Goal: Task Accomplishment & Management: Complete application form

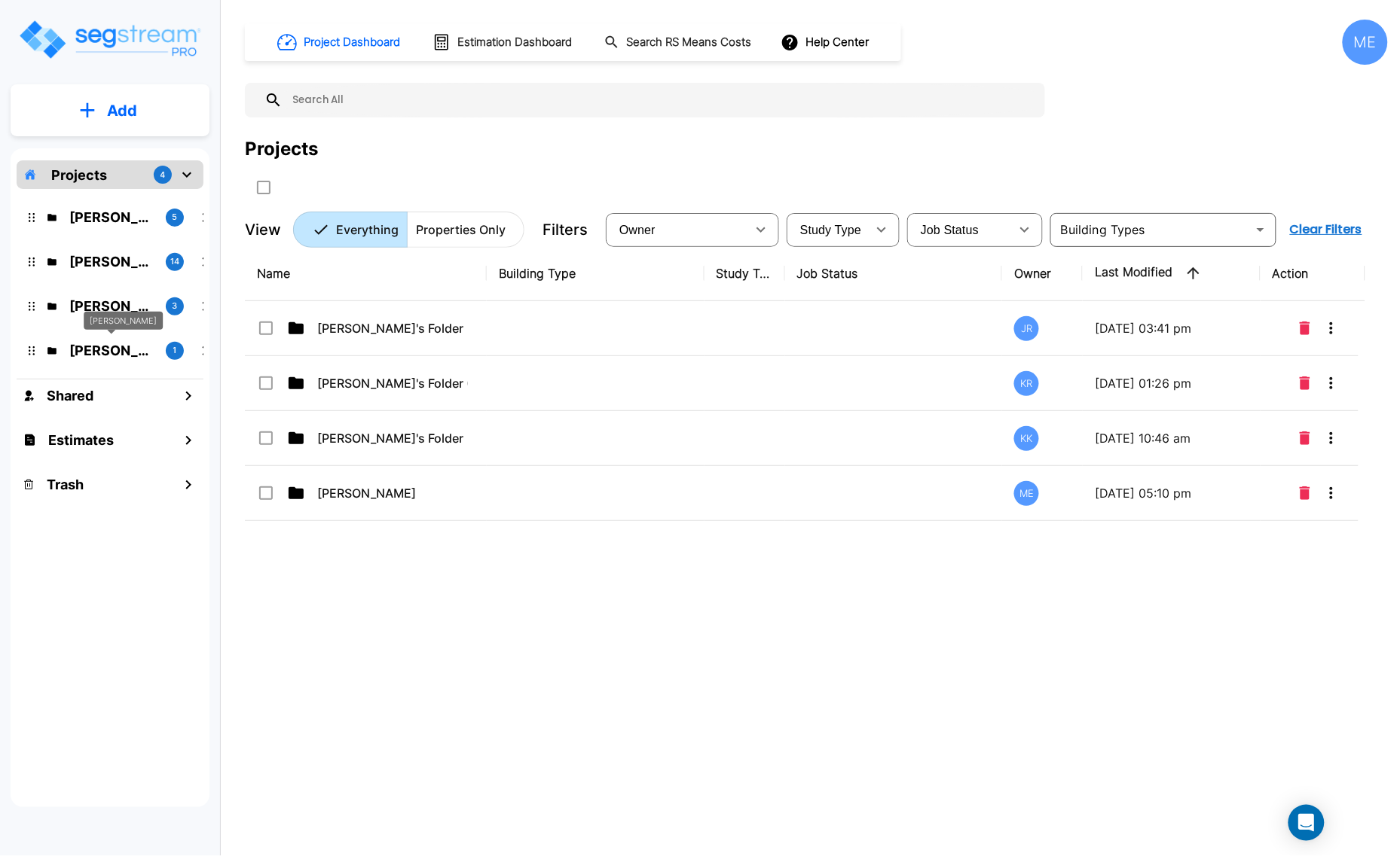
click at [95, 352] on p "M.E. Folder" at bounding box center [111, 351] width 84 height 20
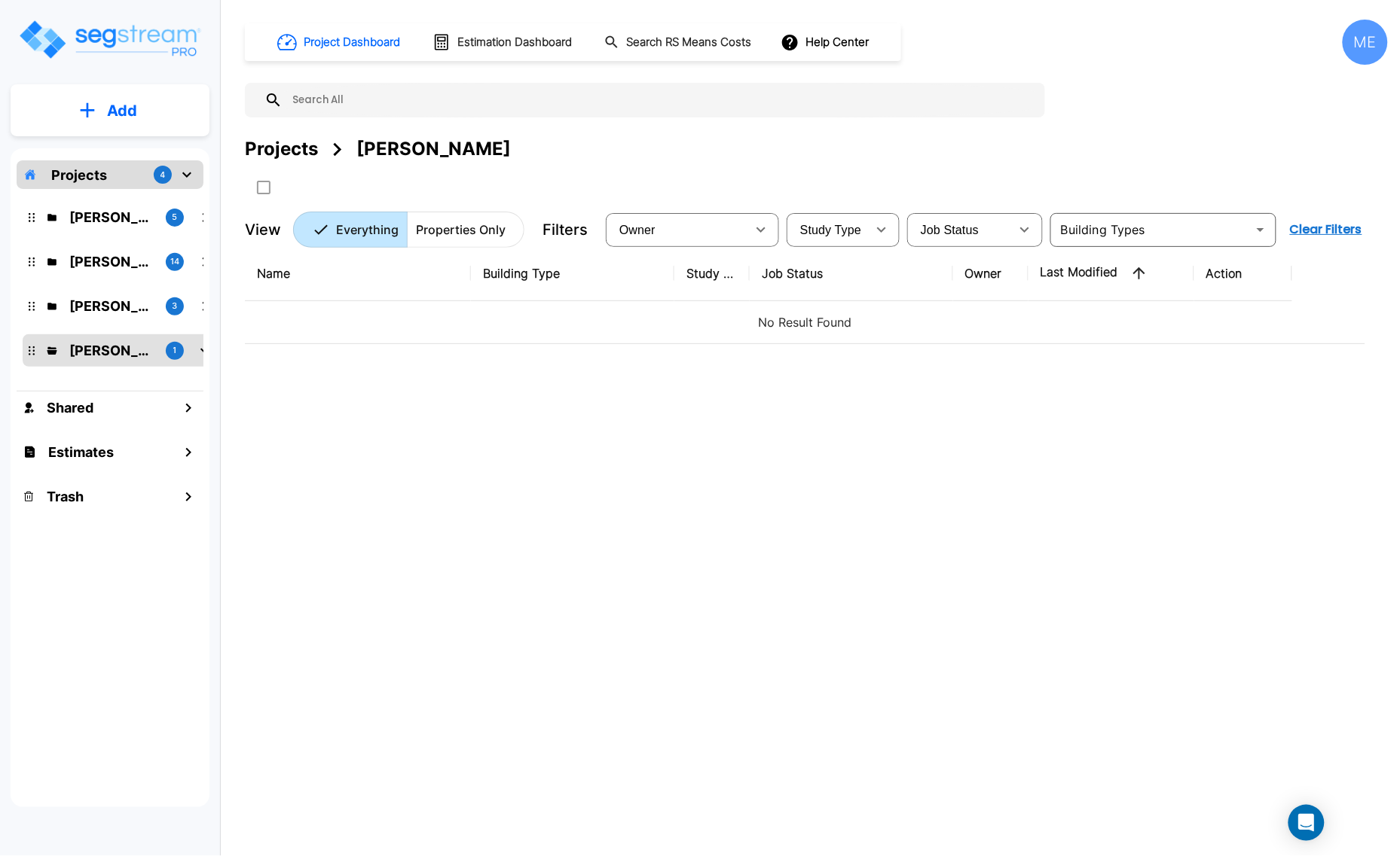
click at [107, 108] on p "Add" at bounding box center [122, 111] width 30 height 22
click at [151, 192] on p "Add Property" at bounding box center [118, 195] width 77 height 18
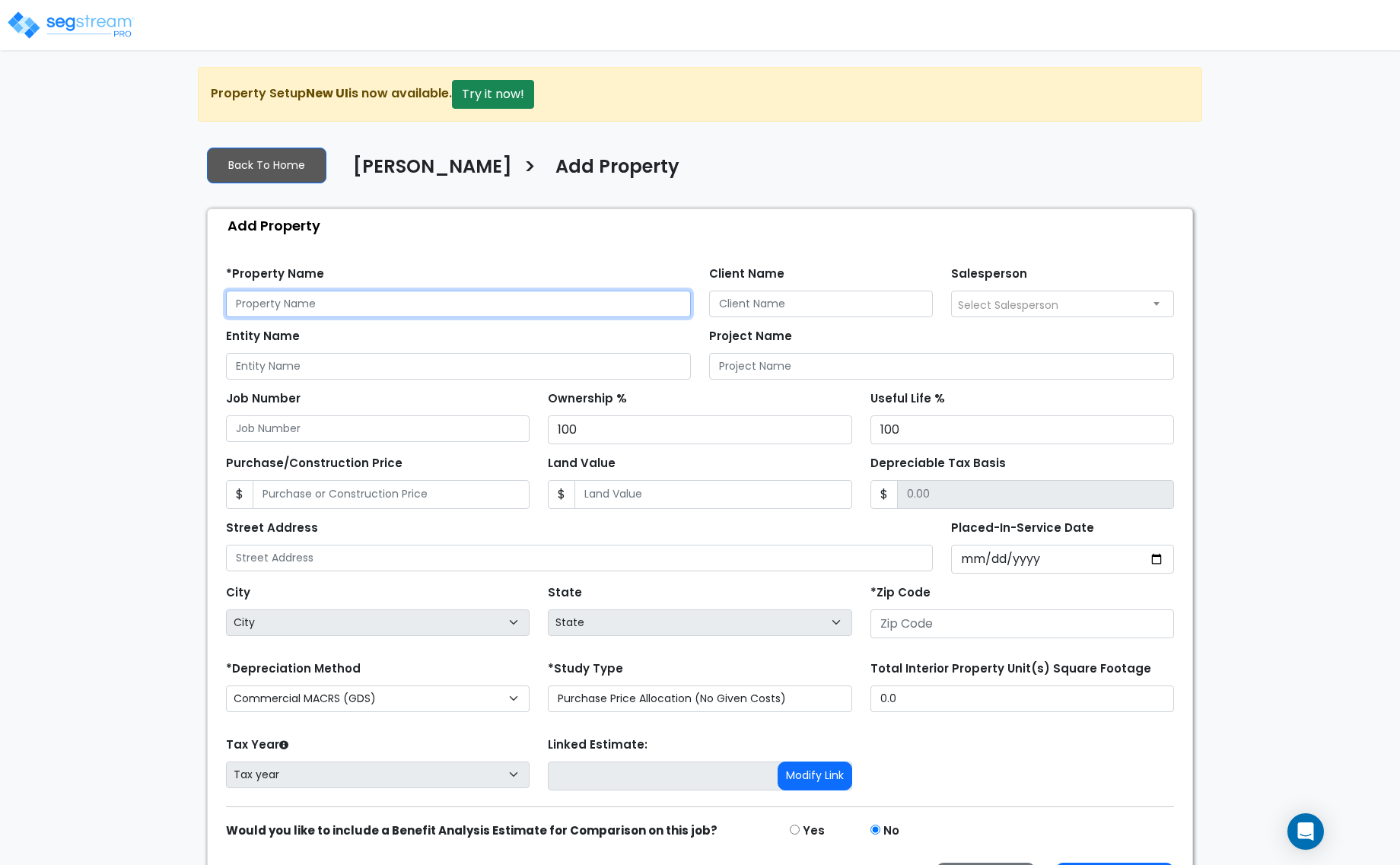
click at [272, 300] on input "text" at bounding box center [458, 304] width 464 height 27
type input "[STREET_ADDRESS][PERSON_NAME]"
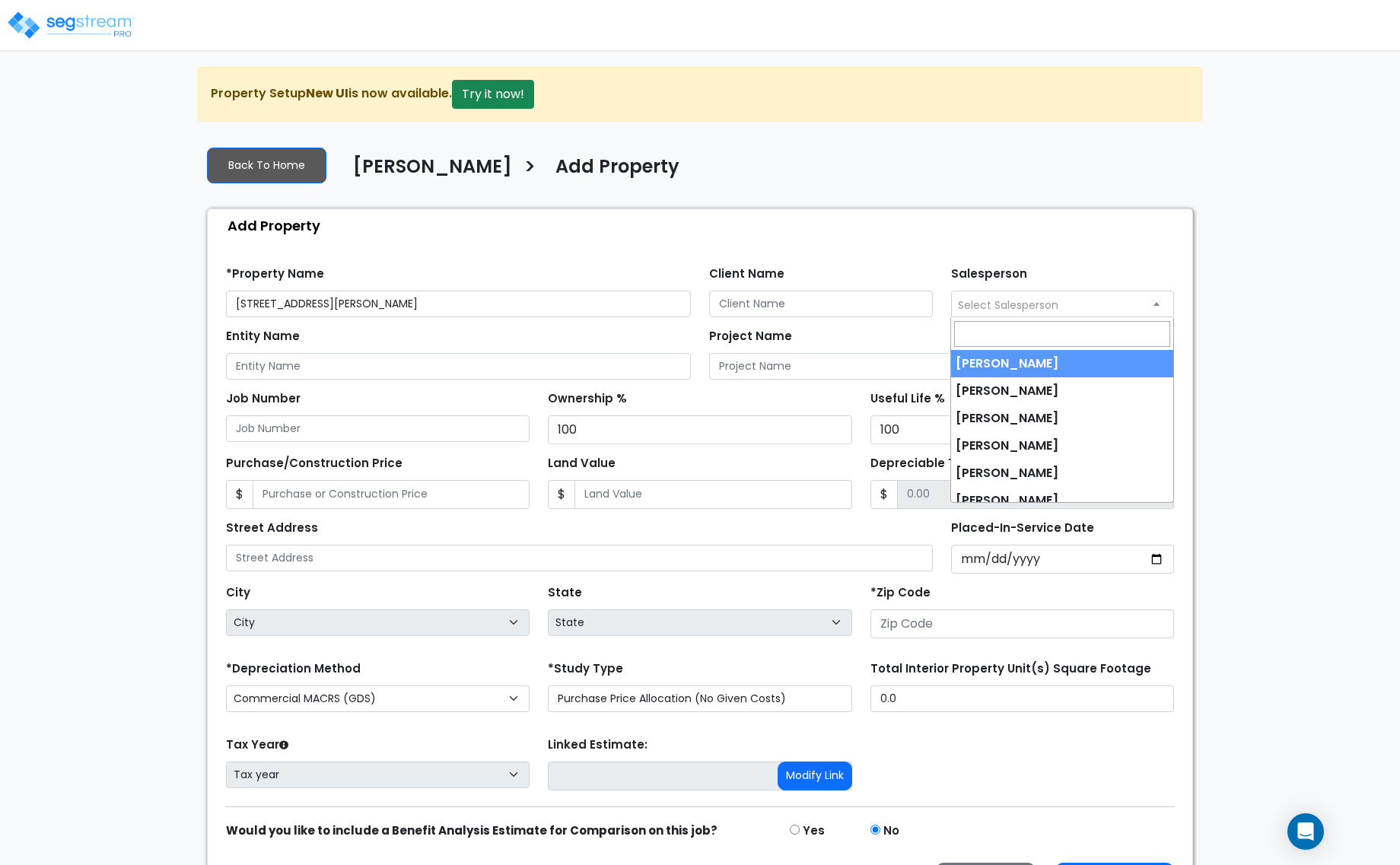
click at [1055, 302] on span "Select Salesperson" at bounding box center [1008, 305] width 101 height 15
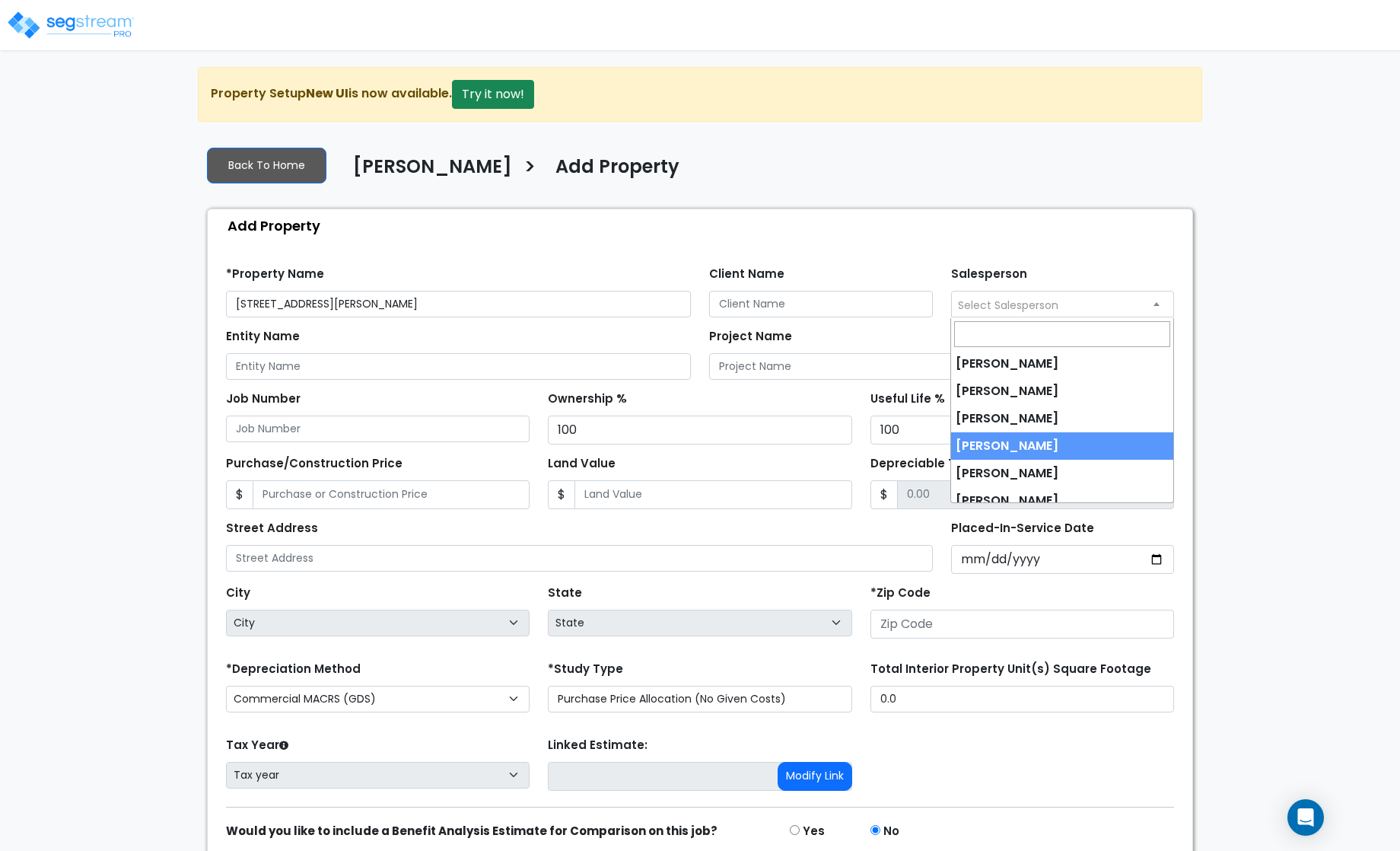
select select "237"
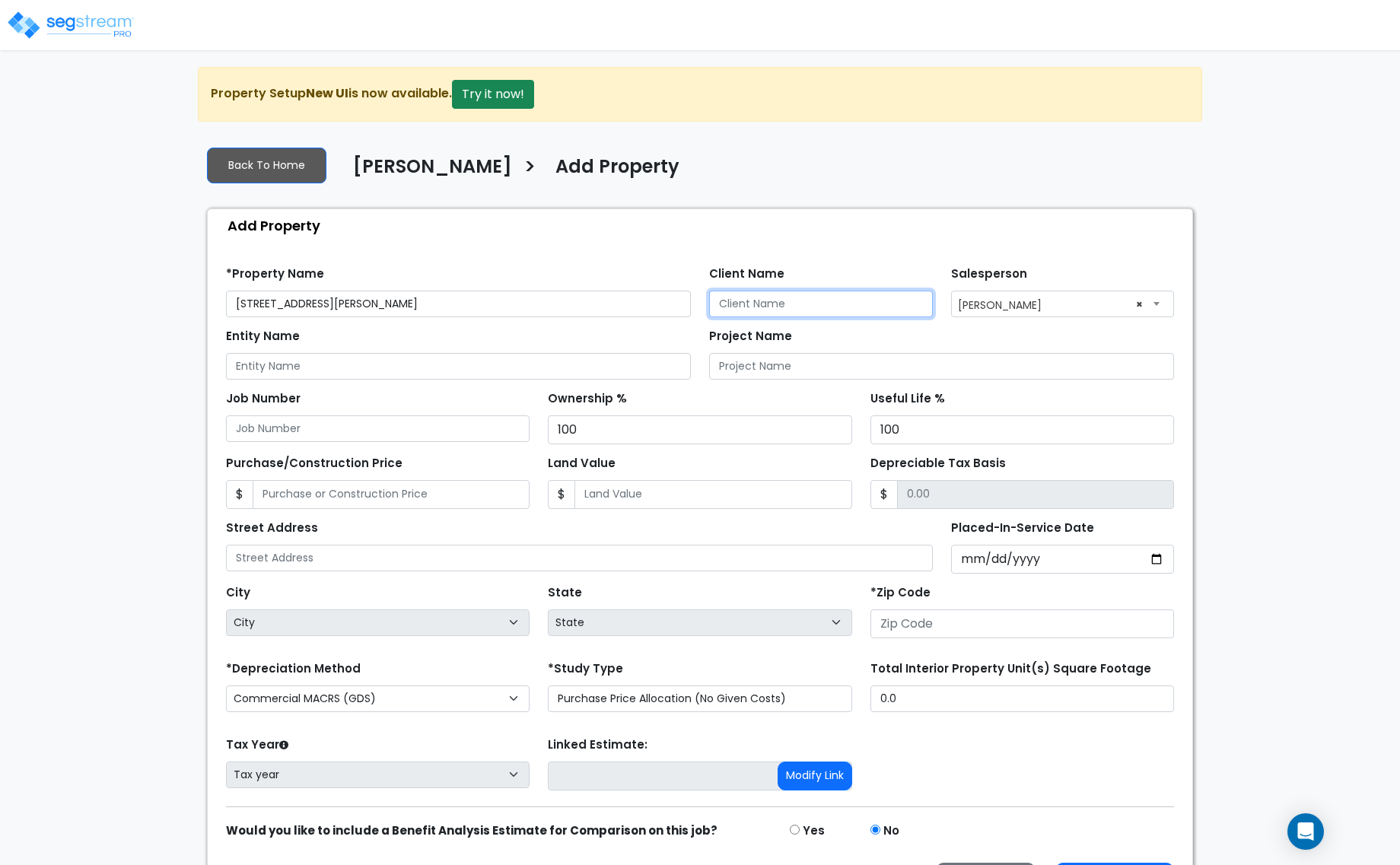
click at [762, 298] on input "Client Name" at bounding box center [821, 304] width 224 height 27
type input "Reliable Properties & Performance LLC"
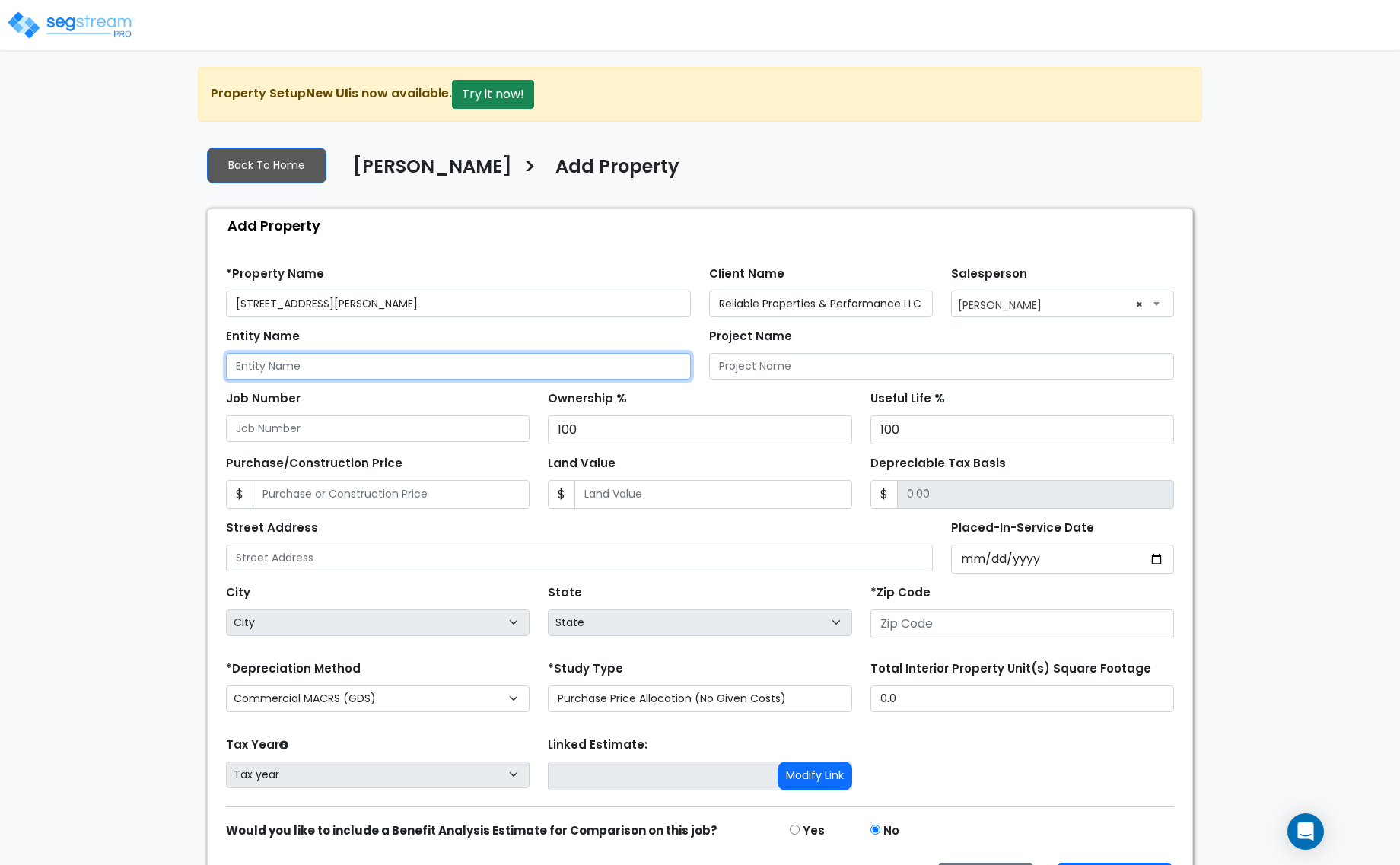
click at [408, 370] on input "Entity Name" at bounding box center [458, 366] width 464 height 27
type input "[STREET_ADDRESS][PERSON_NAME]"
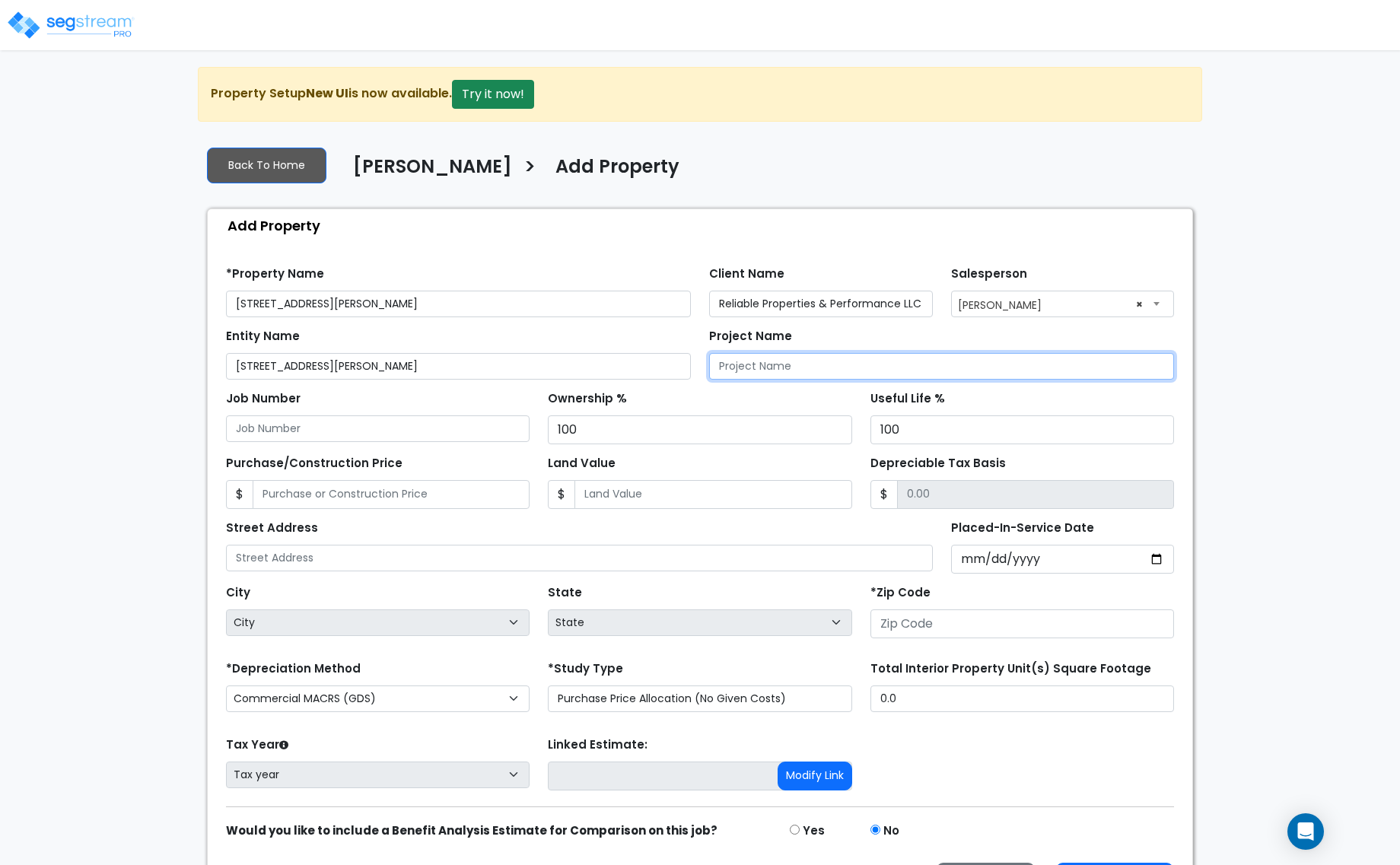
click at [743, 358] on input "Project Name" at bounding box center [941, 366] width 464 height 27
type input "[STREET_ADDRESS][PERSON_NAME]"
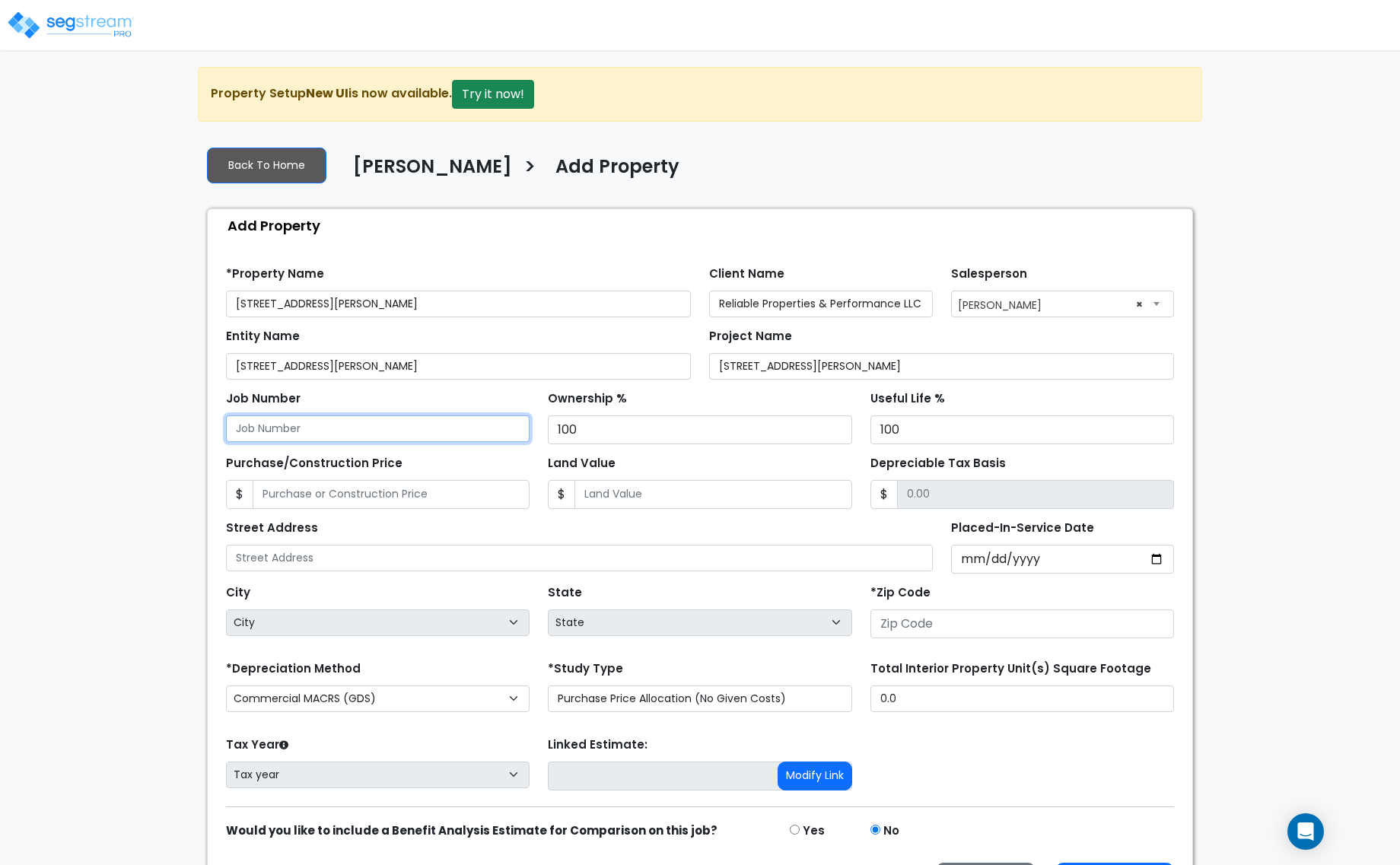
click at [386, 430] on input "Job Number" at bounding box center [377, 428] width 303 height 27
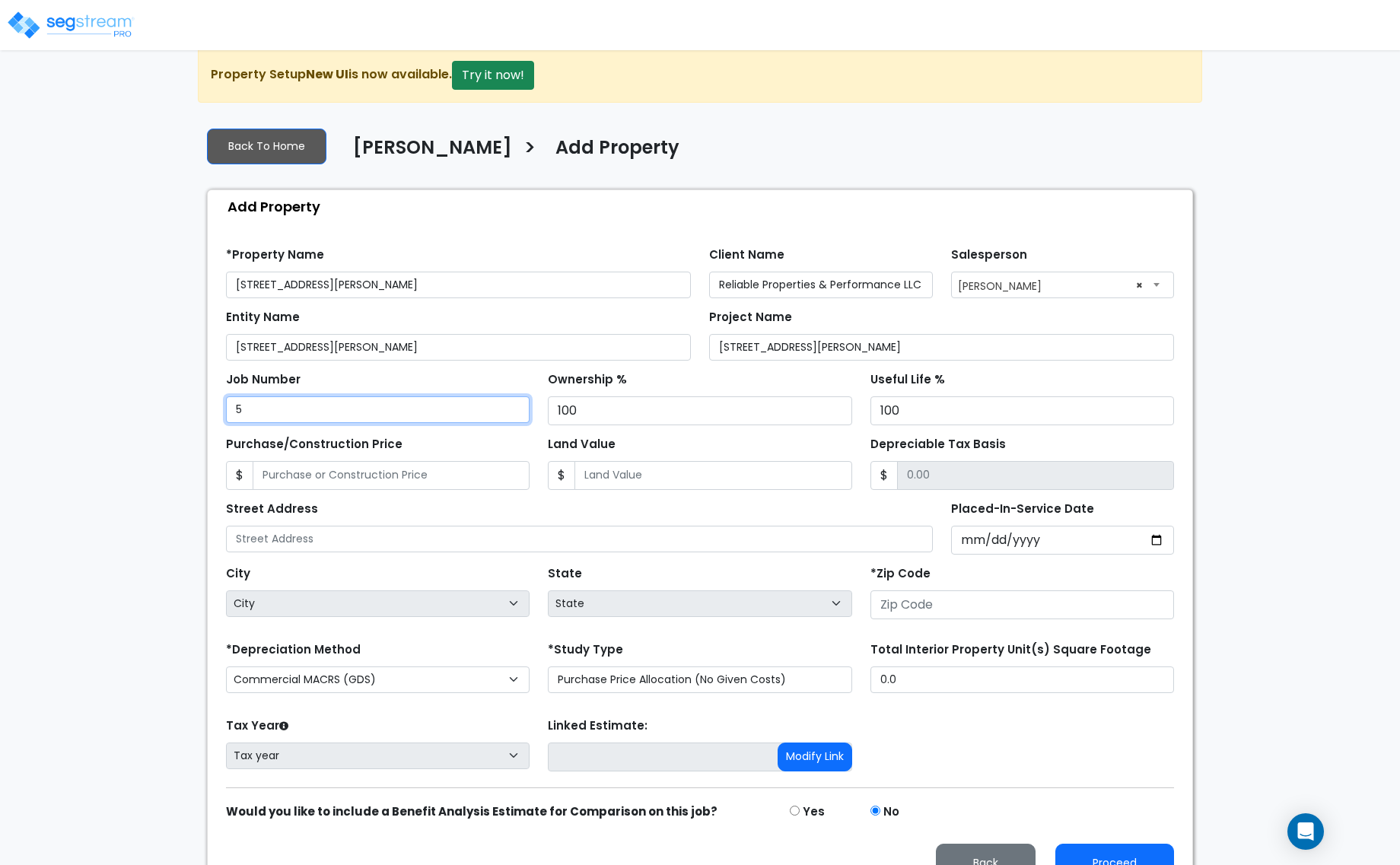
scroll to position [53, 0]
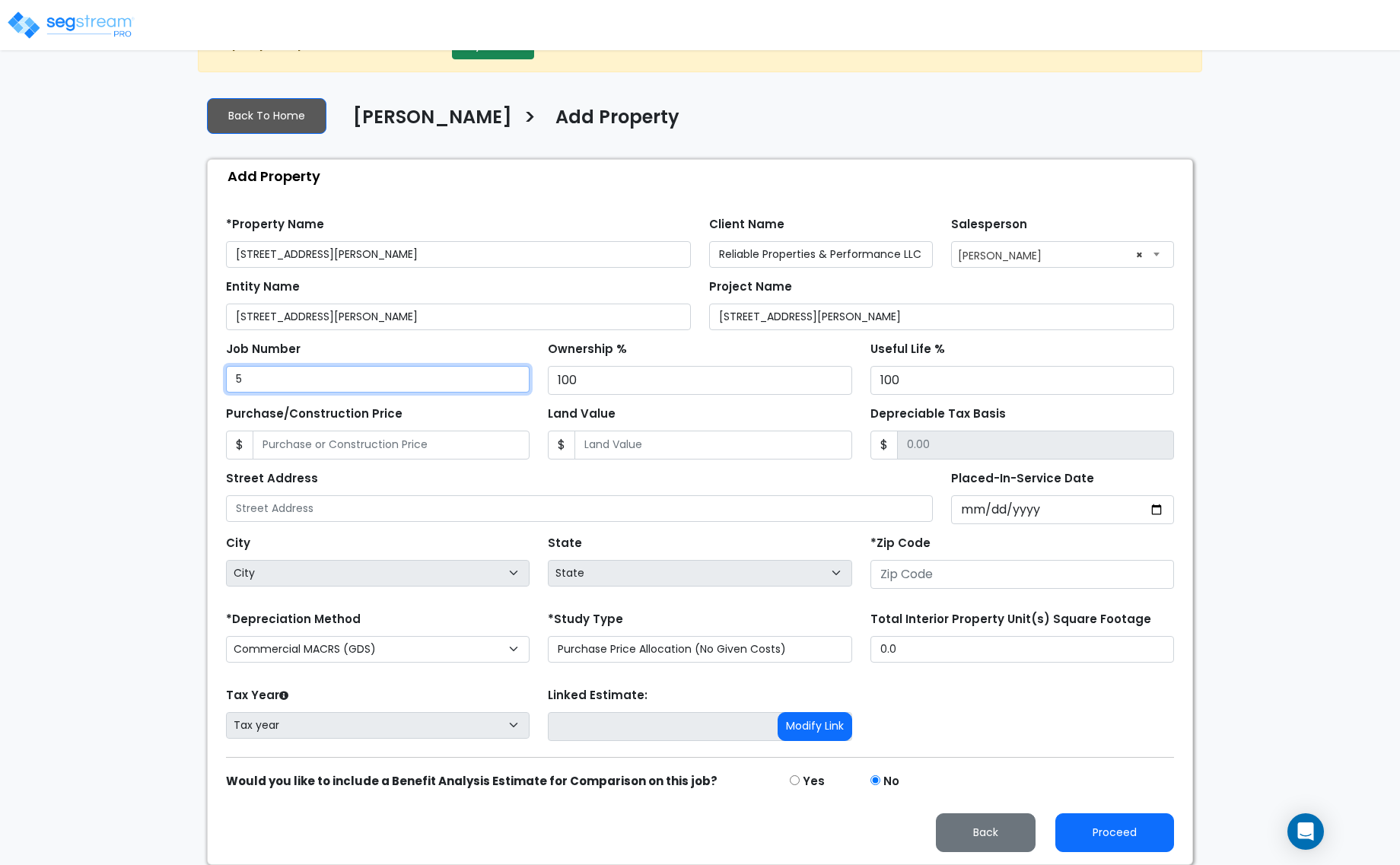
type input "5"
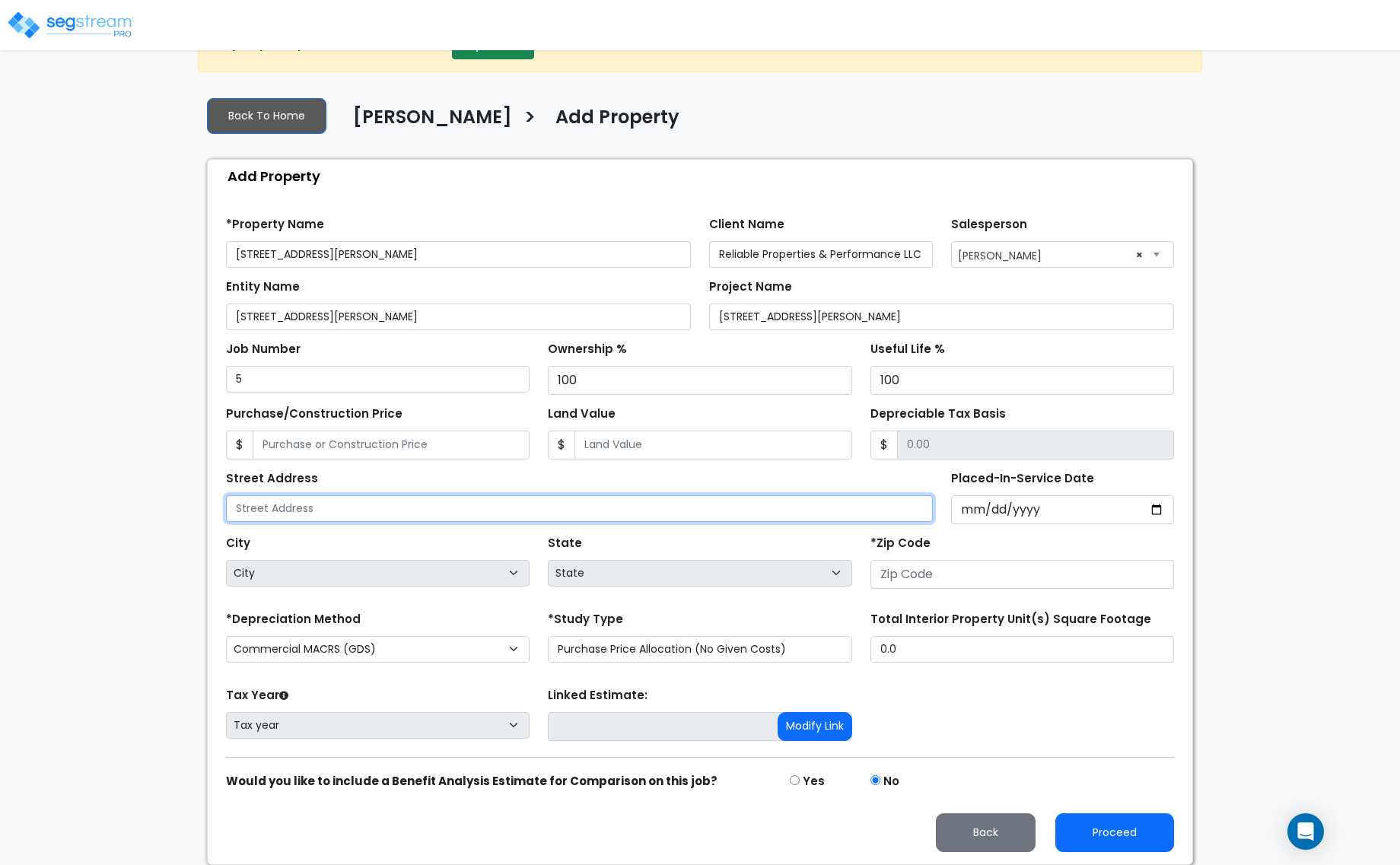
click at [287, 504] on input "text" at bounding box center [579, 509] width 707 height 27
type input "[STREET_ADDRESS][PERSON_NAME]"
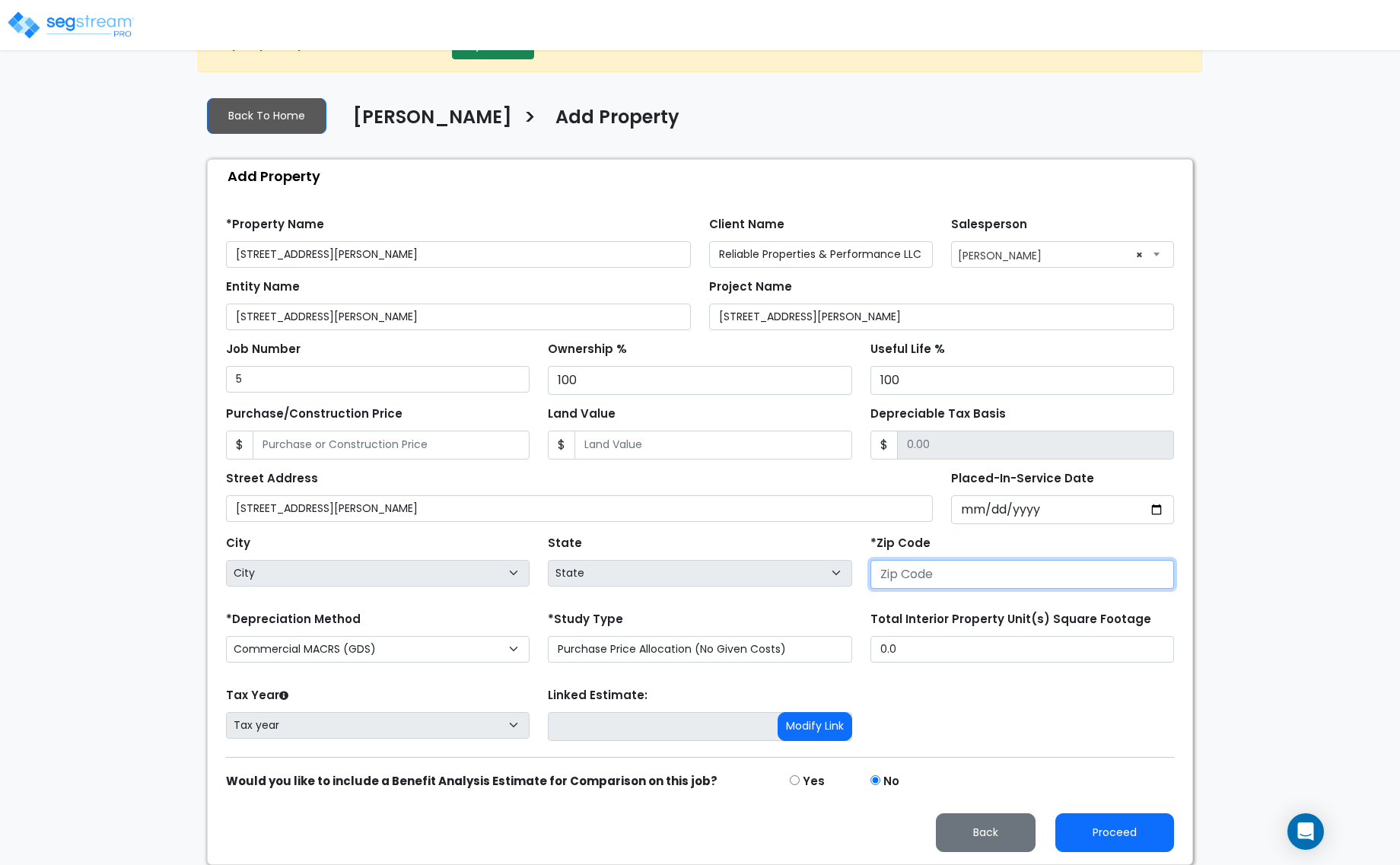
click at [900, 568] on input "number" at bounding box center [1021, 574] width 303 height 29
type input "5530"
select select "MN"
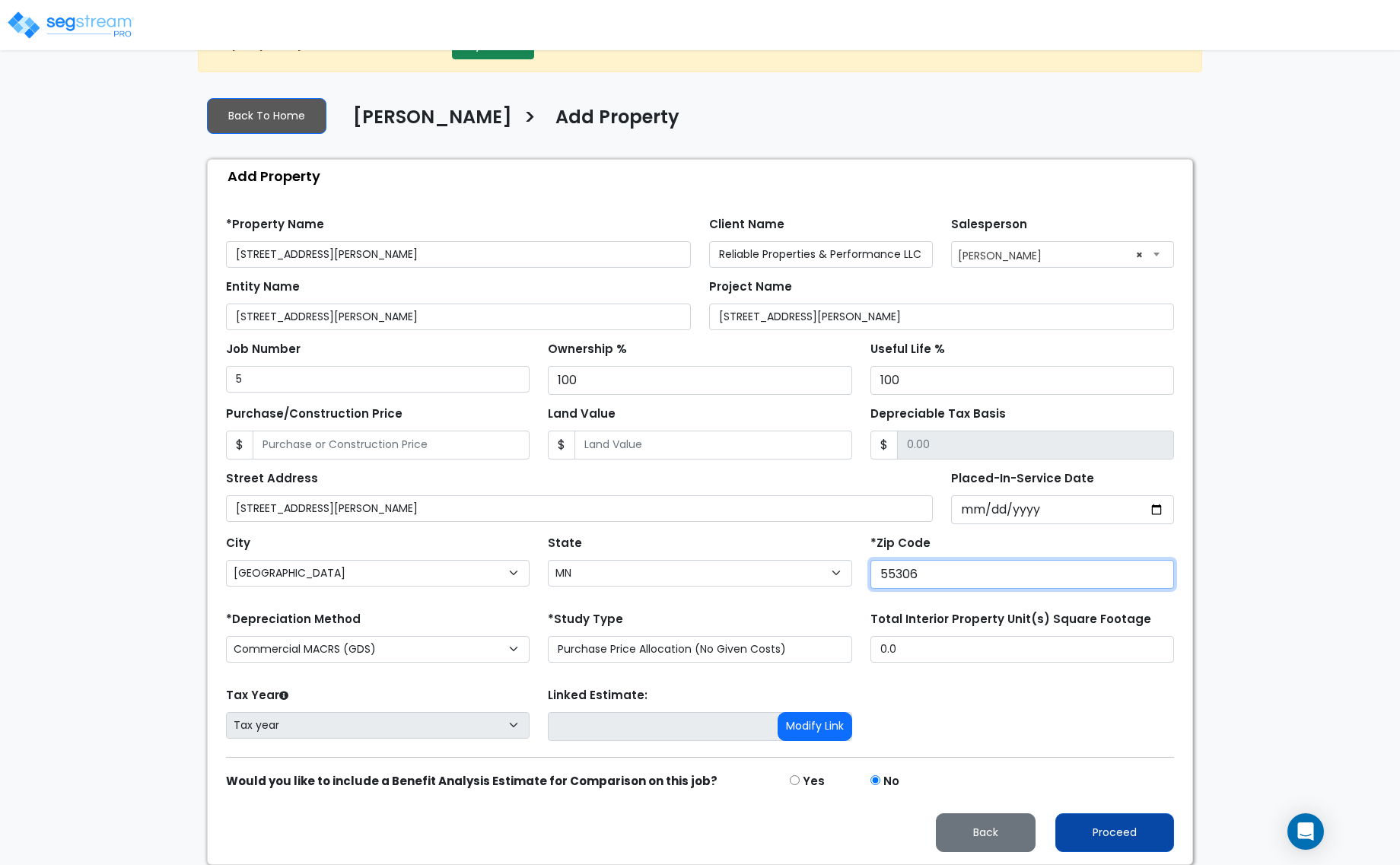
type input "55306"
click at [1097, 824] on button "Proceed" at bounding box center [1114, 833] width 118 height 39
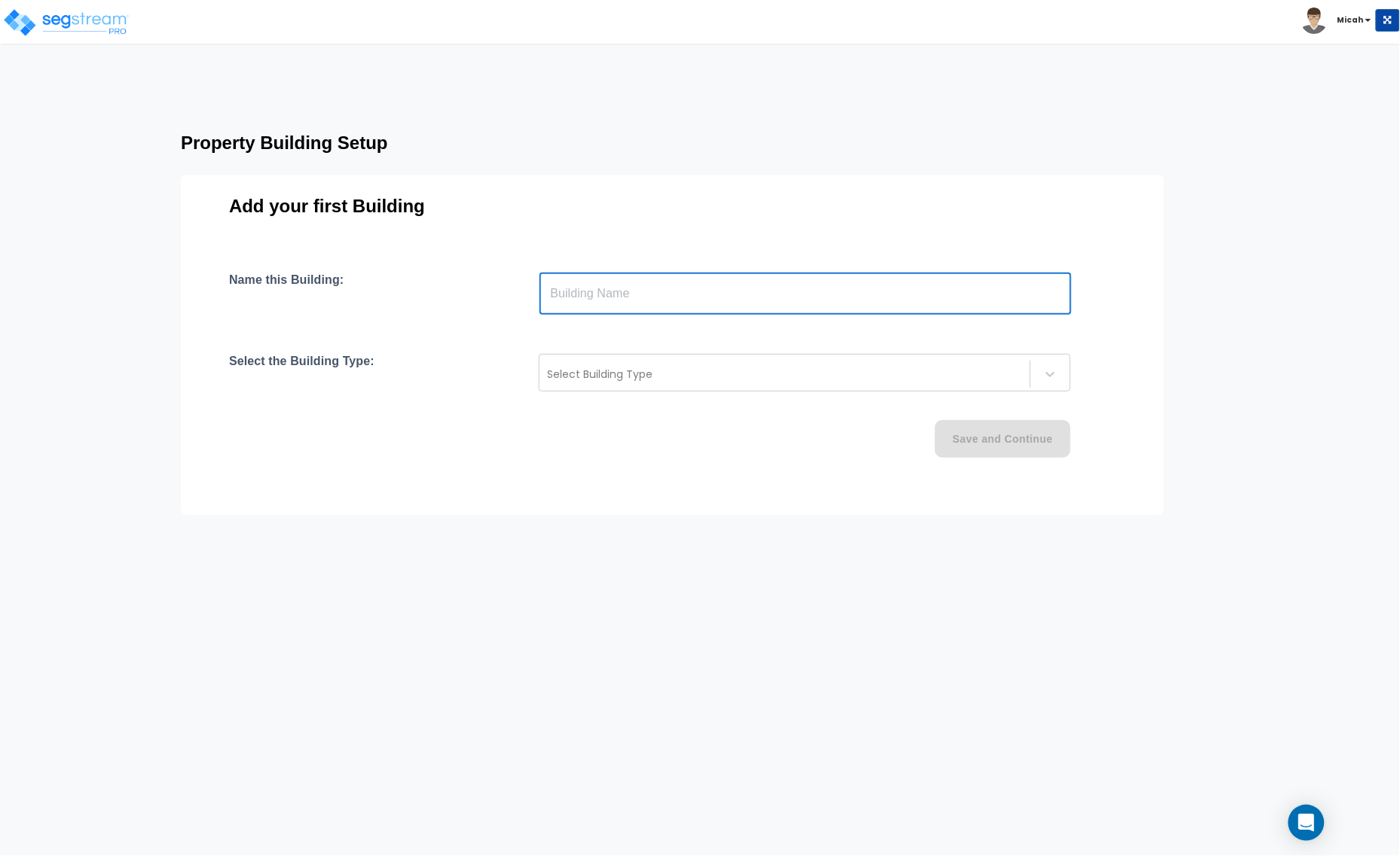
click at [615, 291] on input "text" at bounding box center [805, 294] width 532 height 42
click at [623, 294] on input "14250 Ewings Ave S." at bounding box center [805, 294] width 532 height 42
type input "[STREET_ADDRESS][PERSON_NAME]"
click at [1047, 374] on icon at bounding box center [1050, 375] width 9 height 6
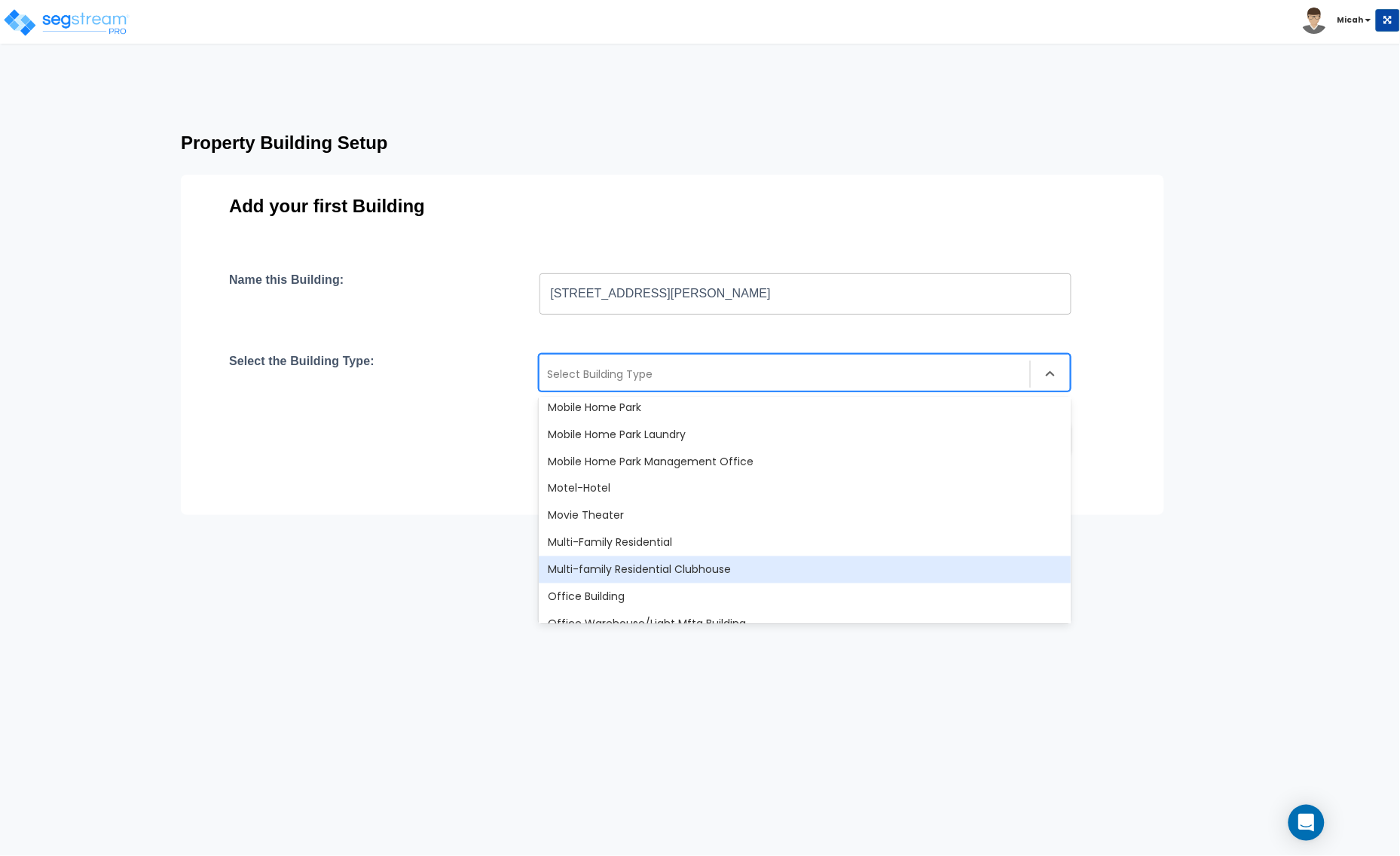
scroll to position [942, 0]
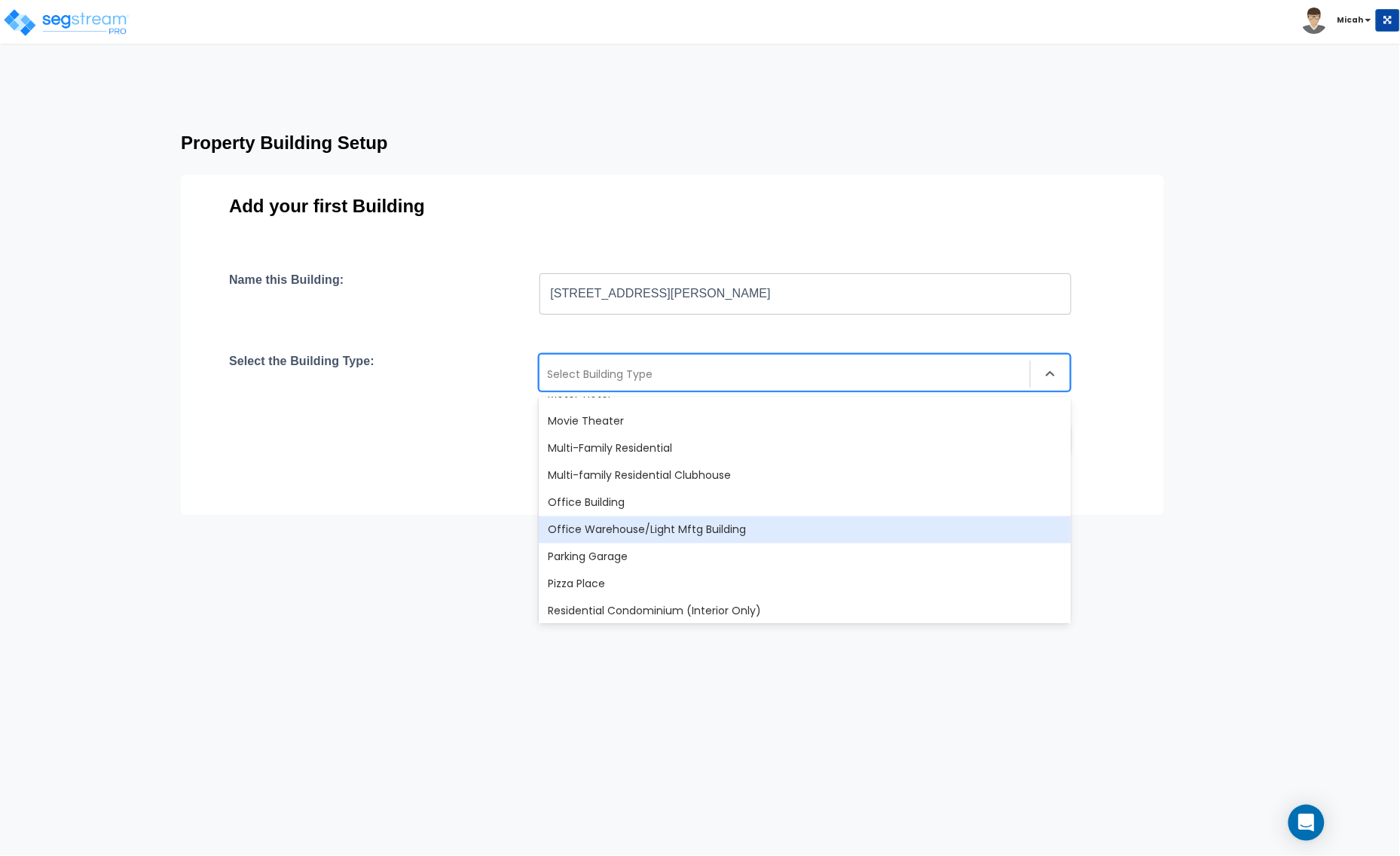
click at [712, 529] on div "Office Warehouse/Light Mftg Building" at bounding box center [804, 530] width 532 height 27
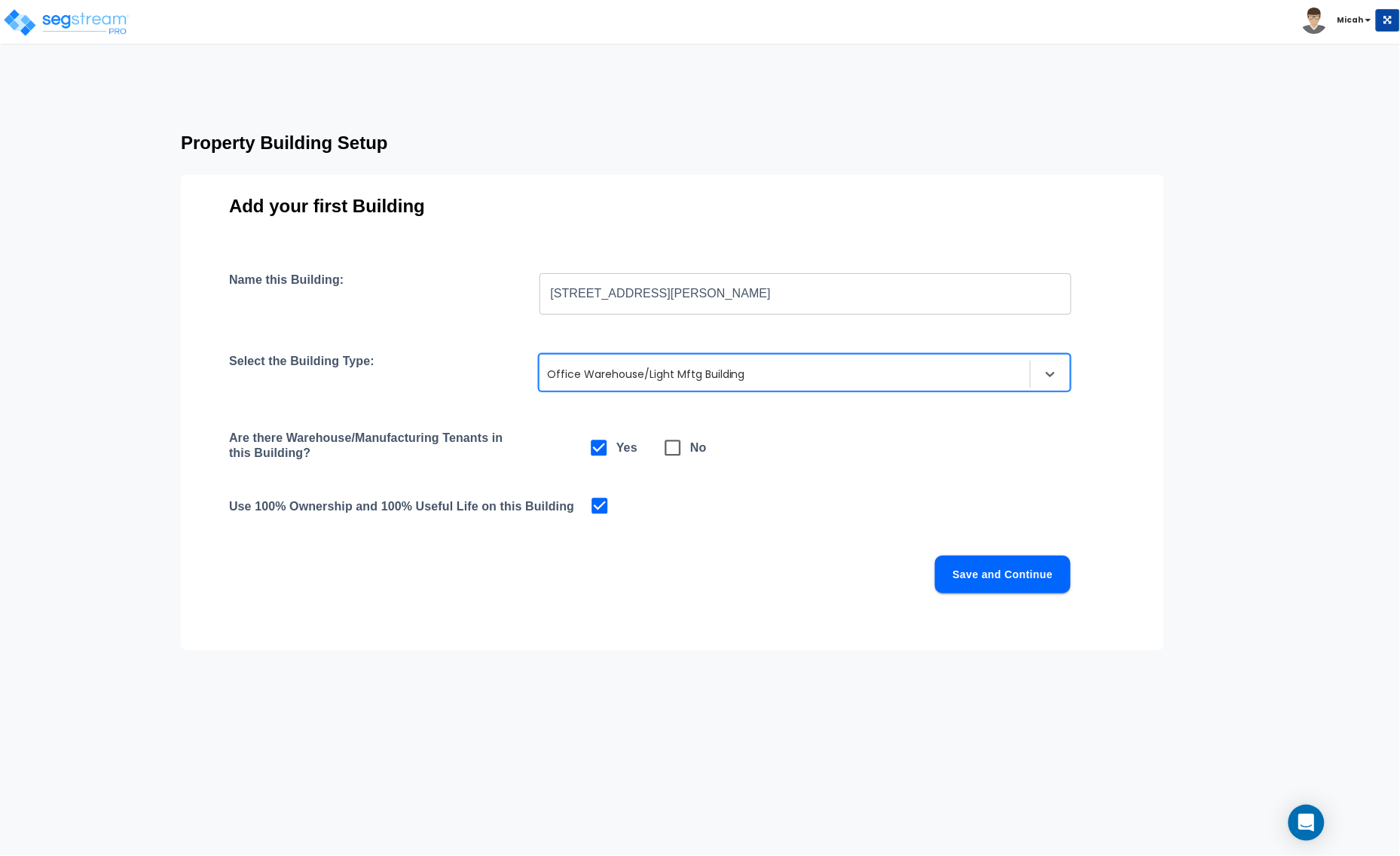
click at [672, 450] on icon at bounding box center [672, 448] width 21 height 21
checkbox input "false"
checkbox input "true"
click at [980, 570] on button "Save and Continue" at bounding box center [1002, 574] width 136 height 38
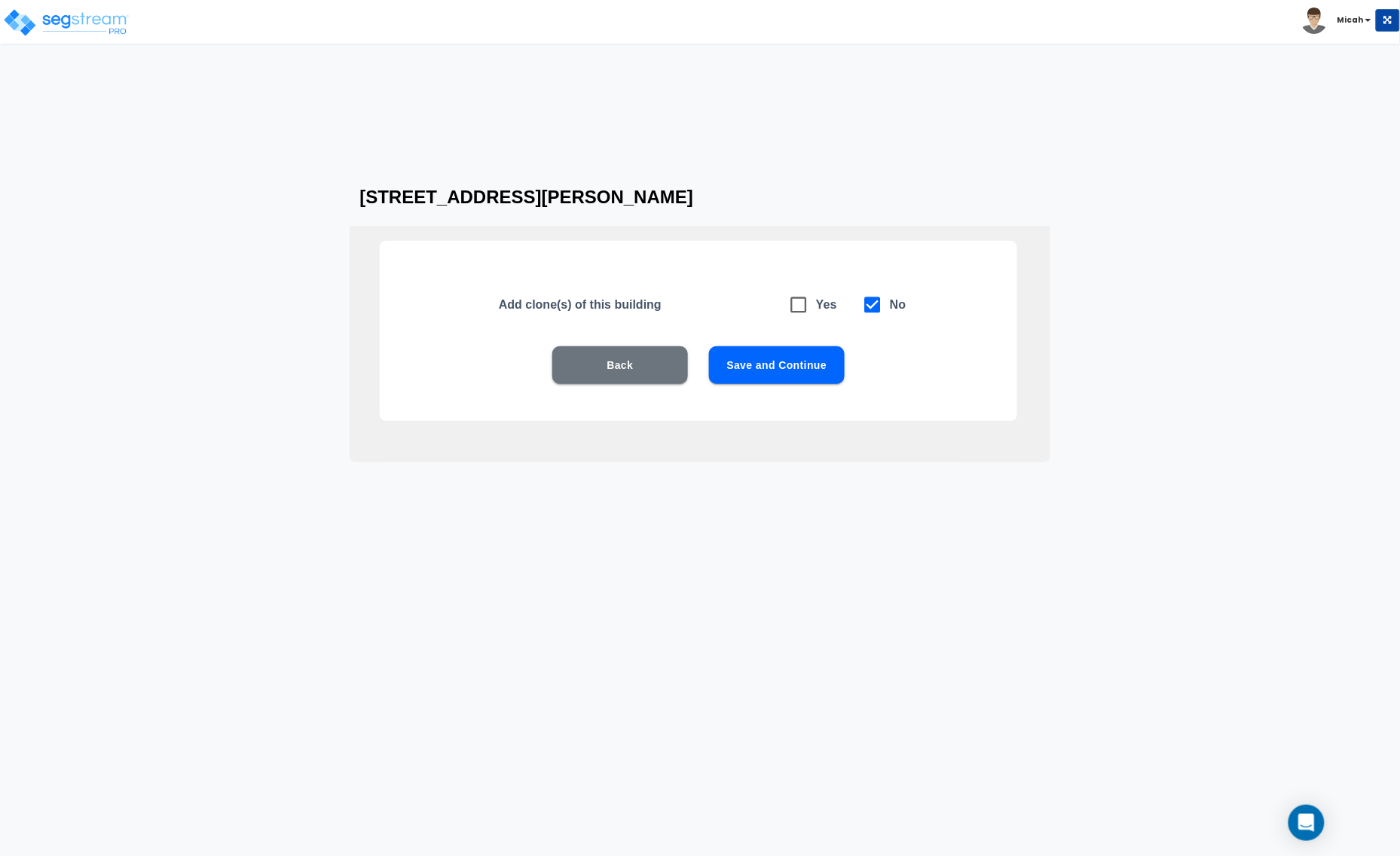
click at [758, 363] on button "Save and Continue" at bounding box center [777, 365] width 136 height 38
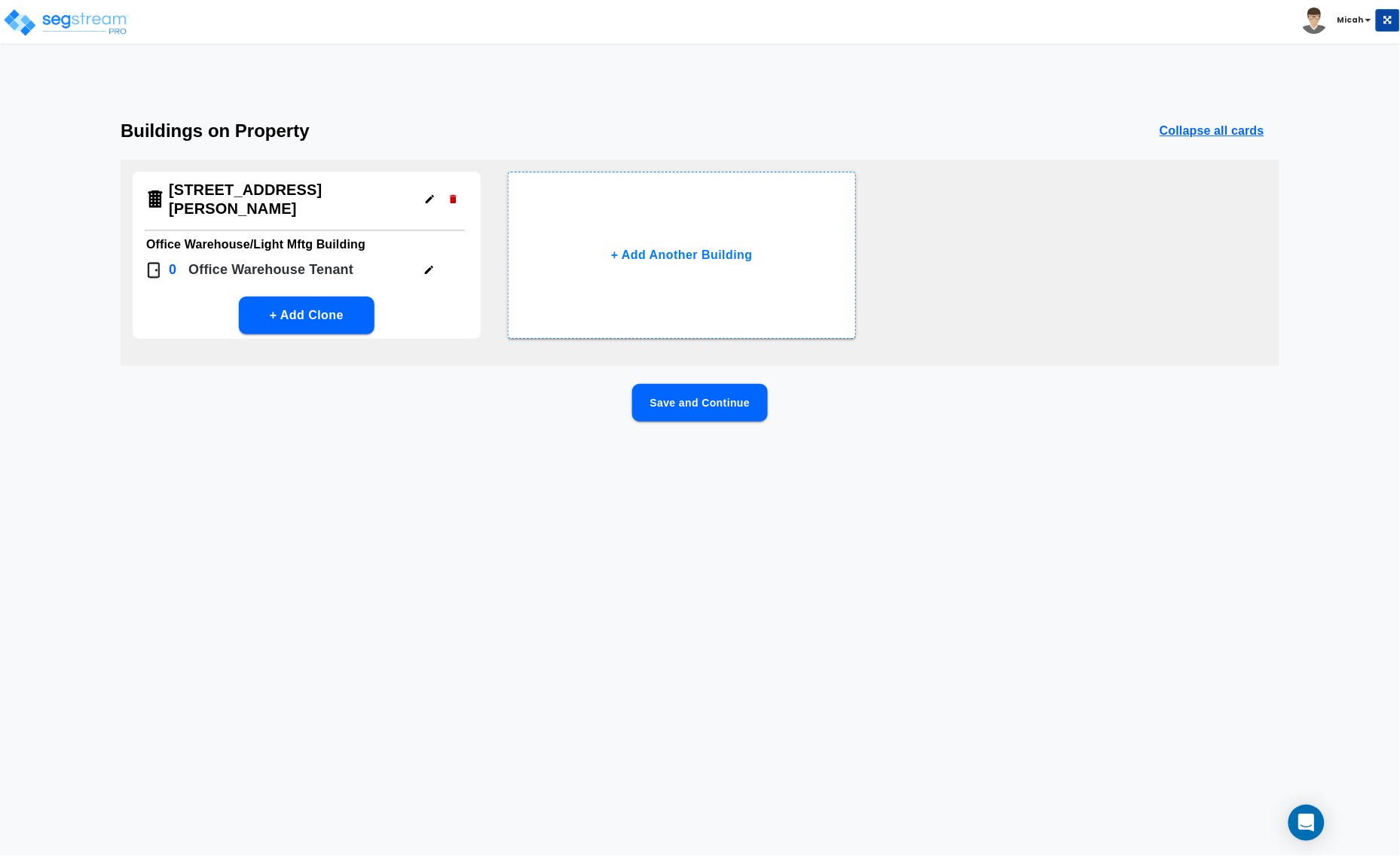
click at [664, 400] on button "Save and Continue" at bounding box center [699, 403] width 136 height 38
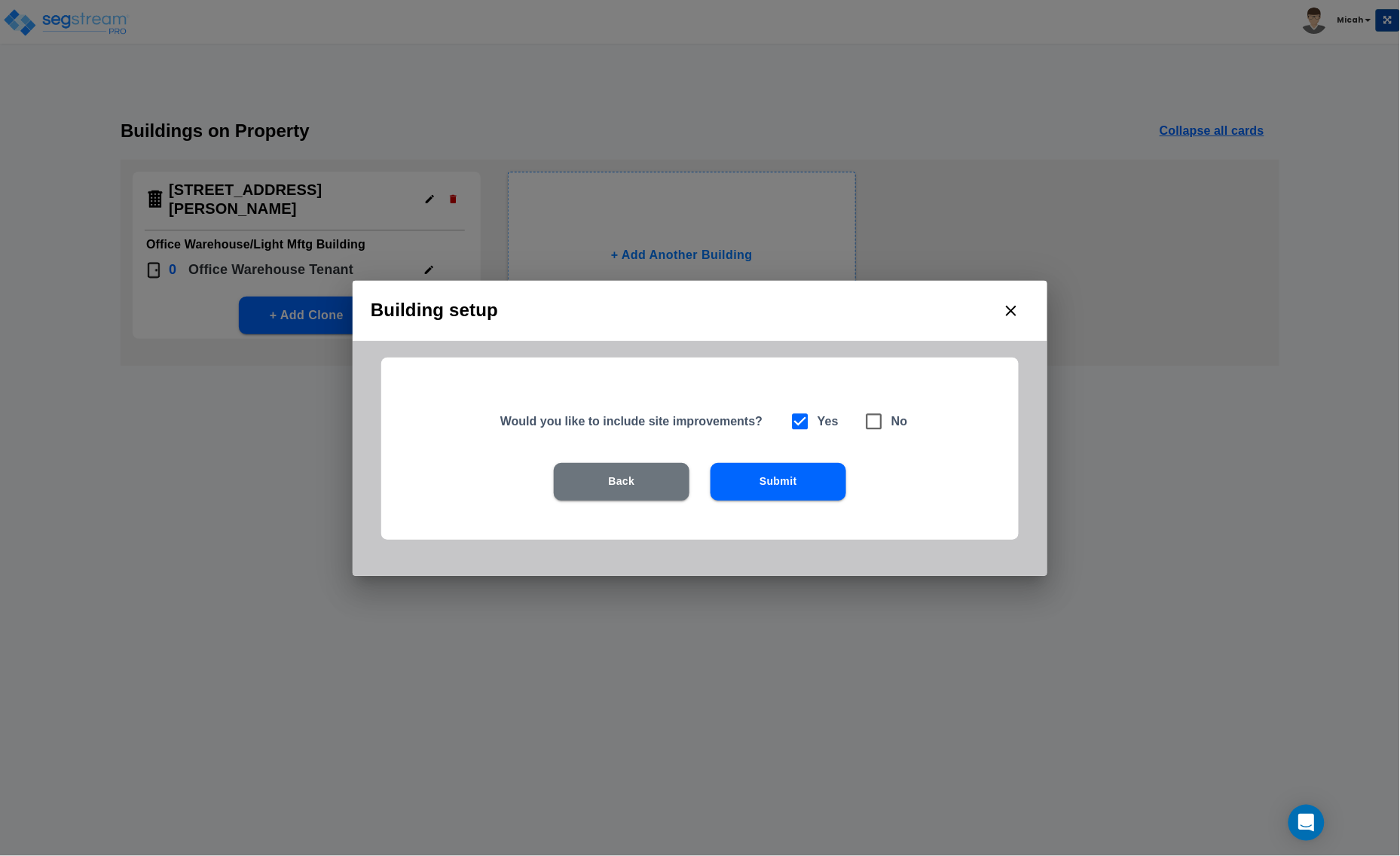
click at [785, 488] on button "Submit" at bounding box center [778, 482] width 136 height 38
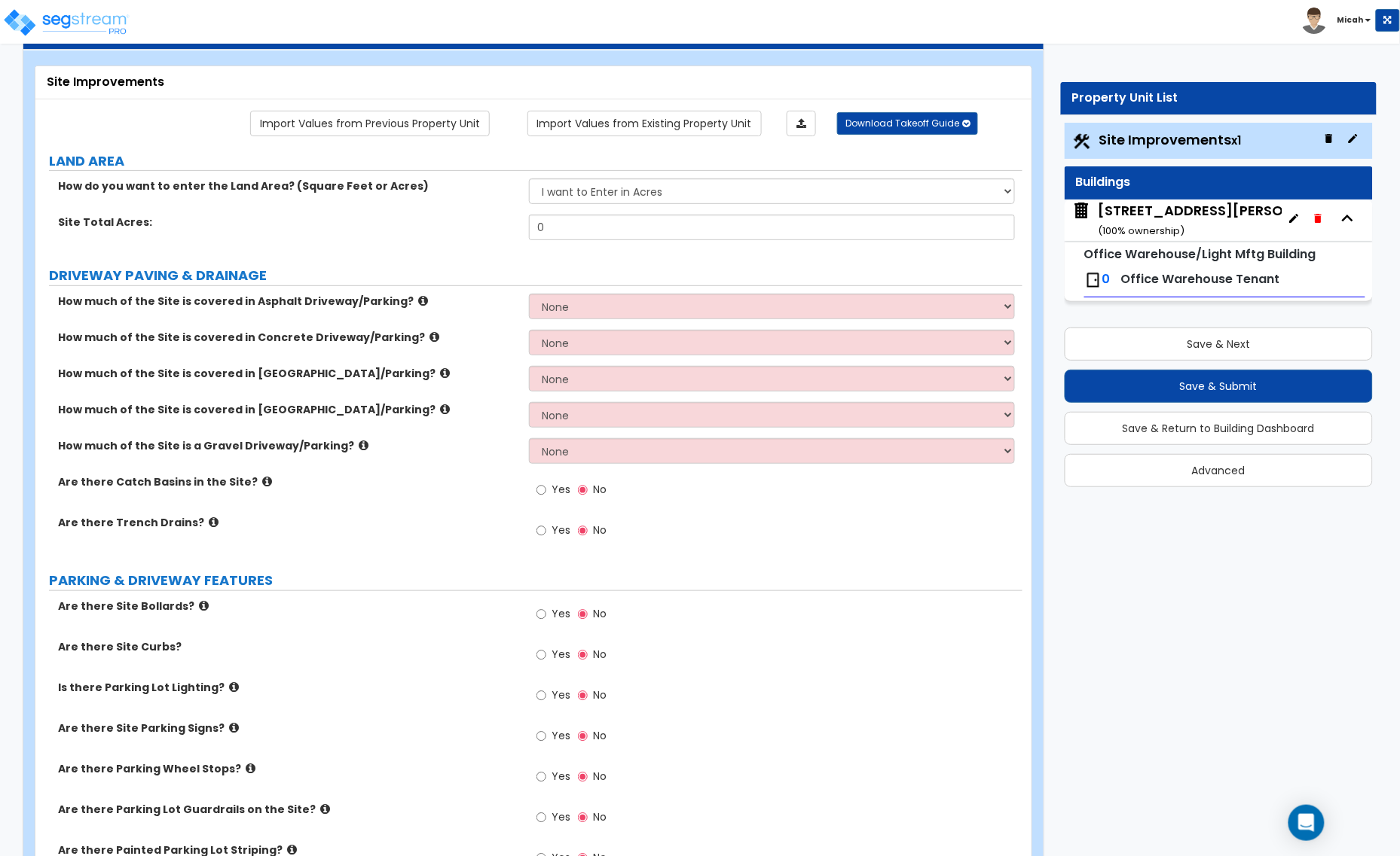
scroll to position [94, 0]
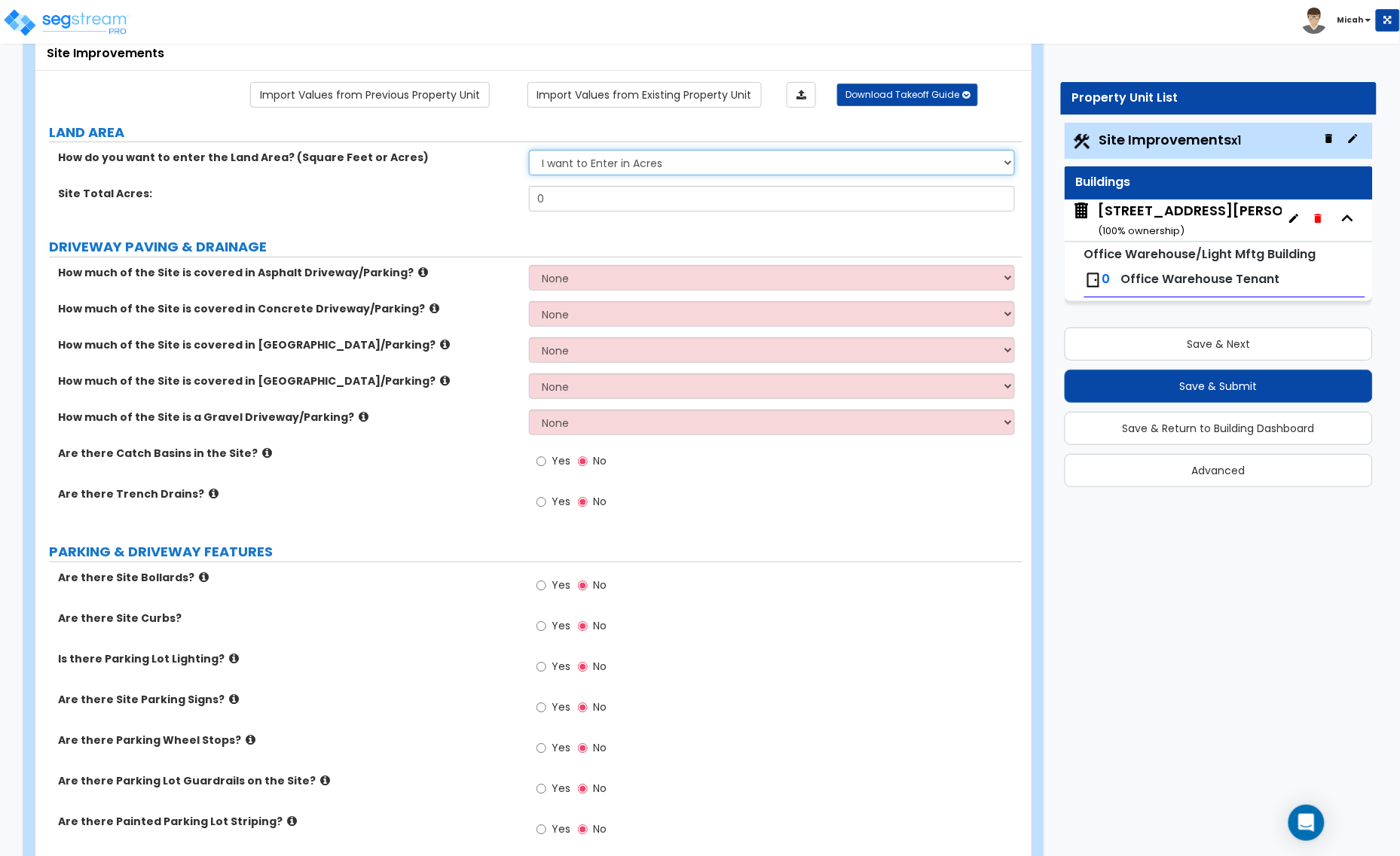
click at [570, 167] on select "I want to Enter in Acres I want to Enter in Square Feet" at bounding box center [772, 163] width 486 height 26
select select "2"
click at [529, 151] on select "I want to Enter in Acres I want to Enter in Square Feet" at bounding box center [772, 163] width 486 height 26
drag, startPoint x: 571, startPoint y: 197, endPoint x: 495, endPoint y: 201, distance: 76.1
click at [500, 201] on div "Site Total Square Footage: 0" at bounding box center [528, 203] width 987 height 36
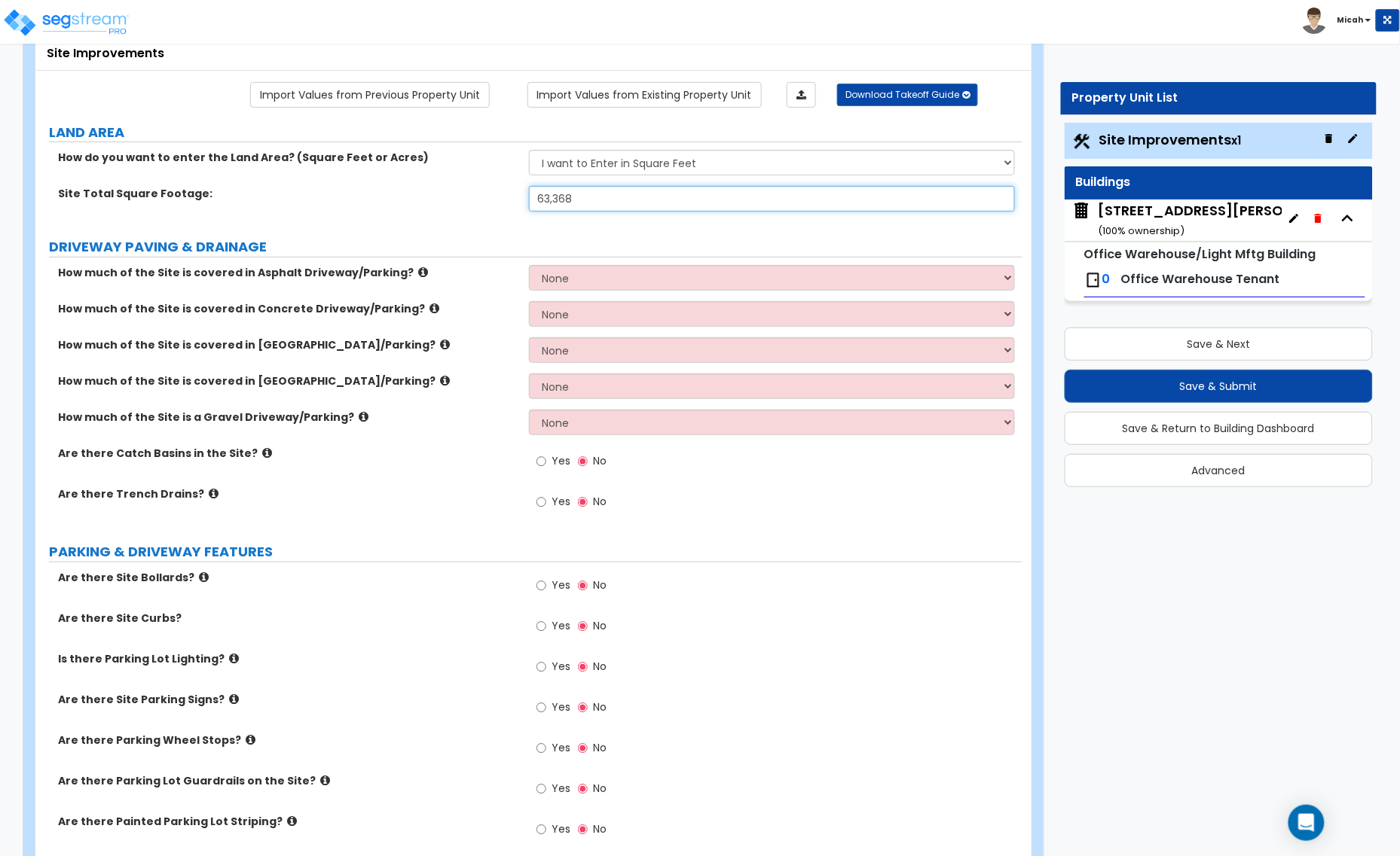
type input "63,368"
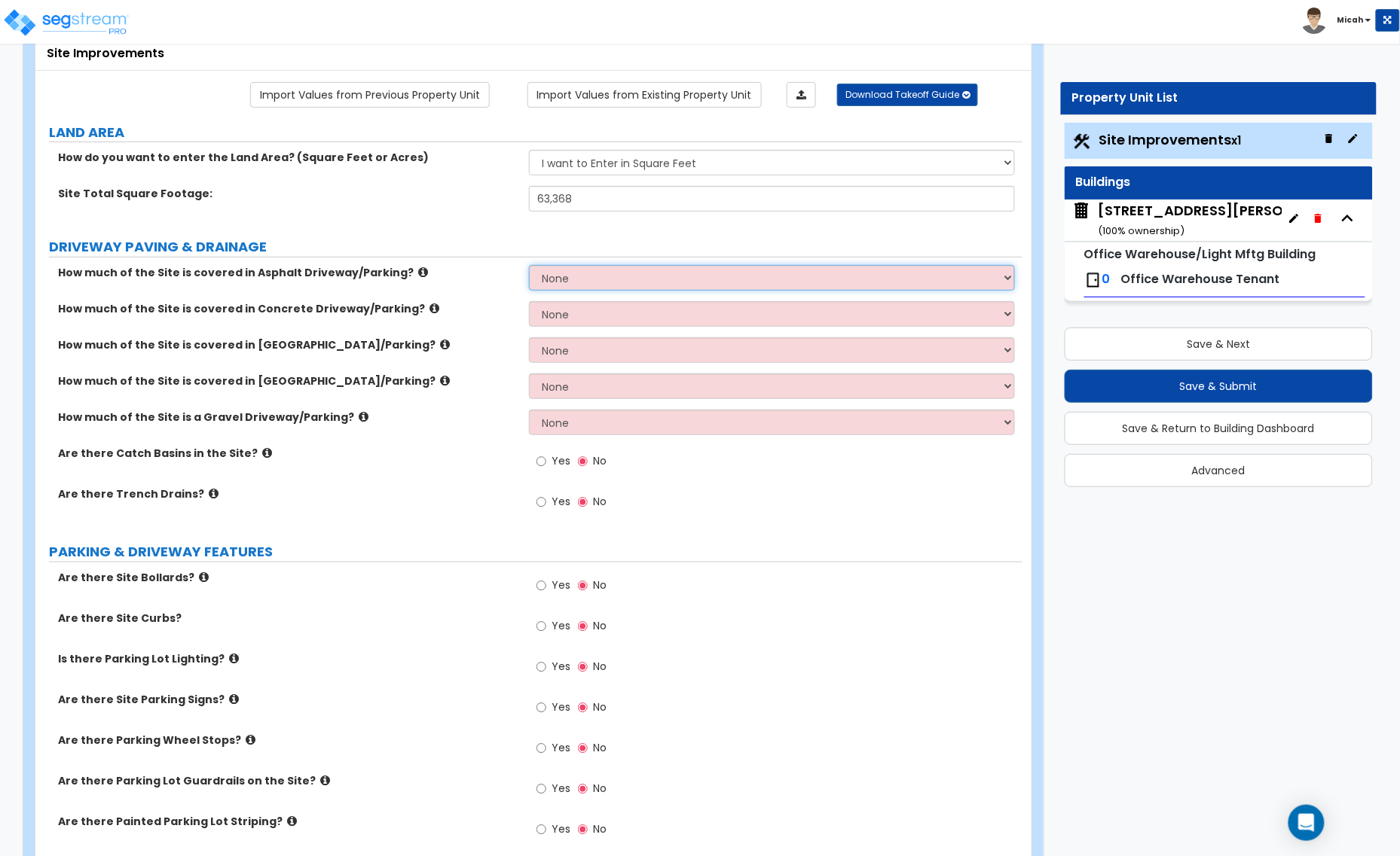
click at [1011, 273] on select "None I want to Enter an Approximate Percentage I want to Enter the Square Foota…" at bounding box center [772, 278] width 486 height 26
select select "2"
click at [529, 267] on select "None I want to Enter an Approximate Percentage I want to Enter the Square Foota…" at bounding box center [772, 278] width 486 height 26
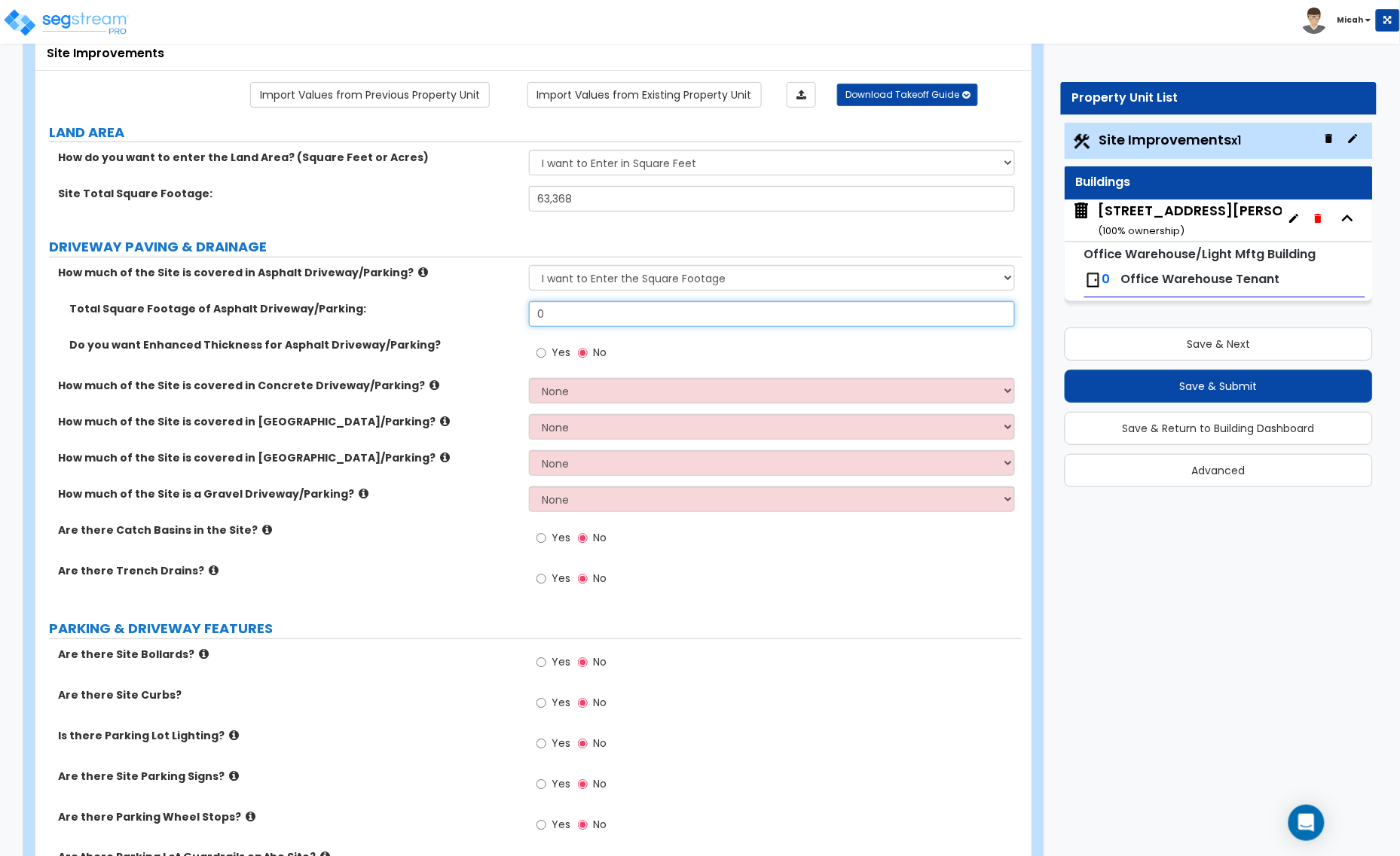
drag, startPoint x: 559, startPoint y: 317, endPoint x: 484, endPoint y: 317, distance: 75.0
click at [484, 317] on div "Total Square Footage of Asphalt Driveway/Parking: 0" at bounding box center [528, 319] width 987 height 36
type input "14,608"
click at [429, 390] on icon at bounding box center [434, 385] width 10 height 11
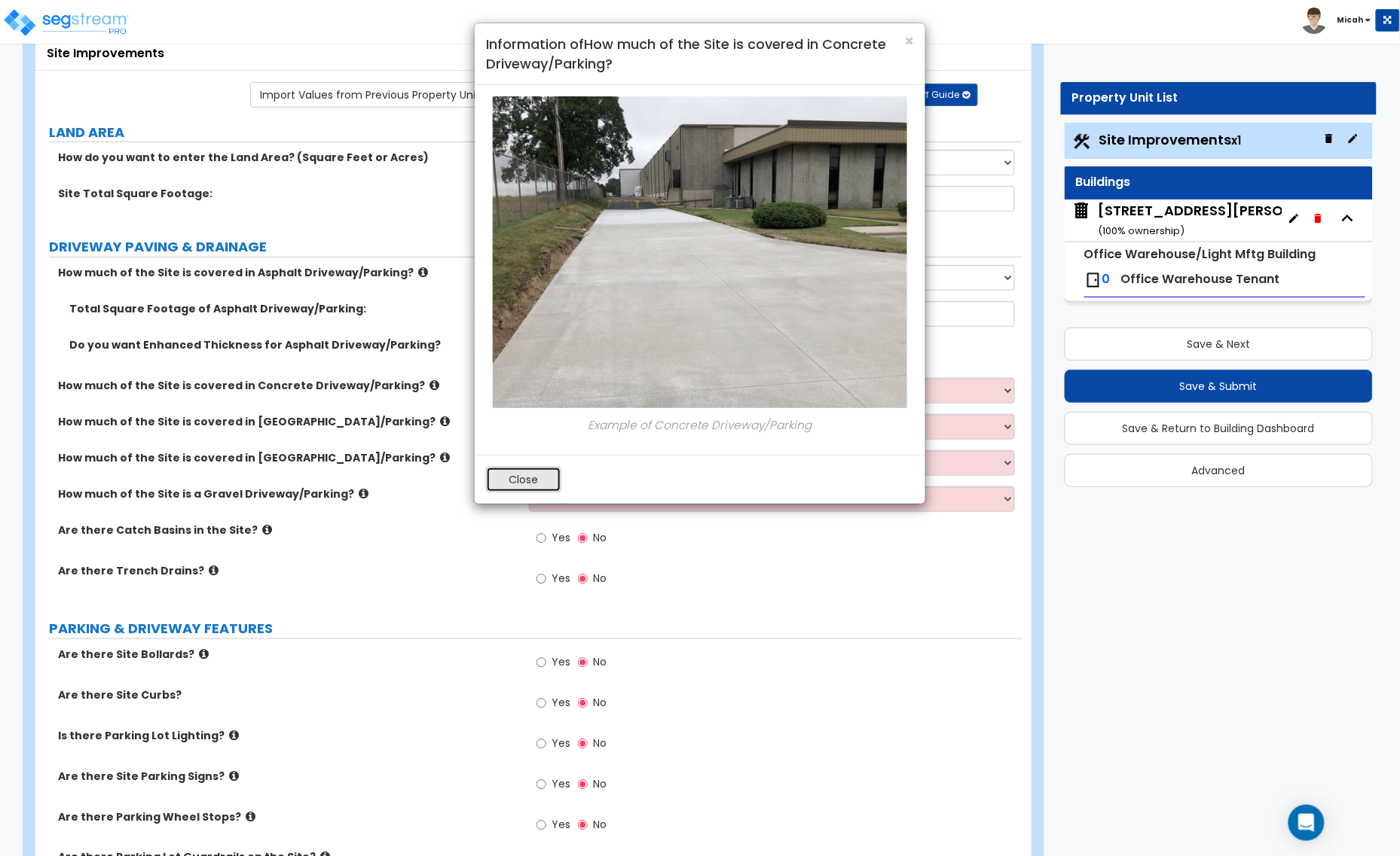
click at [532, 476] on button "Close" at bounding box center [524, 480] width 76 height 26
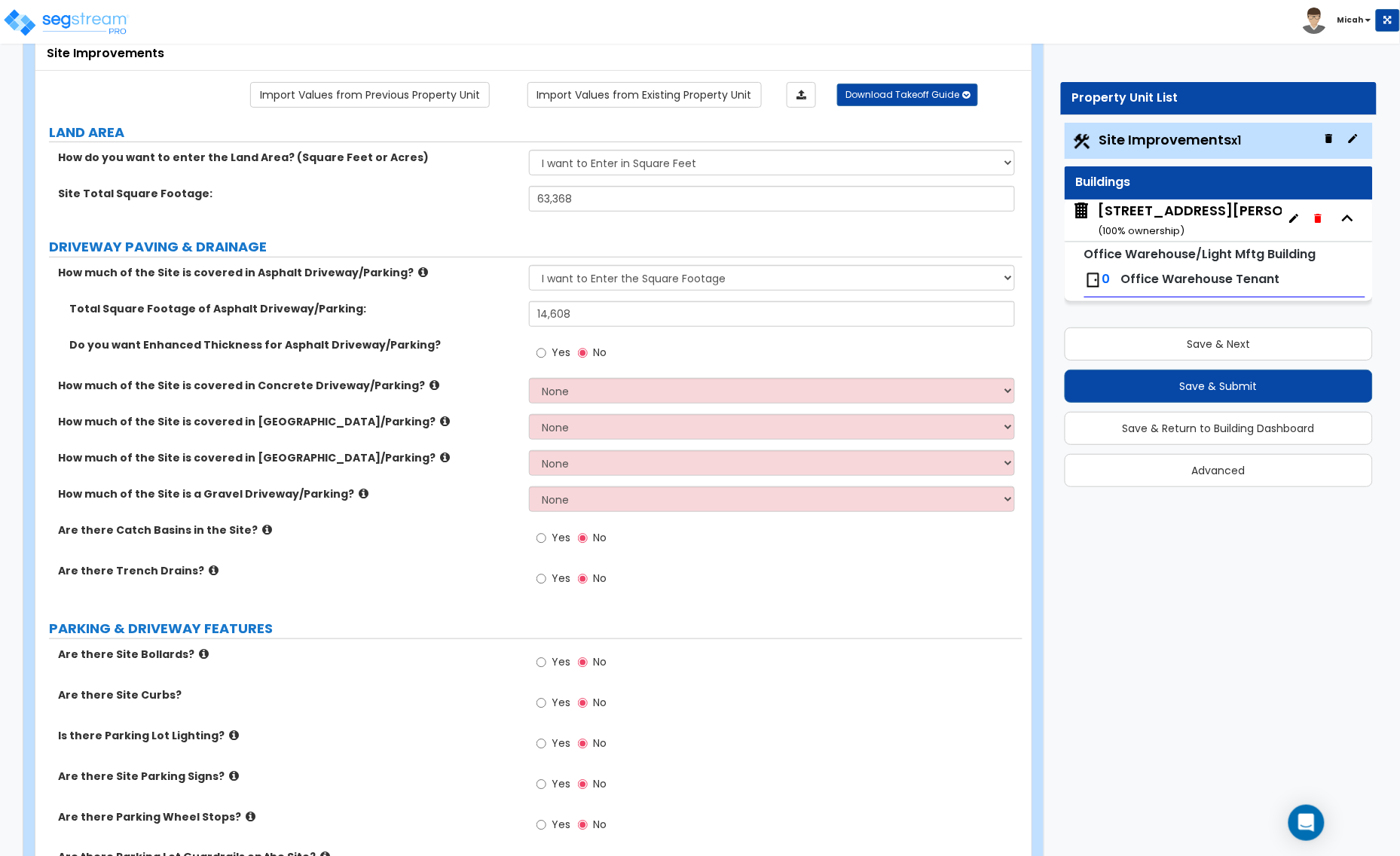
click at [262, 531] on icon at bounding box center [267, 530] width 10 height 11
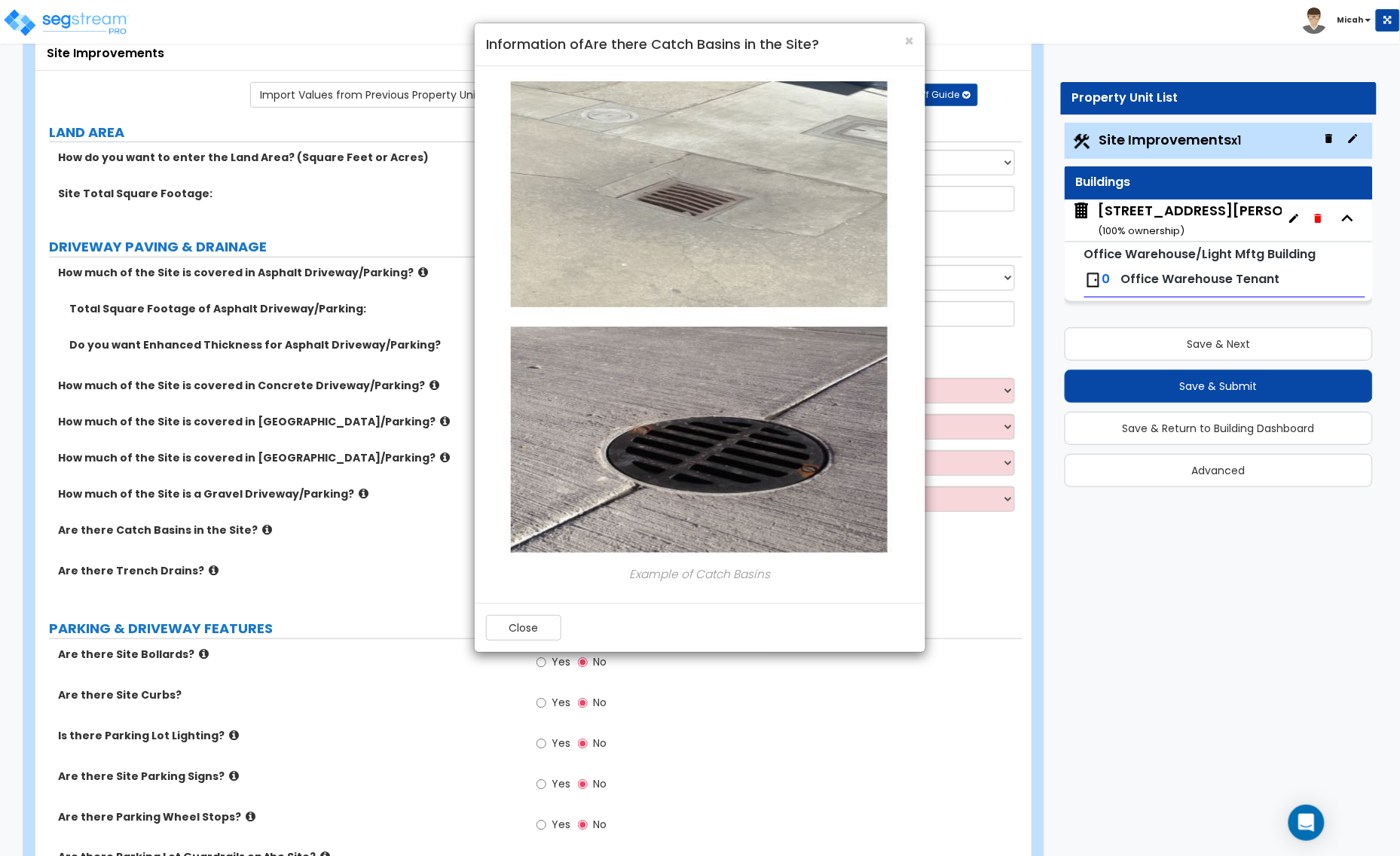
click at [253, 528] on div "× Information of Are there Catch Basins in the Site? Example of Catch Basins Cl…" at bounding box center [700, 428] width 1400 height 856
click at [509, 619] on button "Close" at bounding box center [524, 628] width 76 height 26
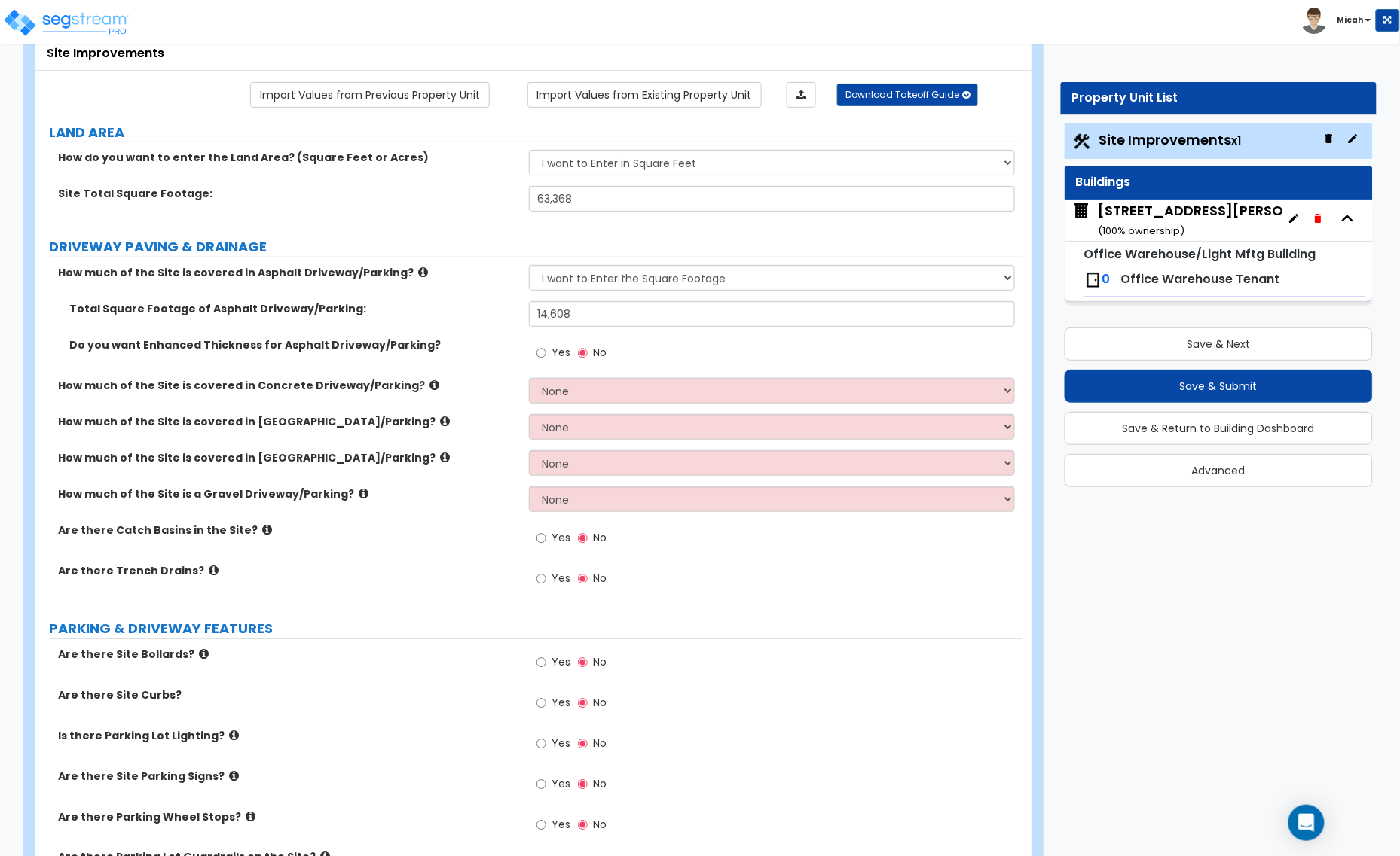
click at [262, 533] on icon at bounding box center [267, 530] width 10 height 11
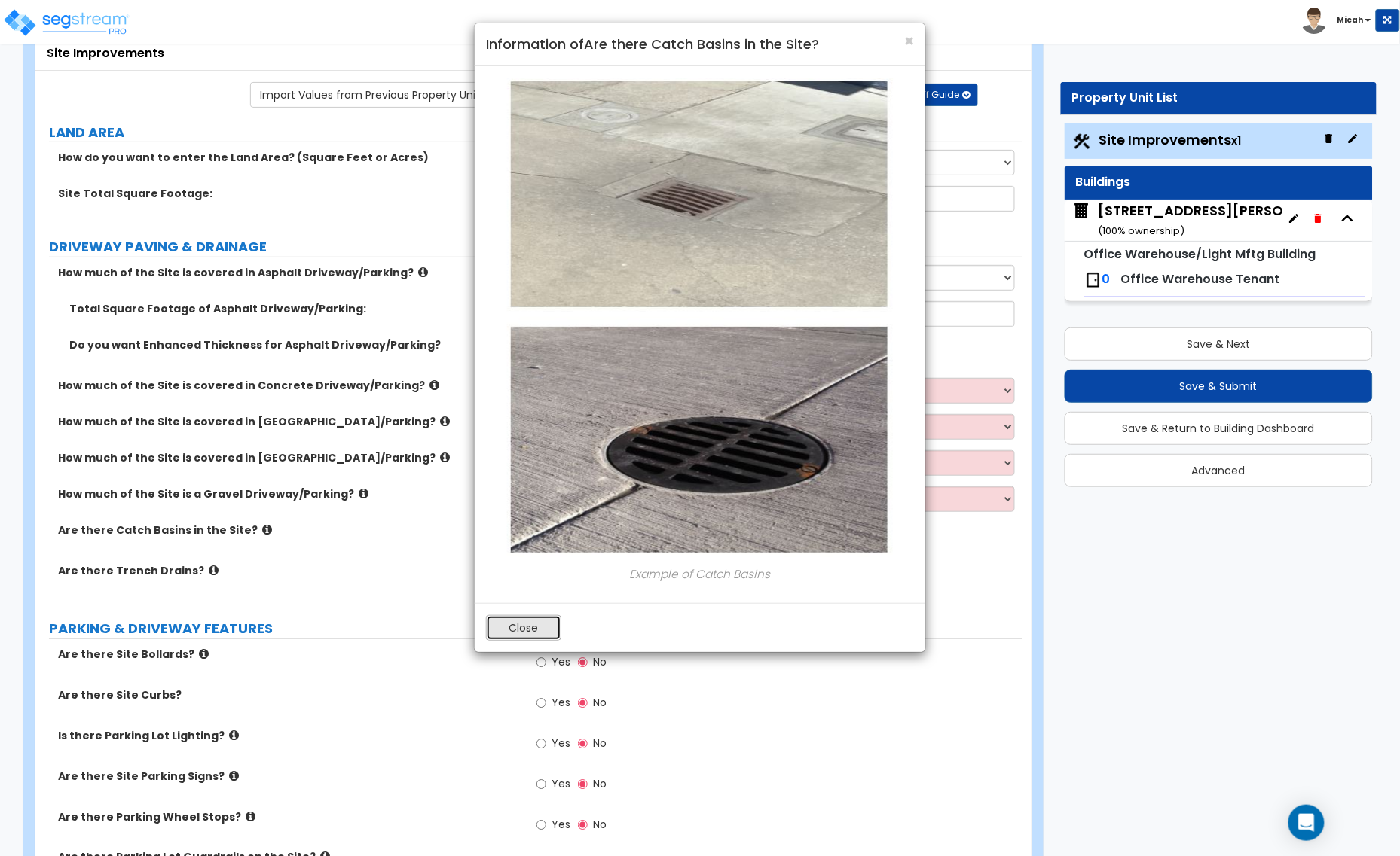
click at [554, 633] on button "Close" at bounding box center [524, 628] width 76 height 26
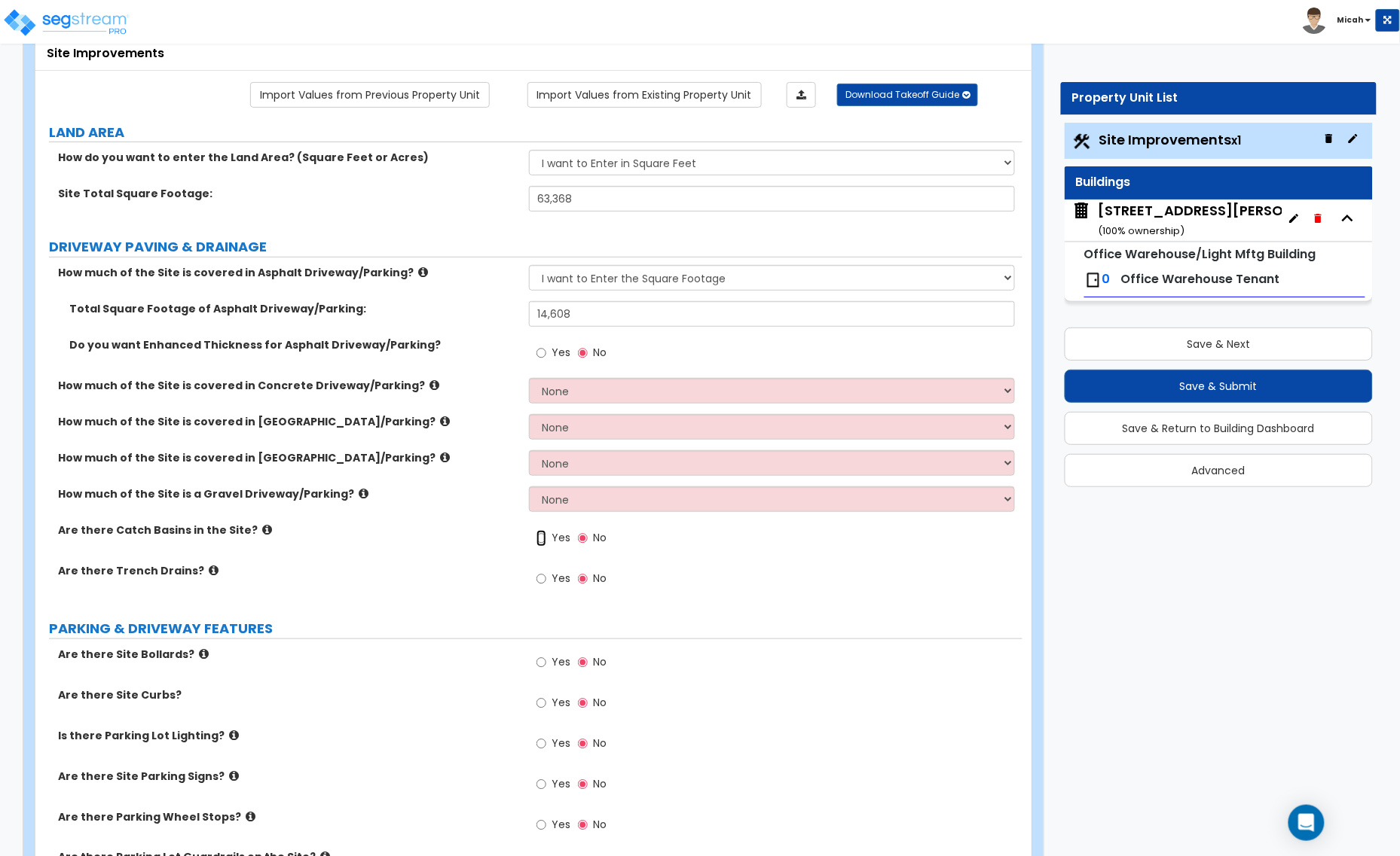
click at [538, 542] on input "Yes" at bounding box center [541, 538] width 10 height 17
radio input "true"
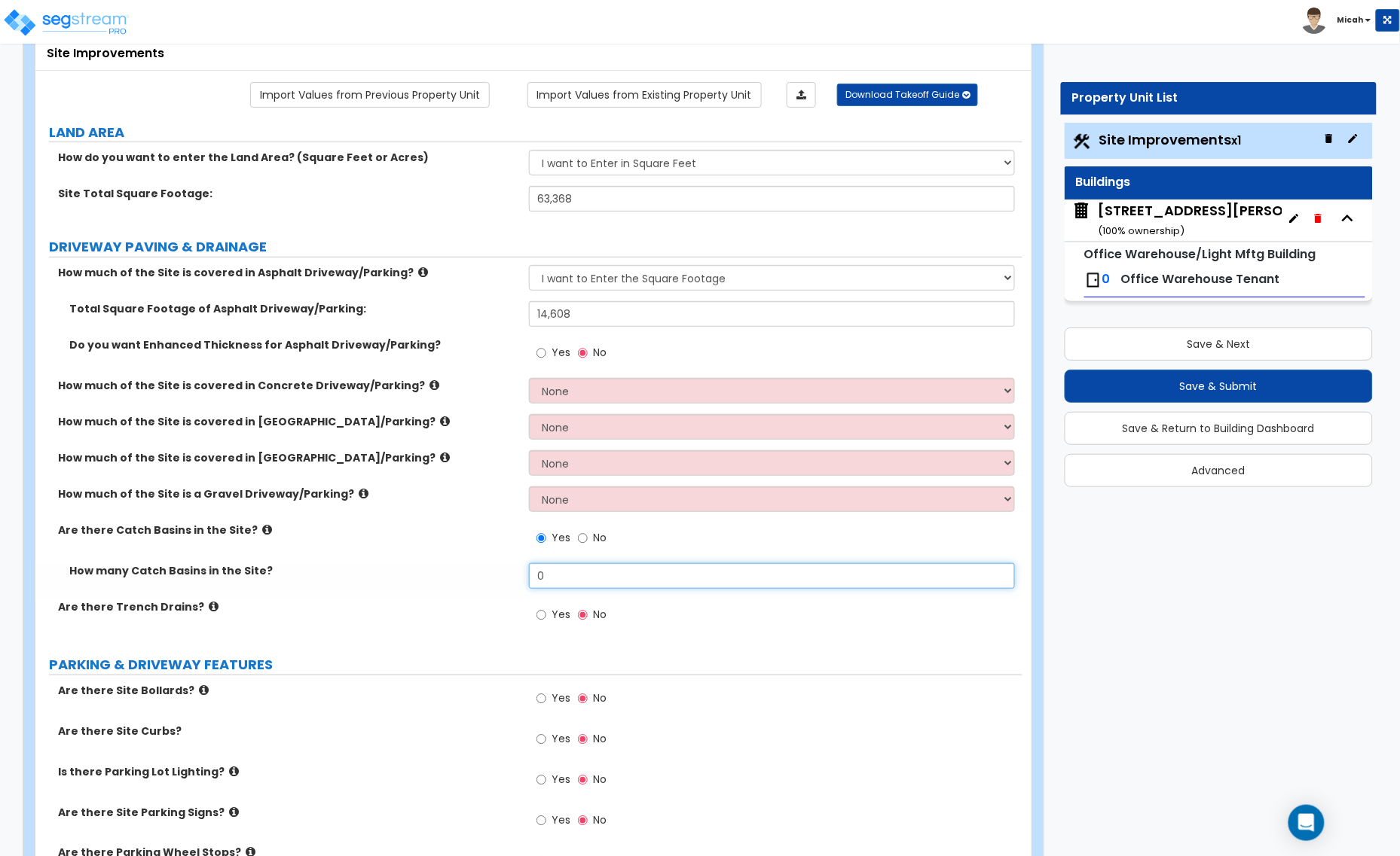
drag, startPoint x: 559, startPoint y: 581, endPoint x: 540, endPoint y: 584, distance: 19.2
click at [540, 584] on input "0" at bounding box center [772, 576] width 486 height 26
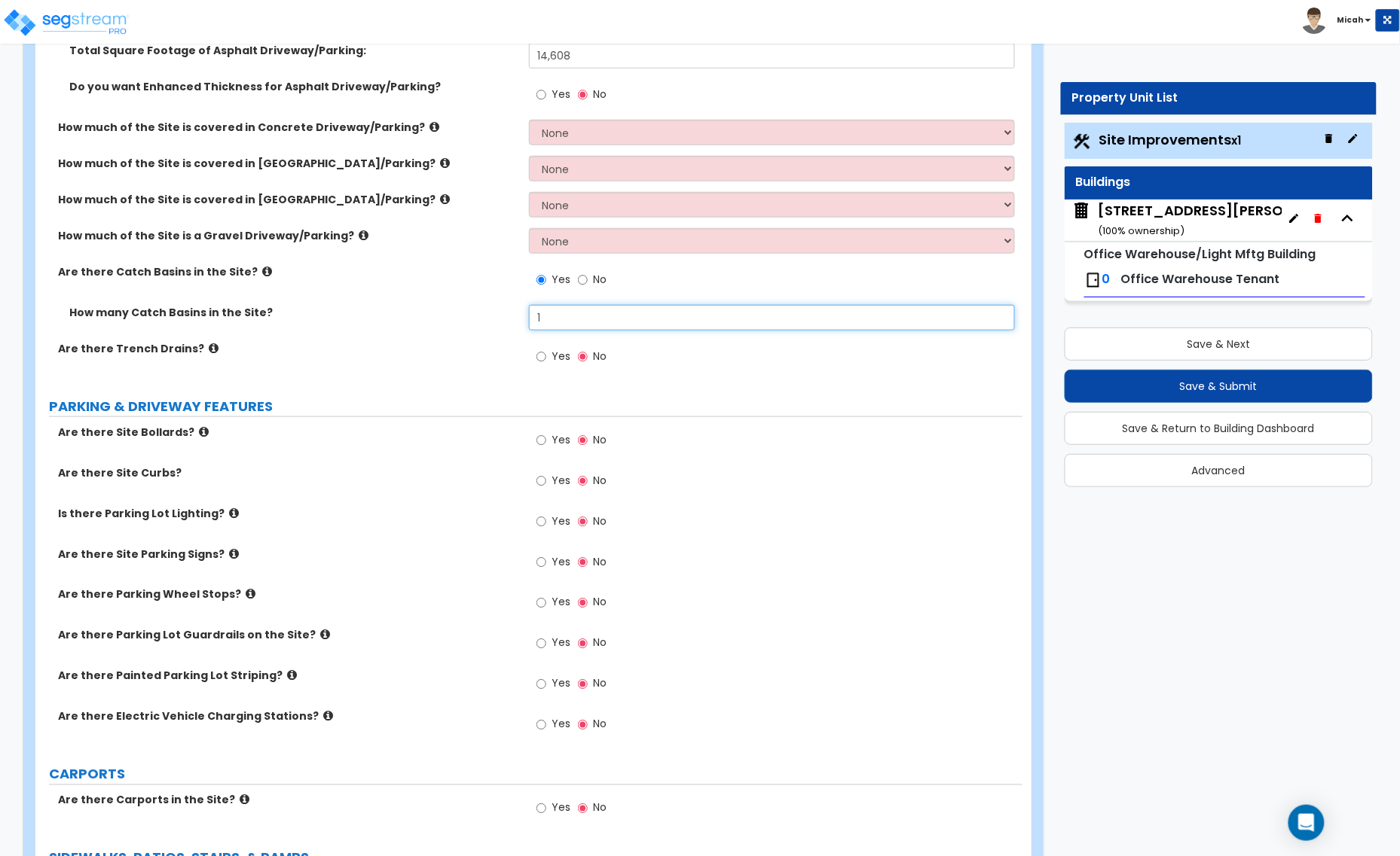
scroll to position [377, 0]
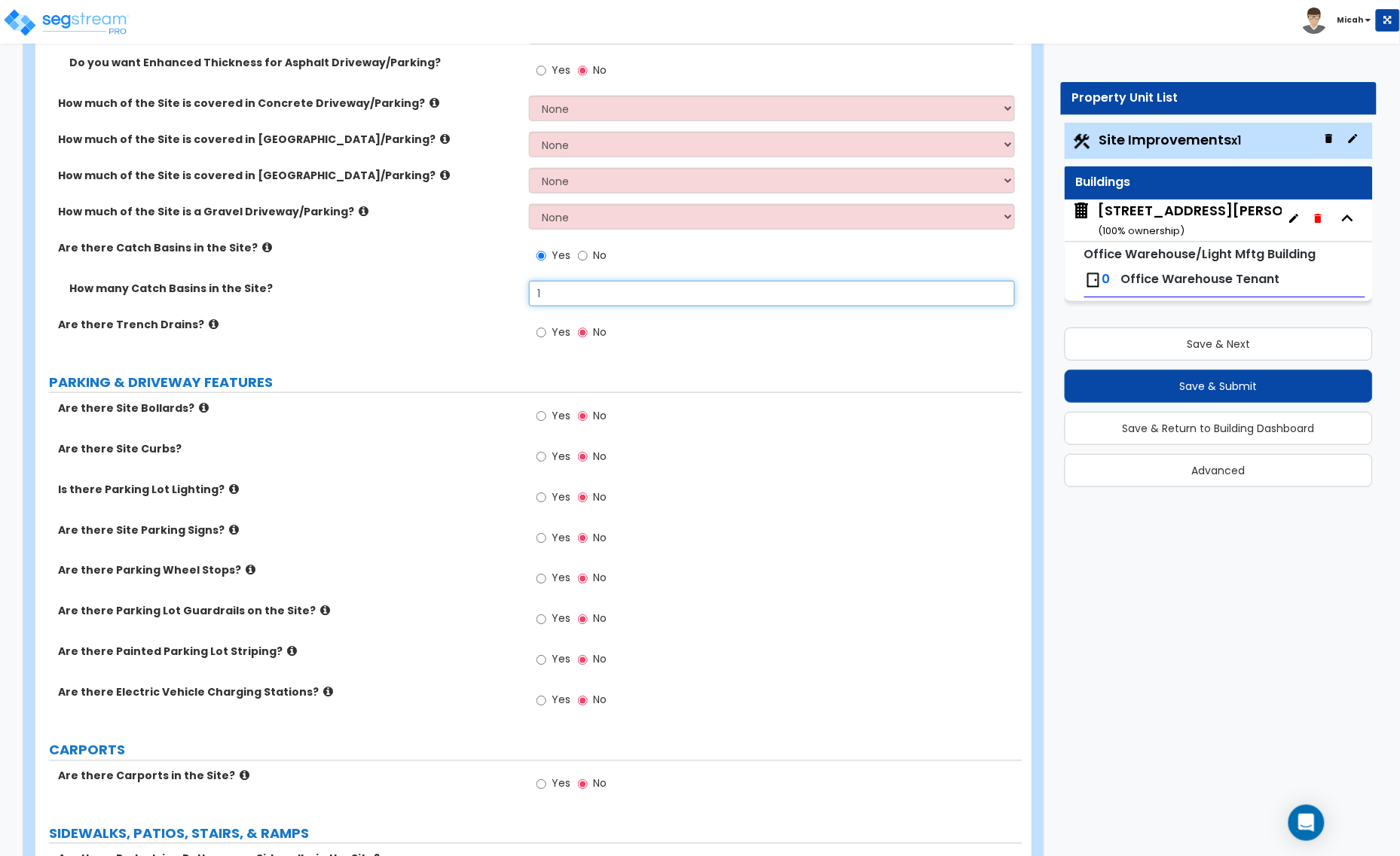
type input "1"
click at [542, 455] on input "Yes" at bounding box center [541, 457] width 10 height 17
radio input "true"
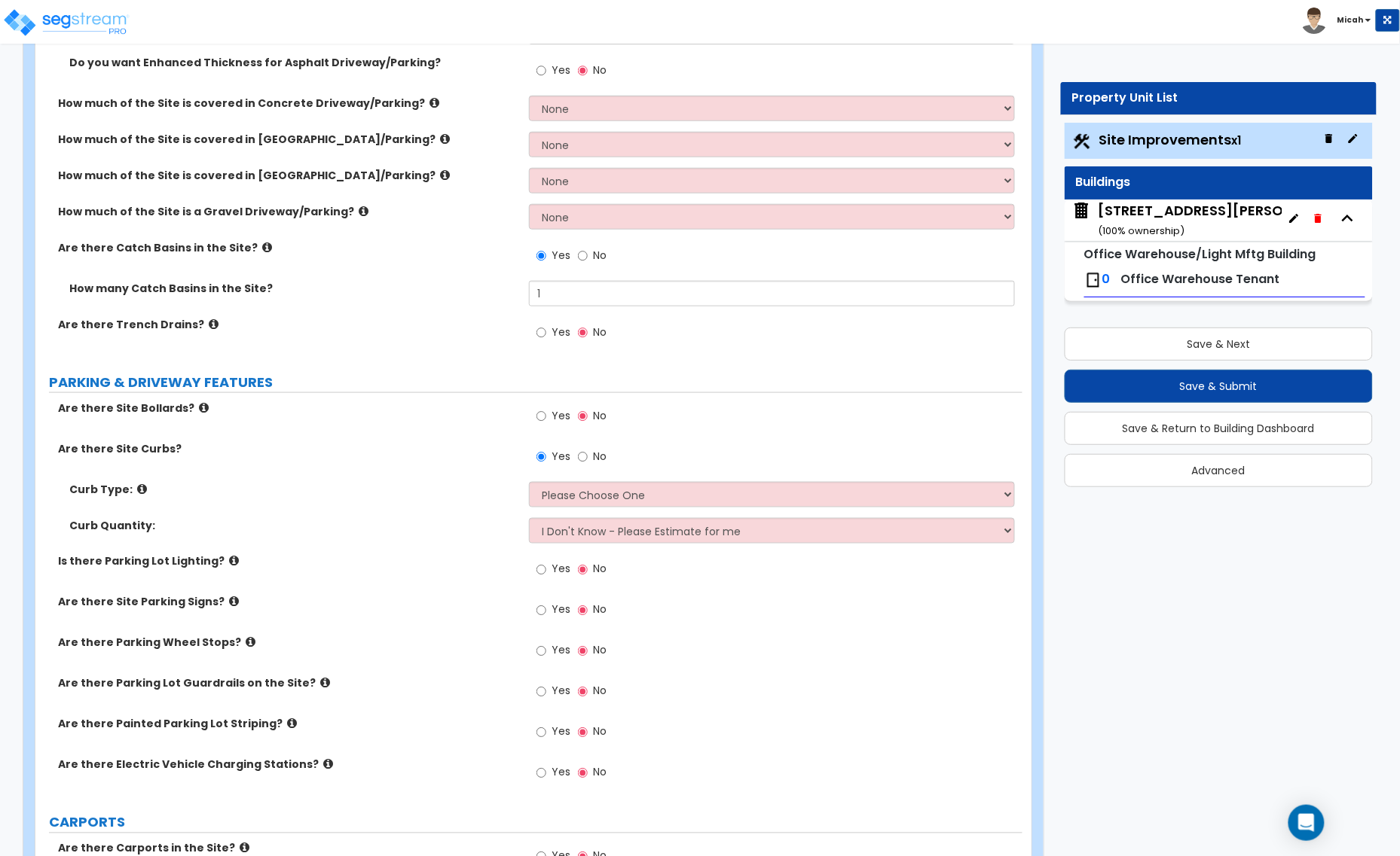
click at [137, 489] on icon at bounding box center [141, 489] width 10 height 11
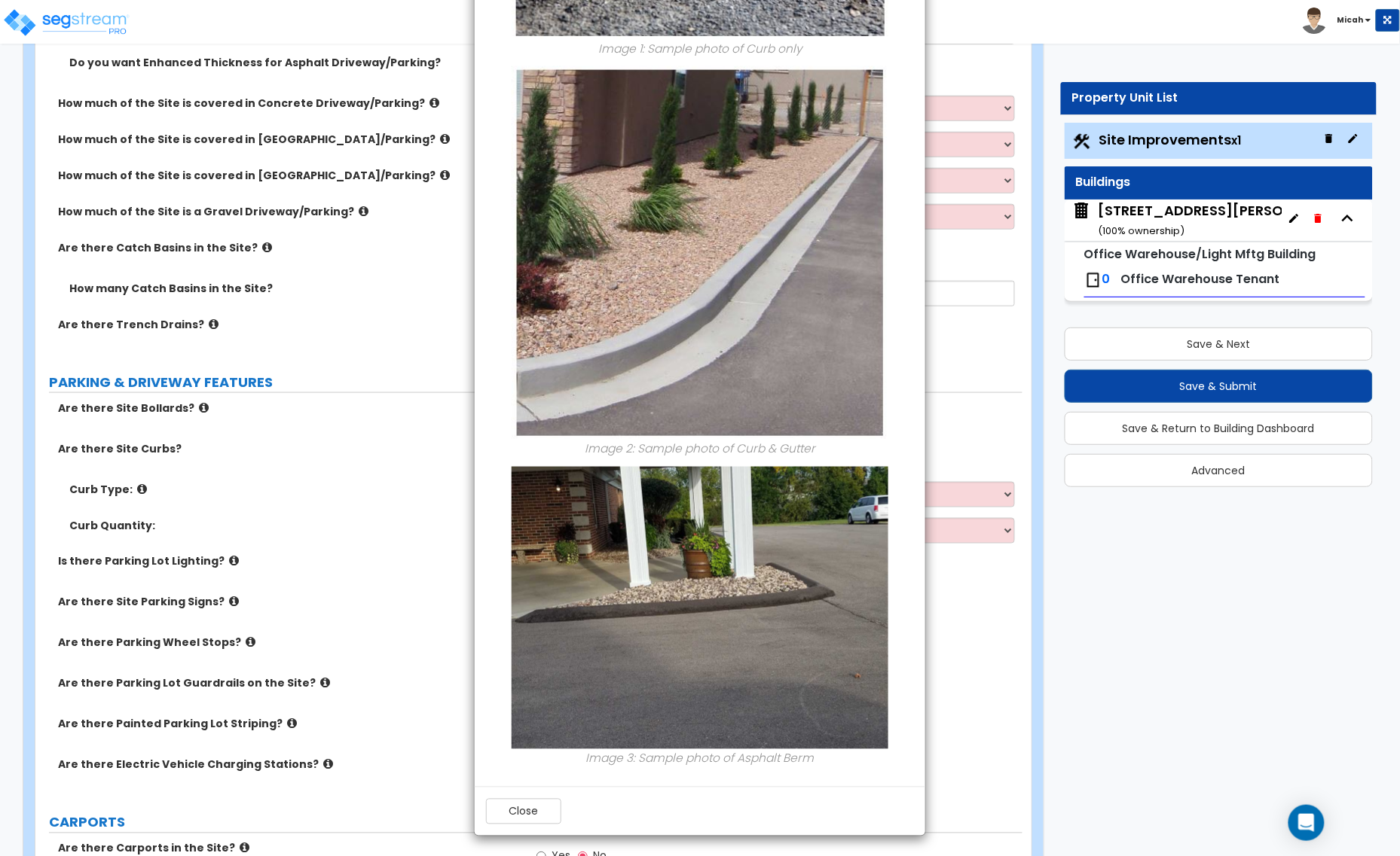
scroll to position [416, 0]
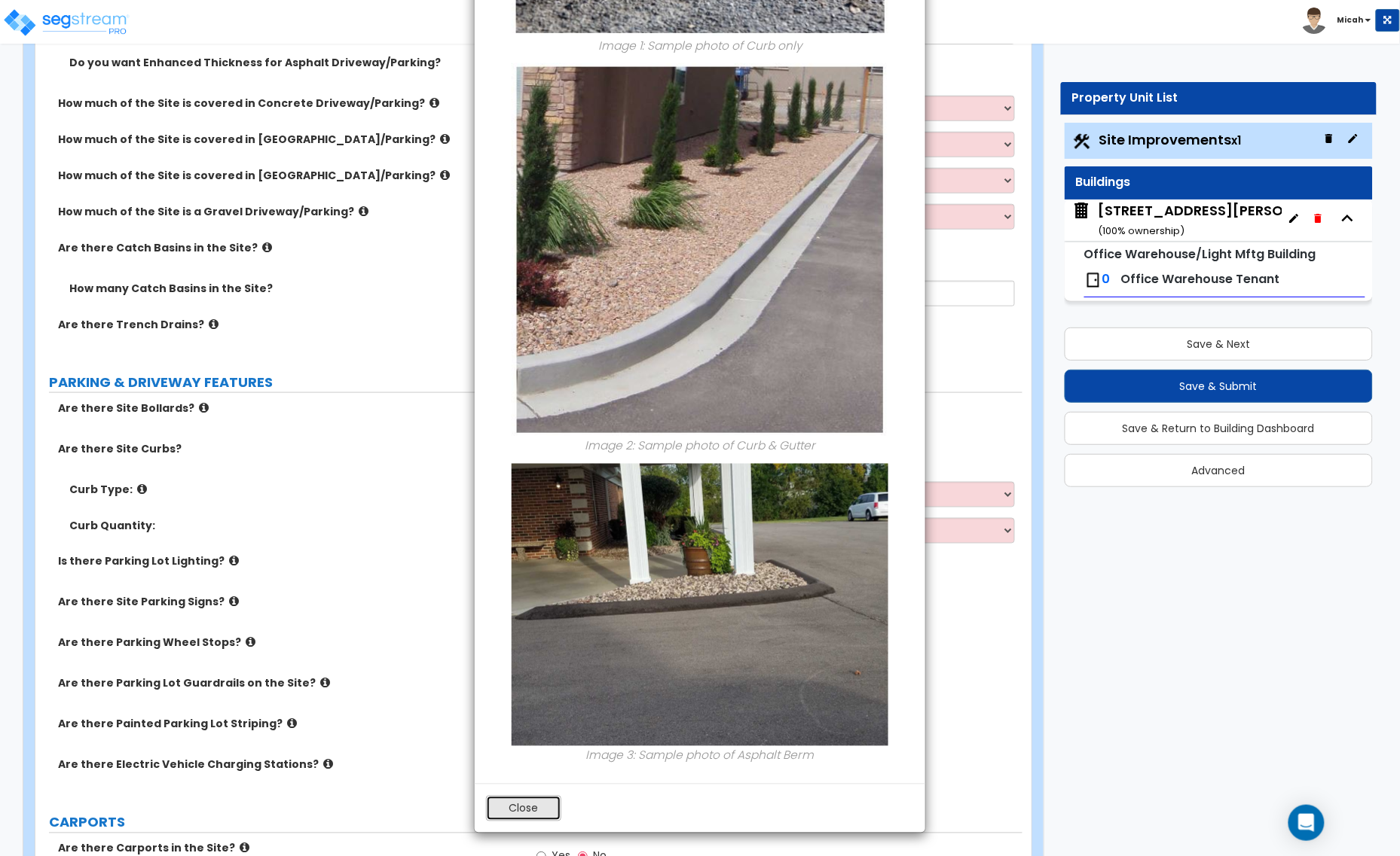
click at [521, 811] on button "Close" at bounding box center [524, 809] width 76 height 26
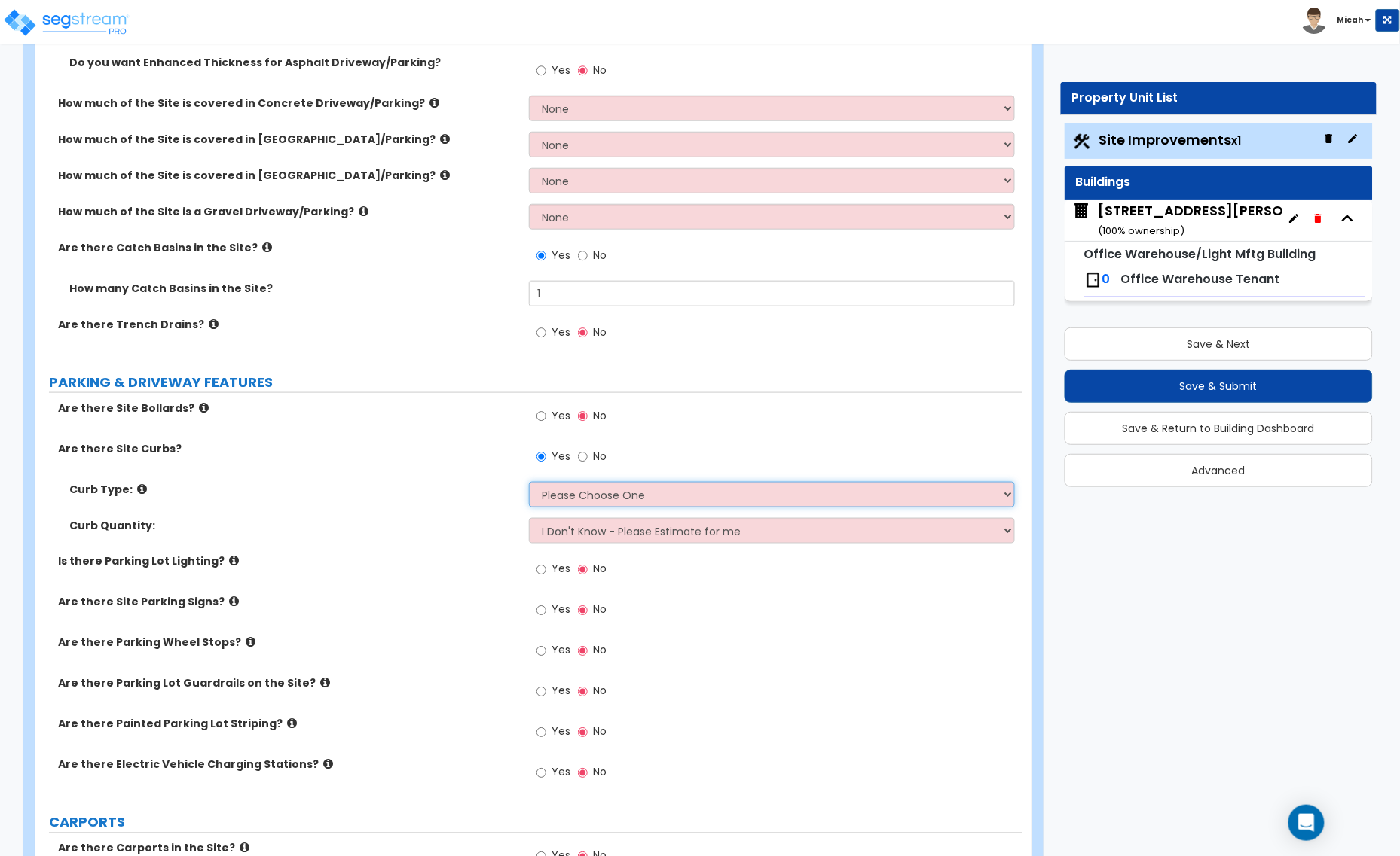
click at [599, 505] on select "Please Choose One Curb (Only) Curb & Gutter Asphalt Berm" at bounding box center [772, 495] width 486 height 26
select select "2"
click at [529, 483] on select "Please Choose One Curb (Only) Curb & Gutter Asphalt Berm" at bounding box center [772, 495] width 486 height 26
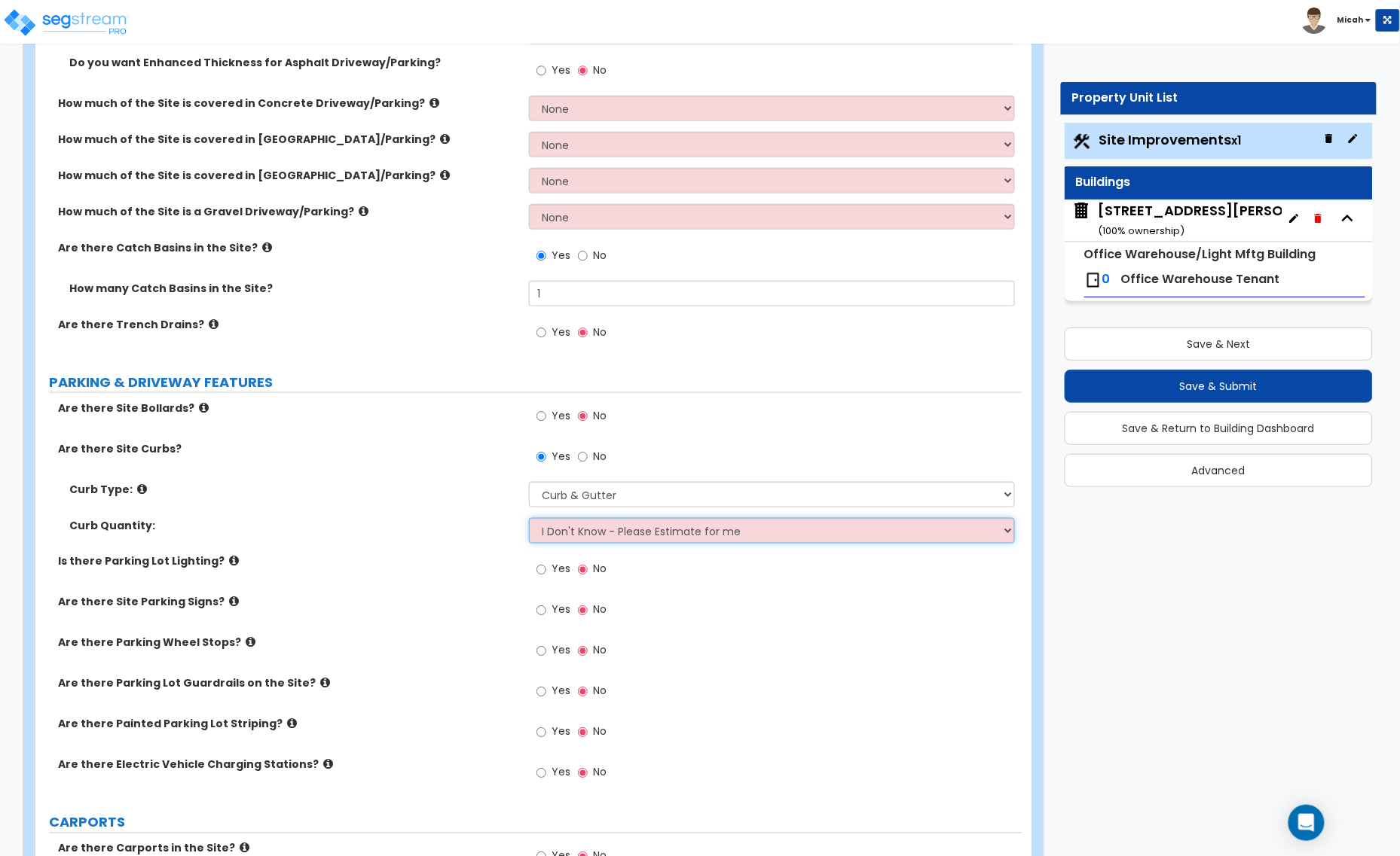
click at [594, 537] on select "I Don't Know - Please Estimate for me I want to Enter the Linear Footage" at bounding box center [772, 531] width 486 height 26
select select "1"
click at [529, 519] on select "I Don't Know - Please Estimate for me I want to Enter the Linear Footage" at bounding box center [772, 531] width 486 height 26
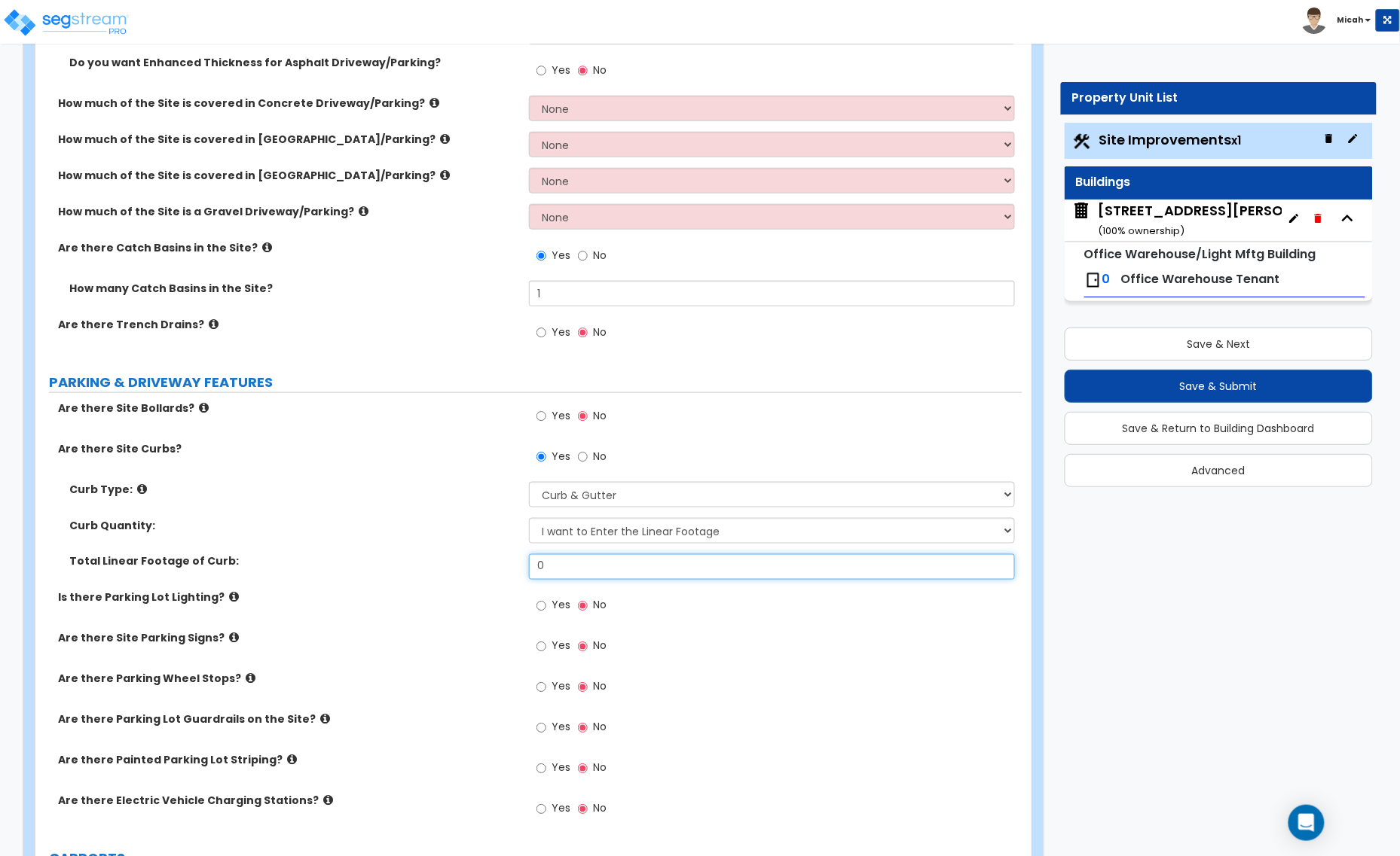
drag, startPoint x: 518, startPoint y: 560, endPoint x: 505, endPoint y: 561, distance: 13.0
click at [506, 560] on div "Total Linear Footage of Curb: 0" at bounding box center [528, 572] width 987 height 36
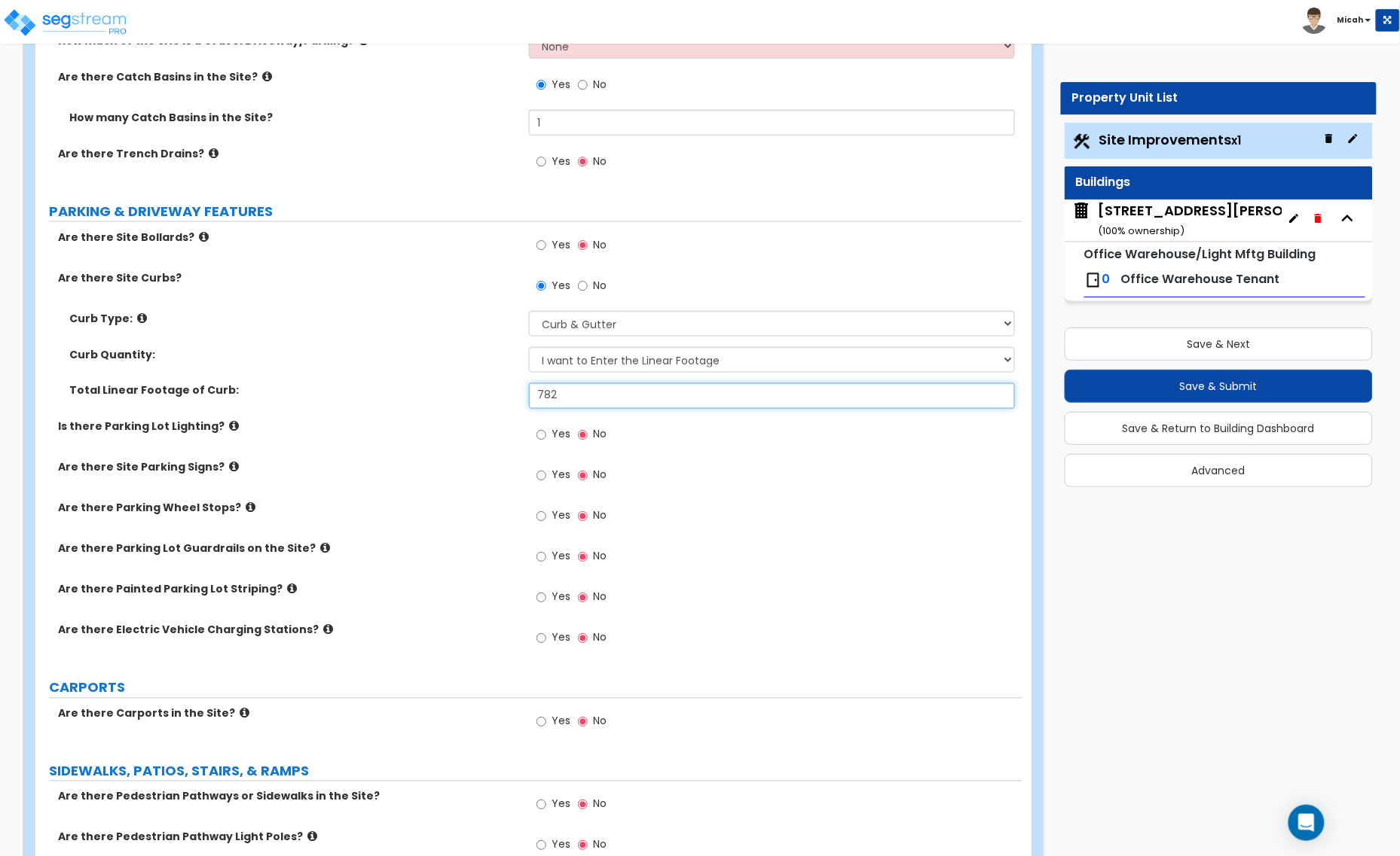
scroll to position [565, 0]
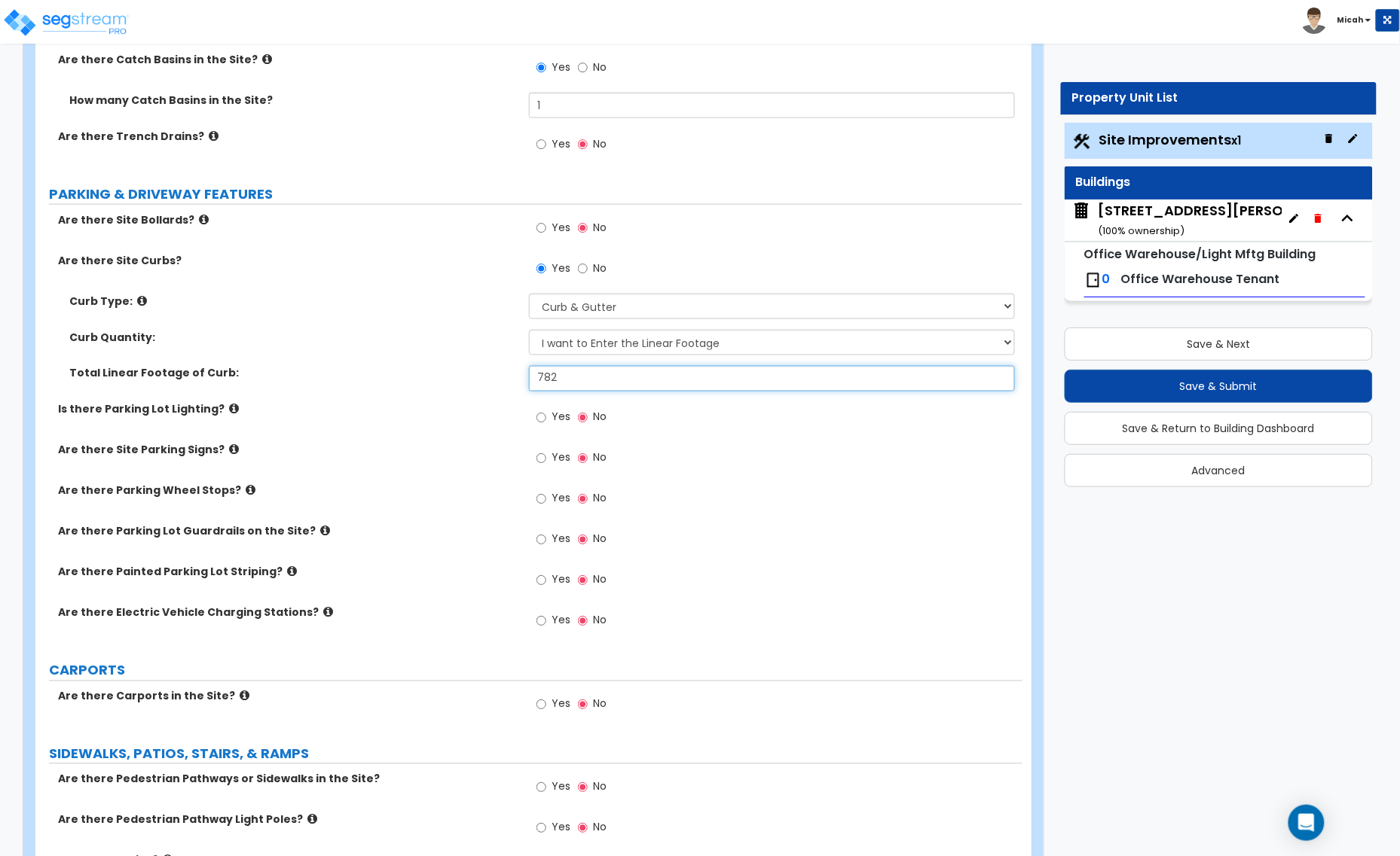
type input "782"
click at [229, 415] on icon at bounding box center [234, 409] width 10 height 11
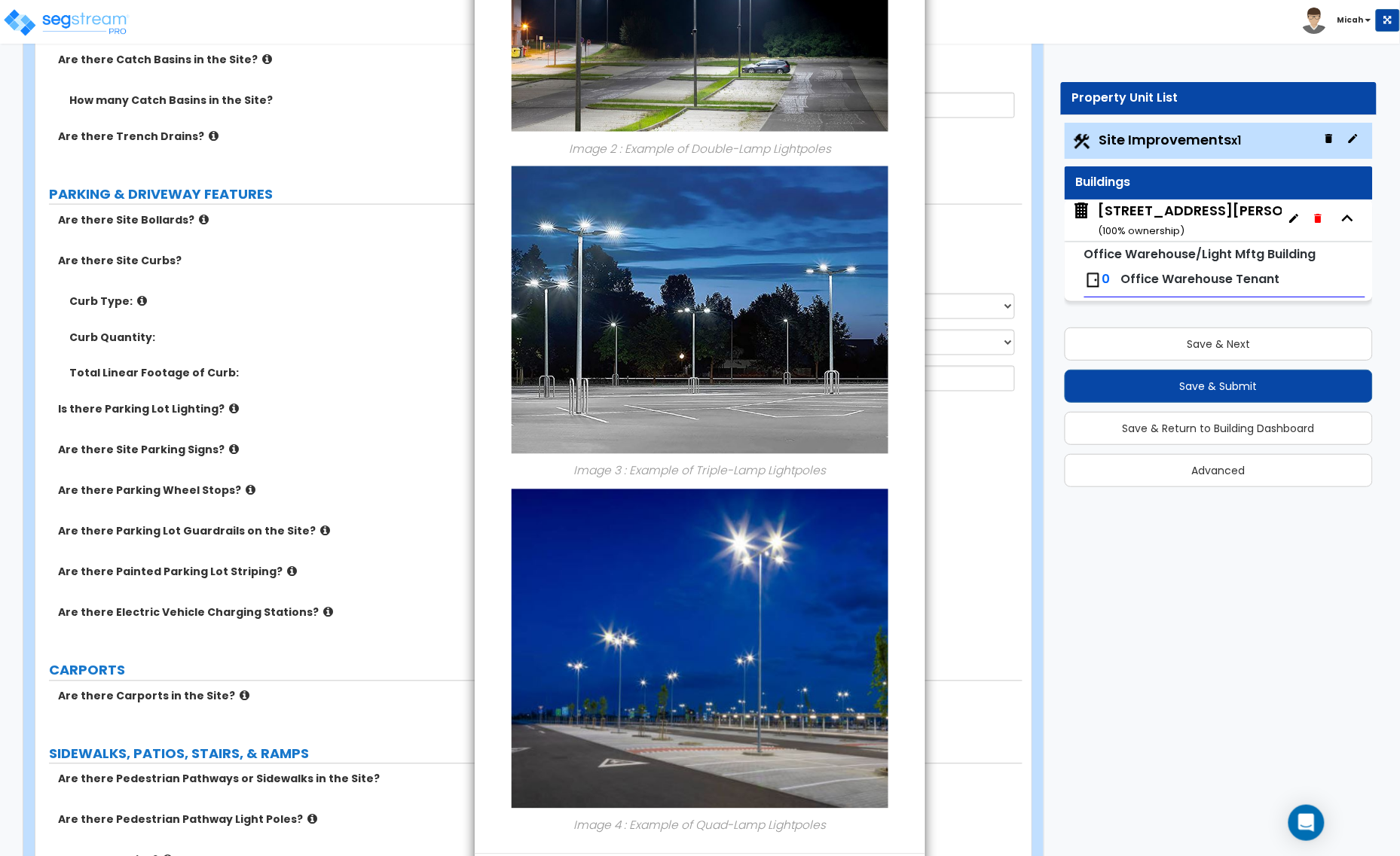
scroll to position [811, 0]
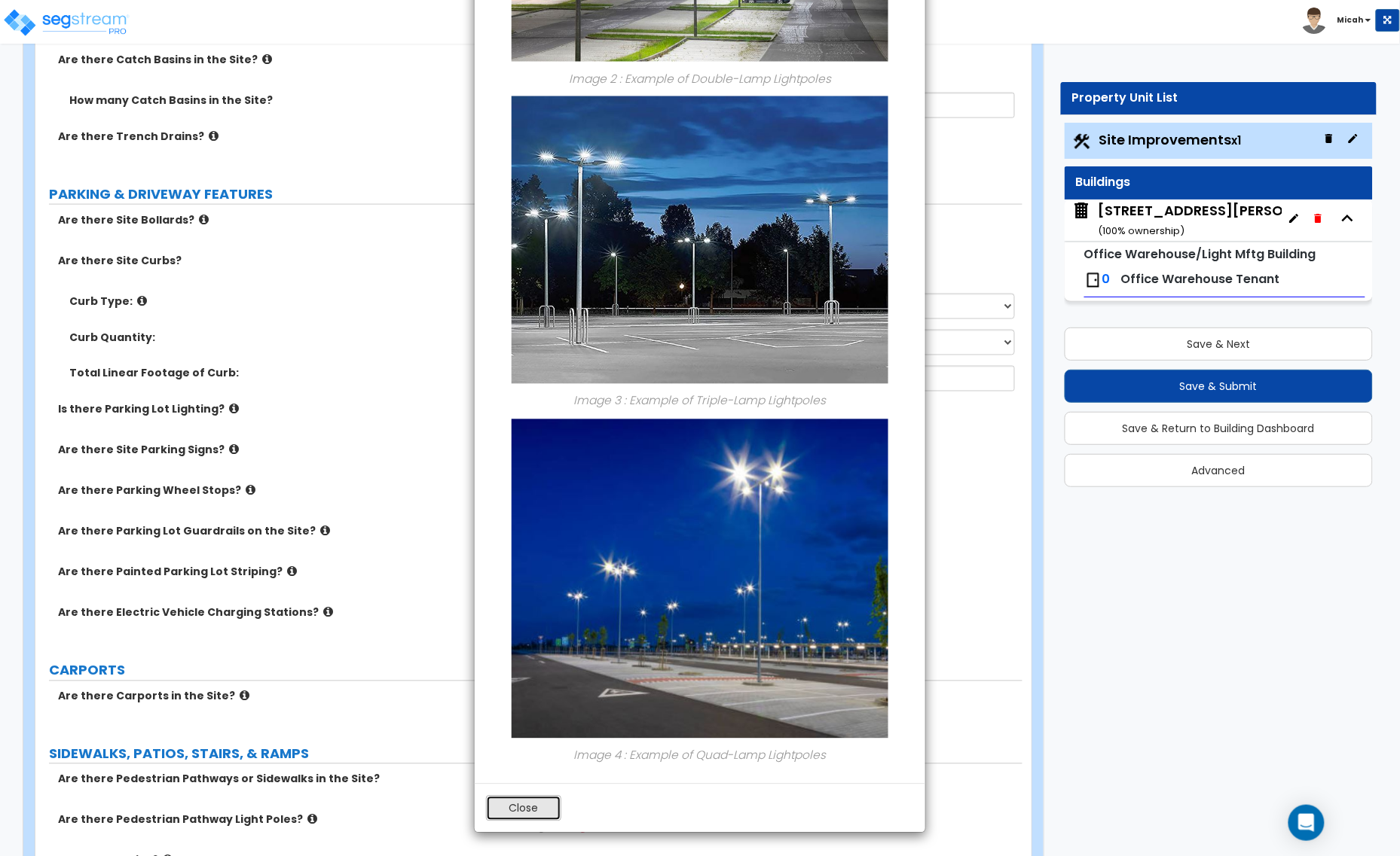
click at [522, 810] on button "Close" at bounding box center [524, 809] width 76 height 26
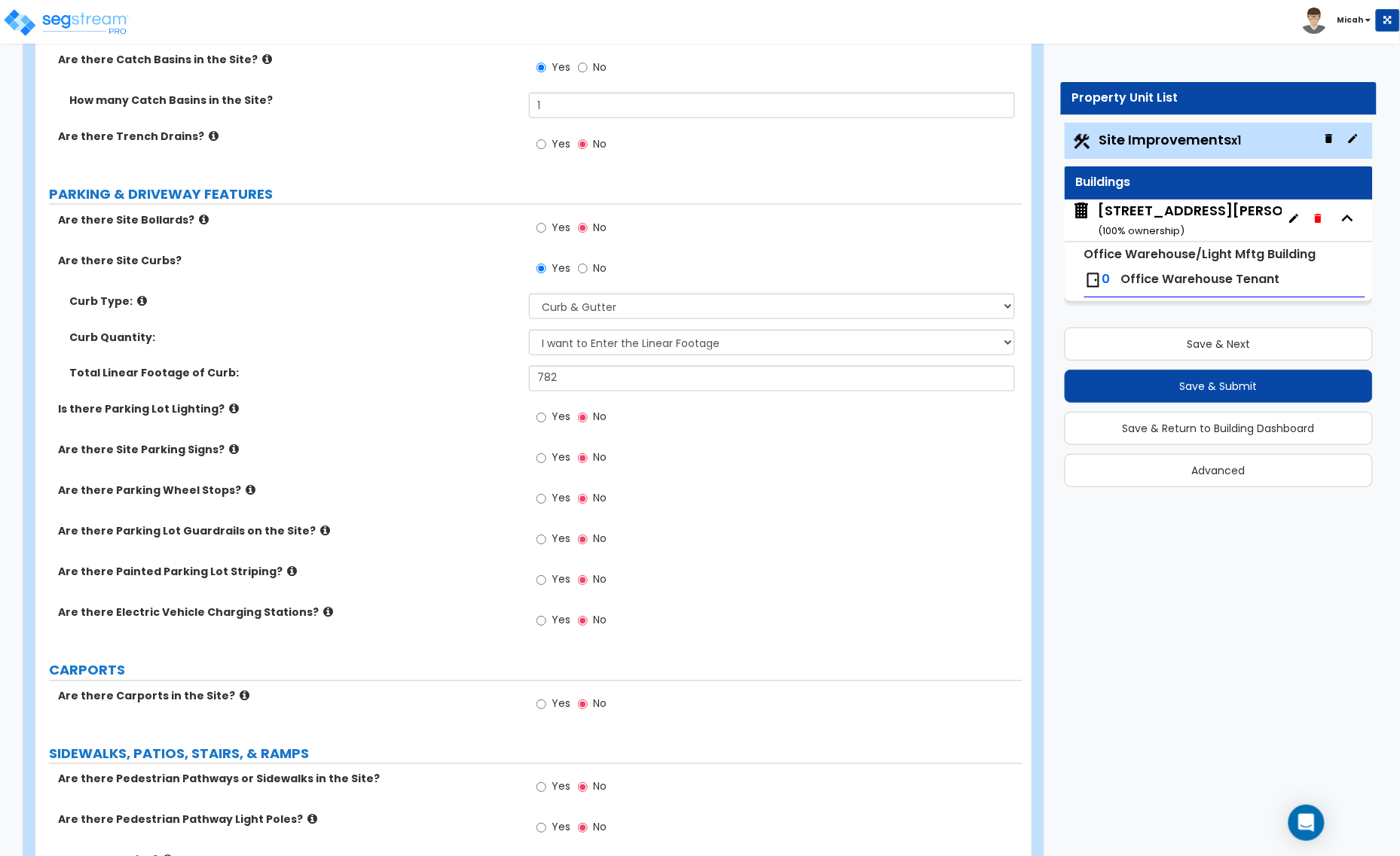
click at [229, 451] on icon at bounding box center [234, 450] width 10 height 11
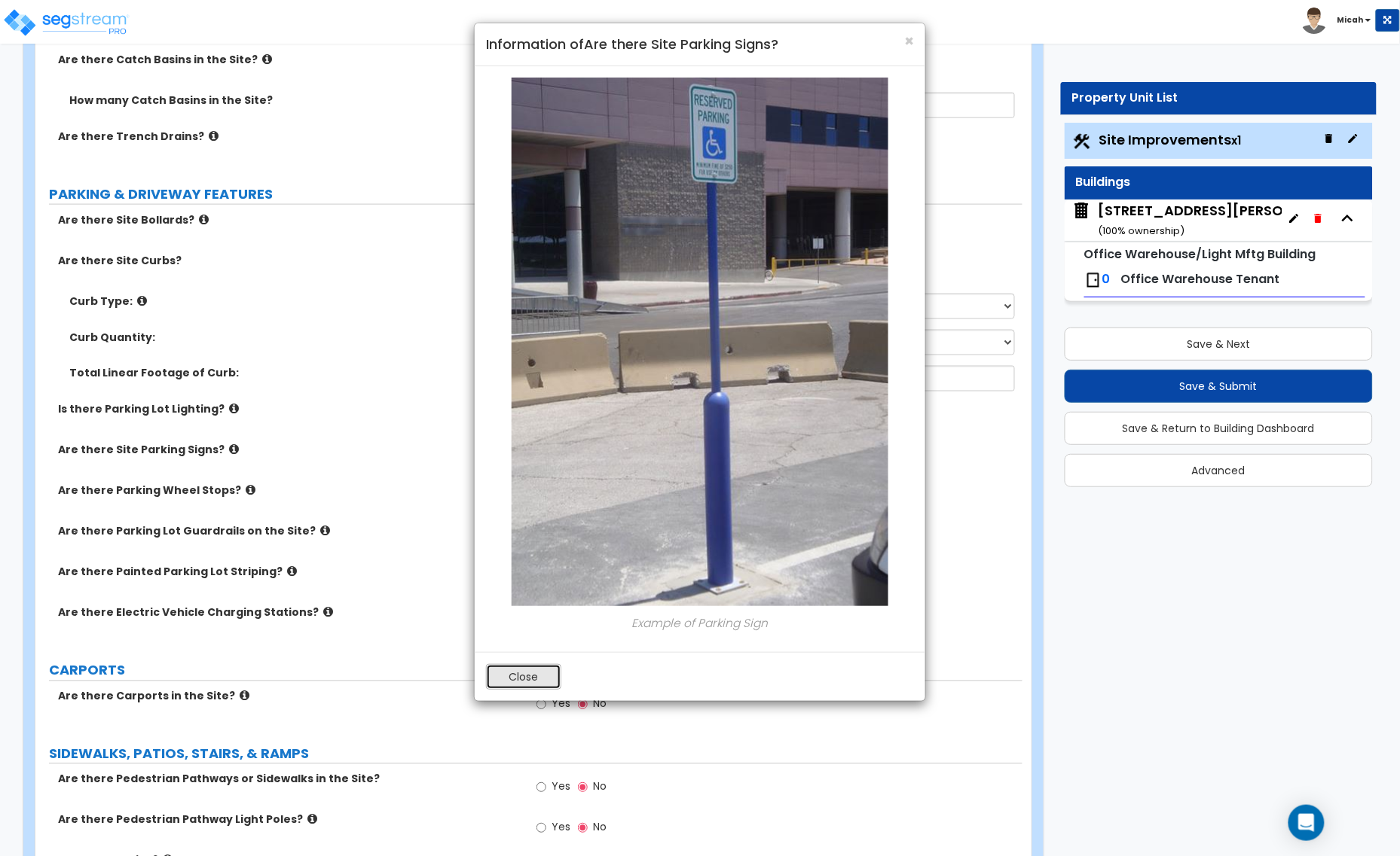
click at [532, 674] on button "Close" at bounding box center [524, 677] width 76 height 26
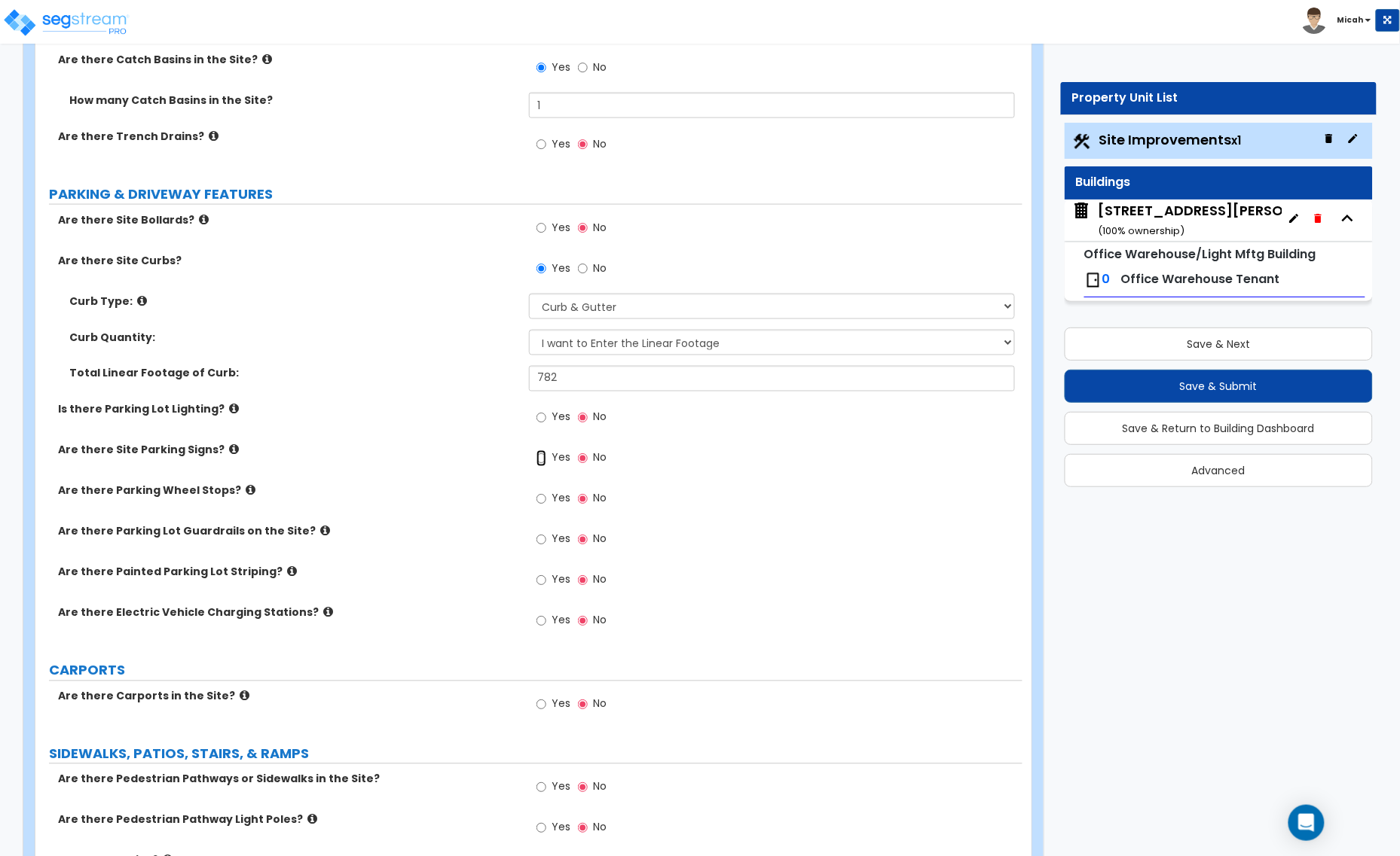
click at [542, 455] on input "Yes" at bounding box center [541, 459] width 10 height 17
radio input "true"
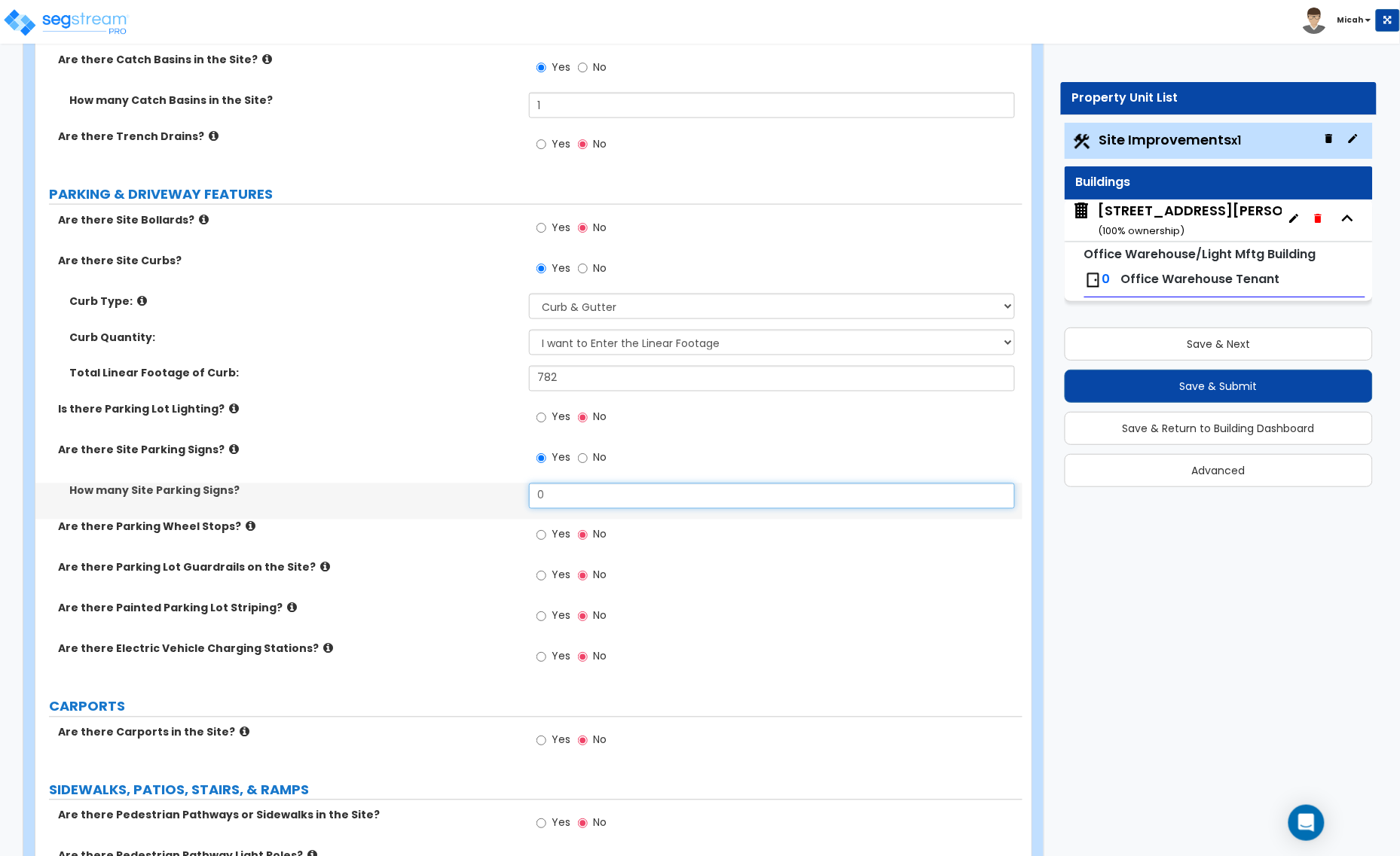
drag, startPoint x: 546, startPoint y: 497, endPoint x: 516, endPoint y: 500, distance: 30.1
click at [516, 500] on div "How many Site Parking Signs? 0" at bounding box center [528, 501] width 987 height 36
type input "2"
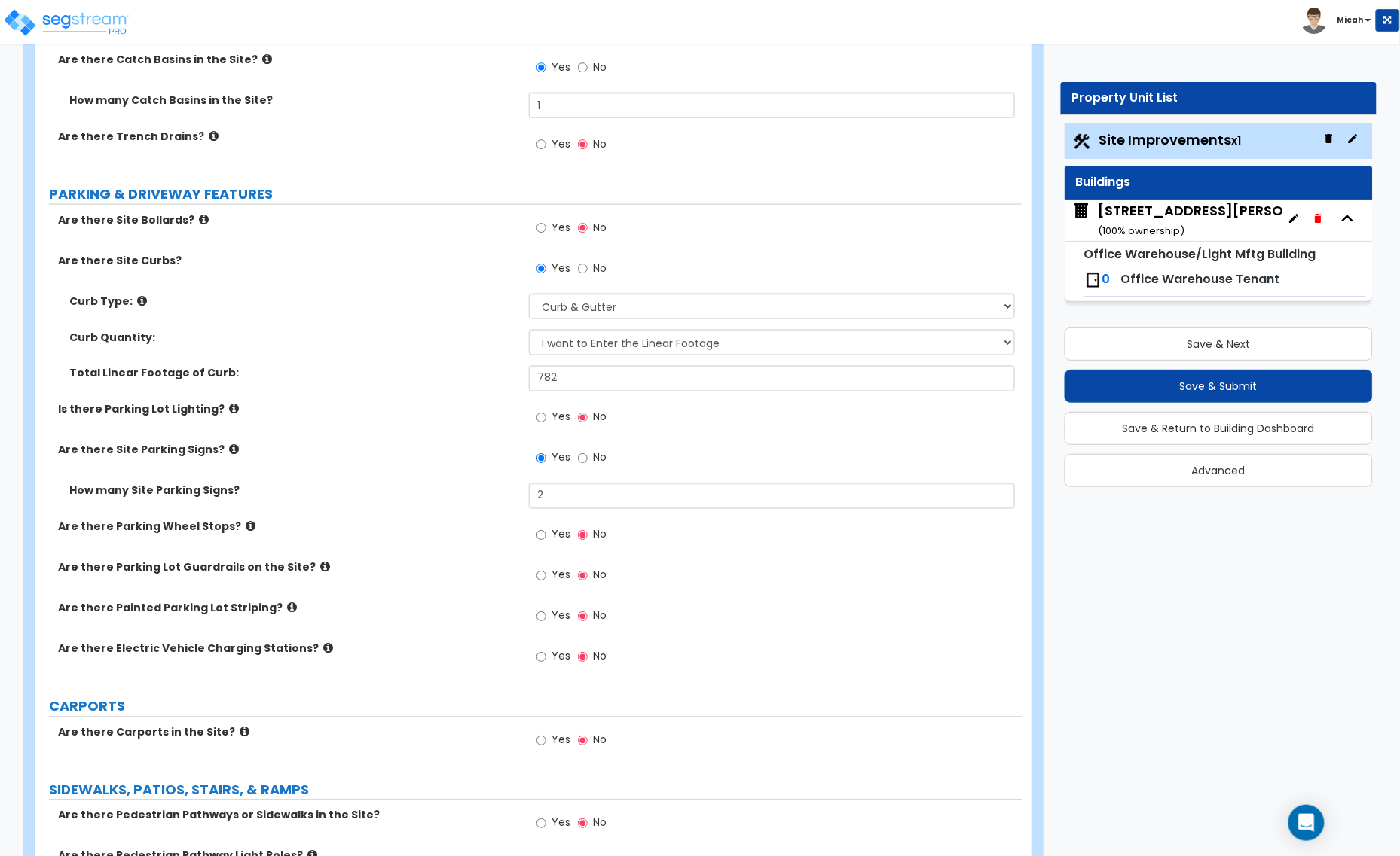
click at [320, 570] on icon at bounding box center [325, 568] width 10 height 11
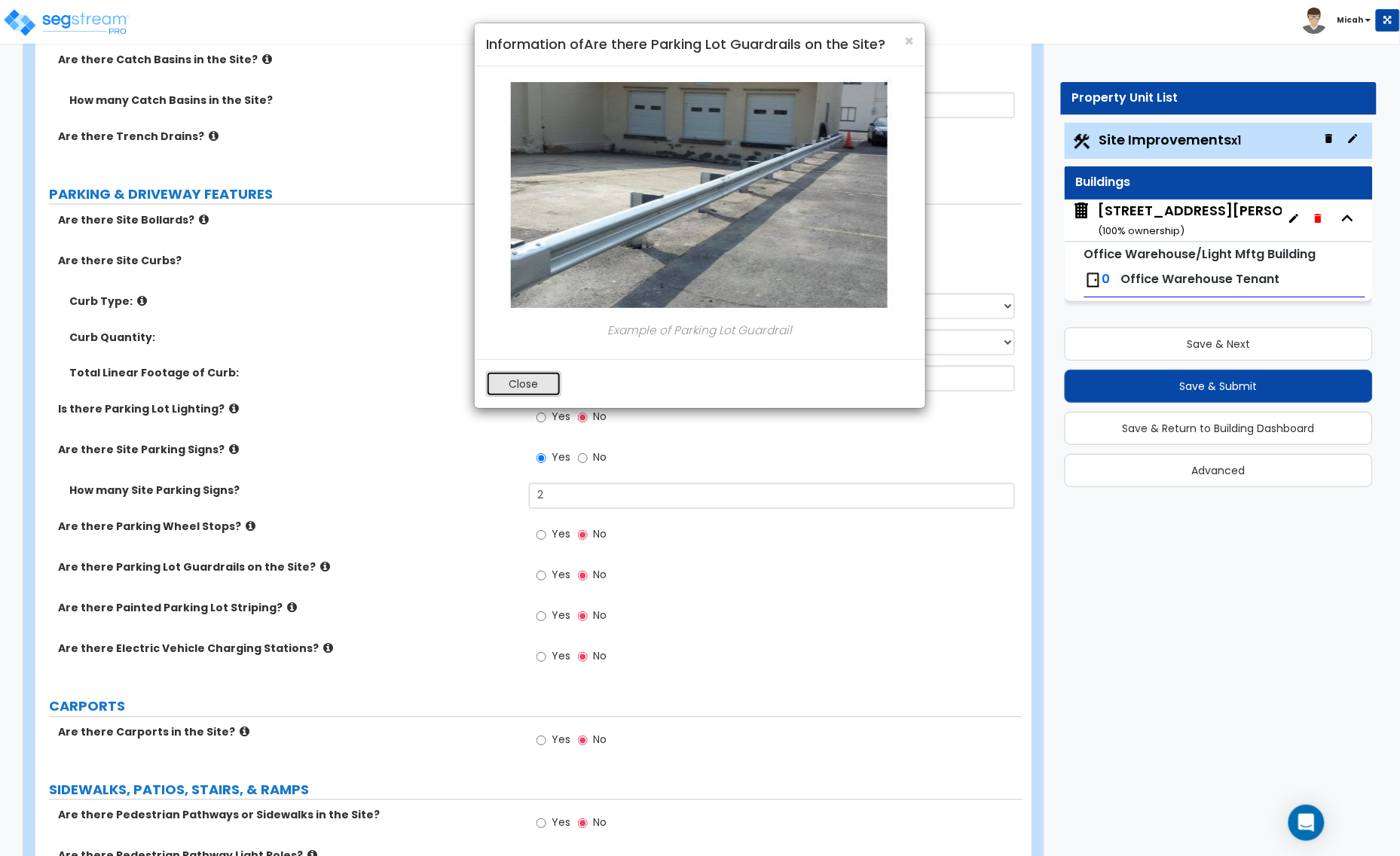
click at [527, 379] on button "Close" at bounding box center [524, 384] width 76 height 26
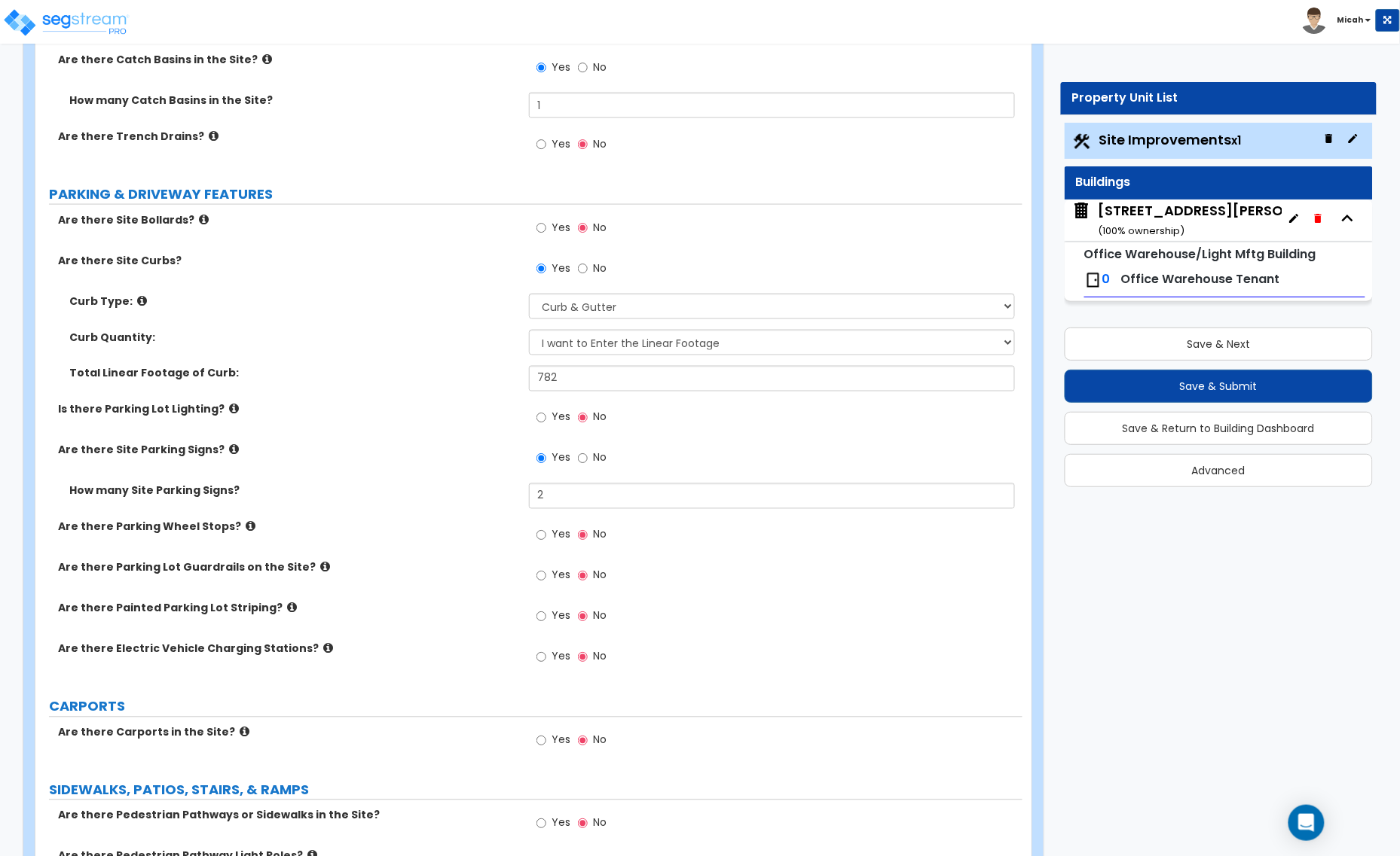
click at [287, 611] on icon at bounding box center [292, 609] width 10 height 11
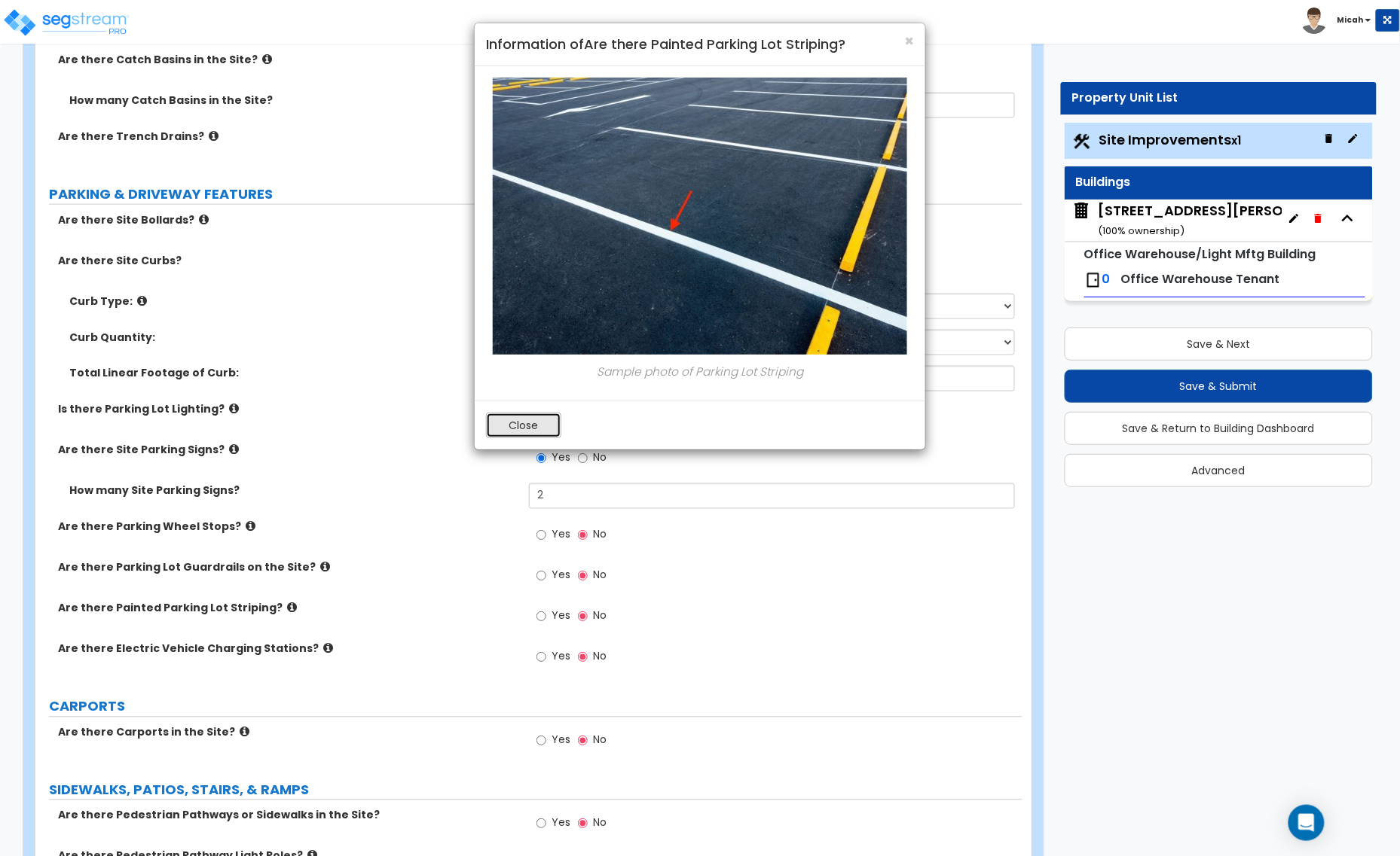
click at [541, 423] on button "Close" at bounding box center [524, 426] width 76 height 26
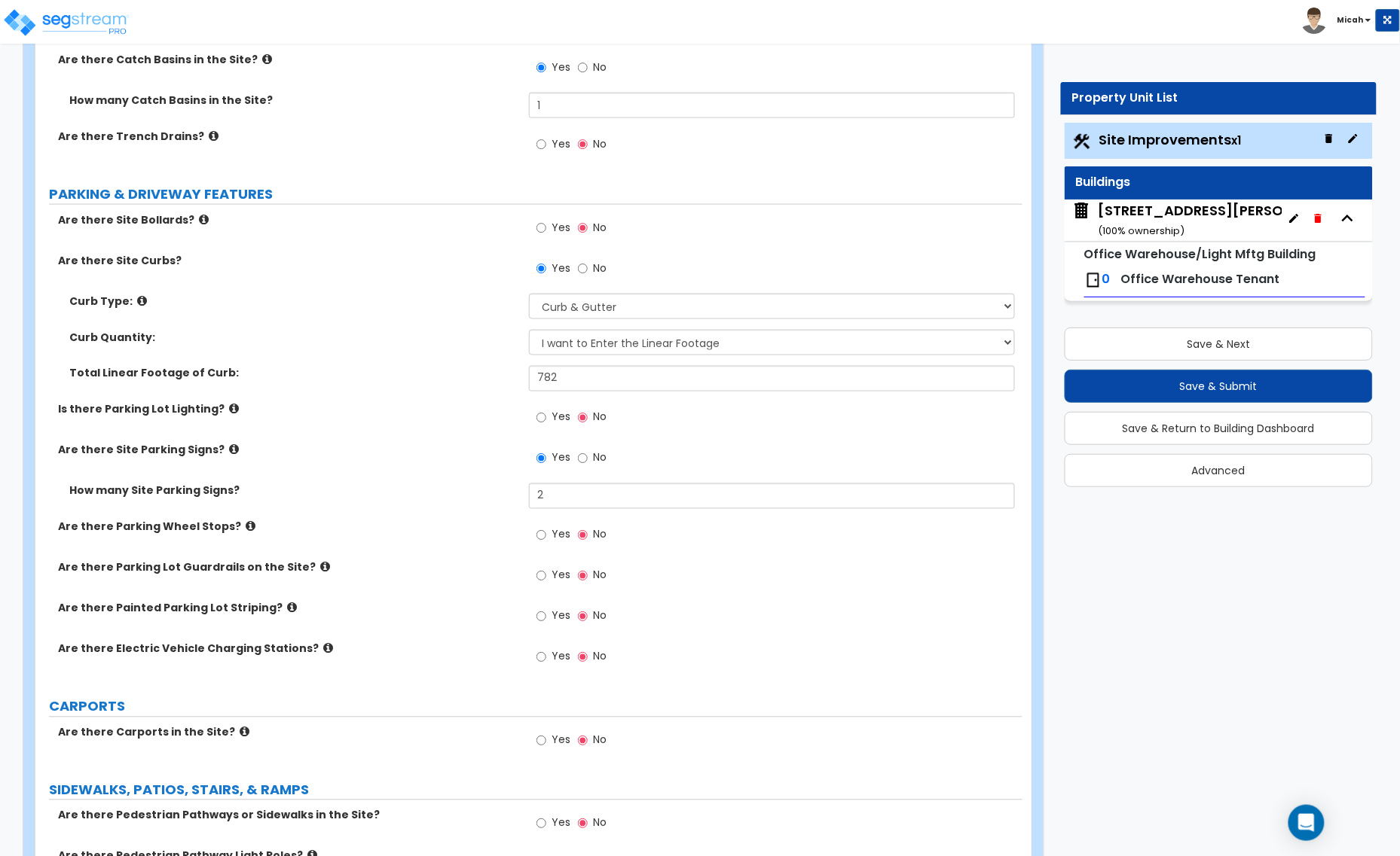
click at [287, 610] on icon at bounding box center [292, 609] width 10 height 11
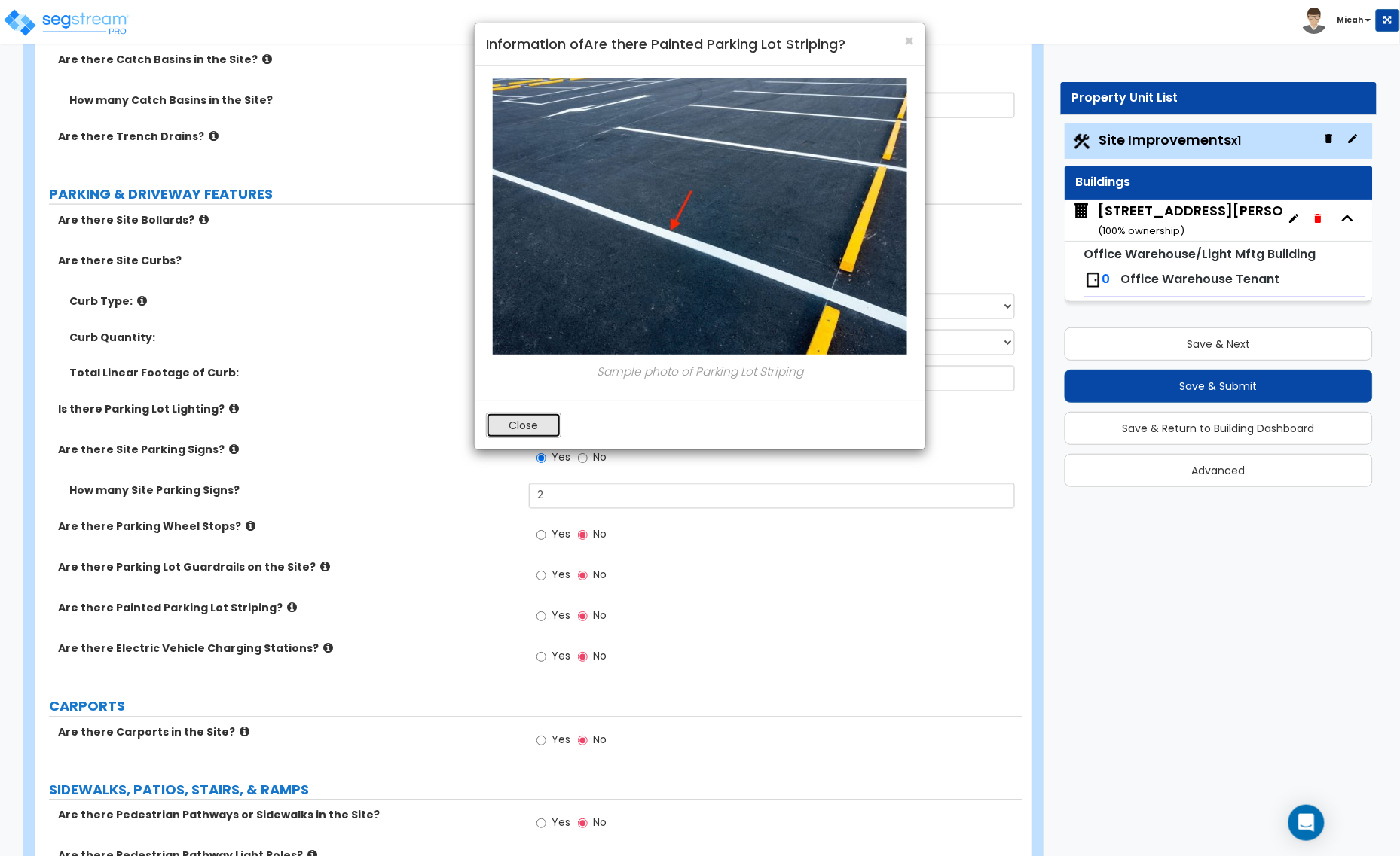
click at [541, 422] on button "Close" at bounding box center [524, 426] width 76 height 26
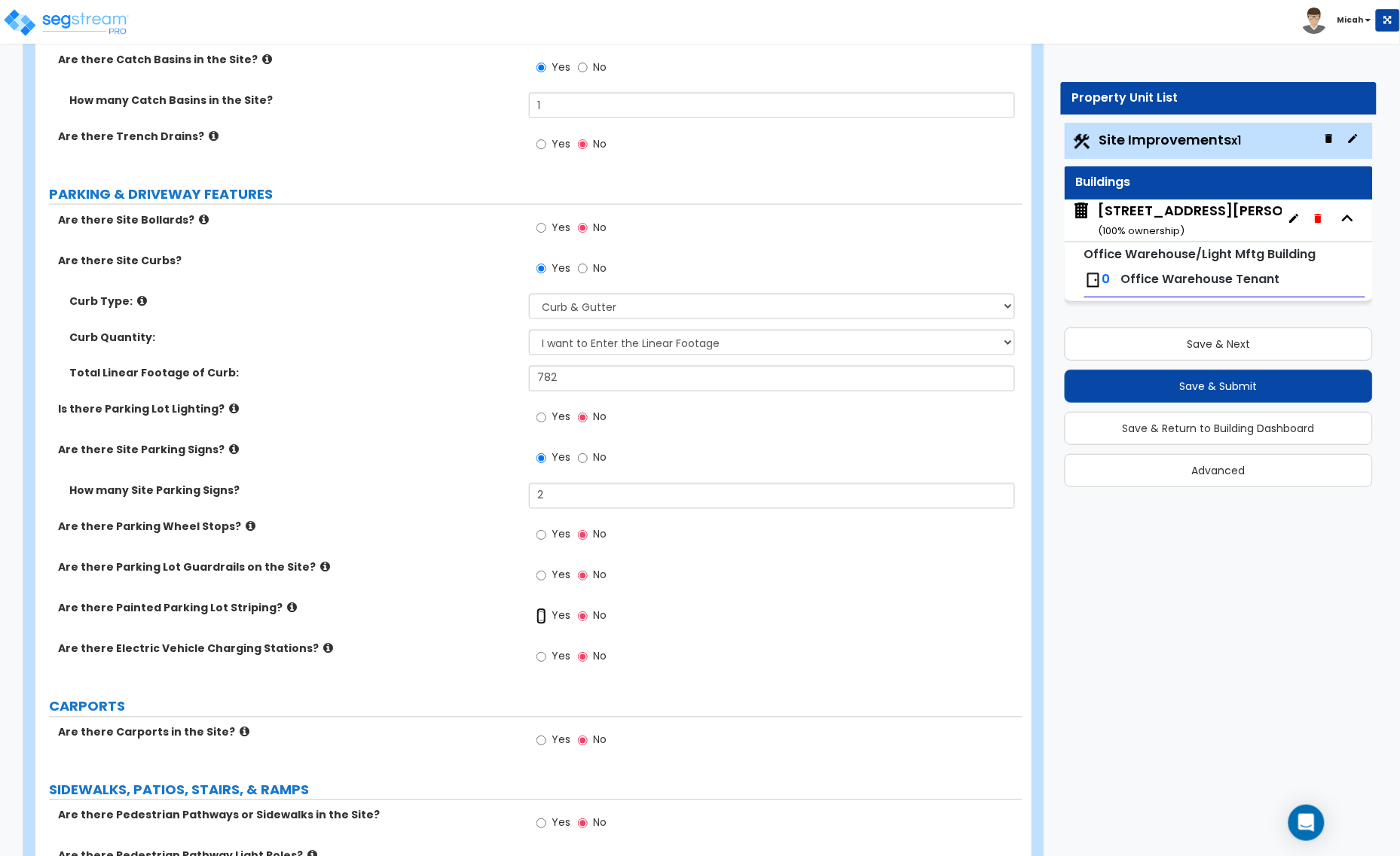
click at [538, 619] on input "Yes" at bounding box center [541, 617] width 10 height 17
radio input "true"
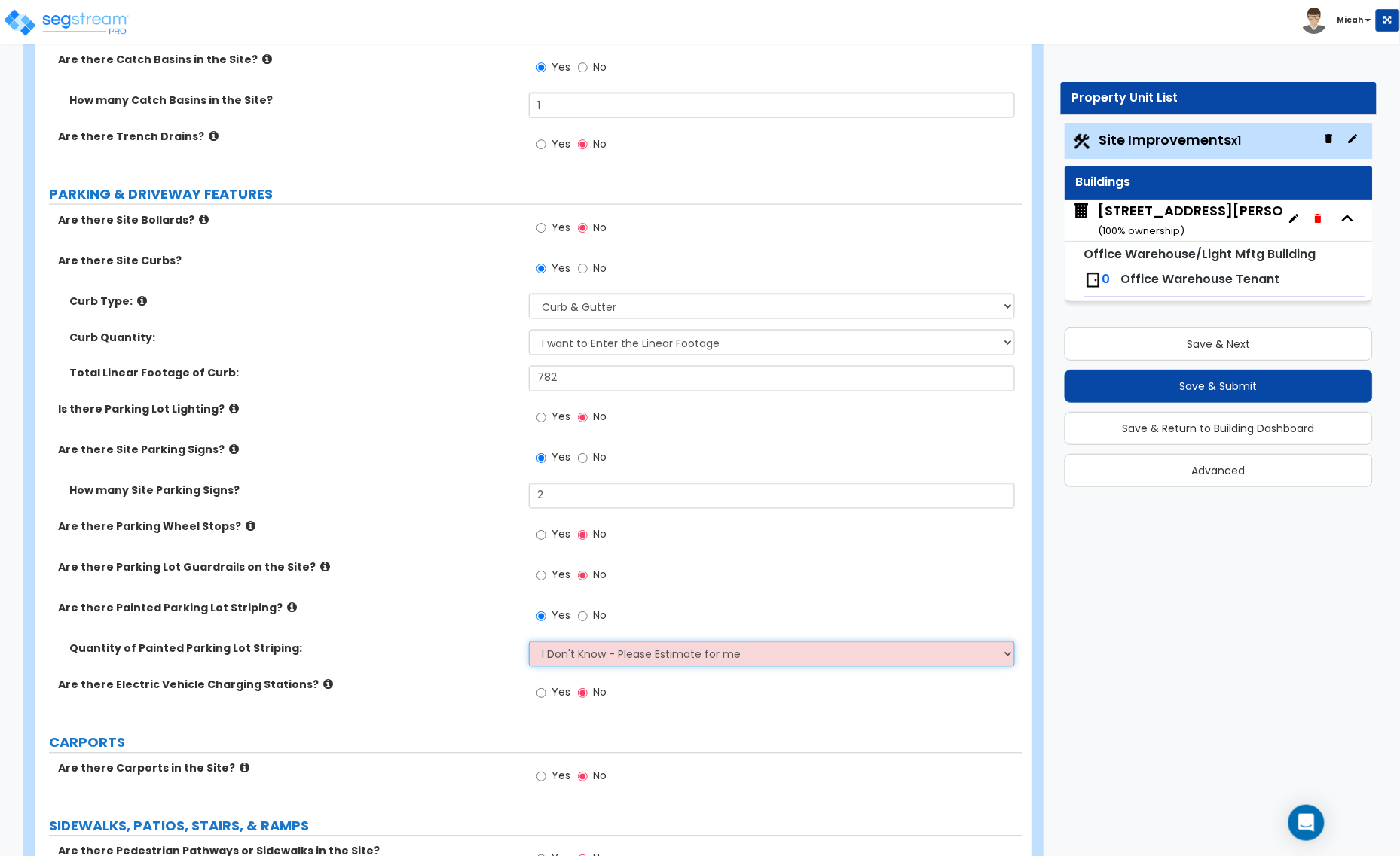
click at [578, 659] on select "I Don't Know - Please Estimate for me I Want to Enter the Number of Parking Spa…" at bounding box center [772, 655] width 486 height 26
select select "1"
click at [529, 643] on select "I Don't Know - Please Estimate for me I Want to Enter the Number of Parking Spa…" at bounding box center [772, 655] width 486 height 26
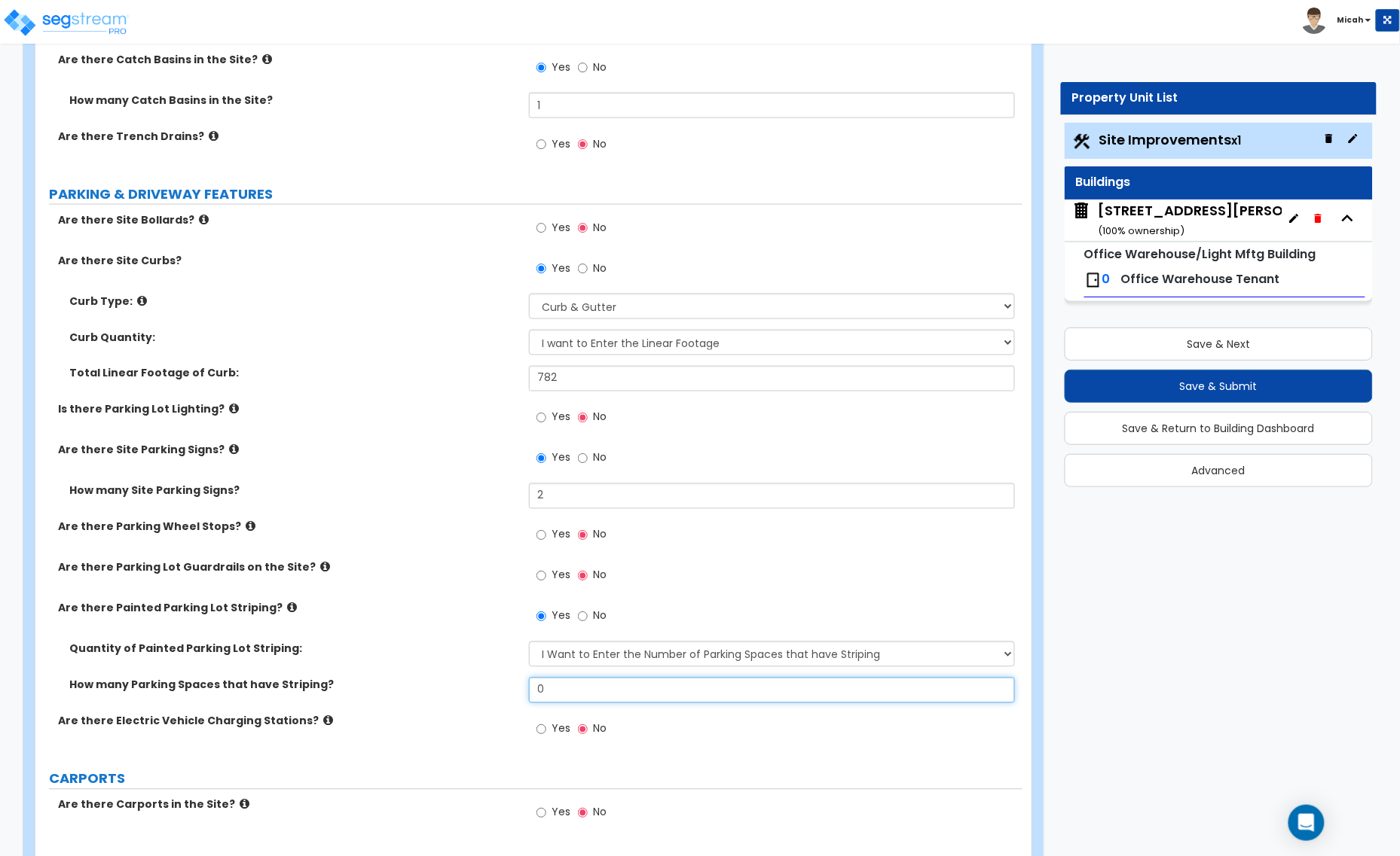
drag, startPoint x: 468, startPoint y: 684, endPoint x: 454, endPoint y: 682, distance: 14.1
click at [460, 683] on div "How many Parking Spaces that have Striping? 0" at bounding box center [528, 695] width 987 height 36
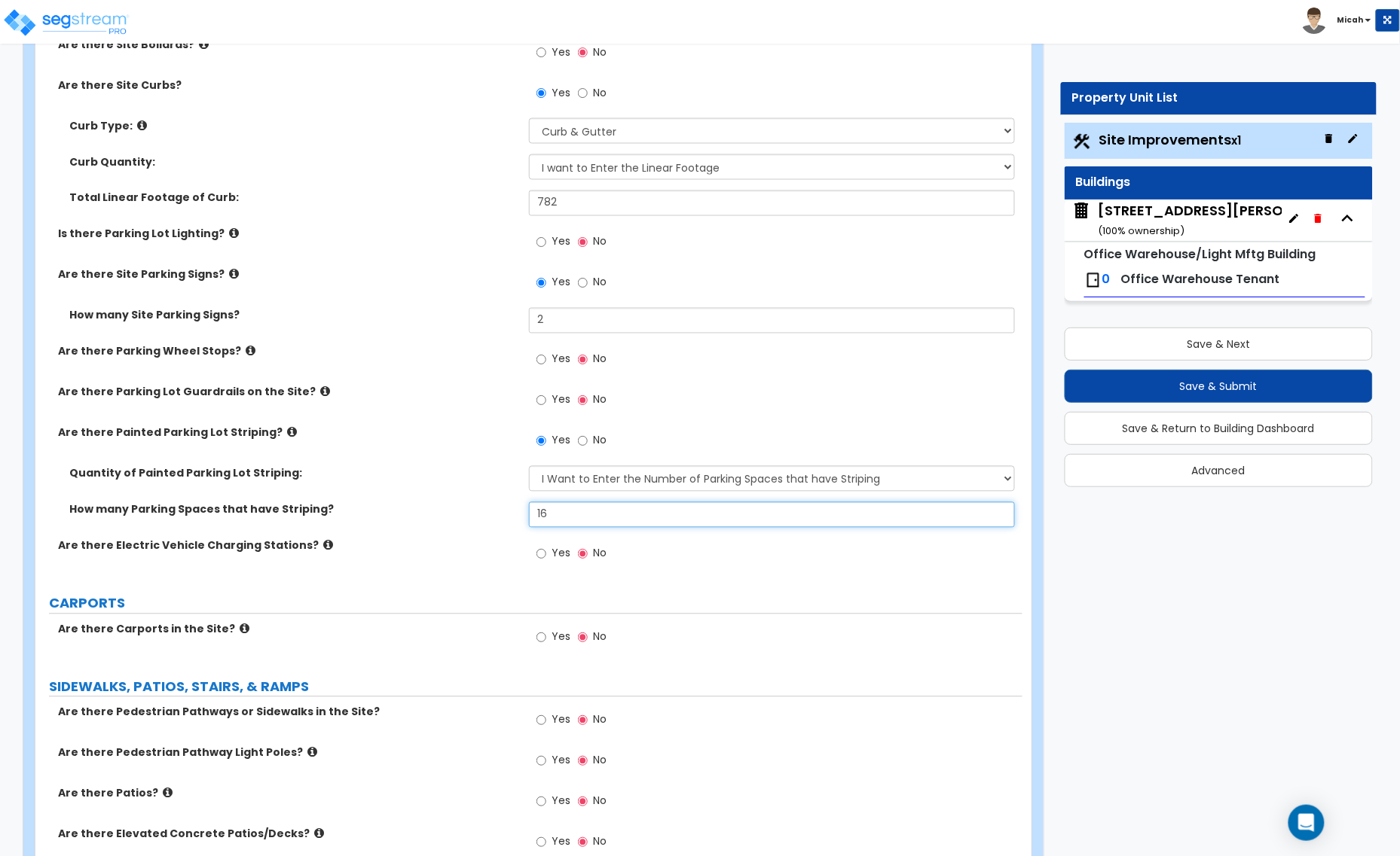
scroll to position [754, 0]
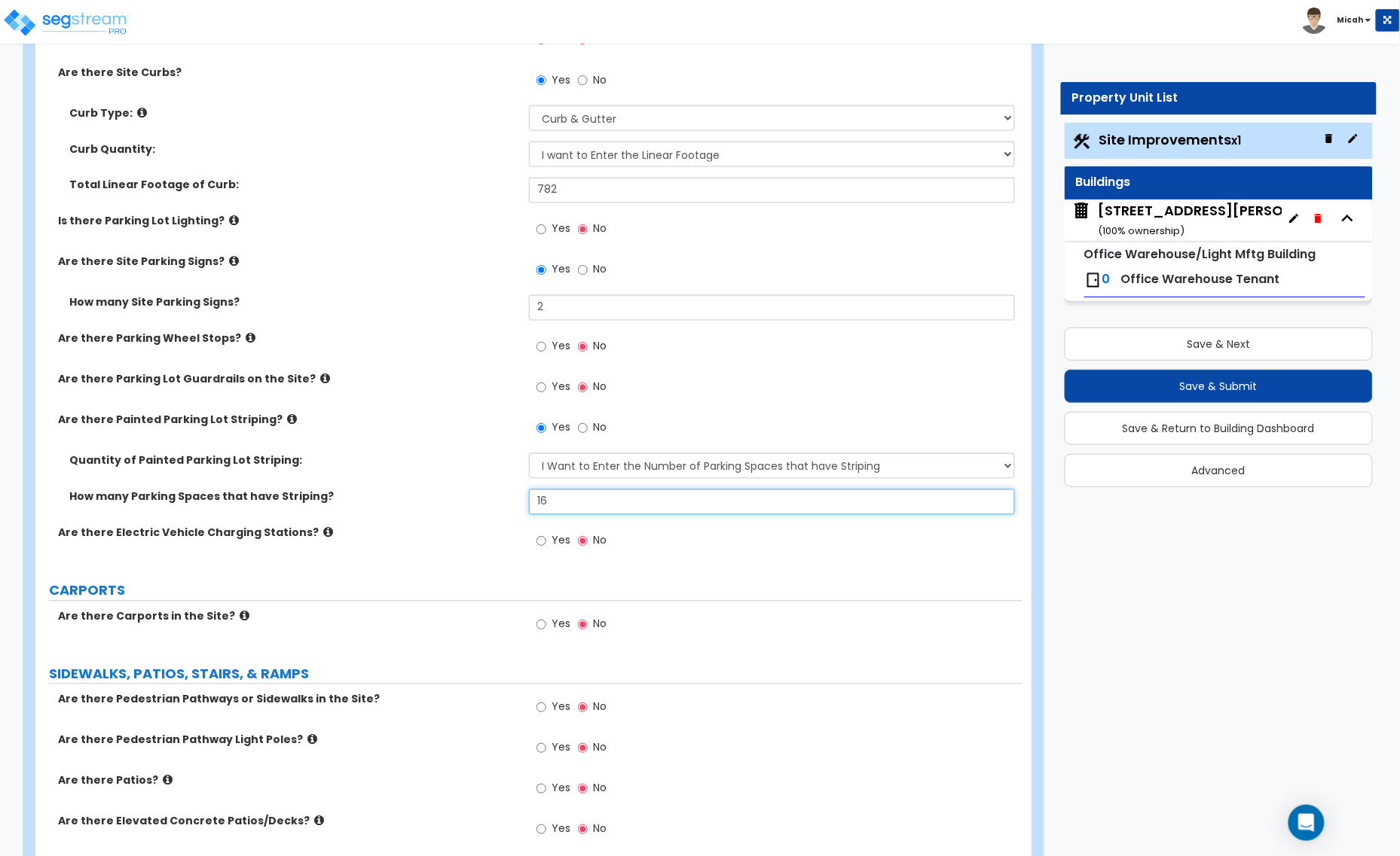
type input "16"
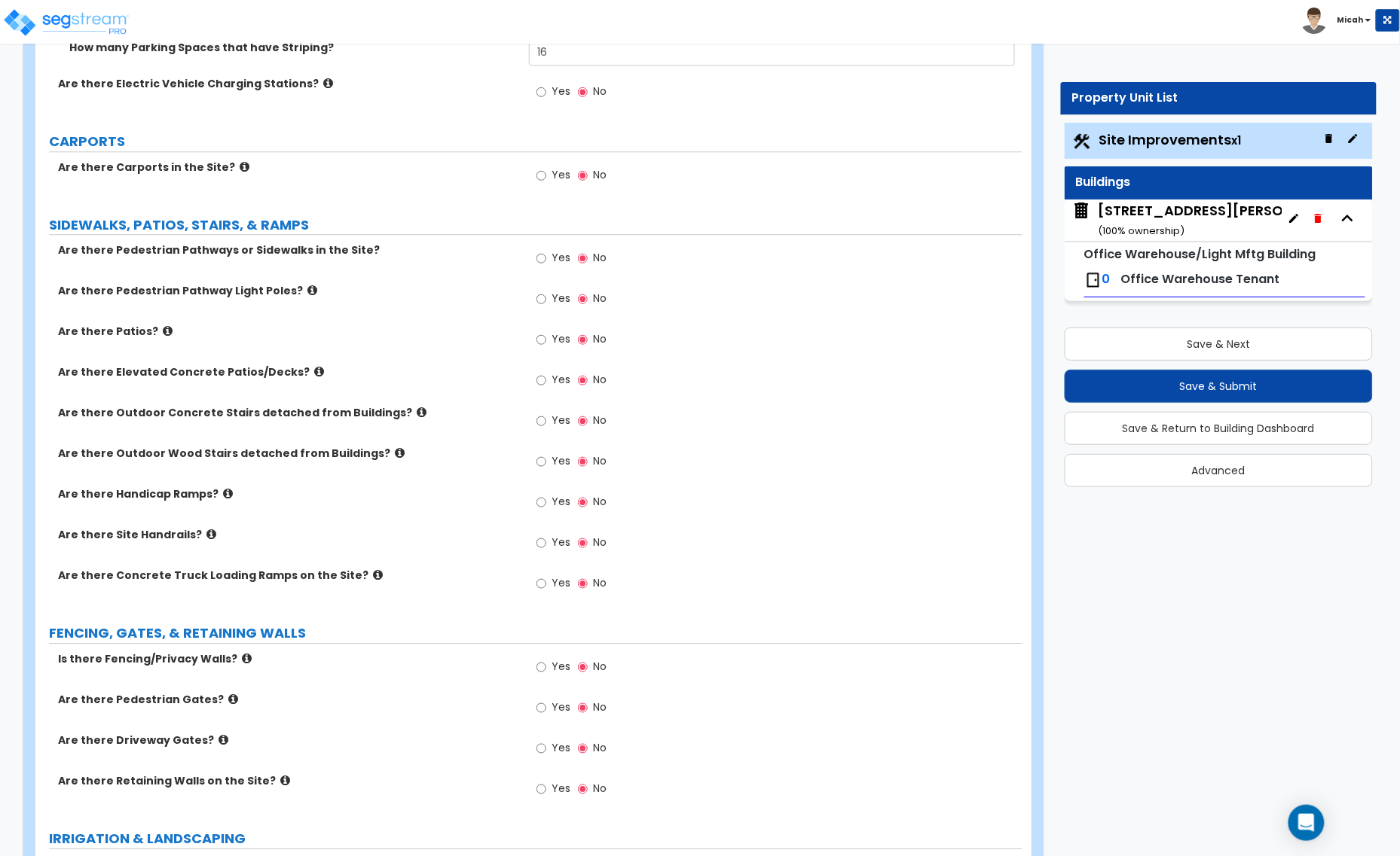
scroll to position [1224, 0]
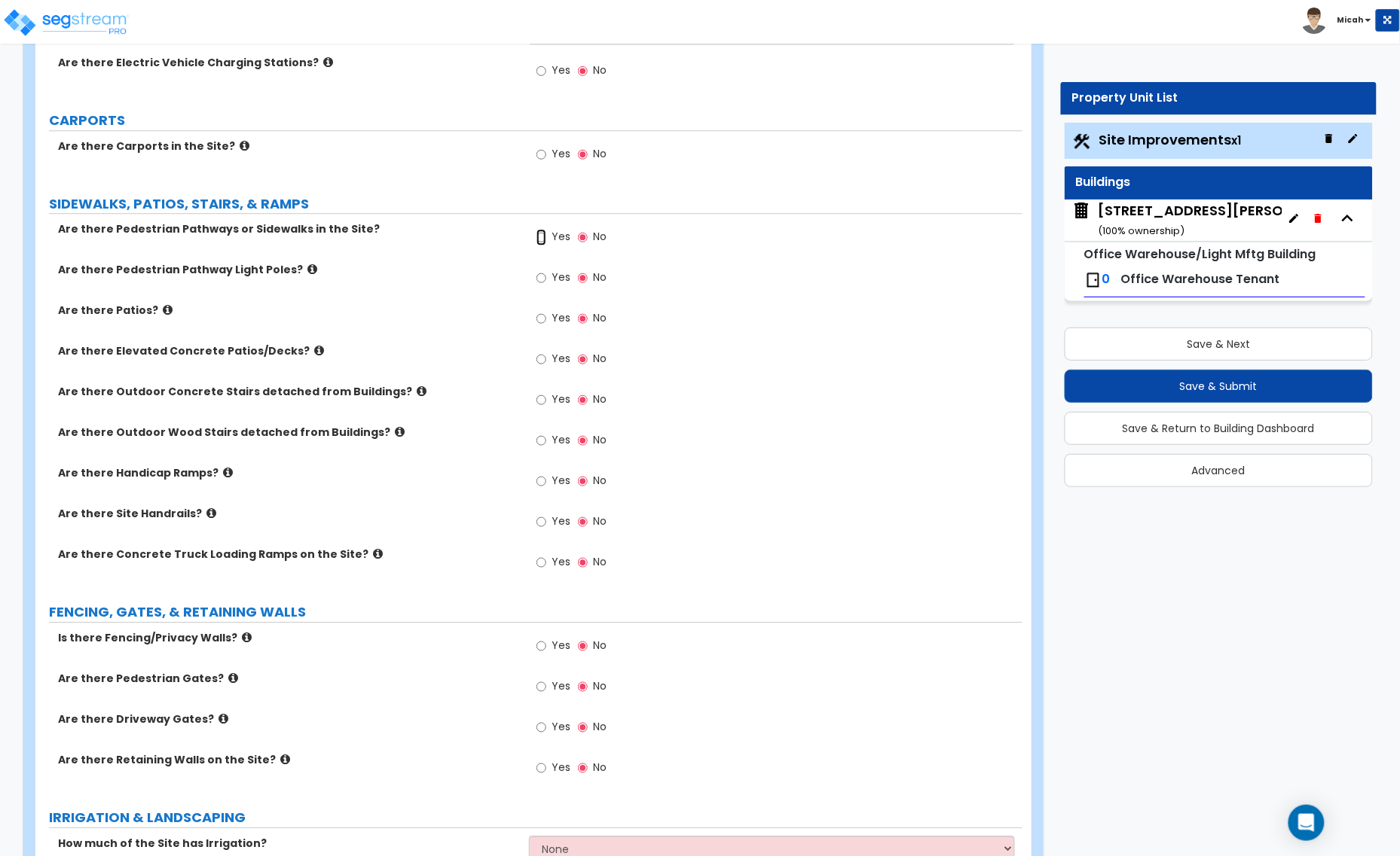
click at [542, 235] on input "Yes" at bounding box center [541, 237] width 10 height 17
radio input "true"
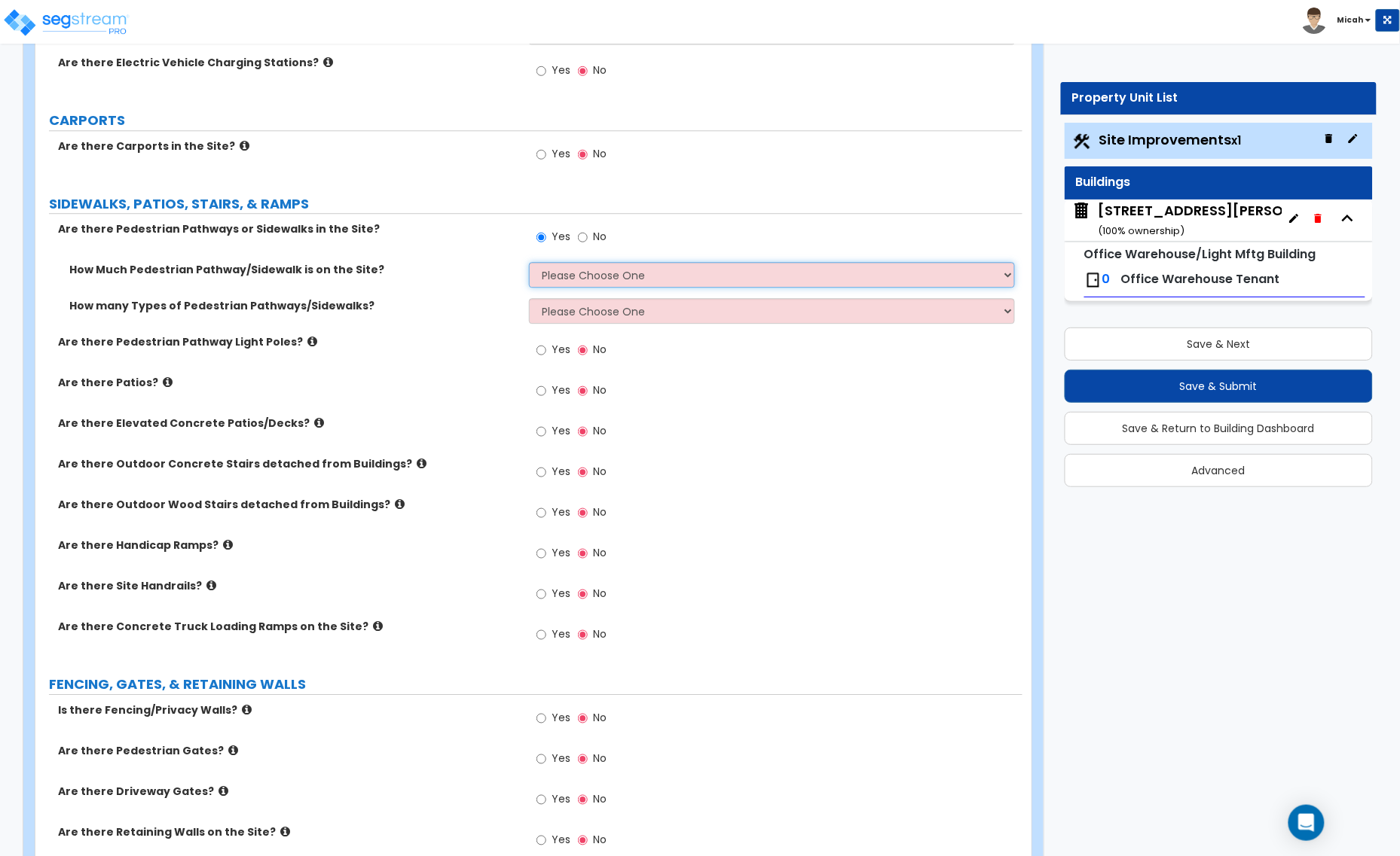
click at [537, 277] on select "Please Choose One I Don't Know, Please Estimate For Me Enter Linear Footage" at bounding box center [772, 275] width 486 height 26
select select "2"
click at [529, 263] on select "Please Choose One I Don't Know, Please Estimate For Me Enter Linear Footage" at bounding box center [772, 275] width 486 height 26
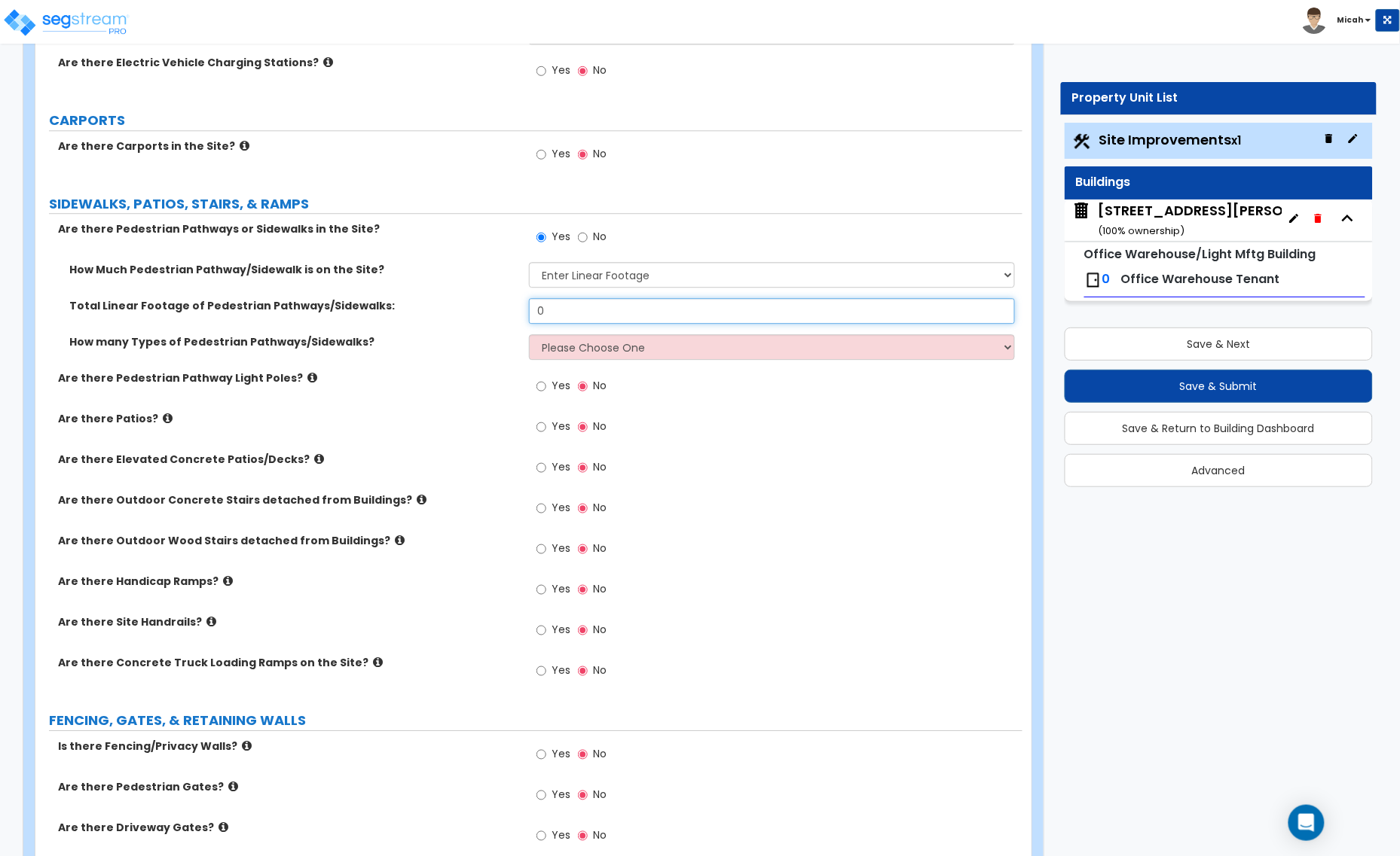
drag, startPoint x: 558, startPoint y: 313, endPoint x: 490, endPoint y: 311, distance: 68.0
click at [490, 311] on div "Total Linear Footage of Pedestrian Pathways/Sidewalks: 0" at bounding box center [528, 316] width 987 height 36
type input "26"
click at [640, 352] on select "Please Choose One 1 2 3" at bounding box center [772, 347] width 486 height 26
select select "1"
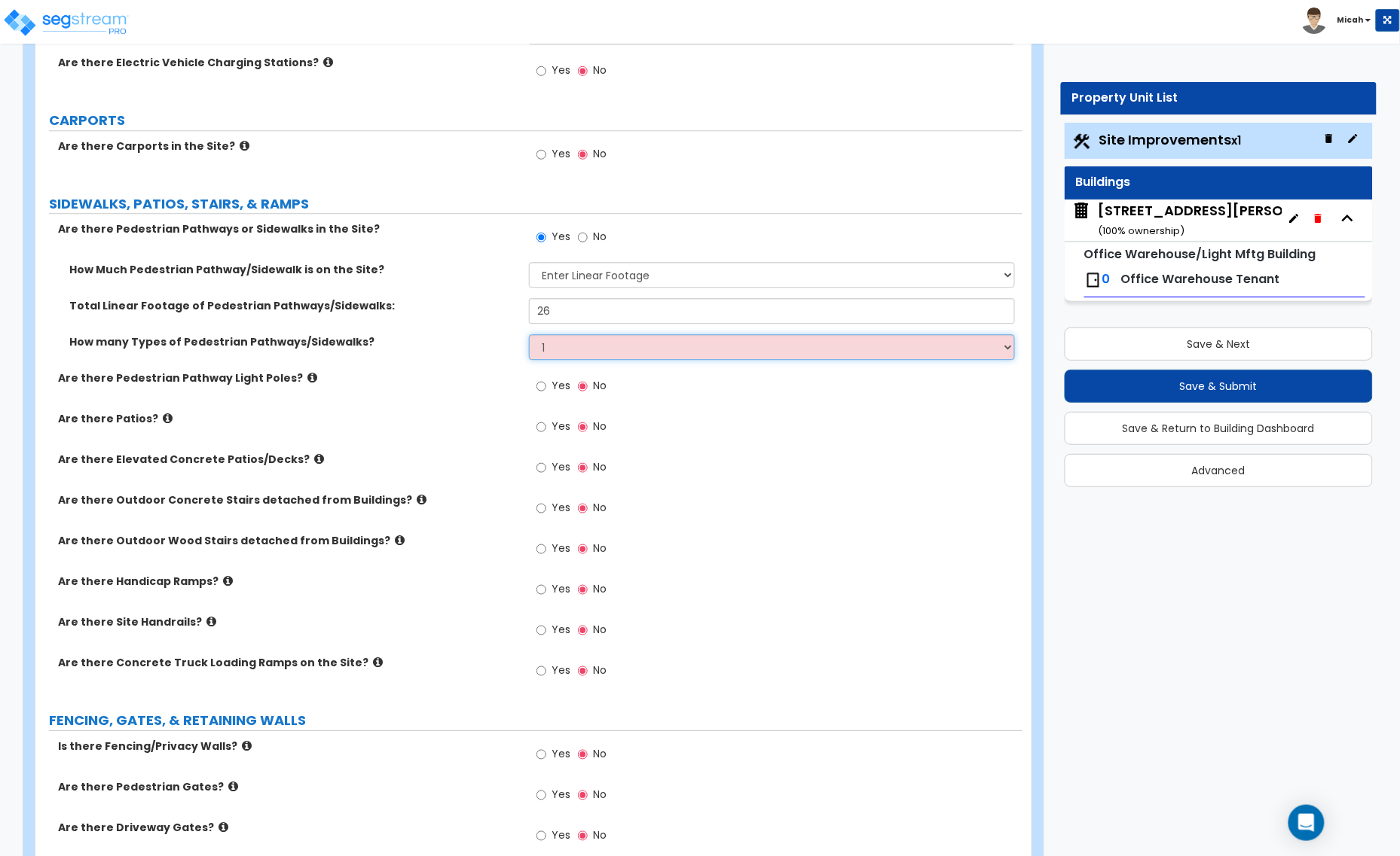
click at [529, 336] on select "Please Choose One 1 2 3" at bounding box center [772, 347] width 486 height 26
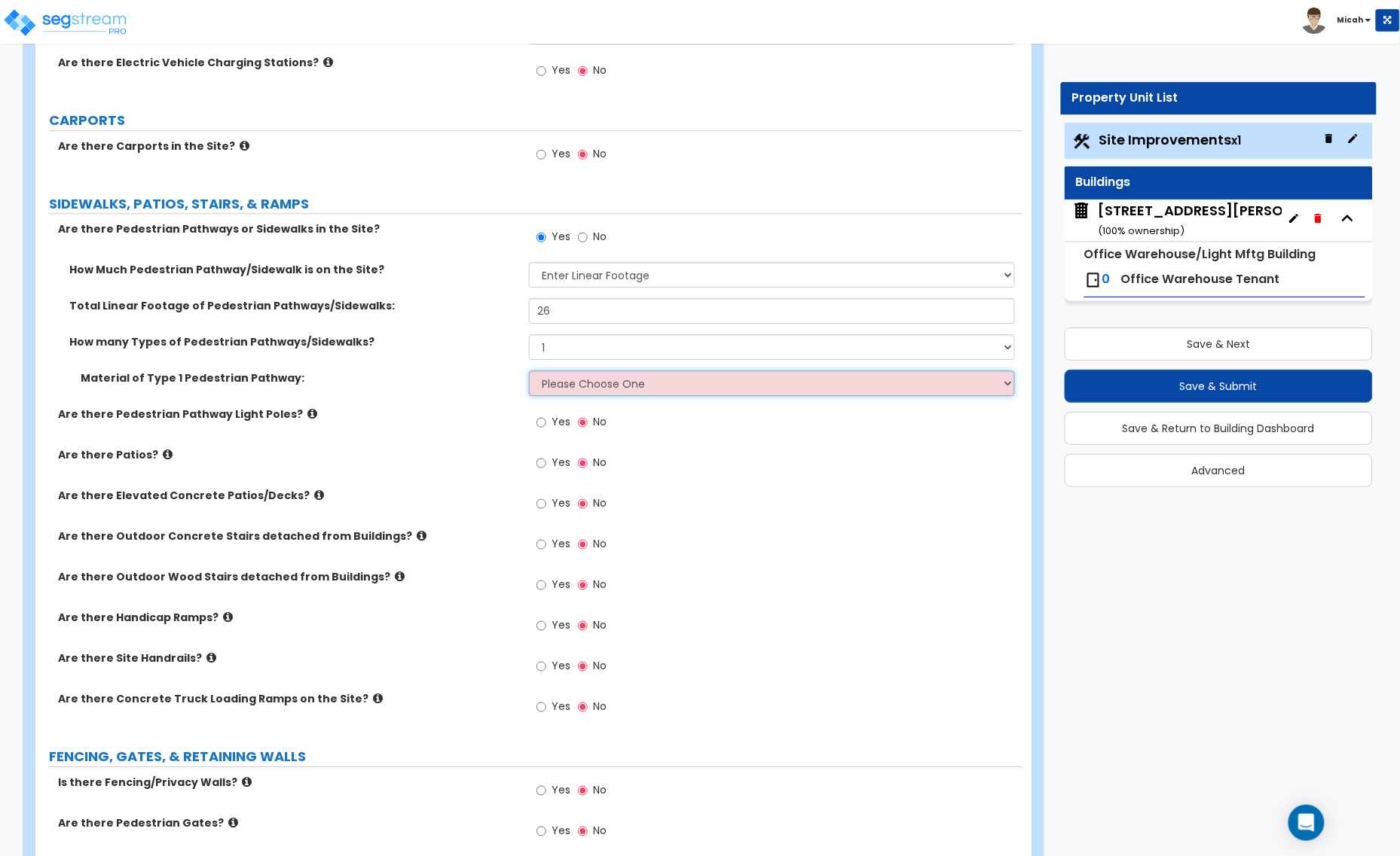
click at [588, 382] on select "Please Choose One Bare Concrete Stamped Concrete Brick Pavers Stone Pavers Wood…" at bounding box center [772, 383] width 486 height 26
select select "1"
click at [529, 372] on select "Please Choose One Bare Concrete Stamped Concrete Brick Pavers Stone Pavers Wood…" at bounding box center [772, 383] width 486 height 26
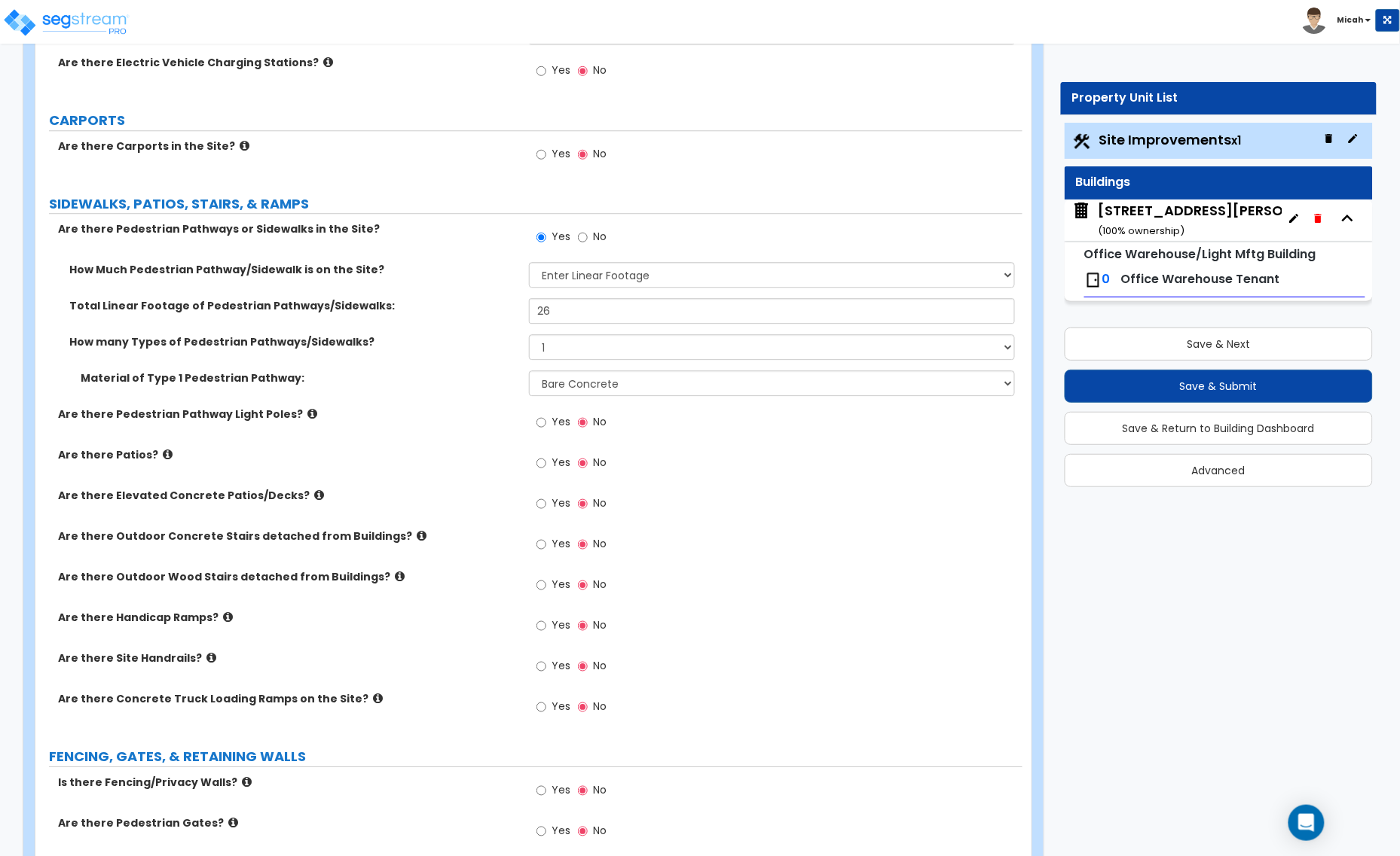
click at [163, 458] on icon at bounding box center [167, 454] width 10 height 11
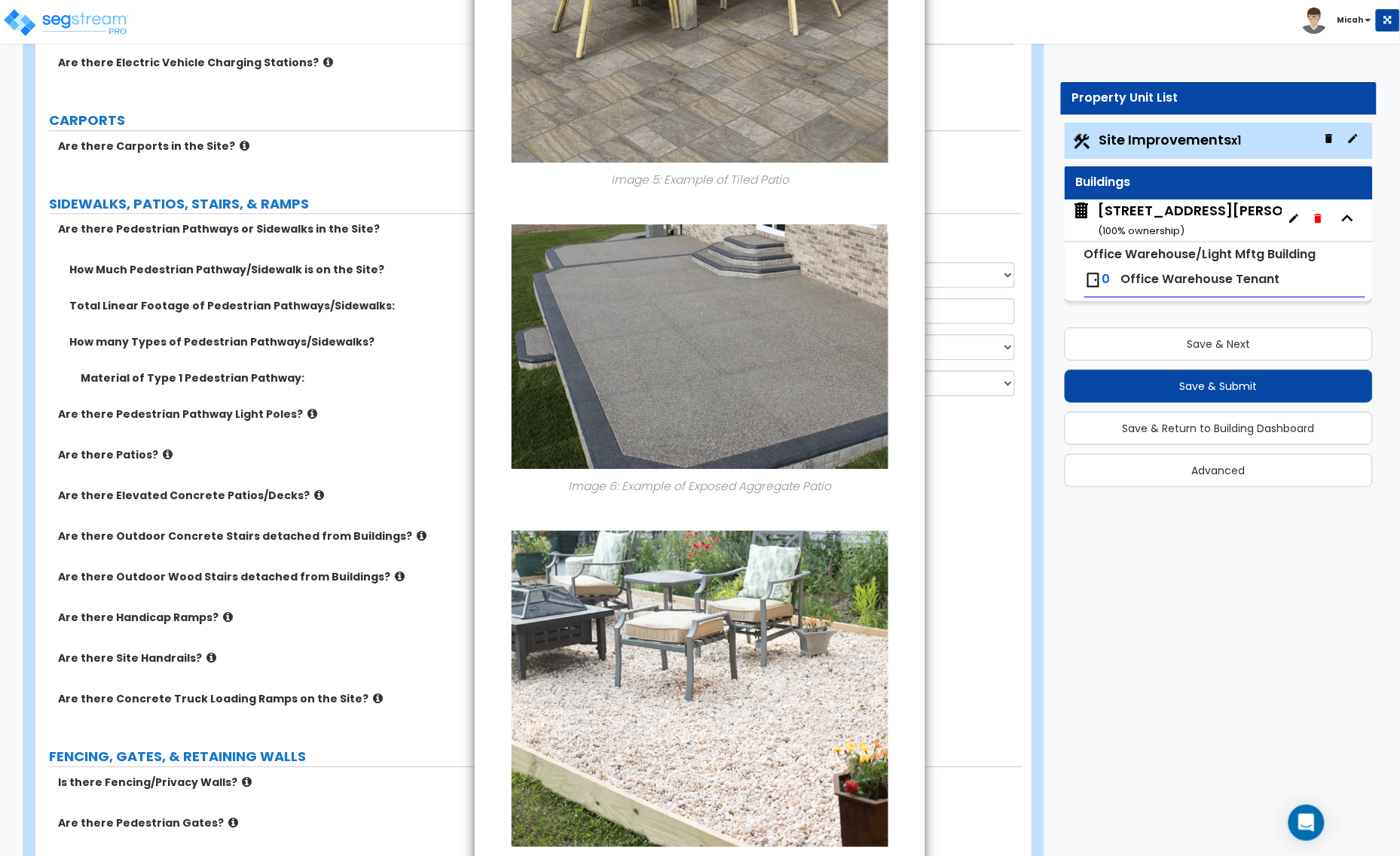
scroll to position [1804, 0]
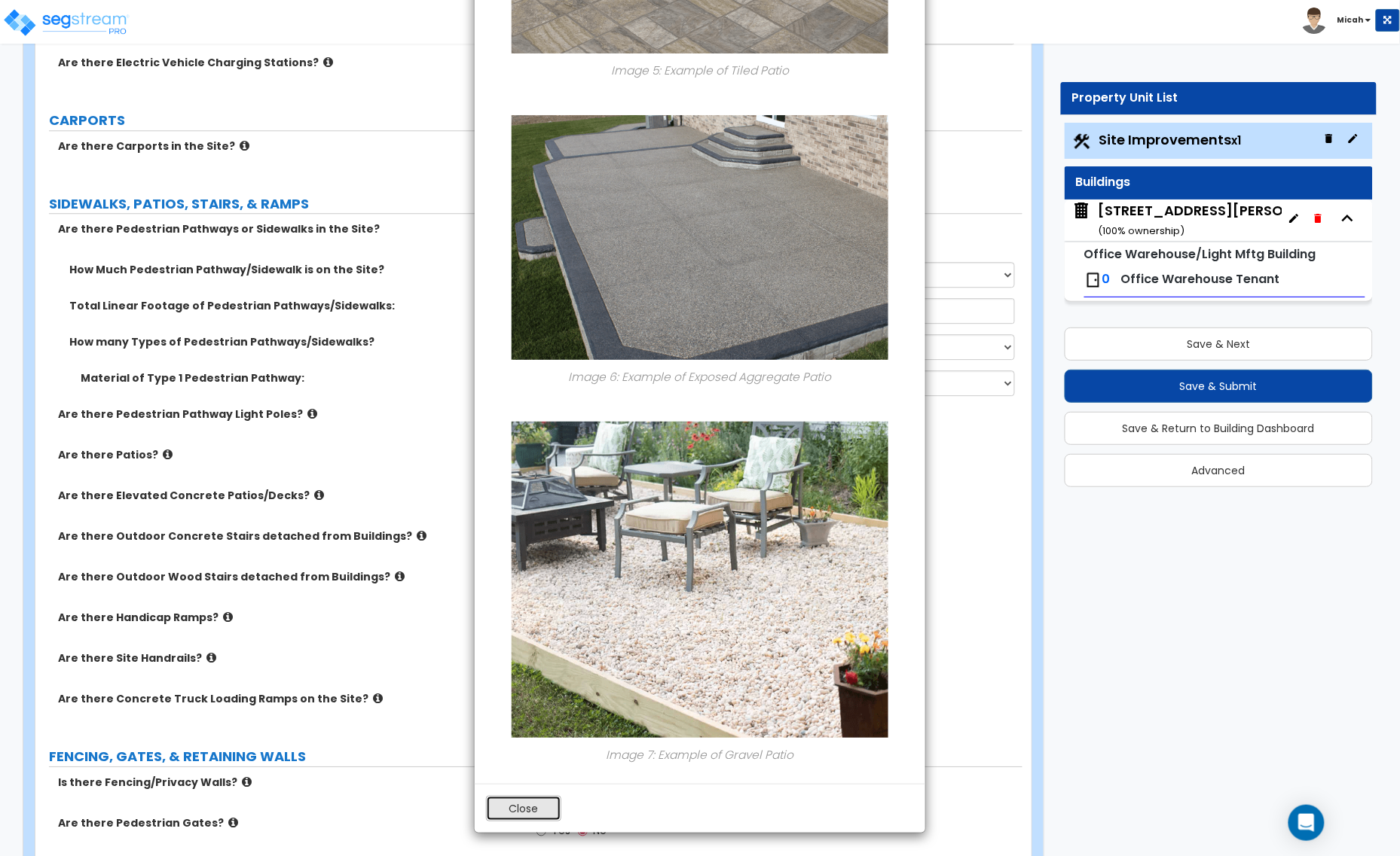
click at [537, 810] on button "Close" at bounding box center [524, 809] width 76 height 26
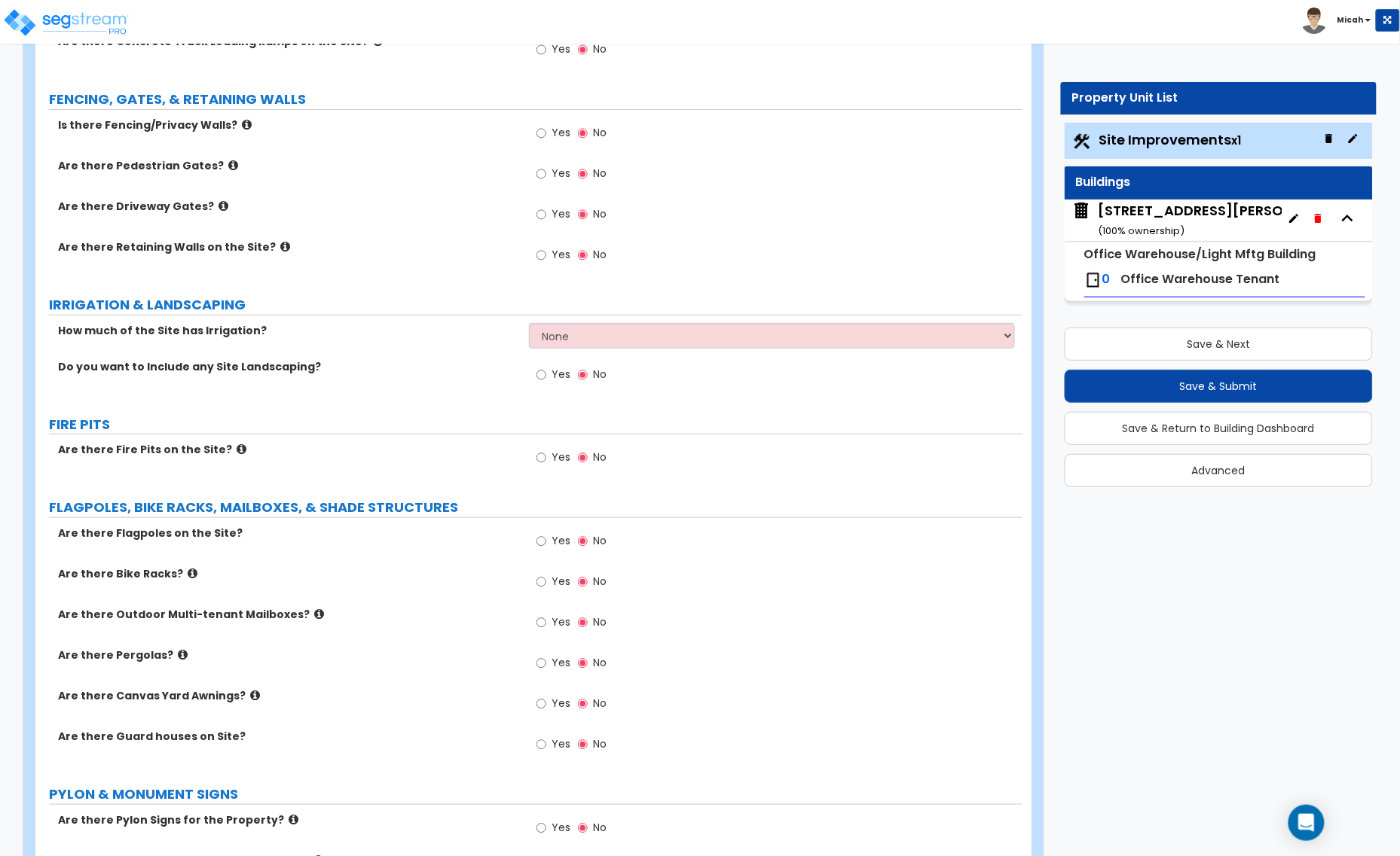
scroll to position [1883, 0]
click at [574, 344] on select "None I want to Enter an Approximate Percentage I want to Enter the Square Foota…" at bounding box center [772, 334] width 486 height 26
select select "2"
click at [529, 322] on select "None I want to Enter an Approximate Percentage I want to Enter the Square Foota…" at bounding box center [772, 334] width 486 height 26
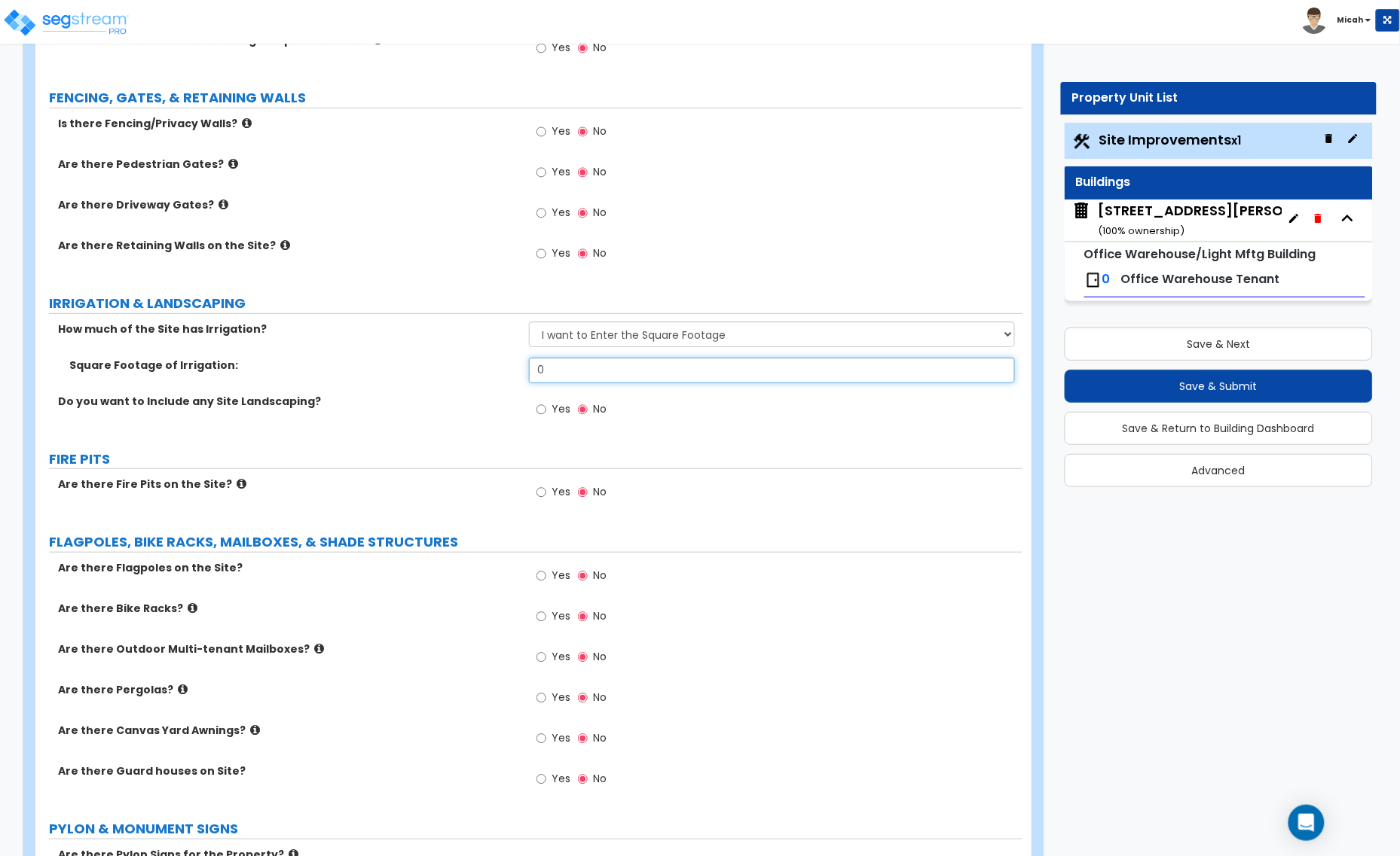
click at [489, 370] on div "Square Footage of Irrigation: 0" at bounding box center [528, 375] width 987 height 36
type input "42,816"
click at [543, 411] on input "Yes" at bounding box center [541, 410] width 10 height 17
radio input "true"
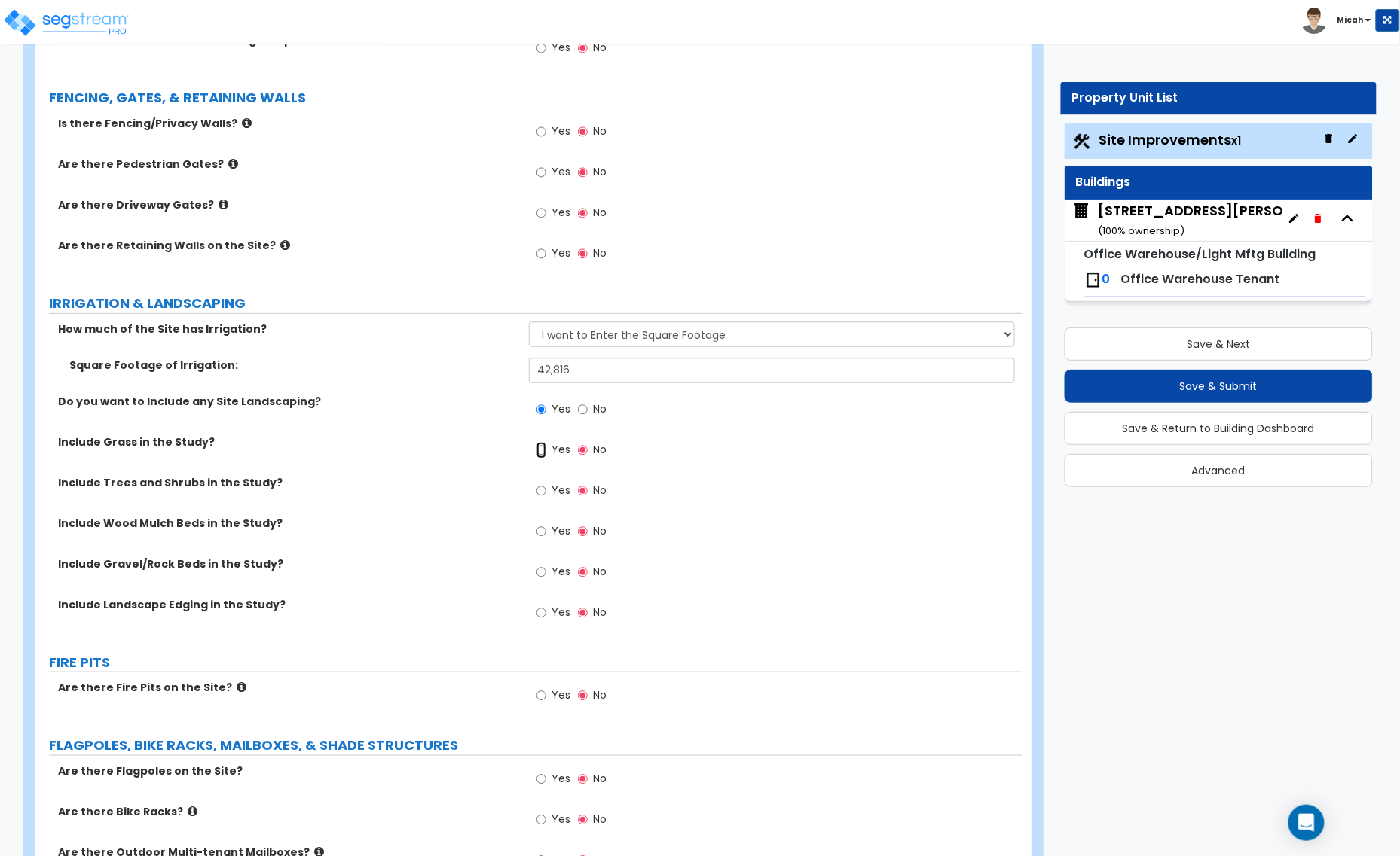
click at [542, 451] on input "Yes" at bounding box center [541, 451] width 10 height 17
radio input "true"
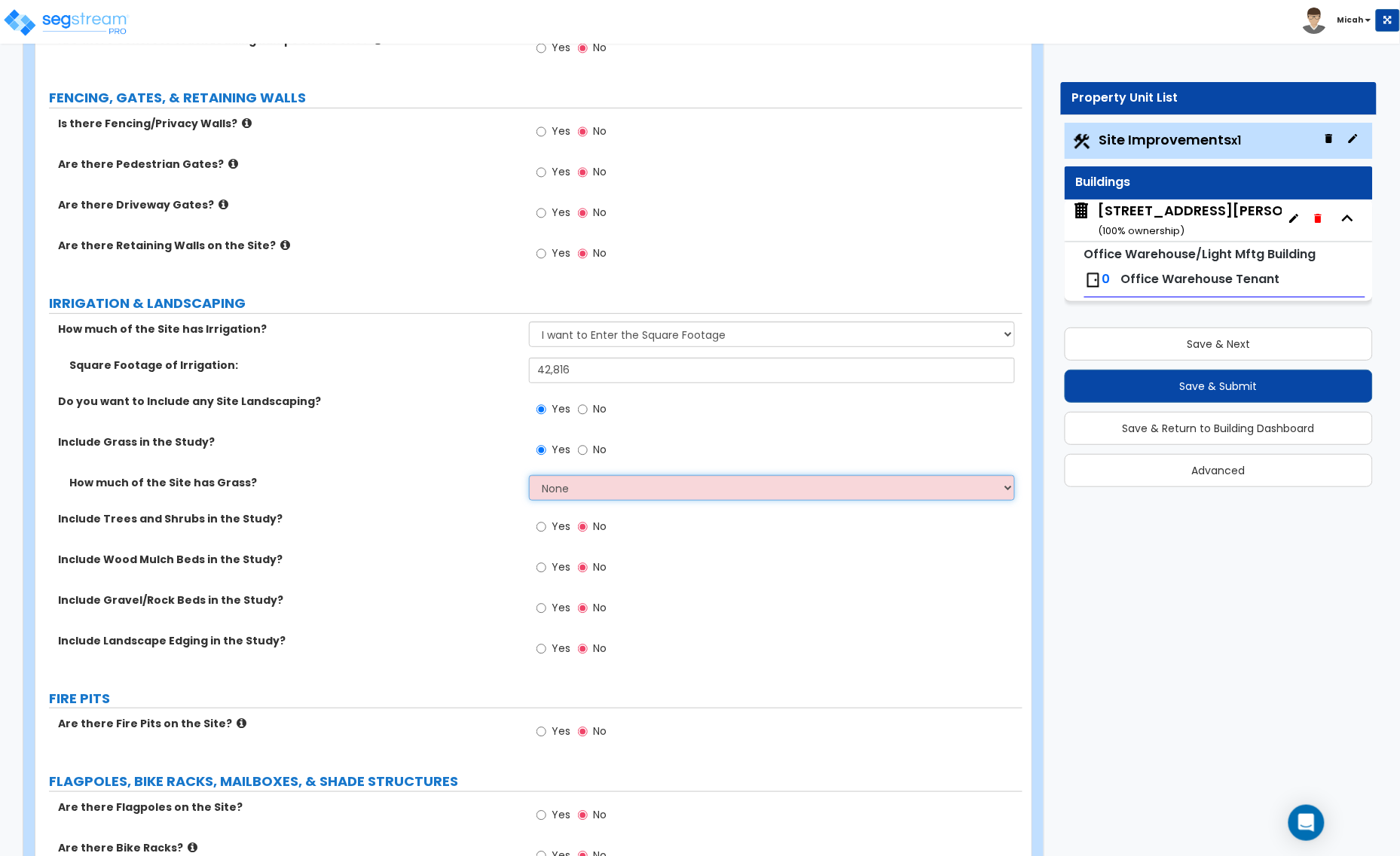
click at [554, 487] on select "None I want to Enter an Approximate Percentage I want to Enter the Square Foota…" at bounding box center [772, 488] width 486 height 26
select select "2"
click at [529, 476] on select "None I want to Enter an Approximate Percentage I want to Enter the Square Foota…" at bounding box center [772, 488] width 486 height 26
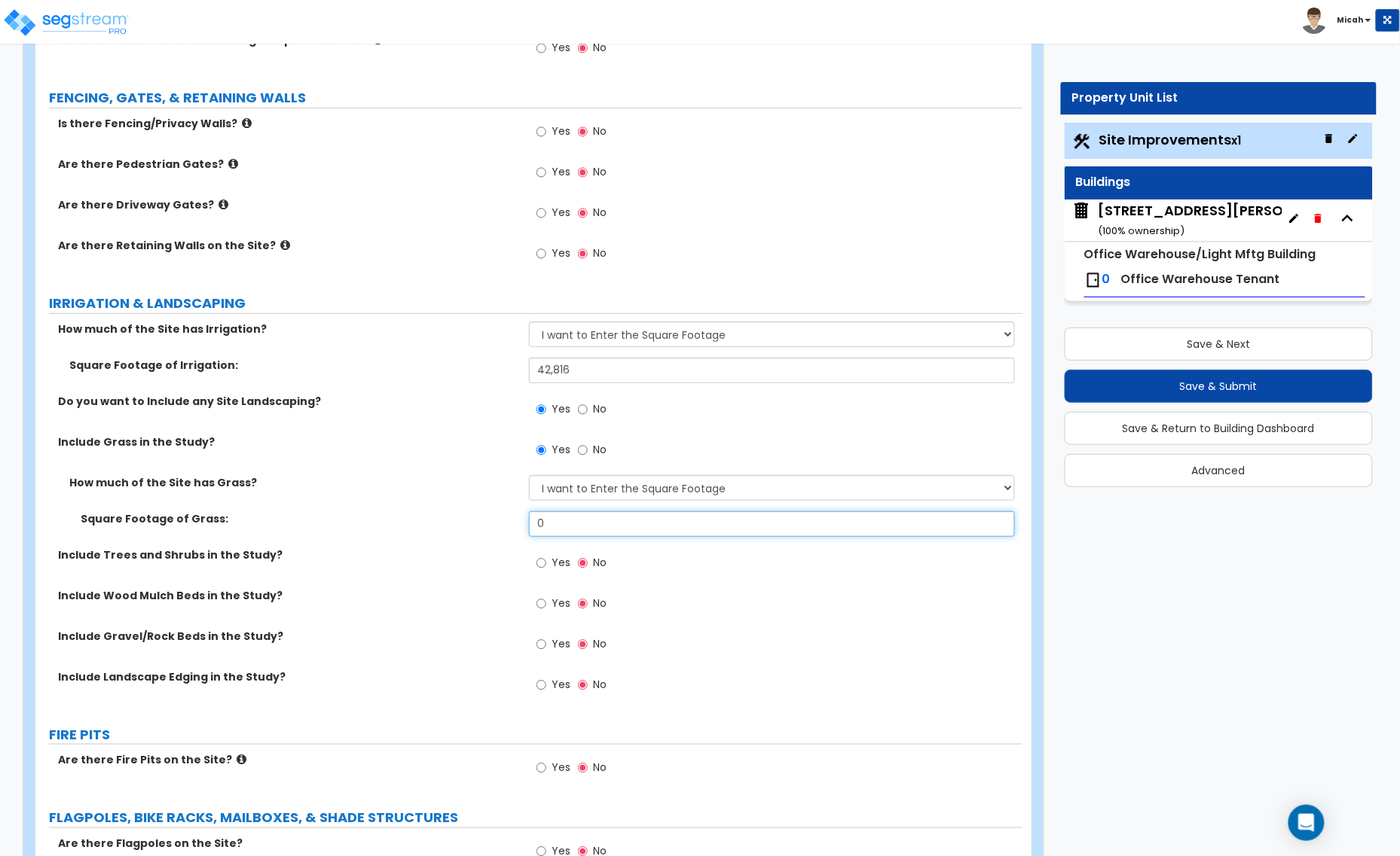
click at [480, 516] on div "Square Footage of Grass: 0" at bounding box center [528, 529] width 987 height 36
type input "42,816"
click at [540, 561] on input "Yes" at bounding box center [541, 563] width 10 height 17
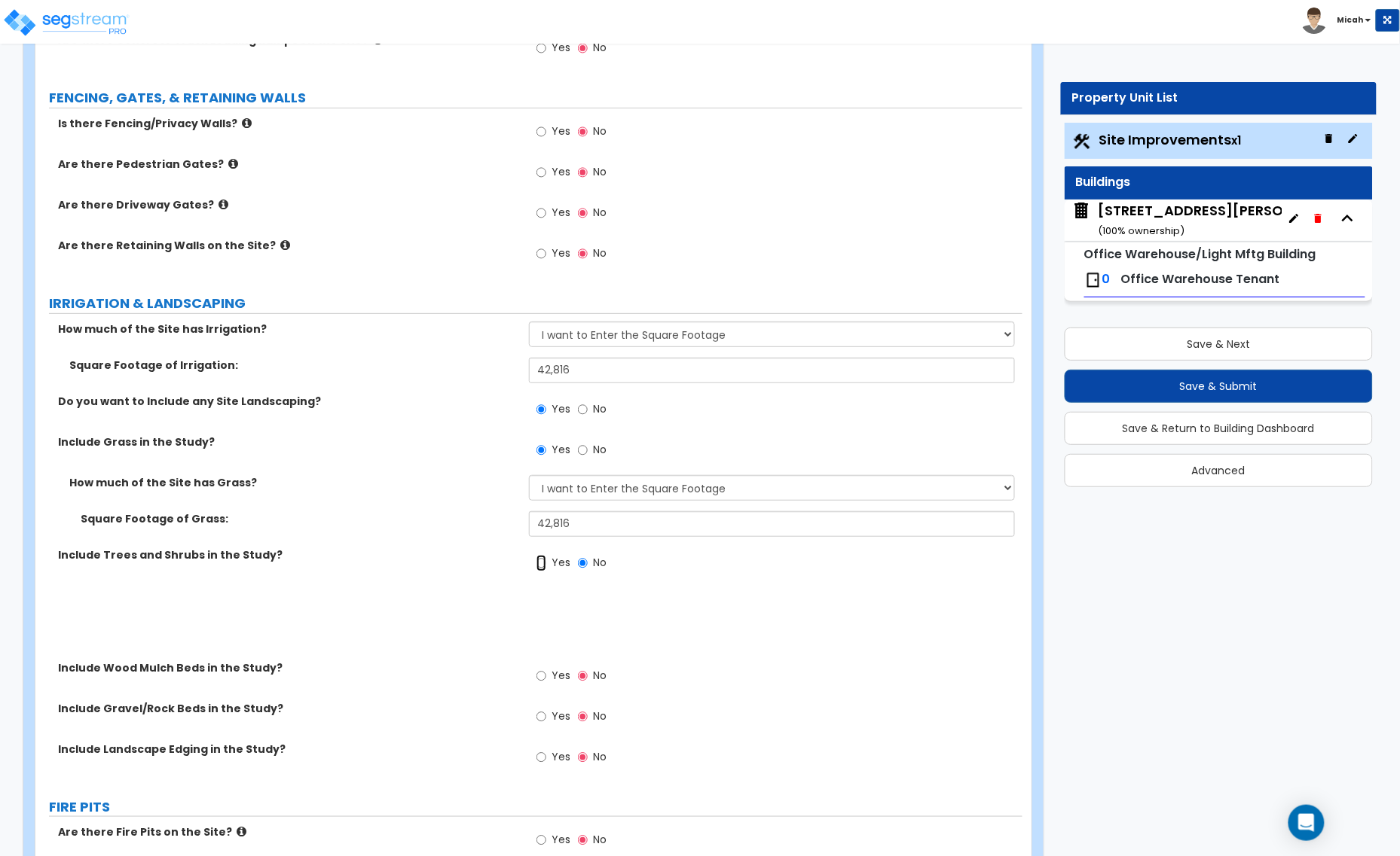
radio input "true"
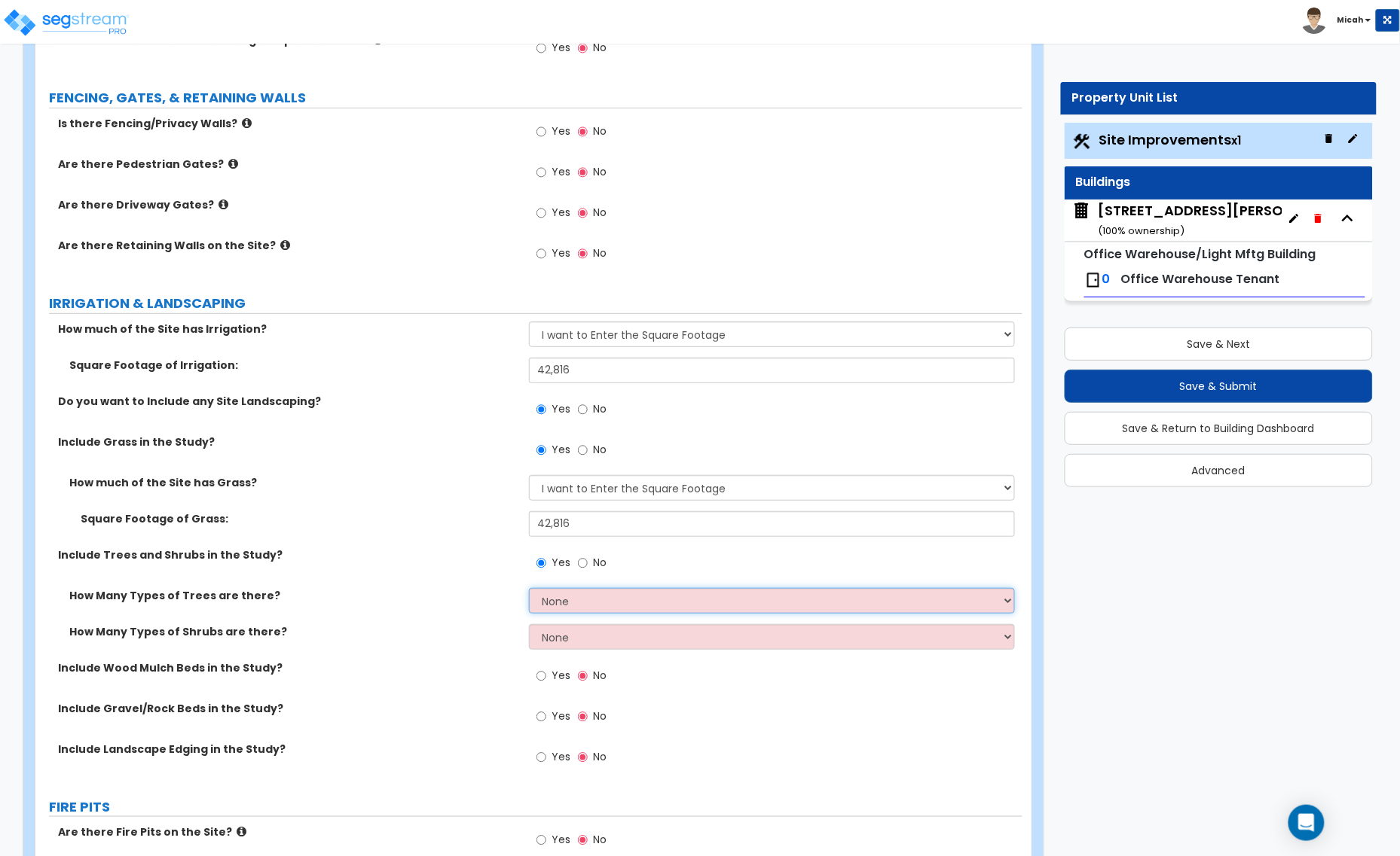
click at [570, 598] on select "None 1 2 3" at bounding box center [772, 601] width 486 height 26
select select "2"
click at [529, 589] on select "None 1 2 3" at bounding box center [772, 601] width 486 height 26
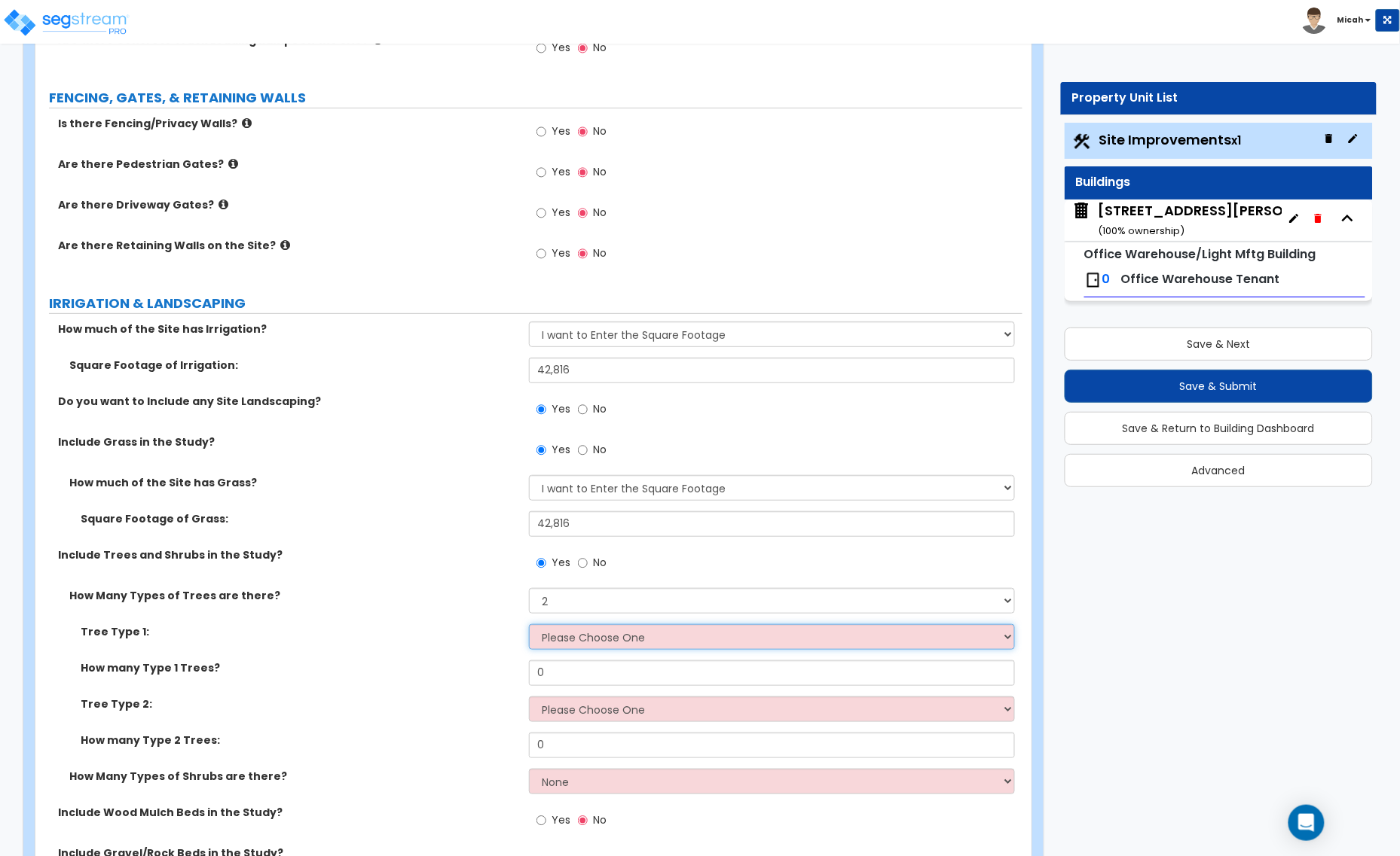
click at [574, 643] on select "Please Choose One Honey Locust Planetree Poplar Elm Hawthorn Linden Maple Red M…" at bounding box center [772, 637] width 486 height 26
select select "4"
click at [529, 625] on select "Please Choose One Honey Locust Planetree Poplar Elm Hawthorn Linden Maple Red M…" at bounding box center [772, 637] width 486 height 26
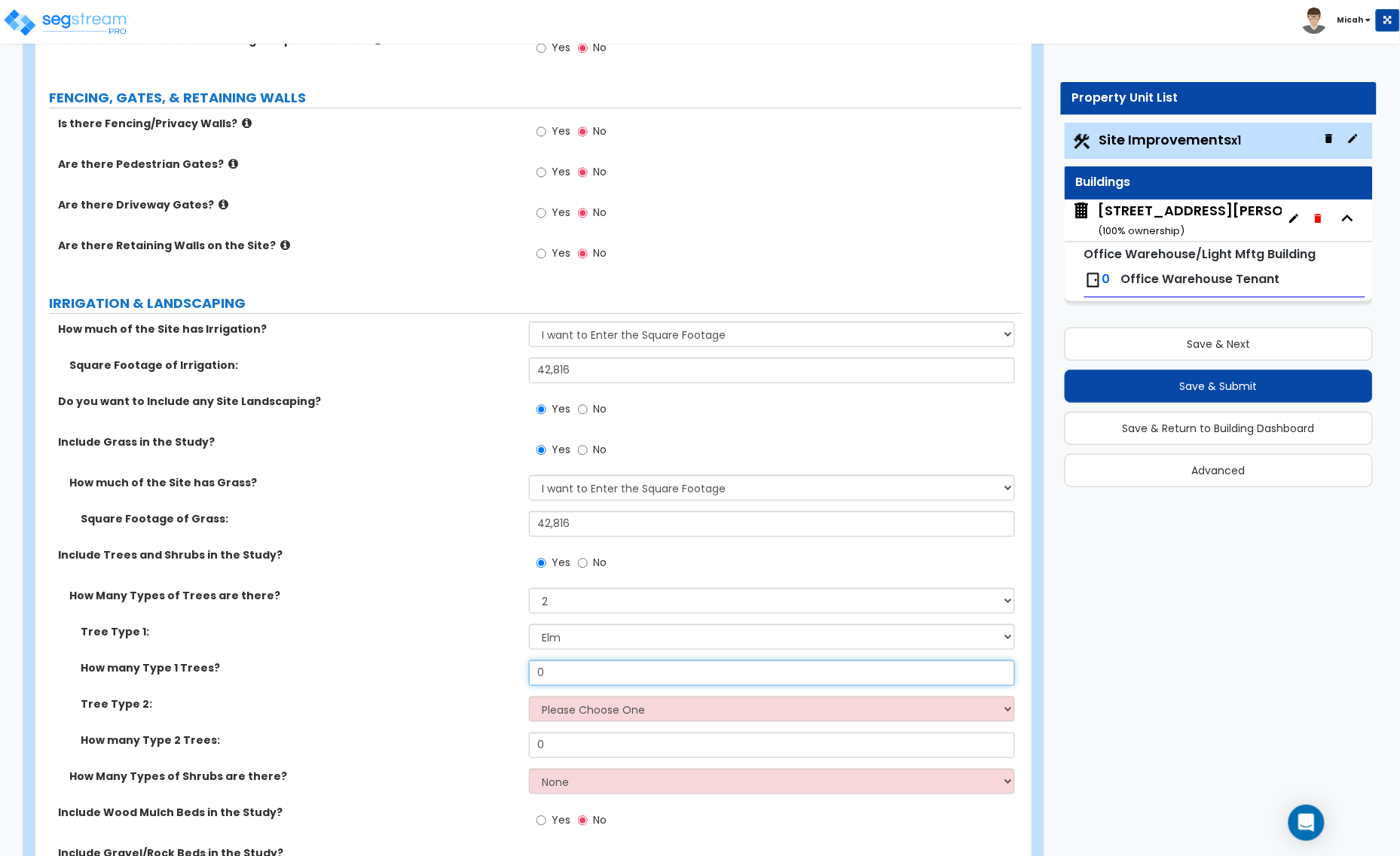
drag, startPoint x: 567, startPoint y: 670, endPoint x: 522, endPoint y: 671, distance: 45.0
click at [522, 671] on div "How many Type 1 Trees? 0" at bounding box center [528, 678] width 987 height 36
type input "8"
click at [585, 709] on select "Please Choose One Honey Locust Planetree Poplar Elm Hawthorn Linden Maple Red M…" at bounding box center [772, 710] width 486 height 26
select select "10"
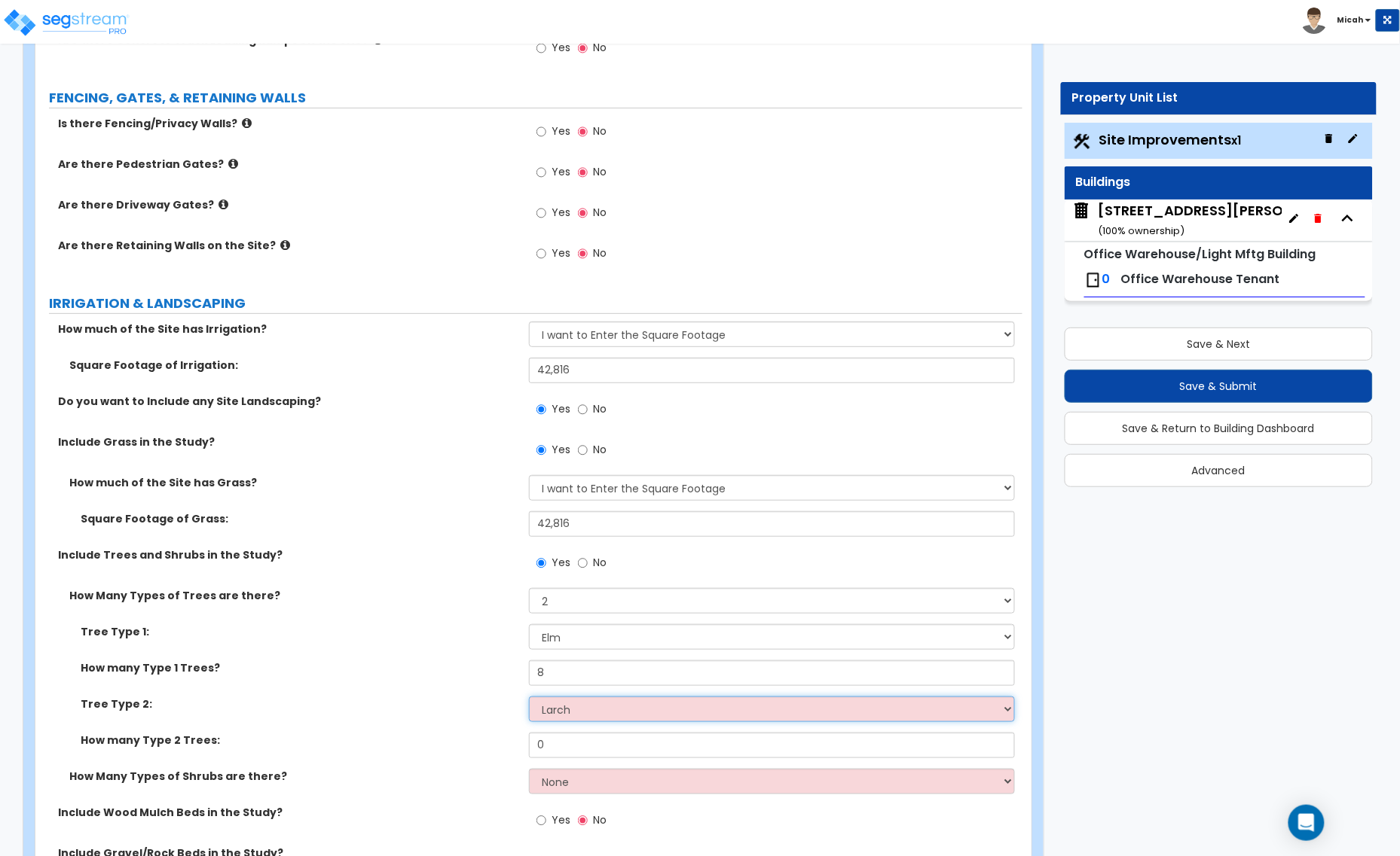
click at [529, 697] on select "Please Choose One Honey Locust Planetree Poplar Elm Hawthorn Linden Maple Red M…" at bounding box center [772, 710] width 486 height 26
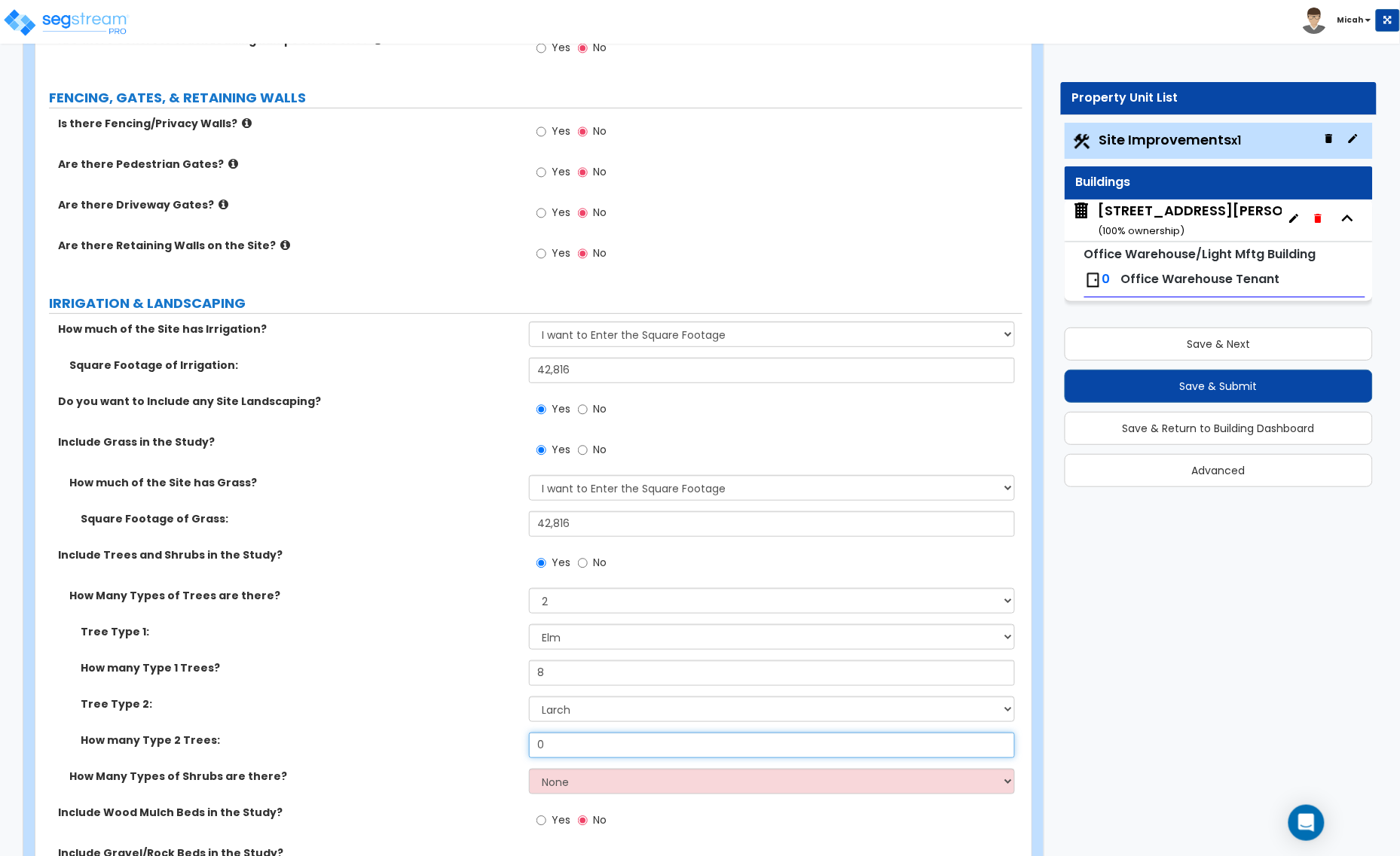
drag, startPoint x: 542, startPoint y: 750, endPoint x: 509, endPoint y: 752, distance: 33.1
click at [509, 752] on div "How many Type 2 Trees: 0" at bounding box center [528, 751] width 987 height 36
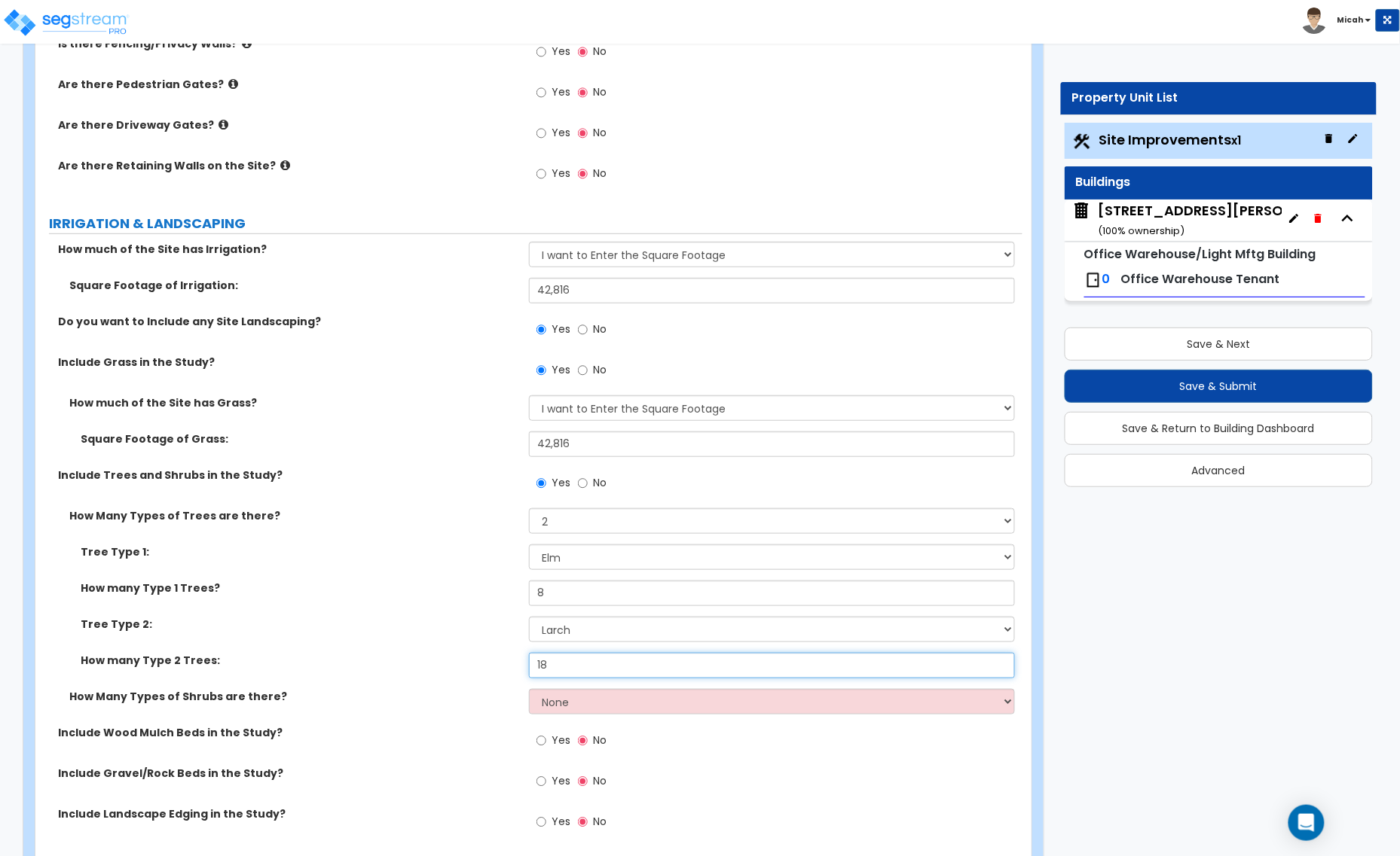
scroll to position [2165, 0]
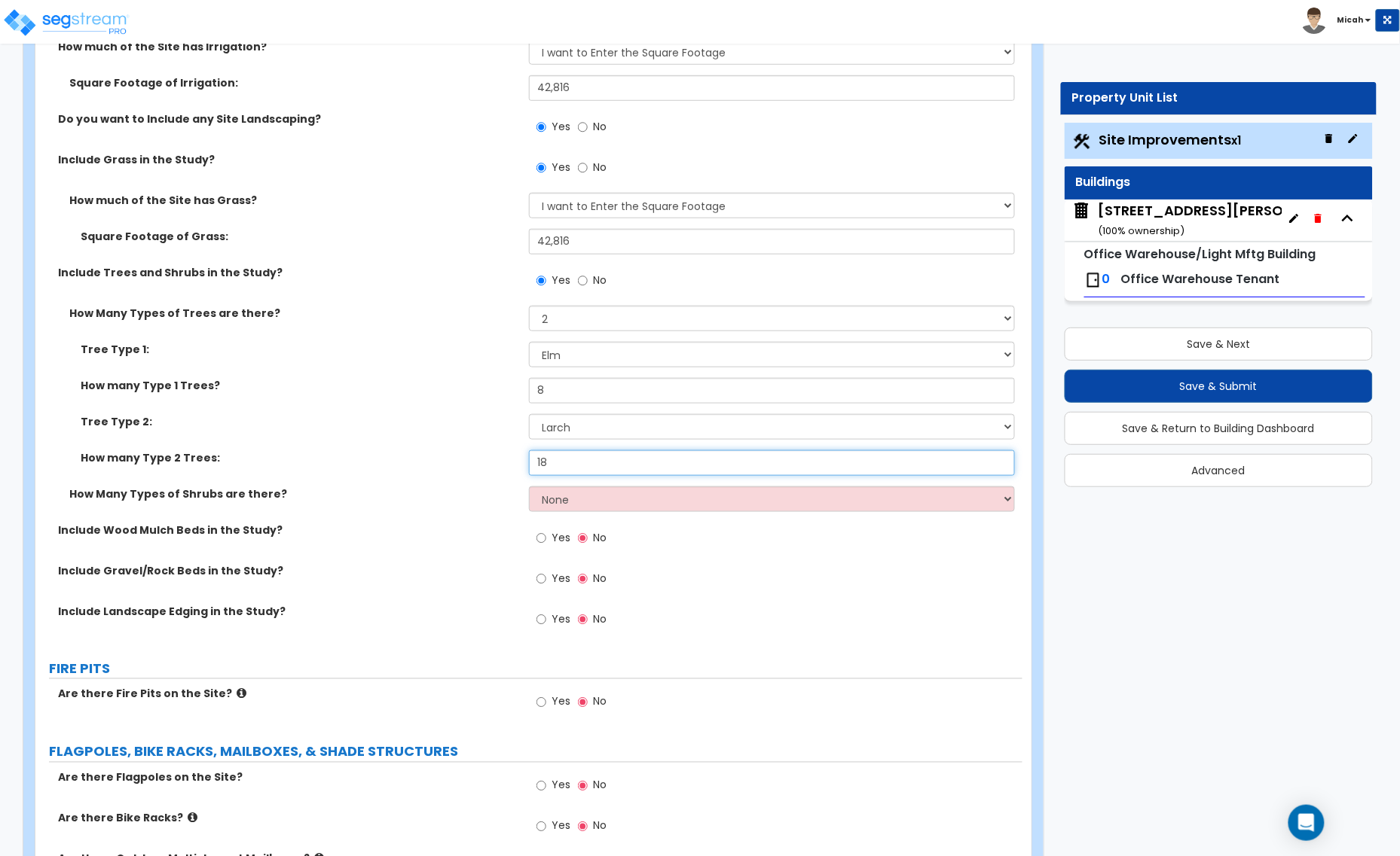
type input "18"
click at [626, 502] on select "None 1 2 3" at bounding box center [772, 500] width 486 height 26
select select "2"
click at [529, 488] on select "None 1 2 3" at bounding box center [772, 500] width 486 height 26
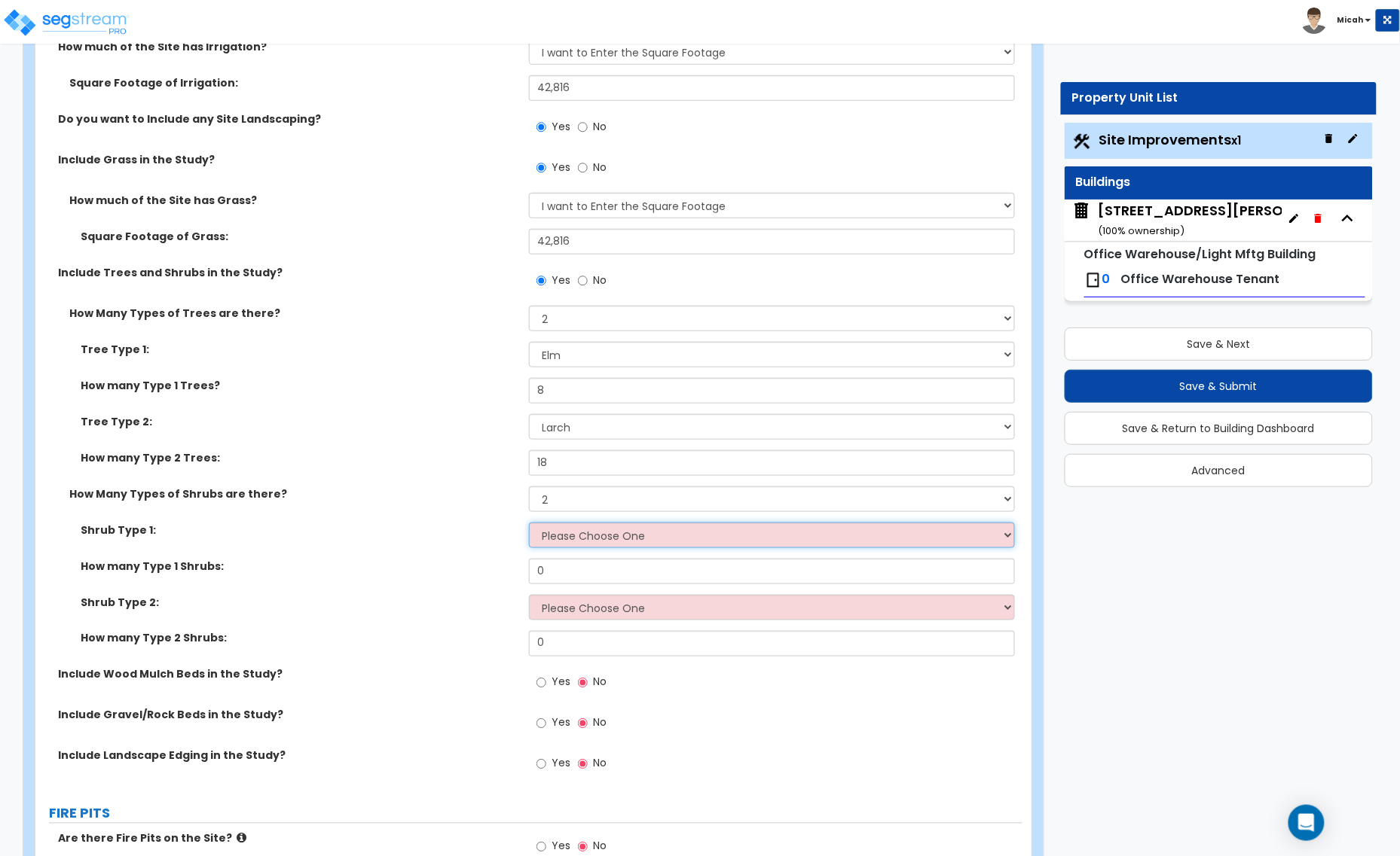
click at [569, 529] on select "Please Choose One Arborvitae Azalea Yew Boxwood Juniper Holly Cotoneaster Euony…" at bounding box center [772, 536] width 486 height 26
select select "10"
click at [529, 524] on select "Please Choose One Arborvitae Azalea Yew Boxwood Juniper Holly Cotoneaster Euony…" at bounding box center [772, 536] width 486 height 26
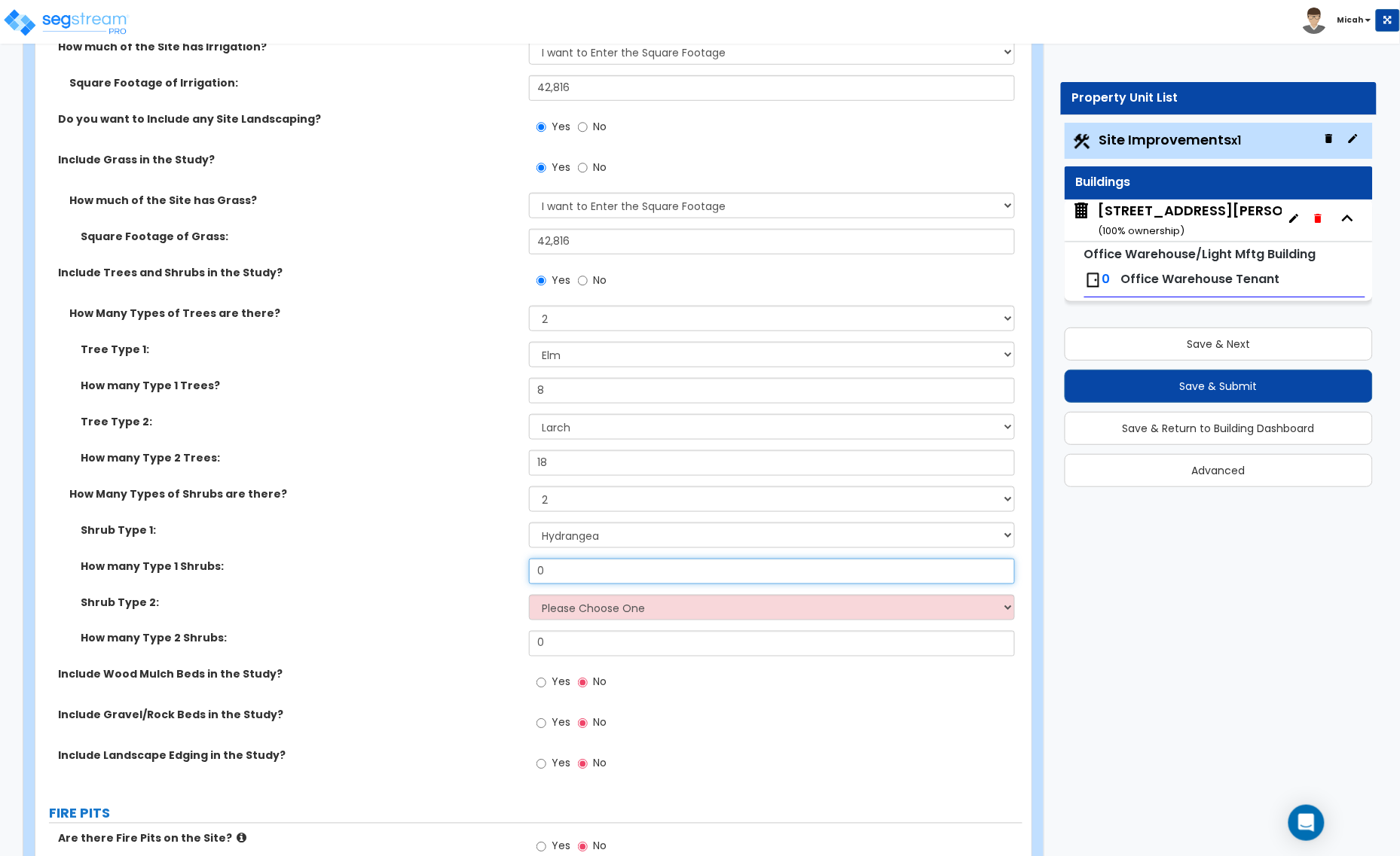
drag, startPoint x: 559, startPoint y: 573, endPoint x: 517, endPoint y: 571, distance: 42.0
click at [517, 571] on div "How many Type 1 Shrubs: 0" at bounding box center [528, 576] width 987 height 36
type input "17"
click at [586, 611] on select "Please Choose One Arborvitae Azalea Yew Boxwood Juniper Holly Cotoneaster Euony…" at bounding box center [772, 608] width 486 height 26
select select "3"
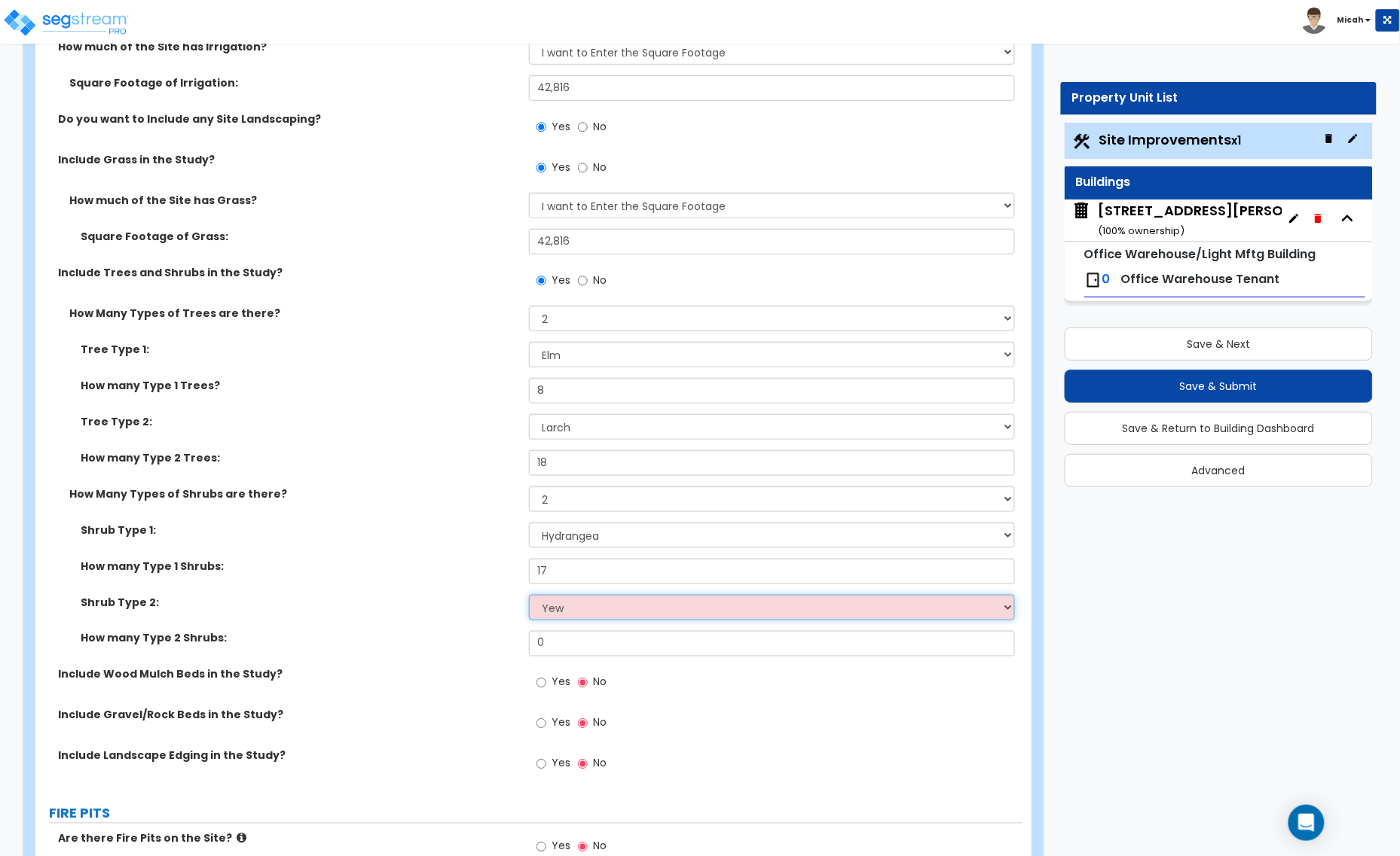
click at [529, 596] on select "Please Choose One Arborvitae Azalea Yew Boxwood Juniper Holly Cotoneaster Euony…" at bounding box center [772, 608] width 486 height 26
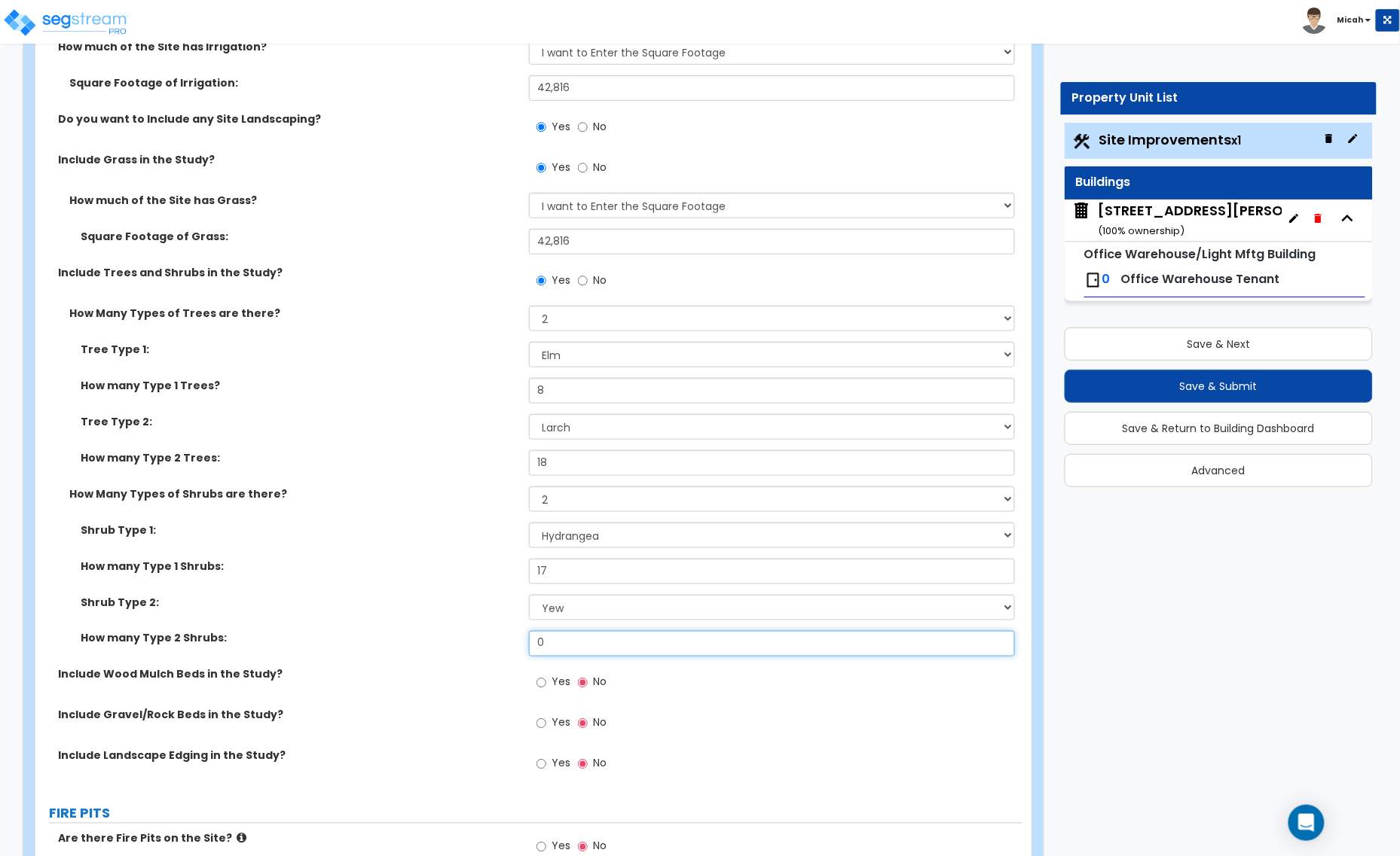
click at [517, 645] on div "How many Type 2 Shrubs: 0" at bounding box center [528, 649] width 987 height 36
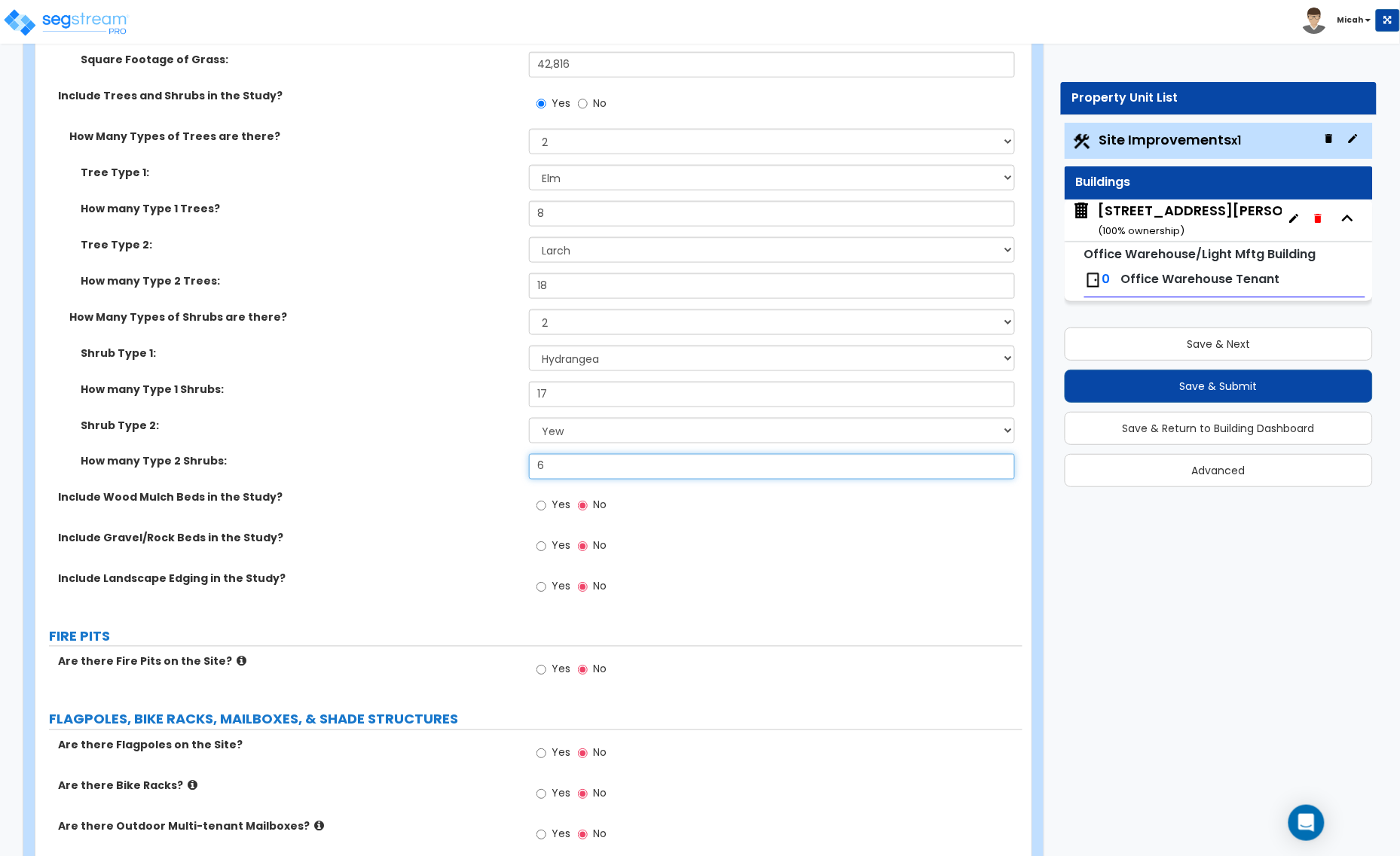
scroll to position [2354, 0]
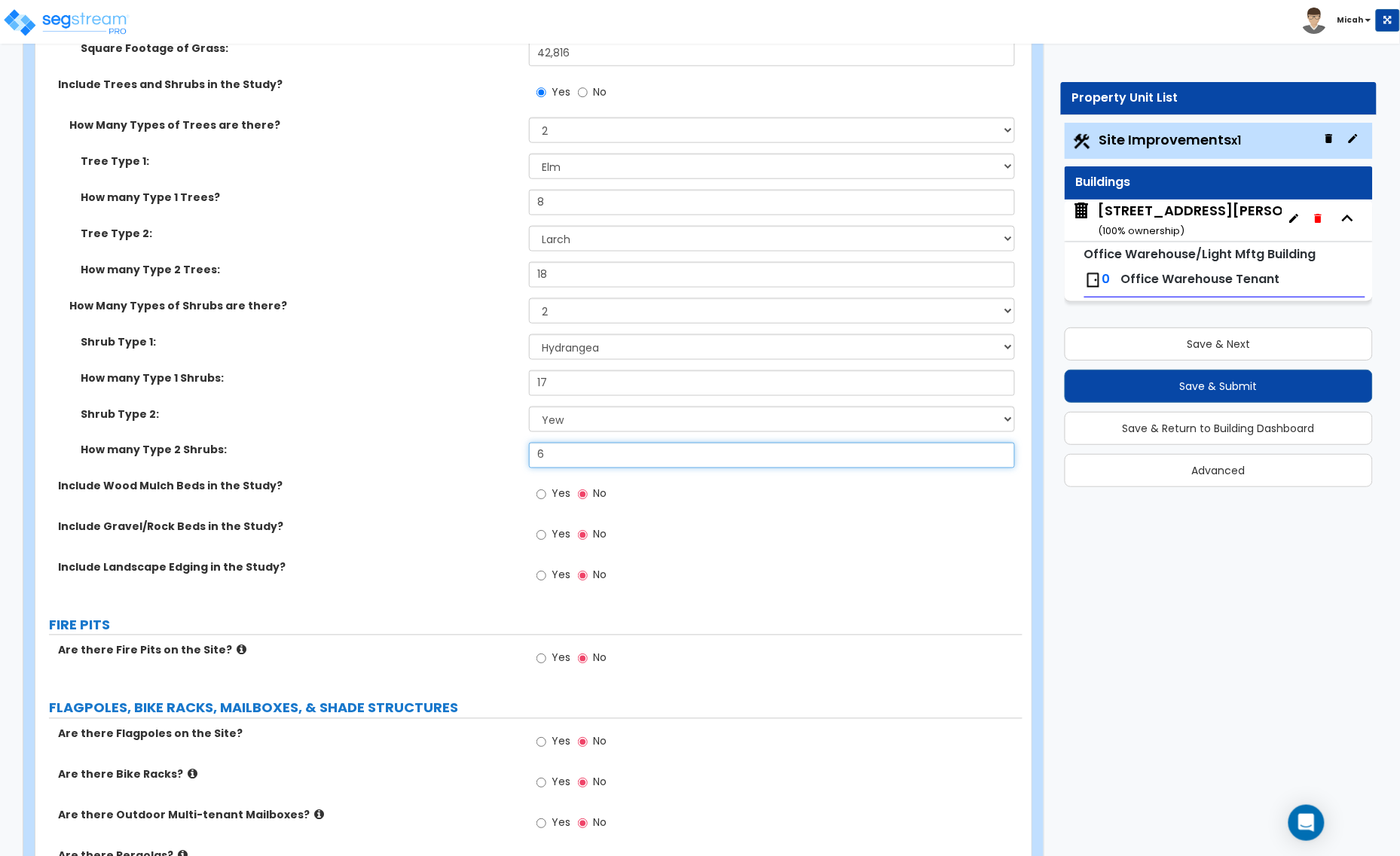
type input "6"
click at [538, 494] on input "Yes" at bounding box center [541, 495] width 10 height 17
radio input "true"
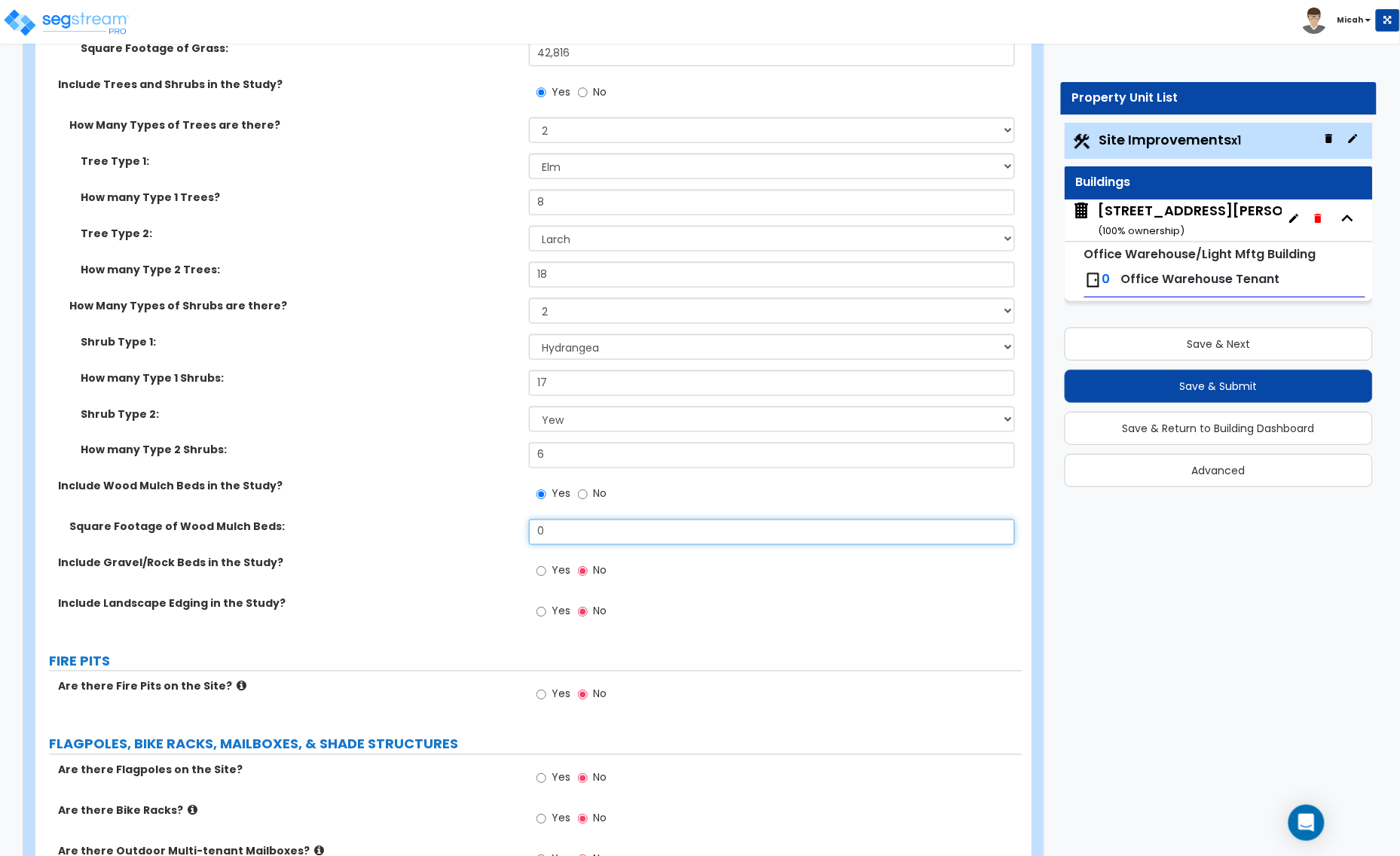
drag, startPoint x: 562, startPoint y: 534, endPoint x: 501, endPoint y: 533, distance: 61.0
click at [501, 533] on div "Square Footage of Wood Mulch Beds: 0" at bounding box center [528, 537] width 987 height 36
type input "252"
click at [541, 571] on input "Yes" at bounding box center [541, 572] width 10 height 17
radio input "true"
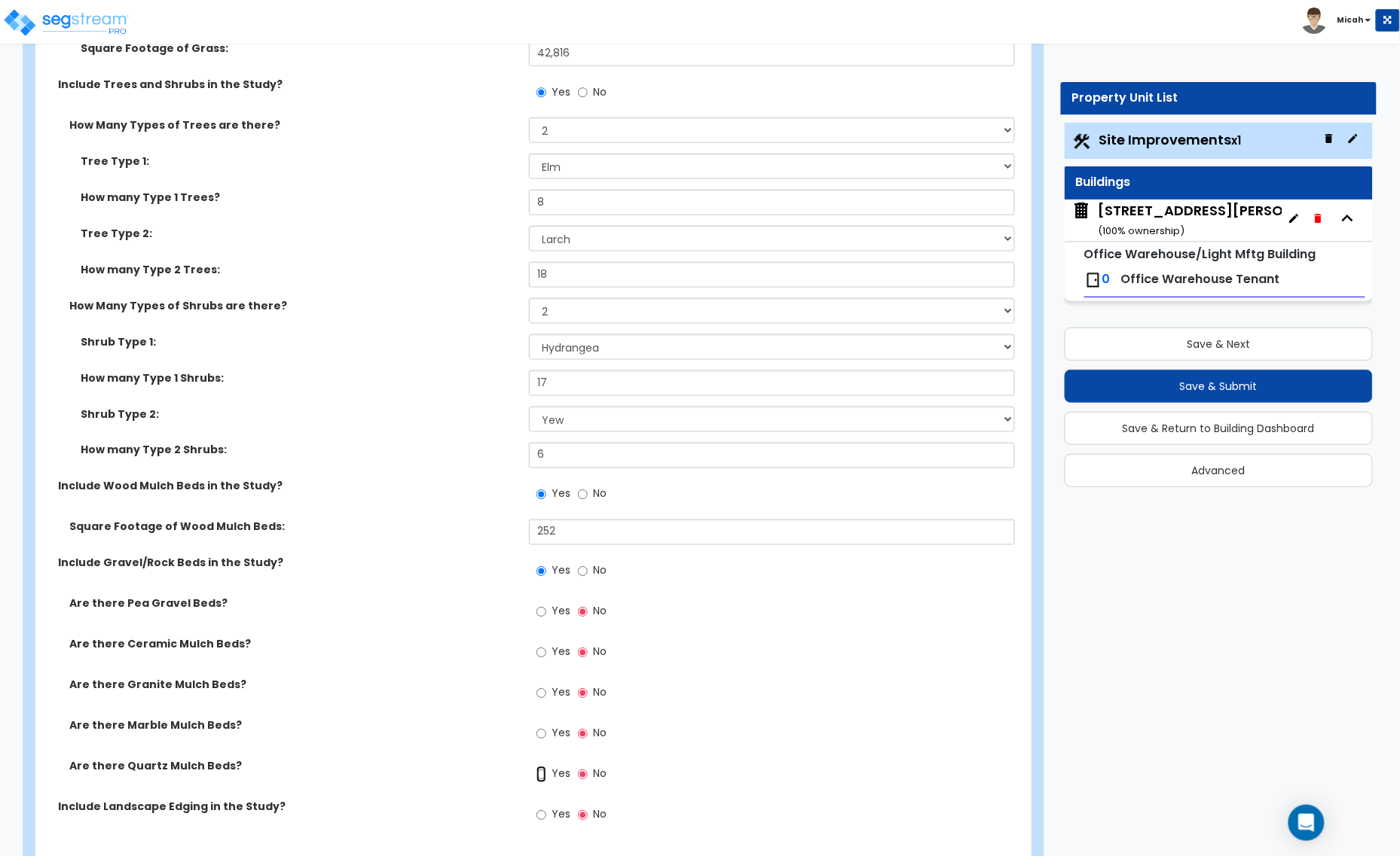
click at [544, 778] on input "Yes" at bounding box center [541, 775] width 10 height 17
radio input "true"
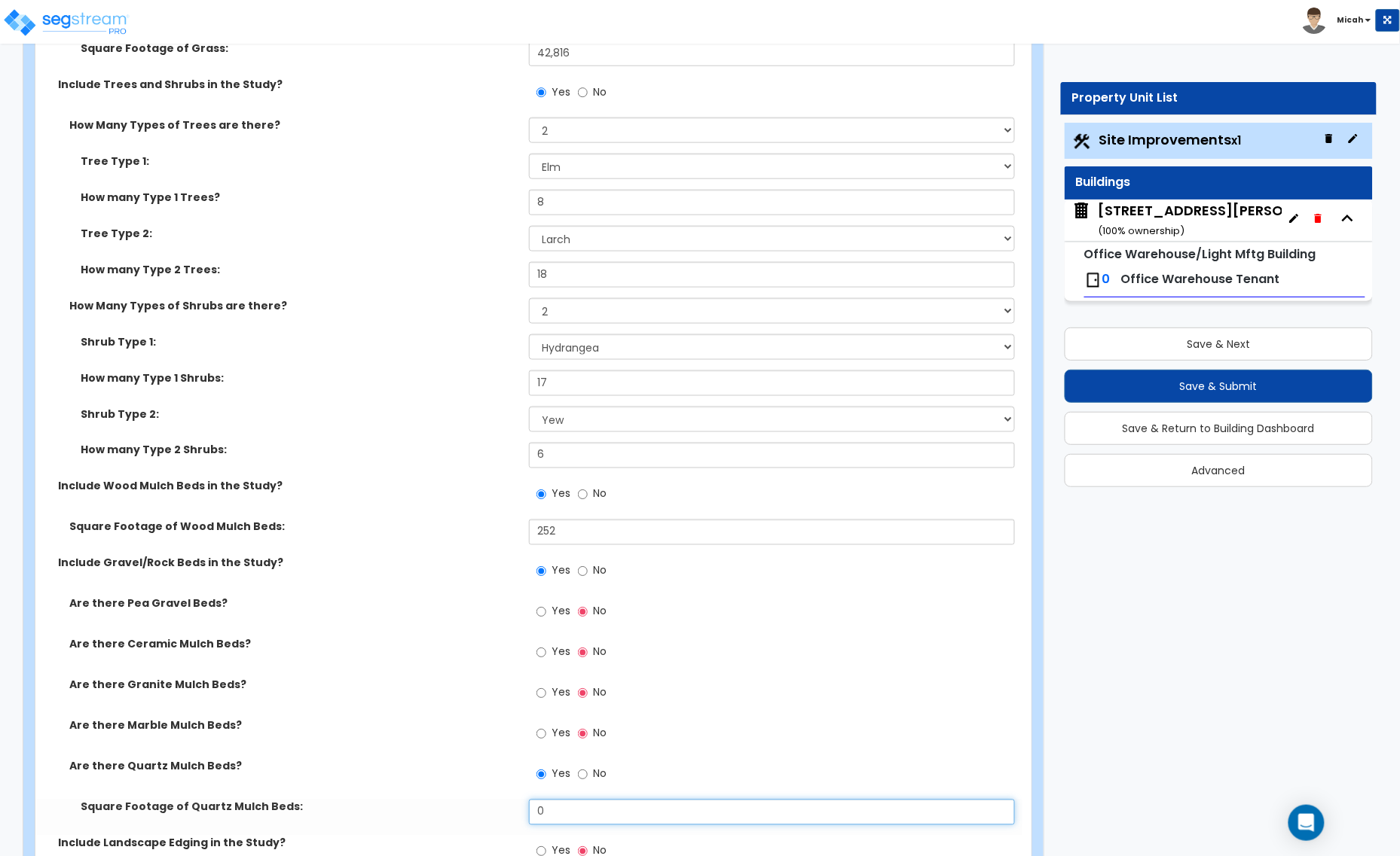
click at [525, 814] on div "Square Footage of Quartz Mulch Beds: 0" at bounding box center [528, 817] width 987 height 36
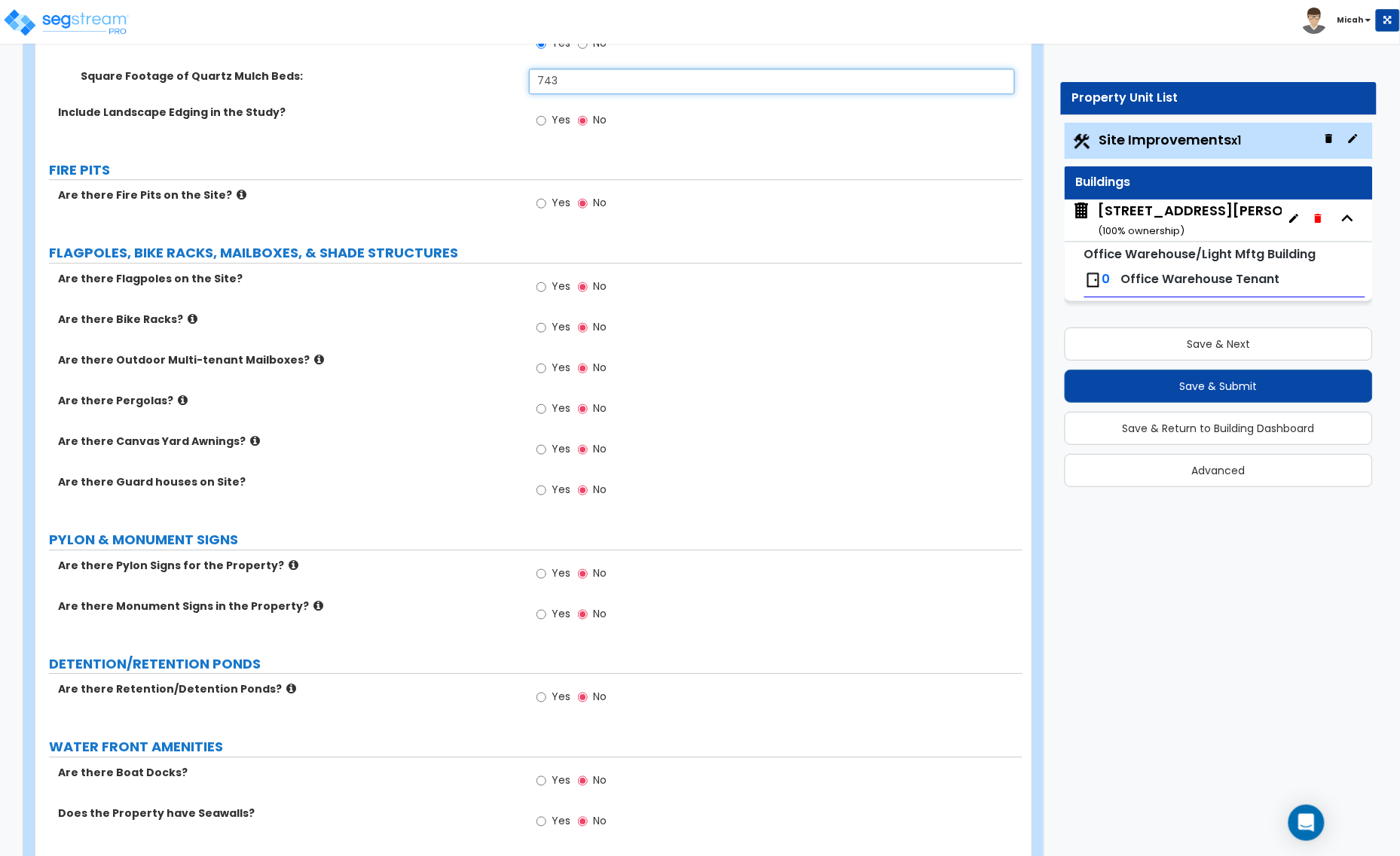
scroll to position [3107, 0]
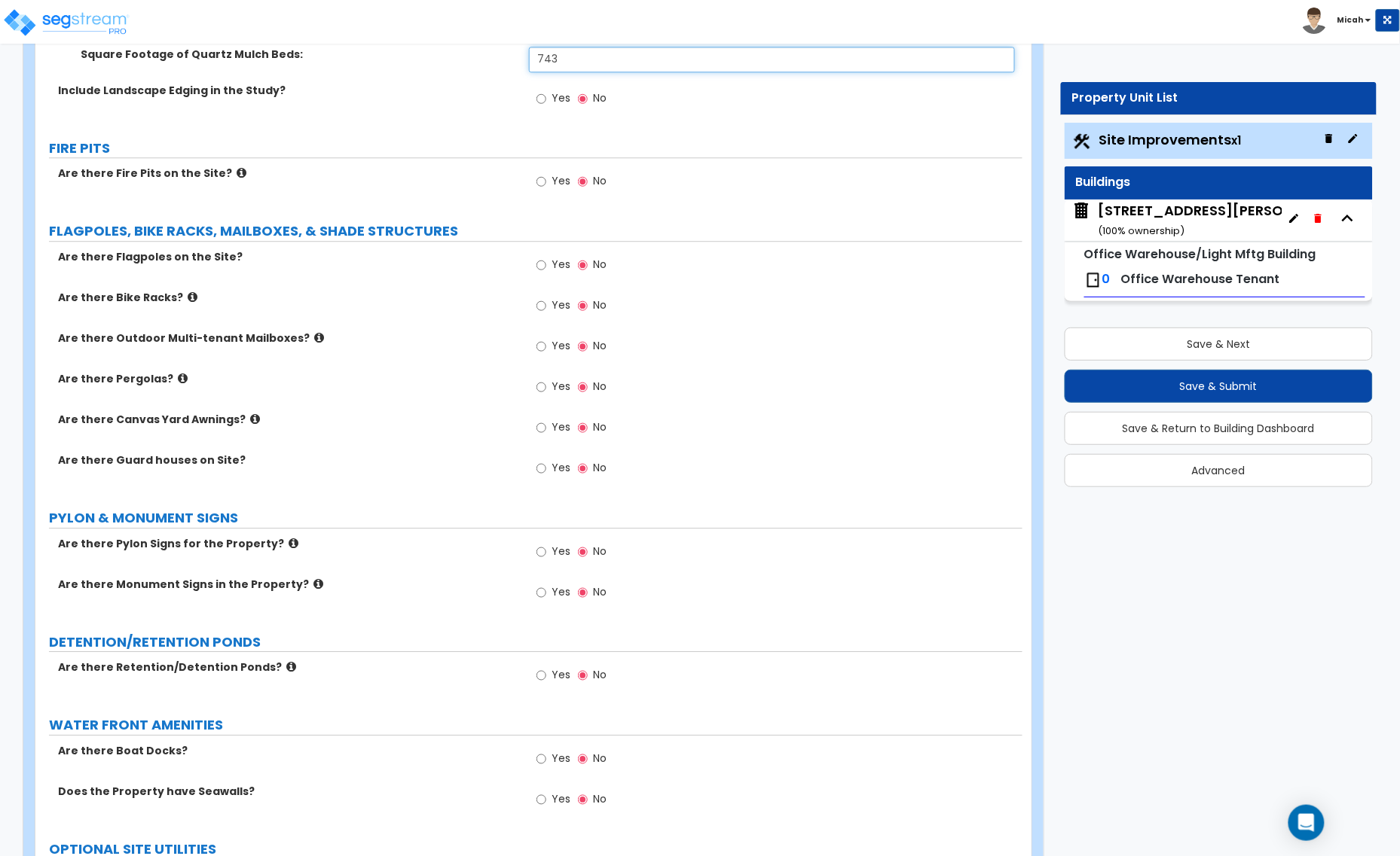
type input "743"
click at [239, 419] on label "Are there Canvas Yard Awnings?" at bounding box center [288, 419] width 460 height 15
click at [250, 418] on icon at bounding box center [255, 419] width 10 height 11
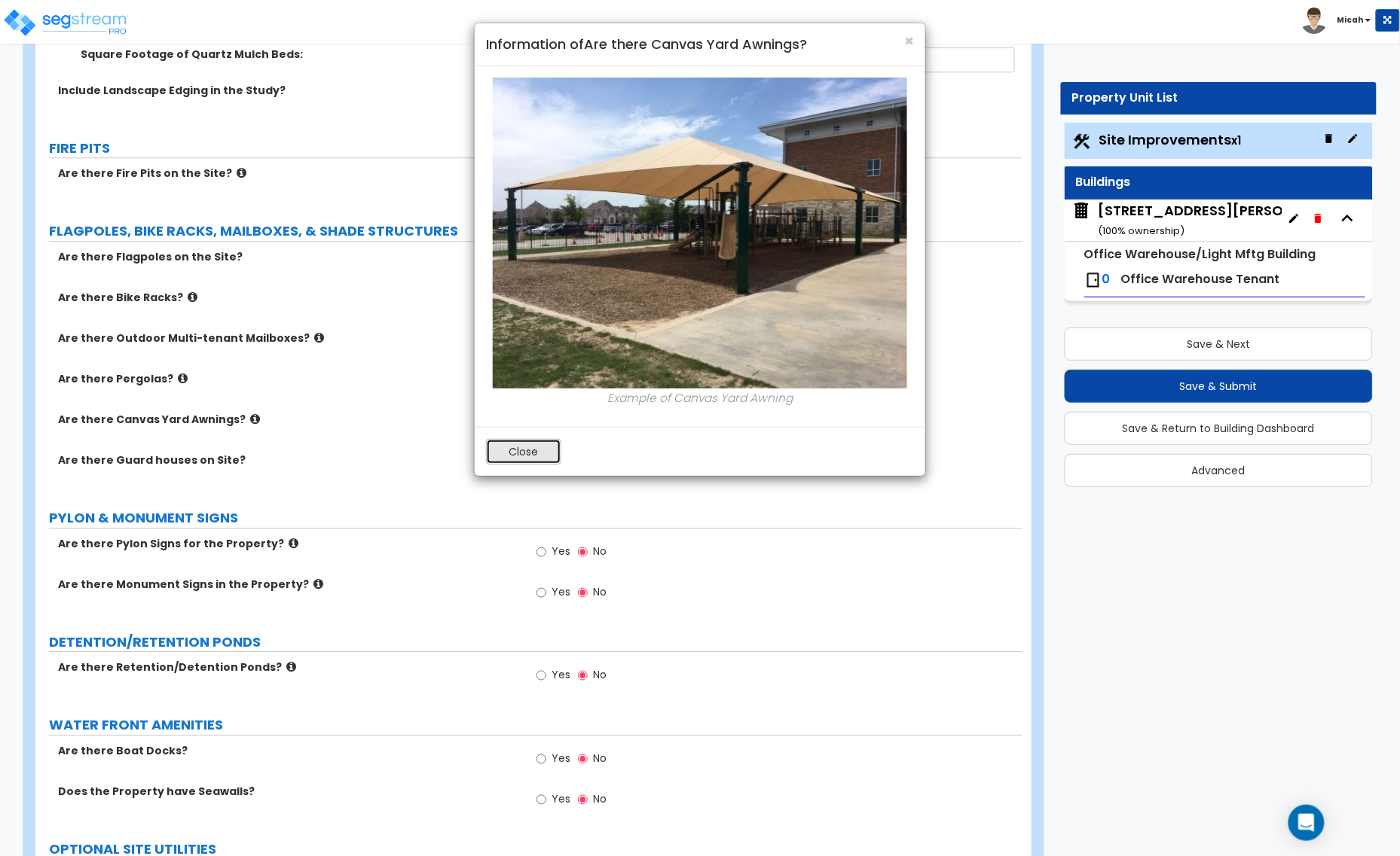
click at [511, 455] on button "Close" at bounding box center [524, 452] width 76 height 26
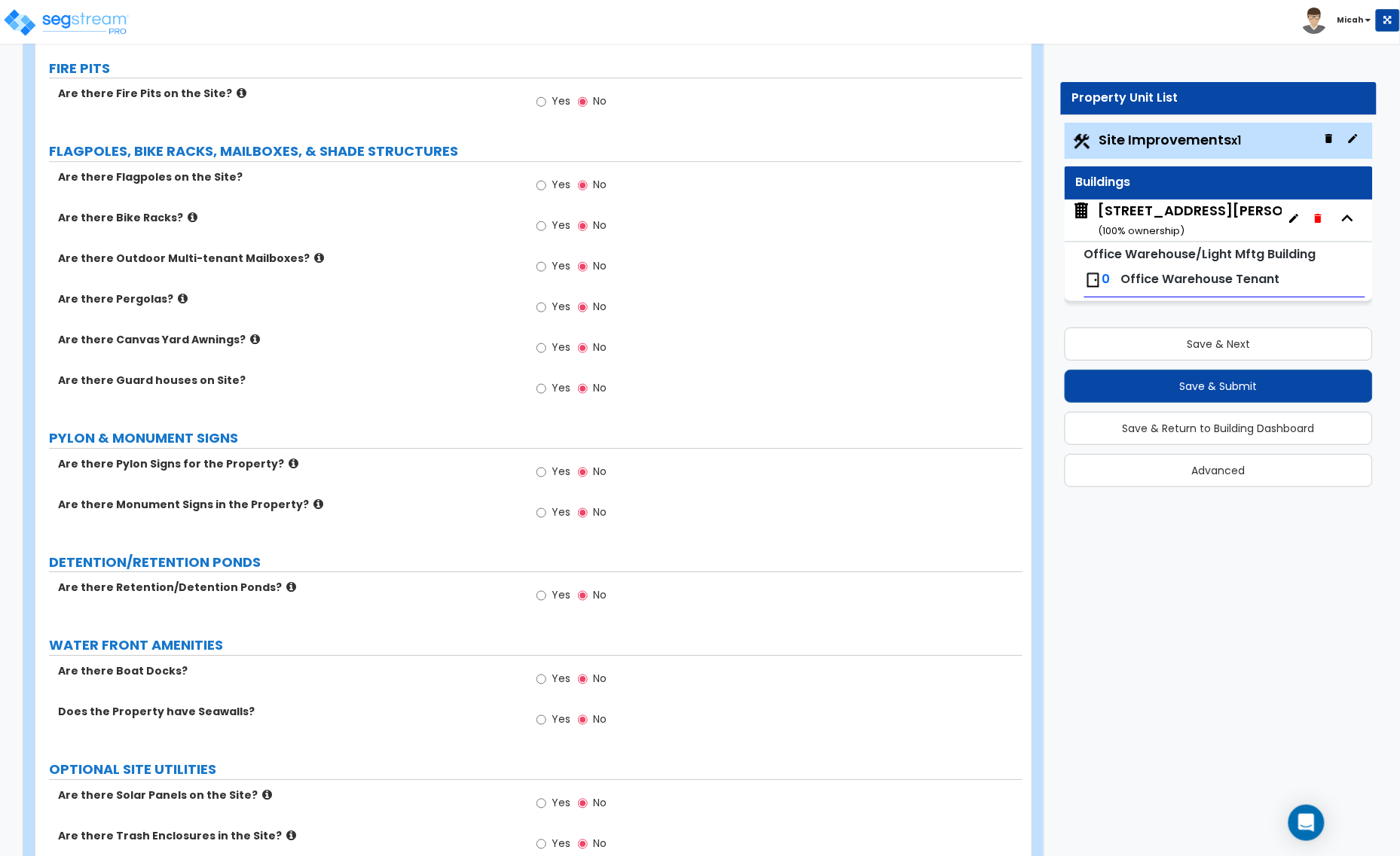
scroll to position [3352, 0]
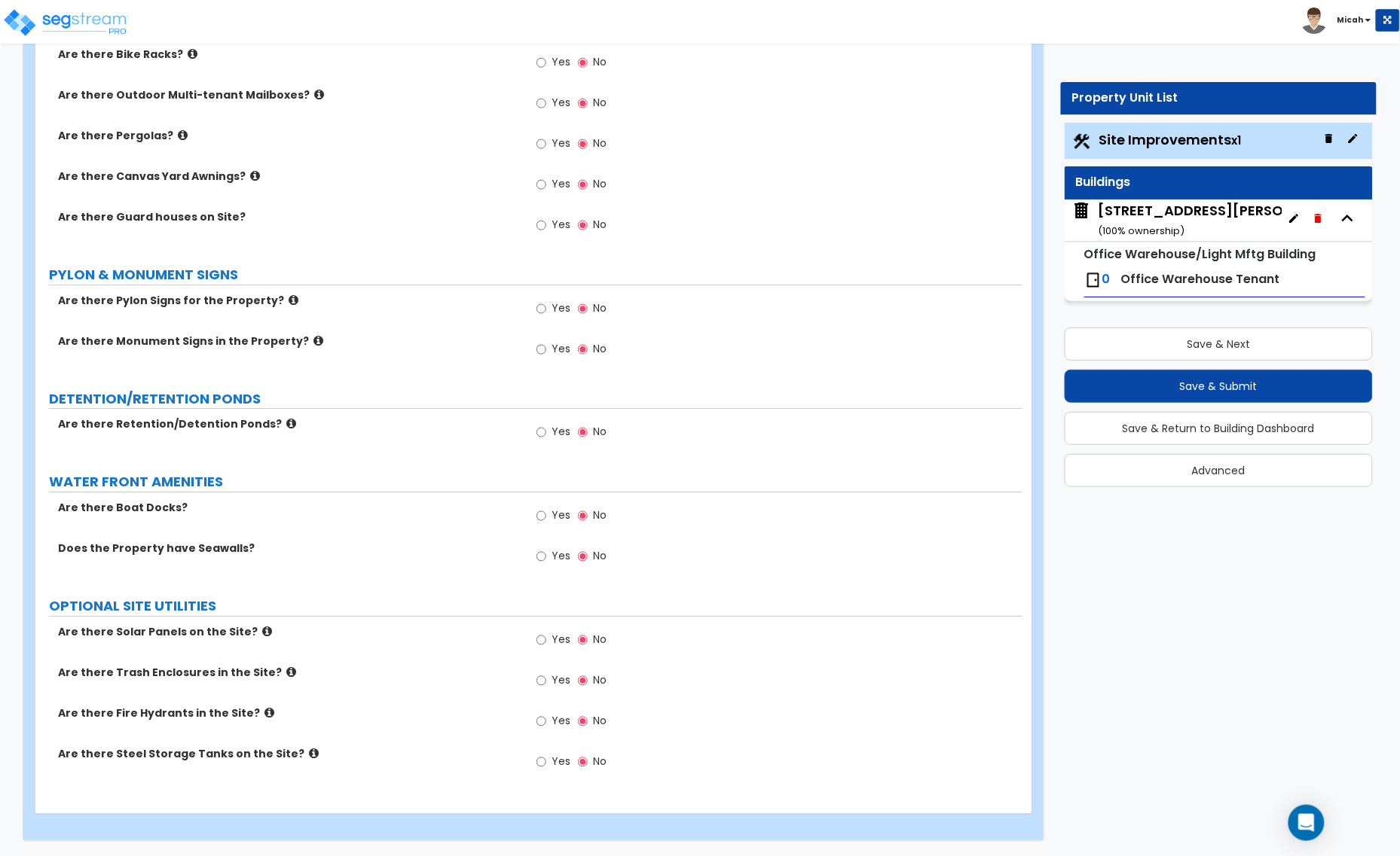
click at [288, 301] on icon at bounding box center [293, 300] width 10 height 11
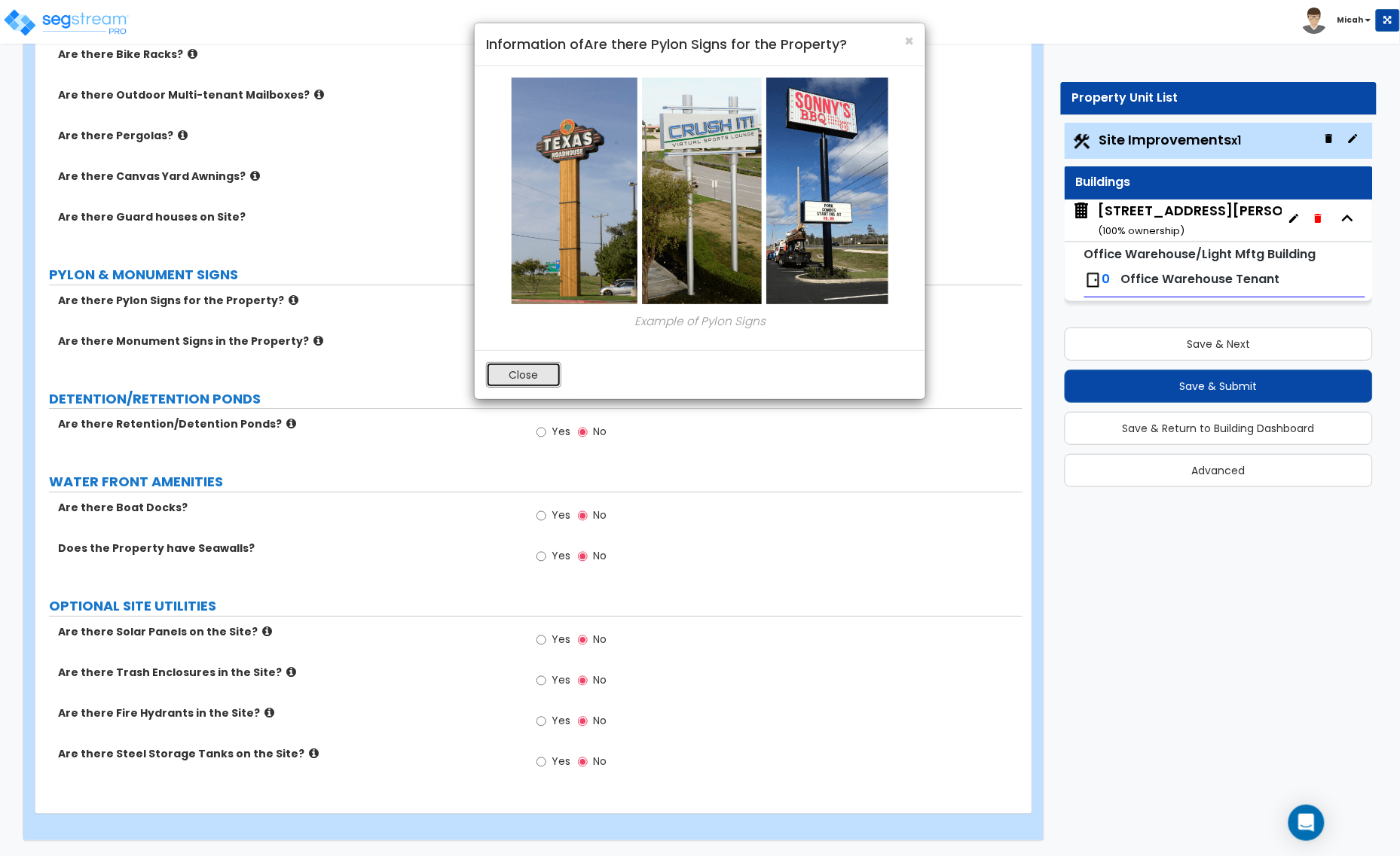
click at [509, 379] on button "Close" at bounding box center [524, 375] width 76 height 26
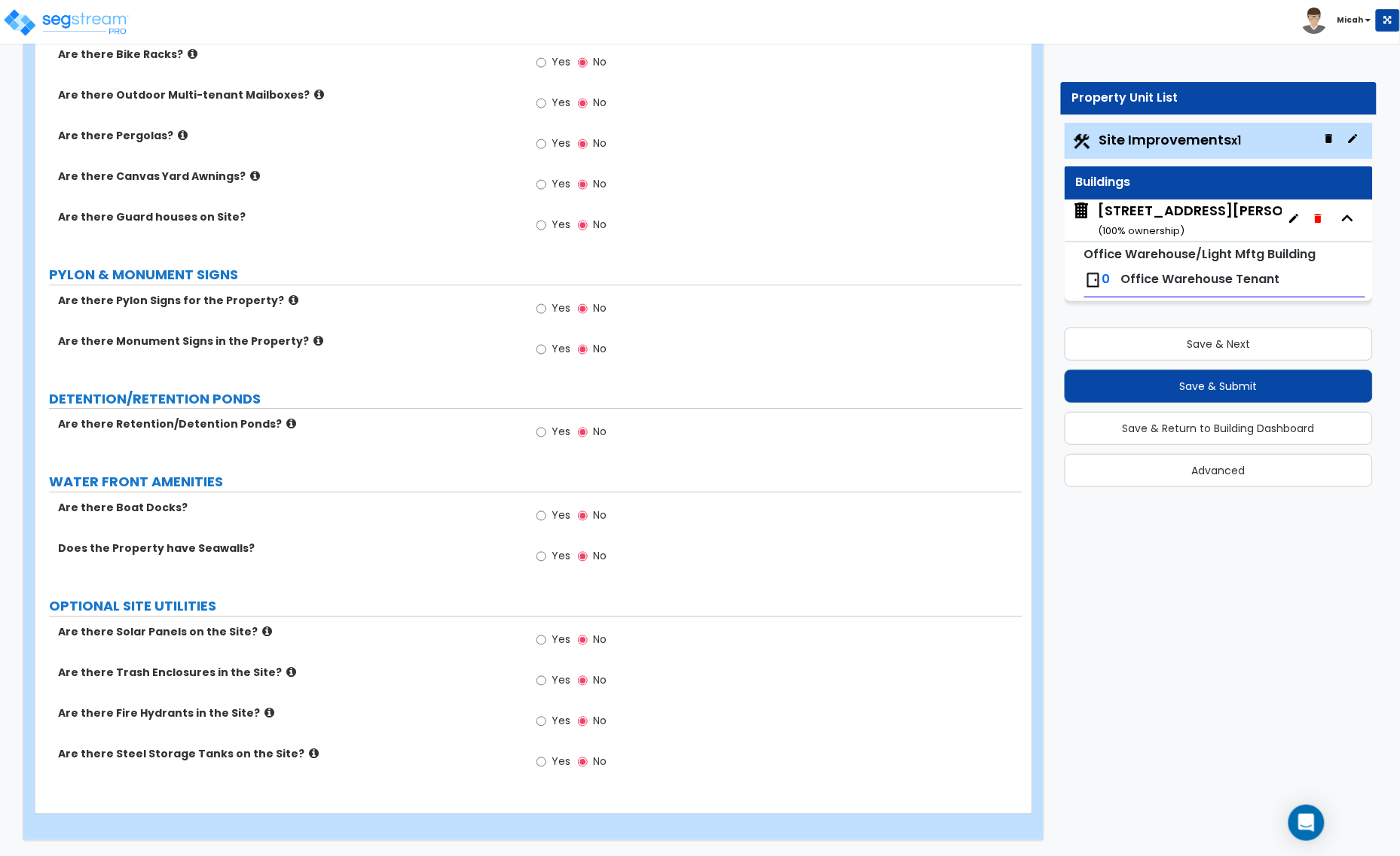
click at [313, 344] on icon at bounding box center [318, 341] width 10 height 11
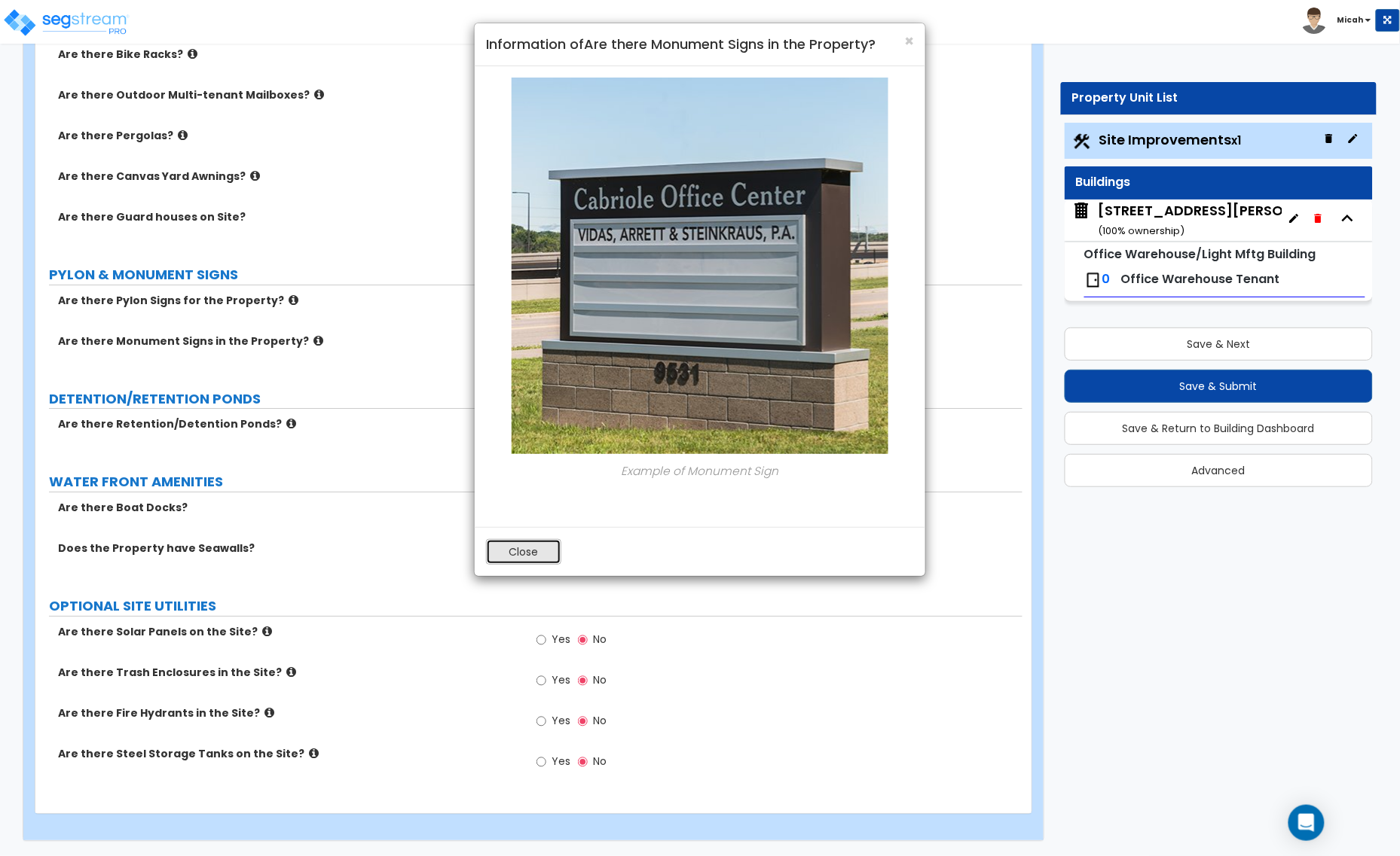
click at [513, 562] on button "Close" at bounding box center [524, 552] width 76 height 26
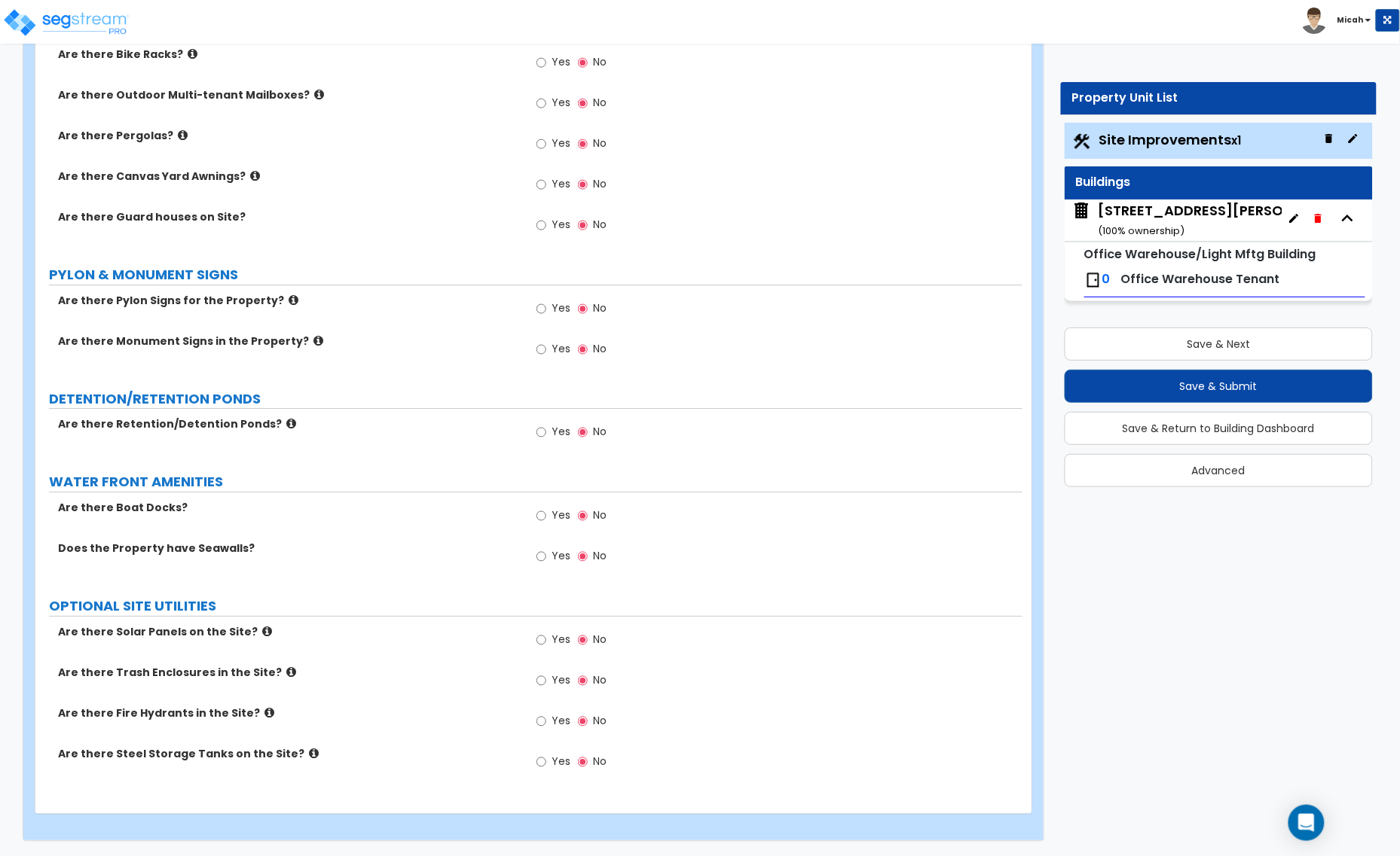
click at [264, 713] on icon at bounding box center [269, 713] width 10 height 11
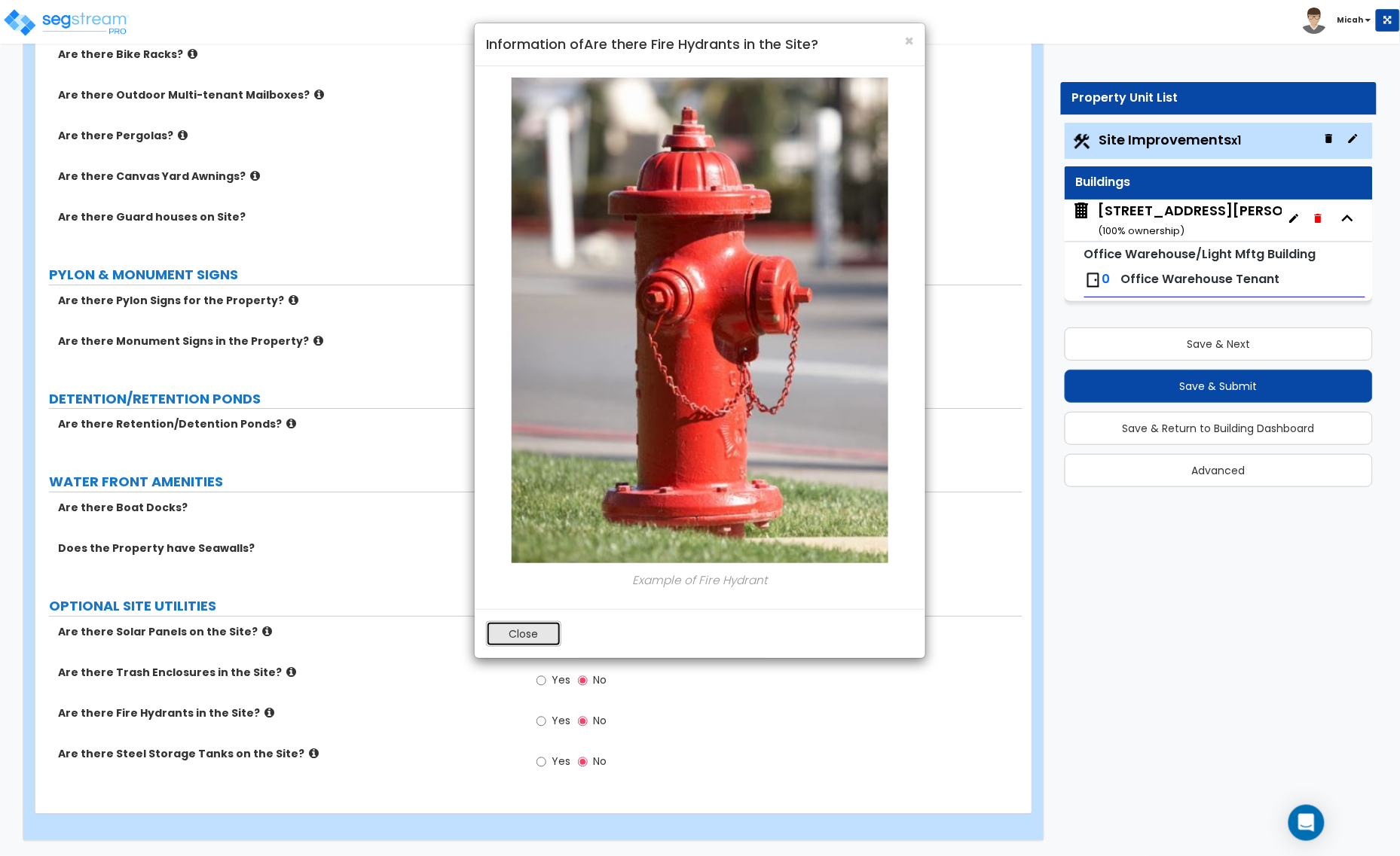
click at [509, 631] on button "Close" at bounding box center [524, 634] width 76 height 26
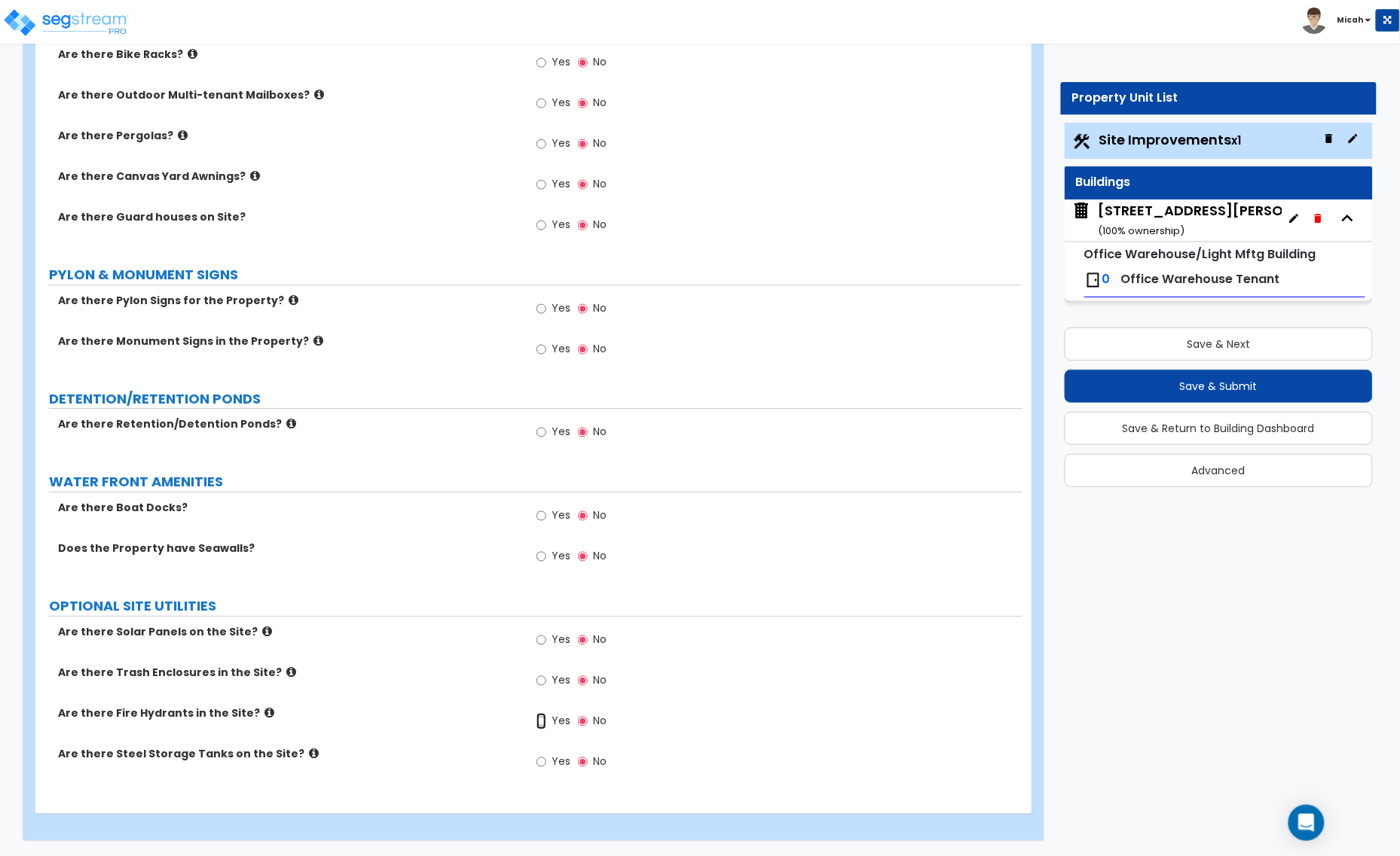
click at [543, 721] on input "Yes" at bounding box center [541, 721] width 10 height 17
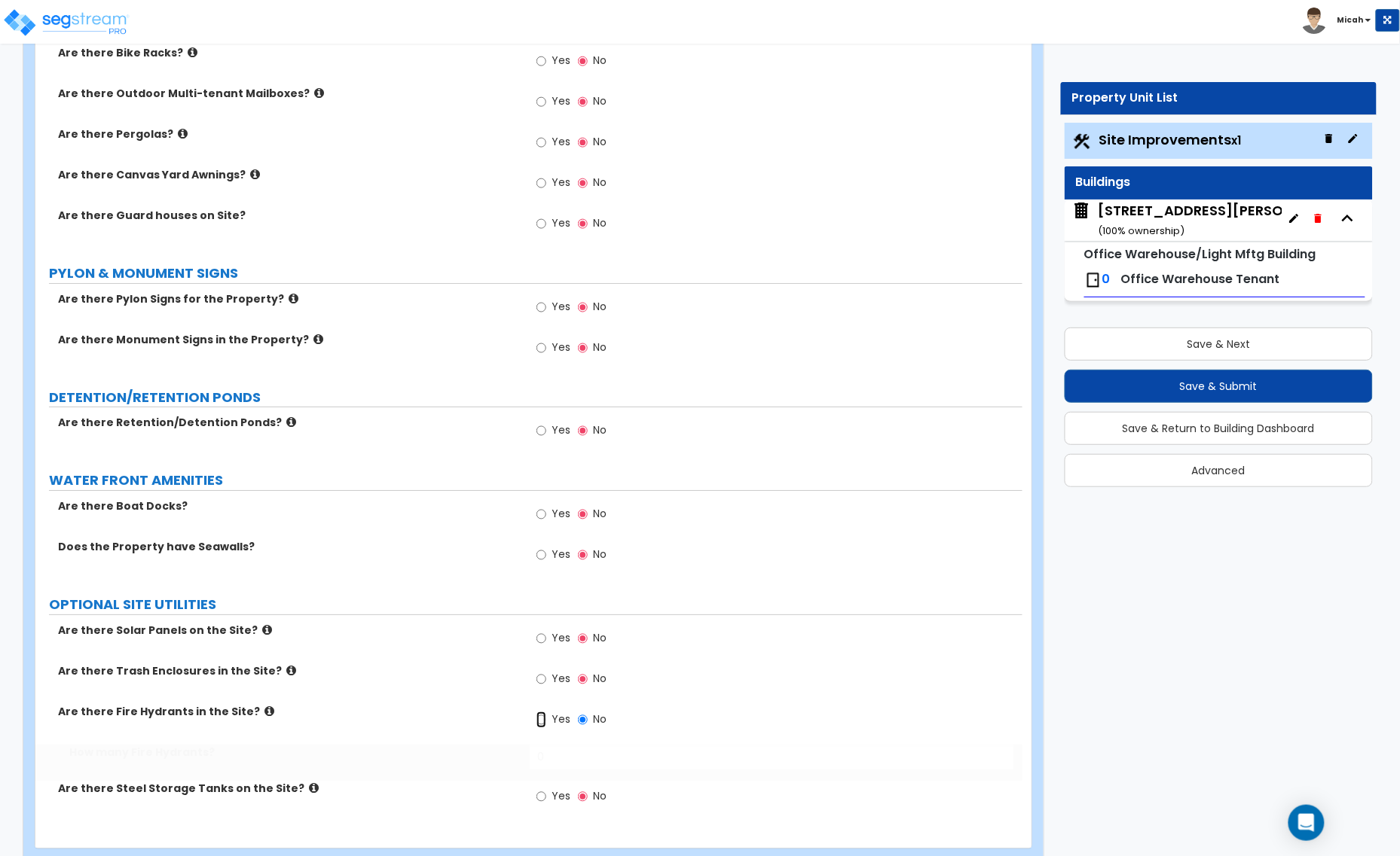
radio input "true"
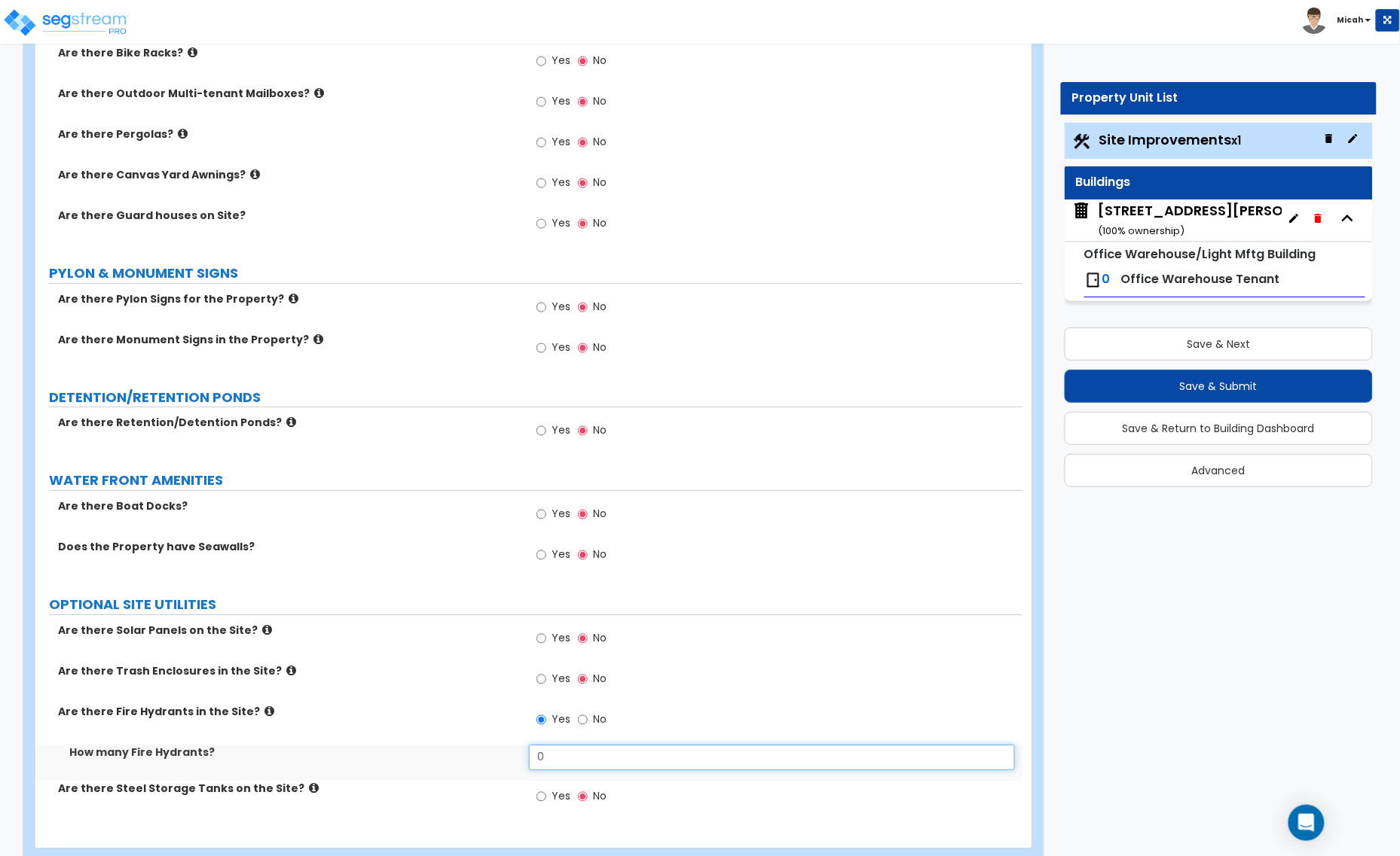
drag, startPoint x: 556, startPoint y: 758, endPoint x: 517, endPoint y: 758, distance: 39.0
click at [517, 758] on div "How many Fire Hydrants? 0" at bounding box center [528, 763] width 987 height 36
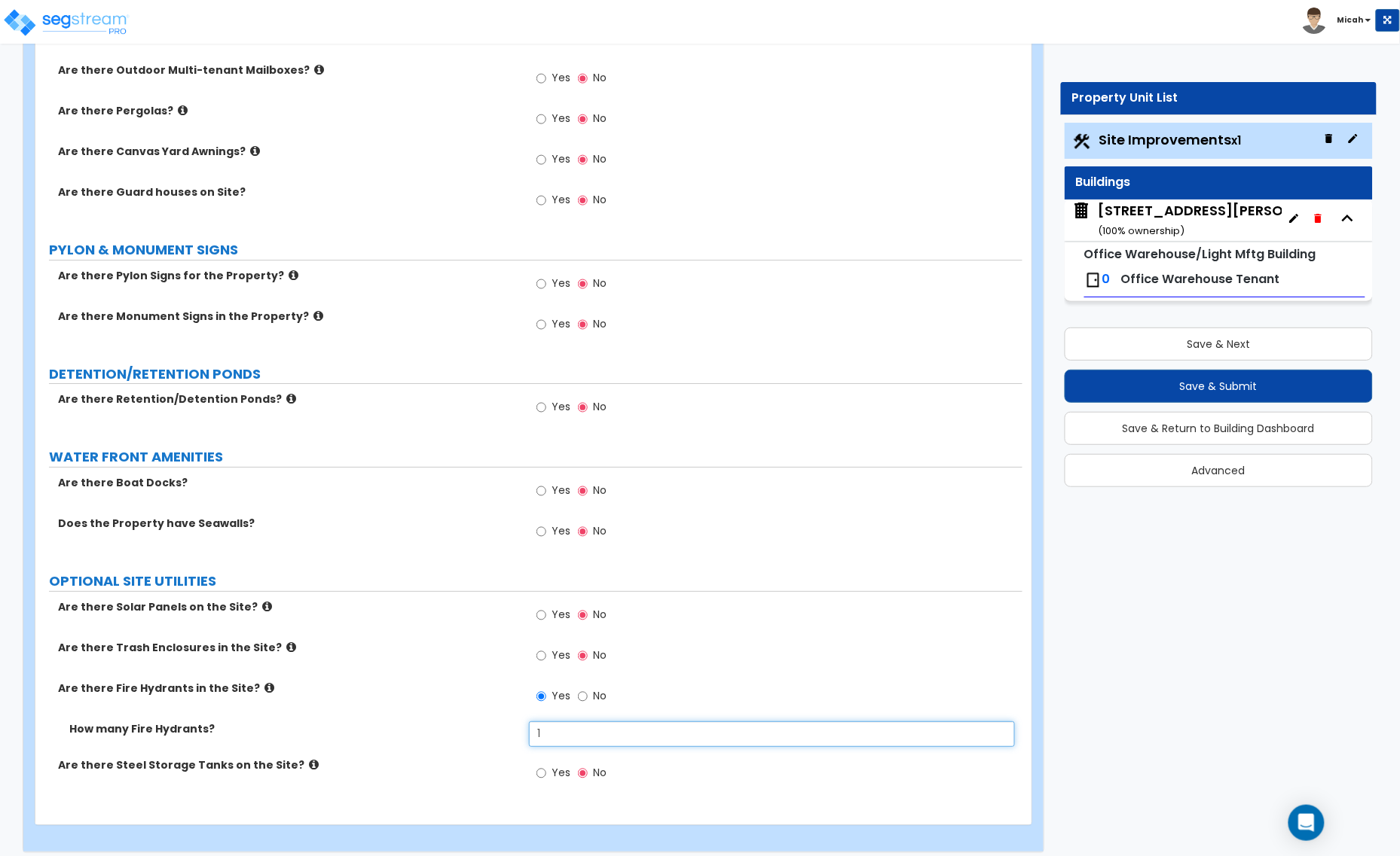
scroll to position [3388, 0]
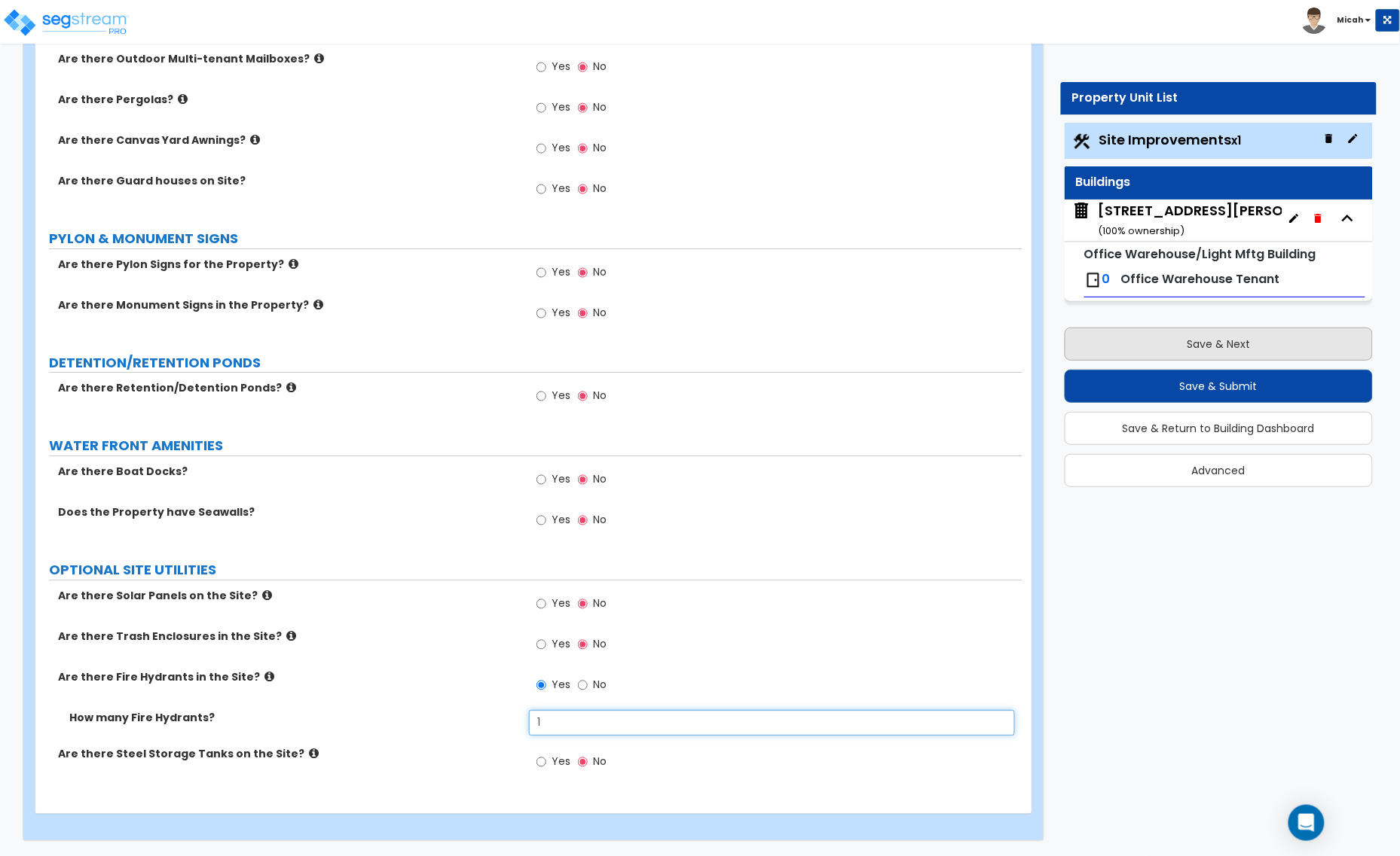
type input "1"
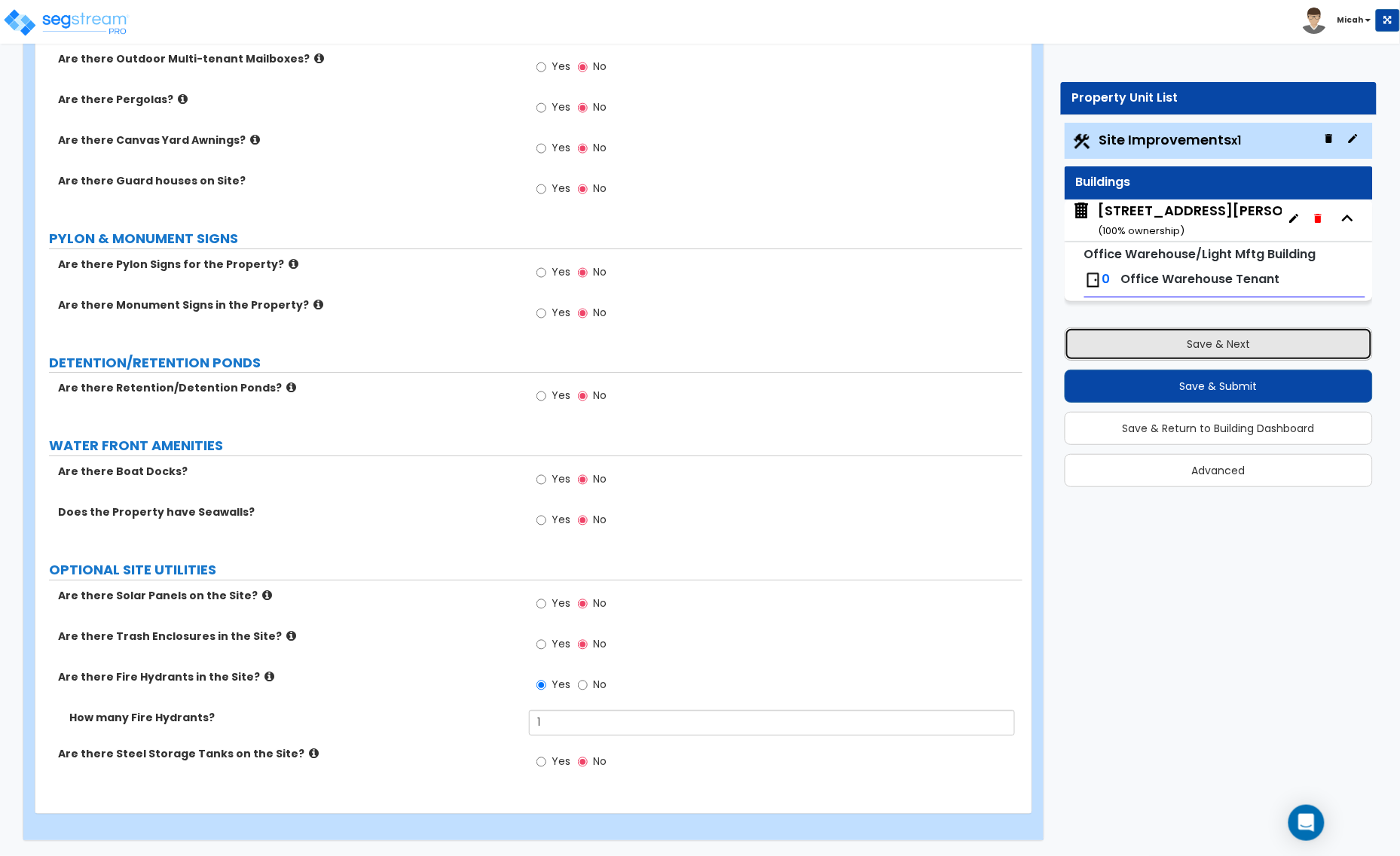
click at [1149, 339] on button "Save & Next" at bounding box center [1219, 344] width 308 height 33
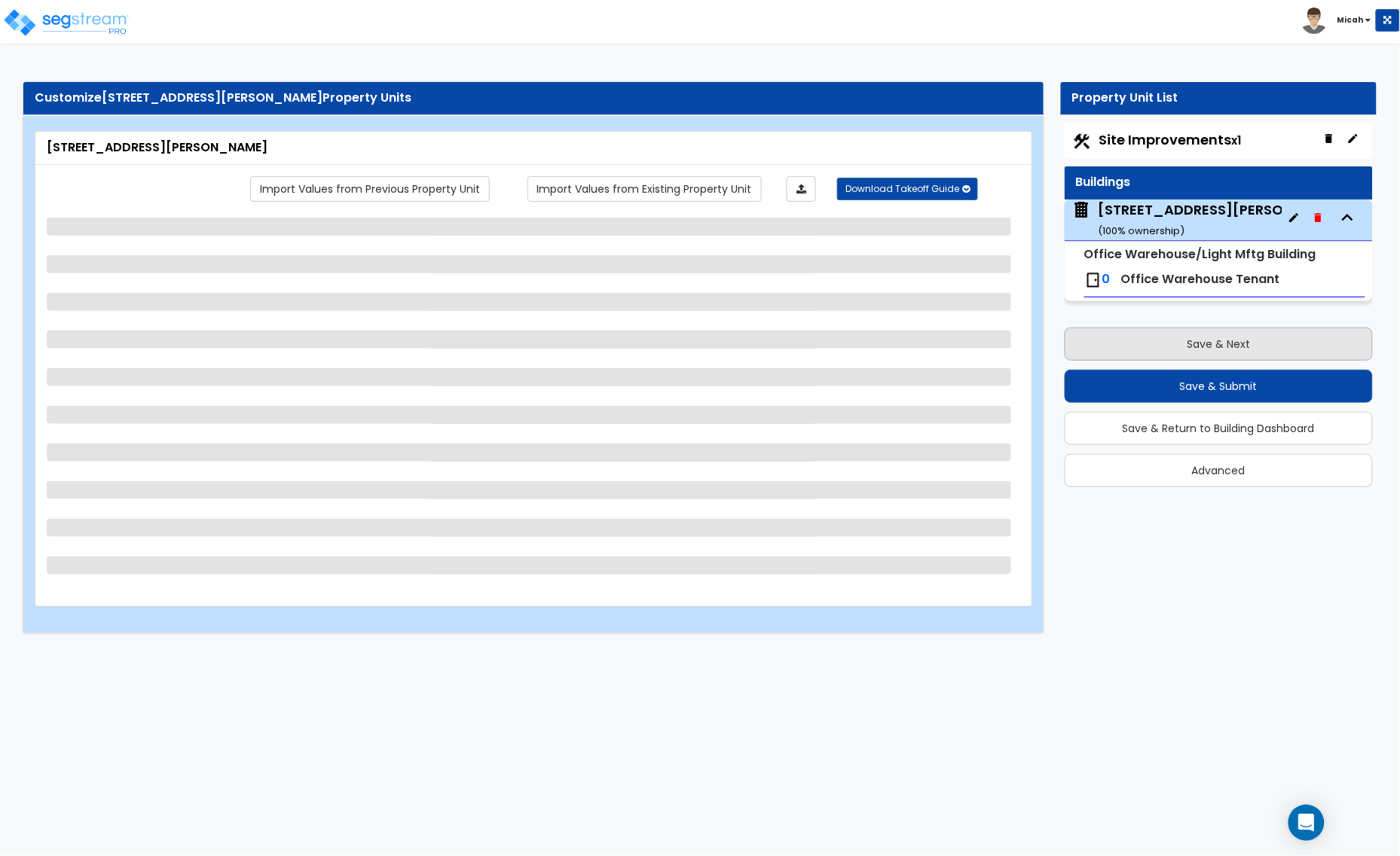
scroll to position [0, 0]
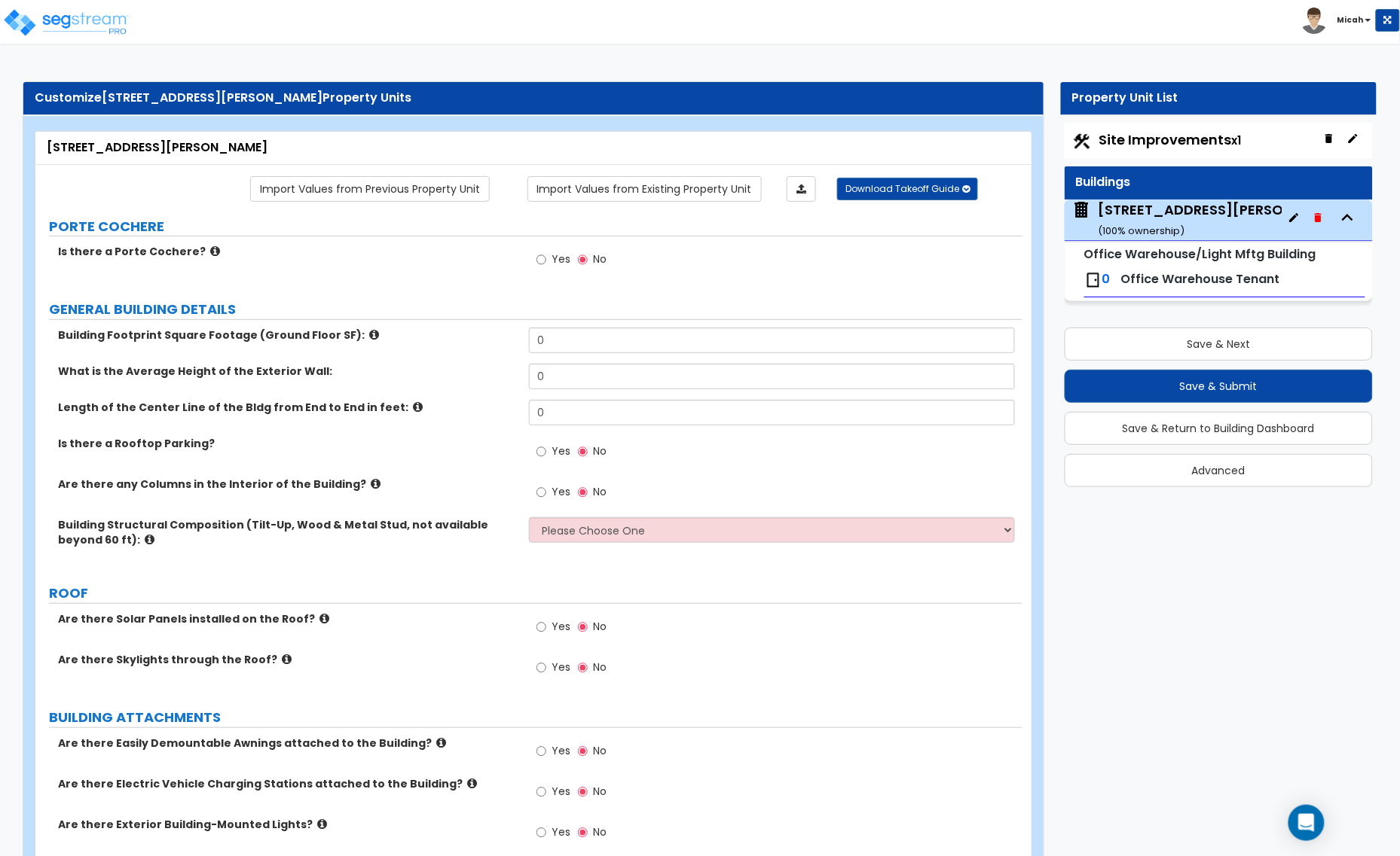
click at [211, 253] on icon at bounding box center [215, 251] width 10 height 11
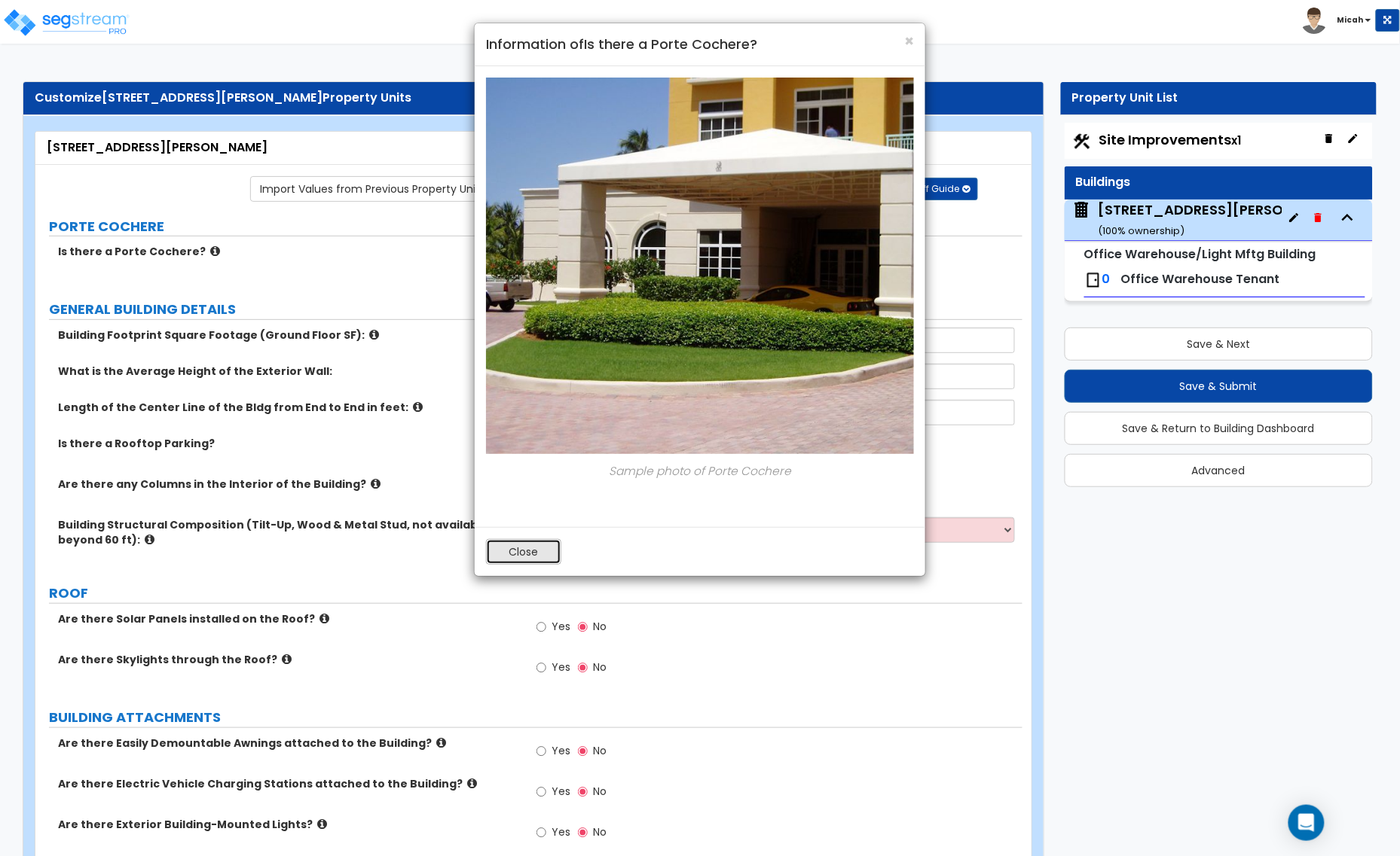
click at [514, 550] on button "Close" at bounding box center [524, 552] width 76 height 26
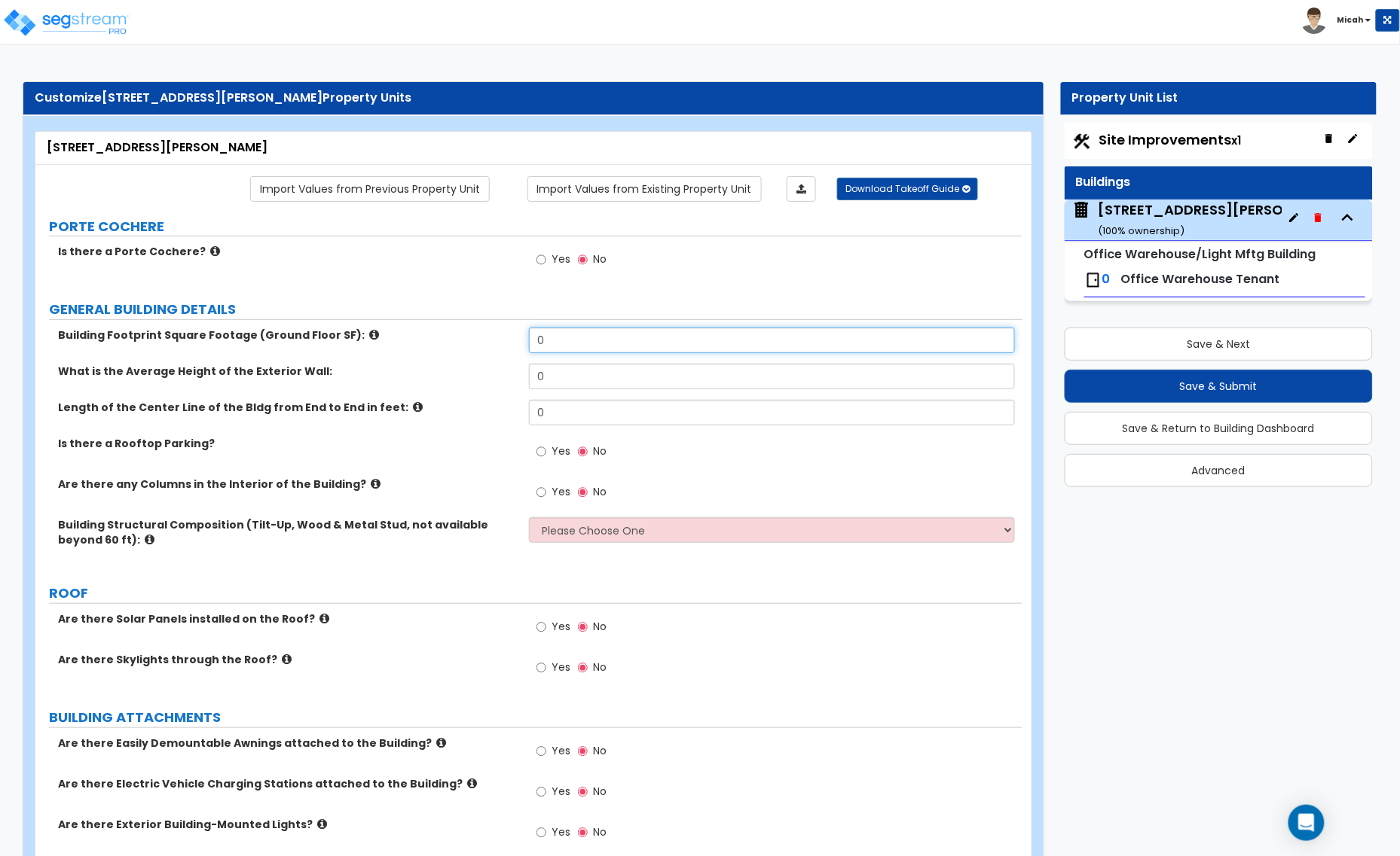
drag, startPoint x: 558, startPoint y: 344, endPoint x: 516, endPoint y: 345, distance: 42.0
click at [516, 345] on div "Building Footprint Square Footage (Ground Floor SF): 0" at bounding box center [528, 345] width 987 height 36
type input "6,000"
drag, startPoint x: 544, startPoint y: 373, endPoint x: 500, endPoint y: 375, distance: 44.0
click at [500, 375] on div "What is the Average Height of the Exterior Wall: 0" at bounding box center [528, 381] width 987 height 36
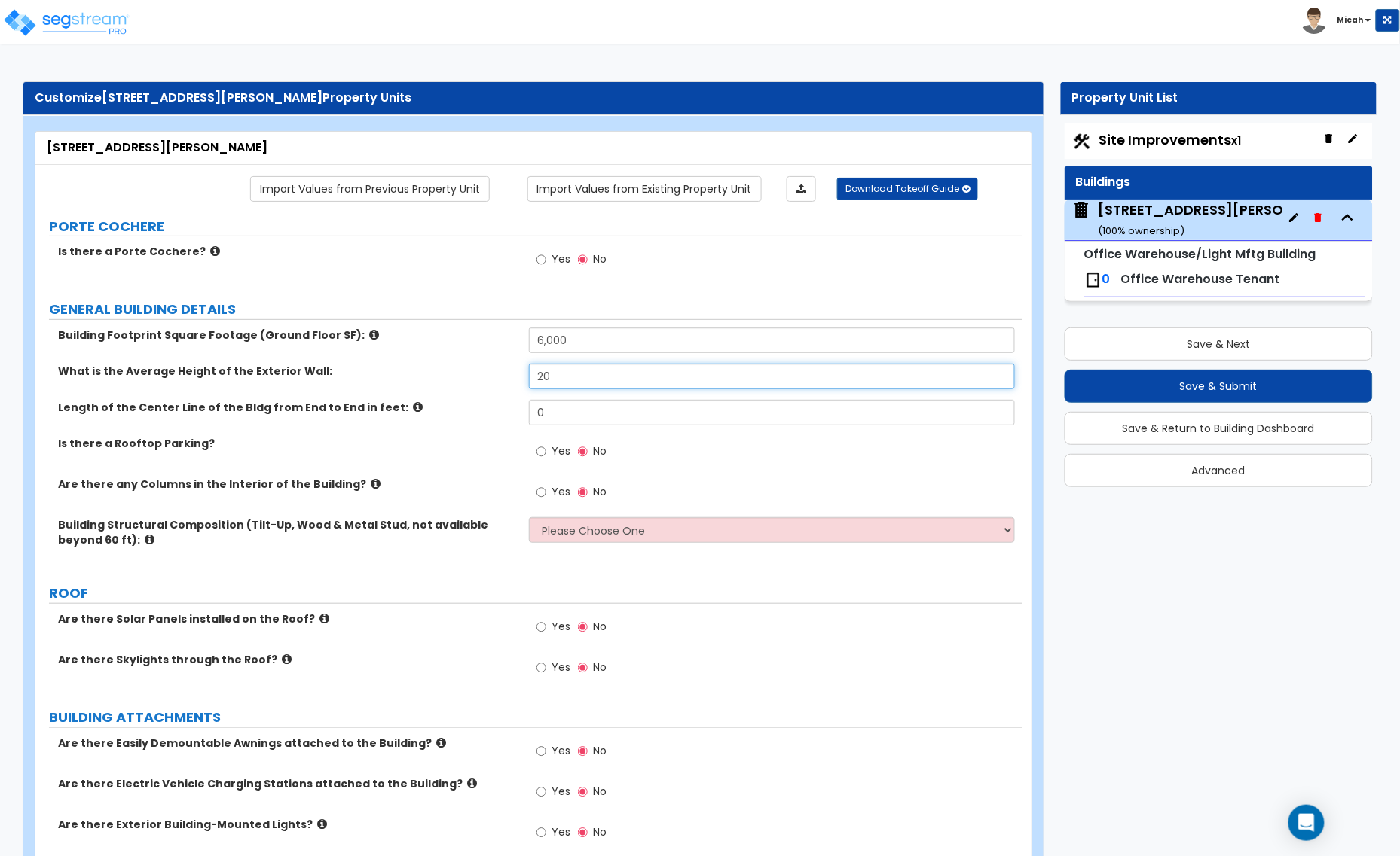
type input "20"
drag, startPoint x: 544, startPoint y: 409, endPoint x: 510, endPoint y: 411, distance: 34.1
click at [520, 411] on div "Length of the Center Line of the Bldg from End to End in feet: 0" at bounding box center [528, 417] width 987 height 36
type input "120"
click at [370, 487] on icon at bounding box center [375, 484] width 10 height 11
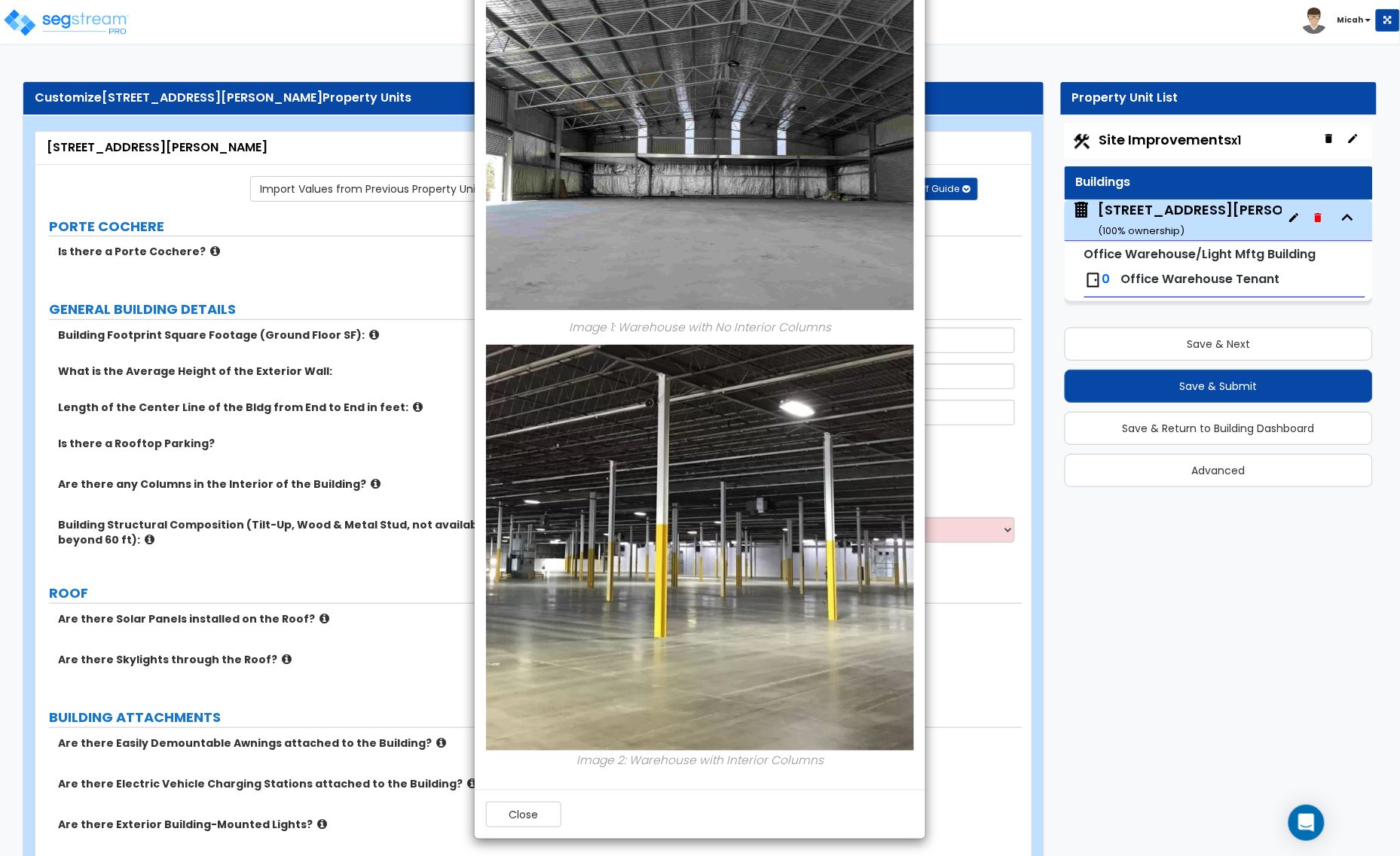
scroll to position [106, 0]
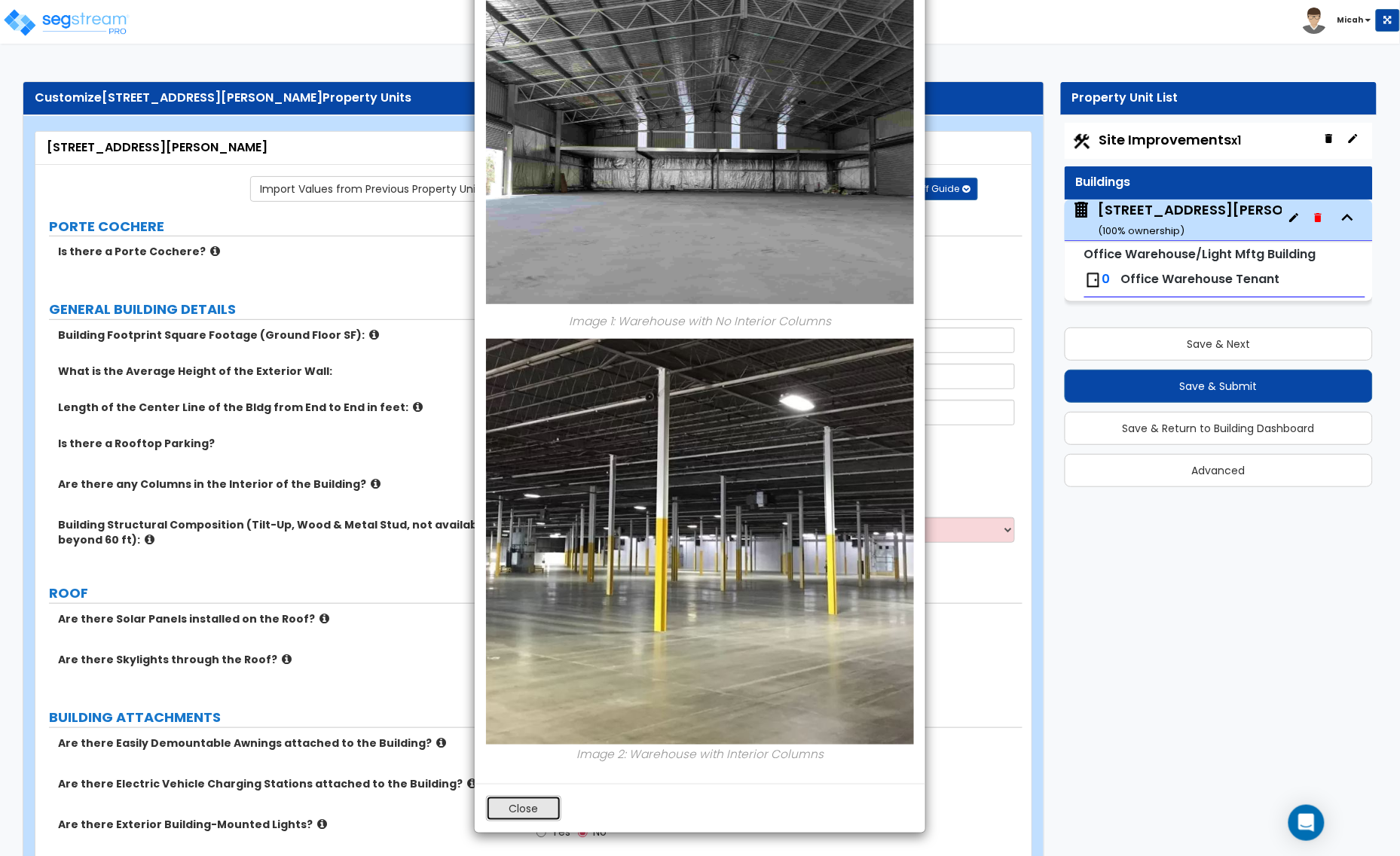
click at [517, 811] on button "Close" at bounding box center [524, 809] width 76 height 26
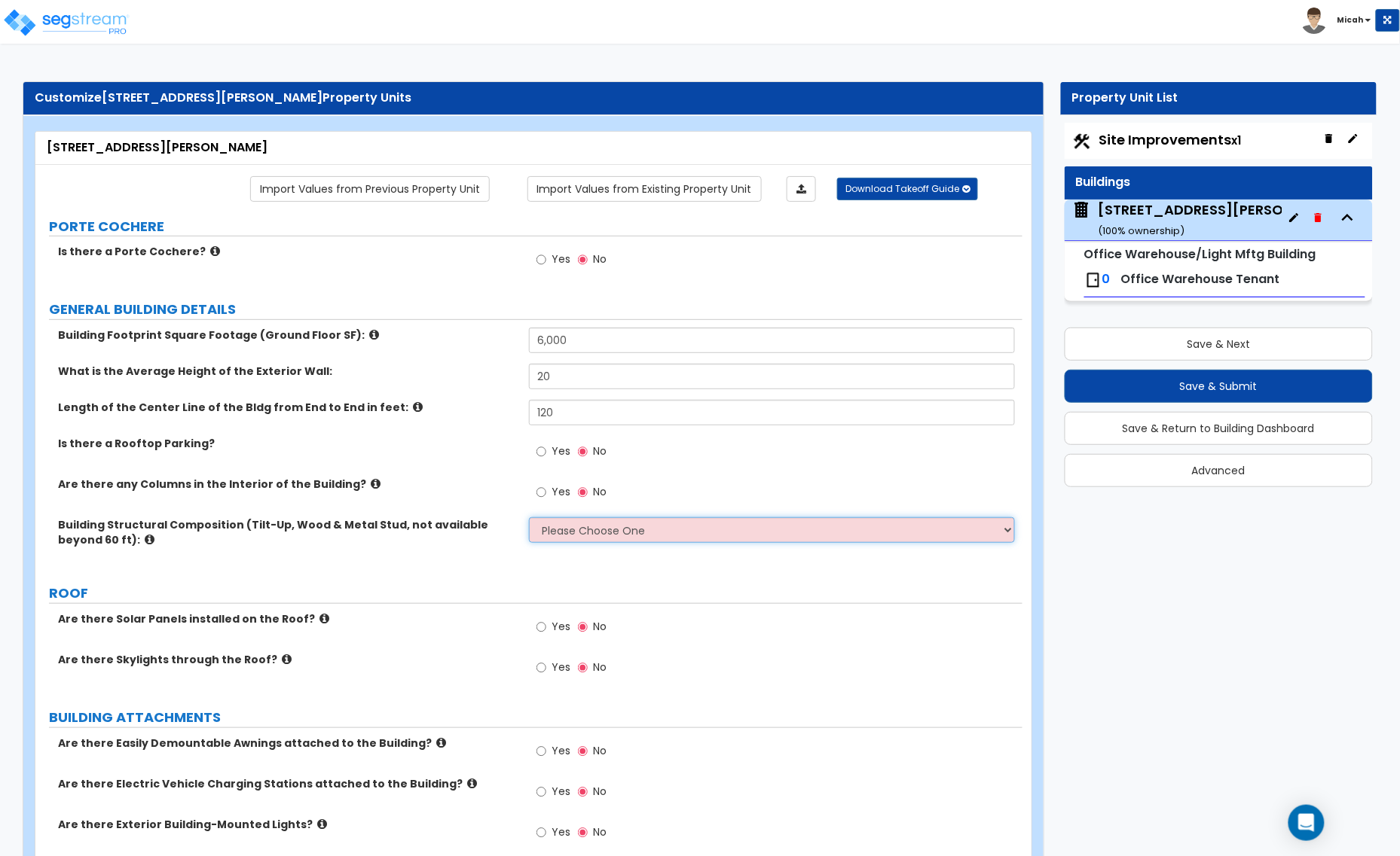
click at [596, 527] on select "Please Choose One Pre-Engineered Metal Building Tilt-up Wall Construction Reinf…" at bounding box center [772, 530] width 486 height 26
select select "6"
click at [529, 518] on select "Please Choose One Pre-Engineered Metal Building Tilt-up Wall Construction Reinf…" at bounding box center [772, 530] width 486 height 26
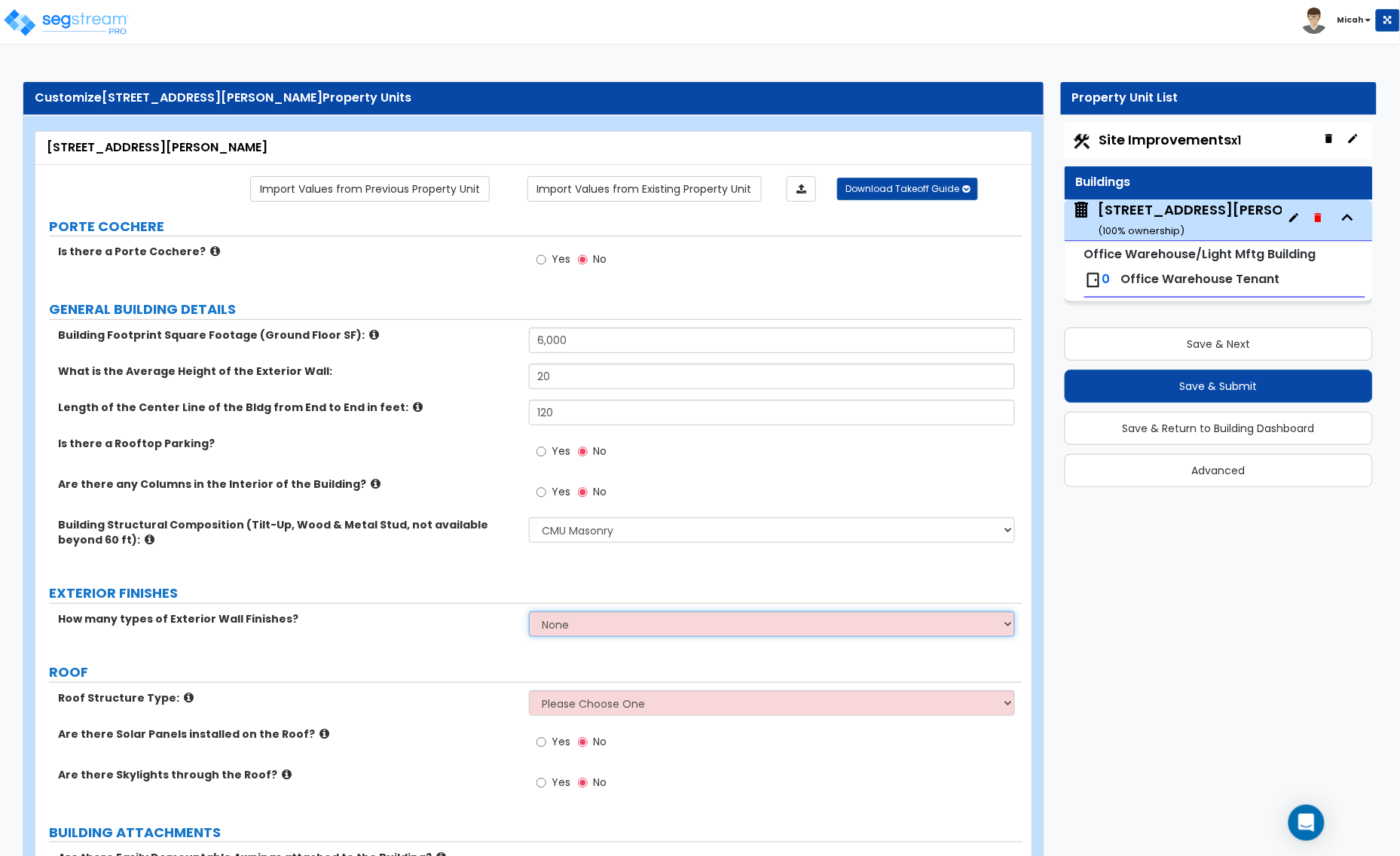
click at [581, 631] on select "None 1 2 3" at bounding box center [772, 624] width 486 height 26
click at [582, 631] on select "None 1 2 3" at bounding box center [772, 624] width 486 height 26
click at [529, 612] on select "None 1 2 3" at bounding box center [772, 624] width 486 height 26
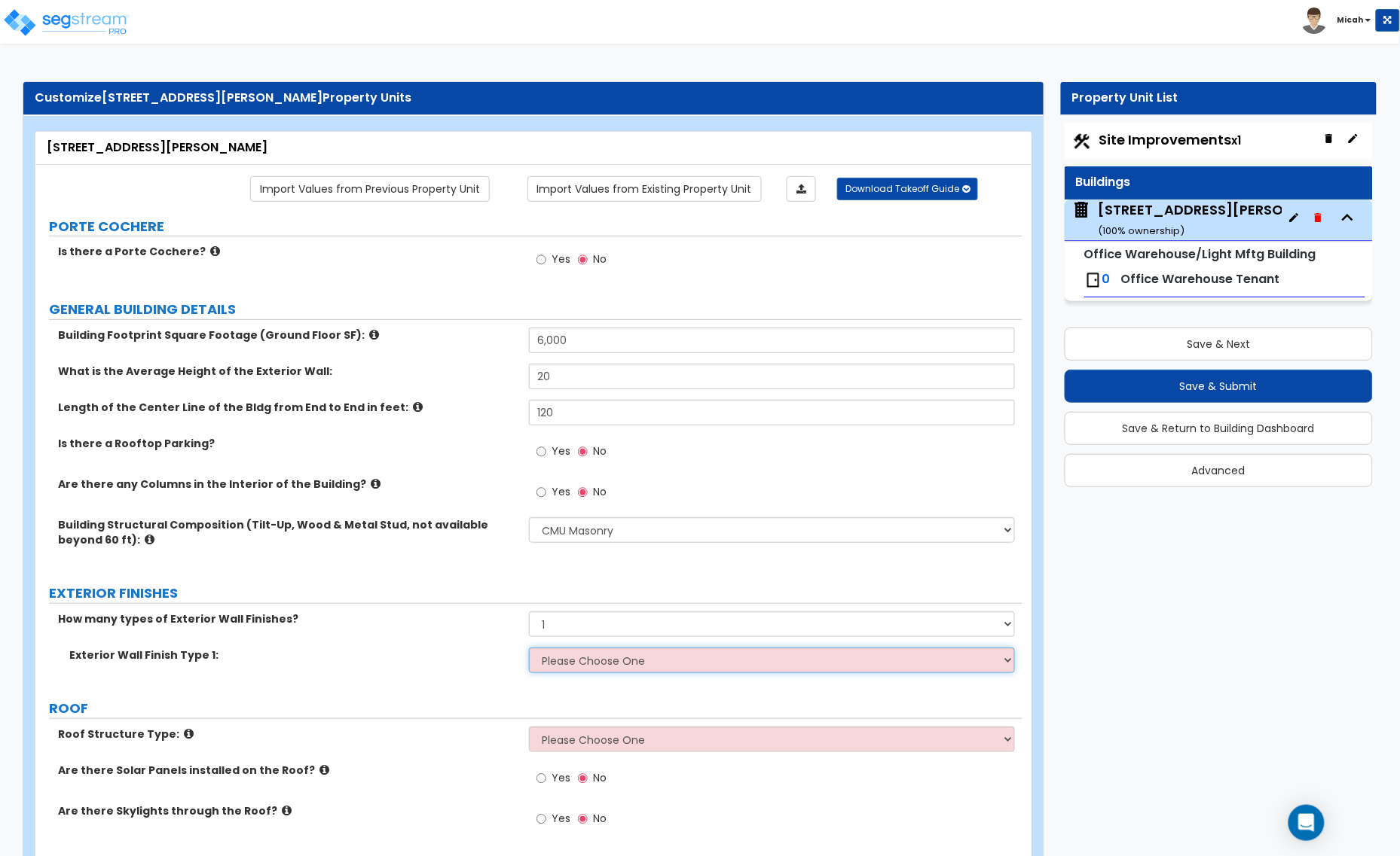
click at [573, 664] on select "Please Choose One No Finish/Shared Wall No Wall Brick Veneer Stone Veneer Wood …" at bounding box center [772, 660] width 486 height 26
click at [416, 657] on label "Exterior Wall Finish Type 1:" at bounding box center [293, 655] width 448 height 15
drag, startPoint x: 525, startPoint y: 623, endPoint x: 499, endPoint y: 622, distance: 26.0
click at [499, 622] on div "How many types of Exterior Wall Finishes? None 1 2 3" at bounding box center [528, 629] width 987 height 36
select select "0"
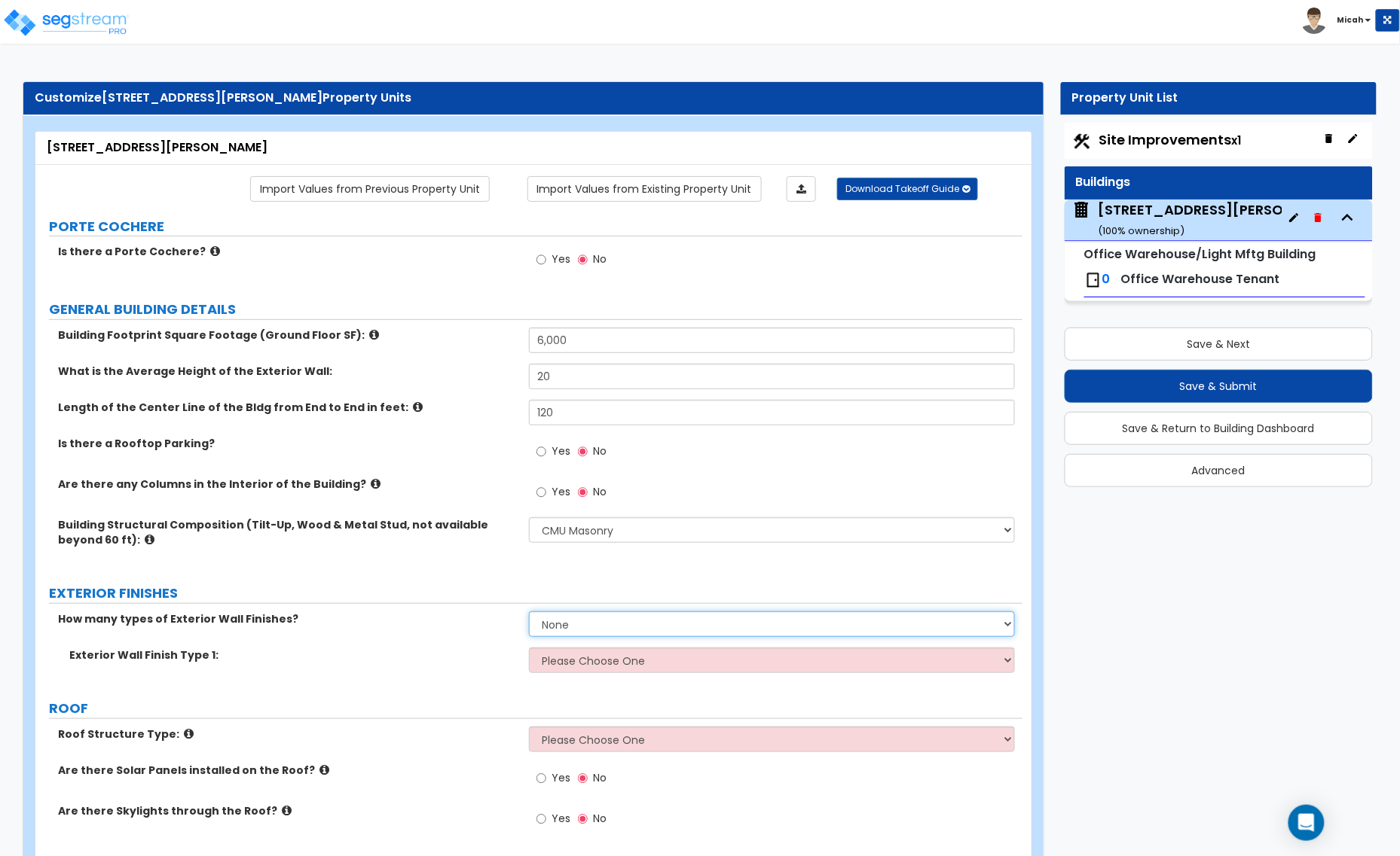
click at [529, 612] on select "None 1 2 3" at bounding box center [772, 624] width 486 height 26
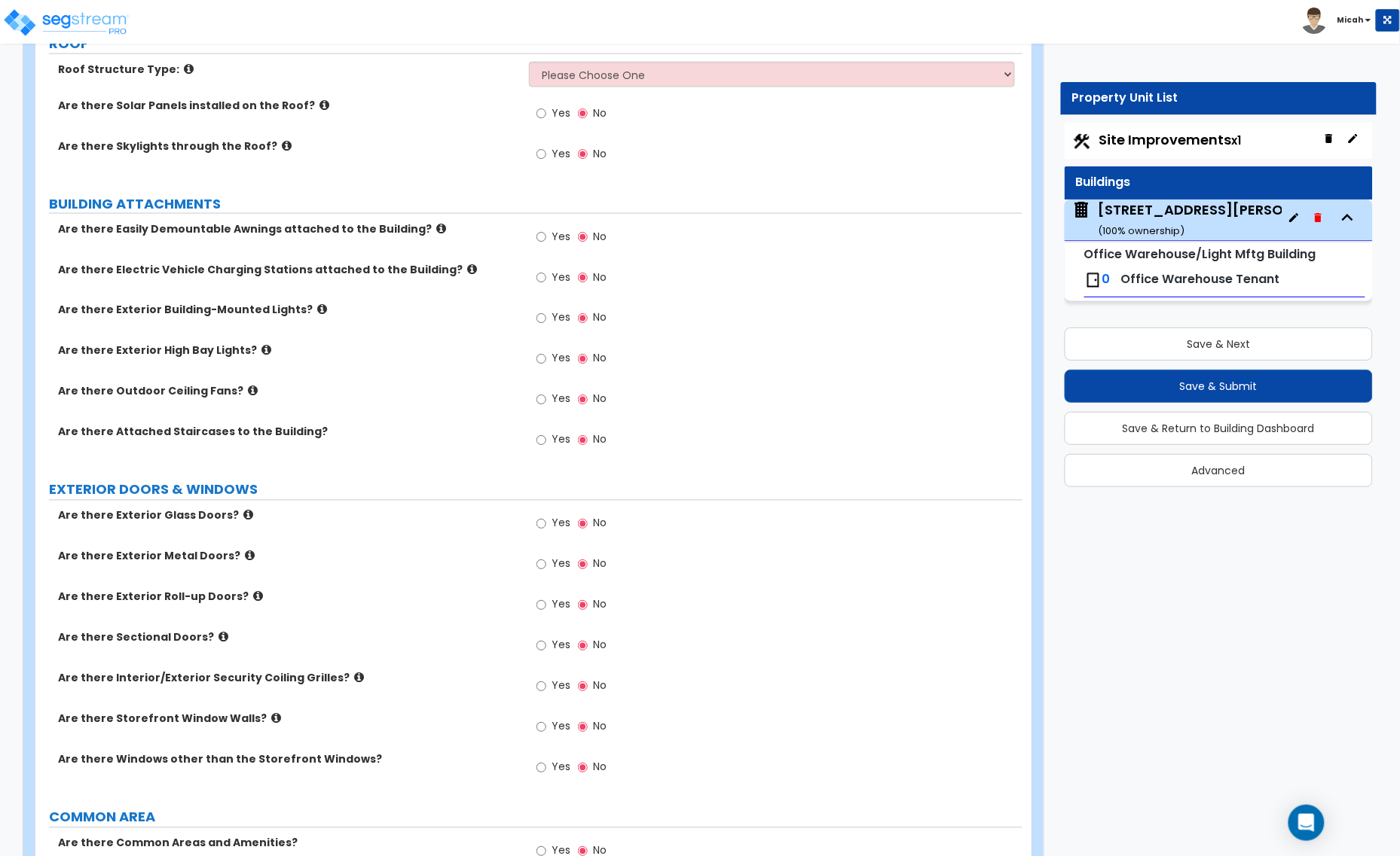
scroll to position [659, 0]
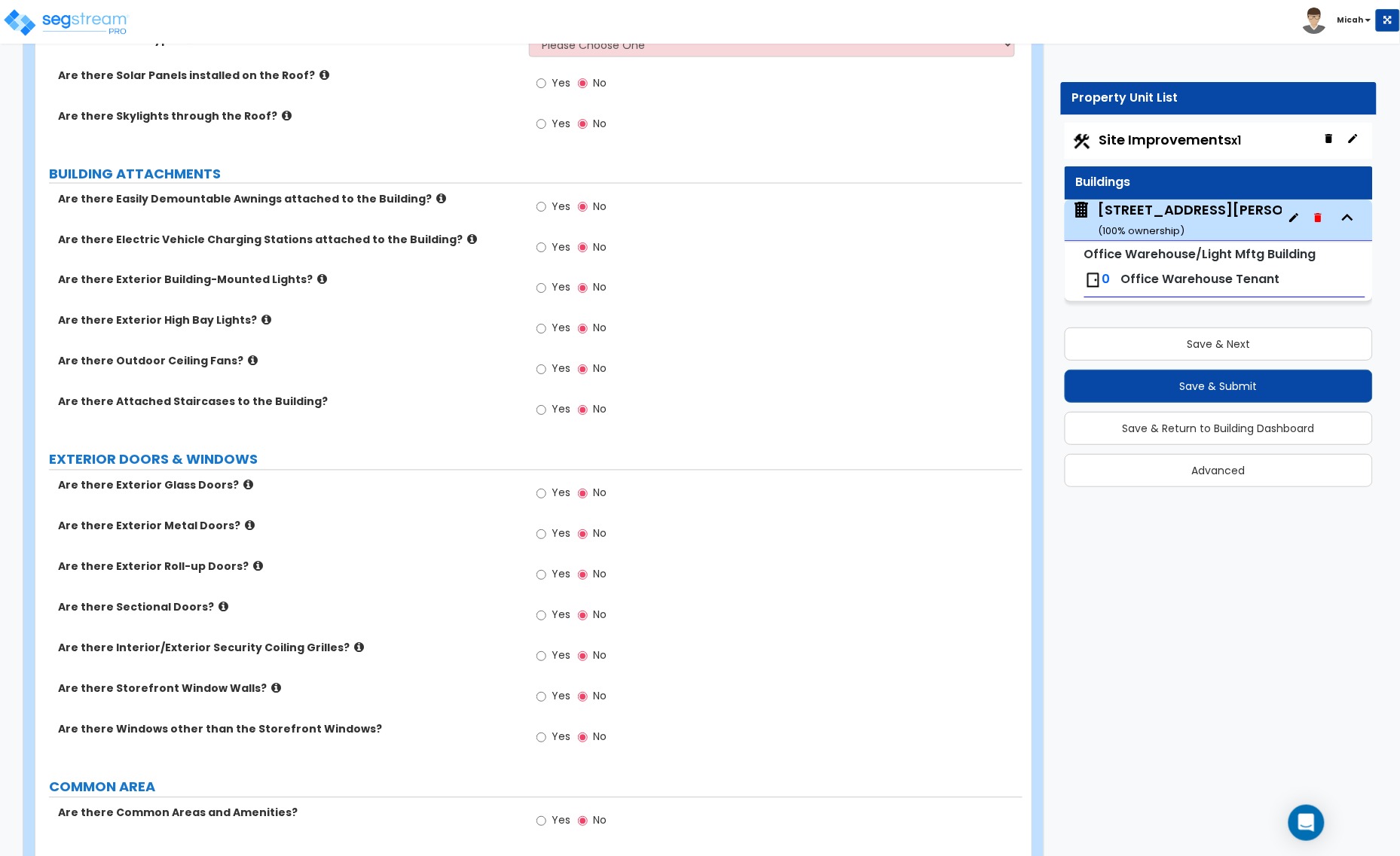
click at [436, 199] on icon at bounding box center [441, 199] width 10 height 11
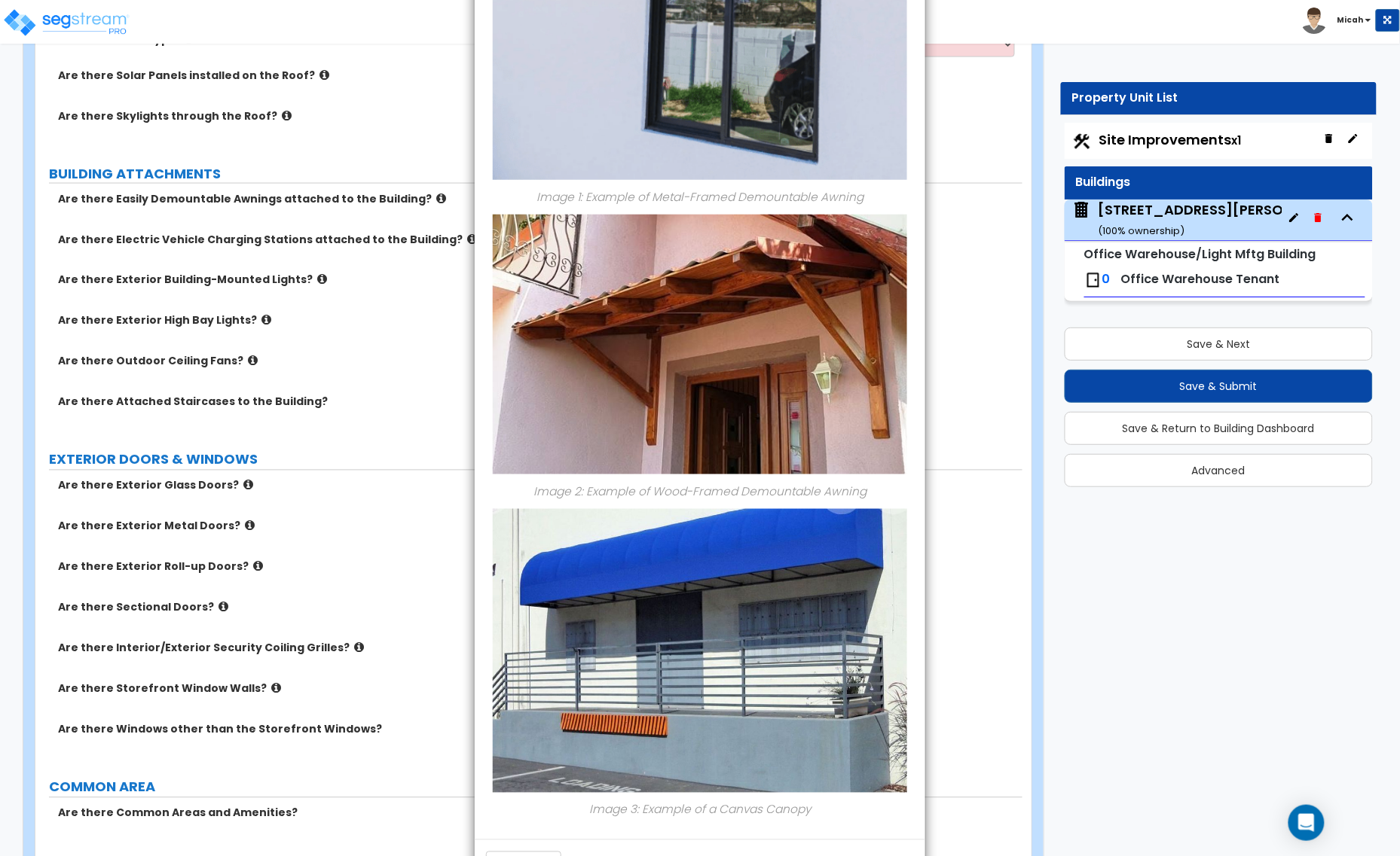
scroll to position [396, 0]
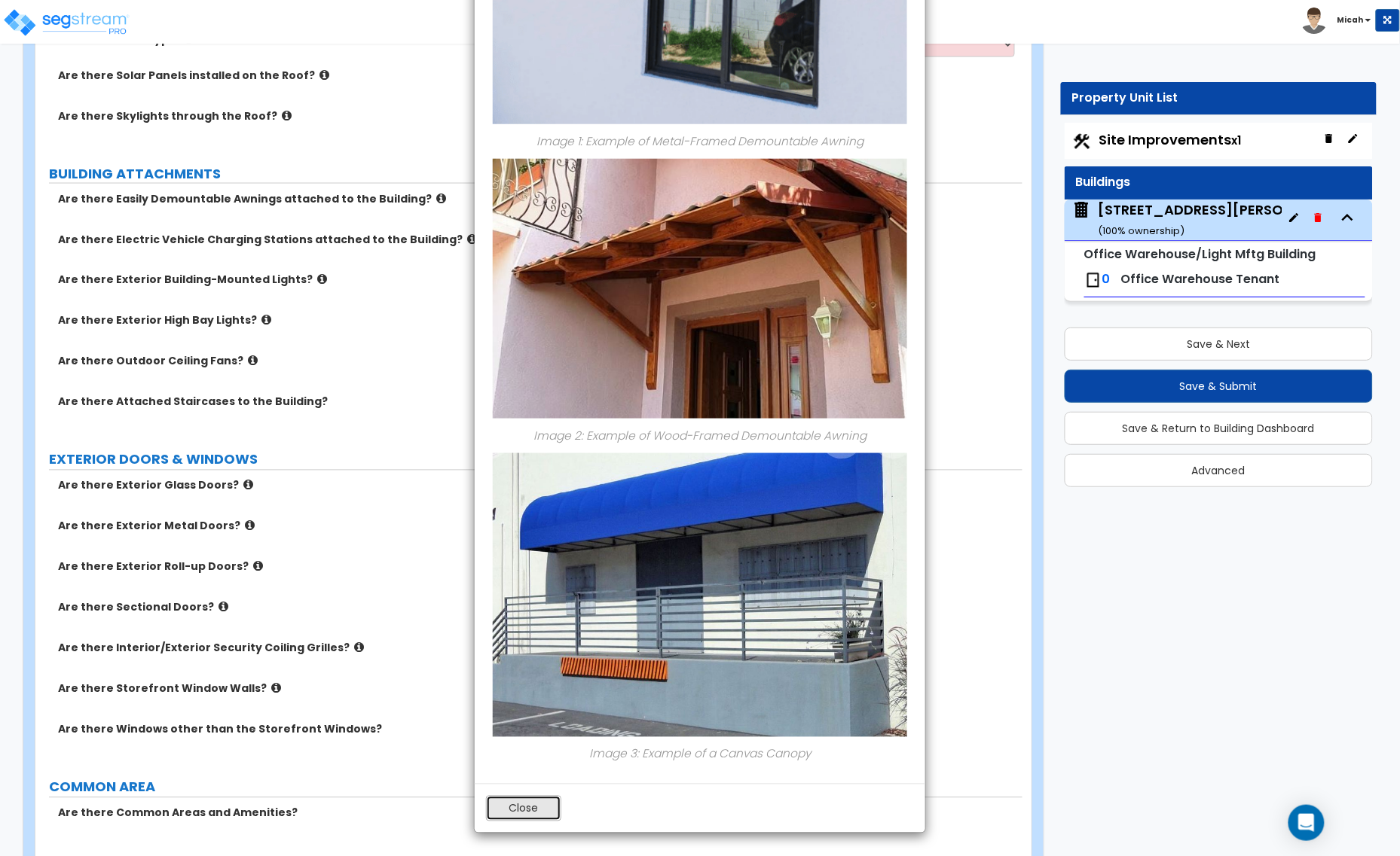
click at [513, 807] on button "Close" at bounding box center [524, 809] width 76 height 26
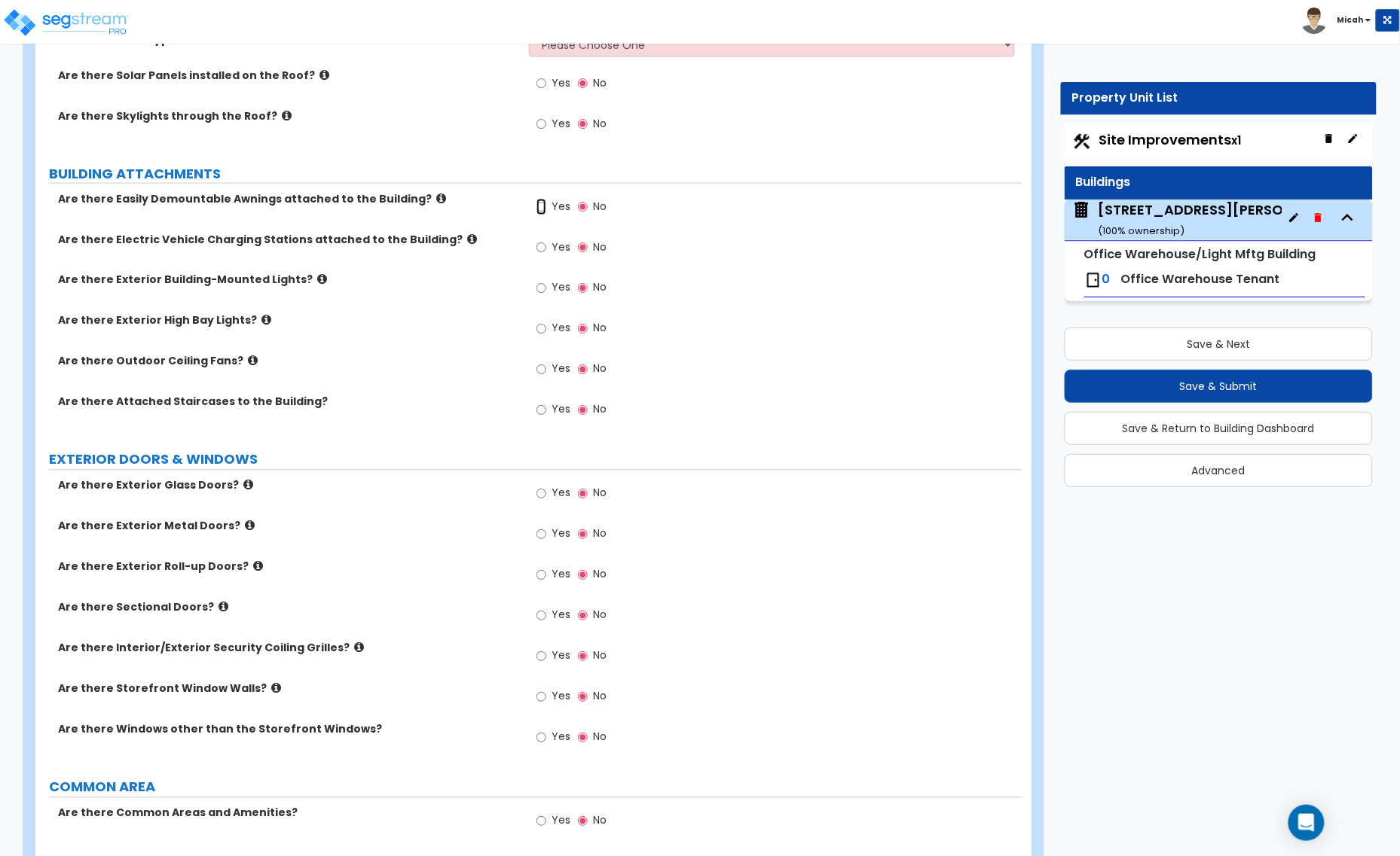
click at [541, 206] on input "Yes" at bounding box center [541, 207] width 10 height 17
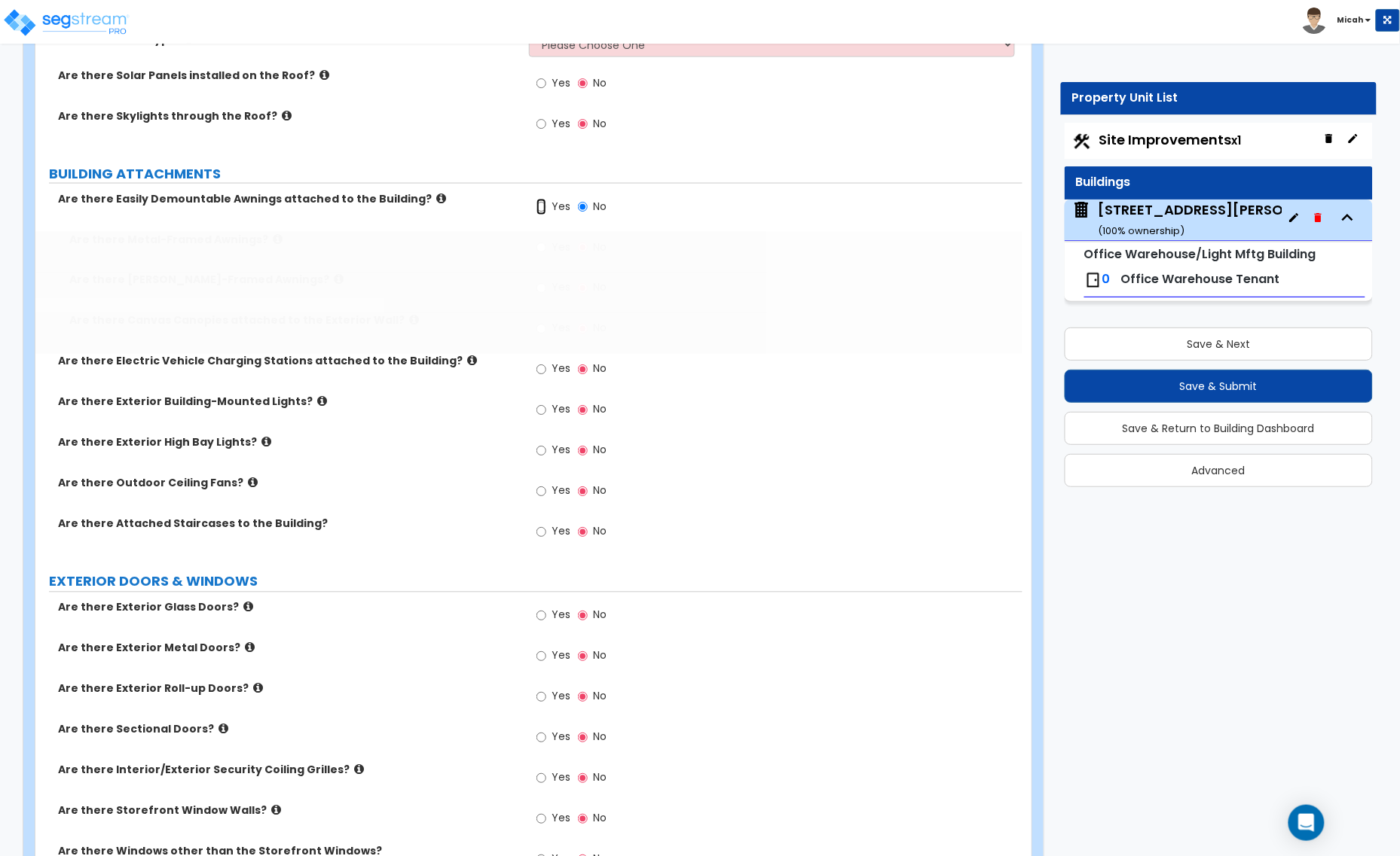
radio input "true"
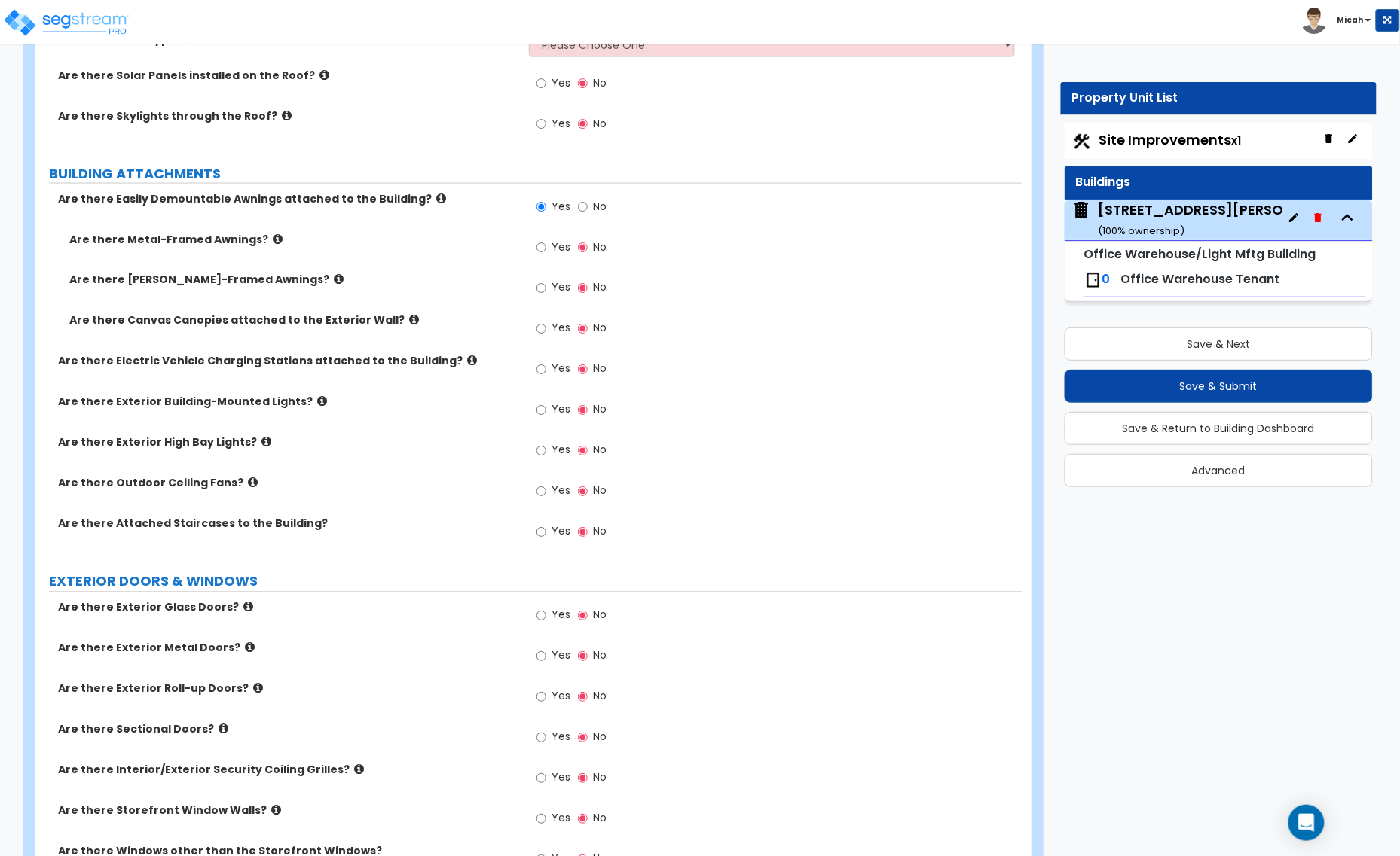
click at [272, 243] on icon at bounding box center [277, 239] width 10 height 11
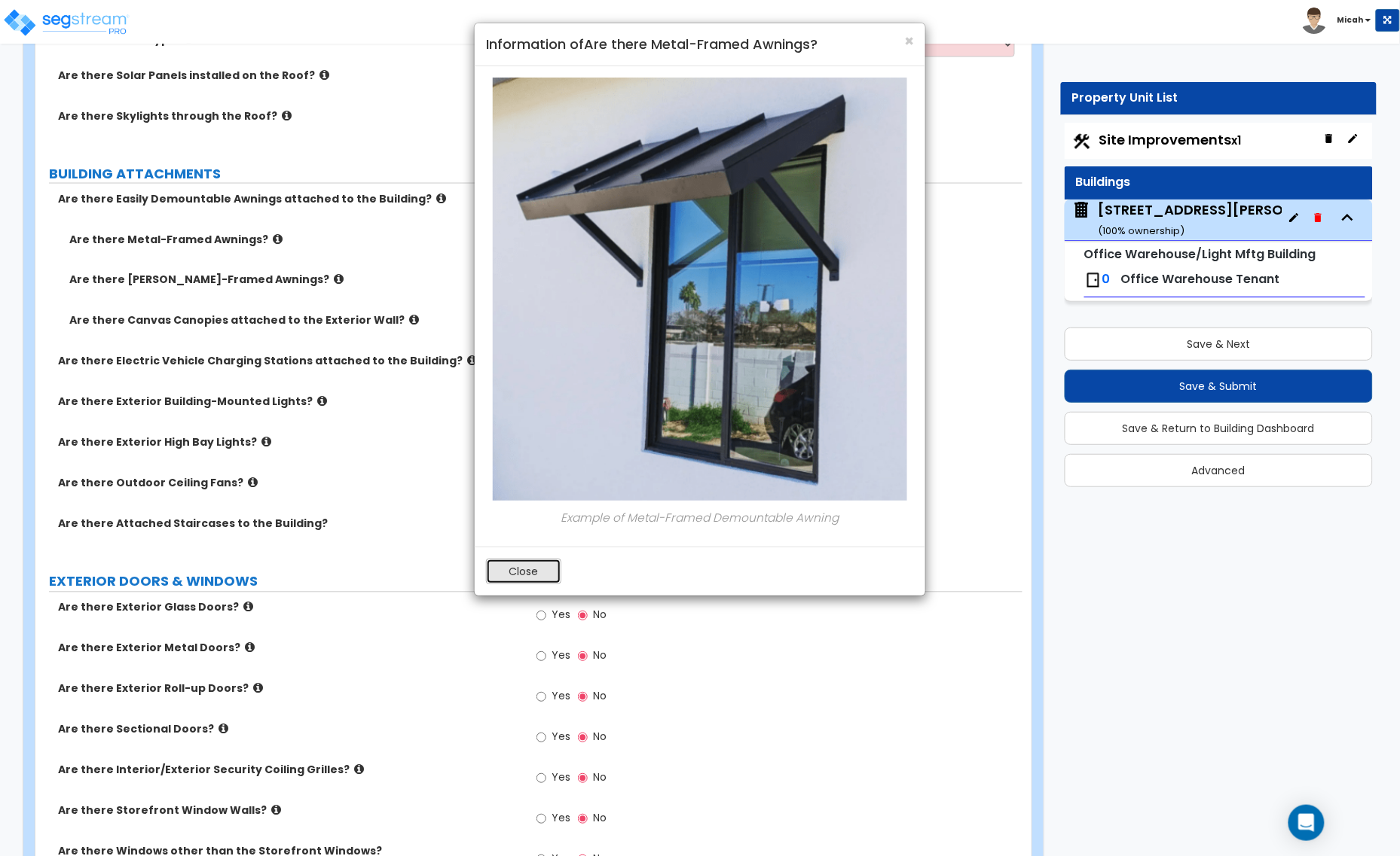
click at [513, 574] on button "Close" at bounding box center [524, 572] width 76 height 26
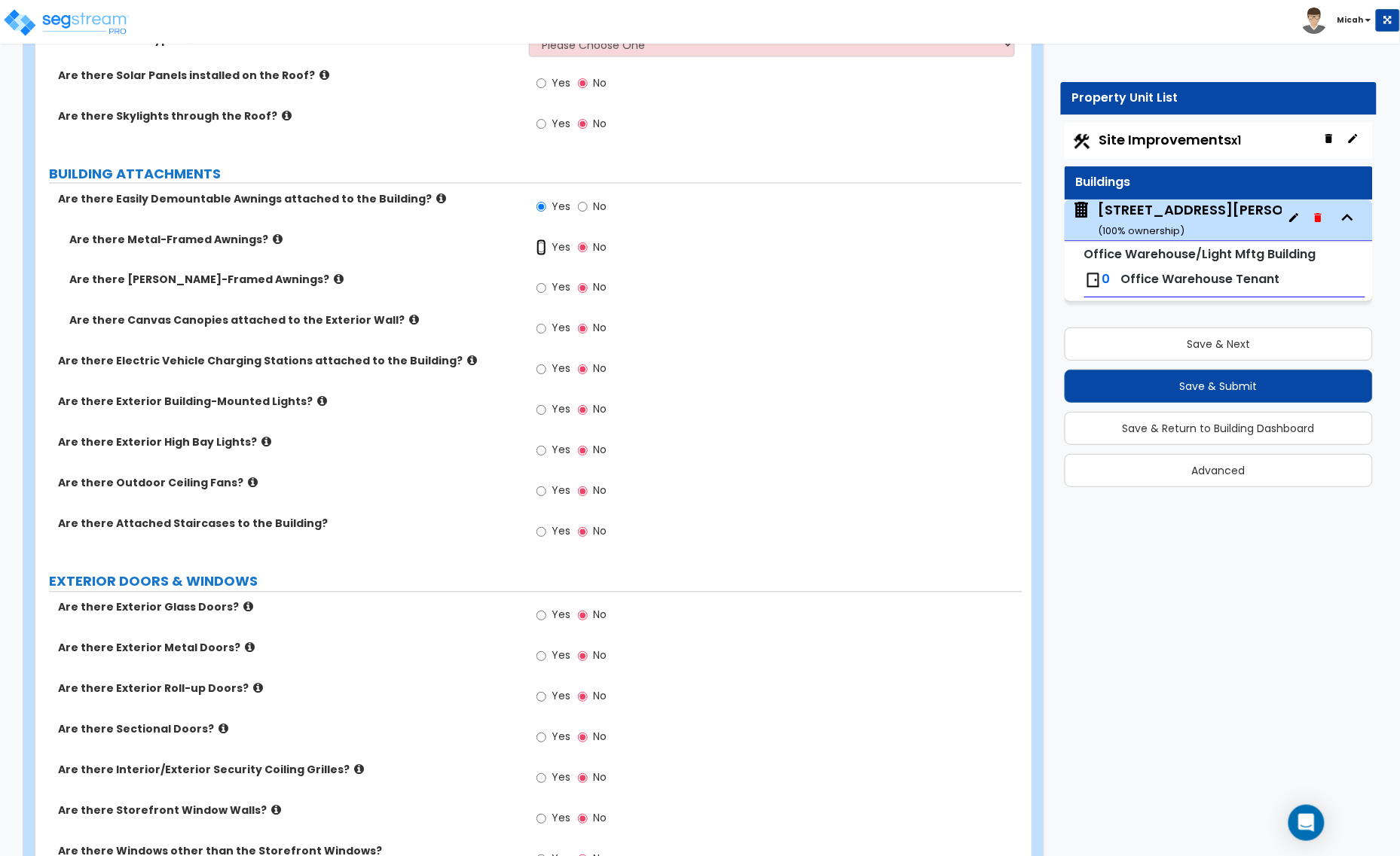
click at [537, 251] on input "Yes" at bounding box center [541, 247] width 10 height 17
radio input "true"
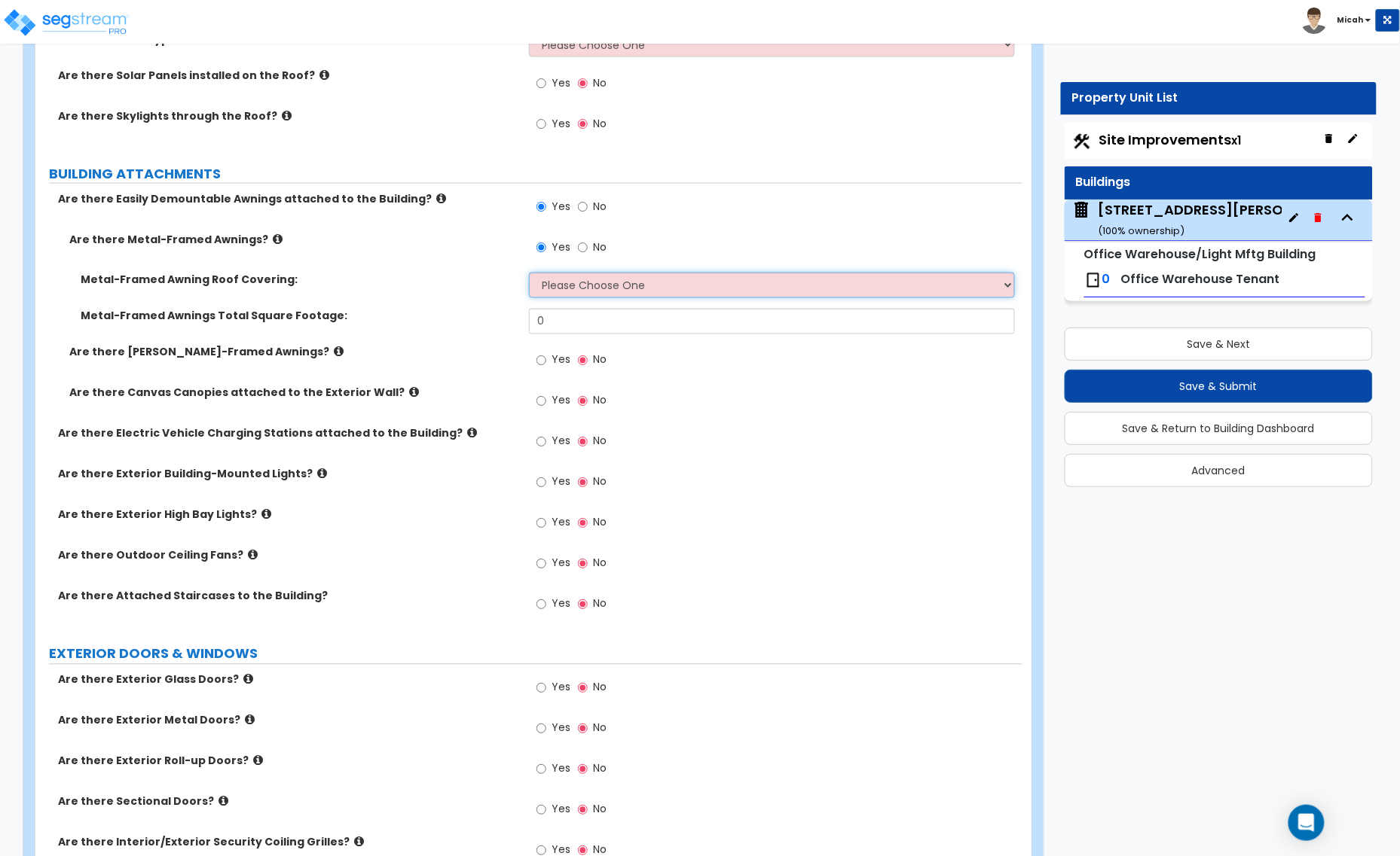
click at [588, 295] on select "Please Choose One Plastic Metal Glass" at bounding box center [772, 285] width 486 height 26
select select "2"
click at [529, 274] on select "Please Choose One Plastic Metal Glass" at bounding box center [772, 285] width 486 height 26
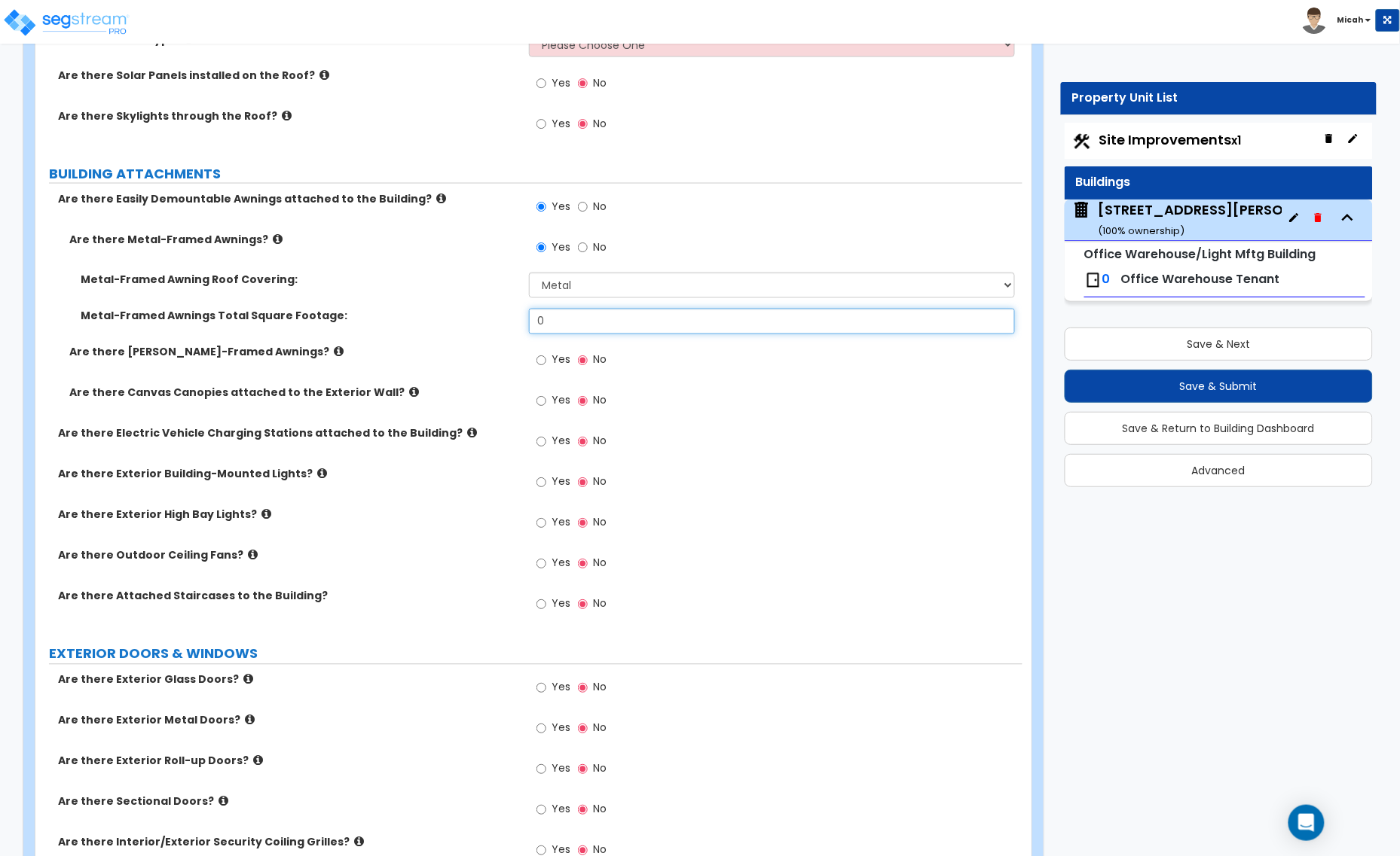
drag, startPoint x: 578, startPoint y: 318, endPoint x: 527, endPoint y: 335, distance: 53.8
click at [528, 335] on div "Metal-Framed Awnings Total Square Footage: 0" at bounding box center [528, 326] width 987 height 36
type input "32"
click at [333, 354] on icon at bounding box center [338, 352] width 10 height 11
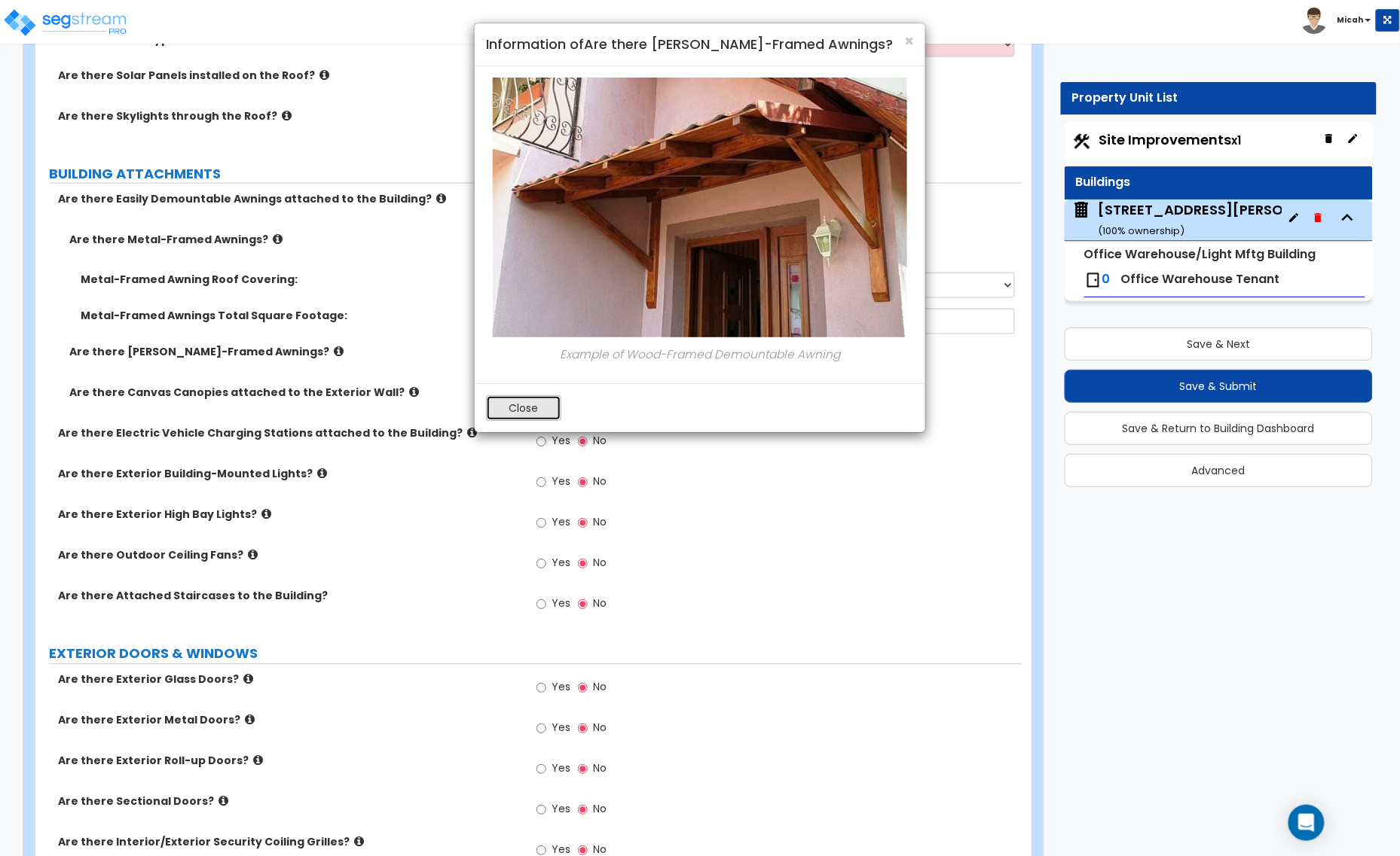
click at [537, 404] on button "Close" at bounding box center [524, 408] width 76 height 26
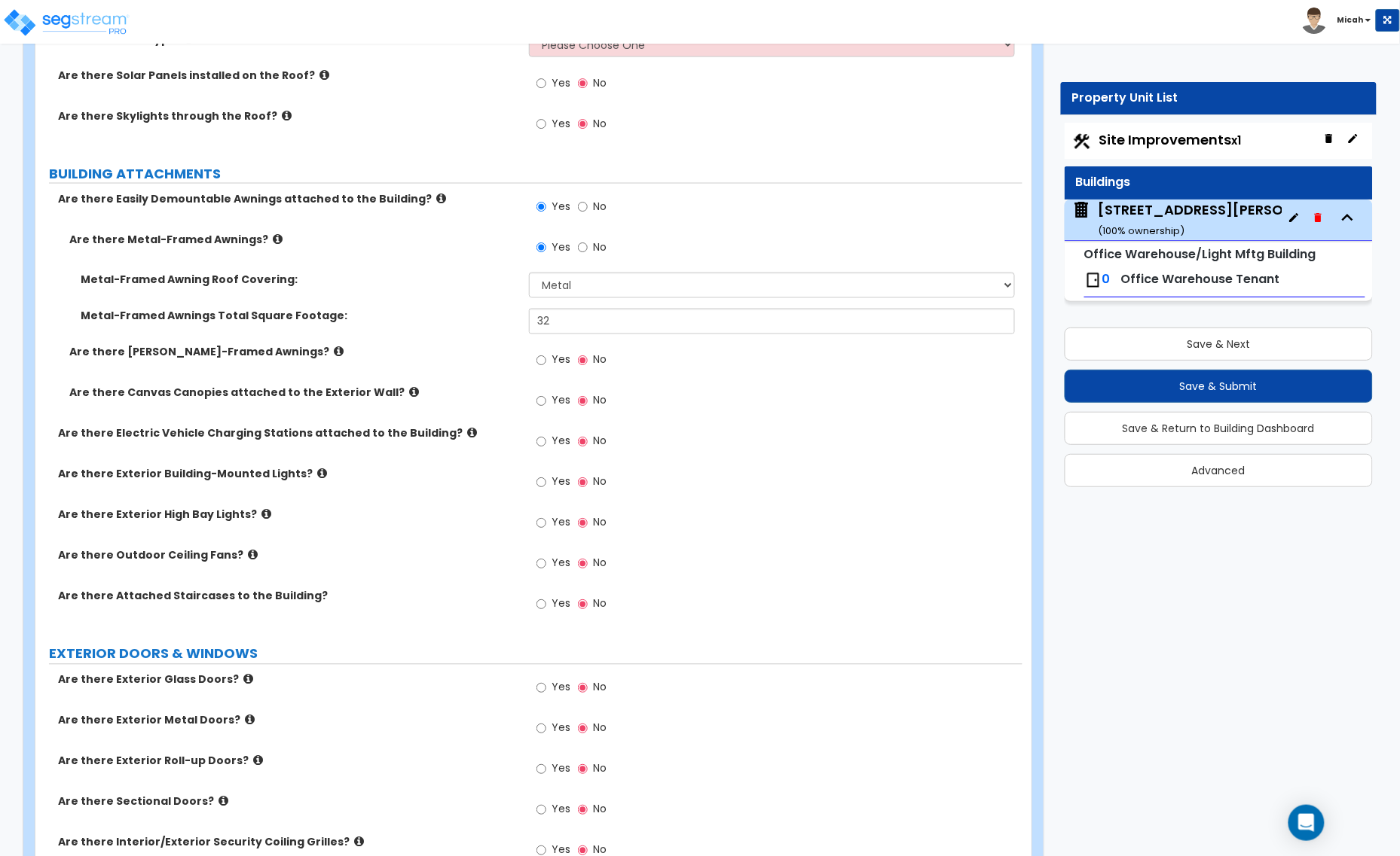
click at [409, 395] on icon at bounding box center [414, 392] width 10 height 11
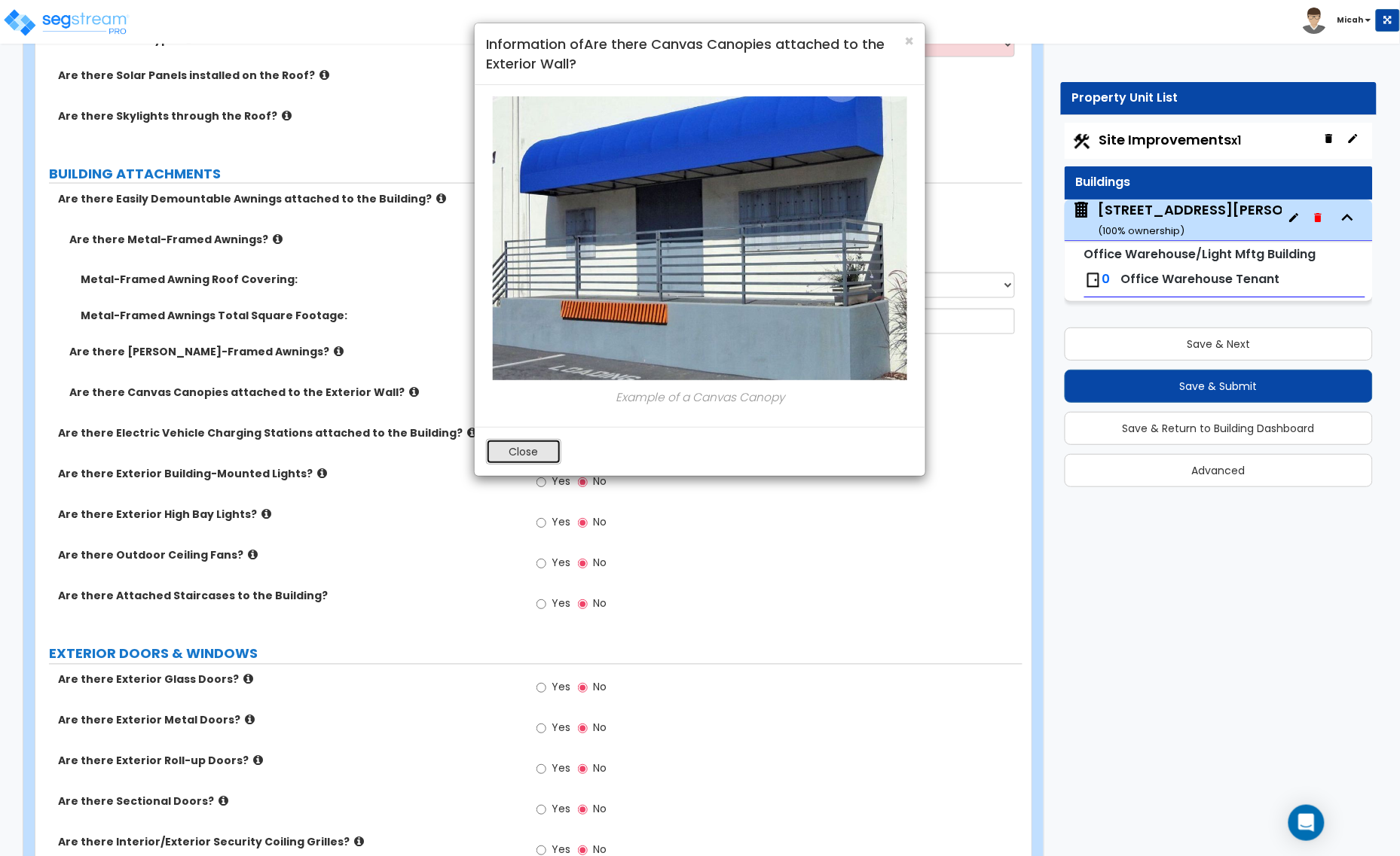
click at [525, 450] on button "Close" at bounding box center [524, 452] width 76 height 26
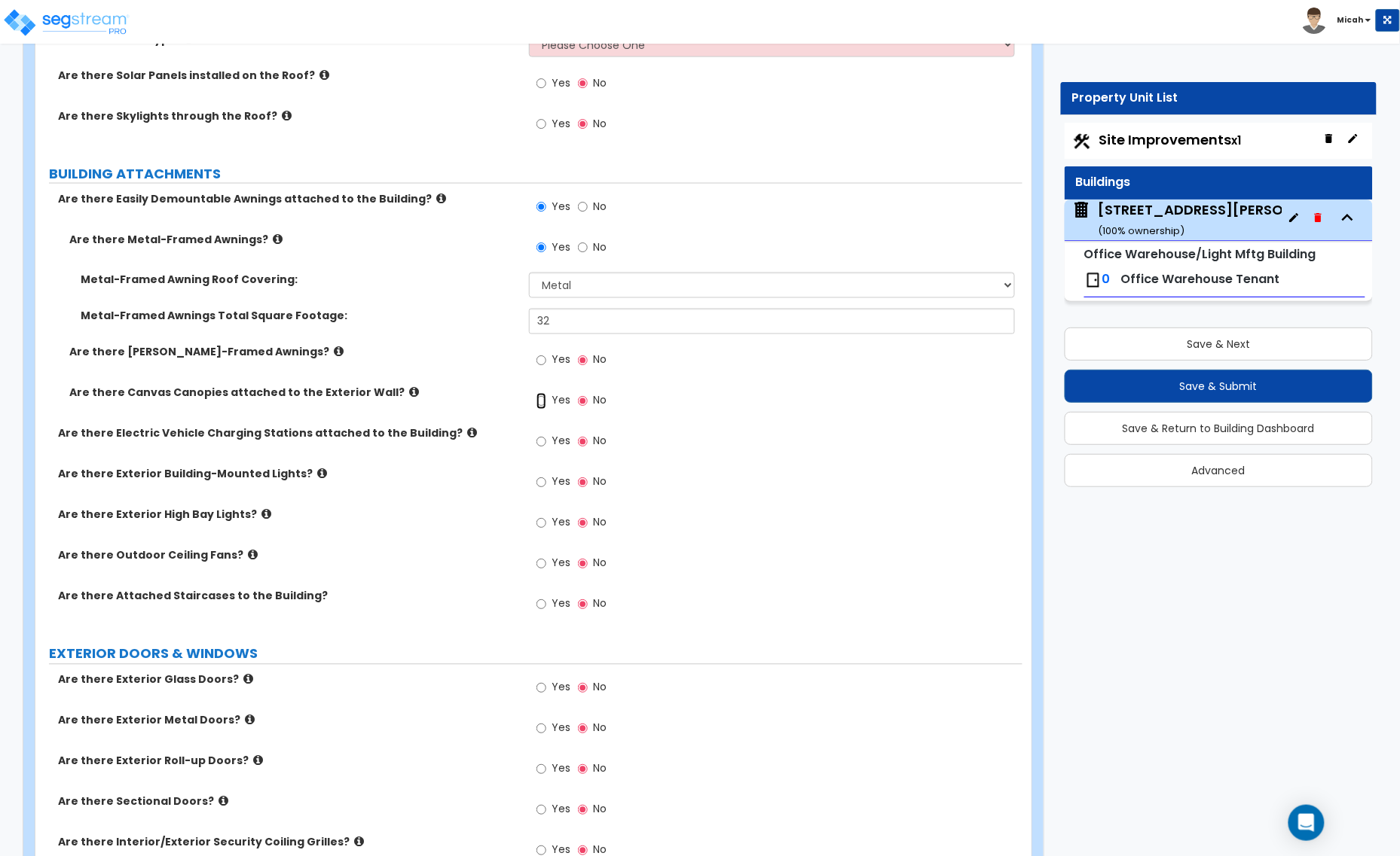
click at [545, 402] on input "Yes" at bounding box center [541, 402] width 10 height 17
radio input "true"
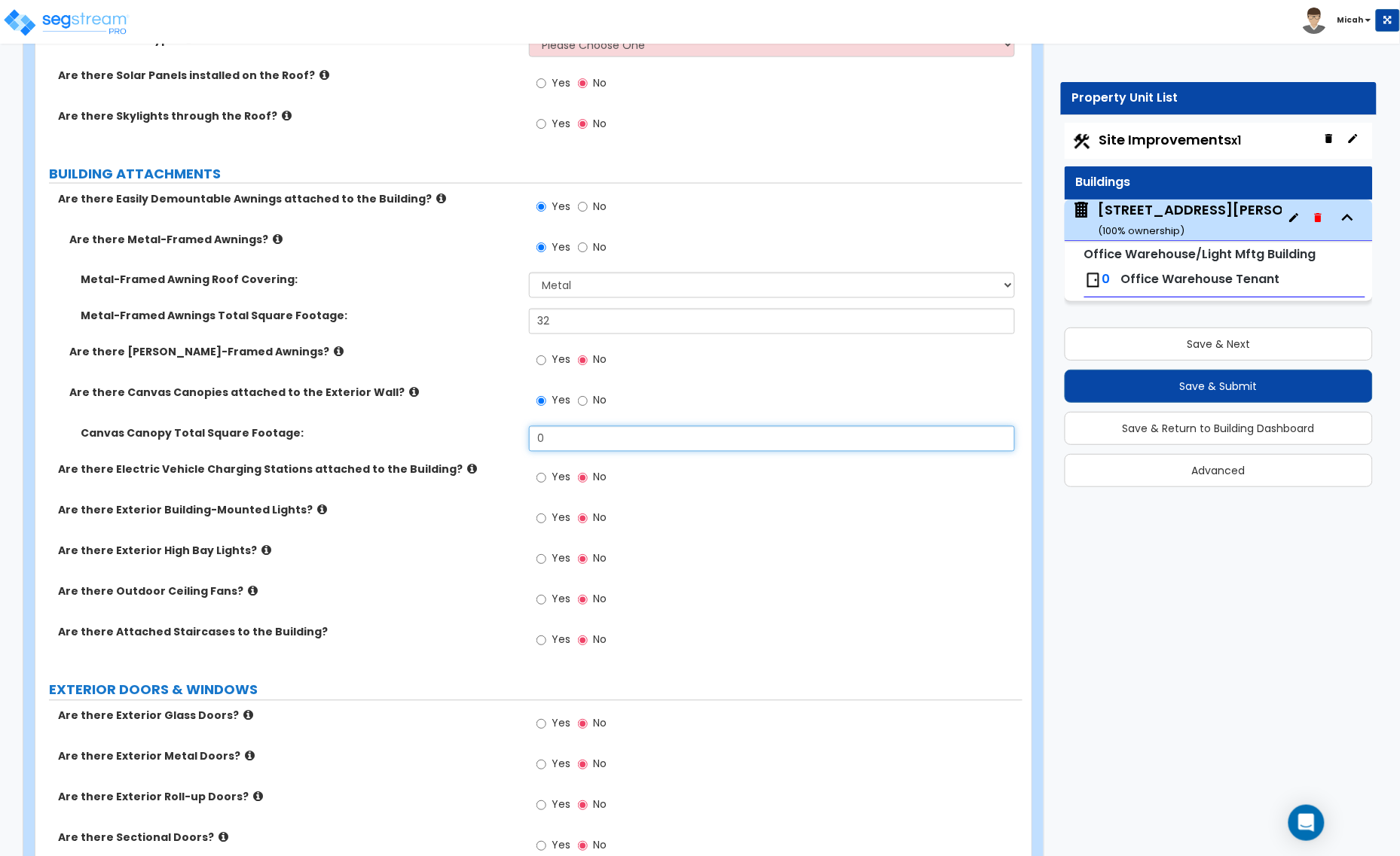
drag, startPoint x: 569, startPoint y: 441, endPoint x: 507, endPoint y: 444, distance: 62.1
click at [507, 444] on div "Canvas Canopy Total Square Footage: 0" at bounding box center [528, 444] width 987 height 36
type input "32"
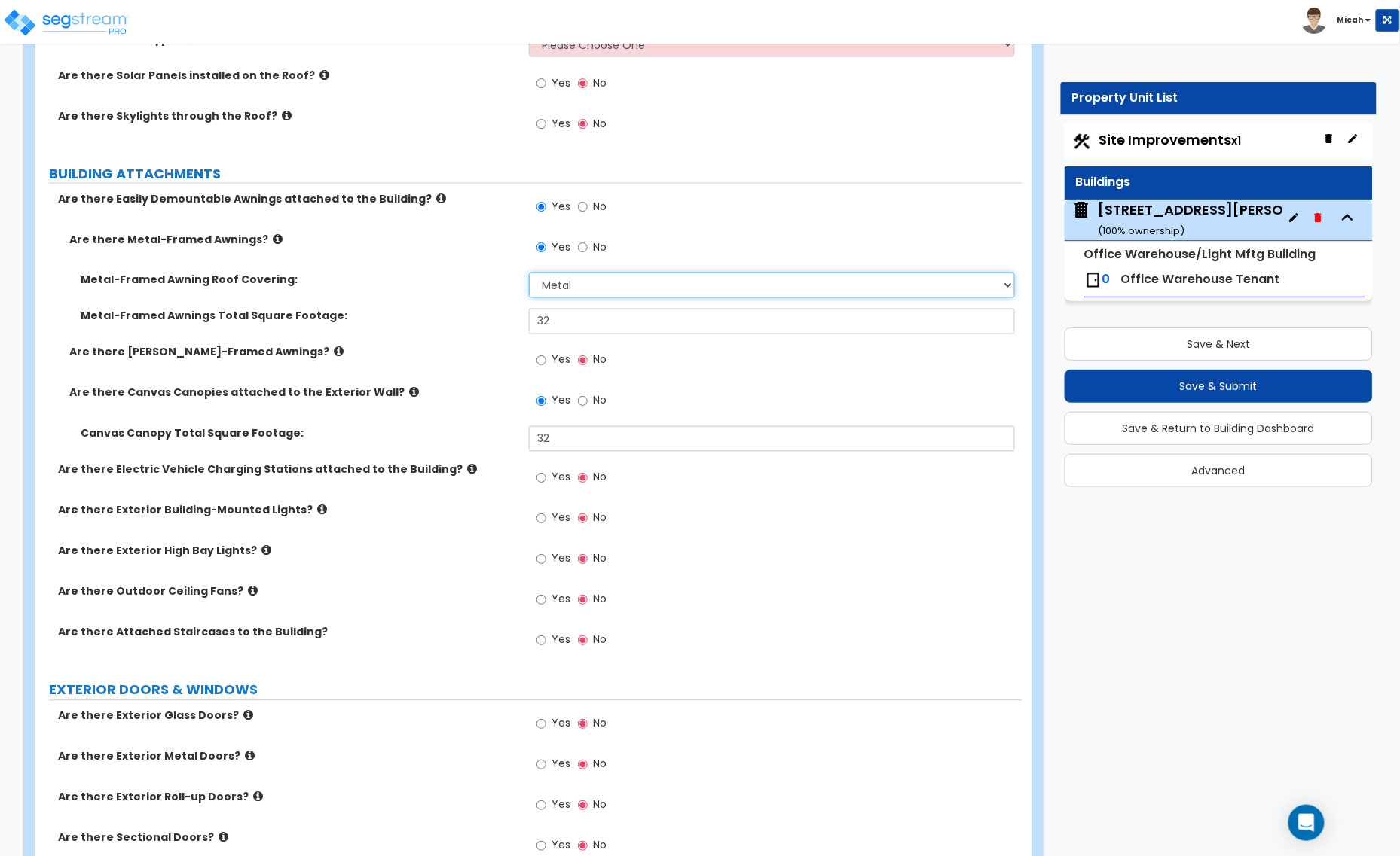
click at [1007, 284] on select "Please Choose One Plastic Metal Glass" at bounding box center [772, 285] width 486 height 26
select select "0"
click at [529, 274] on select "Please Choose One Plastic Metal Glass" at bounding box center [772, 285] width 486 height 26
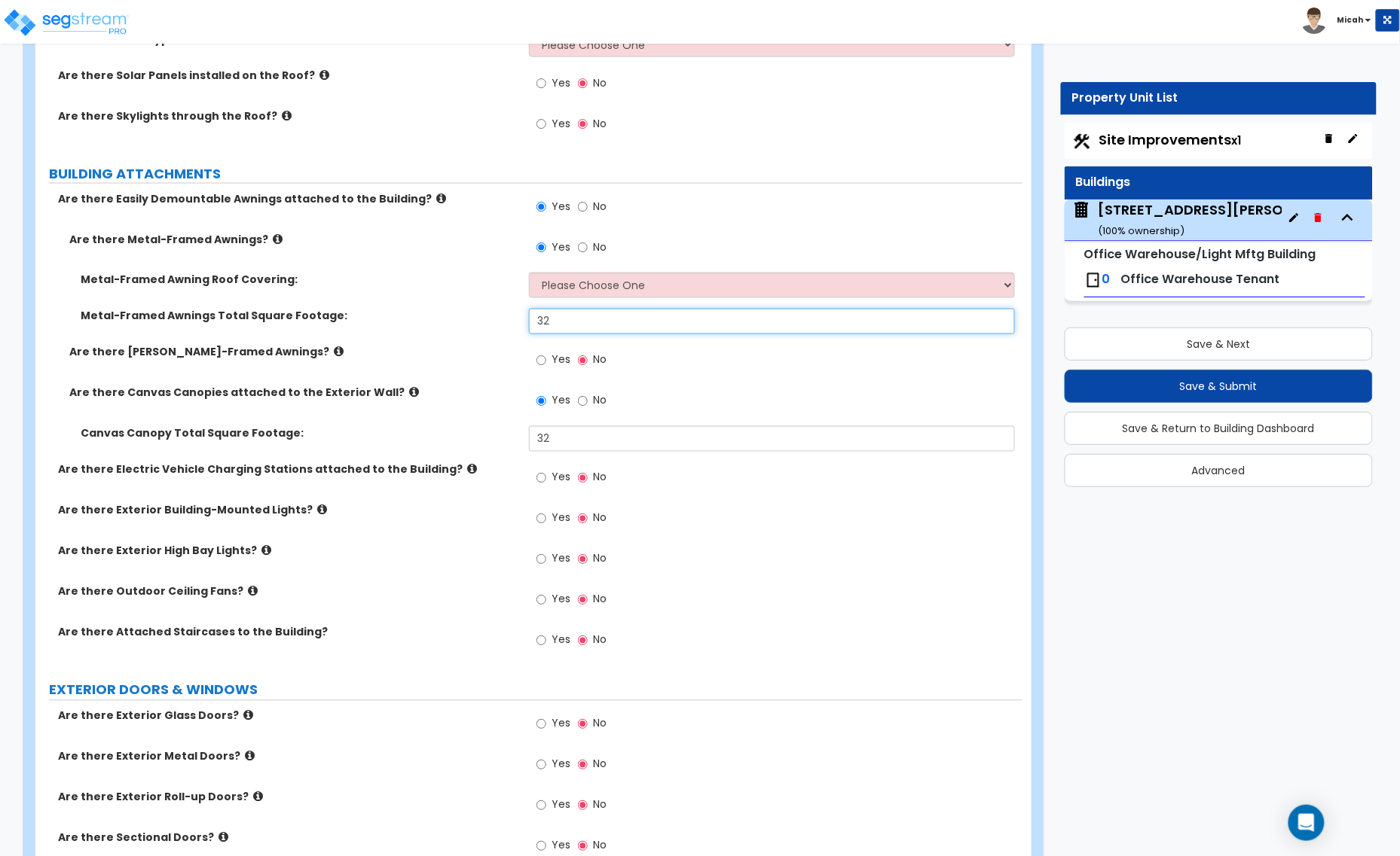
drag, startPoint x: 595, startPoint y: 330, endPoint x: 524, endPoint y: 337, distance: 71.3
click at [524, 337] on div "Metal-Framed Awnings Total Square Footage: 32" at bounding box center [528, 326] width 987 height 36
click at [582, 250] on input "No" at bounding box center [583, 247] width 10 height 17
radio input "false"
radio input "true"
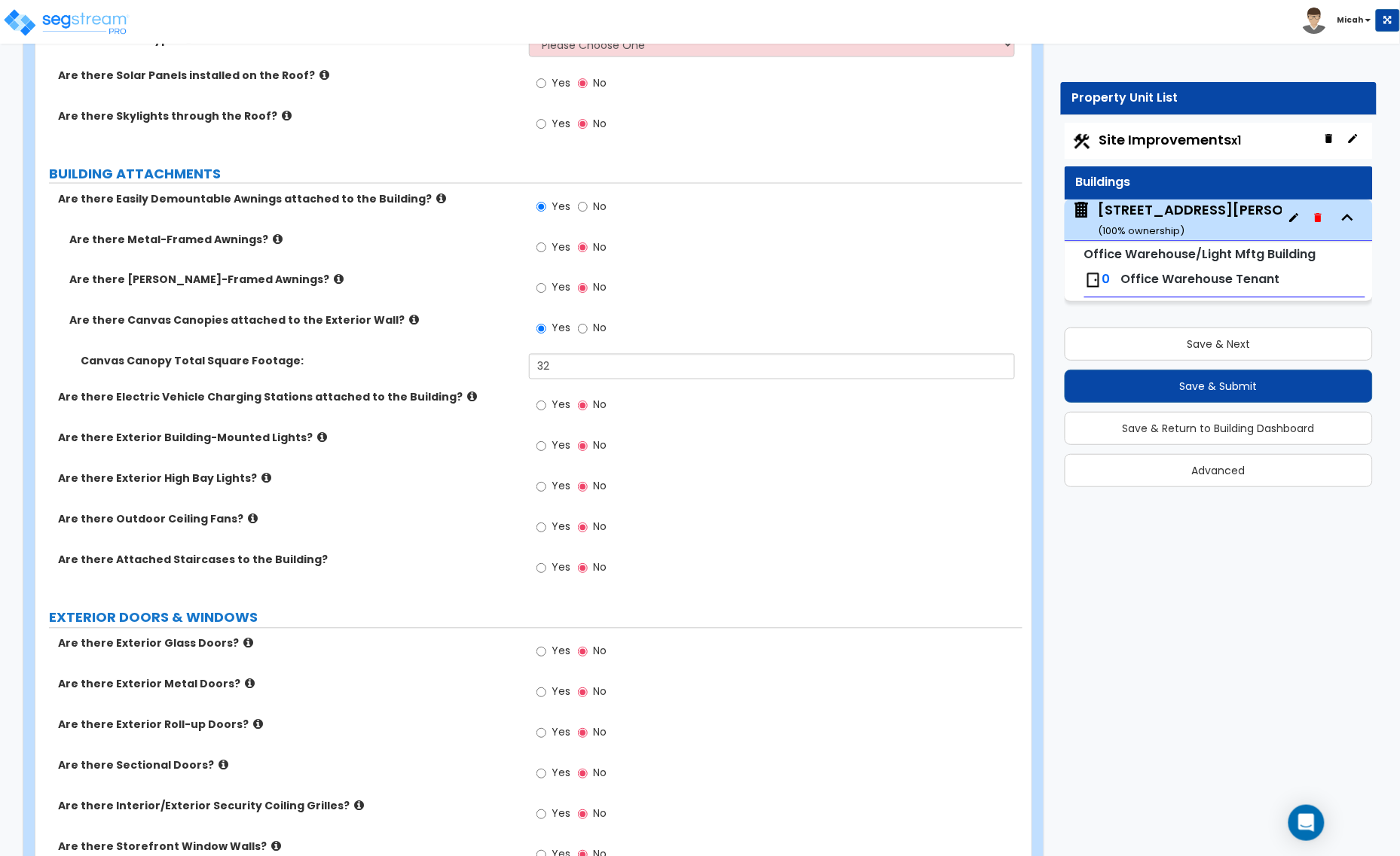
click at [272, 239] on icon at bounding box center [277, 239] width 10 height 11
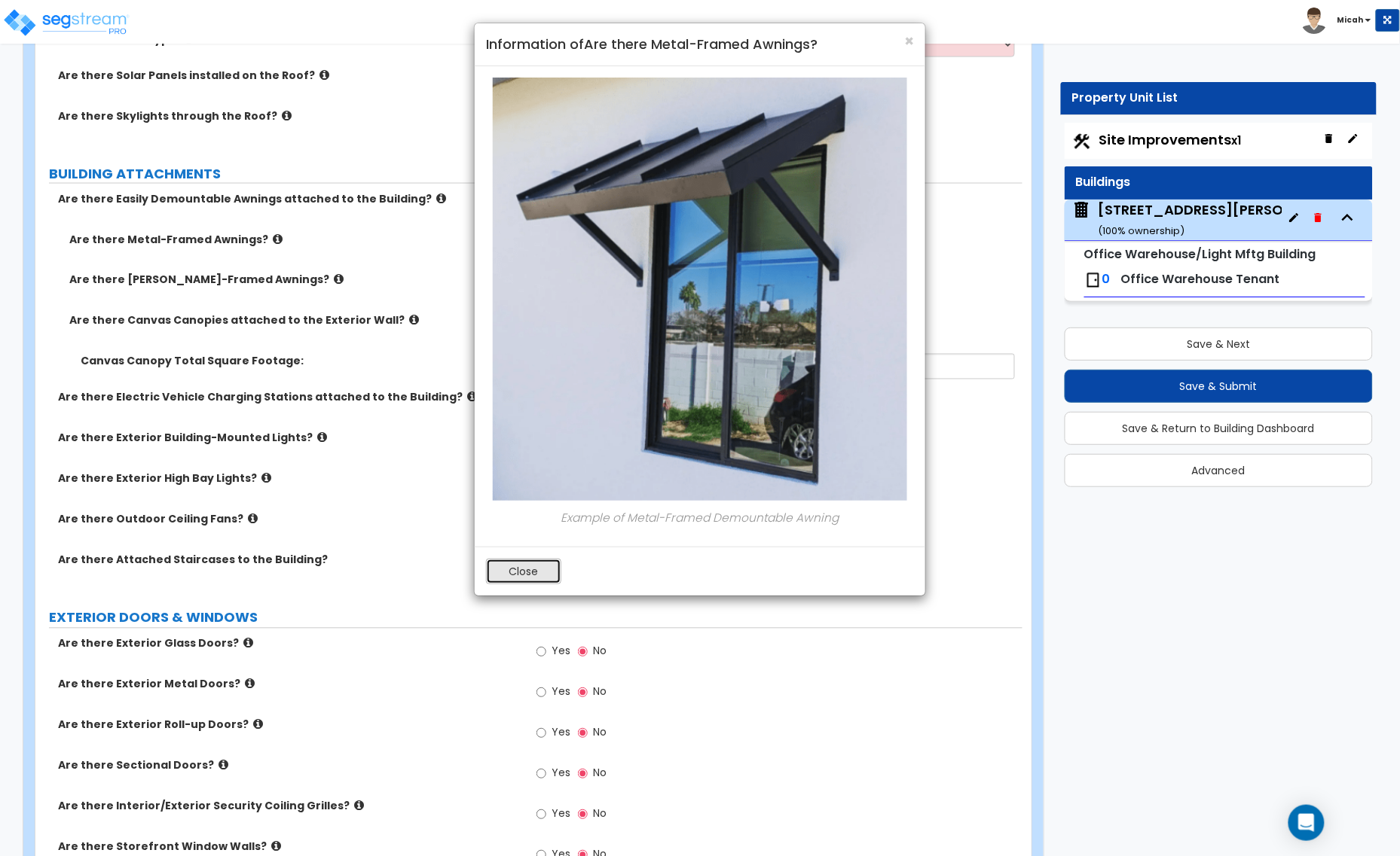
click at [539, 560] on button "Close" at bounding box center [524, 572] width 76 height 26
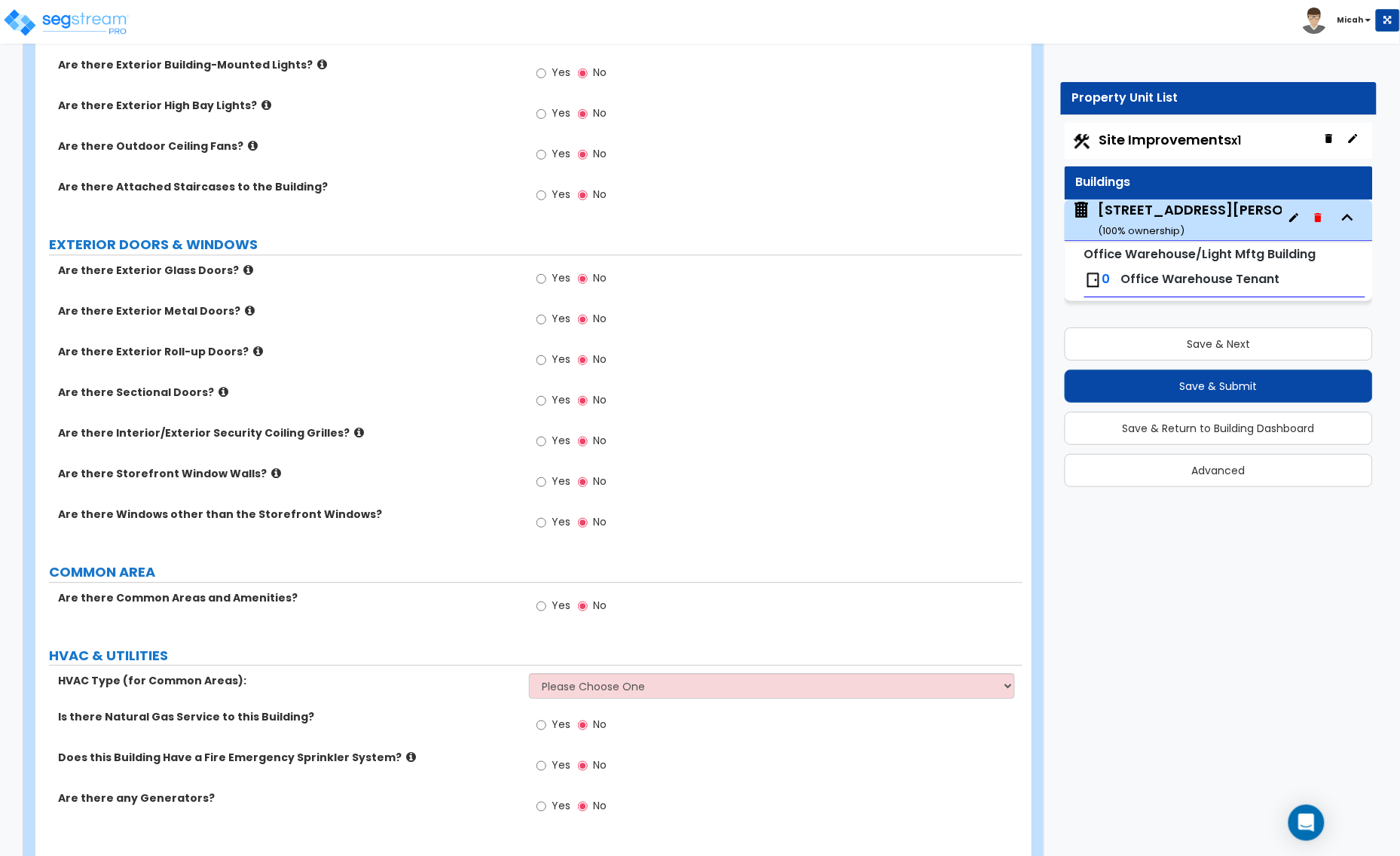
scroll to position [1036, 0]
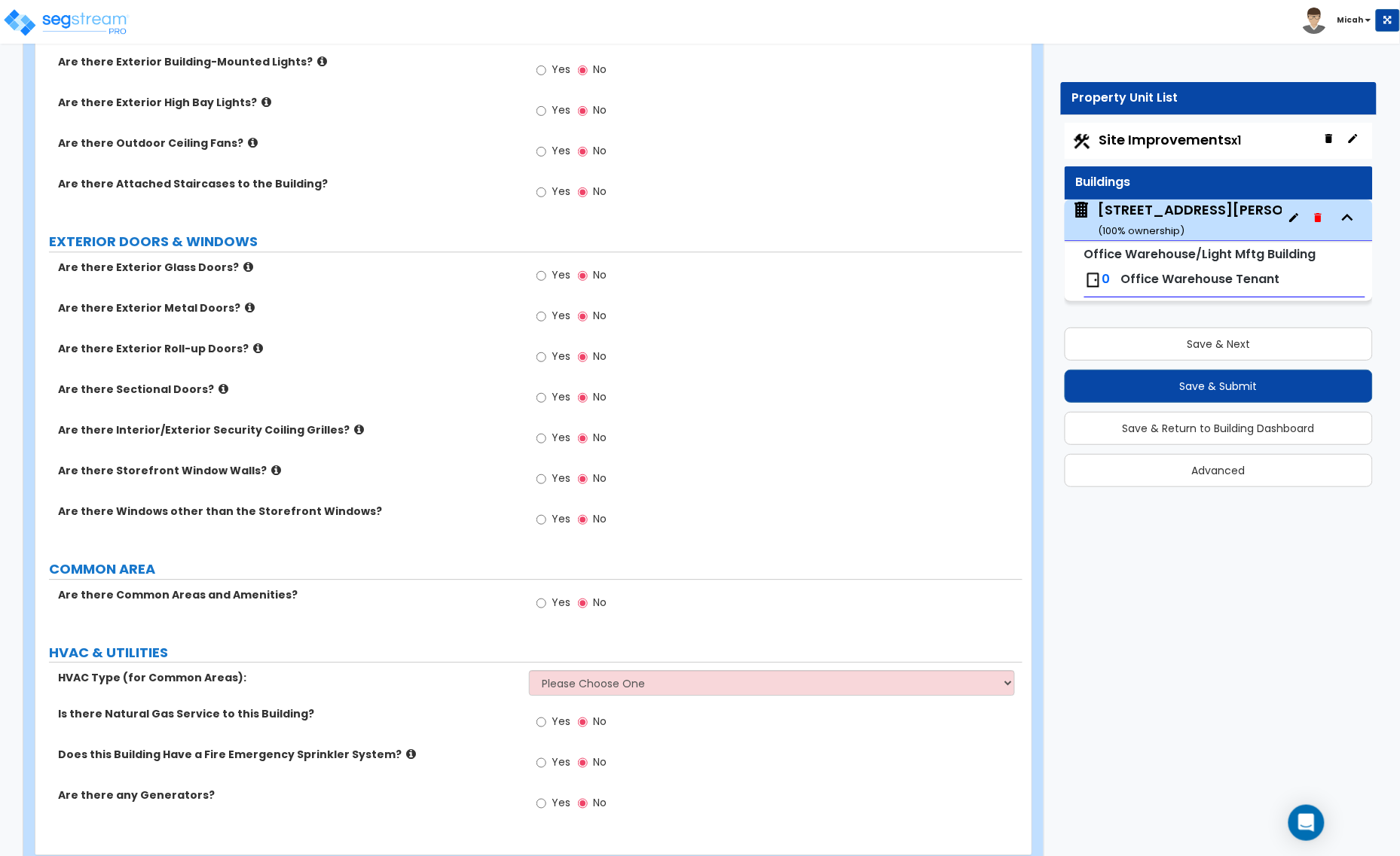
click at [243, 268] on icon at bounding box center [247, 267] width 10 height 11
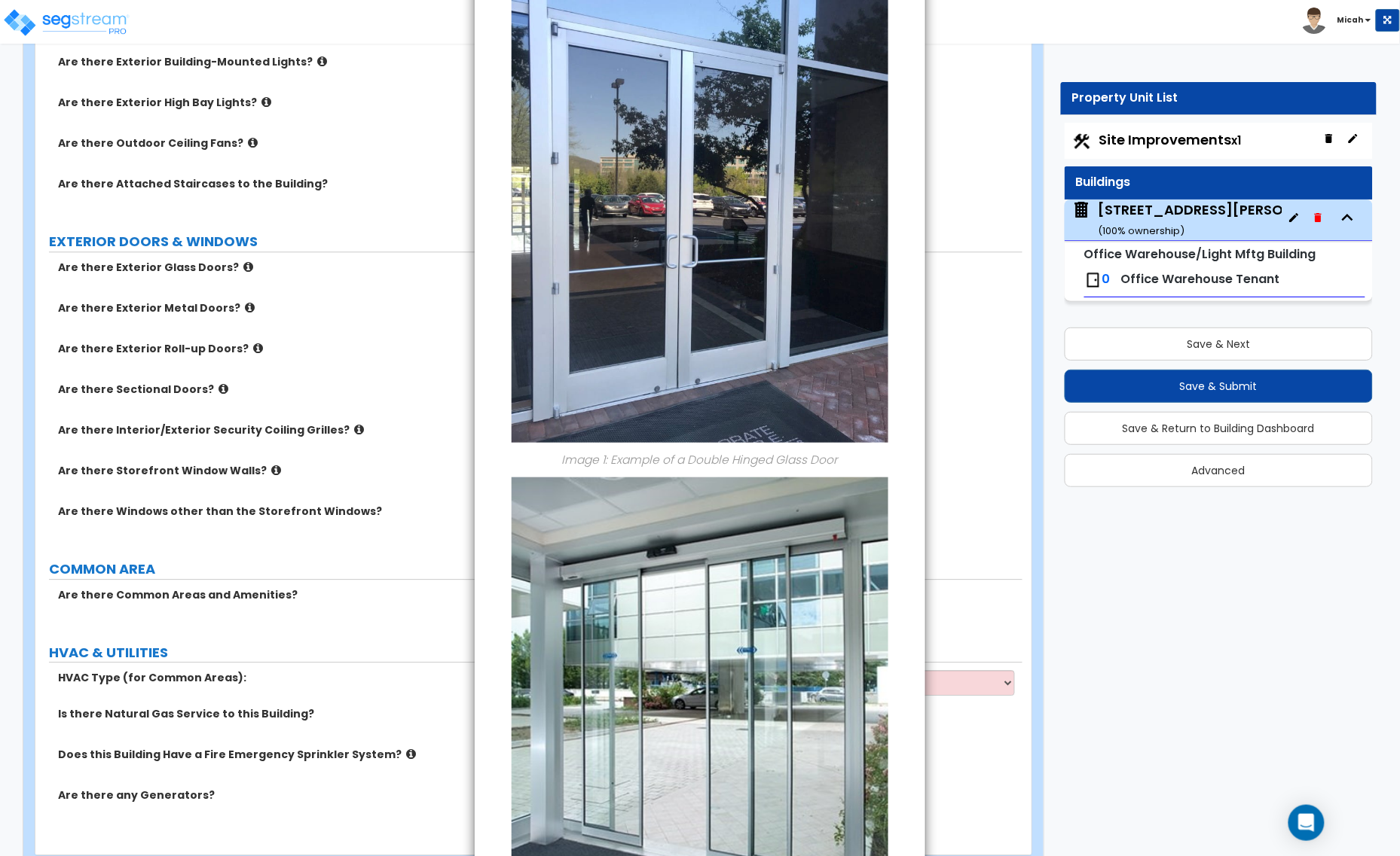
scroll to position [258, 0]
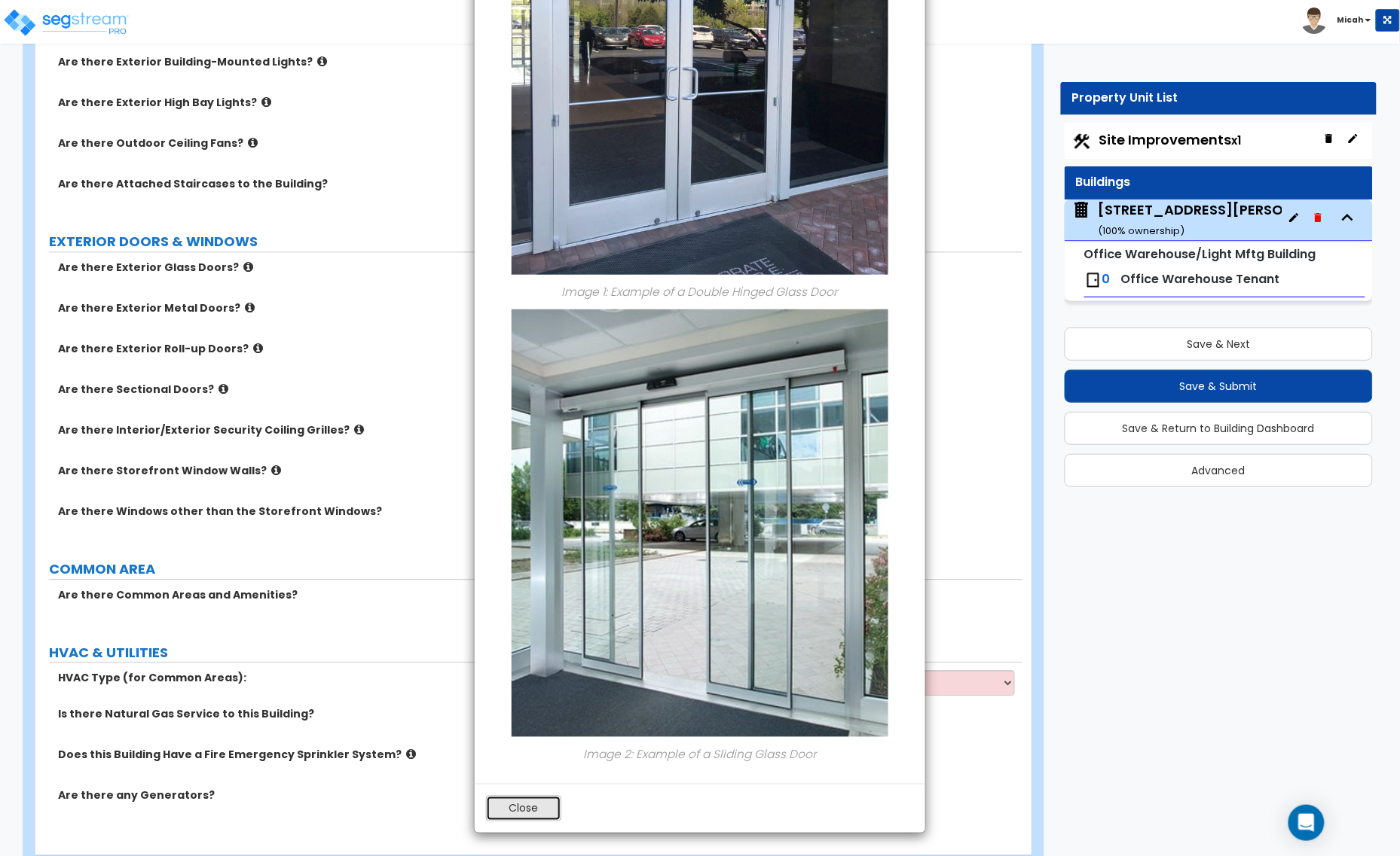
click at [537, 801] on button "Close" at bounding box center [524, 809] width 76 height 26
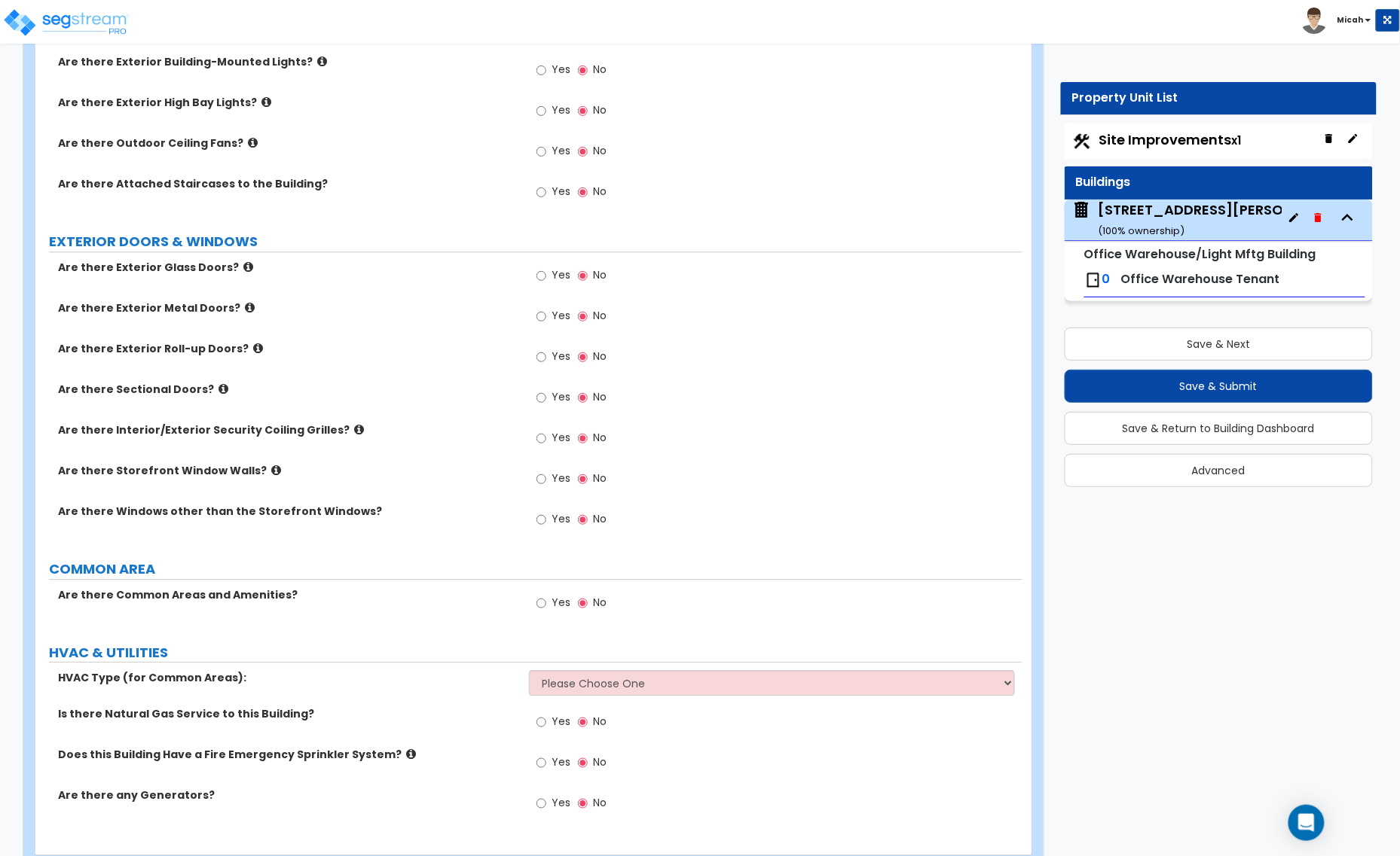
click at [219, 392] on icon at bounding box center [223, 389] width 10 height 11
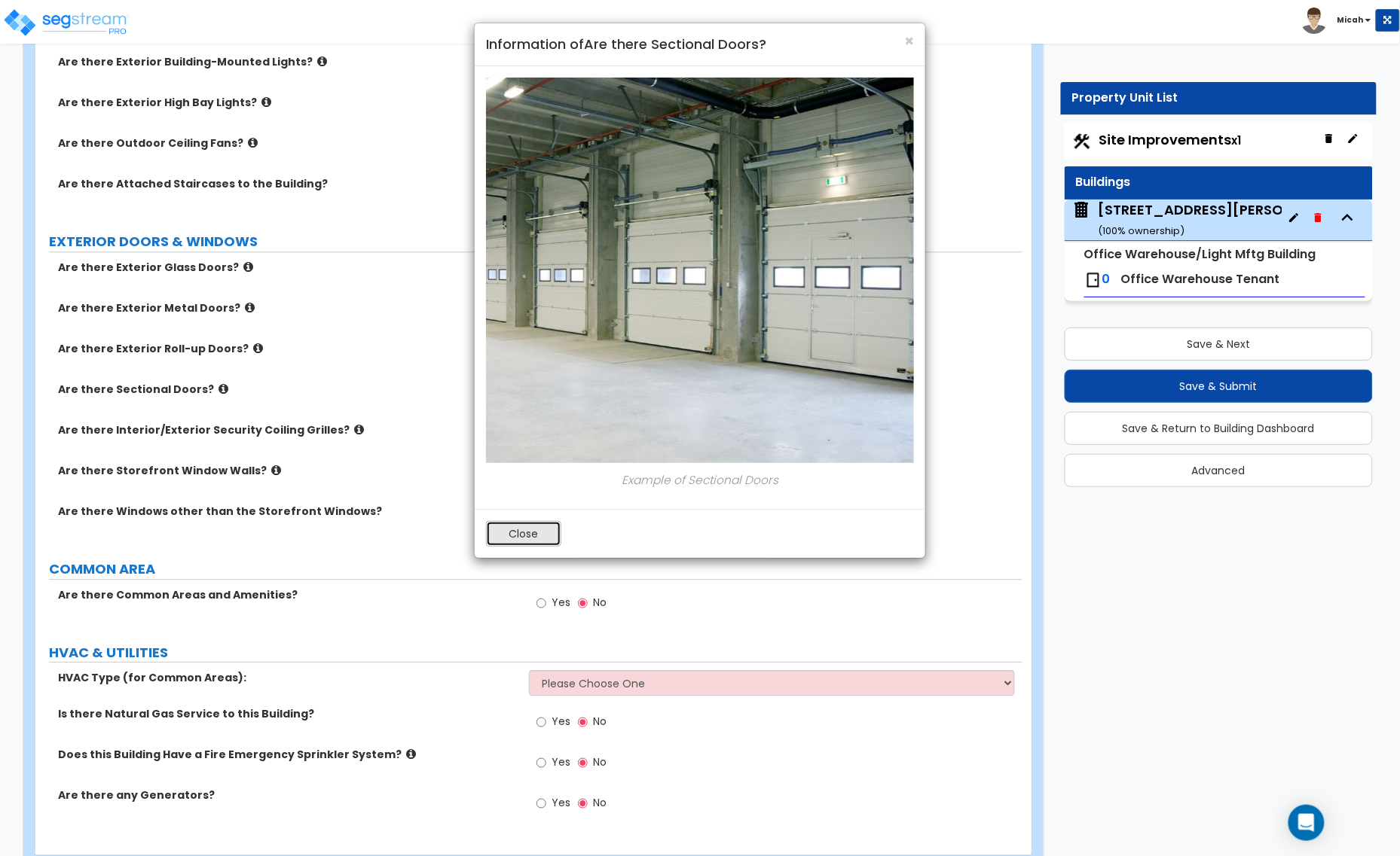
click at [525, 537] on button "Close" at bounding box center [524, 534] width 76 height 26
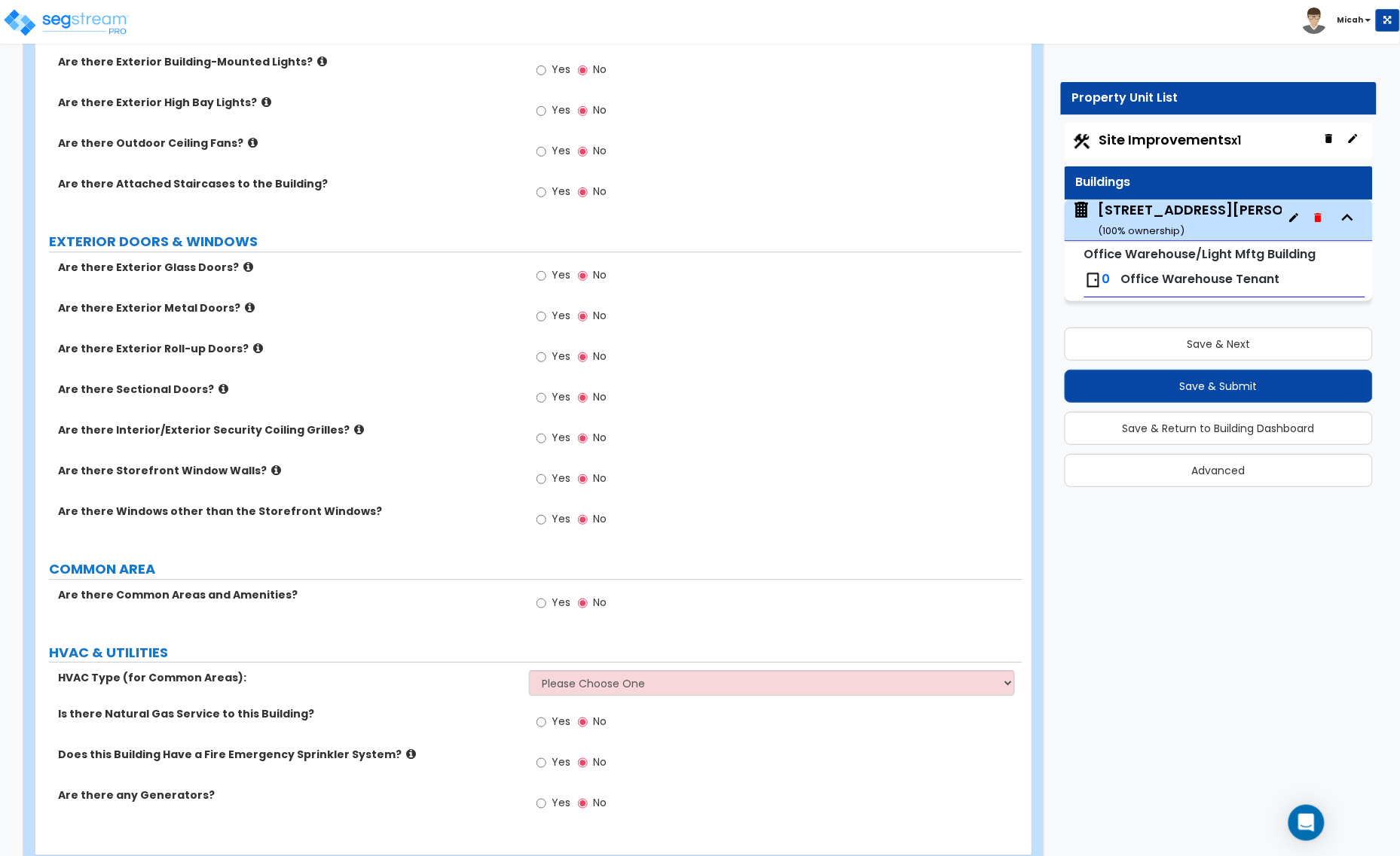
click at [248, 353] on label "Are there Exterior Roll-up Doors?" at bounding box center [288, 349] width 460 height 15
click at [253, 348] on icon at bounding box center [258, 348] width 10 height 11
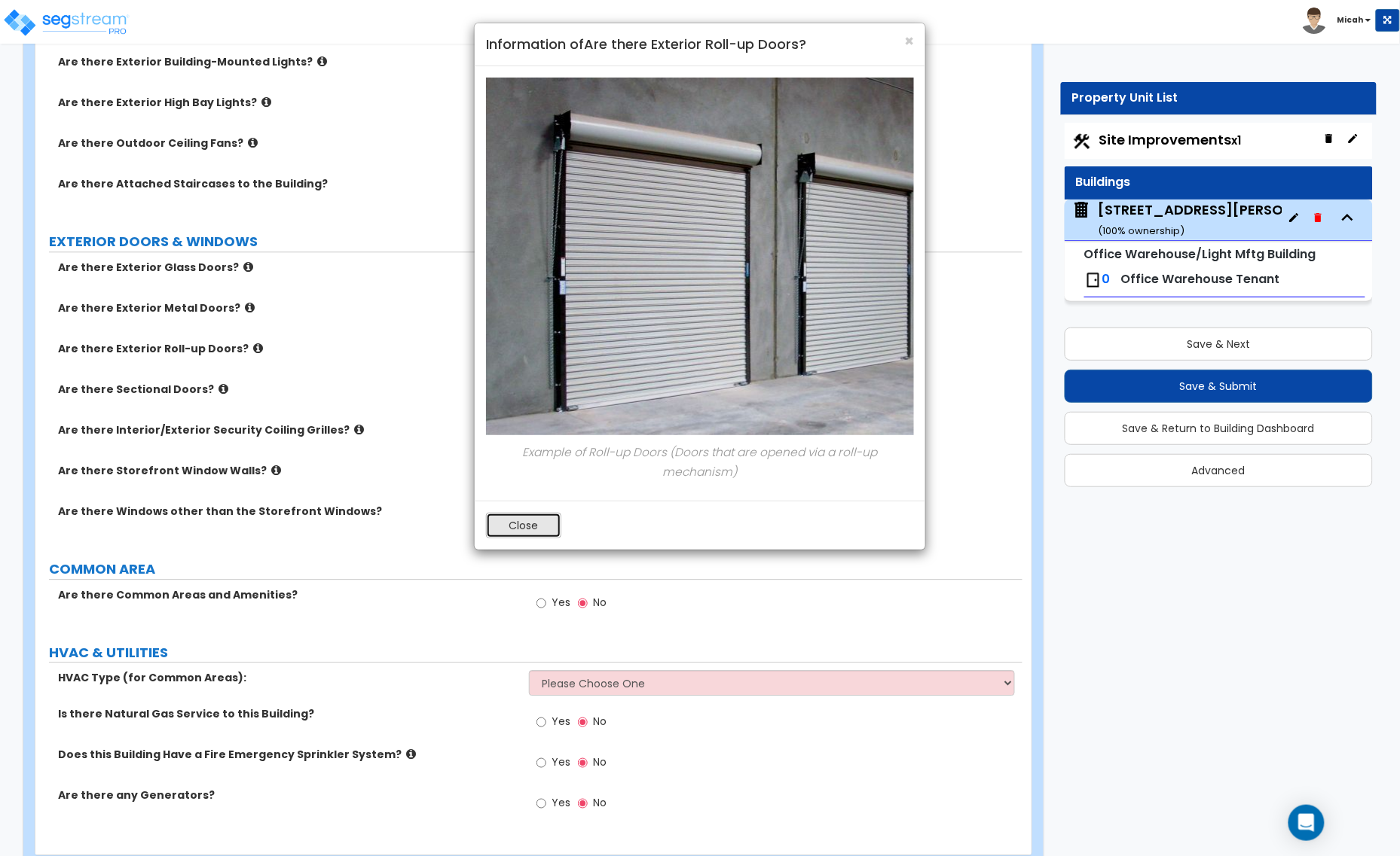
click at [541, 525] on button "Close" at bounding box center [524, 525] width 76 height 26
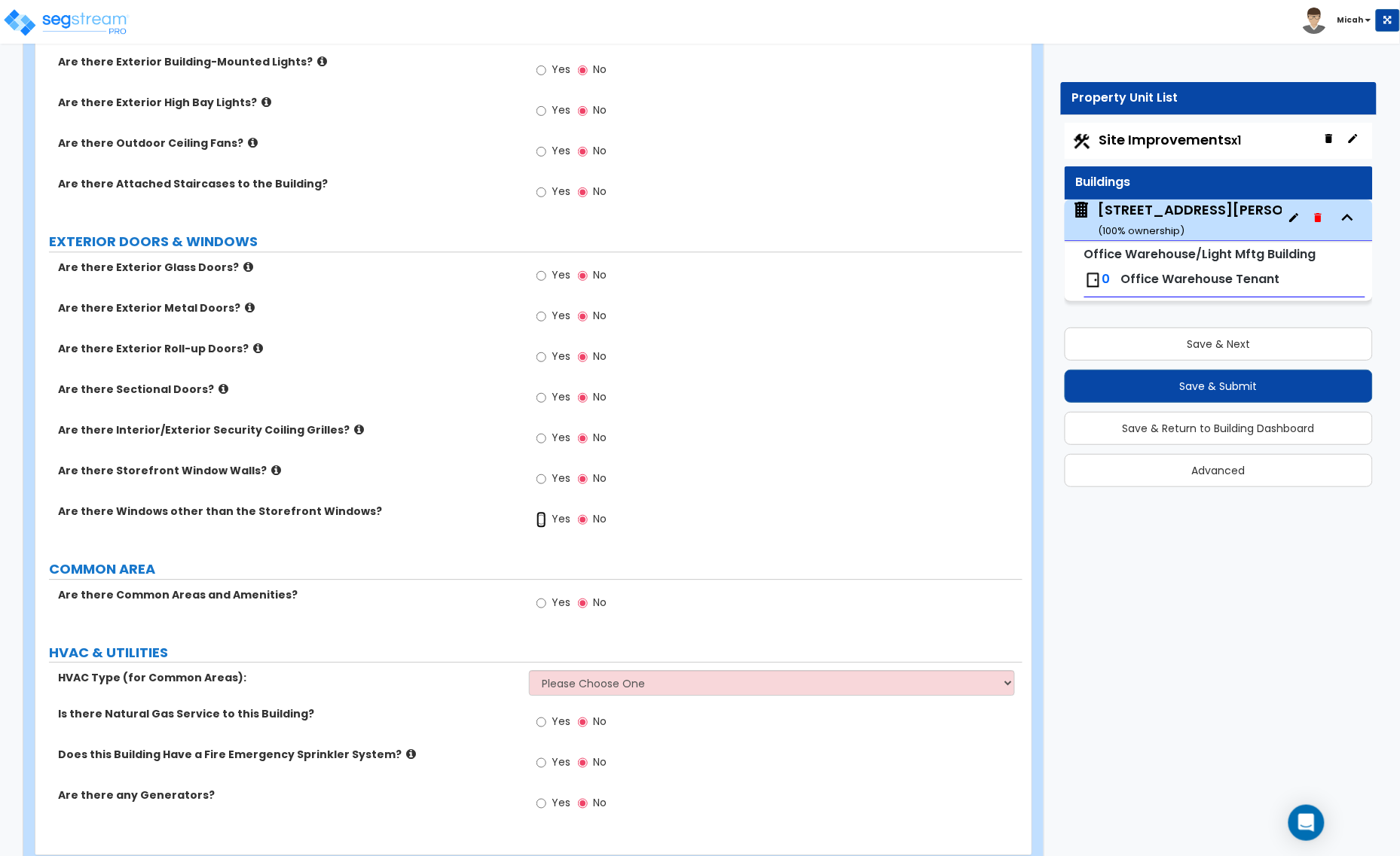
click at [544, 521] on input "Yes" at bounding box center [541, 520] width 10 height 17
radio input "true"
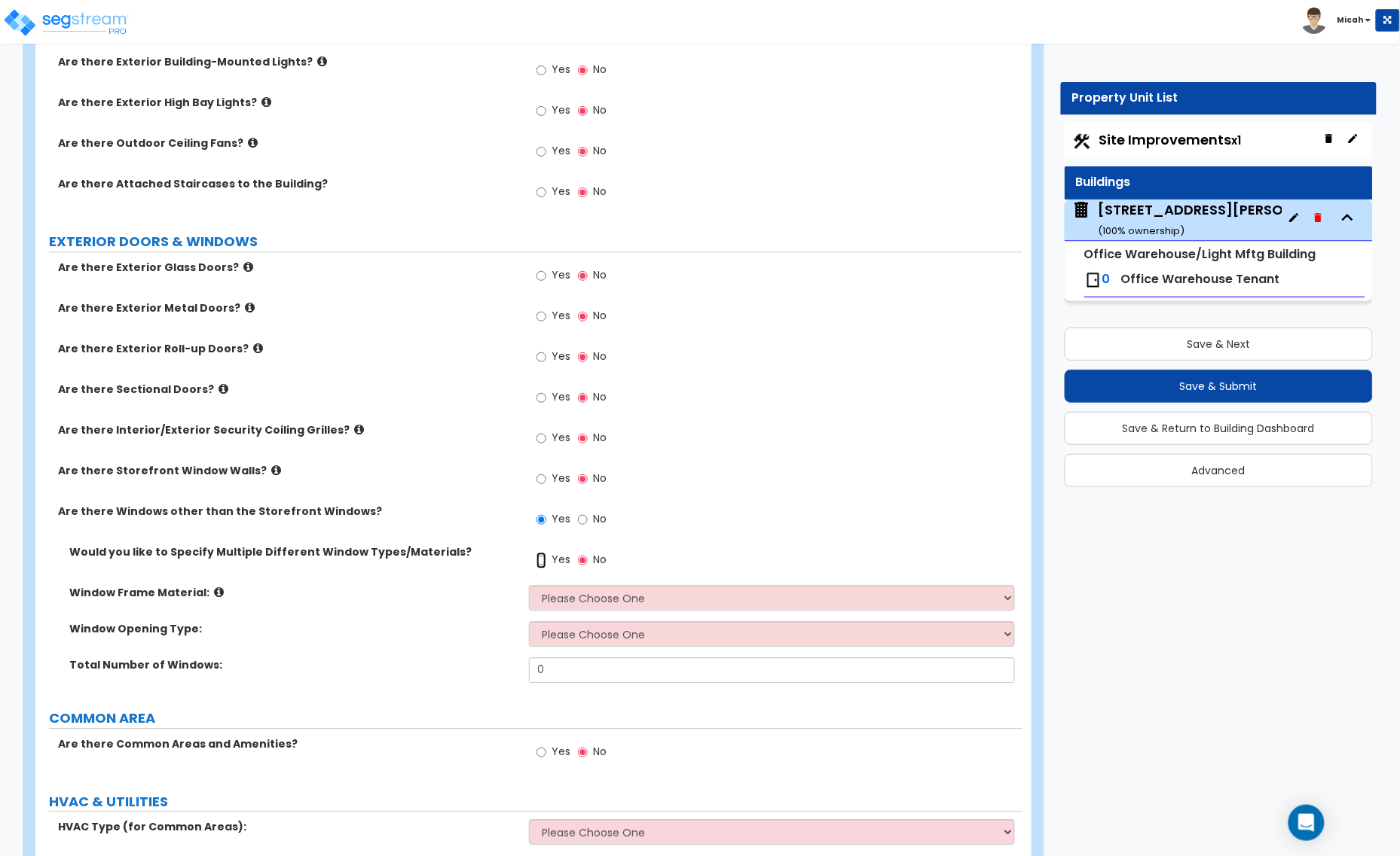
click at [537, 558] on input "Yes" at bounding box center [541, 561] width 10 height 17
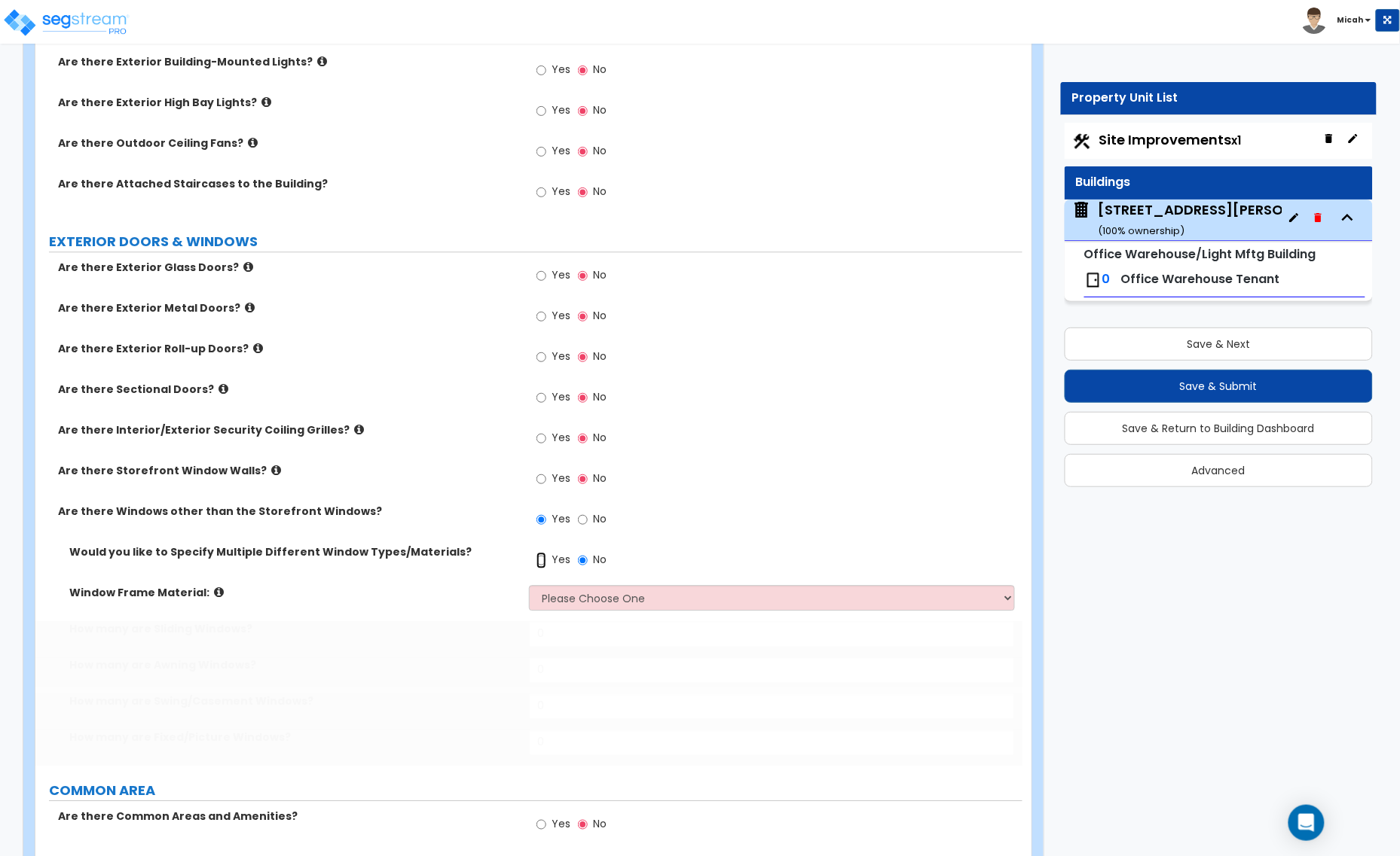
radio input "true"
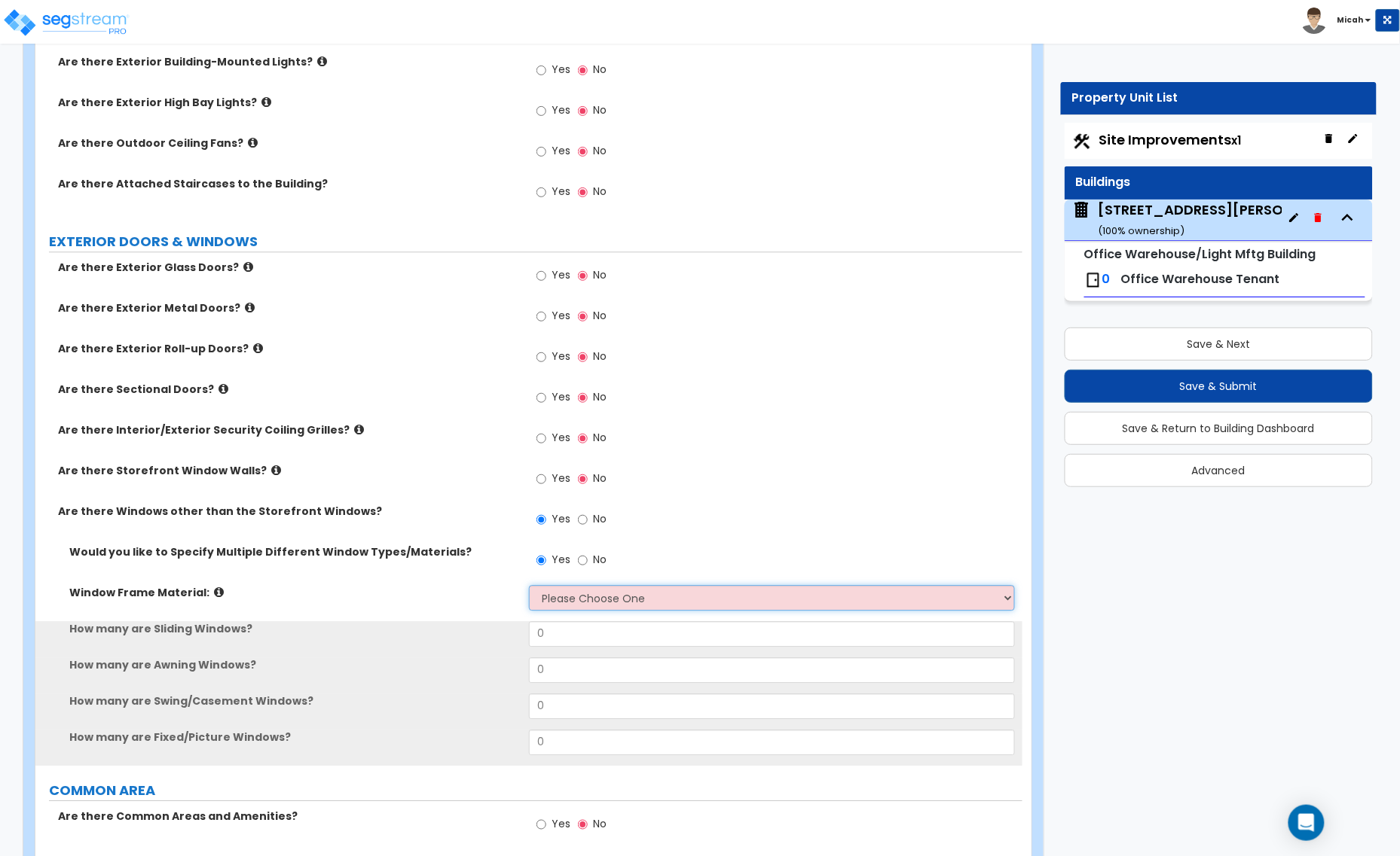
click at [569, 604] on select "Please Choose One Vinyl Aluminum Wood" at bounding box center [772, 598] width 486 height 26
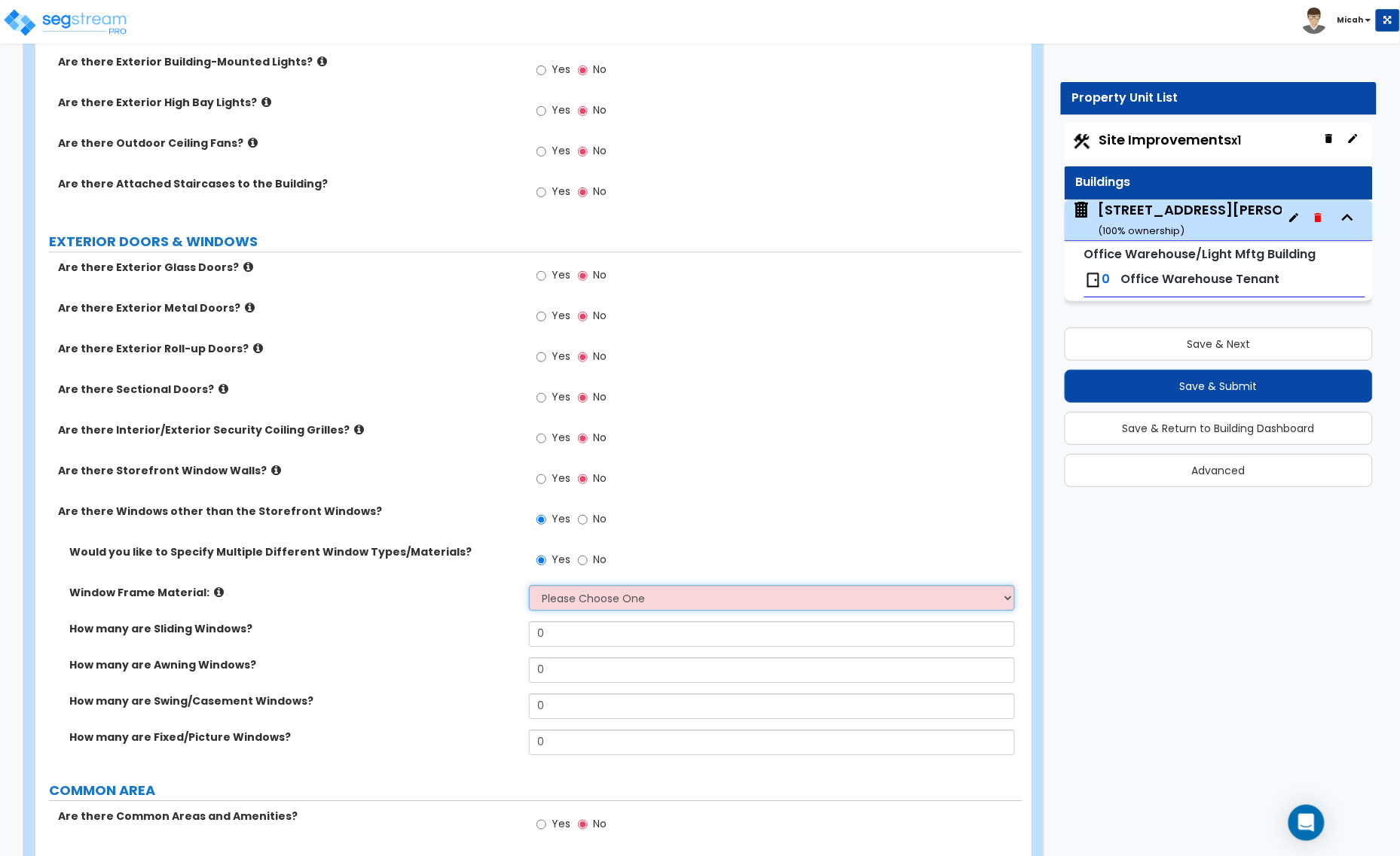
select select "1"
click at [529, 586] on select "Please Choose One Vinyl Aluminum Wood" at bounding box center [772, 598] width 486 height 26
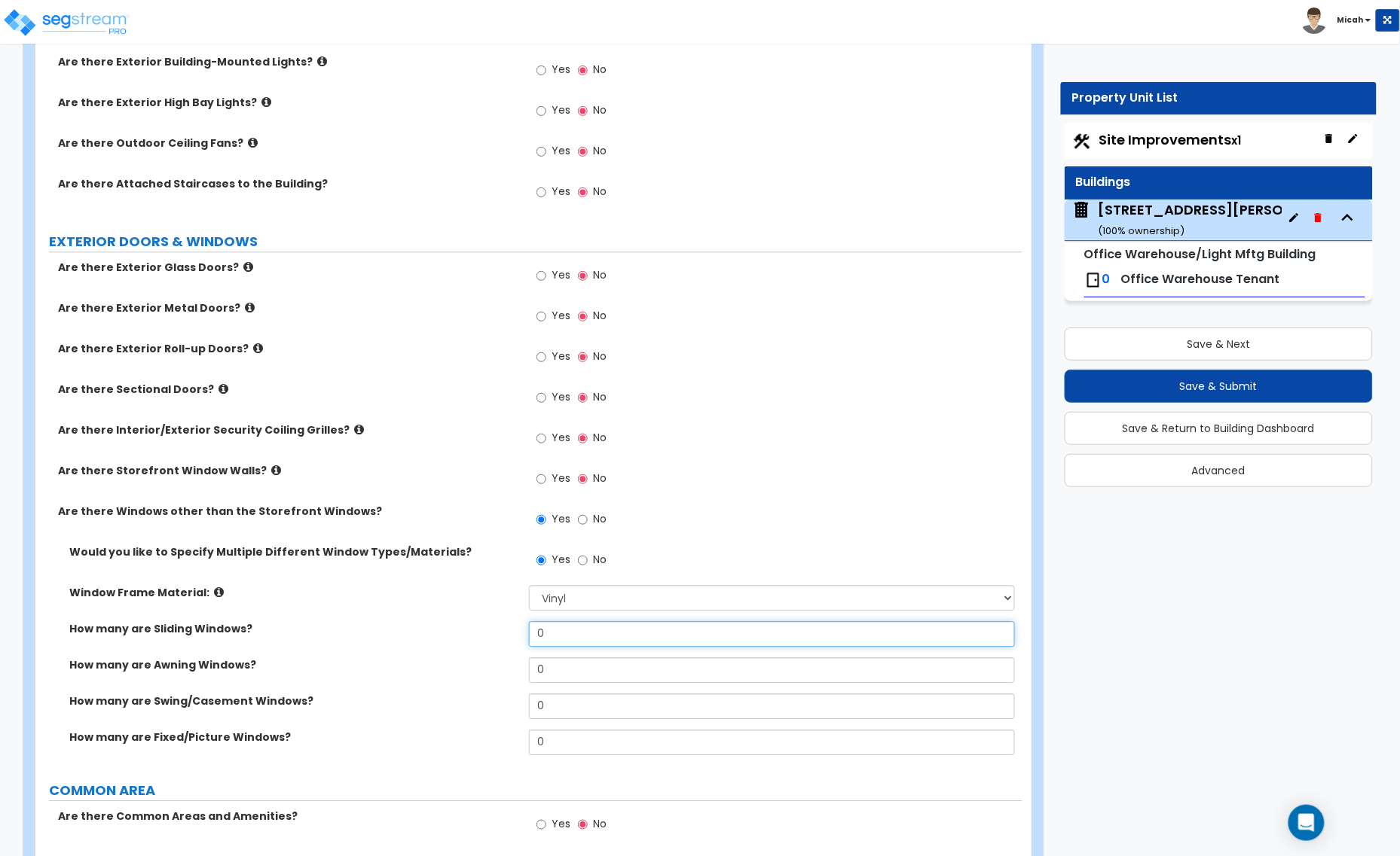
drag, startPoint x: 569, startPoint y: 636, endPoint x: 517, endPoint y: 638, distance: 52.0
click at [517, 638] on div "How many are Sliding Windows? 0" at bounding box center [528, 639] width 987 height 36
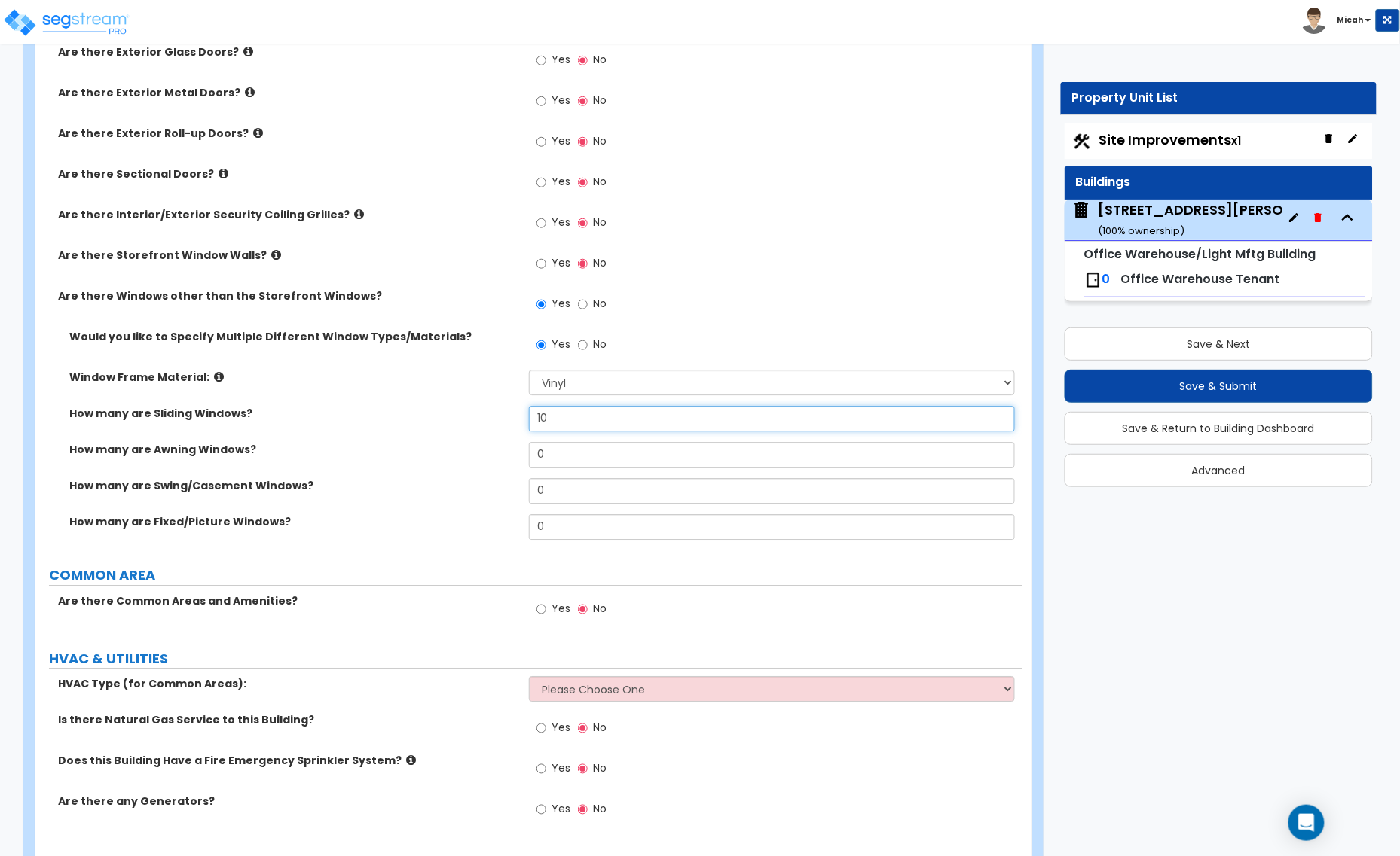
scroll to position [1301, 0]
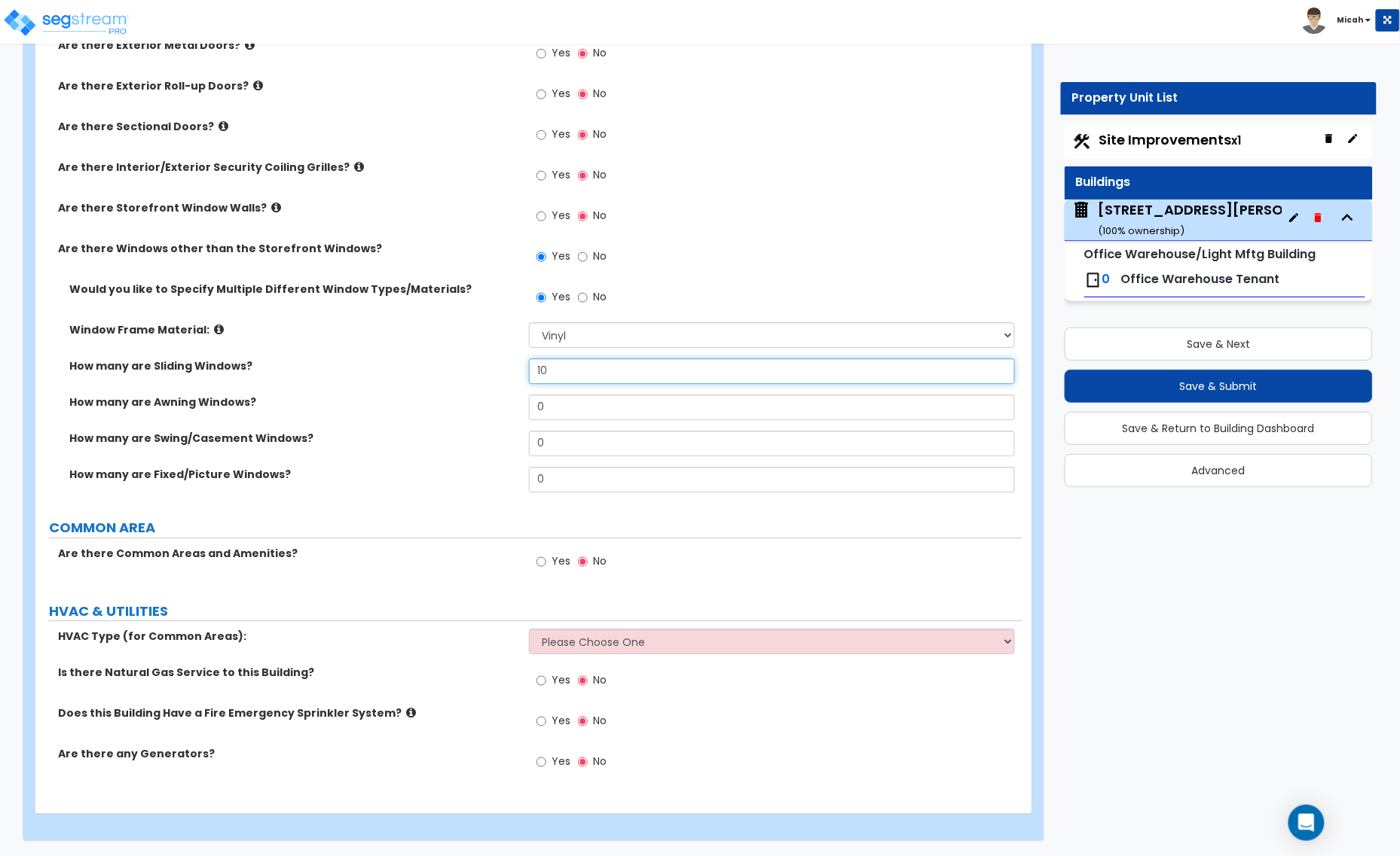
type input "10"
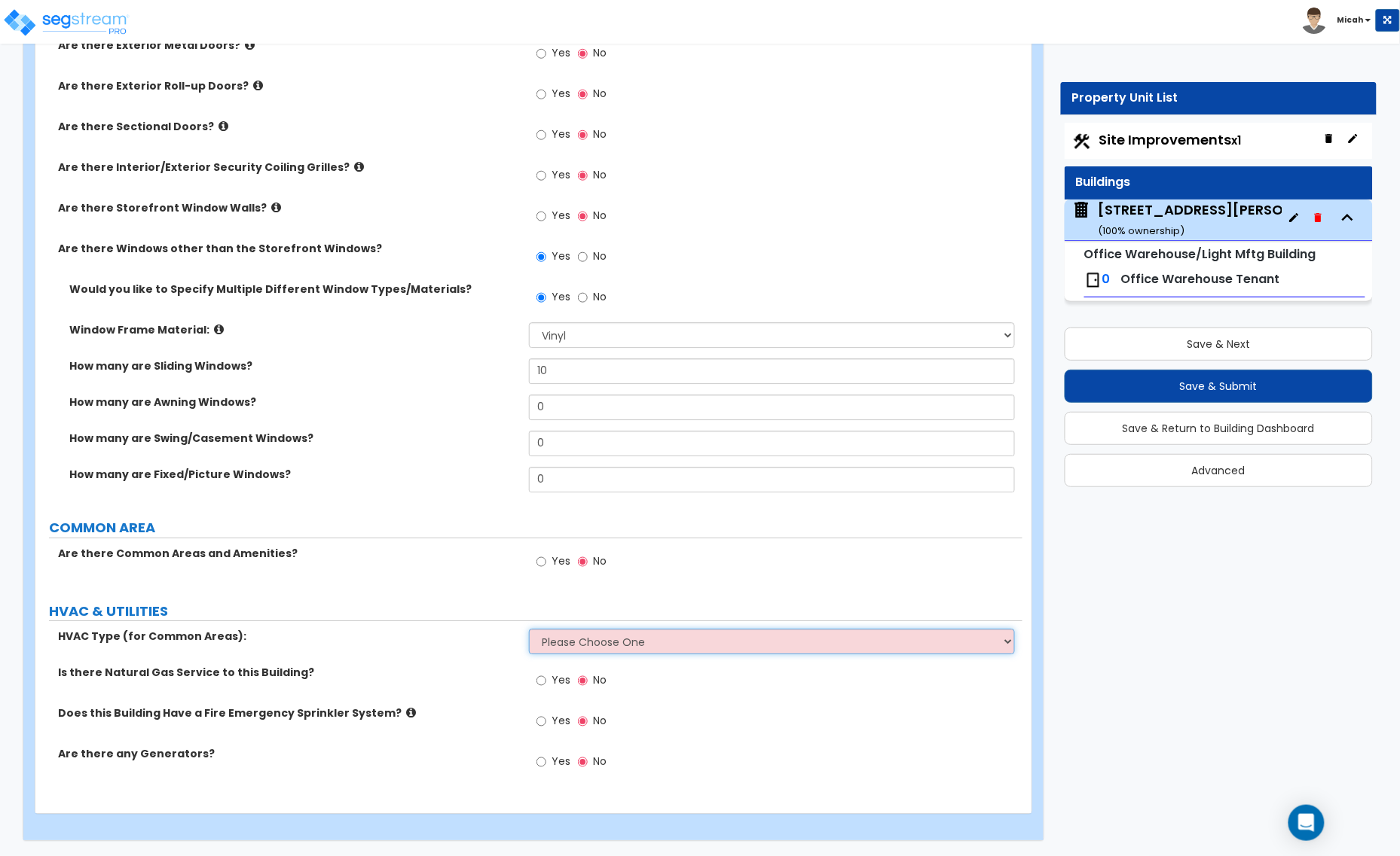
click at [566, 645] on select "Please Choose One Rooftop Unit Furnace-Condenser Forced Air Split Heating/Cooli…" at bounding box center [772, 642] width 486 height 26
select select "1"
click at [529, 629] on select "Please Choose One Rooftop Unit Furnace-Condenser Forced Air Split Heating/Cooli…" at bounding box center [772, 642] width 486 height 26
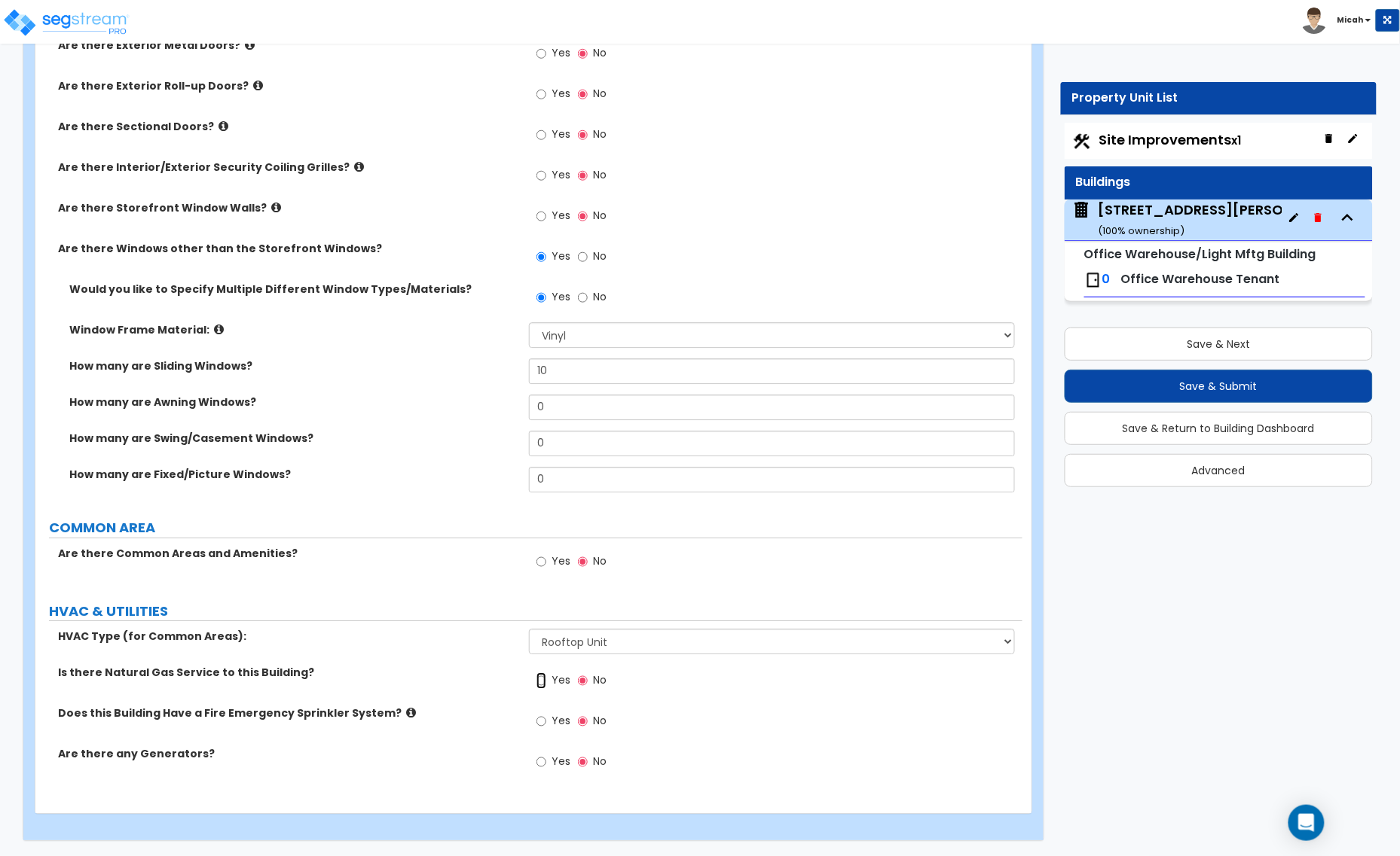
click at [543, 682] on input "Yes" at bounding box center [541, 681] width 10 height 17
radio input "true"
click at [538, 723] on input "Yes" at bounding box center [541, 721] width 10 height 17
radio input "true"
click at [406, 714] on icon at bounding box center [411, 713] width 10 height 11
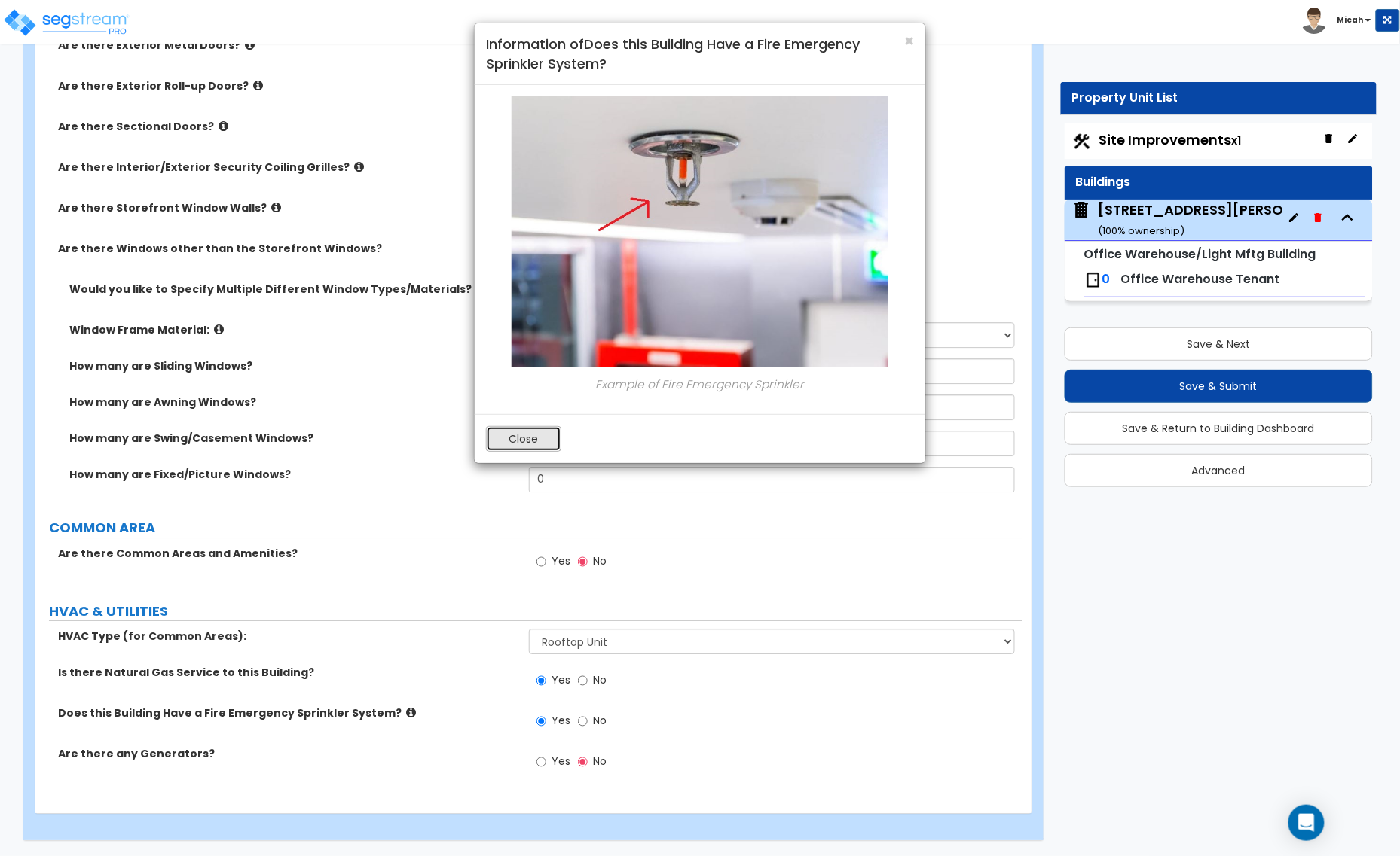
click at [522, 446] on button "Close" at bounding box center [524, 440] width 76 height 26
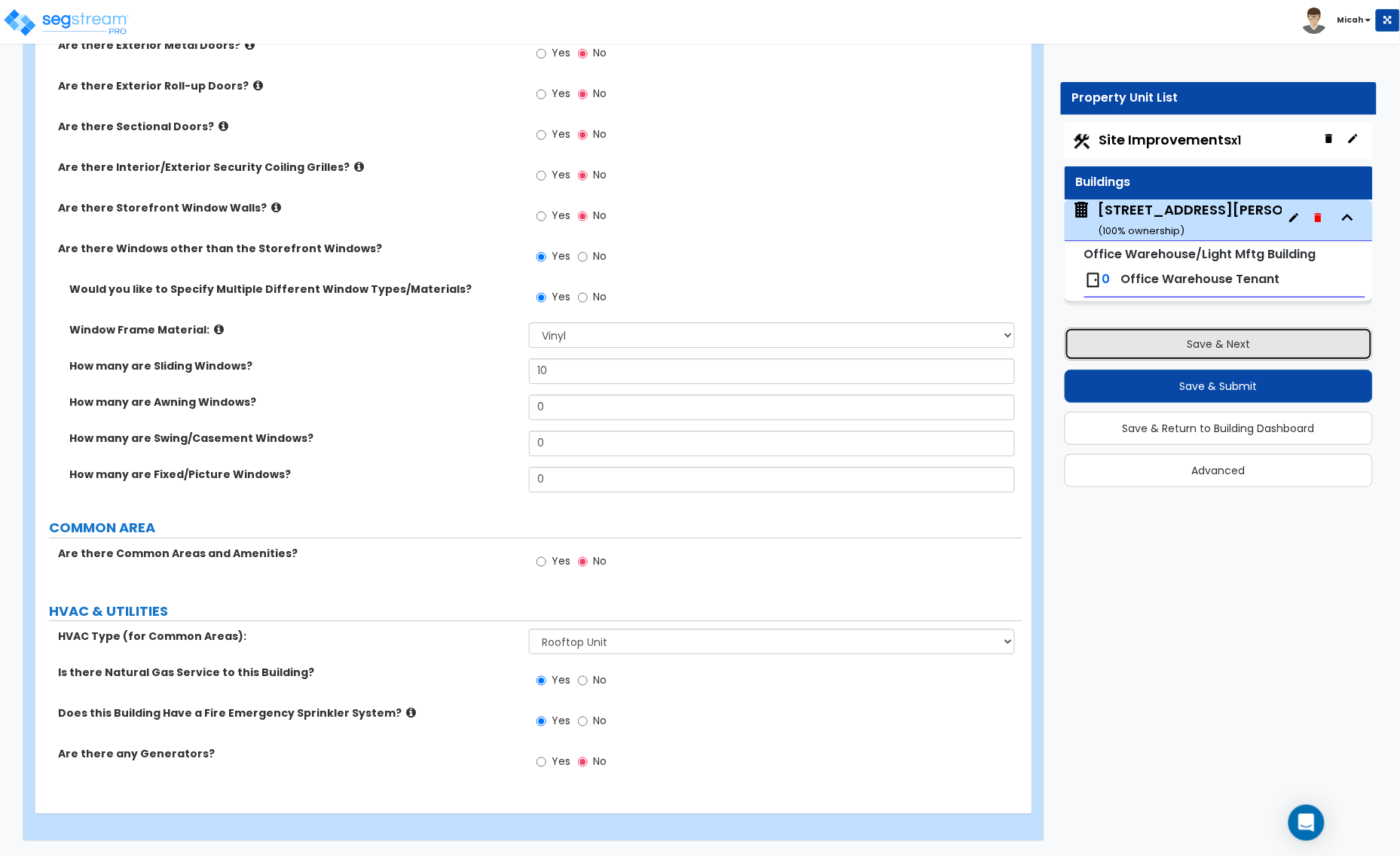
click at [1226, 343] on button "Save & Next" at bounding box center [1219, 344] width 308 height 33
select select "2"
select select "1"
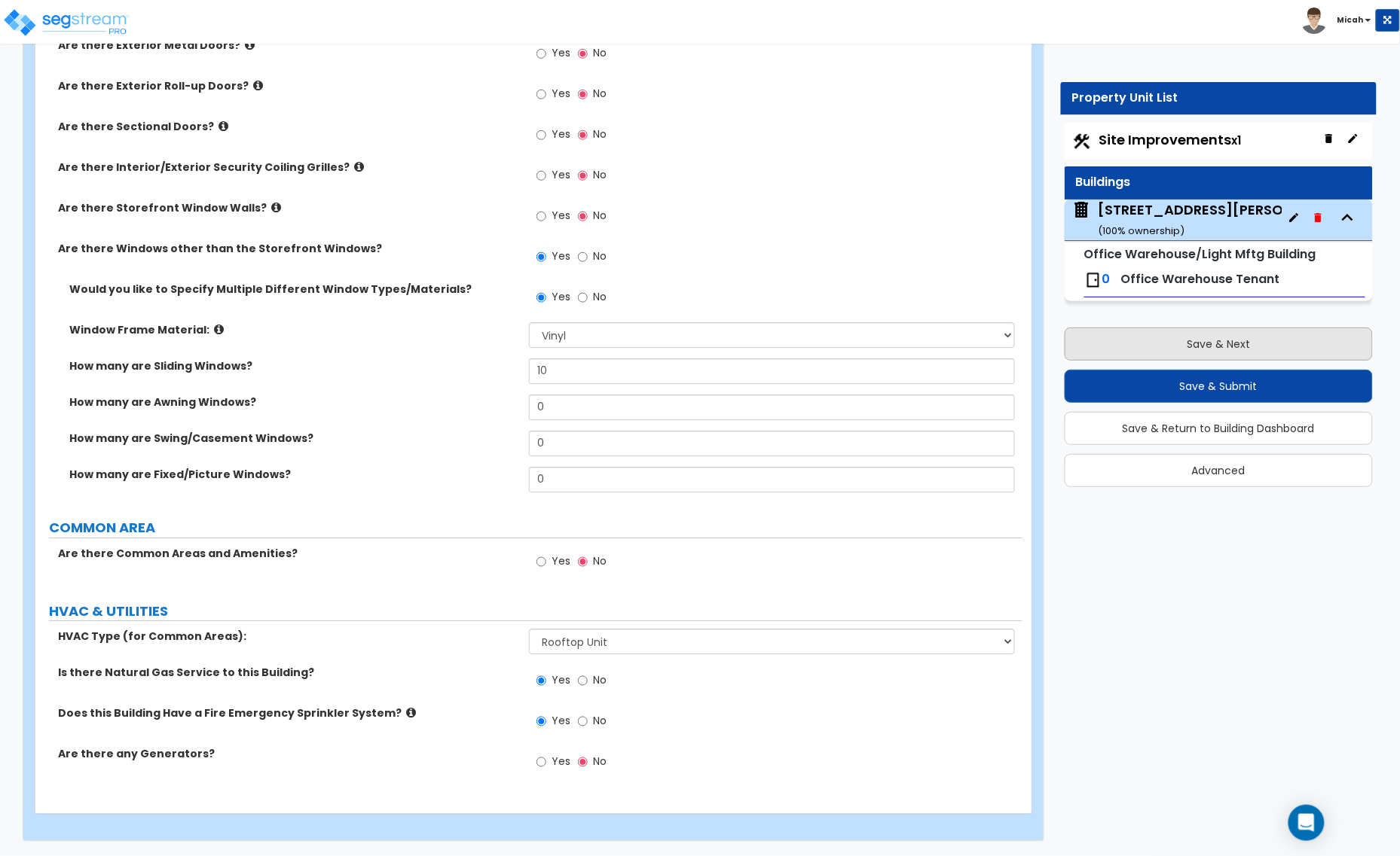
select select "1"
select select "2"
select select "1"
select select "2"
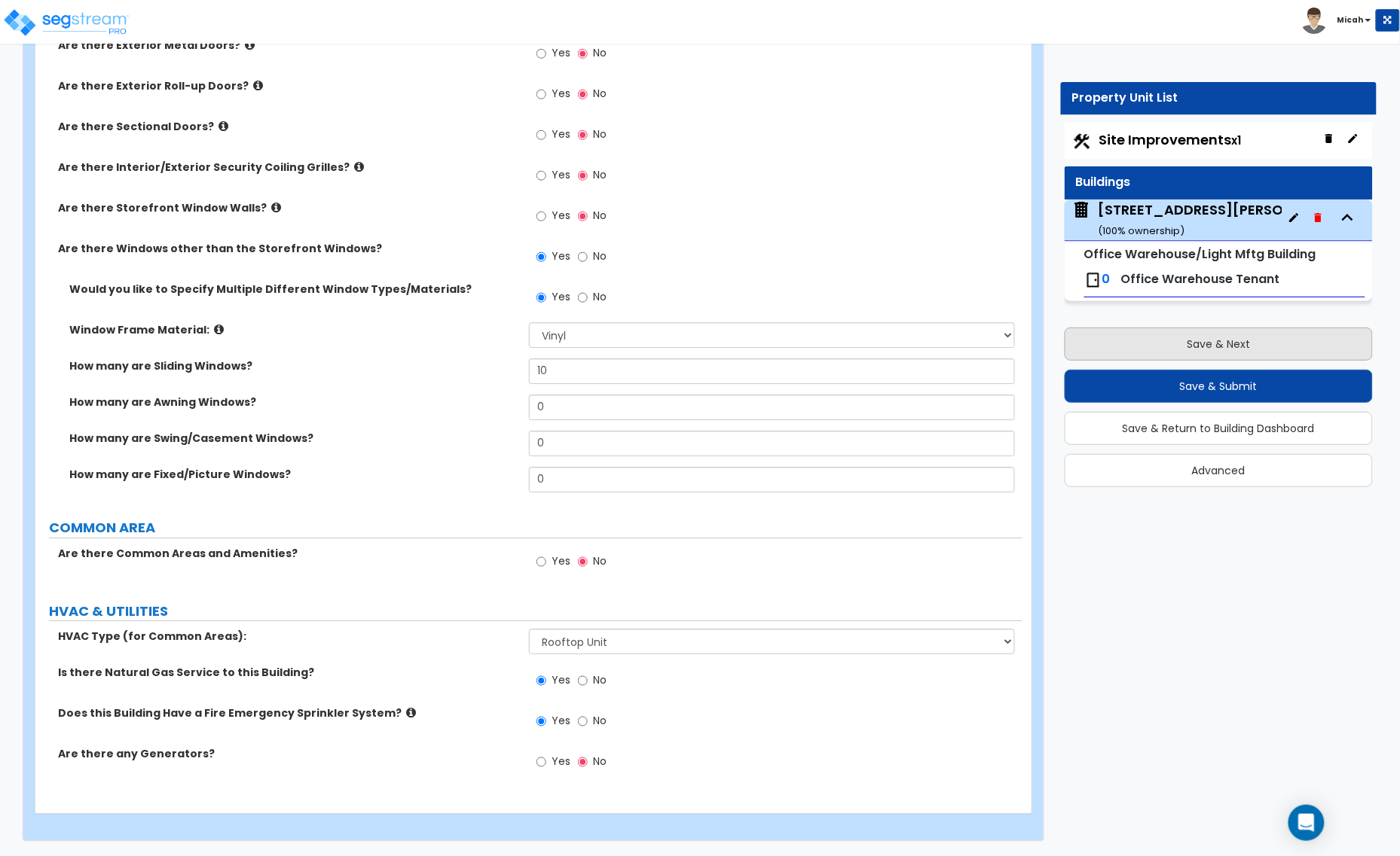
select select "2"
select select "4"
select select "10"
select select "2"
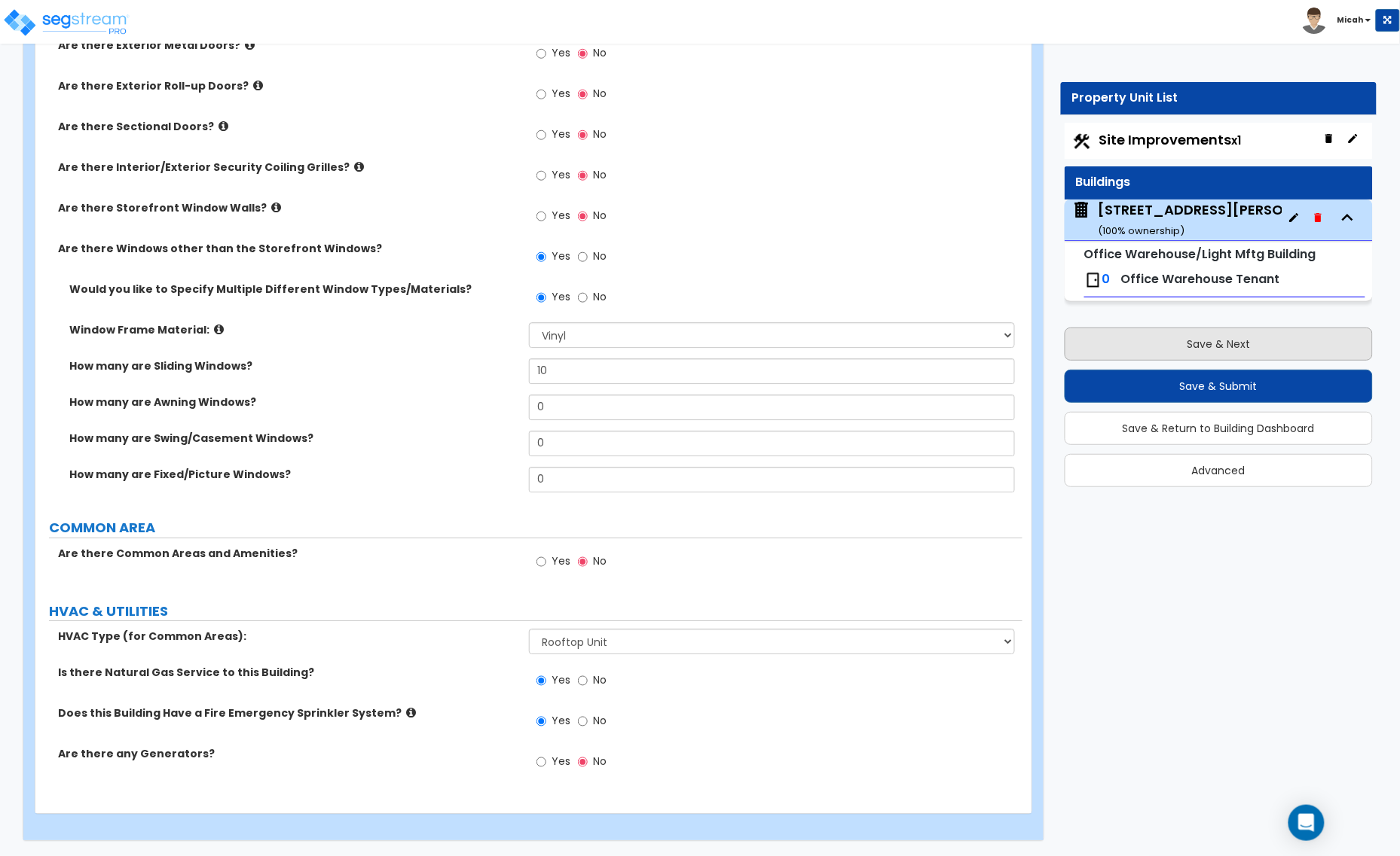
select select "10"
select select "3"
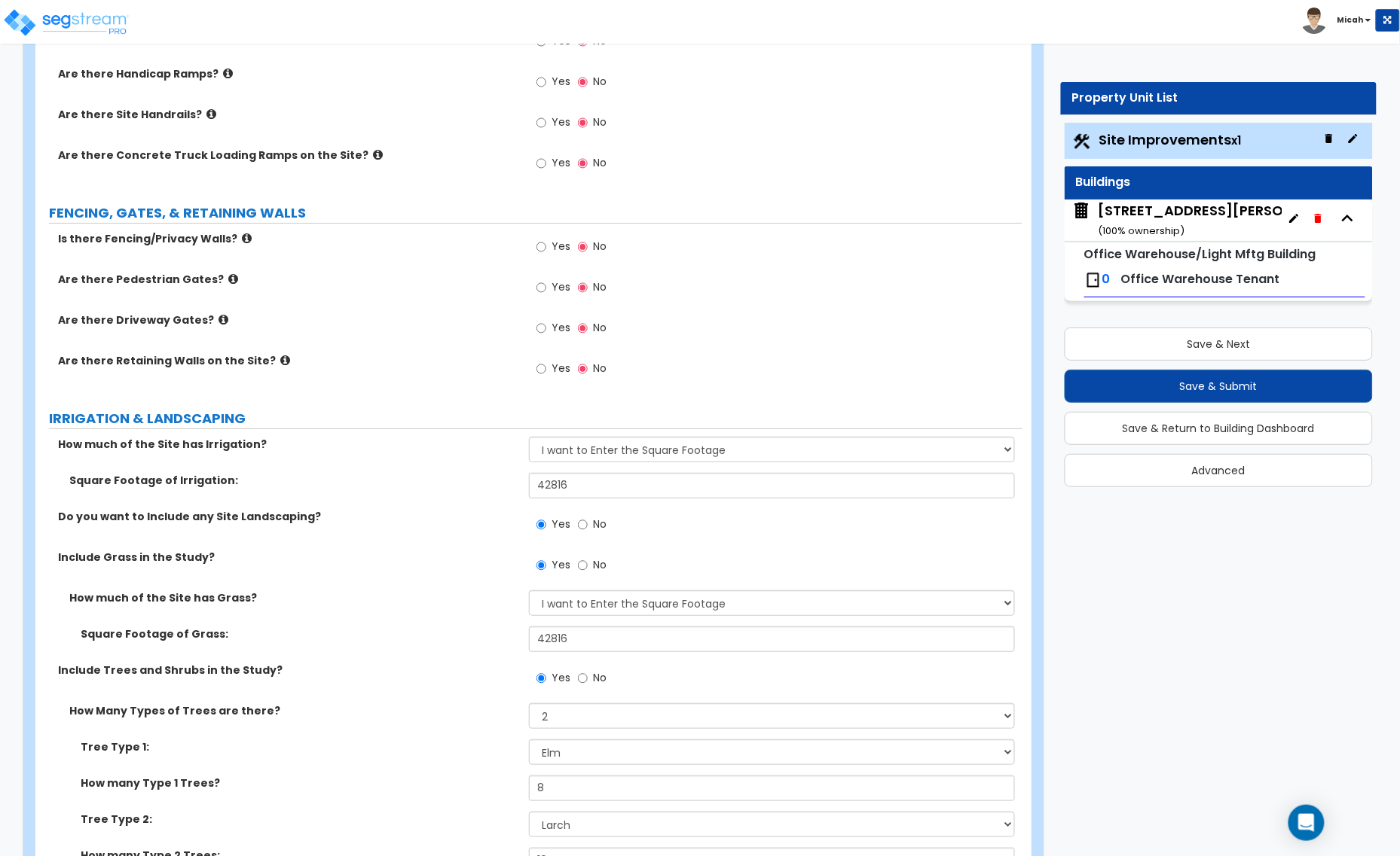
scroll to position [1789, 0]
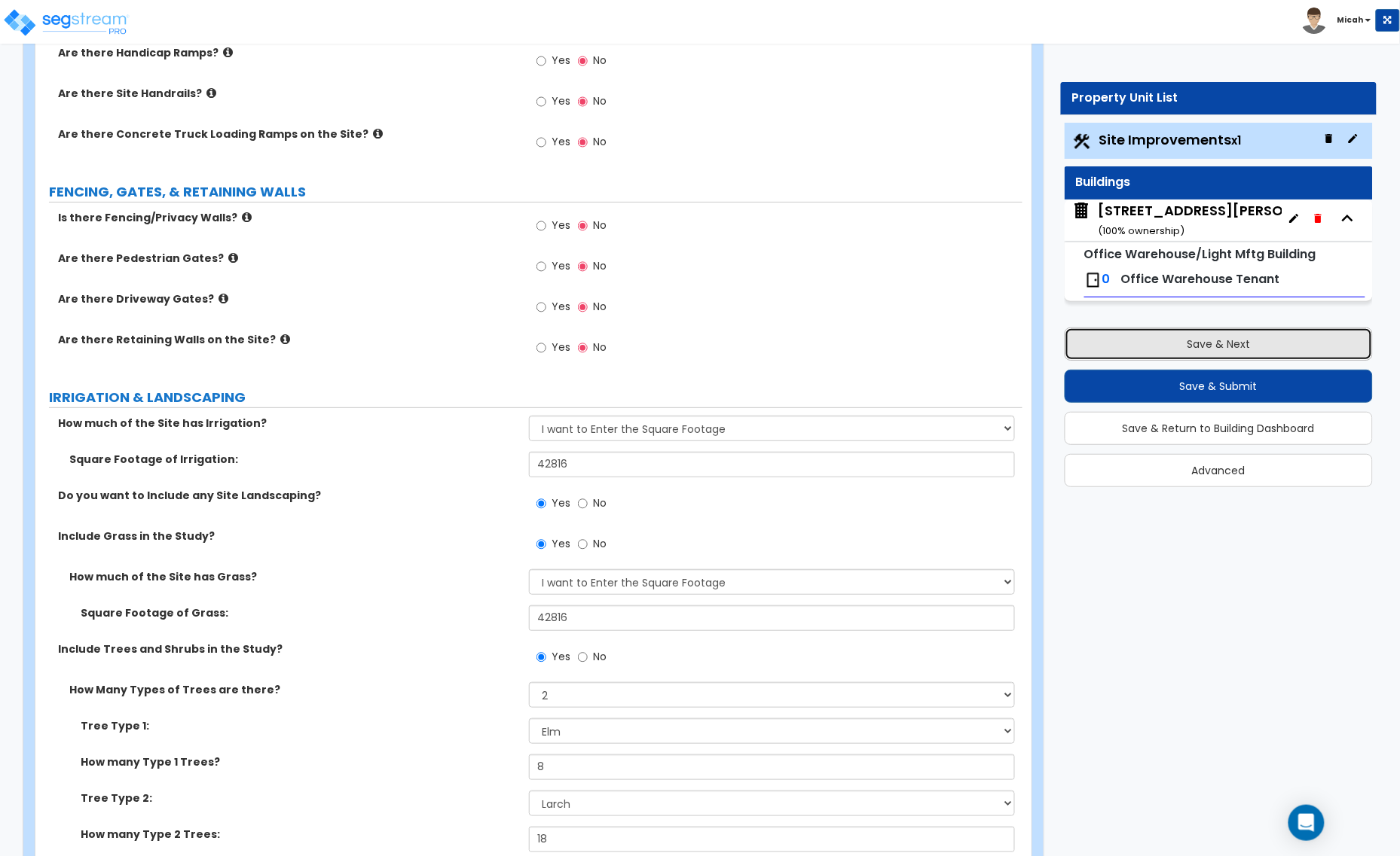
click at [1123, 346] on button "Save & Next" at bounding box center [1219, 344] width 308 height 33
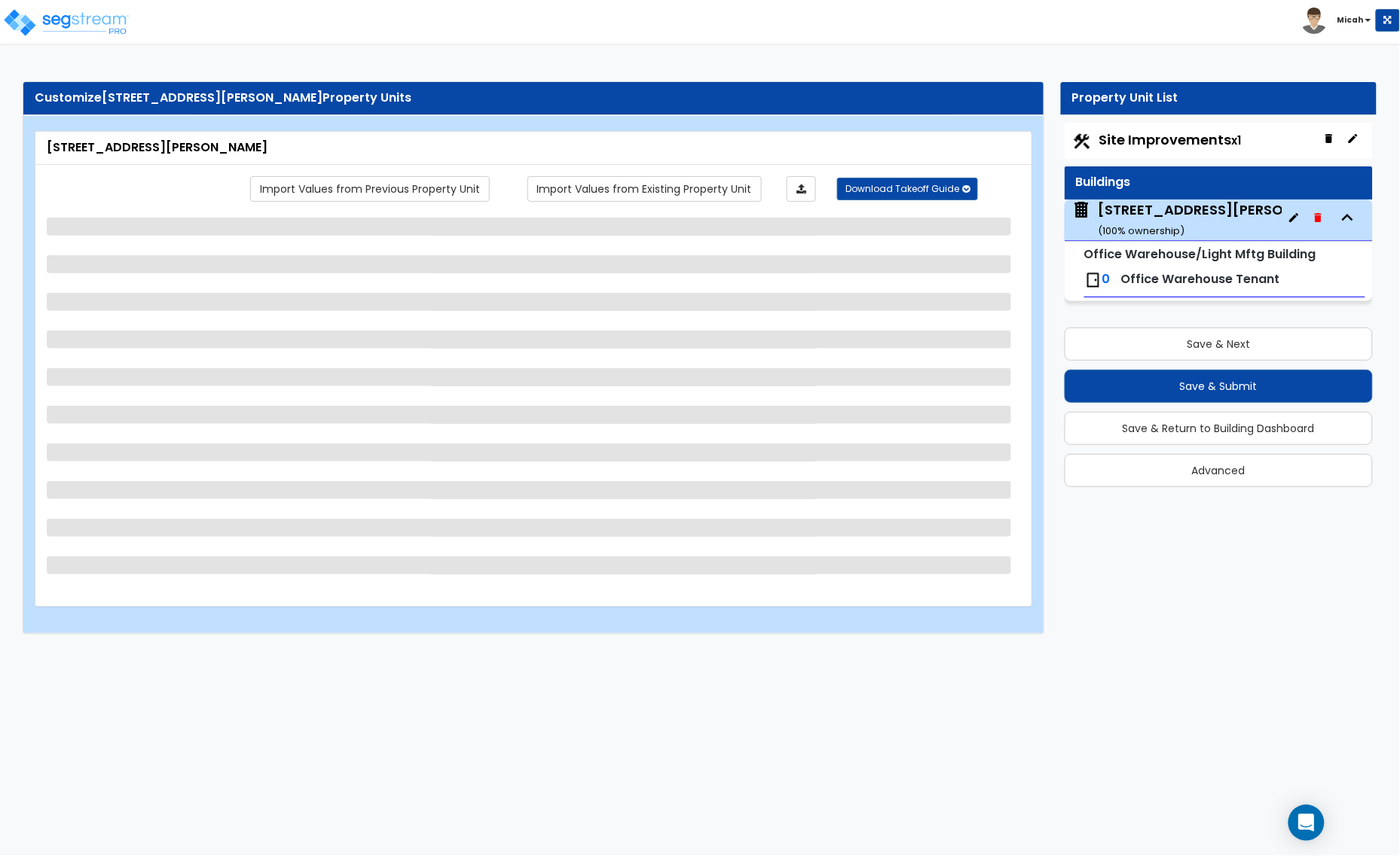
select select "6"
select select "1"
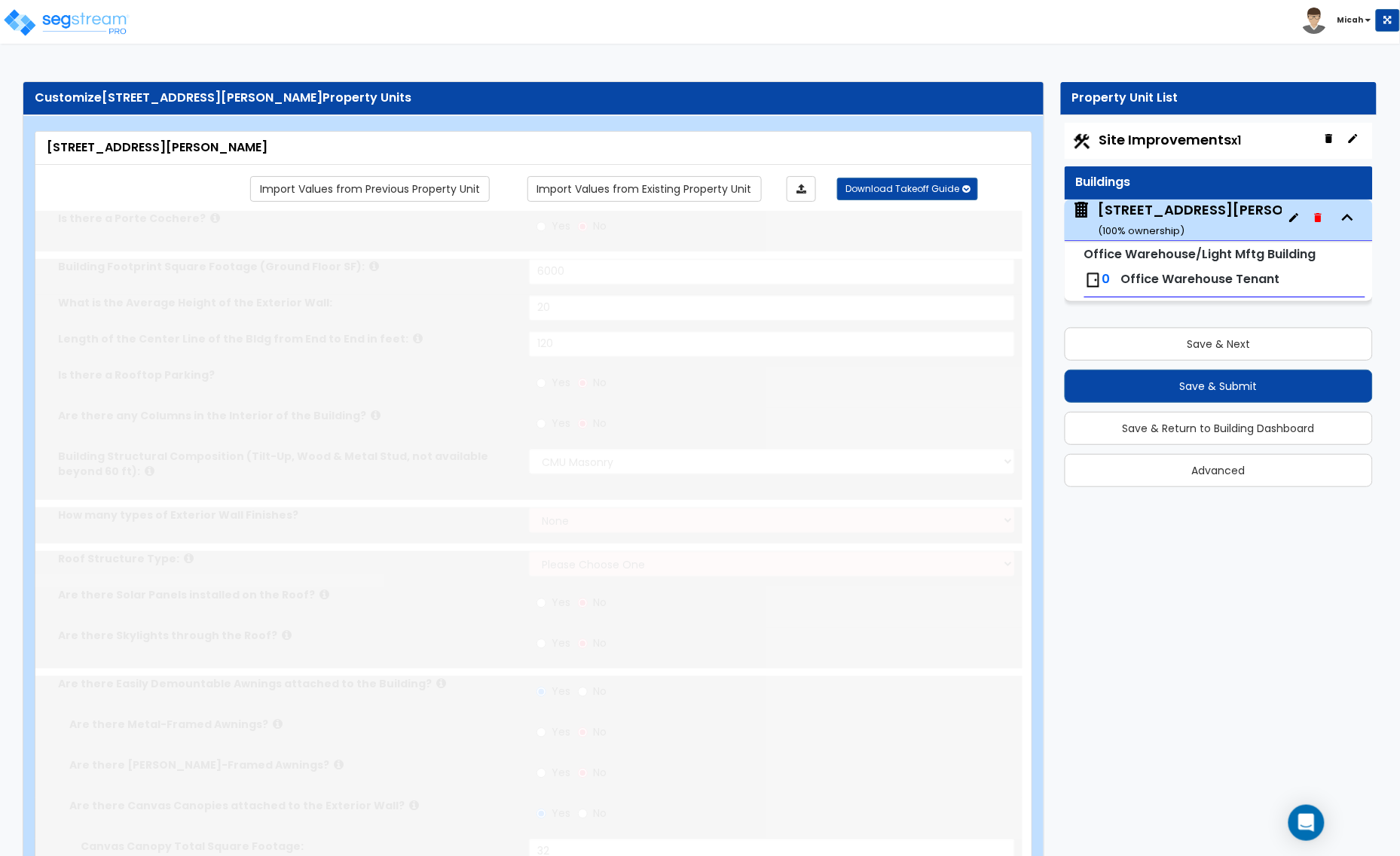
radio input "true"
select select "1"
type input "10"
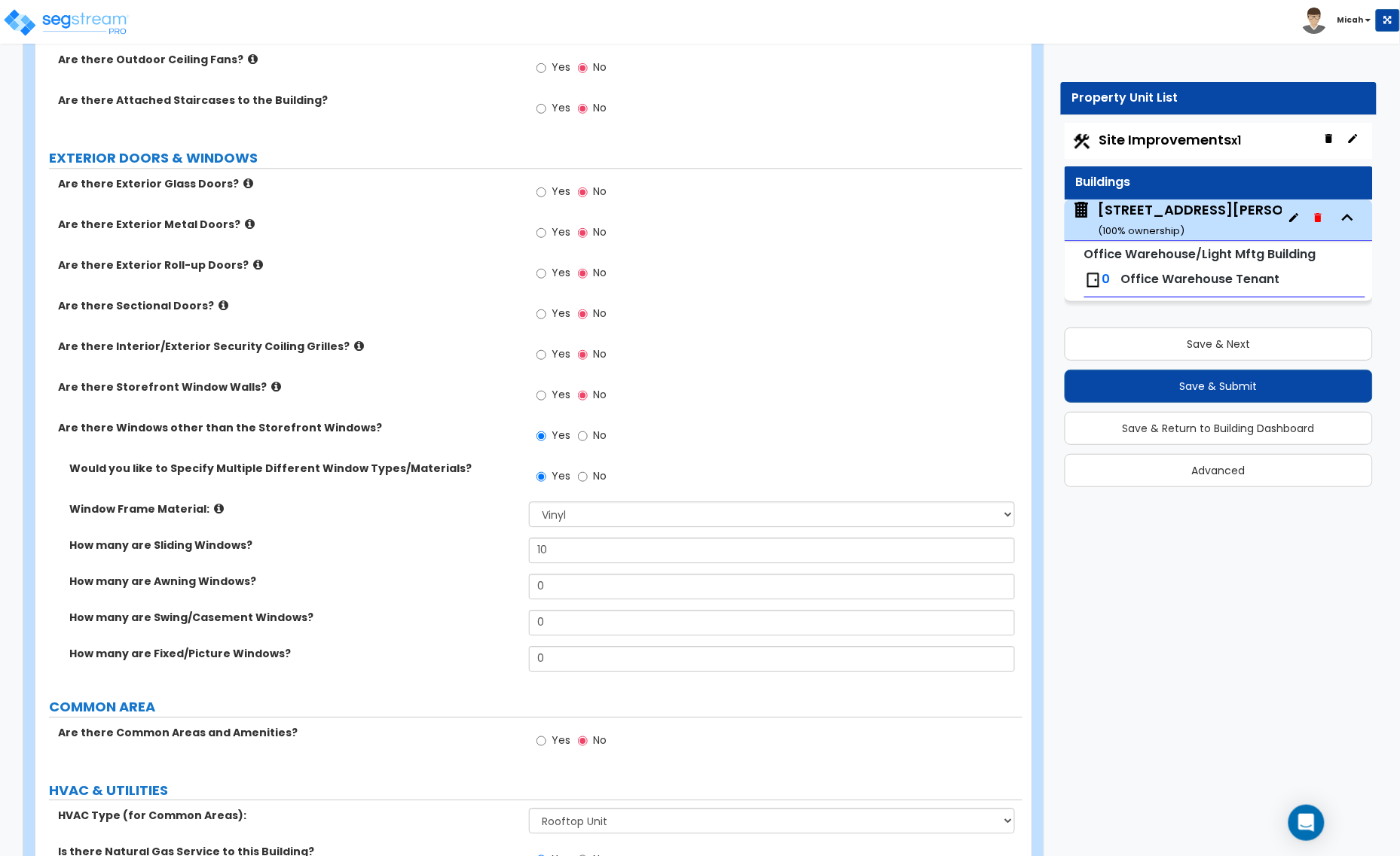
scroll to position [1130, 0]
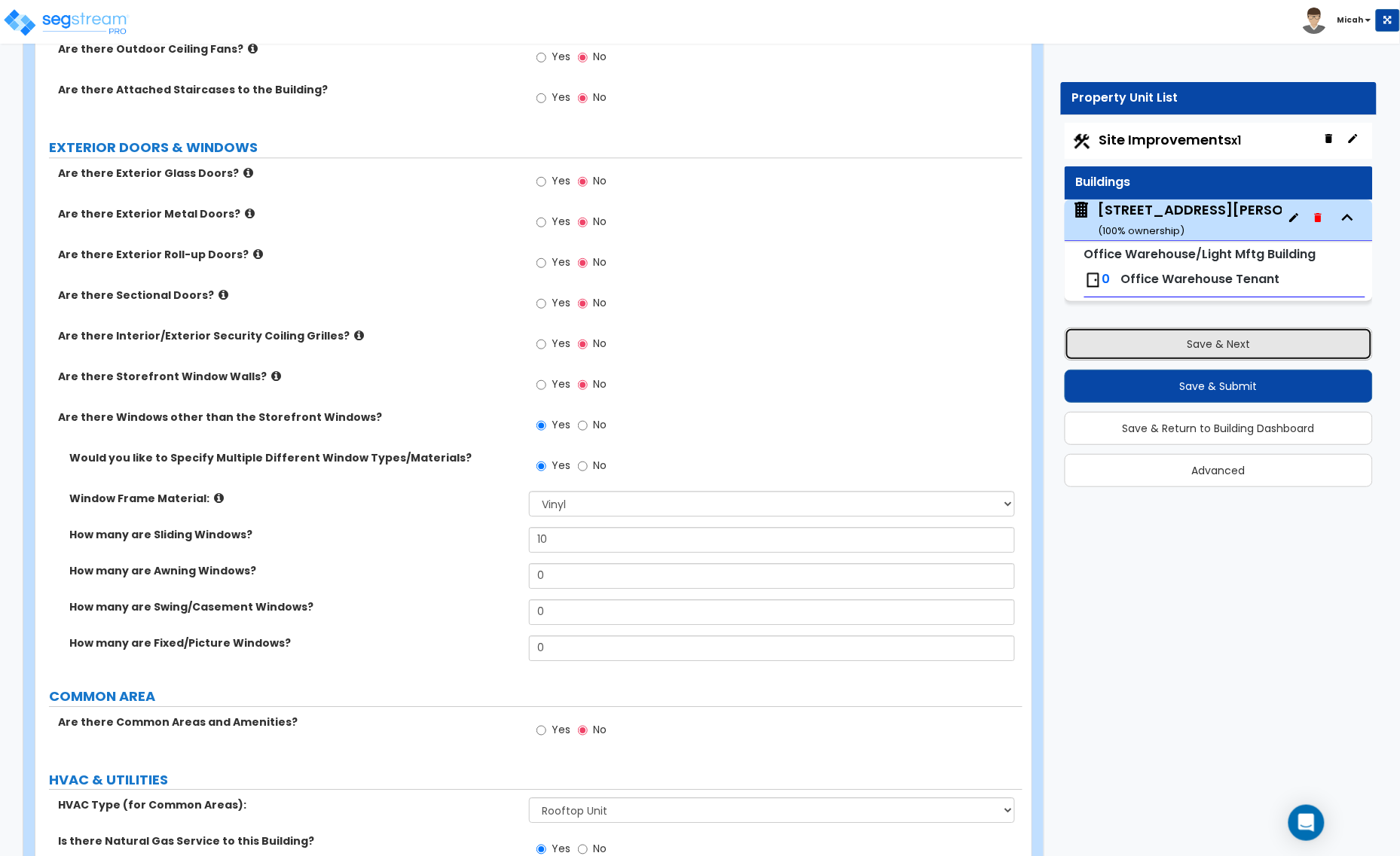
click at [1183, 340] on button "Save & Next" at bounding box center [1219, 344] width 308 height 33
select select "2"
select select "1"
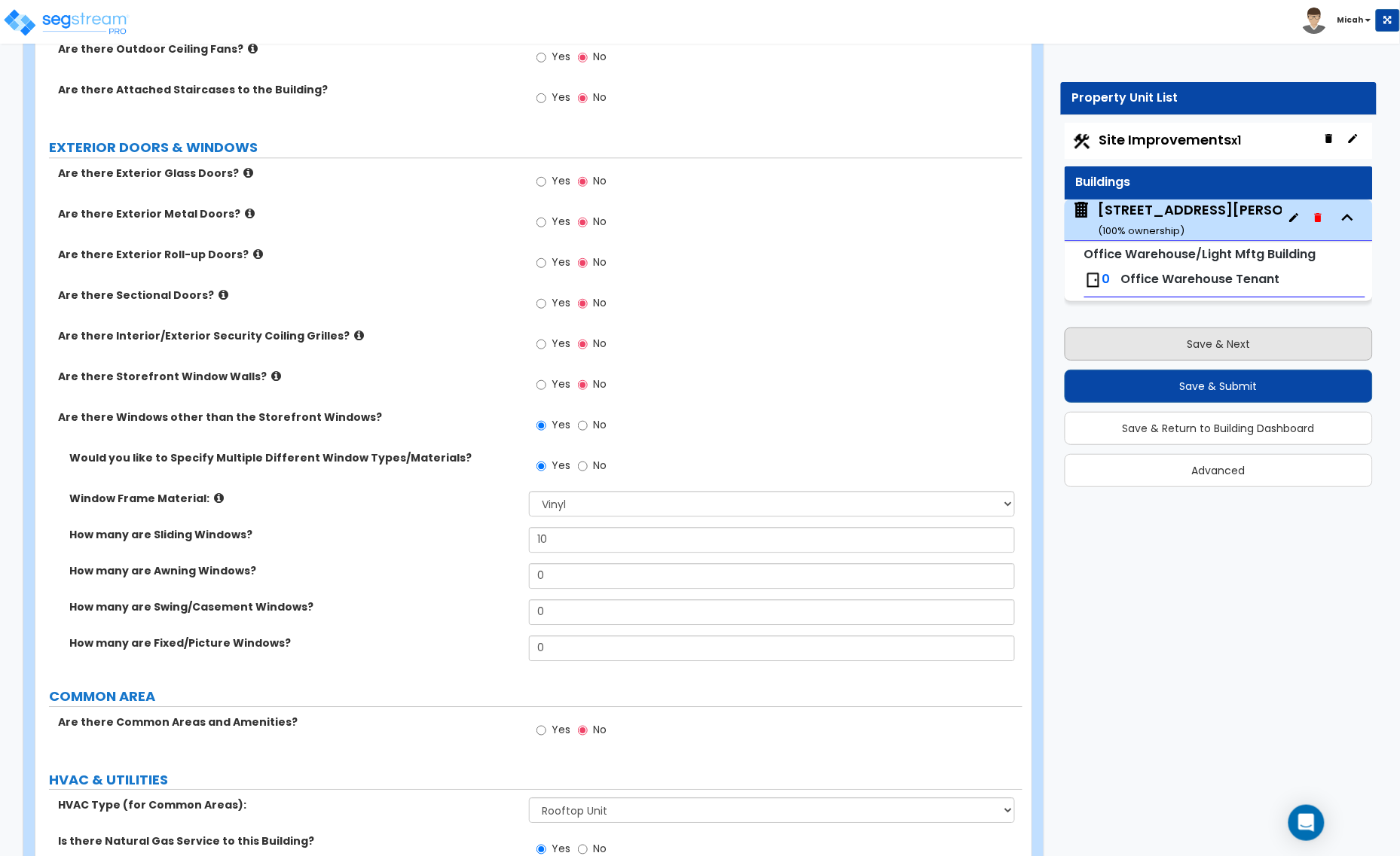
select select "1"
select select "2"
select select "1"
select select "2"
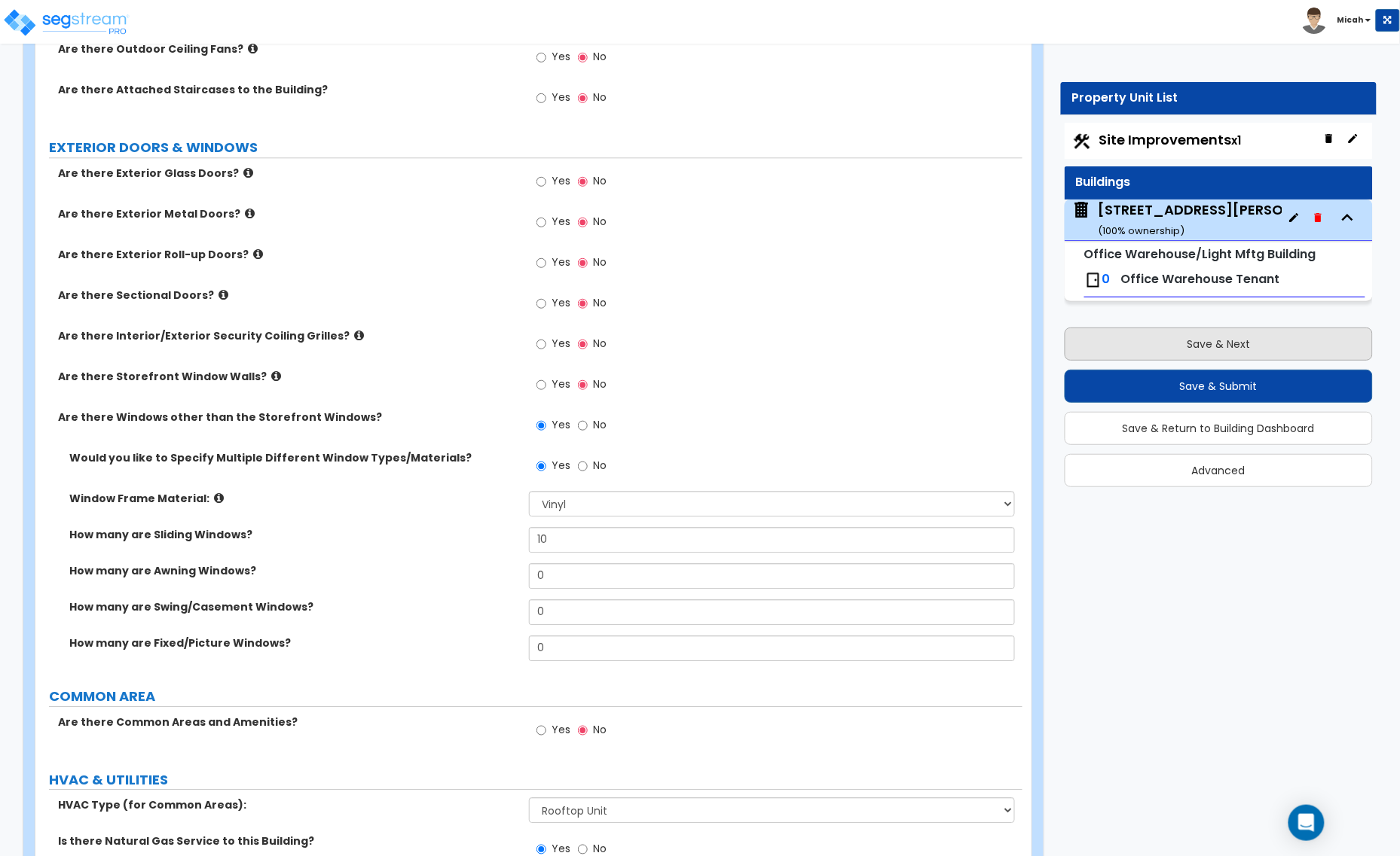
select select "2"
select select "4"
select select "10"
select select "2"
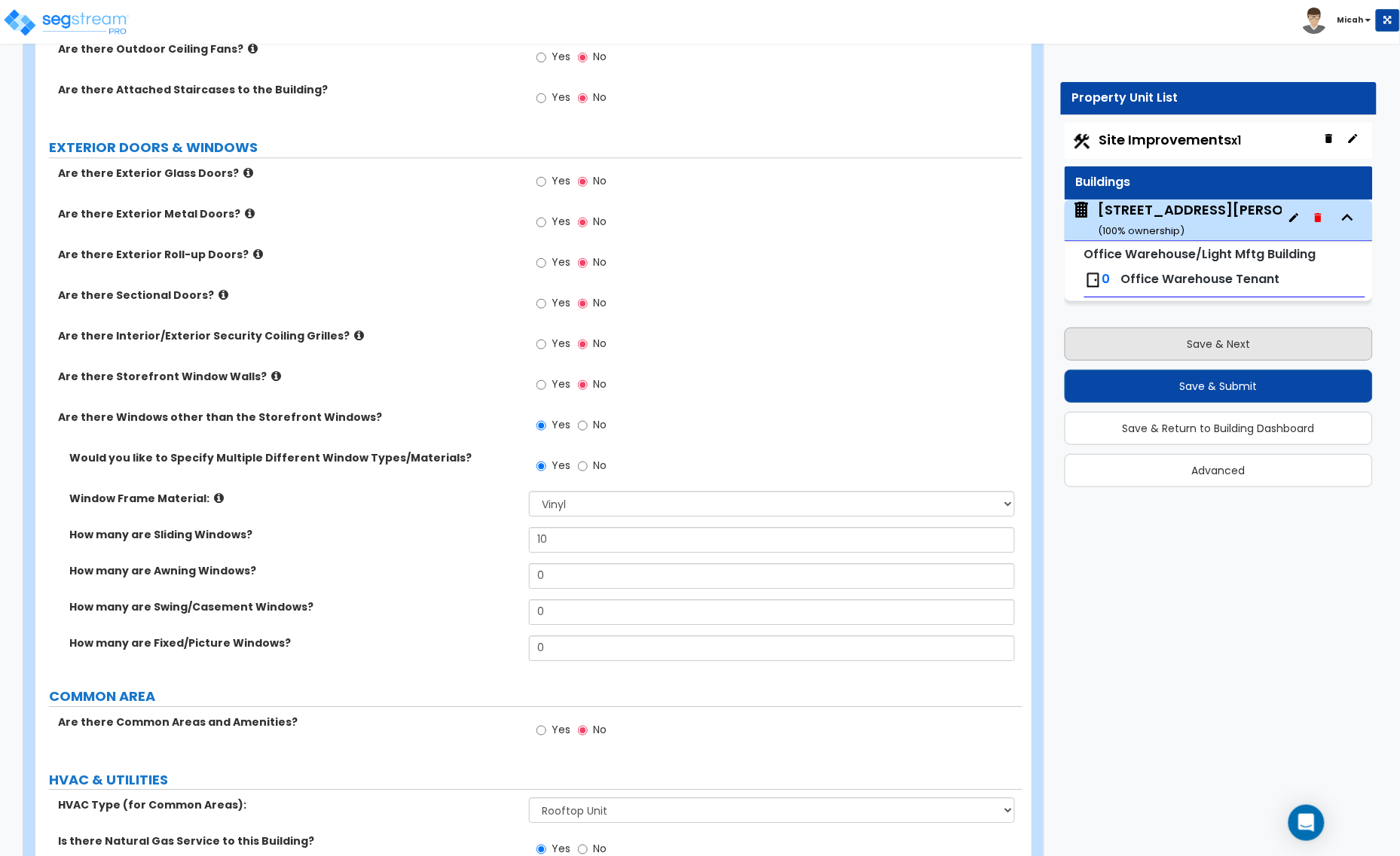
select select "10"
select select "3"
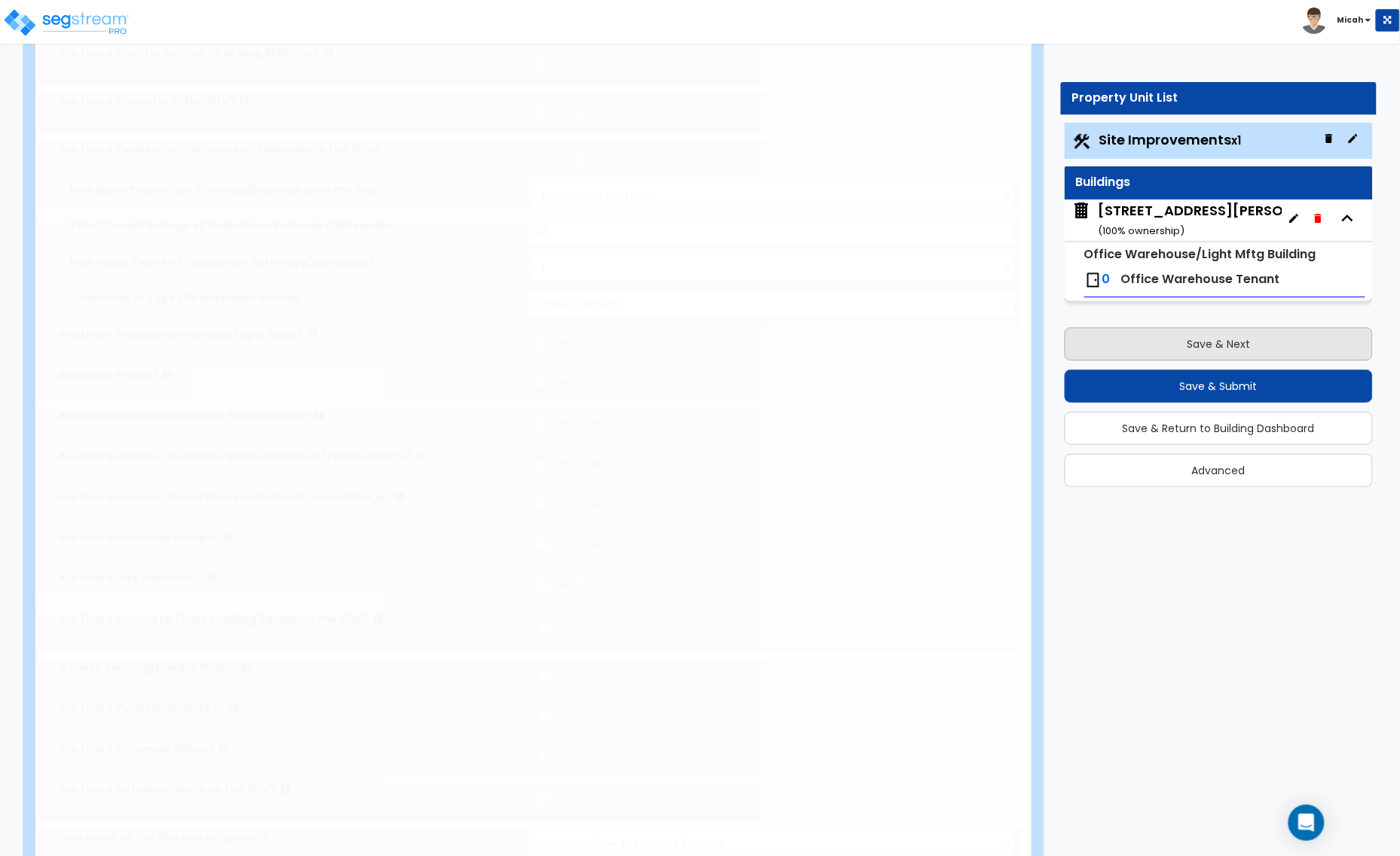
scroll to position [0, 0]
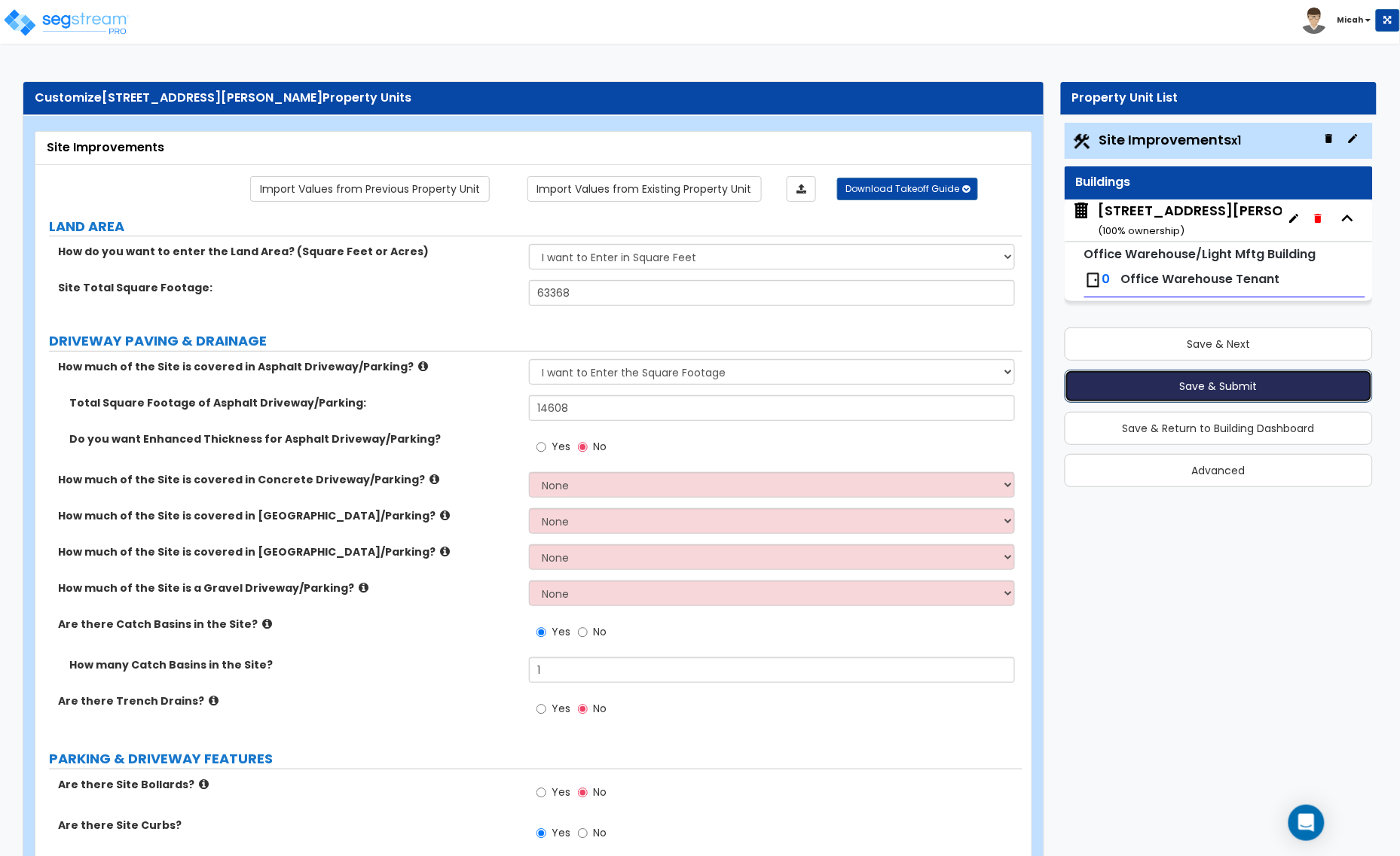
click at [1140, 390] on button "Save & Submit" at bounding box center [1219, 387] width 308 height 33
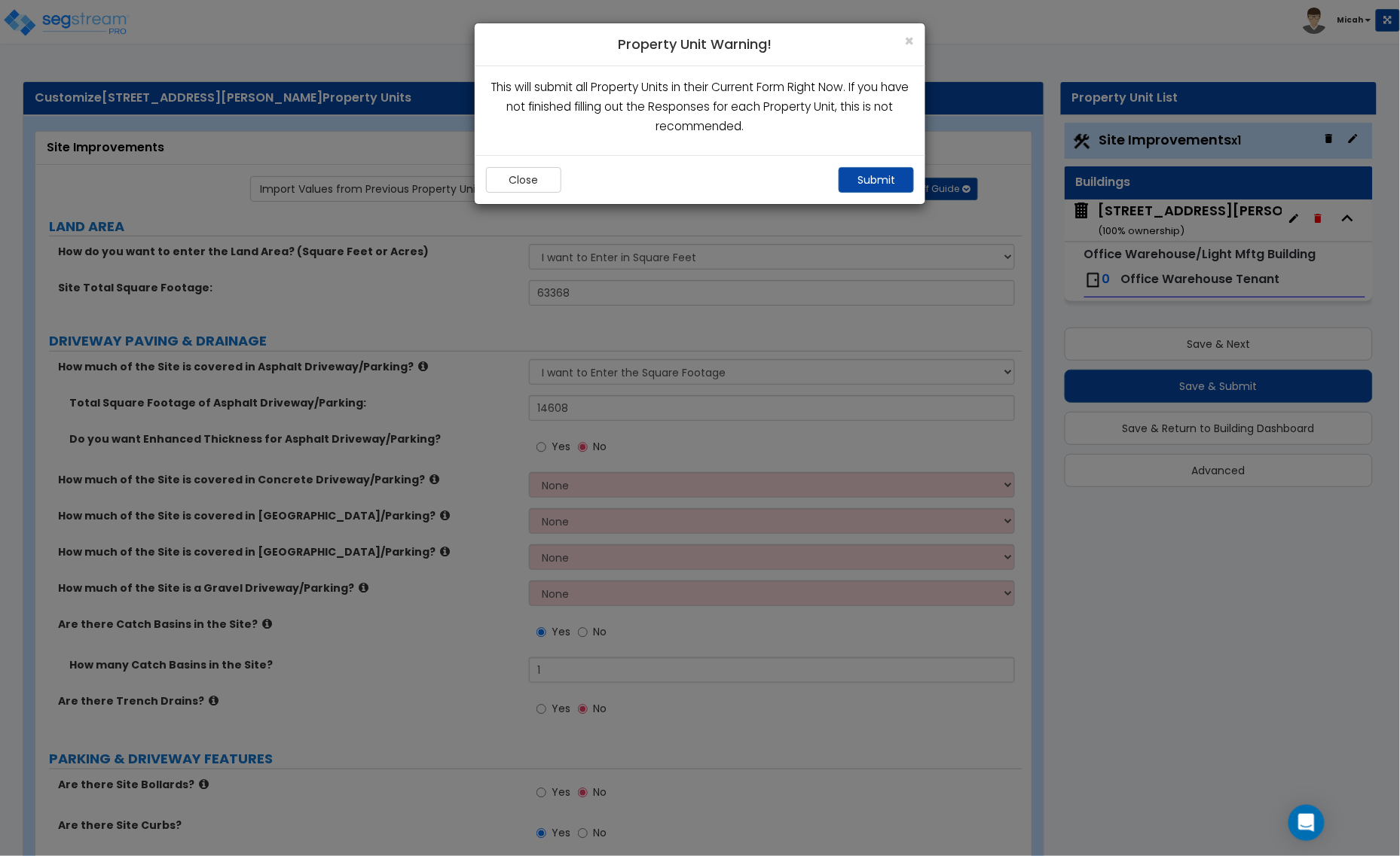
click at [861, 163] on div "Close Submit" at bounding box center [700, 179] width 451 height 49
click at [864, 178] on button "Submit" at bounding box center [876, 180] width 76 height 26
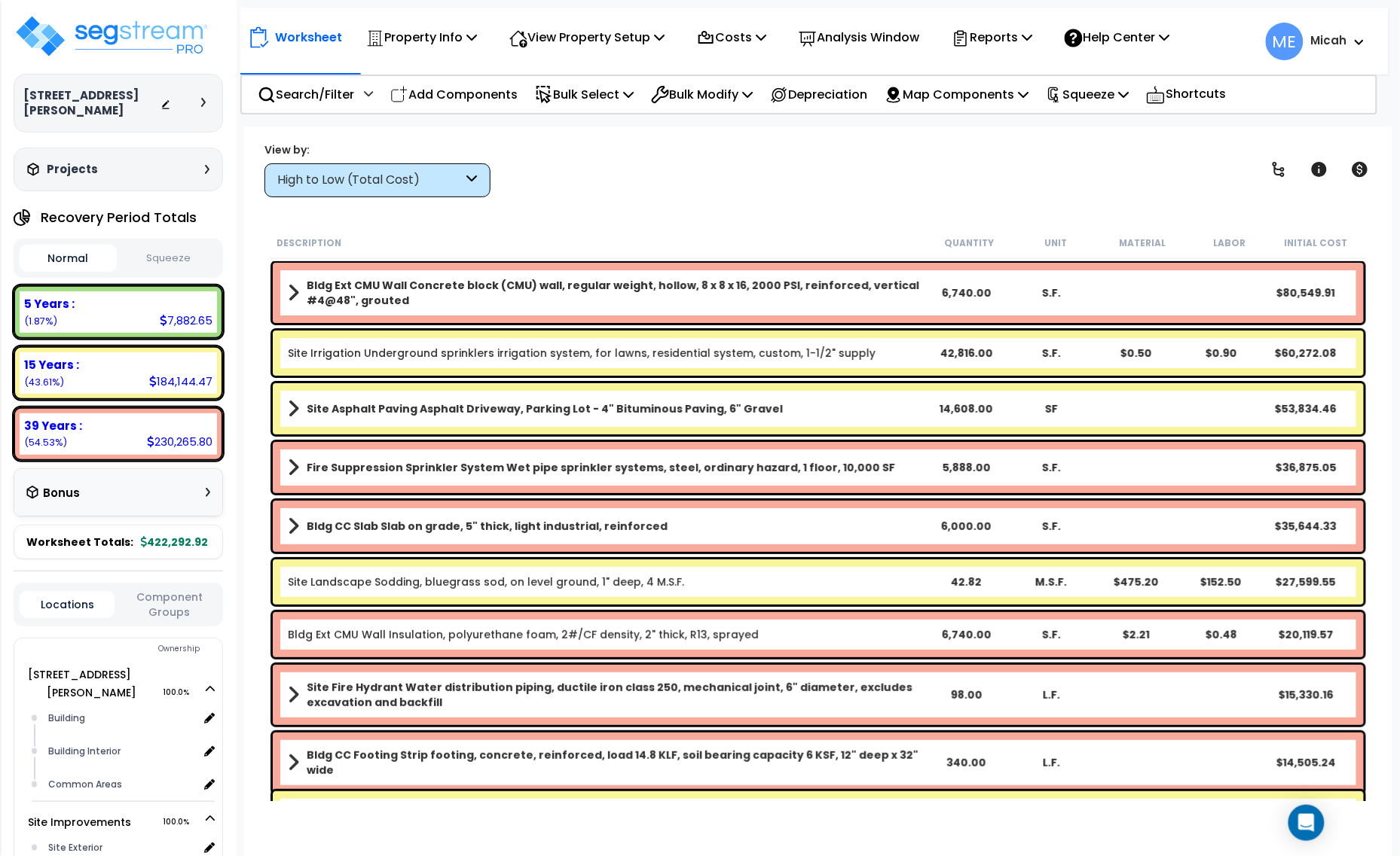
click at [473, 179] on icon at bounding box center [472, 180] width 10 height 18
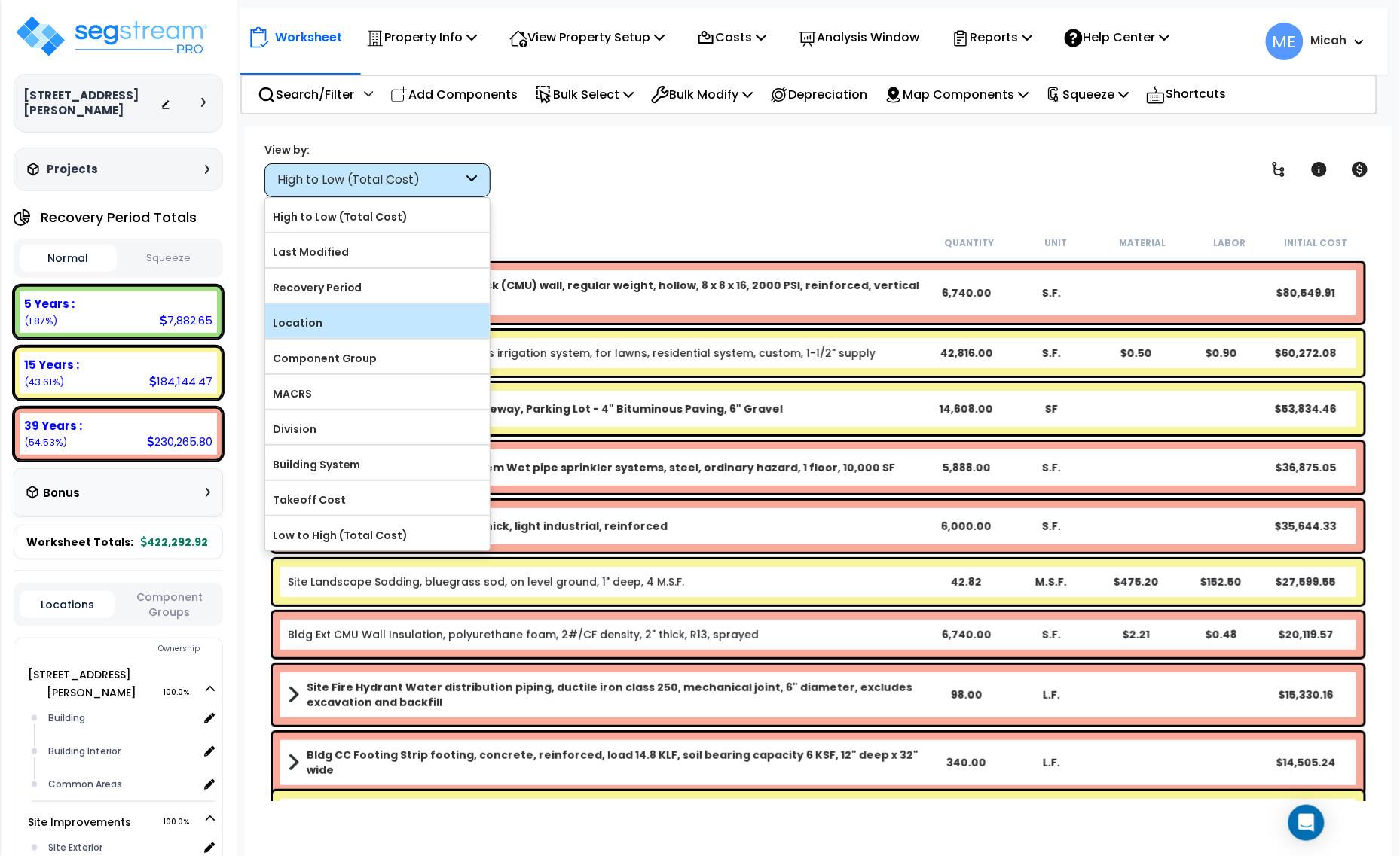
click at [364, 322] on label "Location" at bounding box center [377, 323] width 224 height 22
click at [0, 0] on input "Location" at bounding box center [0, 0] width 0 height 0
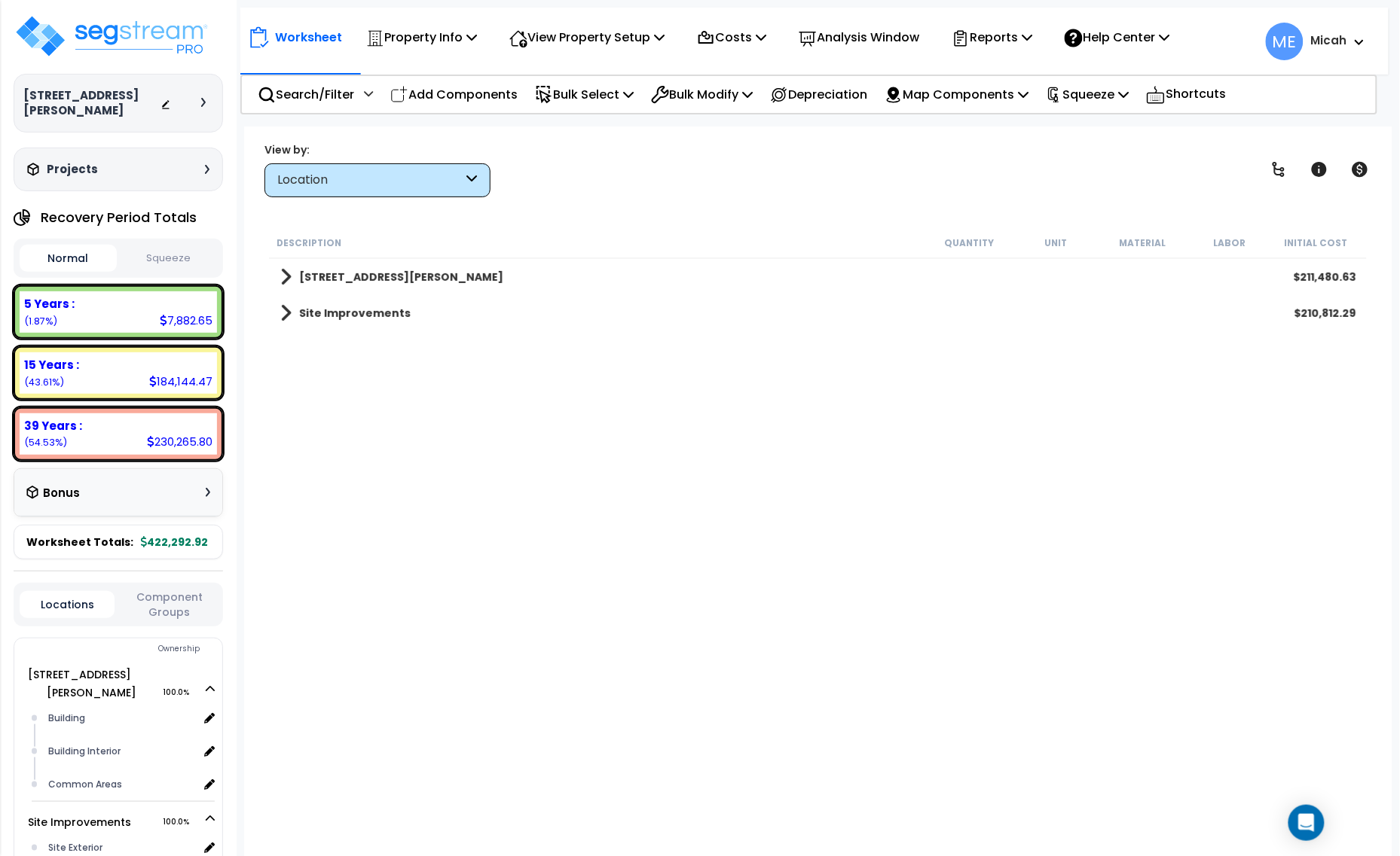
click at [286, 271] on span at bounding box center [285, 277] width 11 height 21
click at [296, 384] on span at bounding box center [301, 385] width 11 height 21
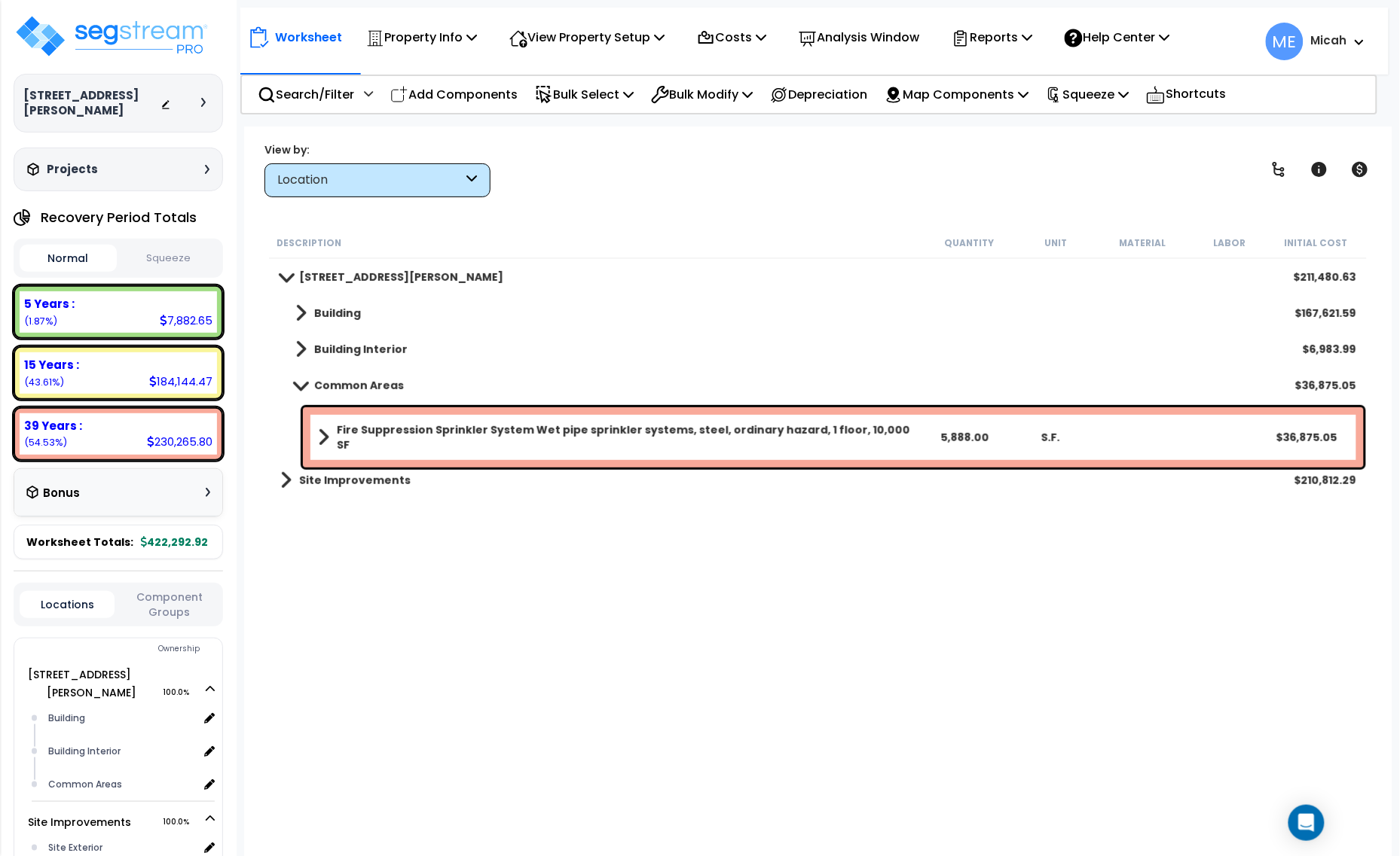
click at [364, 428] on b "Fire Suppression Sprinkler System Wet pipe sprinkler systems, steel, ordinary h…" at bounding box center [629, 438] width 585 height 30
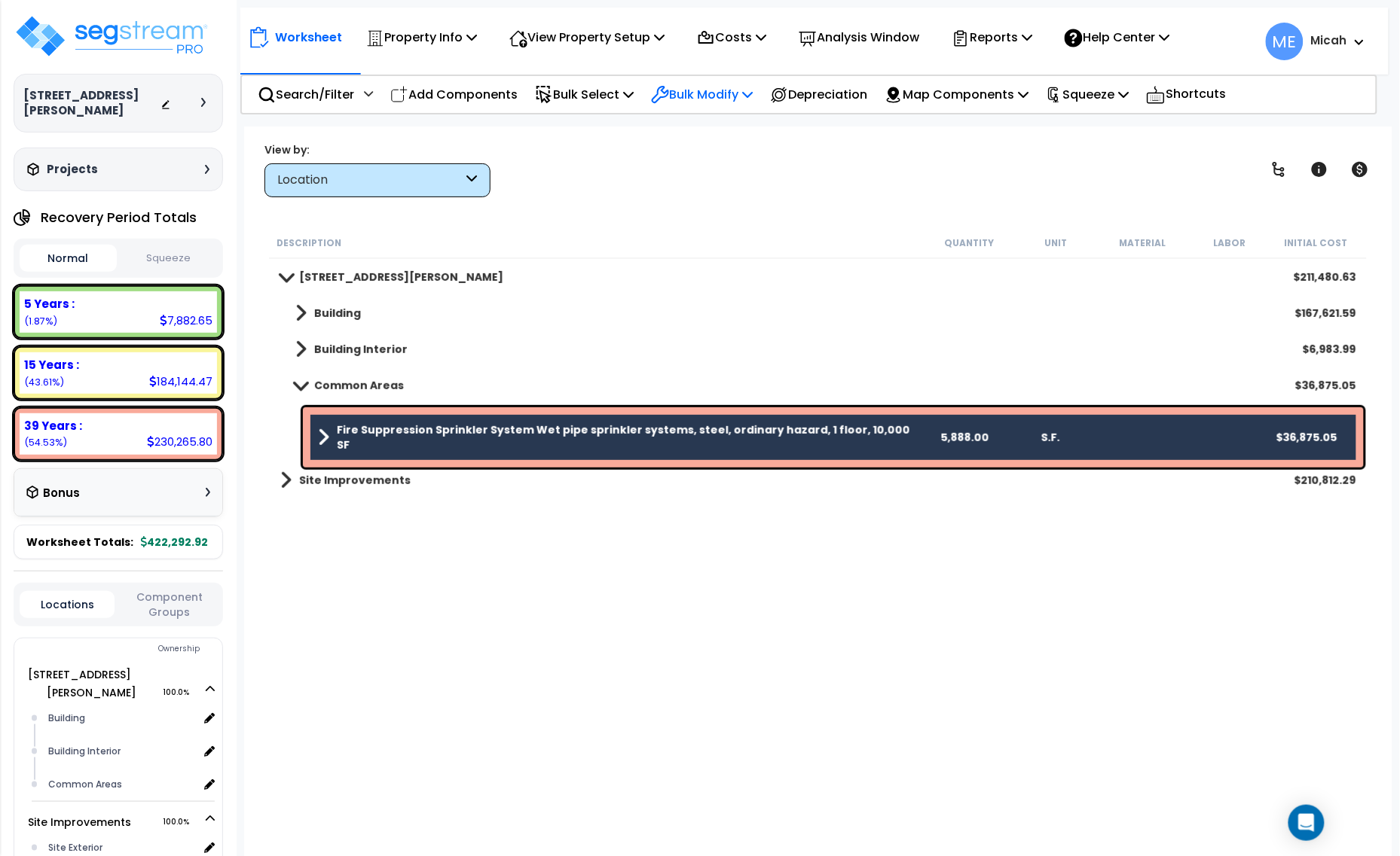
click at [753, 94] on p "Bulk Modify" at bounding box center [702, 94] width 102 height 20
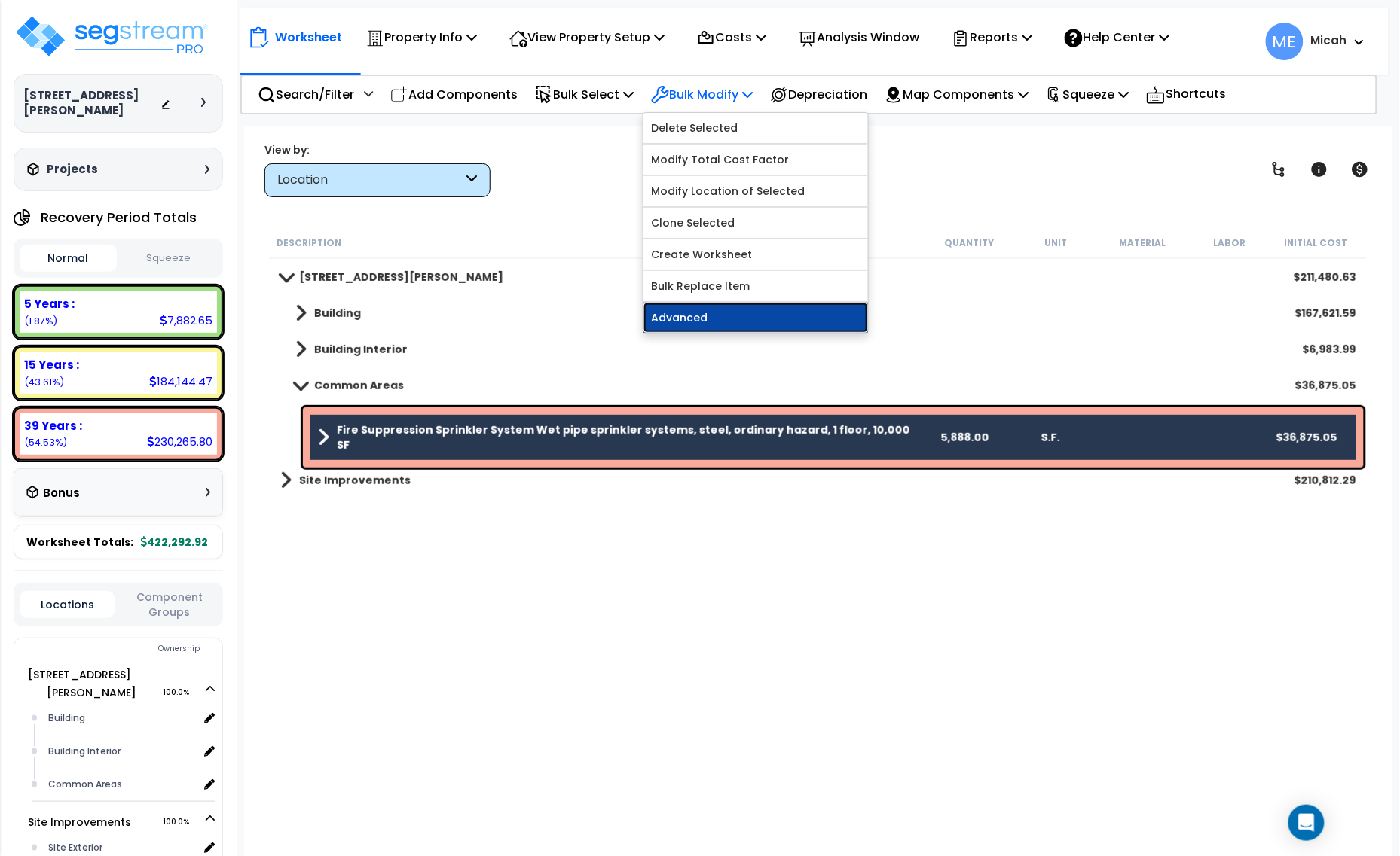
click at [770, 315] on link "Advanced" at bounding box center [755, 318] width 224 height 30
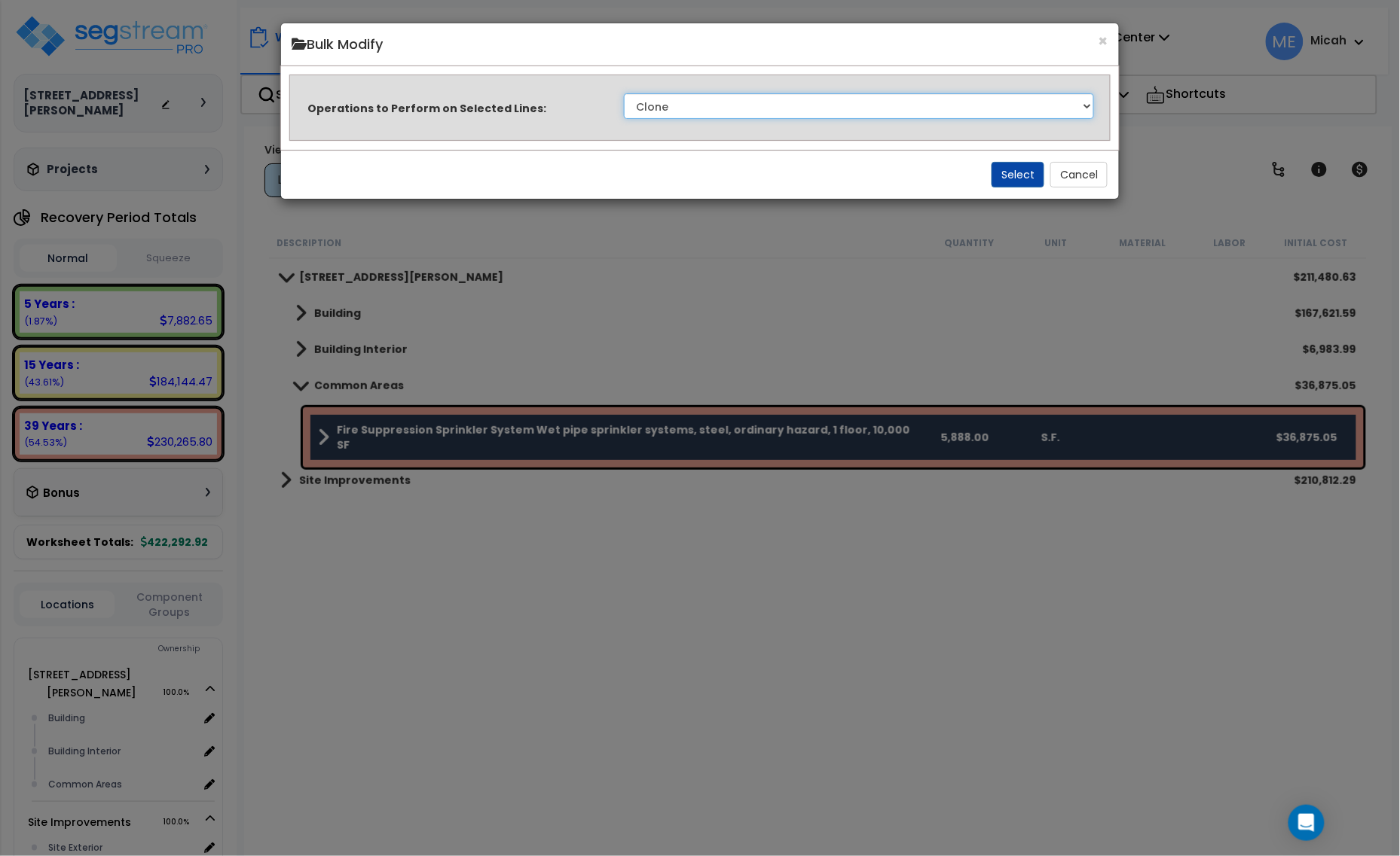
click at [880, 118] on select "Clone Delete Delete Zero Quantities Modify Component Group Modify Recovery Peri…" at bounding box center [859, 106] width 471 height 26
select select "modifyLocation"
click at [623, 93] on select "Clone Delete Delete Zero Quantities Modify Component Group Modify Recovery Peri…" at bounding box center [859, 106] width 471 height 26
click at [1004, 178] on button "Select" at bounding box center [1017, 175] width 53 height 26
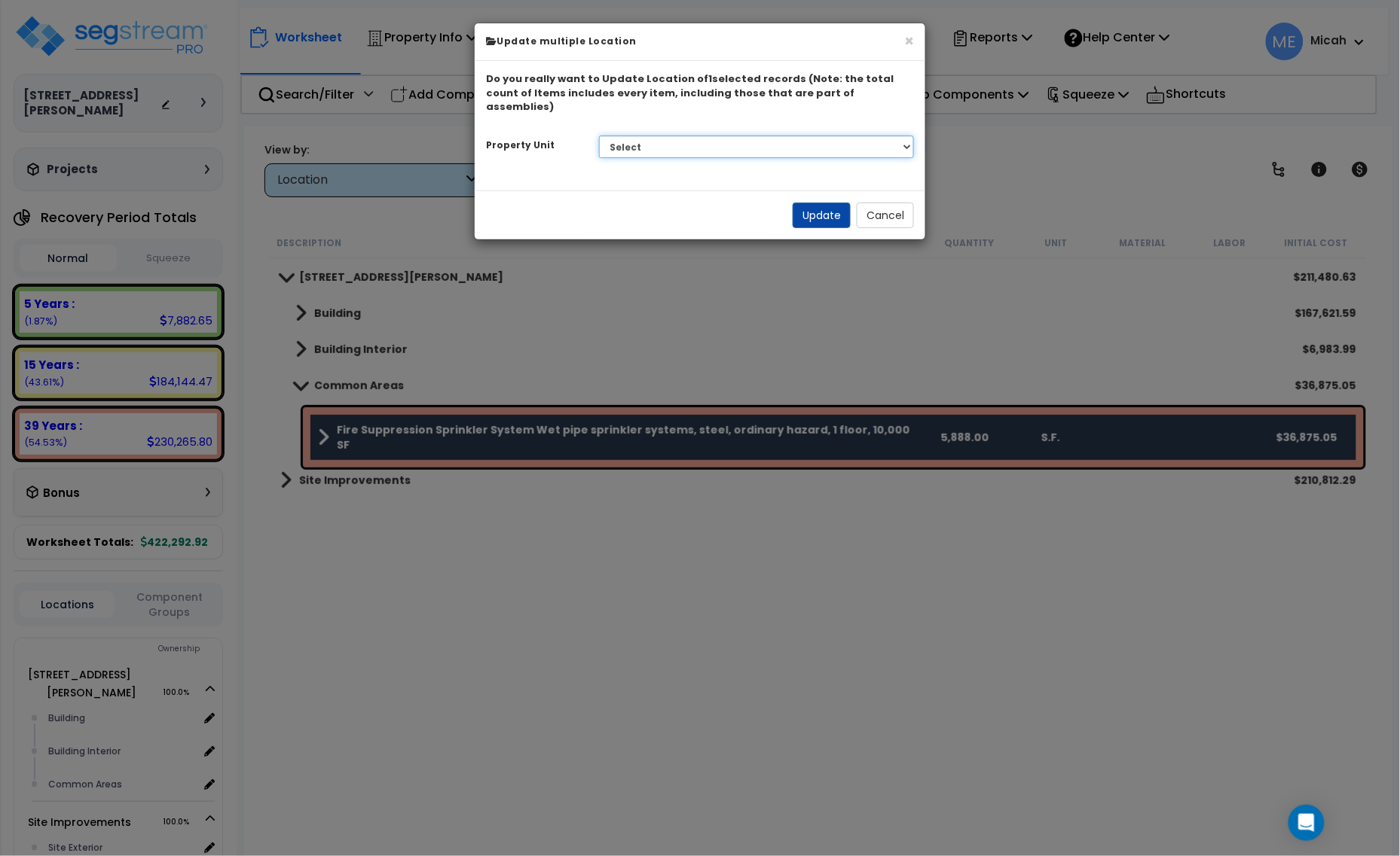
click at [803, 143] on select "Select 14250 Ewing Ave S. Site Improvements" at bounding box center [756, 147] width 316 height 22
select select "165265"
click at [598, 136] on select "Select 14250 Ewing Ave S. Site Improvements" at bounding box center [756, 147] width 316 height 22
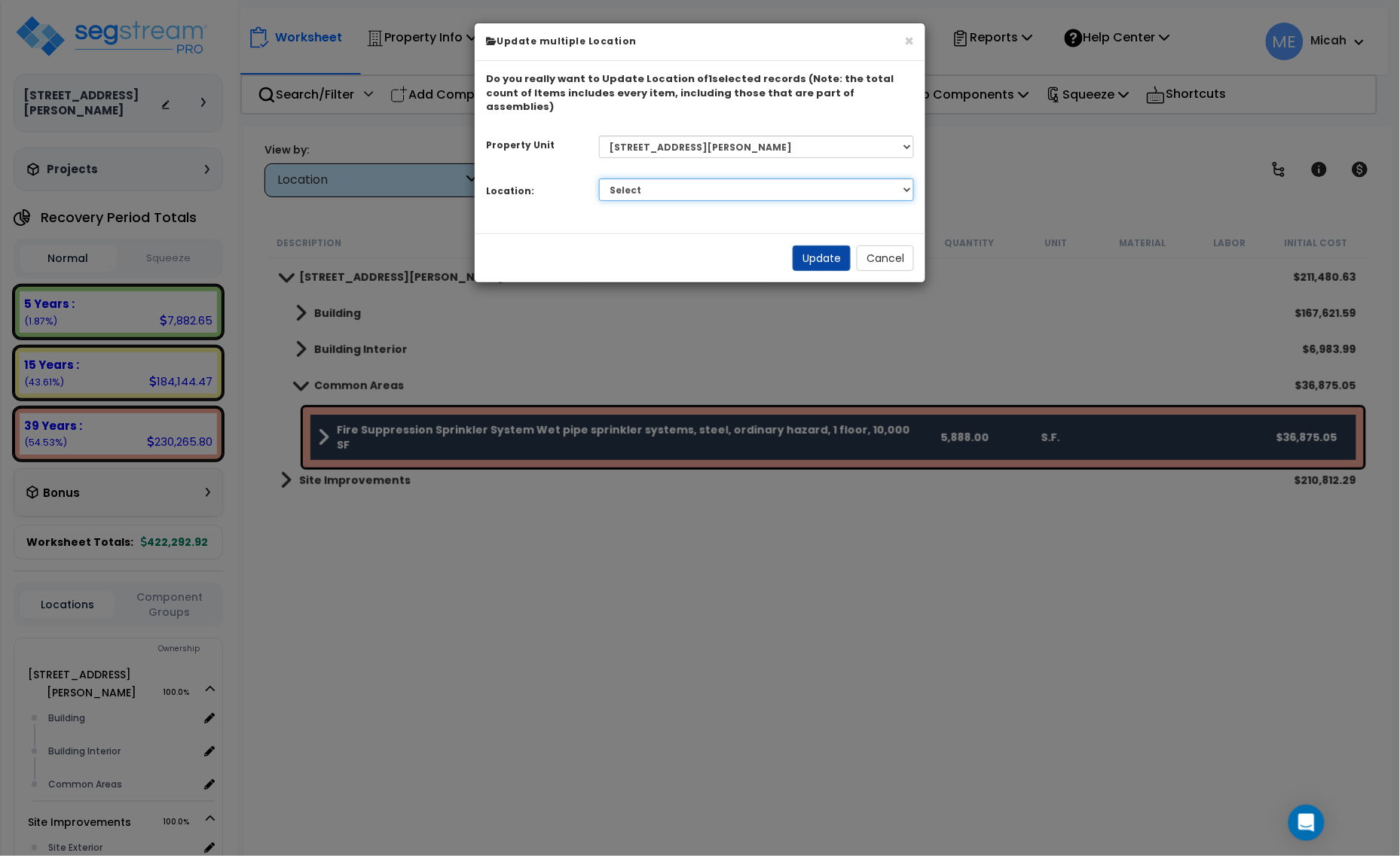
click at [783, 179] on select "Select Building Building Interior Common Areas Add Additional Location" at bounding box center [756, 189] width 316 height 22
select select "461"
click at [598, 178] on select "Select Building Building Interior Common Areas Add Additional Location" at bounding box center [756, 189] width 316 height 22
click at [827, 246] on button "Update" at bounding box center [821, 259] width 58 height 26
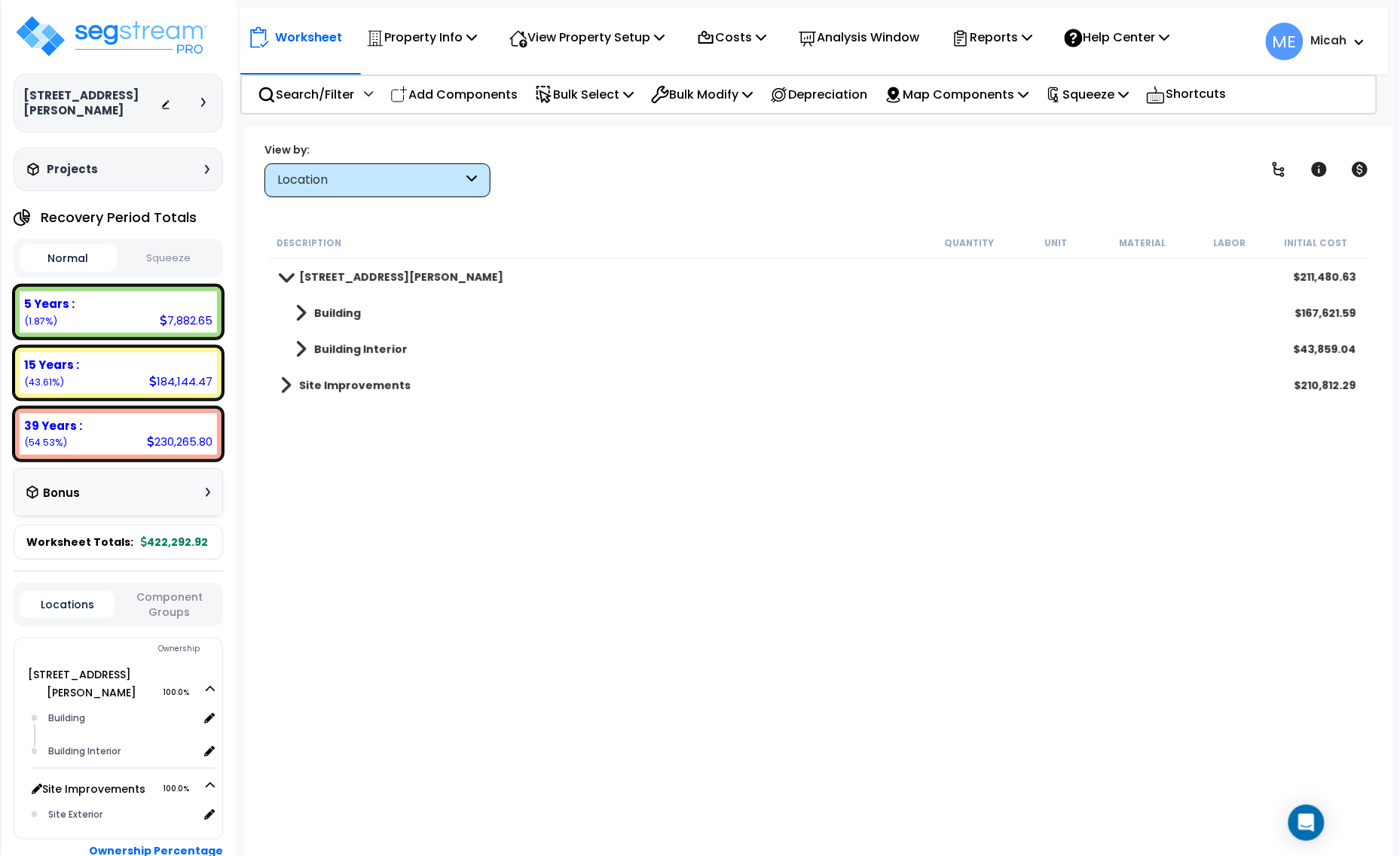
scroll to position [57, 0]
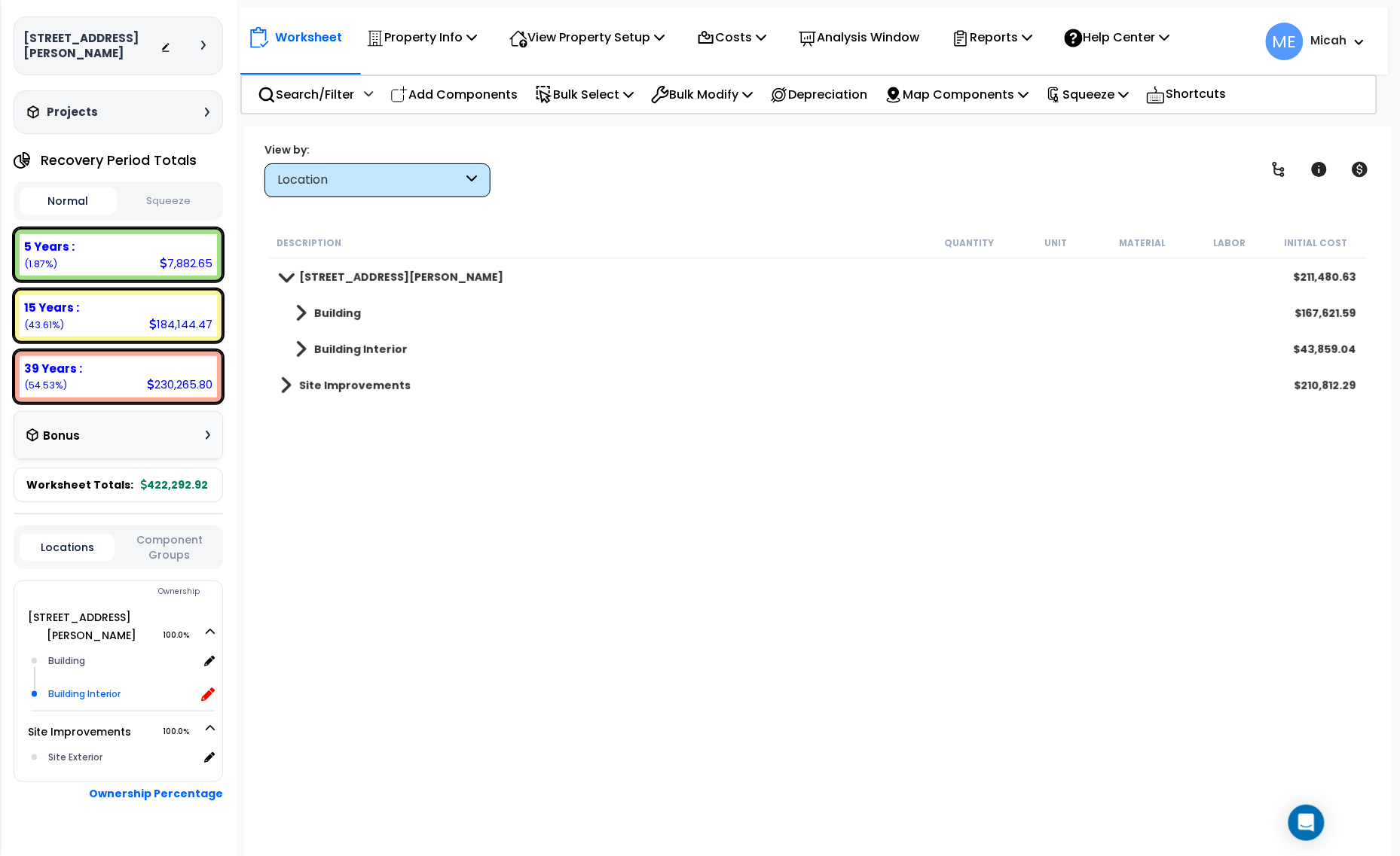
click at [213, 688] on icon at bounding box center [208, 694] width 14 height 14
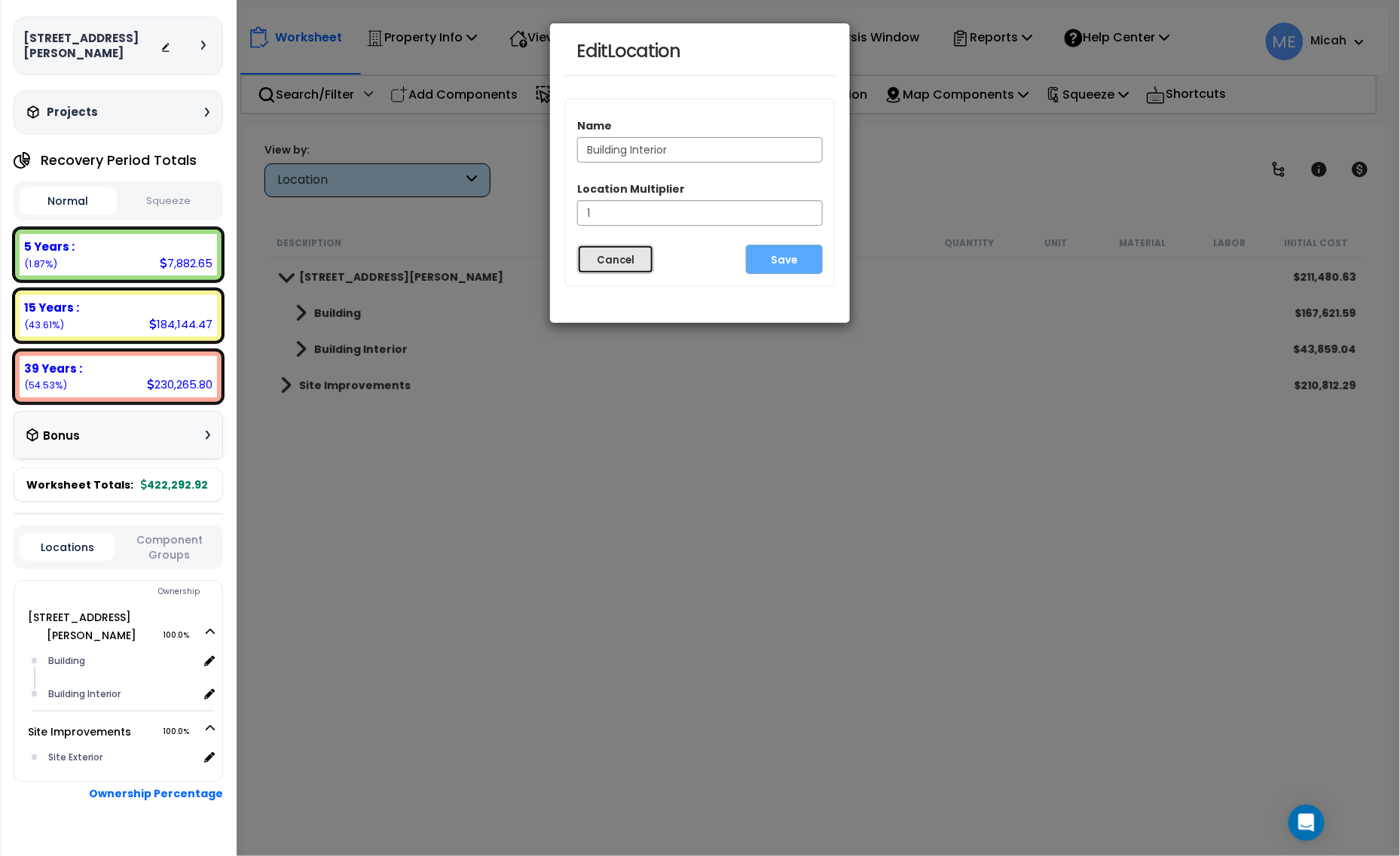
click at [615, 265] on button "Cancel" at bounding box center [615, 259] width 77 height 30
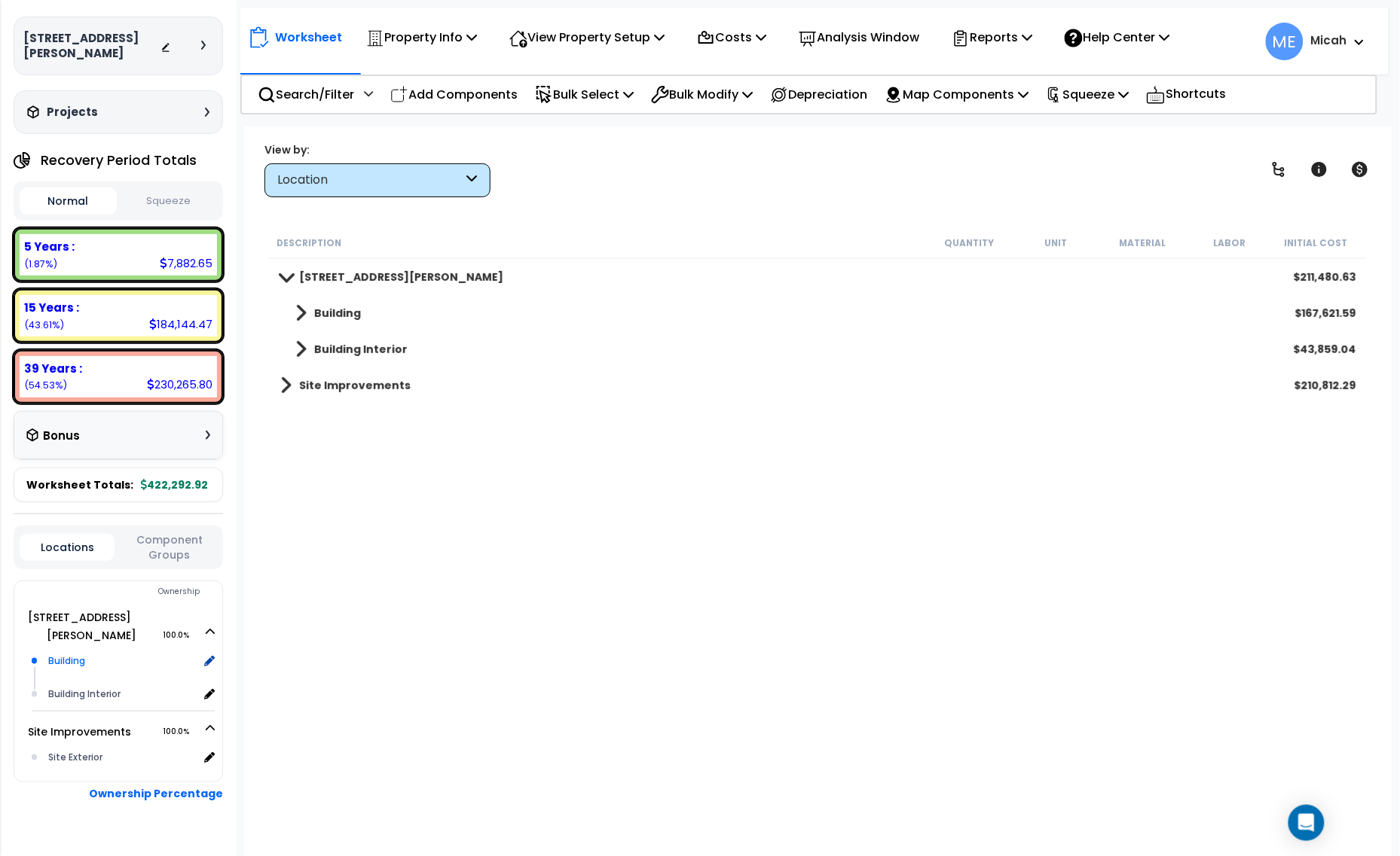
scroll to position [66, 0]
drag, startPoint x: 79, startPoint y: 657, endPoint x: 446, endPoint y: 675, distance: 367.4
click at [446, 675] on div "Description Quantity Unit Material Labor Initial Cost 14250 Ewing Ave S. $211,4…" at bounding box center [818, 514] width 1103 height 574
click at [162, 533] on button "Component Groups" at bounding box center [169, 548] width 95 height 31
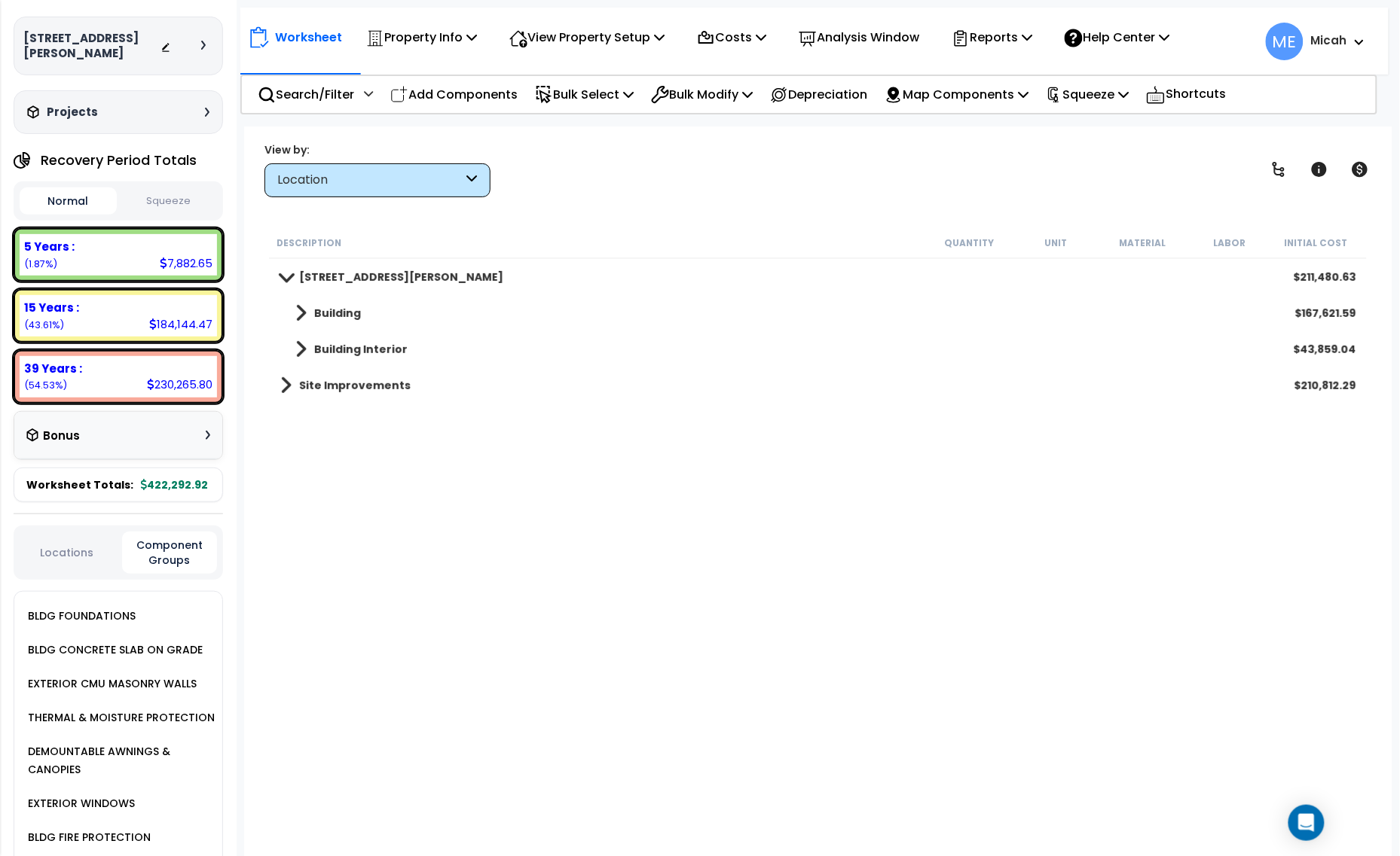
click at [84, 545] on button "Locations" at bounding box center [66, 553] width 95 height 17
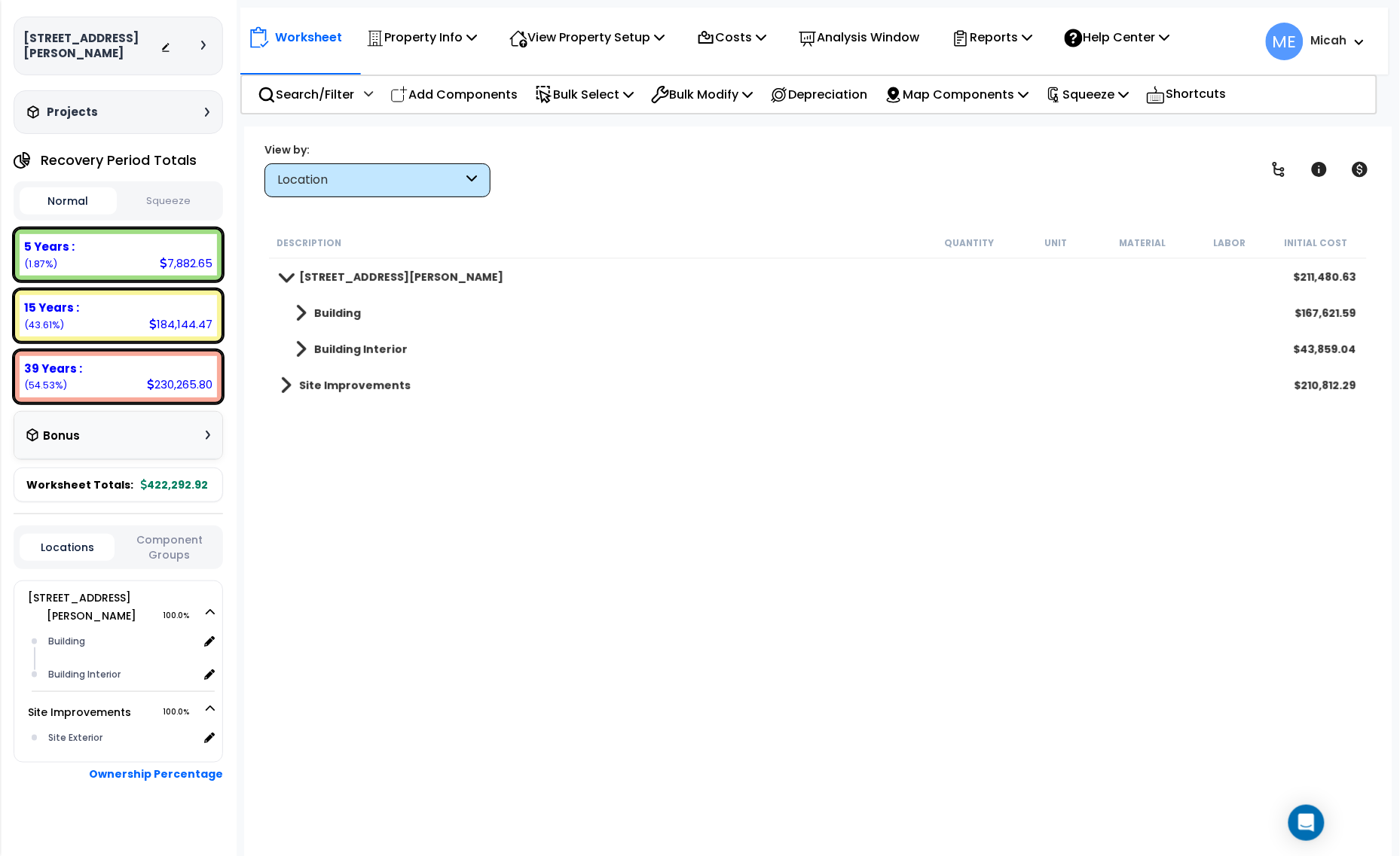
scroll to position [38, 0]
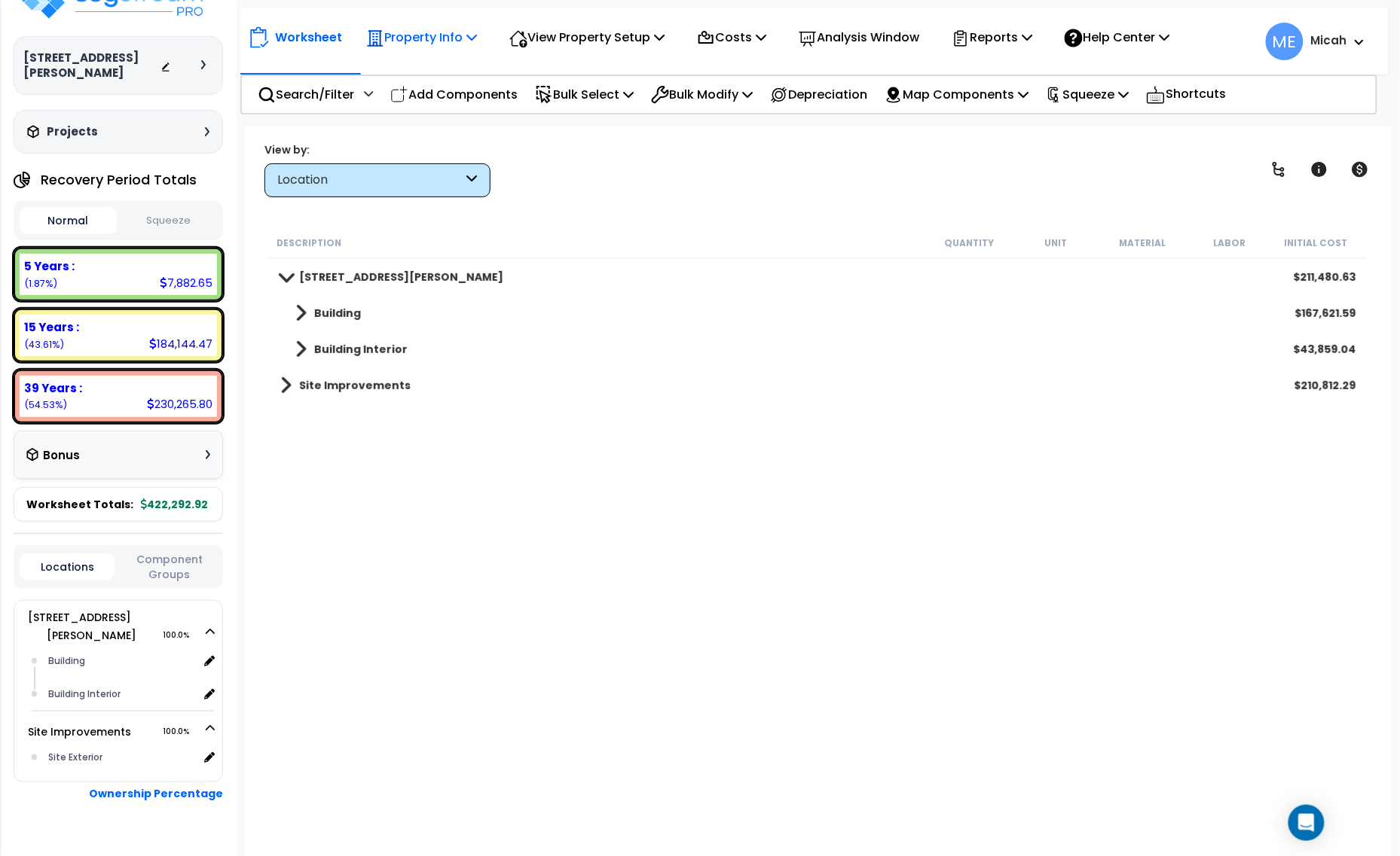
click at [476, 35] on icon at bounding box center [471, 36] width 10 height 12
click at [464, 134] on link "Template property" at bounding box center [433, 135] width 150 height 30
click at [453, 34] on p "Property Info" at bounding box center [421, 37] width 111 height 20
click at [476, 35] on icon at bounding box center [471, 36] width 10 height 12
click at [664, 32] on icon at bounding box center [658, 36] width 10 height 12
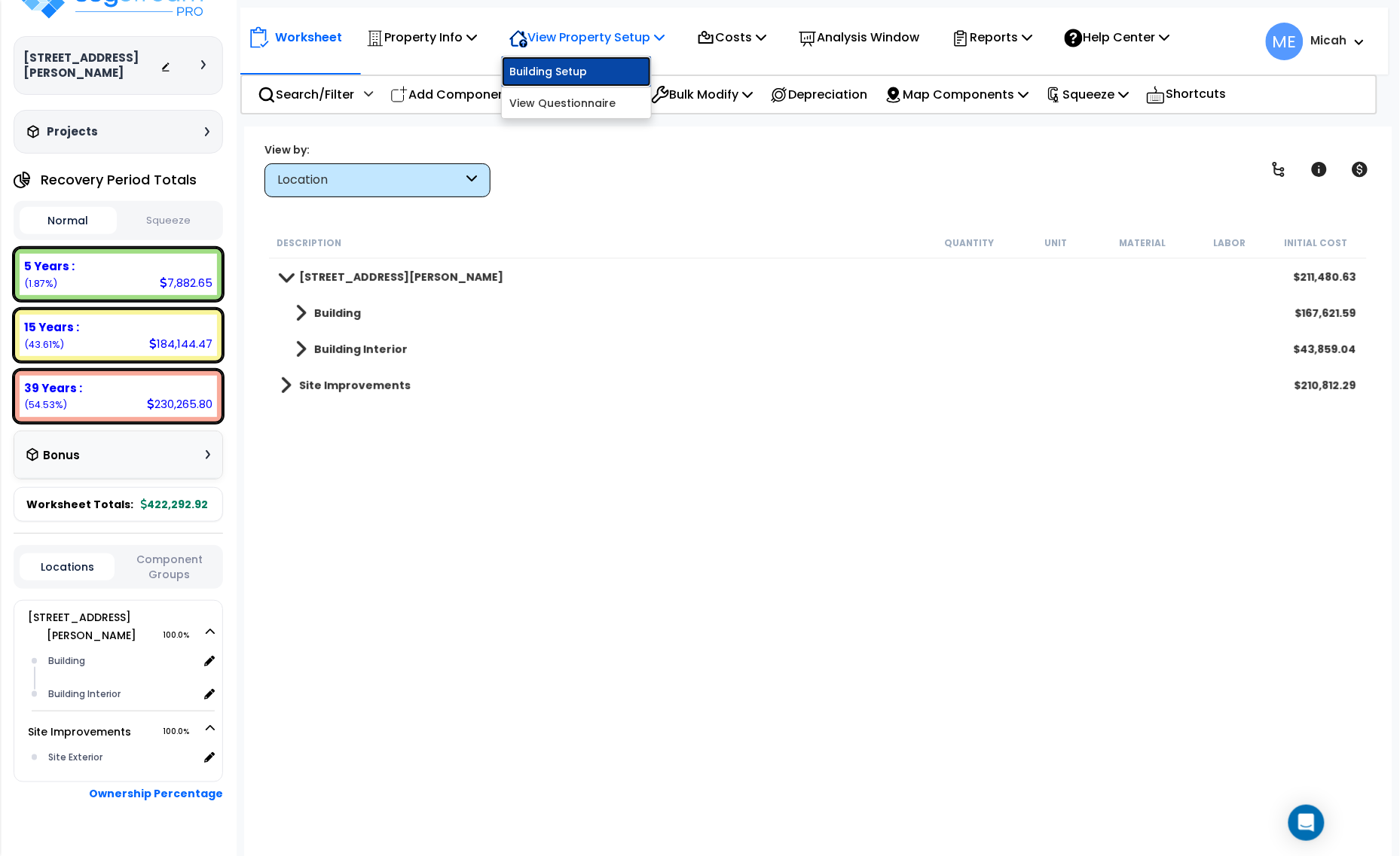
click at [616, 68] on link "Building Setup" at bounding box center [576, 71] width 150 height 30
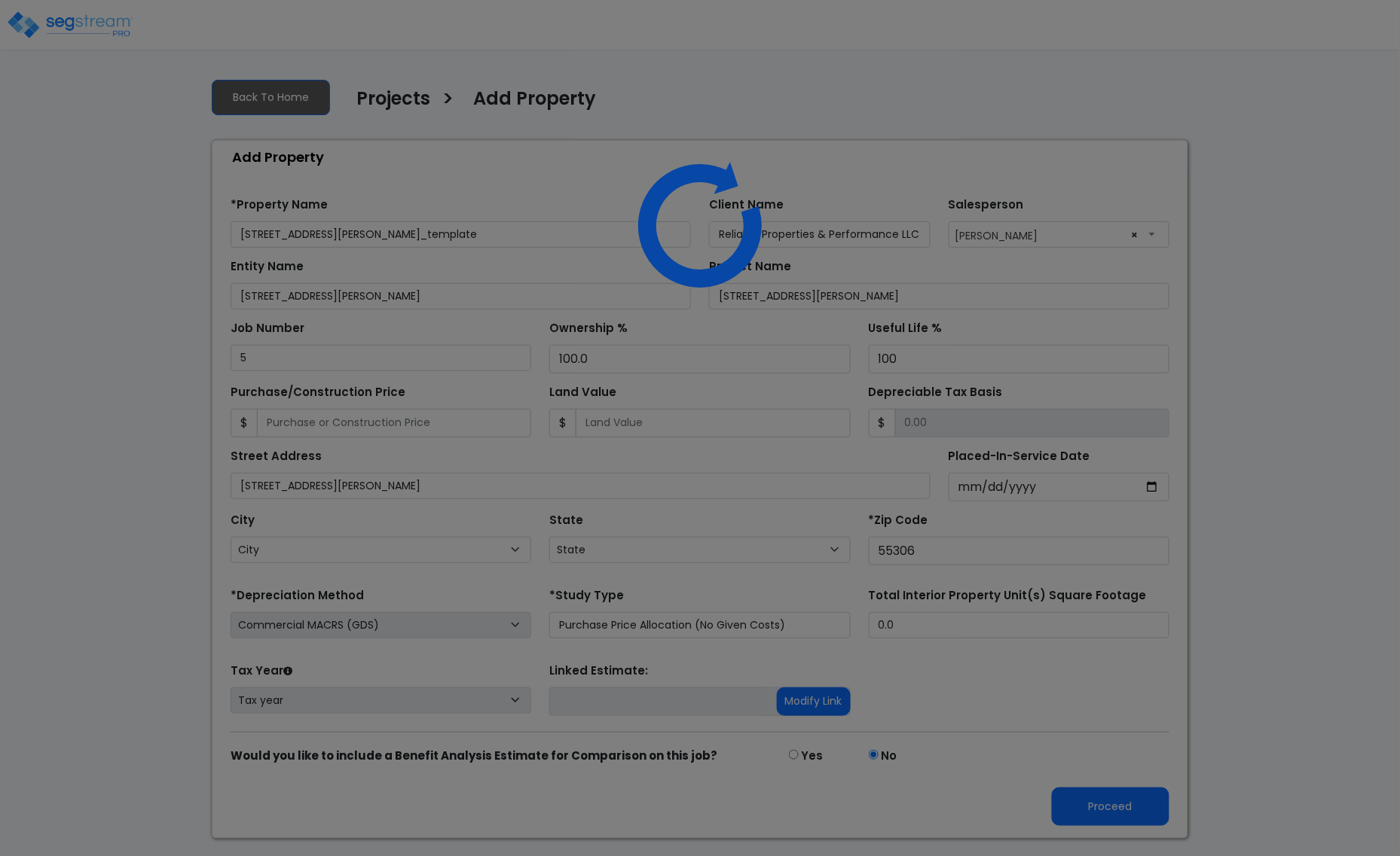
select select "MN"
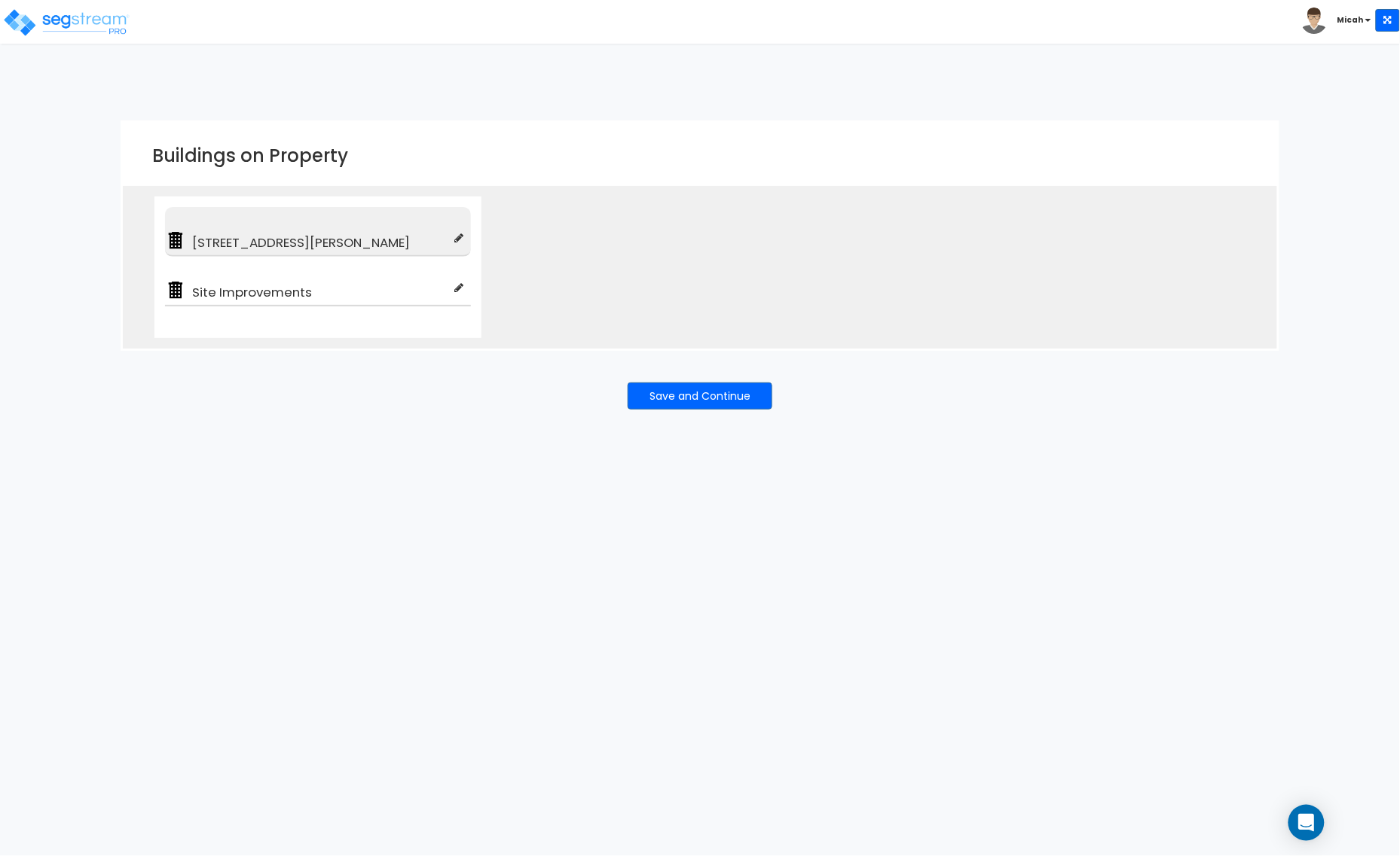
click at [457, 237] on icon at bounding box center [459, 237] width 9 height 10
type input "[STREET_ADDRESS][PERSON_NAME]"
type input "Office Warehouse/Light Mftg Building"
checkbox input "true"
type input "100"
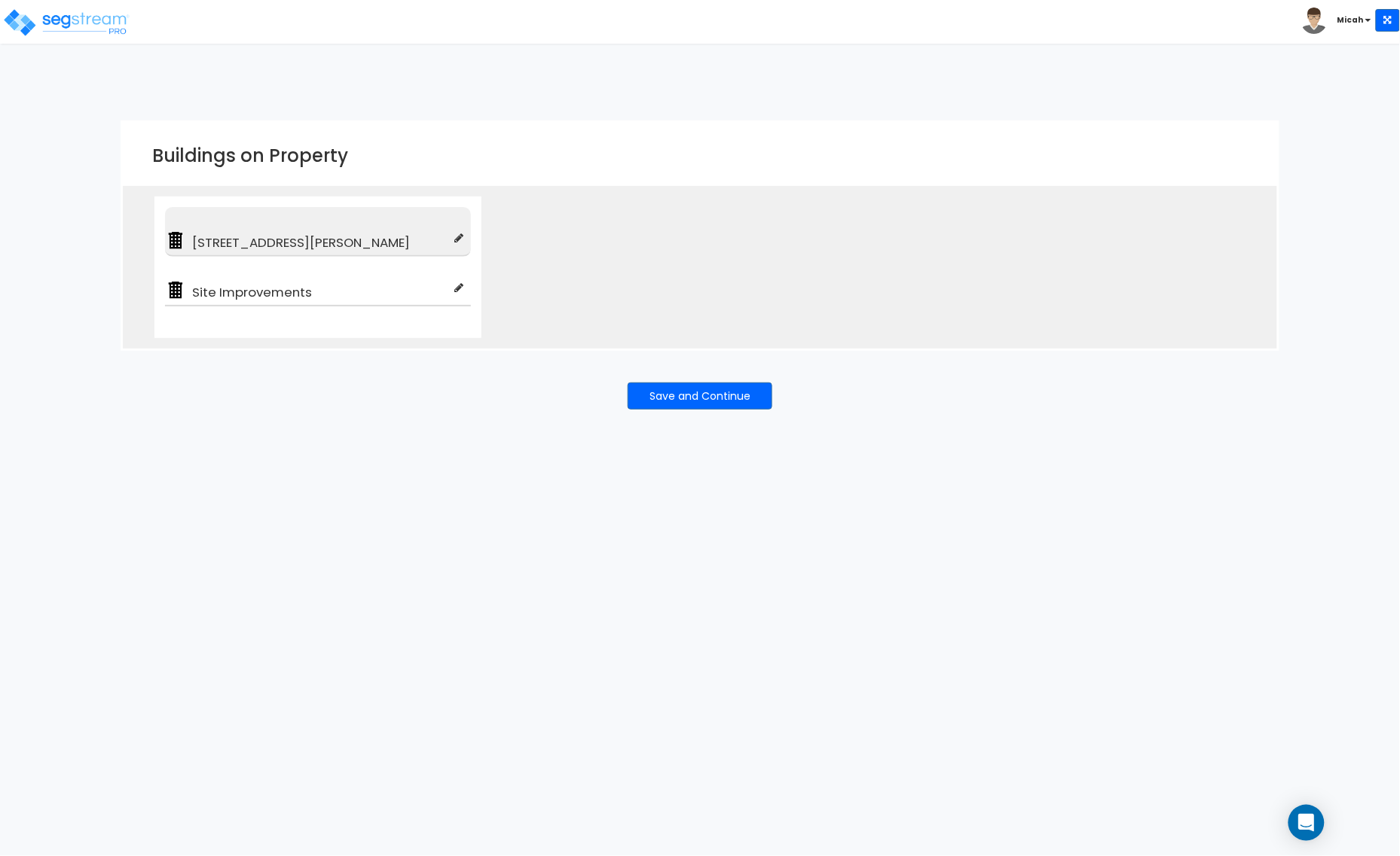
type input "100"
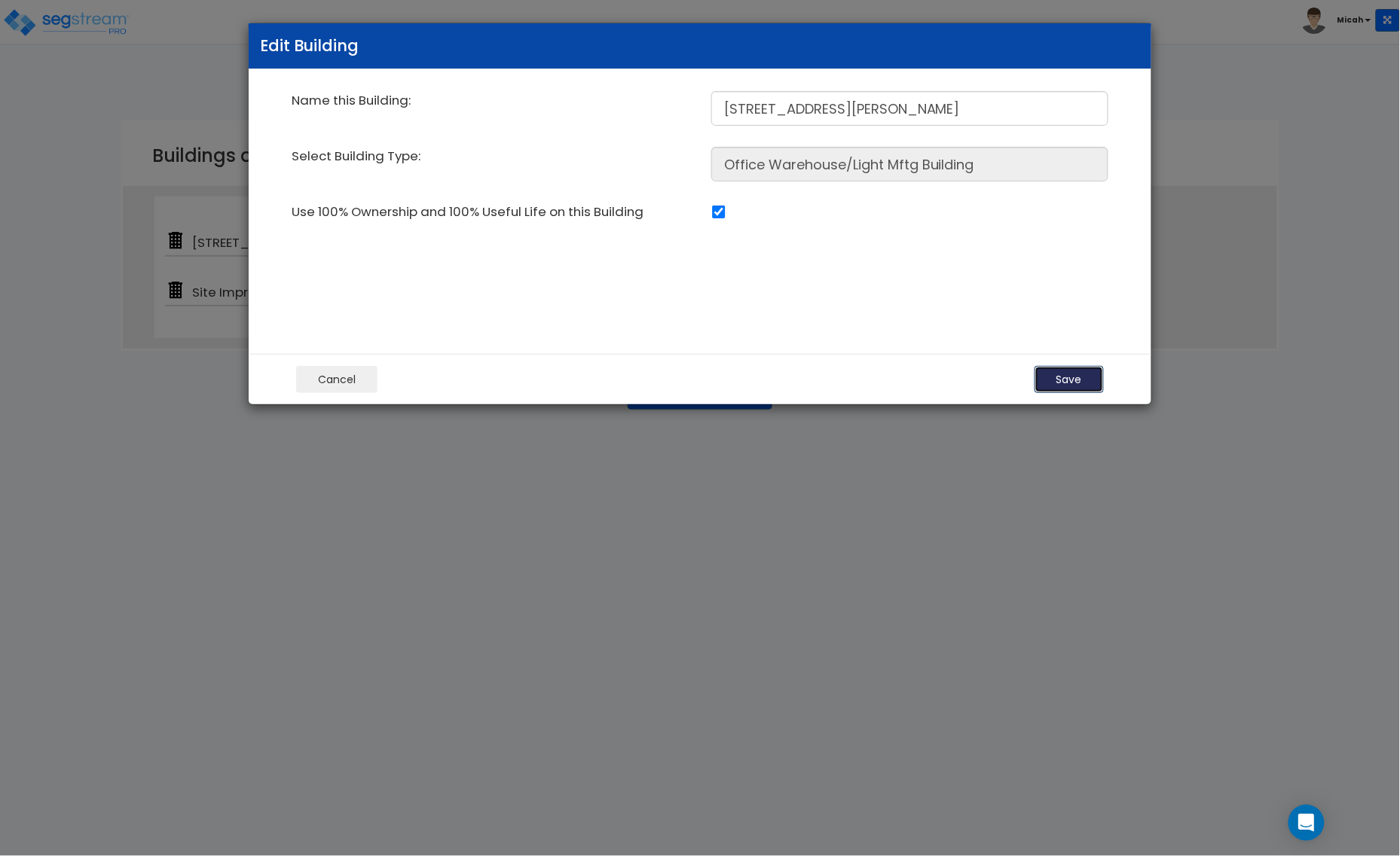
click at [1080, 373] on button "Save" at bounding box center [1068, 379] width 69 height 27
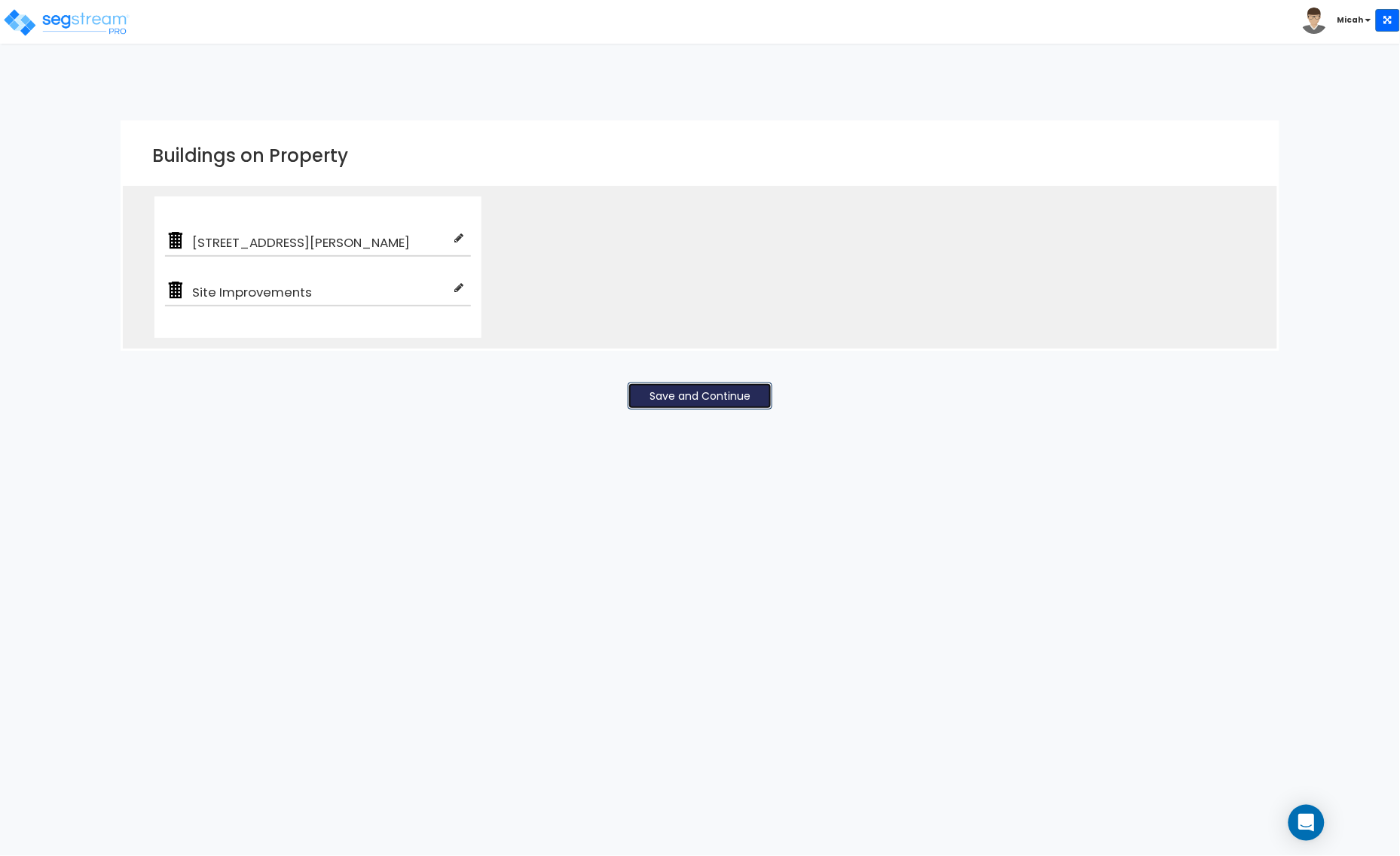
click at [685, 389] on button "Save and Continue" at bounding box center [699, 395] width 145 height 27
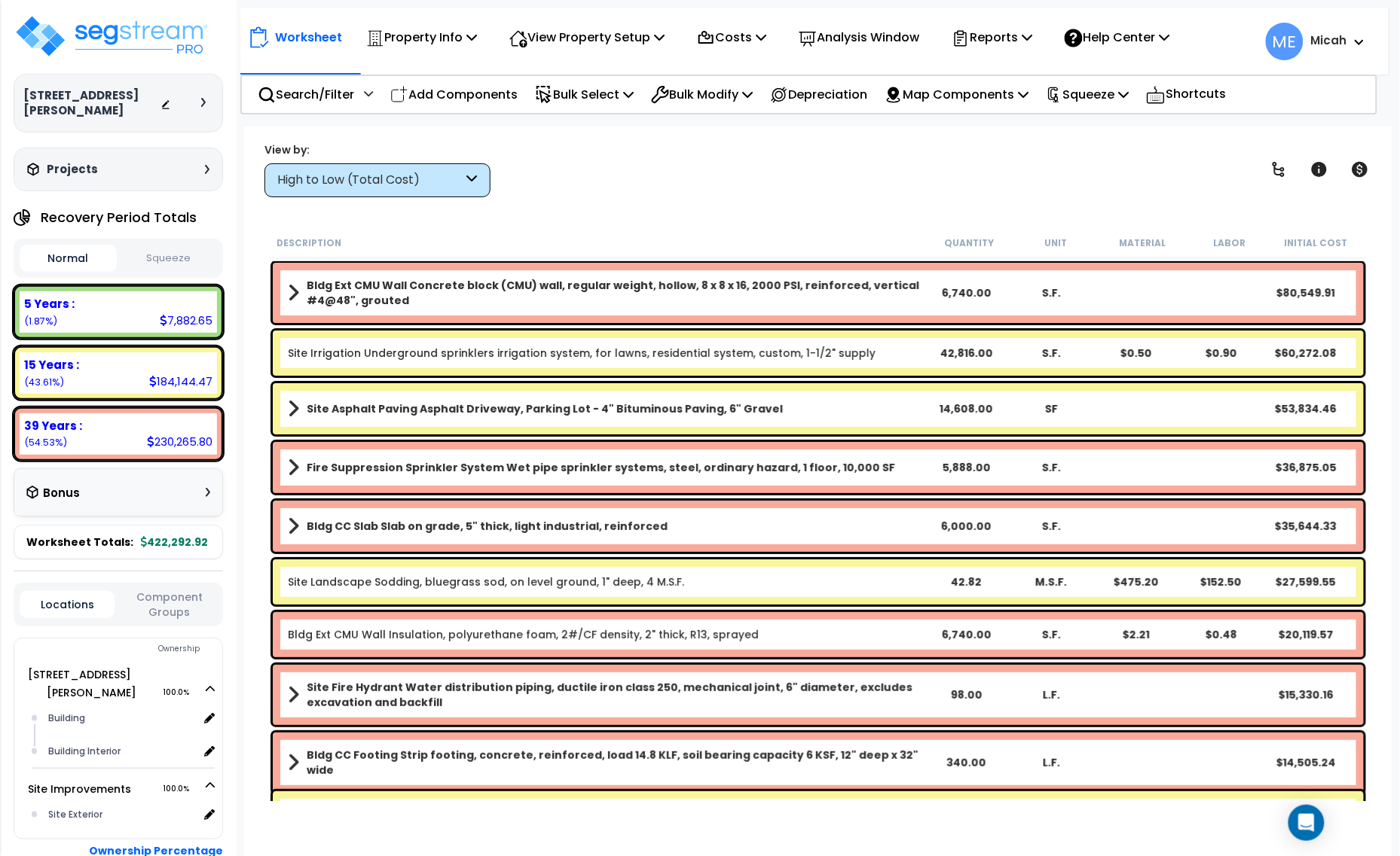
click at [468, 185] on icon at bounding box center [472, 180] width 10 height 18
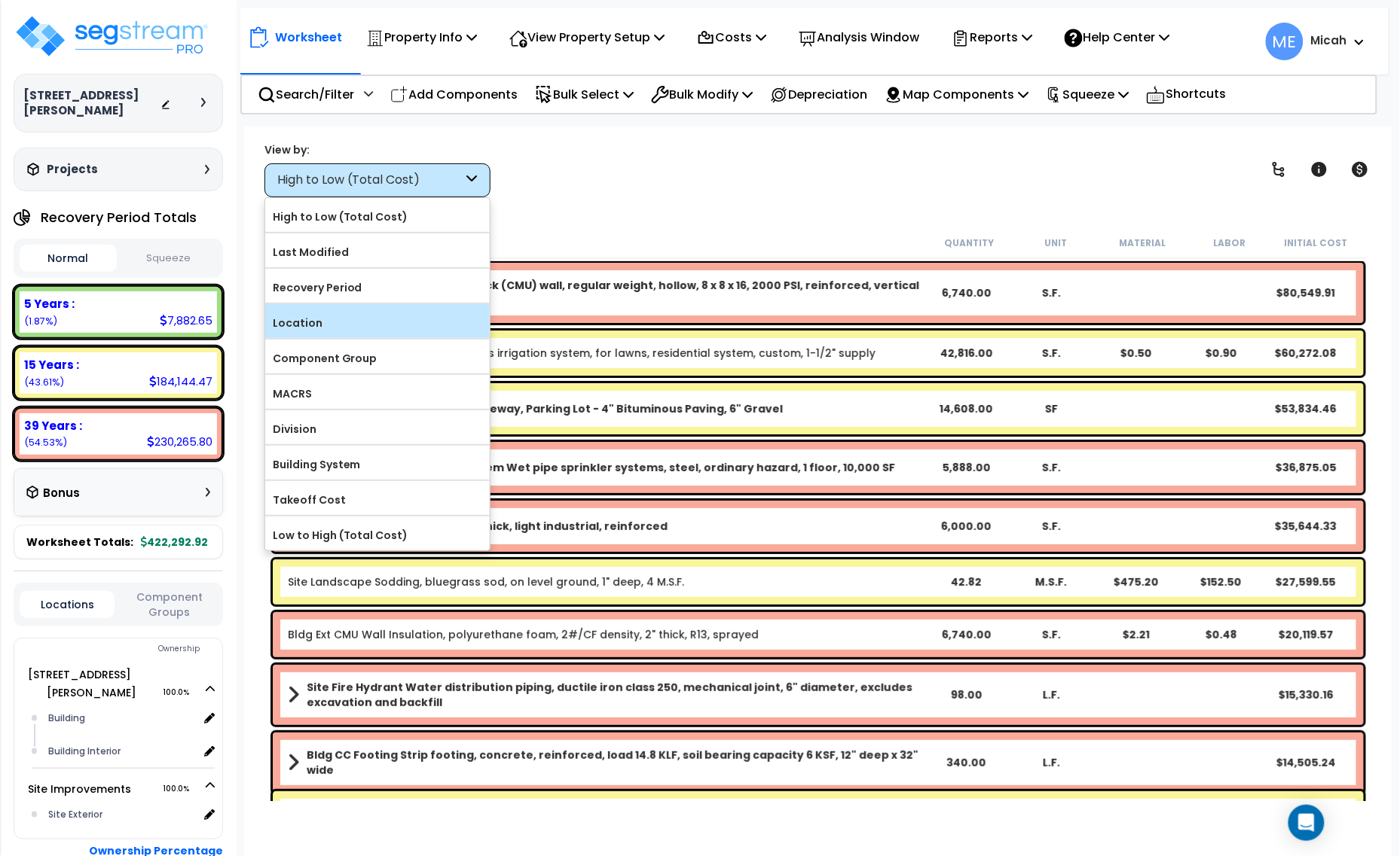
click at [435, 325] on label "Location" at bounding box center [377, 323] width 224 height 22
click at [0, 0] on input "Location" at bounding box center [0, 0] width 0 height 0
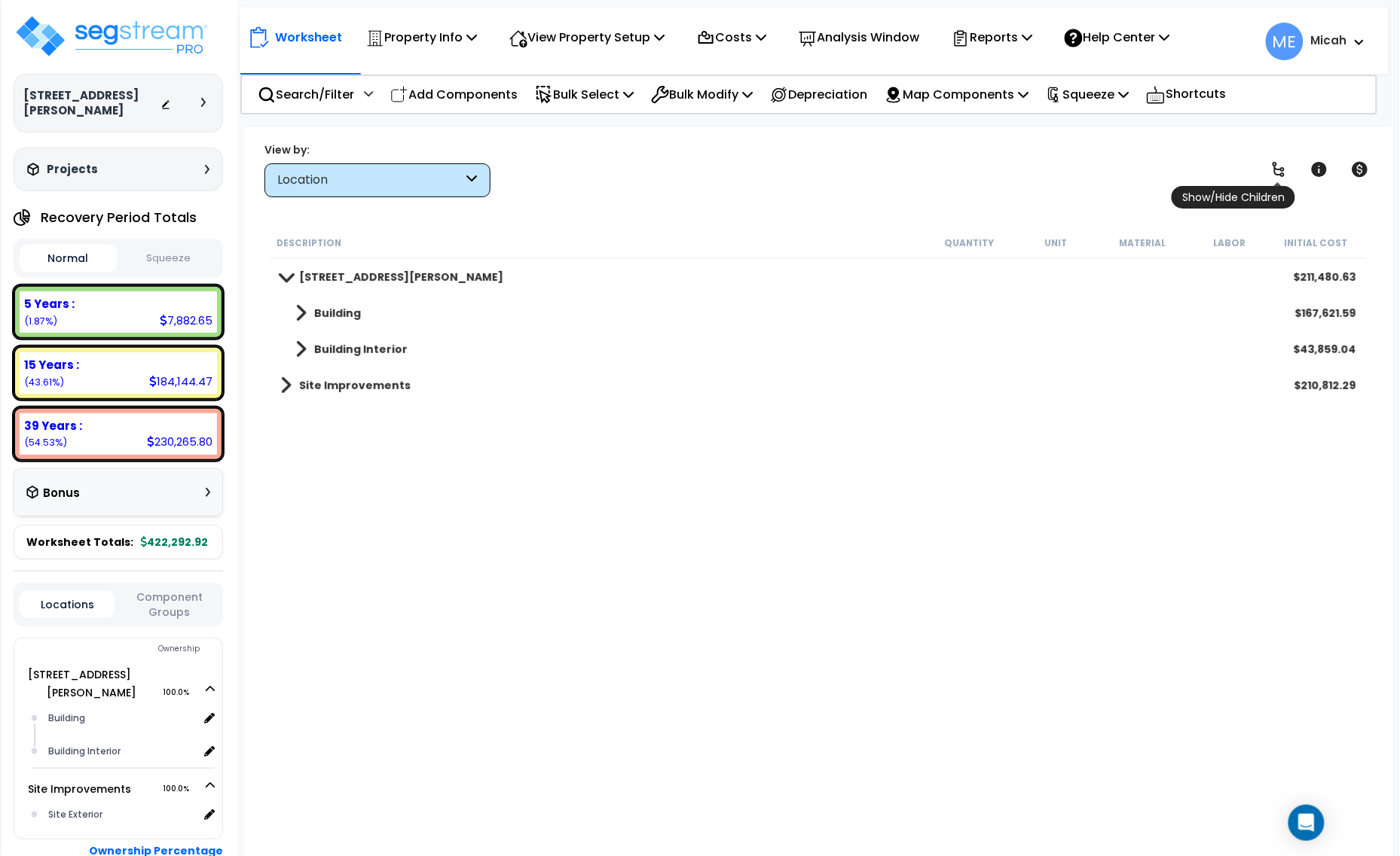
click at [1277, 163] on icon at bounding box center [1278, 170] width 18 height 18
click at [292, 354] on link "Building Interior" at bounding box center [344, 349] width 127 height 21
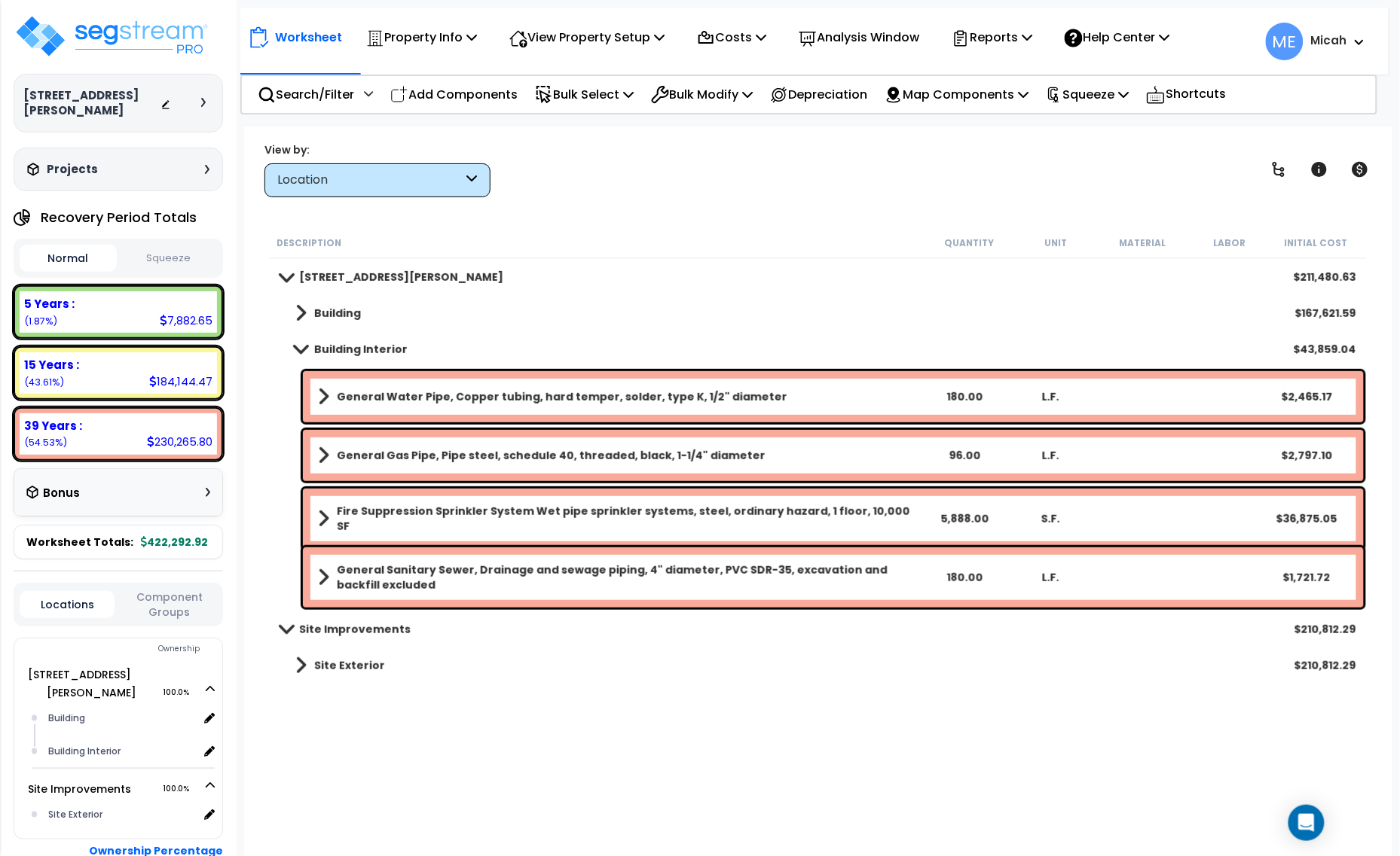
click at [296, 345] on span at bounding box center [300, 349] width 21 height 11
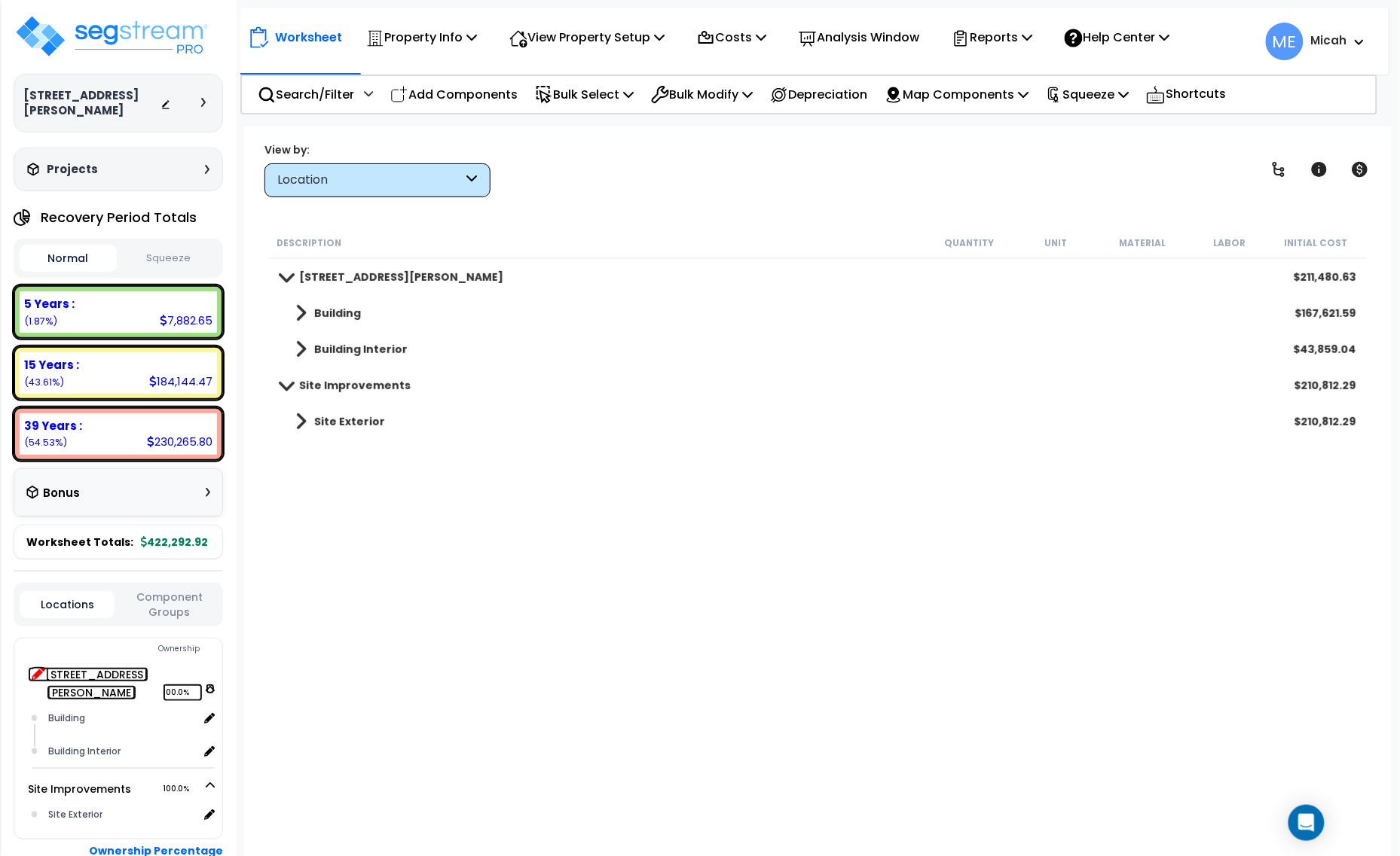
drag, startPoint x: 92, startPoint y: 657, endPoint x: 31, endPoint y: 656, distance: 61.0
click at [31, 667] on icon at bounding box center [38, 673] width 14 height 14
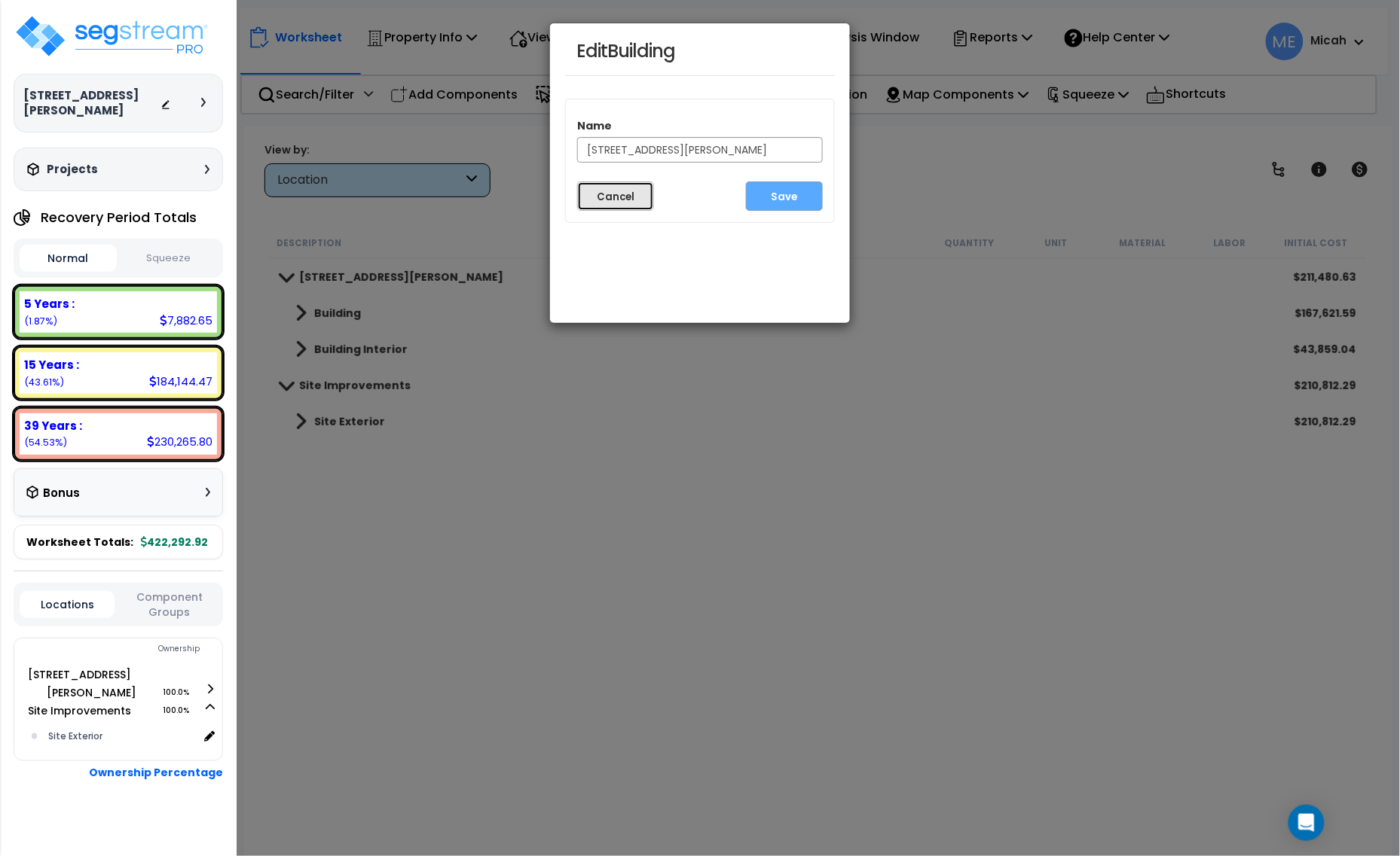
click at [600, 200] on button "Cancel" at bounding box center [615, 197] width 77 height 30
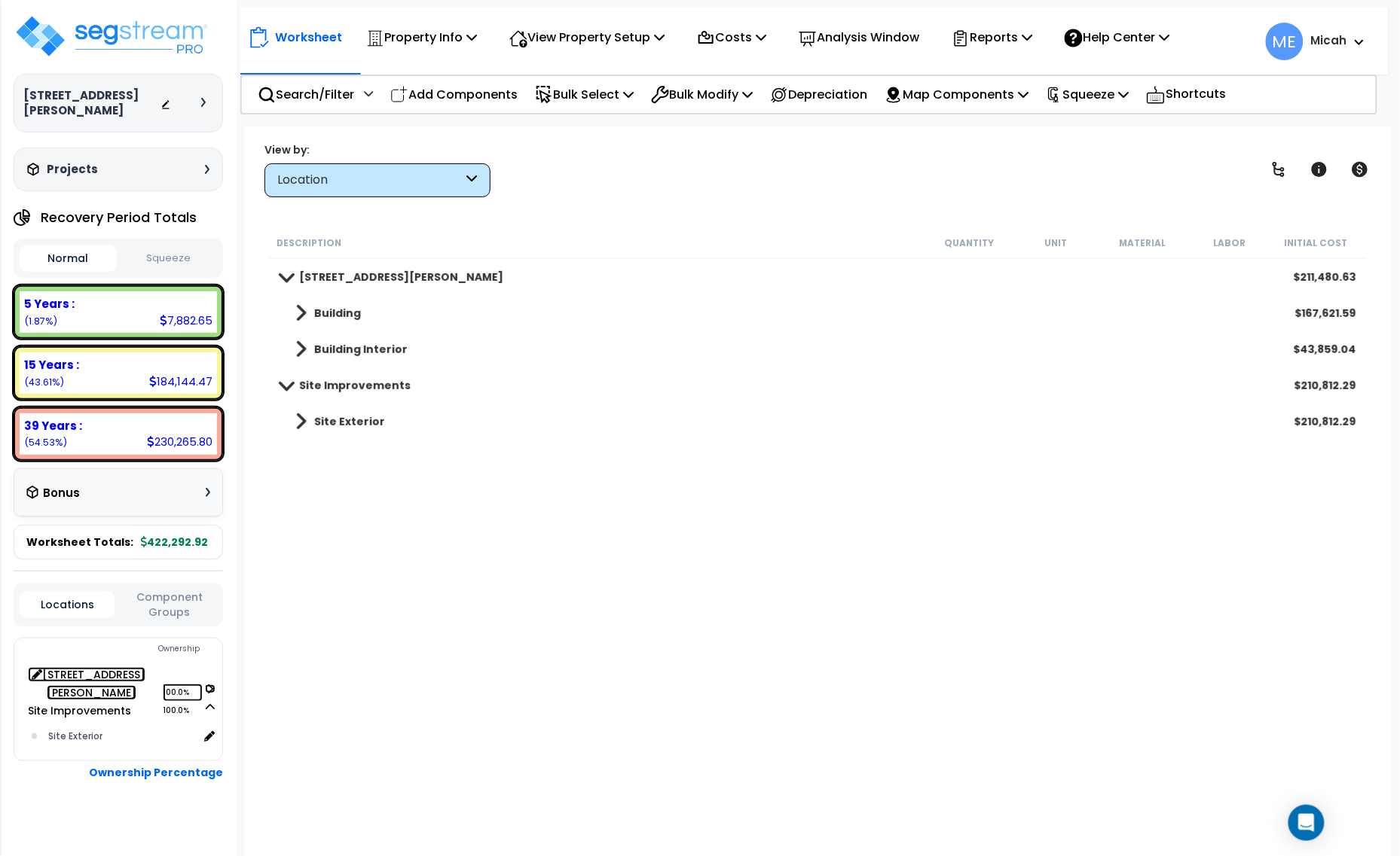
click at [209, 684] on icon at bounding box center [210, 689] width 10 height 9
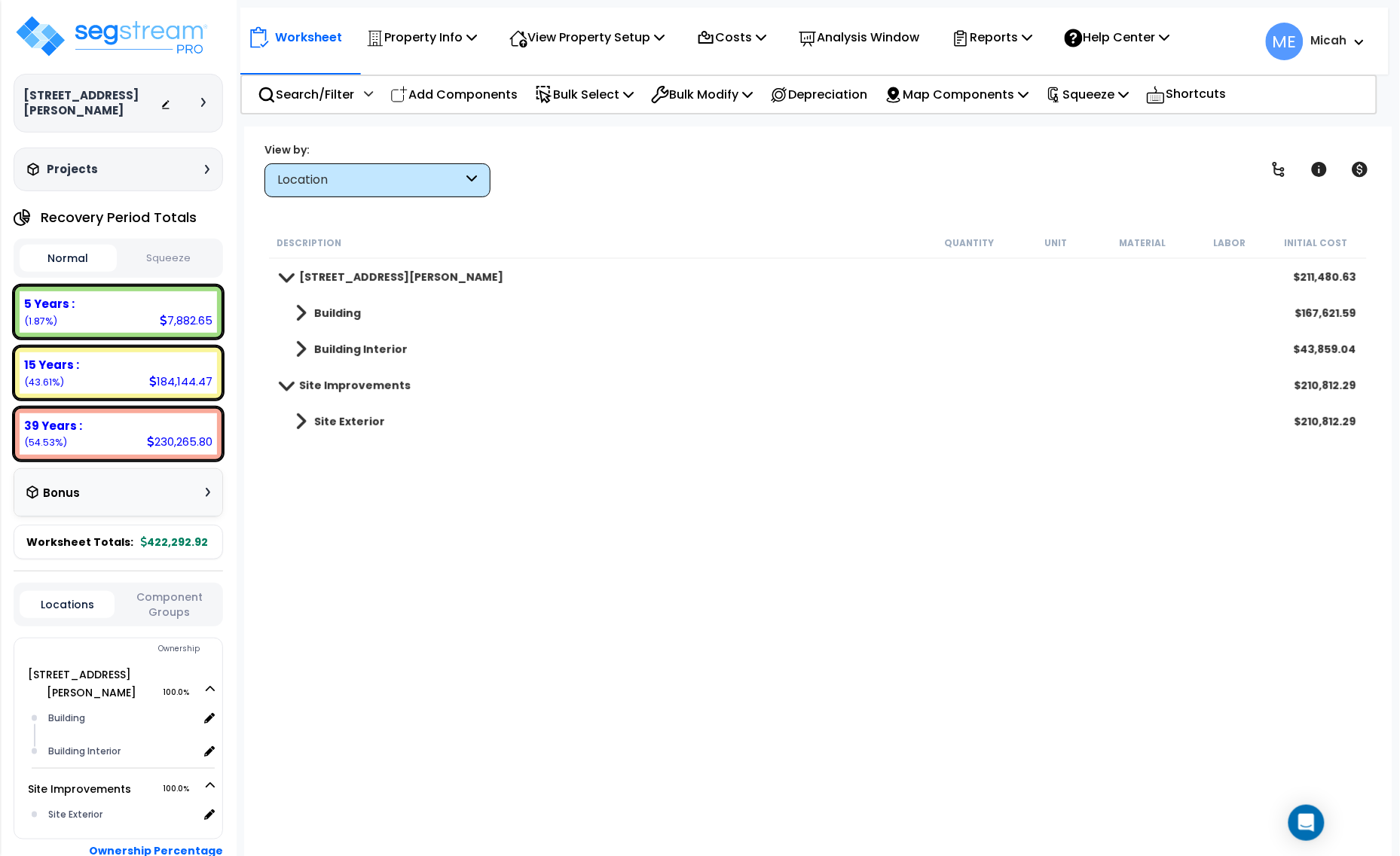
drag, startPoint x: 364, startPoint y: 362, endPoint x: 710, endPoint y: 305, distance: 350.7
click at [710, 304] on div "Building $167,621.59" at bounding box center [817, 313] width 1091 height 36
click at [489, 88] on p "Add Components" at bounding box center [454, 94] width 127 height 20
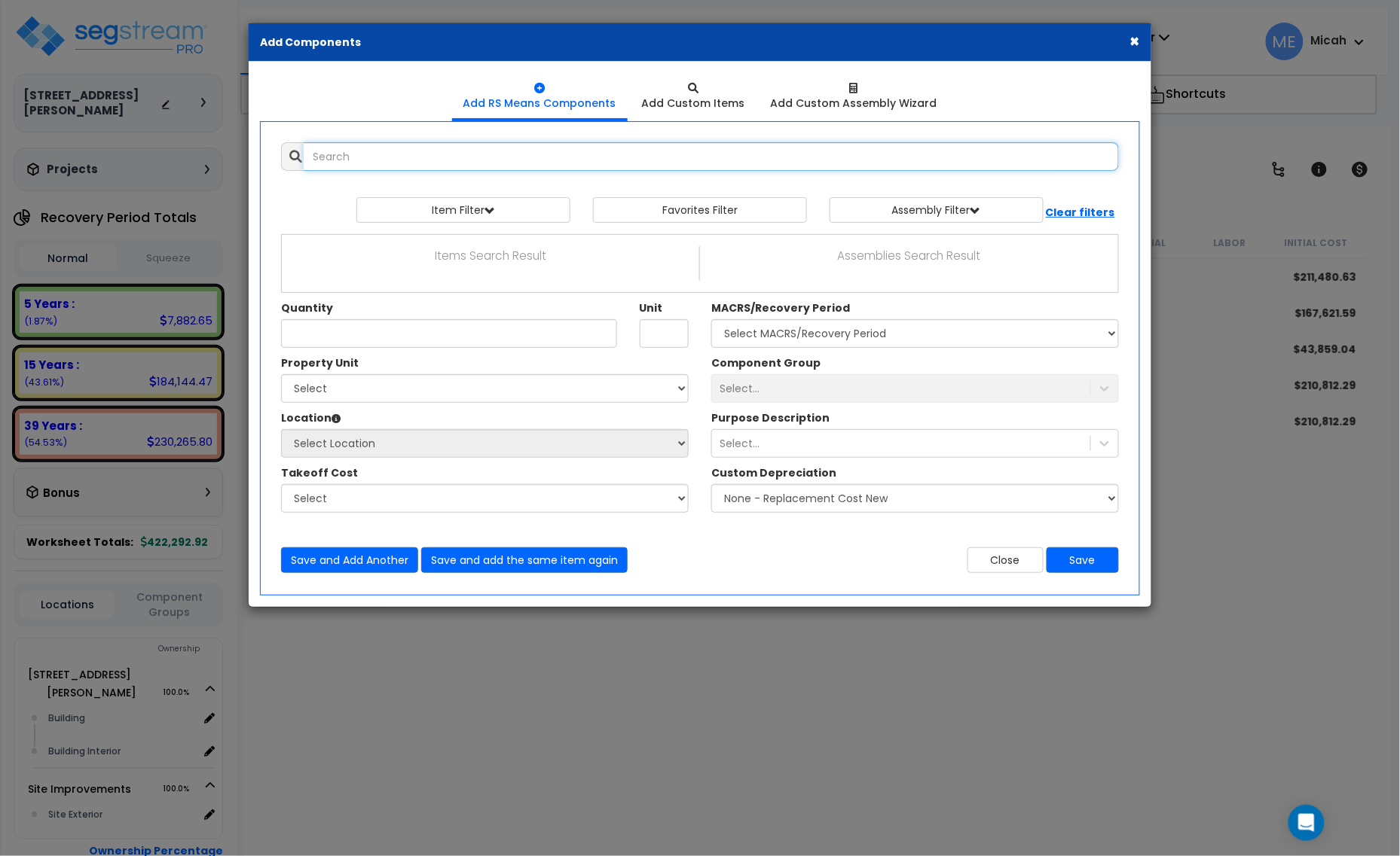
click at [368, 145] on input "text" at bounding box center [711, 156] width 815 height 29
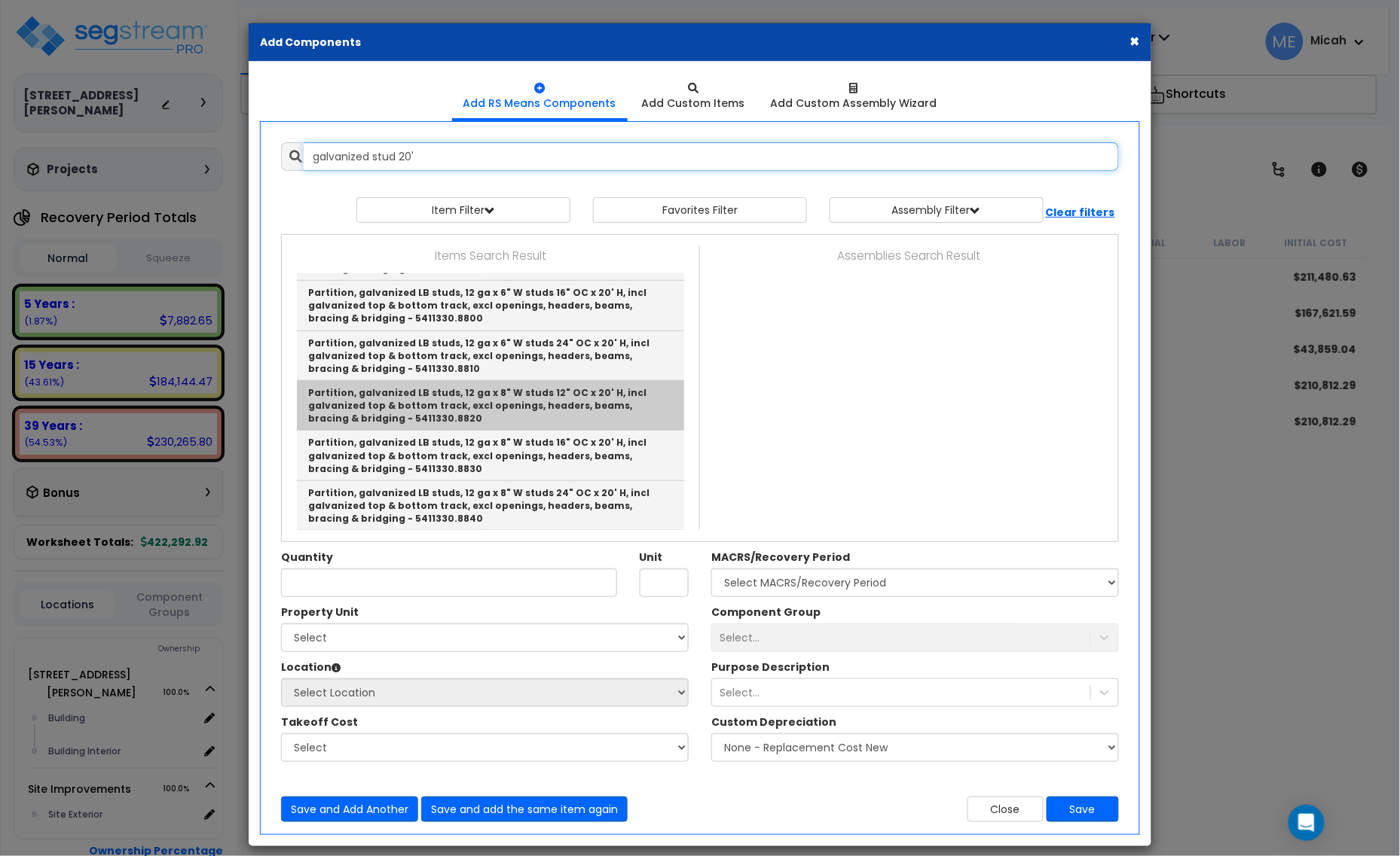
scroll to position [377, 0]
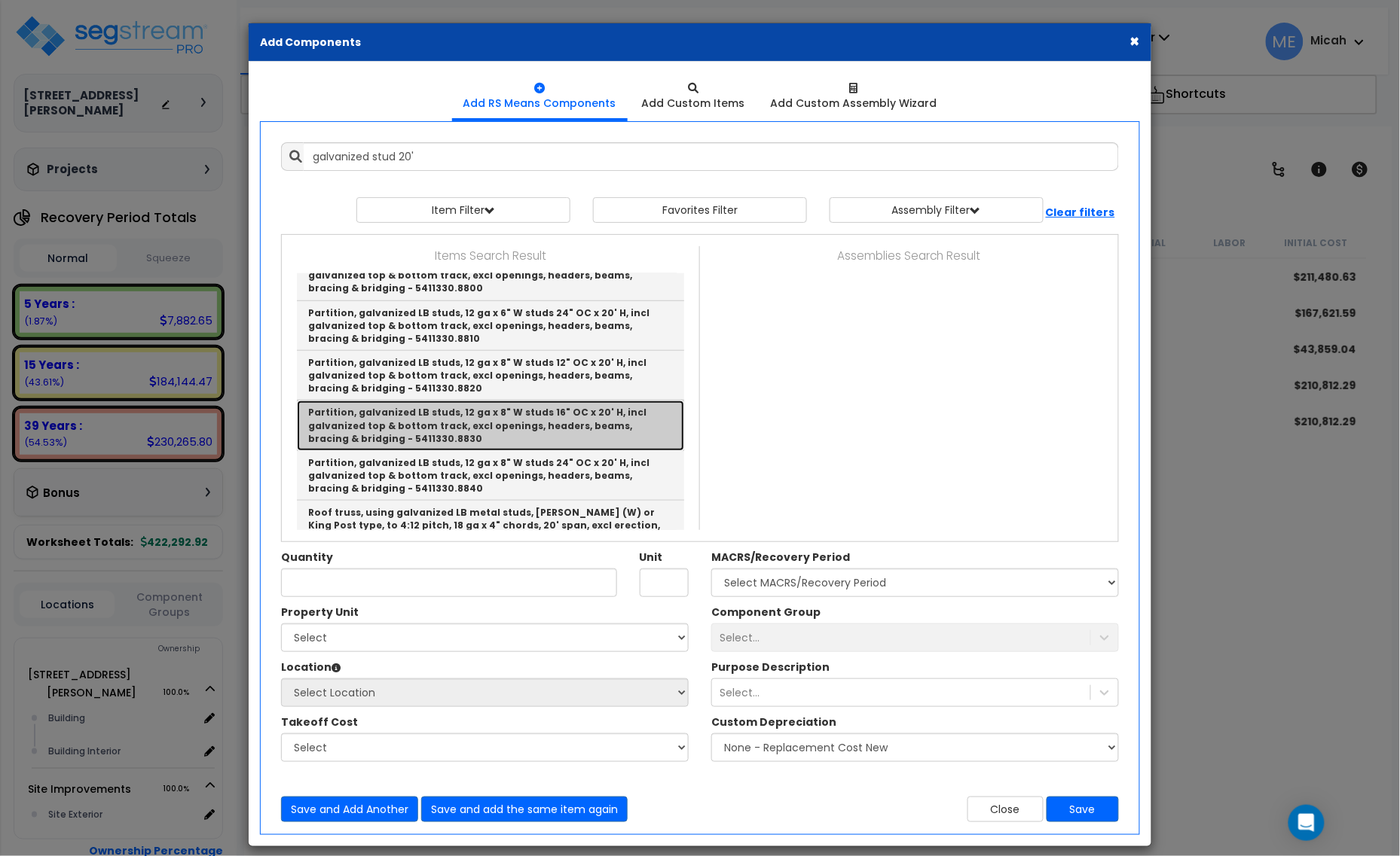
click at [556, 422] on link "Partition, galvanized LB studs, 12 ga x 8" W studs 16" OC x 20' H, incl galvani…" at bounding box center [489, 426] width 387 height 50
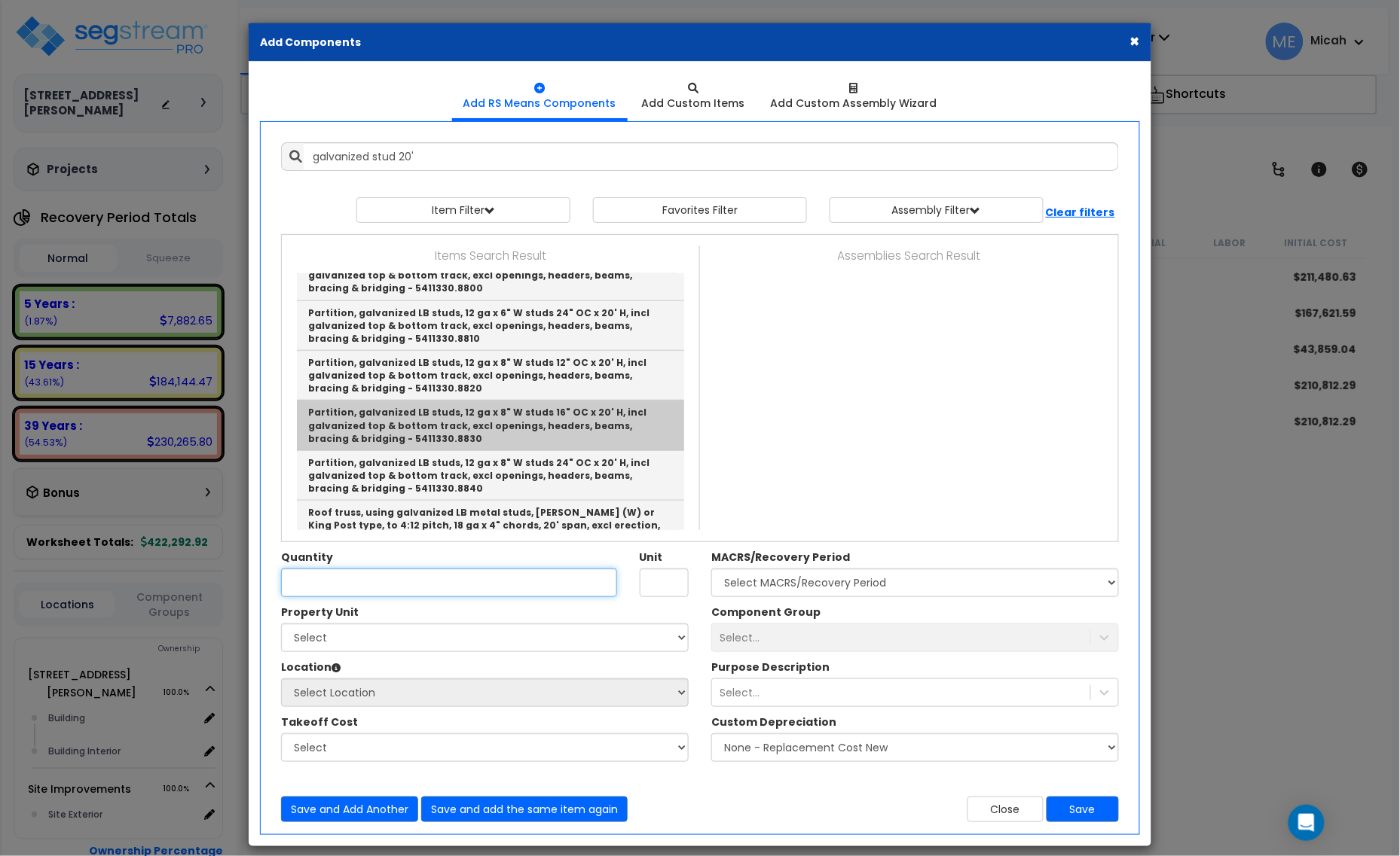
type input "Partition, galvanized LB studs, 12 ga x 8" W studs 16" OC x 20' H, incl galvani…"
type input "L.F."
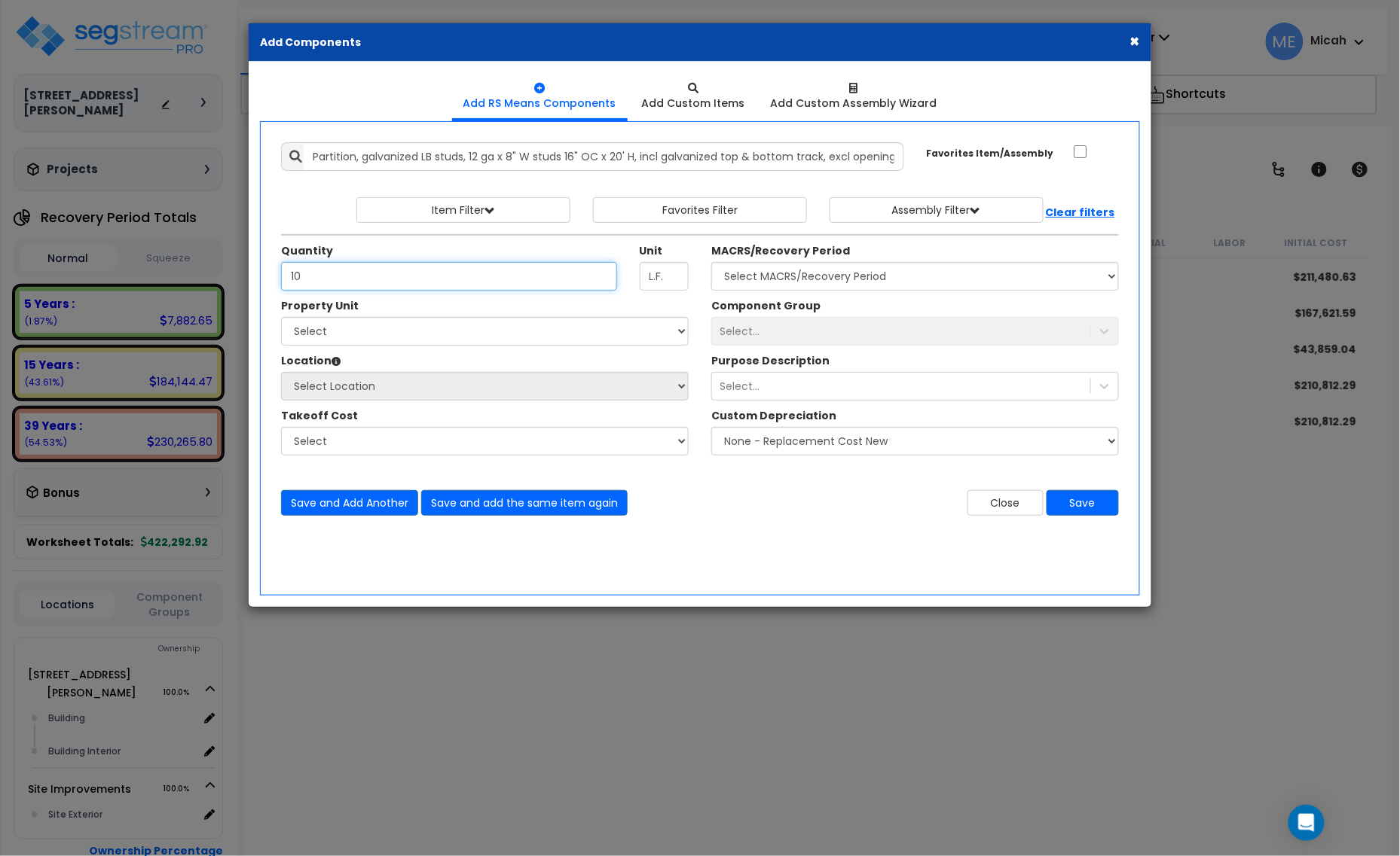
type input "10"
click at [454, 337] on select "Select [STREET_ADDRESS][PERSON_NAME] Site Improvements" at bounding box center [484, 331] width 407 height 29
select select "165265"
click at [281, 318] on select "Select [STREET_ADDRESS][PERSON_NAME] Site Improvements" at bounding box center [484, 331] width 407 height 29
click at [427, 385] on select "Select Building Building Interior Add Additional Location" at bounding box center [484, 386] width 407 height 29
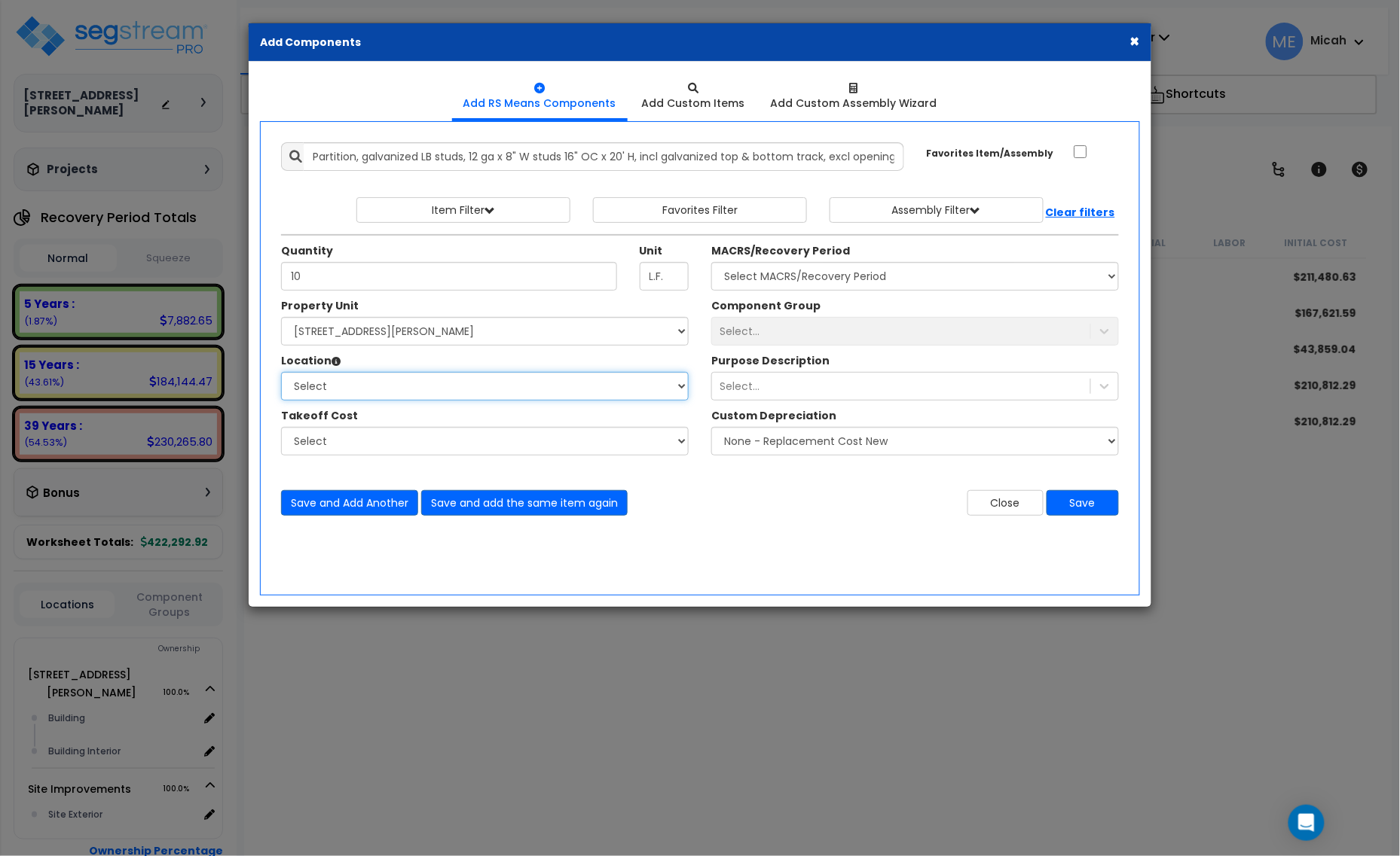
select select "Others"
click at [281, 373] on select "Select Building Building Interior Add Additional Location" at bounding box center [484, 386] width 407 height 29
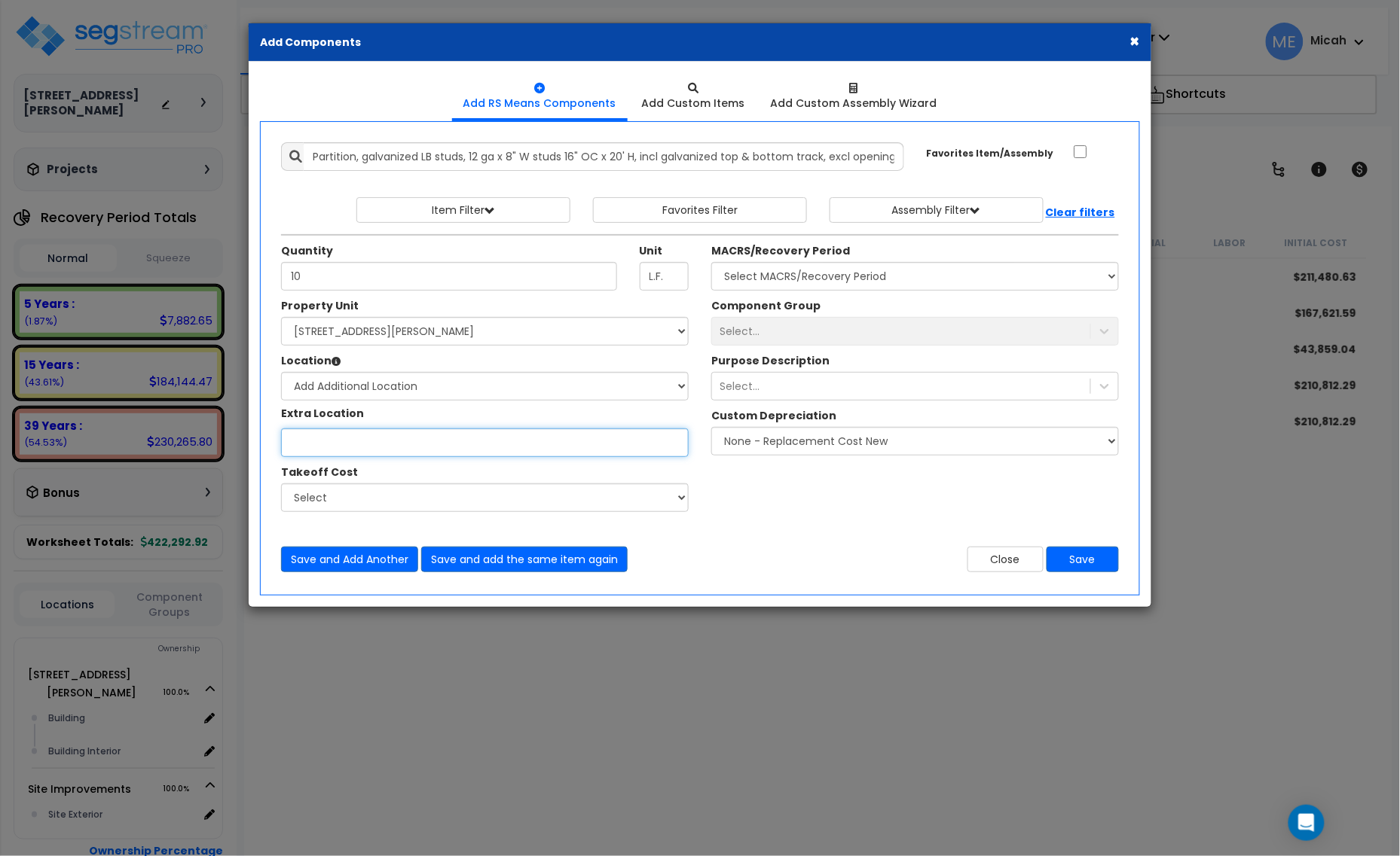
click at [412, 444] on input "Property Unit" at bounding box center [484, 442] width 407 height 29
type input "Renovation"
click at [852, 271] on select "Select MACRS/Recovery Period 5 Years - 57.0 - Distributive Trades & Services 5 …" at bounding box center [914, 276] width 407 height 29
select select "3669"
click at [711, 263] on select "Select MACRS/Recovery Period 5 Years - 57.0 - Distributive Trades & Services 5 …" at bounding box center [914, 276] width 407 height 29
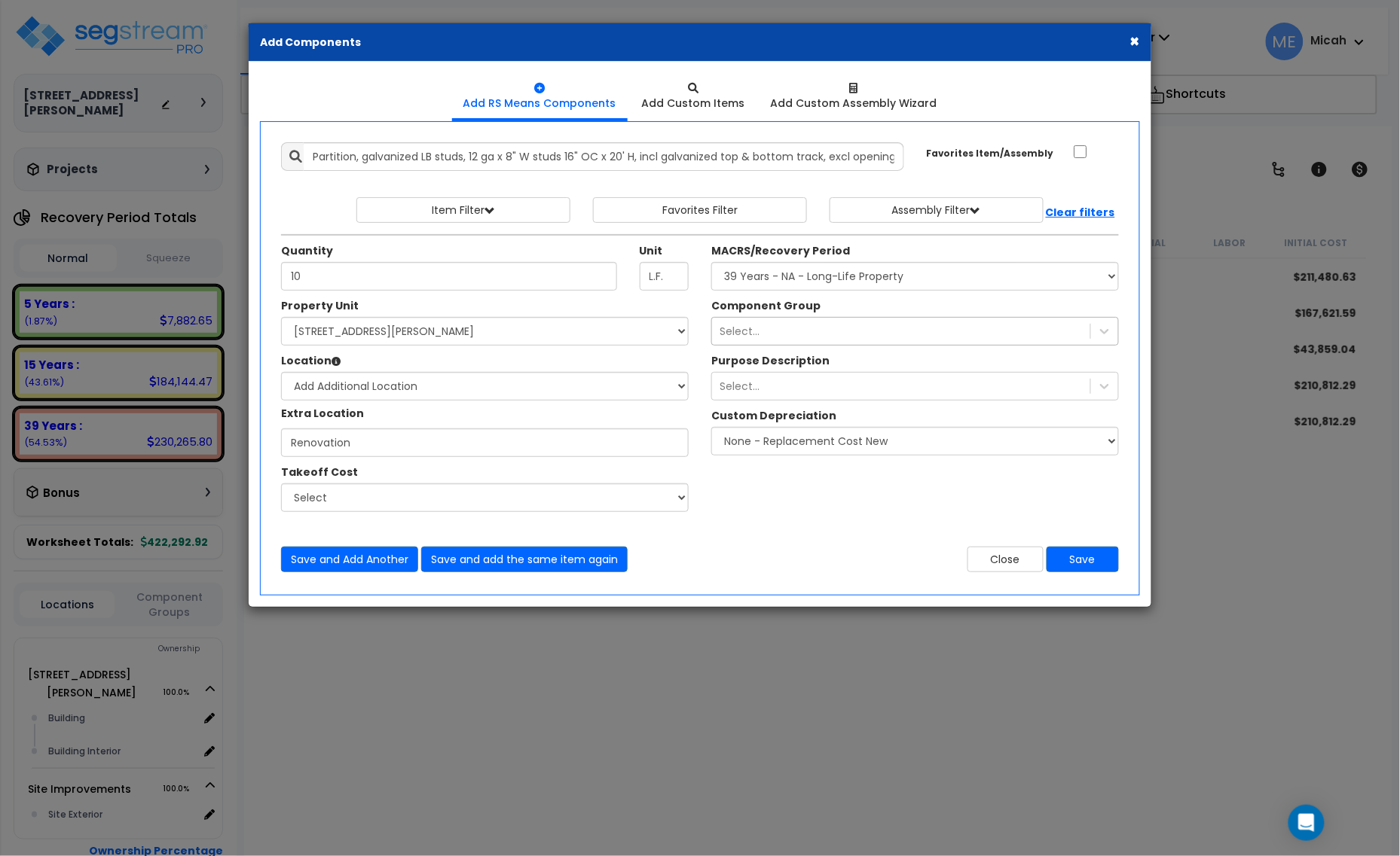
click at [783, 329] on div "Select..." at bounding box center [900, 332] width 378 height 24
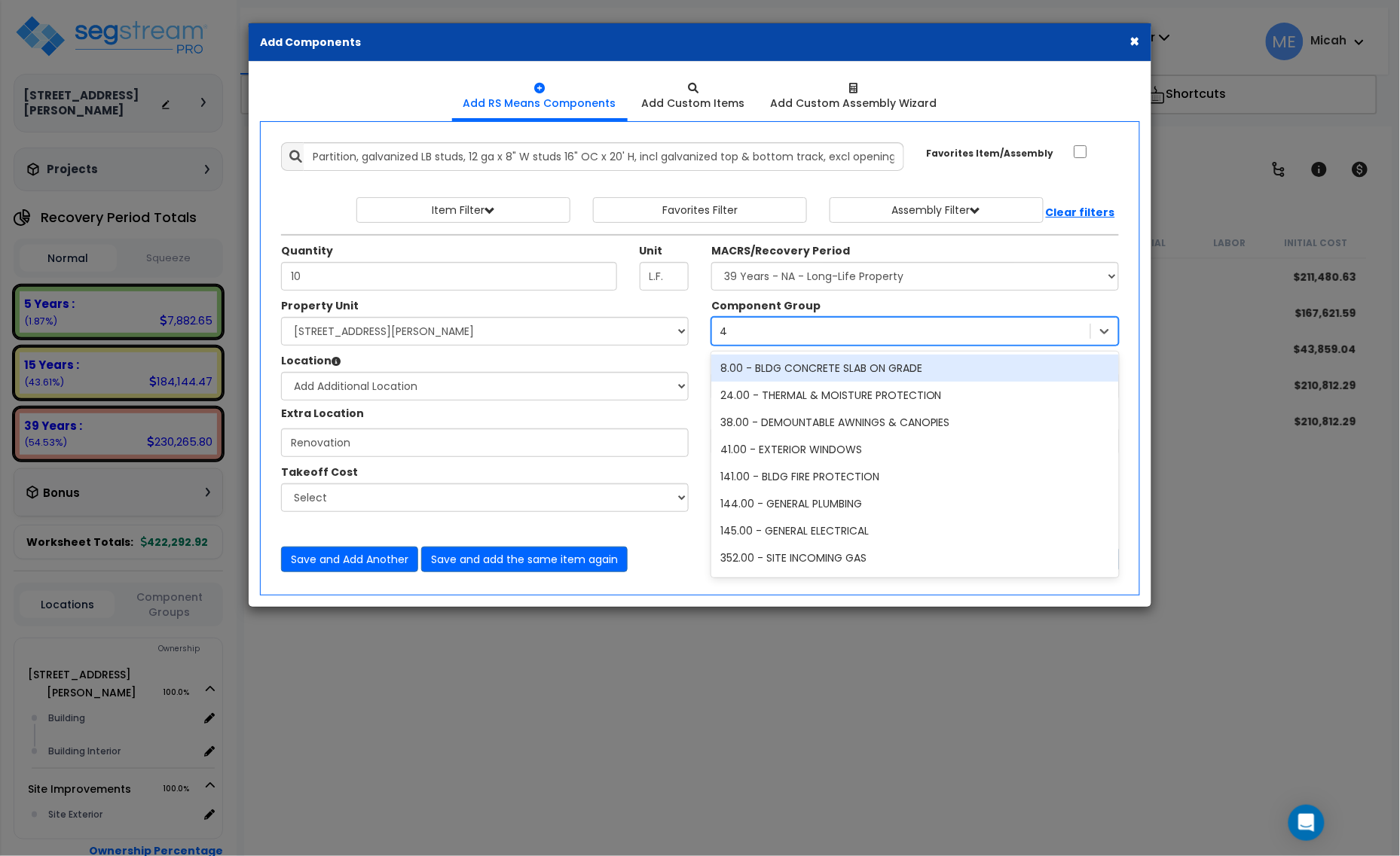
type input "47"
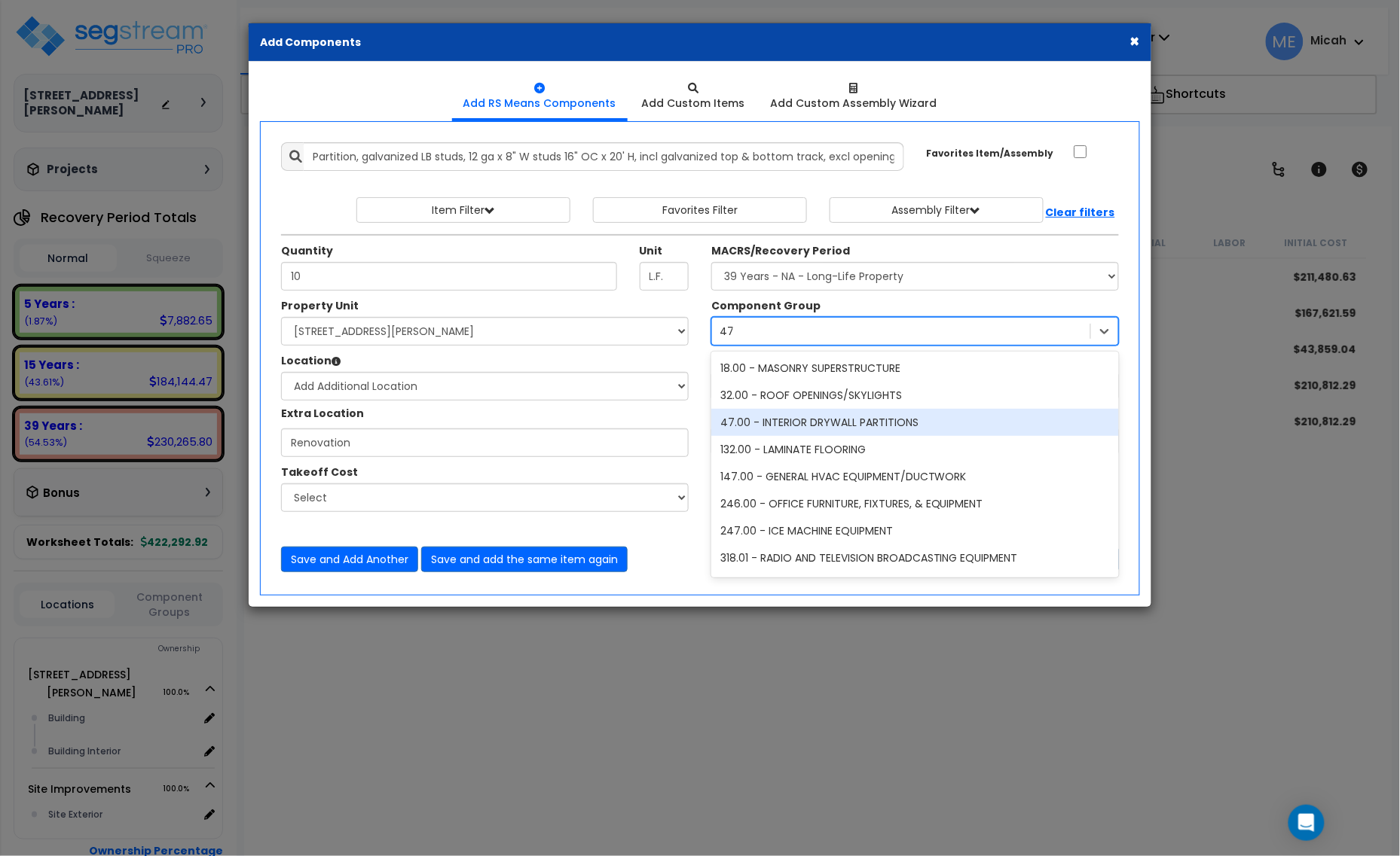
click at [819, 413] on div "47.00 - INTERIOR DRYWALL PARTITIONS" at bounding box center [914, 422] width 407 height 27
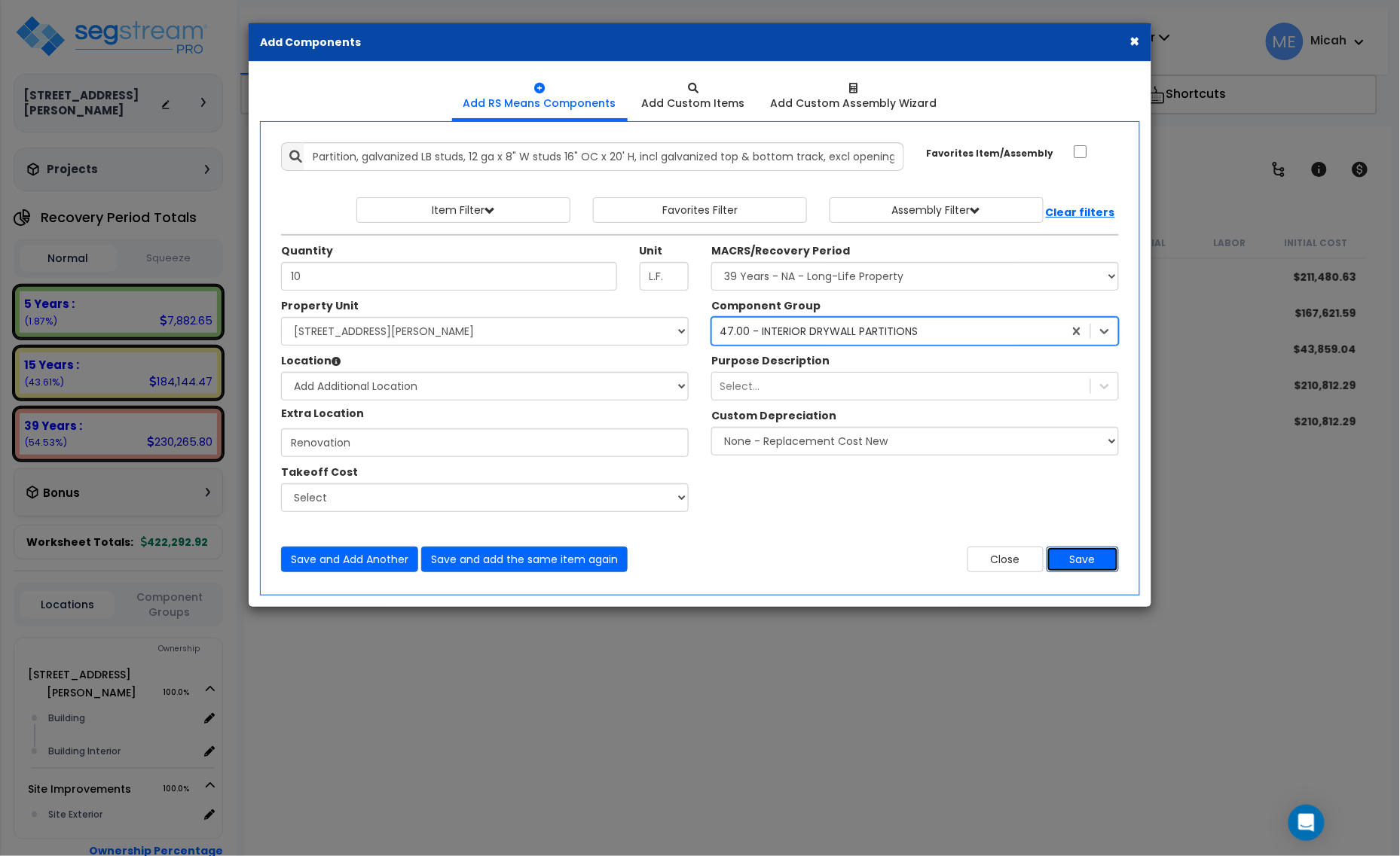
click at [1089, 561] on button "Save" at bounding box center [1082, 560] width 72 height 26
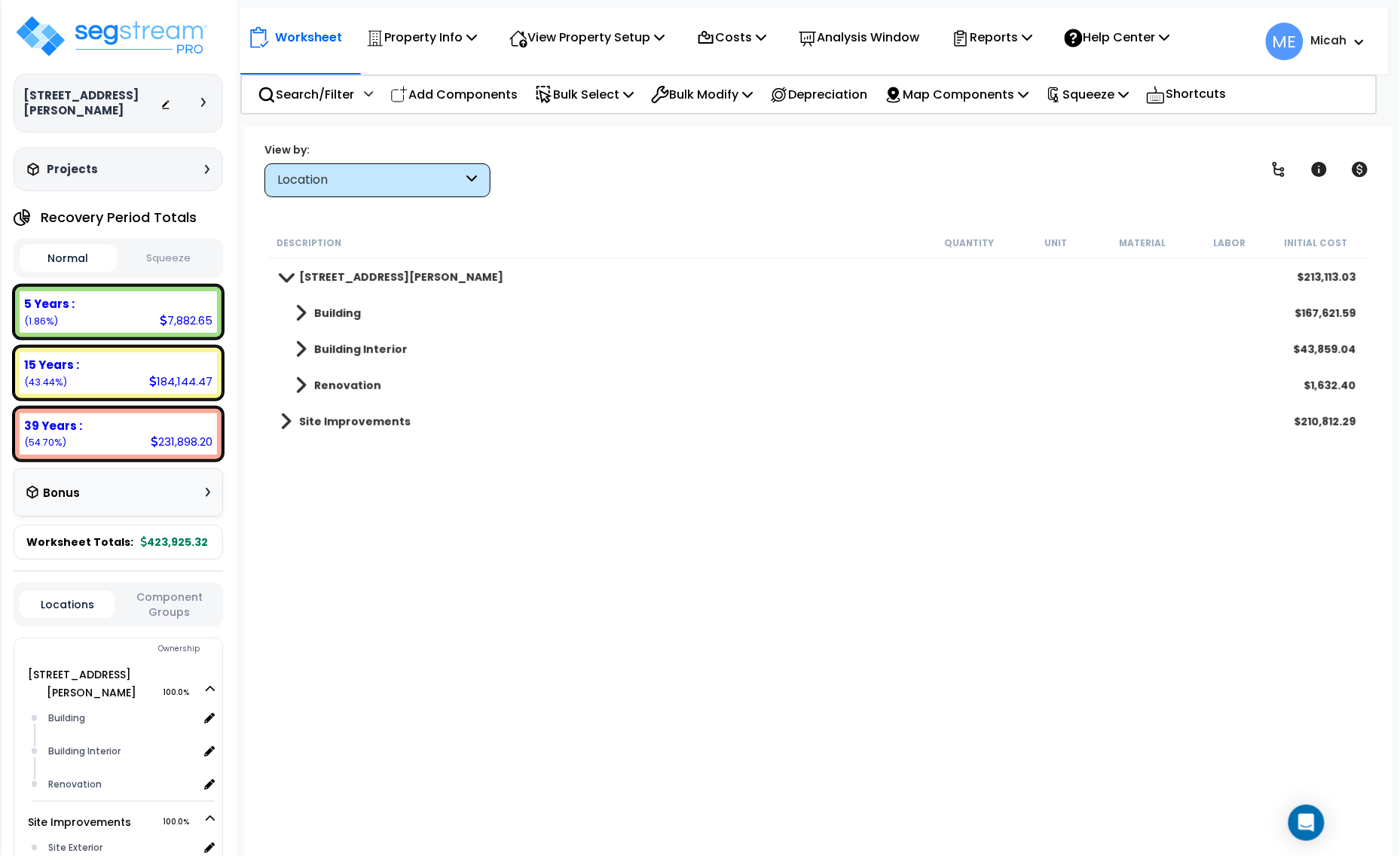
click at [304, 386] on span at bounding box center [301, 385] width 11 height 21
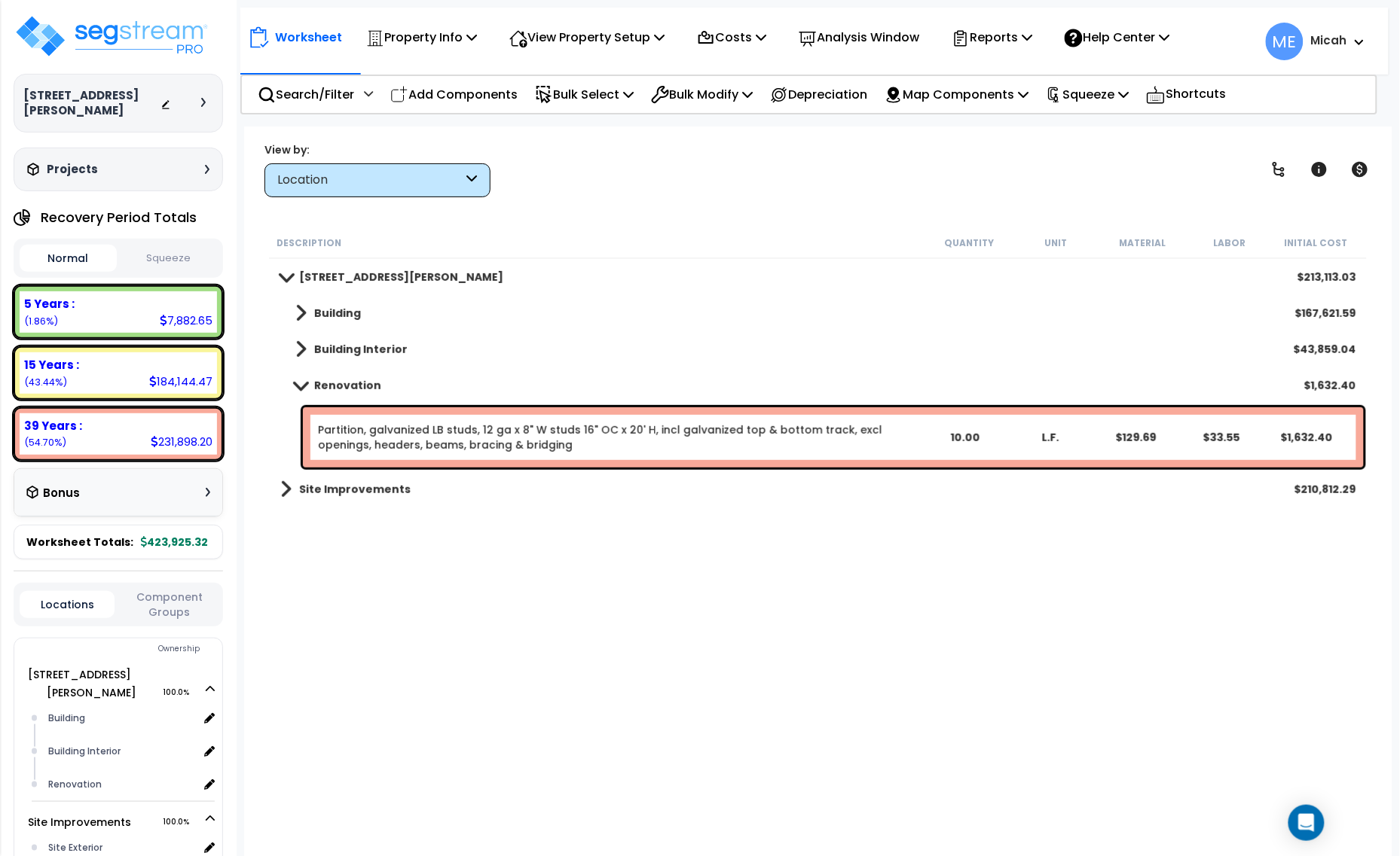
click at [304, 385] on span at bounding box center [300, 385] width 21 height 11
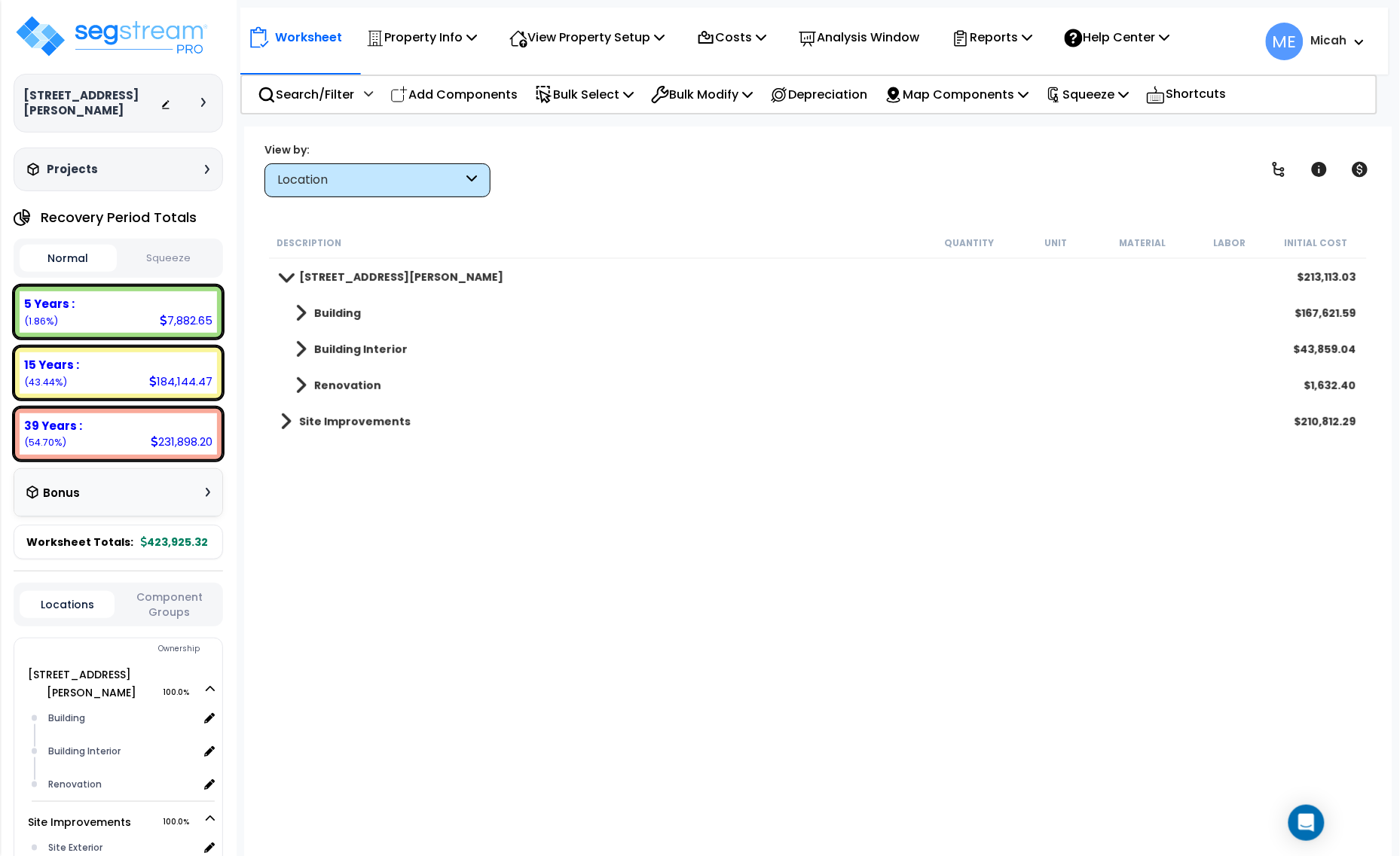
click at [301, 305] on span at bounding box center [301, 313] width 11 height 21
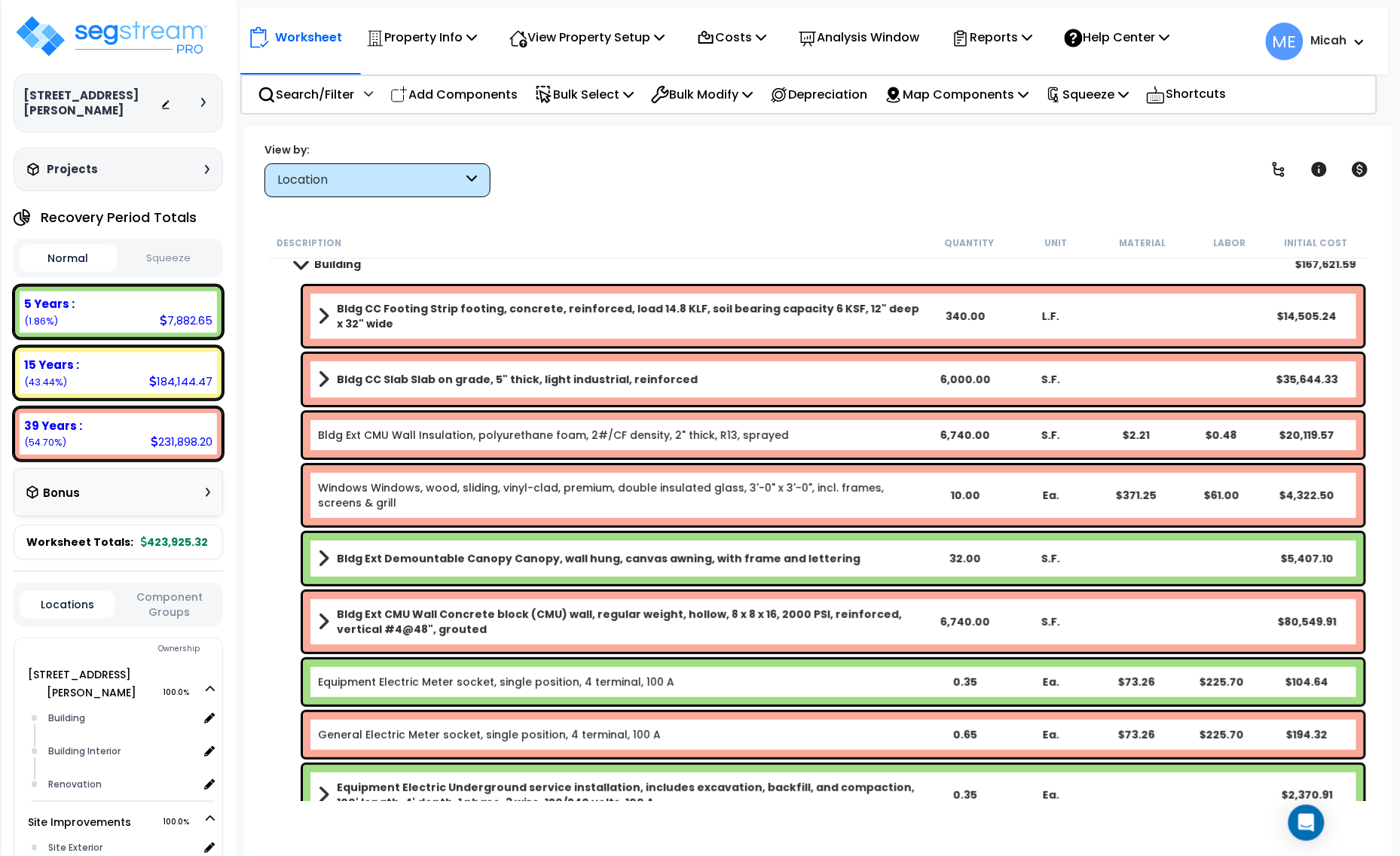
scroll to position [94, 0]
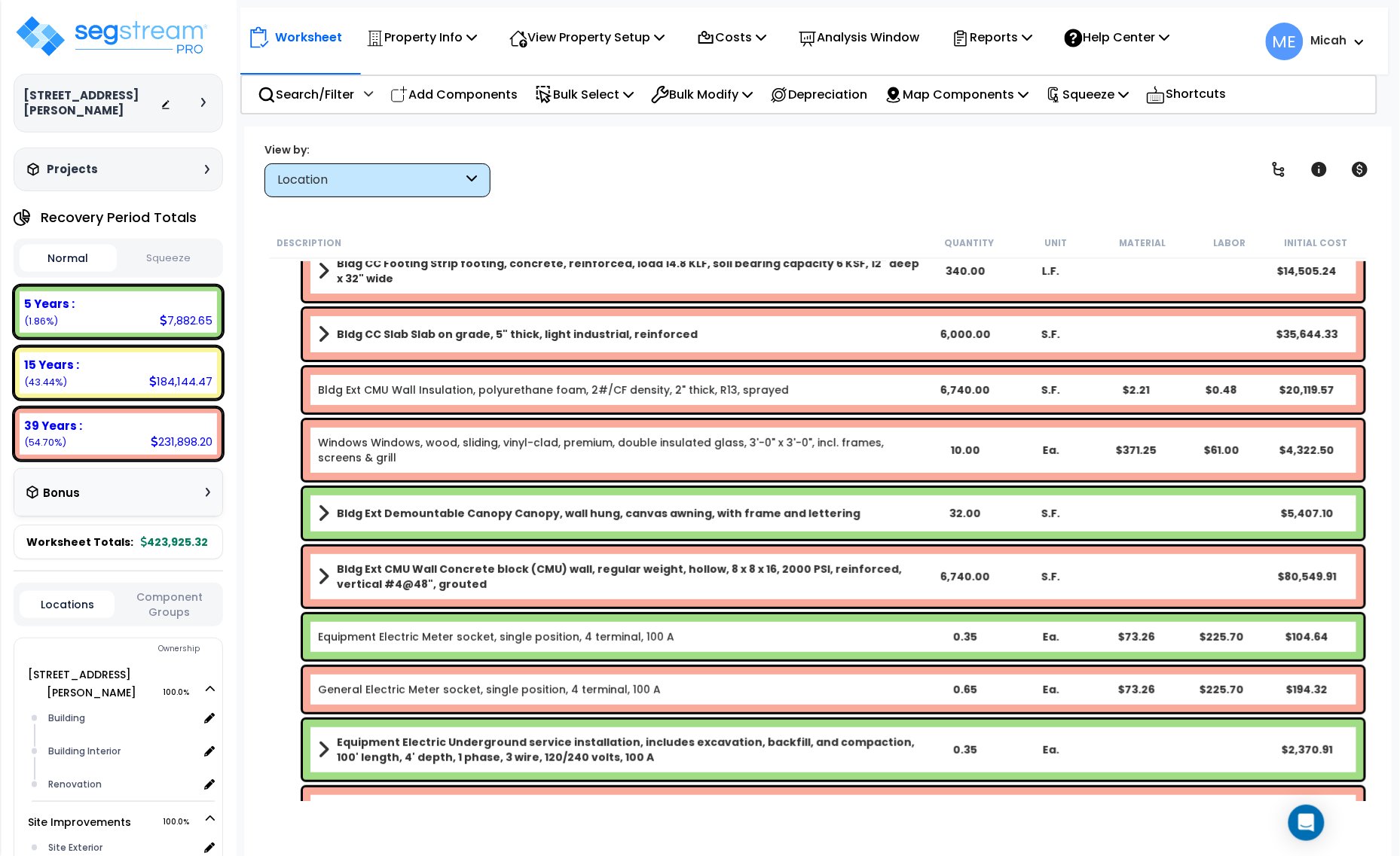
click at [326, 329] on span at bounding box center [323, 334] width 11 height 21
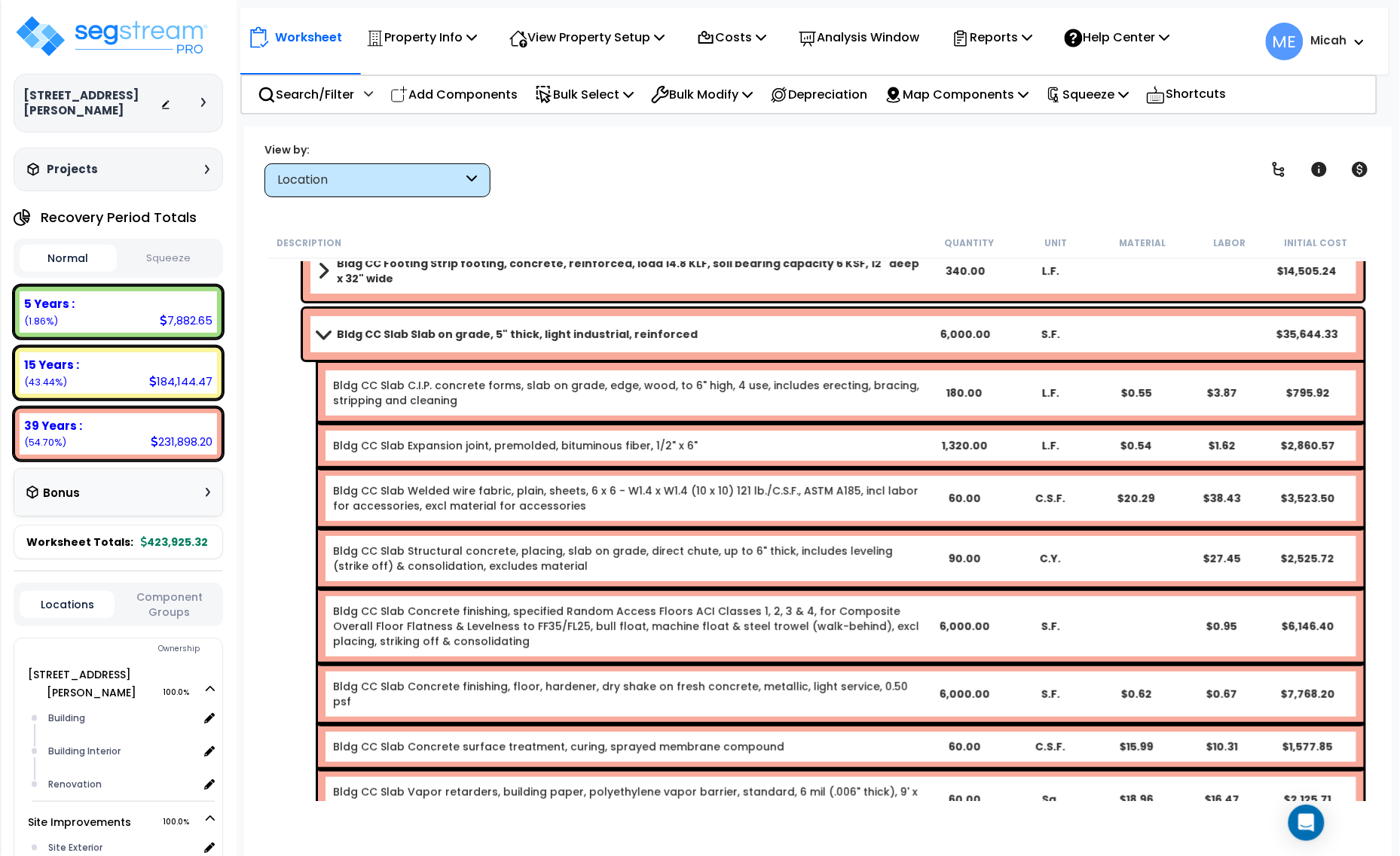
click at [318, 333] on span at bounding box center [323, 334] width 21 height 11
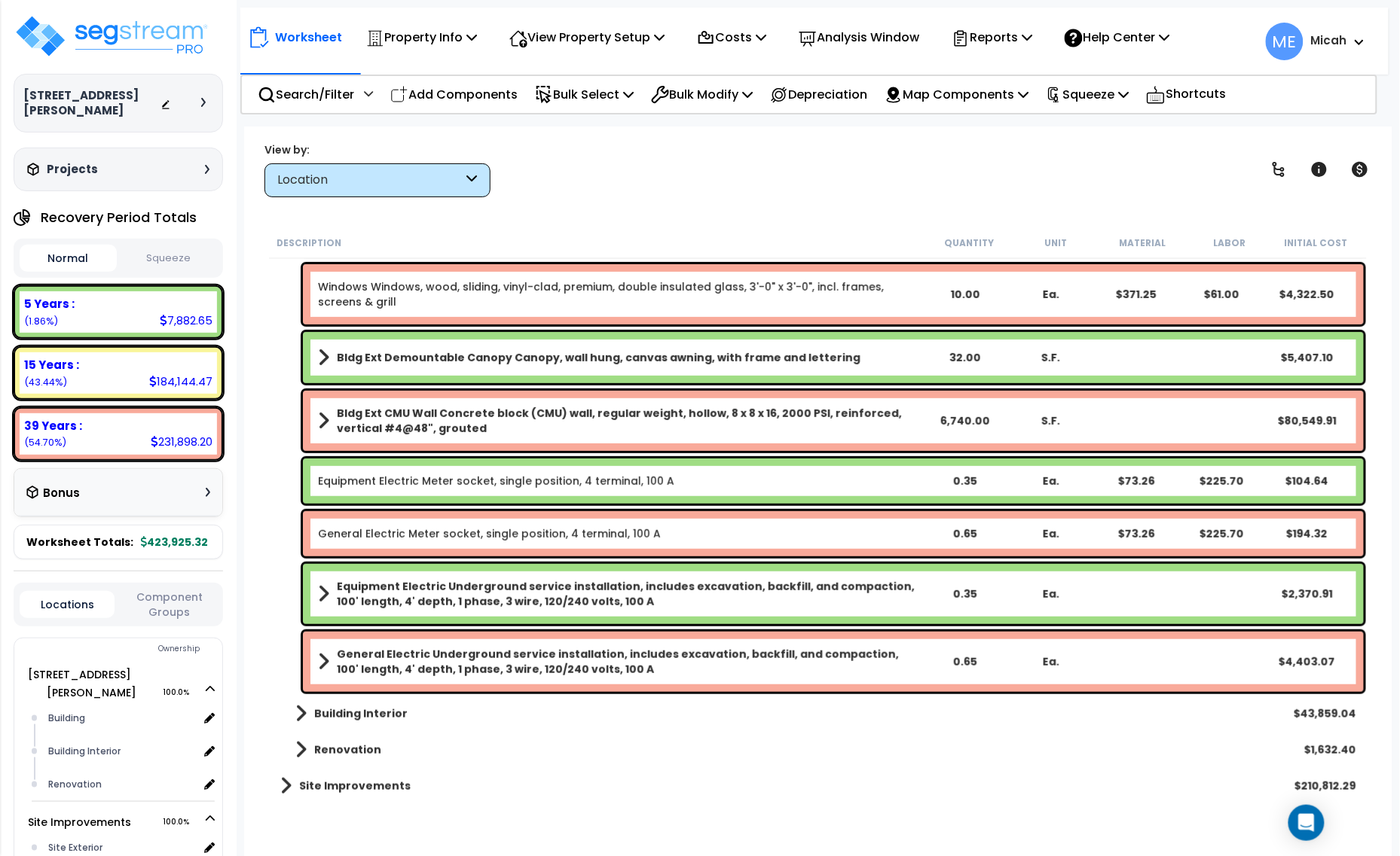
scroll to position [252, 0]
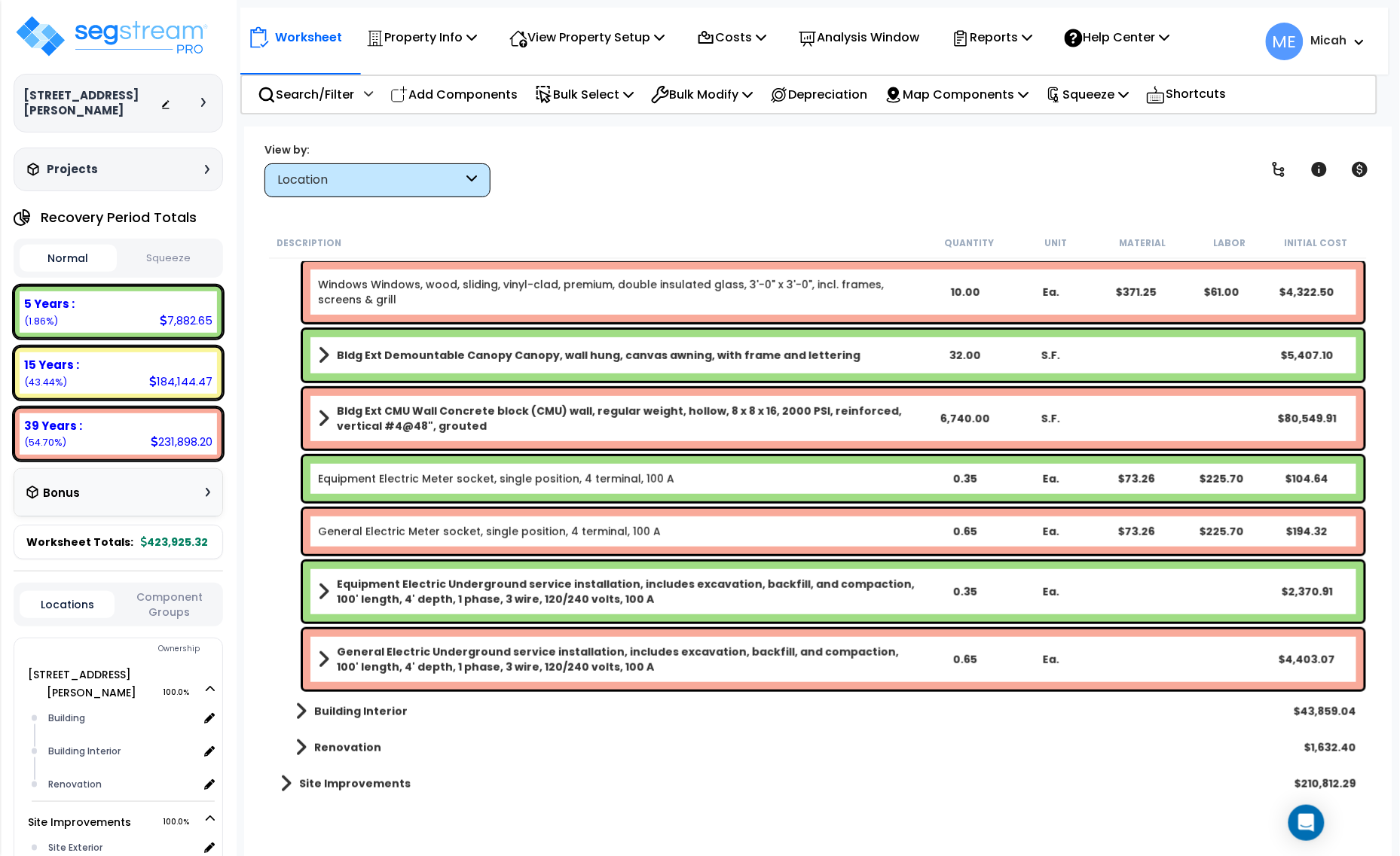
click at [319, 353] on span at bounding box center [323, 356] width 11 height 21
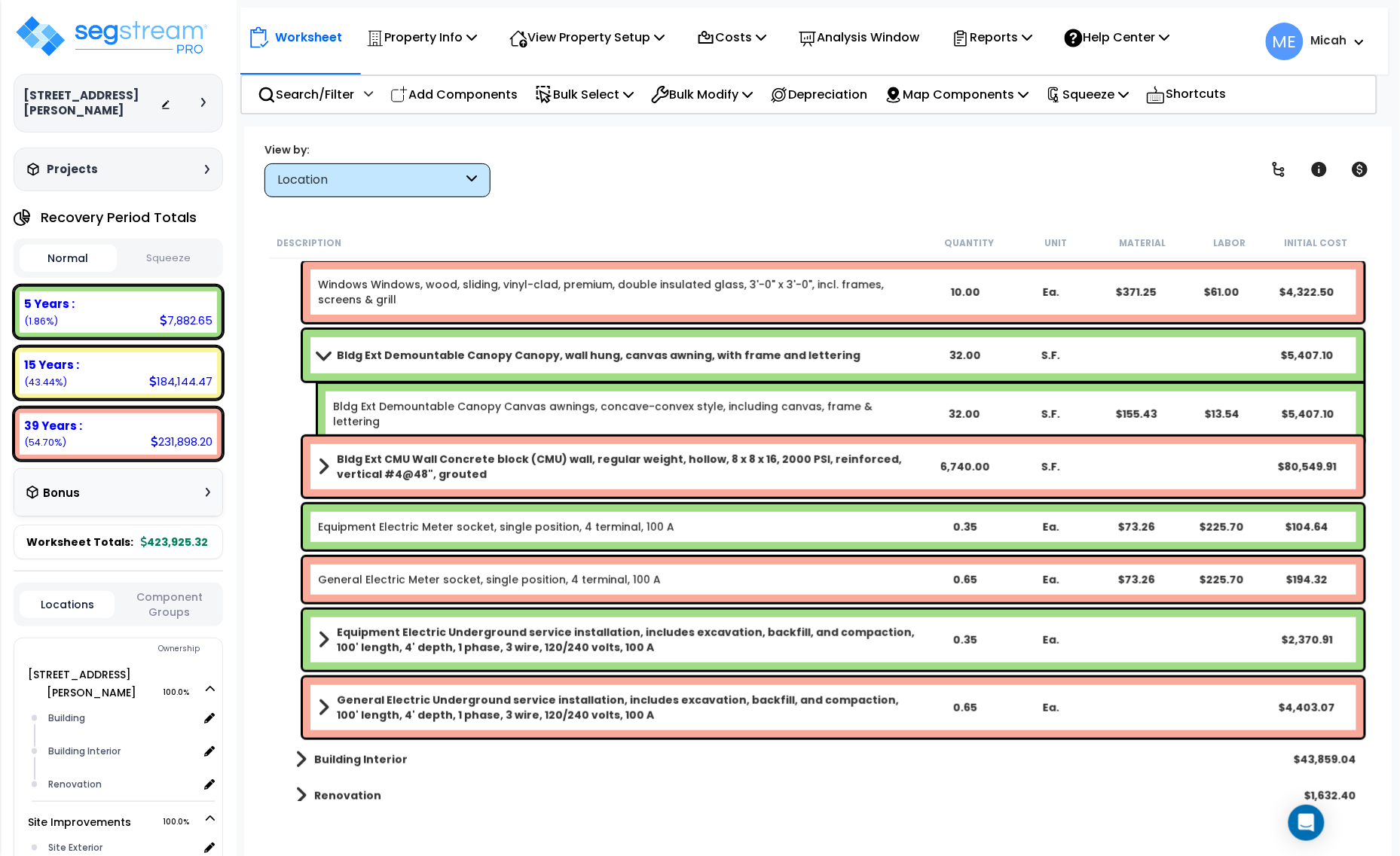
click at [325, 353] on span at bounding box center [323, 355] width 21 height 11
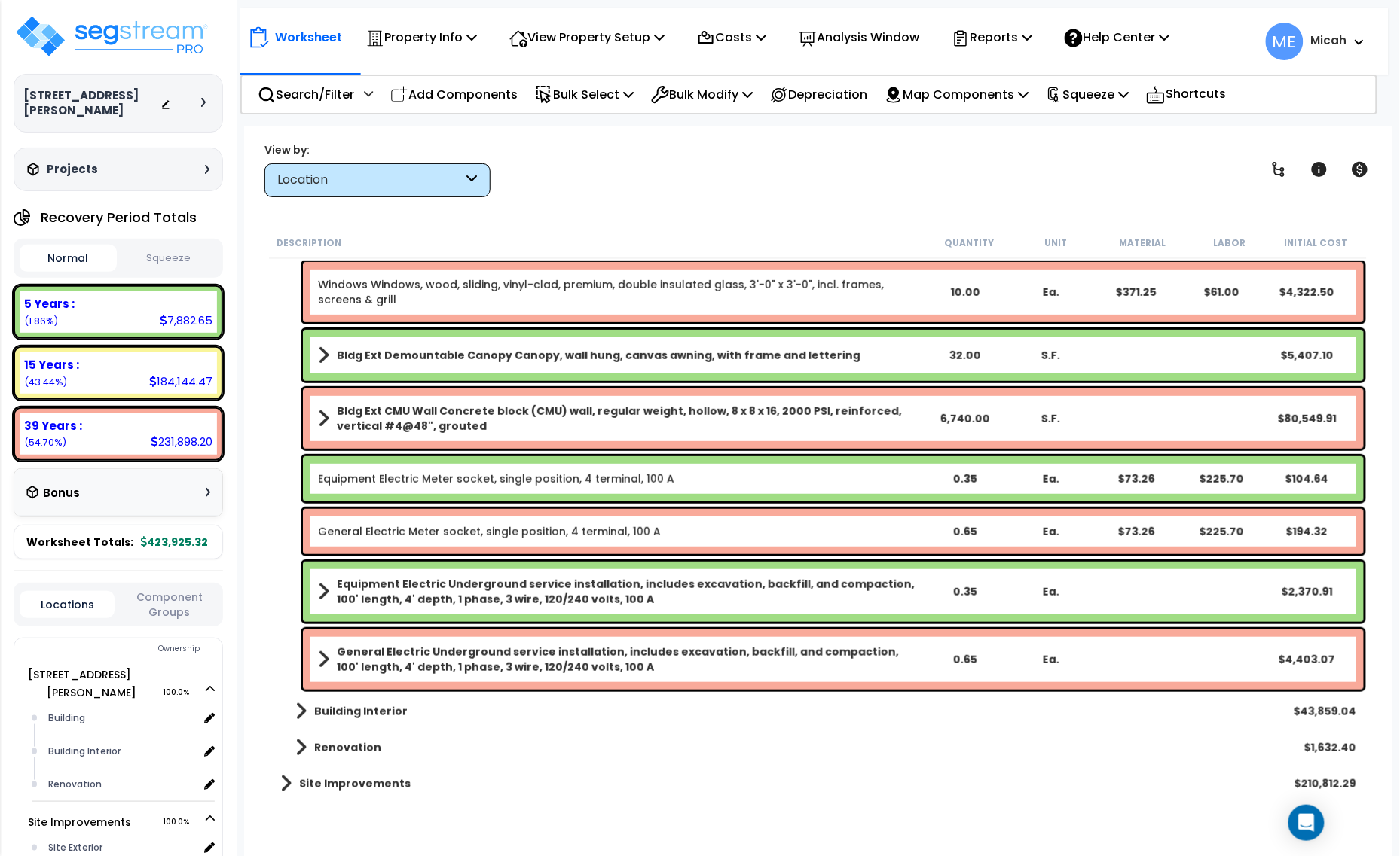
click at [313, 419] on div "Bldg Ext CMU Wall Concrete block (CMU) wall, regular weight, hollow, 8 x 8 x 16…" at bounding box center [833, 418] width 1060 height 60
click at [318, 423] on span at bounding box center [323, 418] width 11 height 21
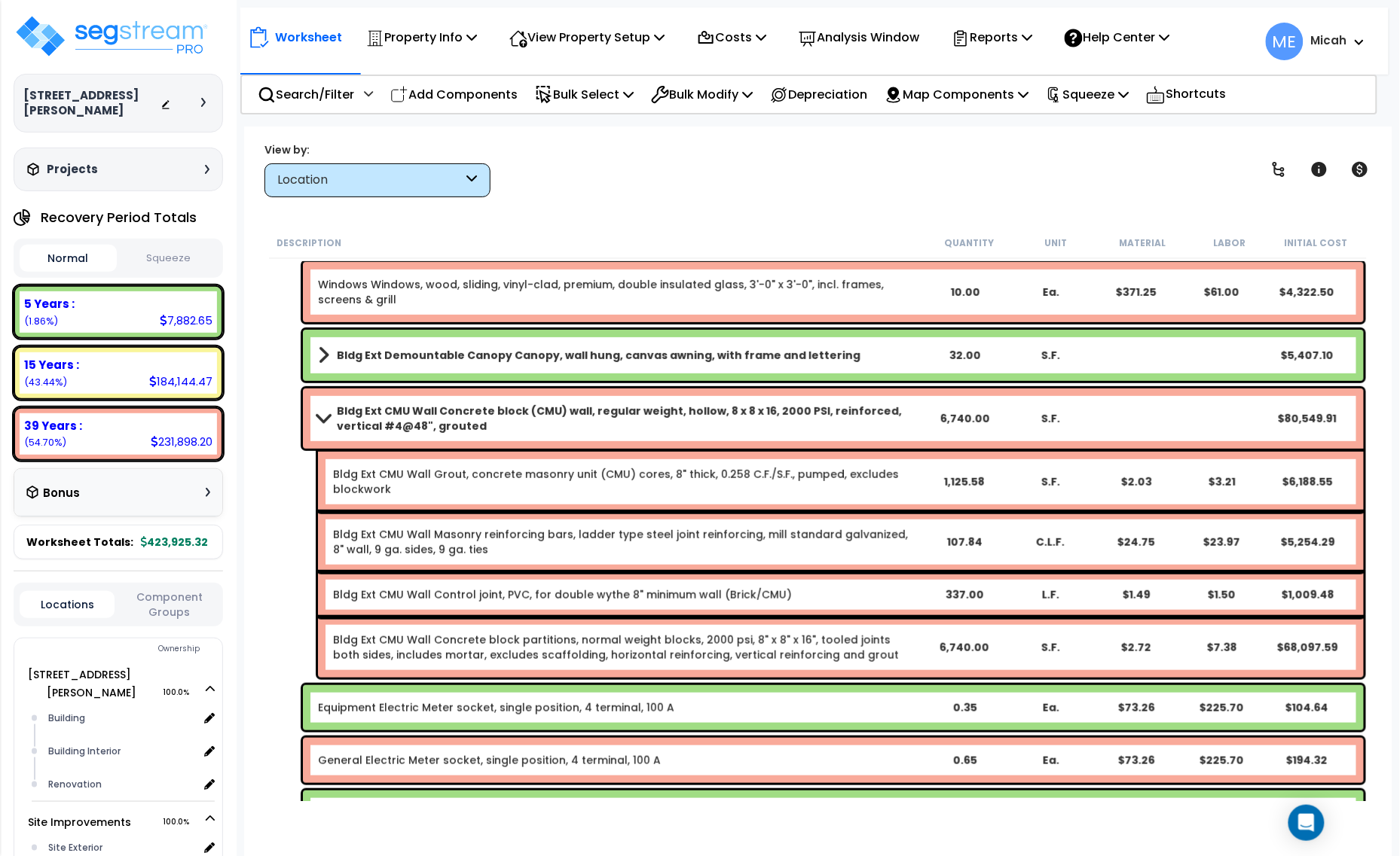
click at [322, 420] on span at bounding box center [323, 418] width 21 height 11
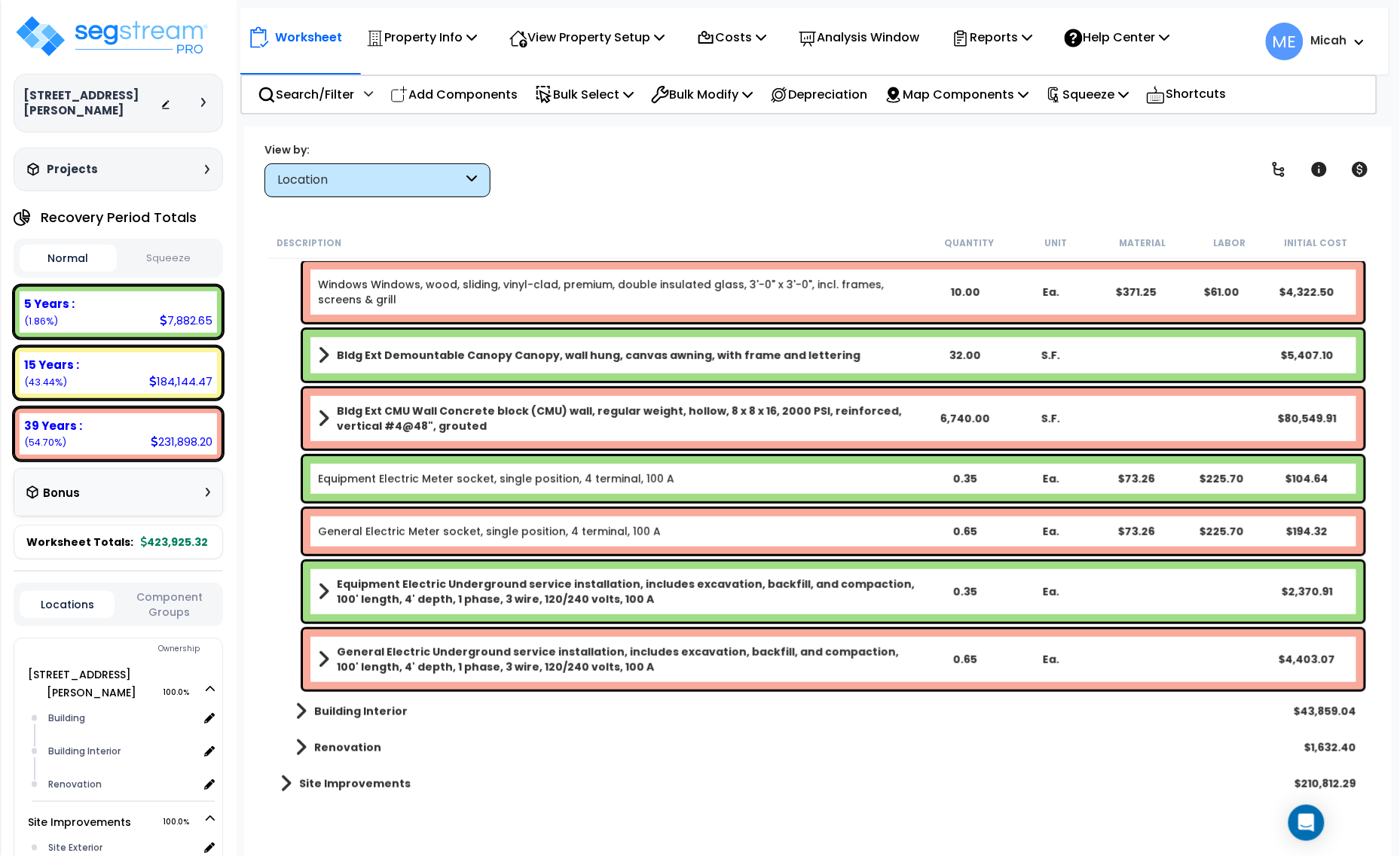
click at [484, 480] on link "Equipment Electric Meter socket, single position, 4 terminal, 100 A" at bounding box center [496, 479] width 356 height 15
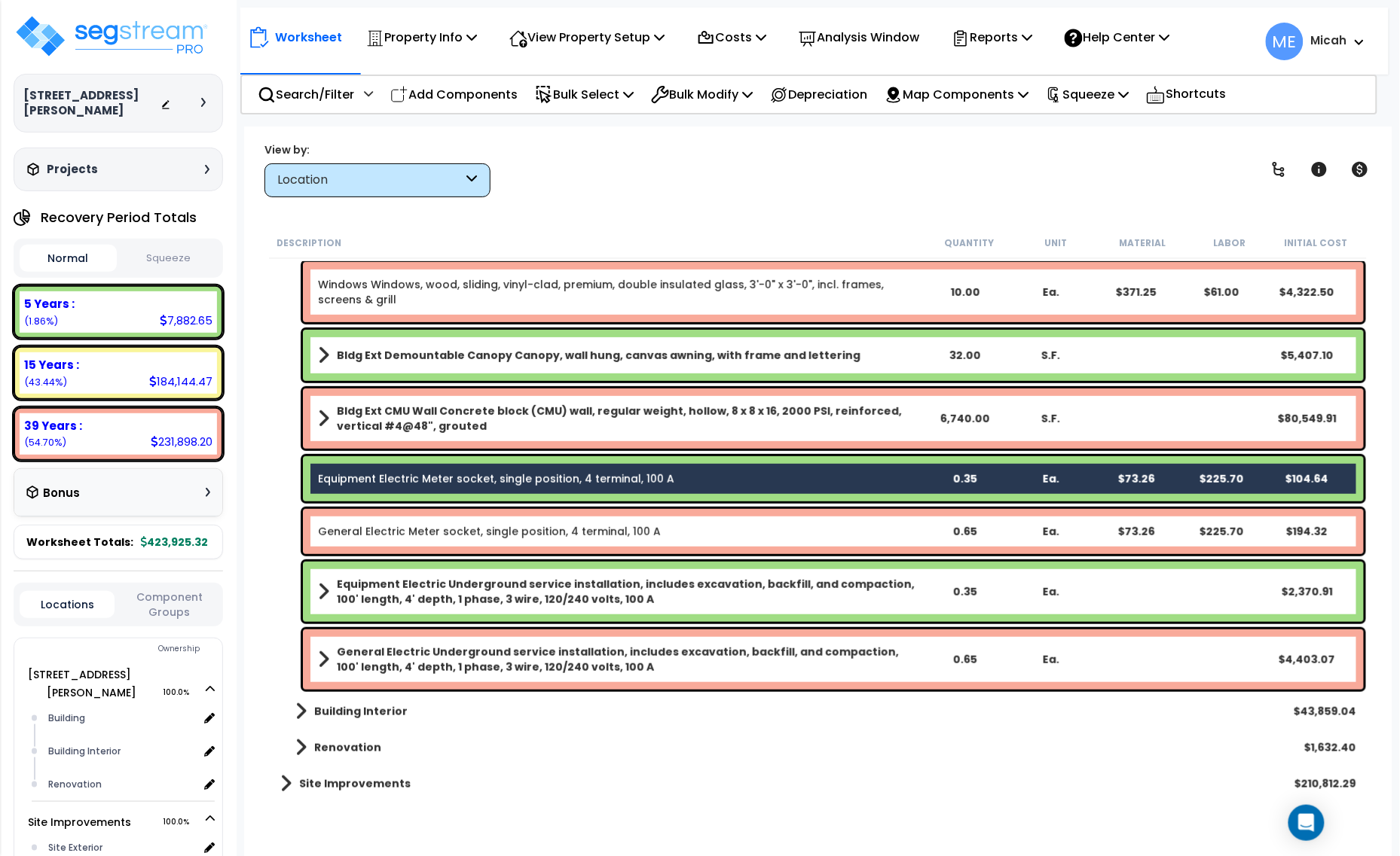
click at [498, 529] on link "General Electric Meter socket, single position, 4 terminal, 100 A" at bounding box center [489, 532] width 343 height 15
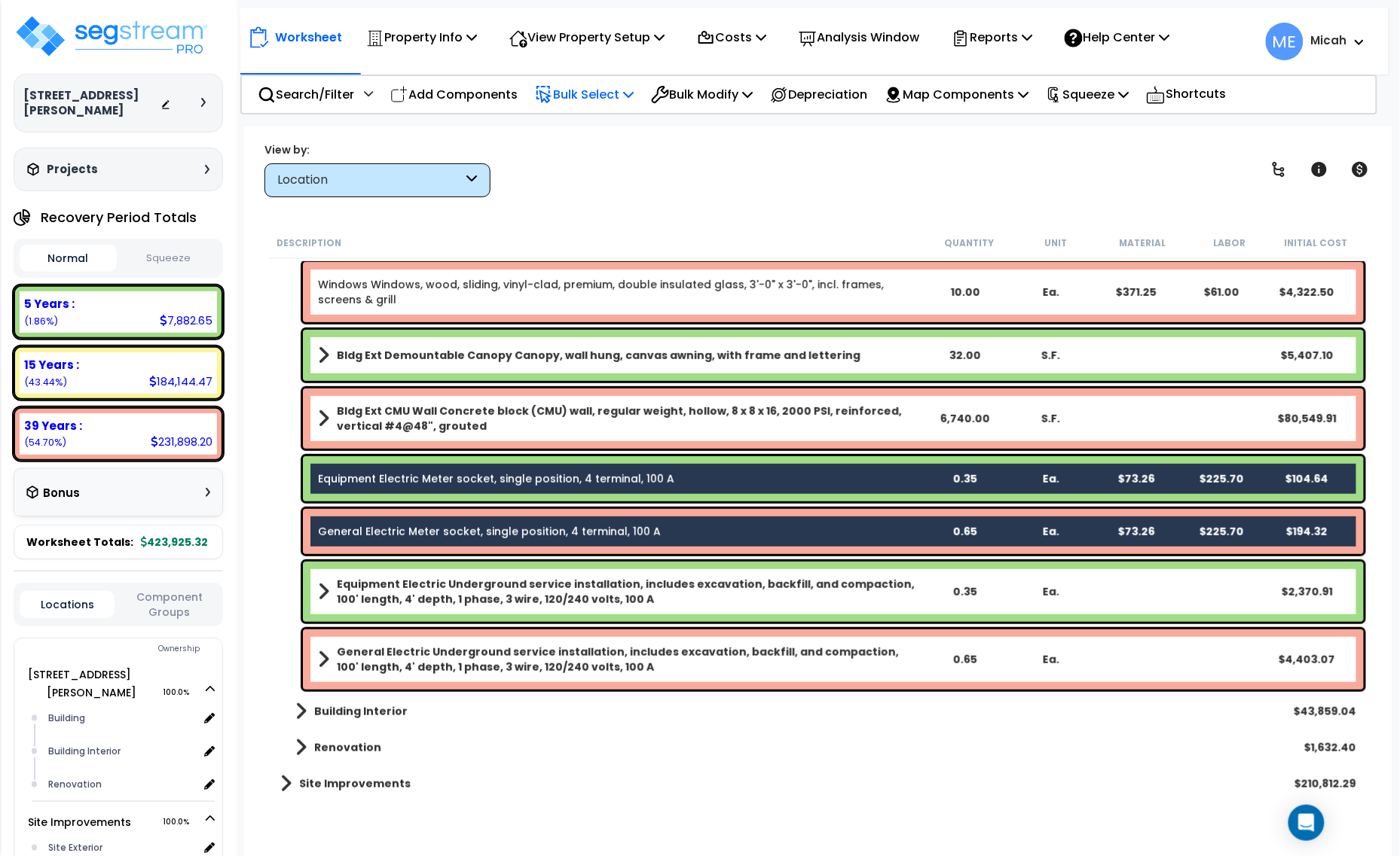
click at [634, 89] on icon at bounding box center [628, 93] width 10 height 12
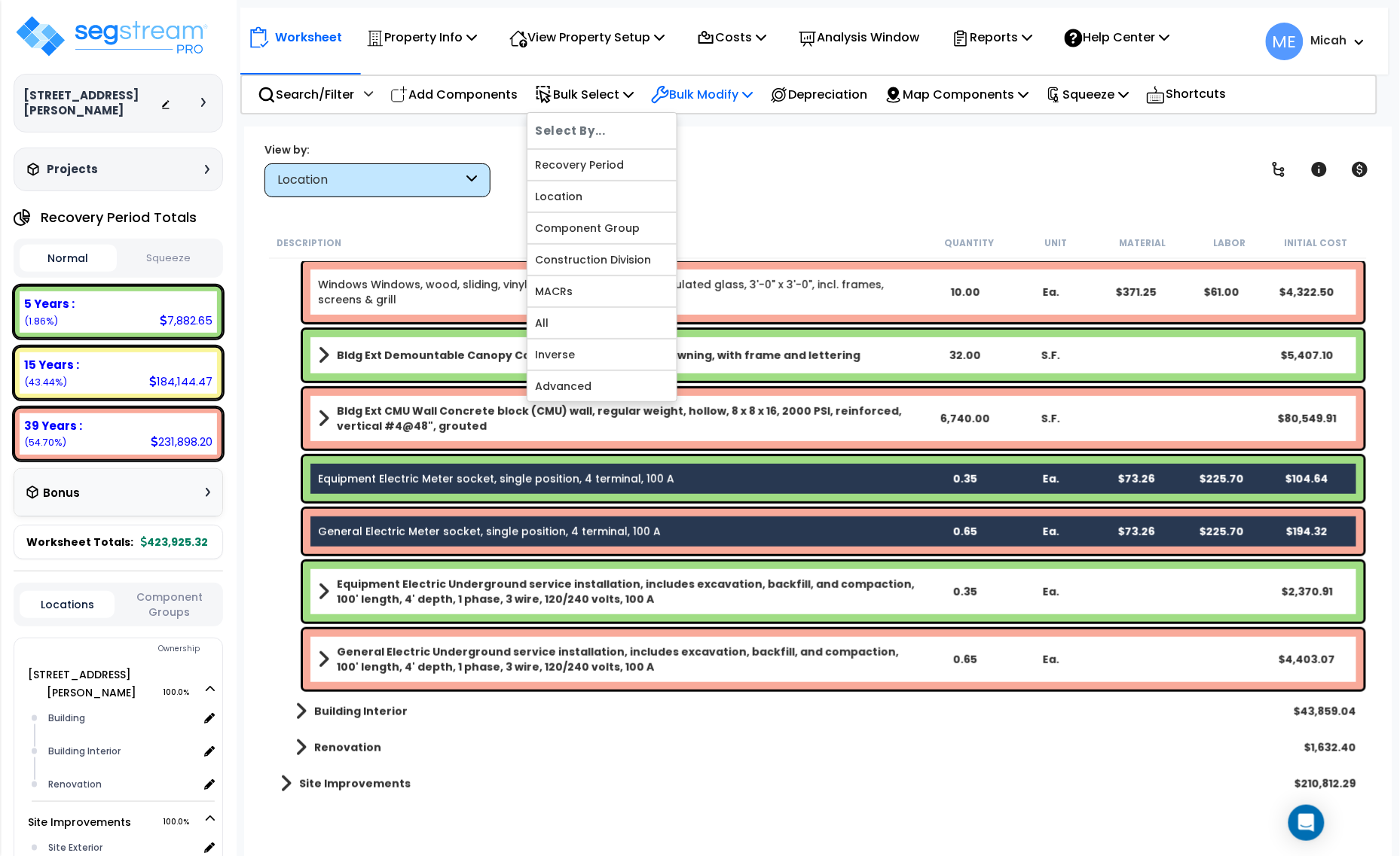
click at [718, 87] on p "Bulk Modify" at bounding box center [702, 94] width 102 height 20
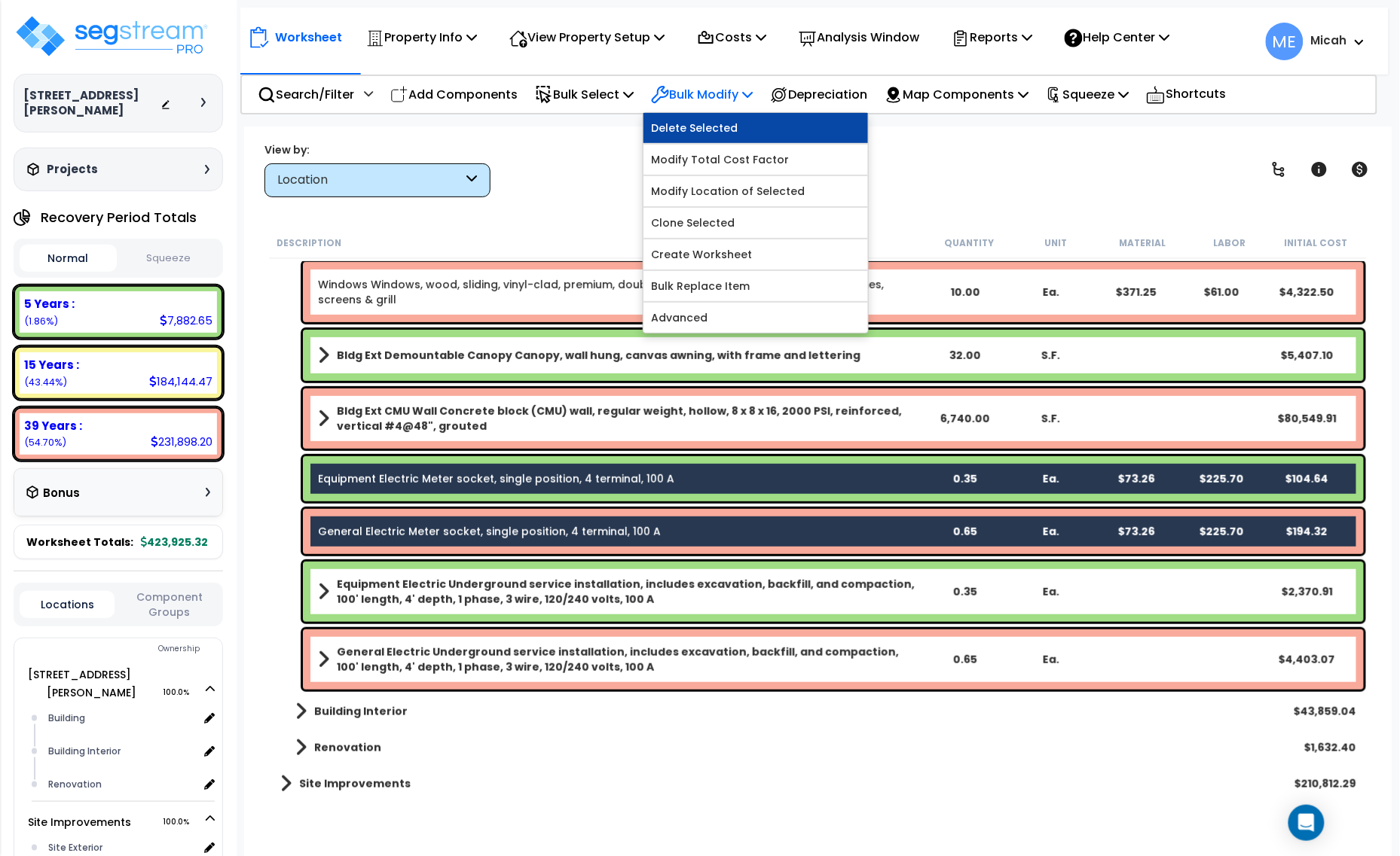
click at [732, 122] on link "Delete Selected" at bounding box center [755, 127] width 224 height 30
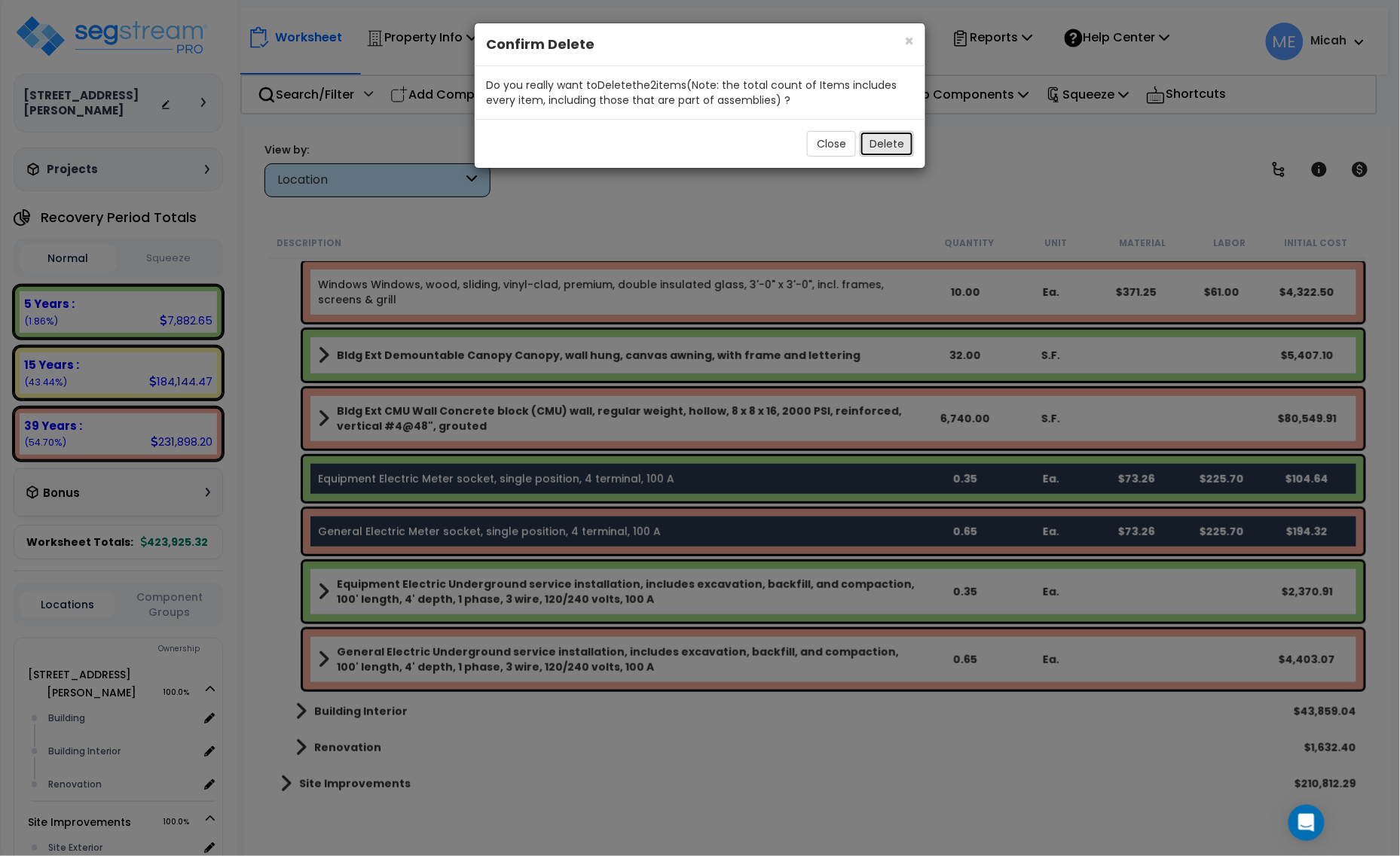
click at [891, 141] on button "Delete" at bounding box center [887, 144] width 54 height 26
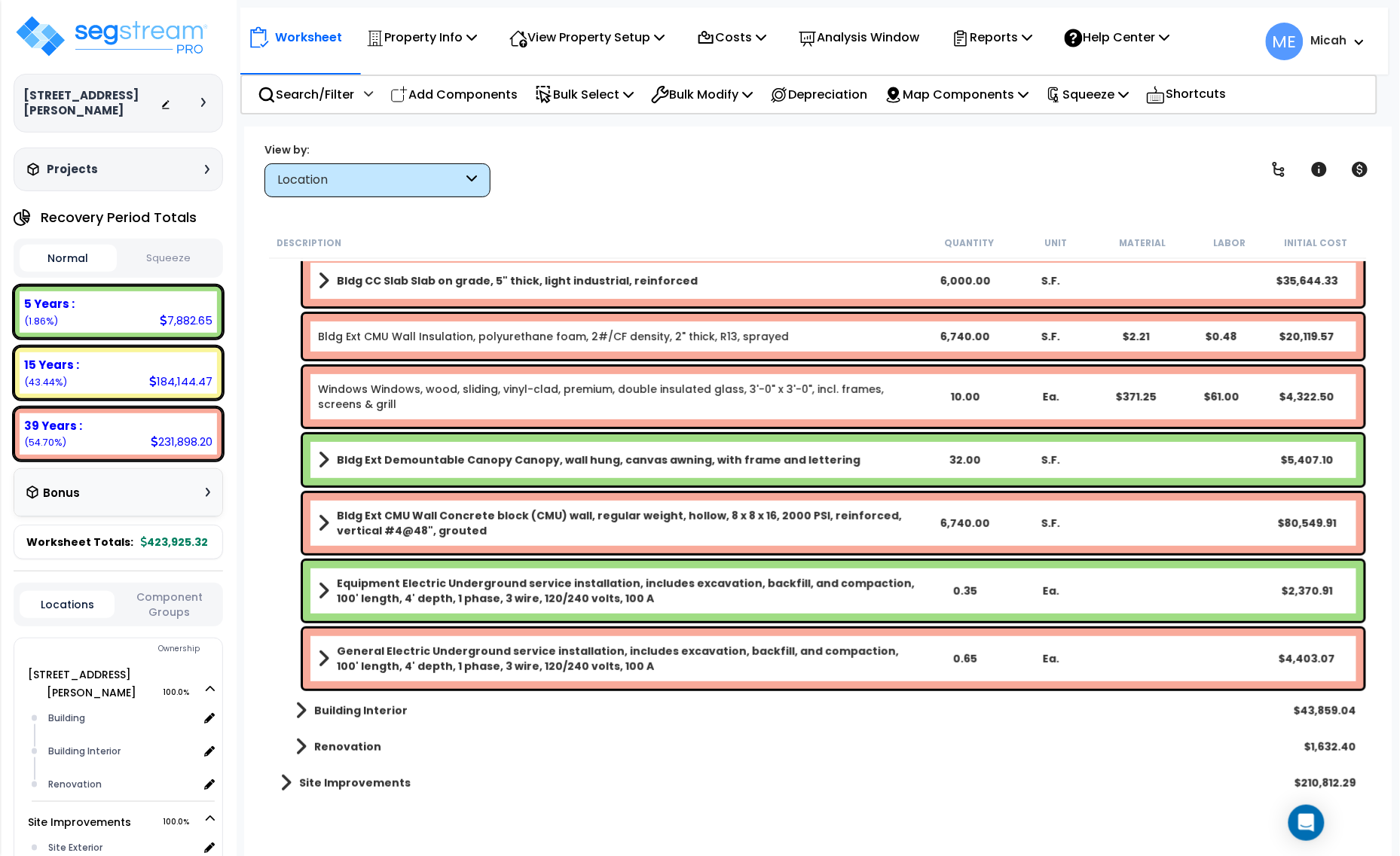
scroll to position [147, 0]
click at [301, 709] on span at bounding box center [301, 711] width 11 height 21
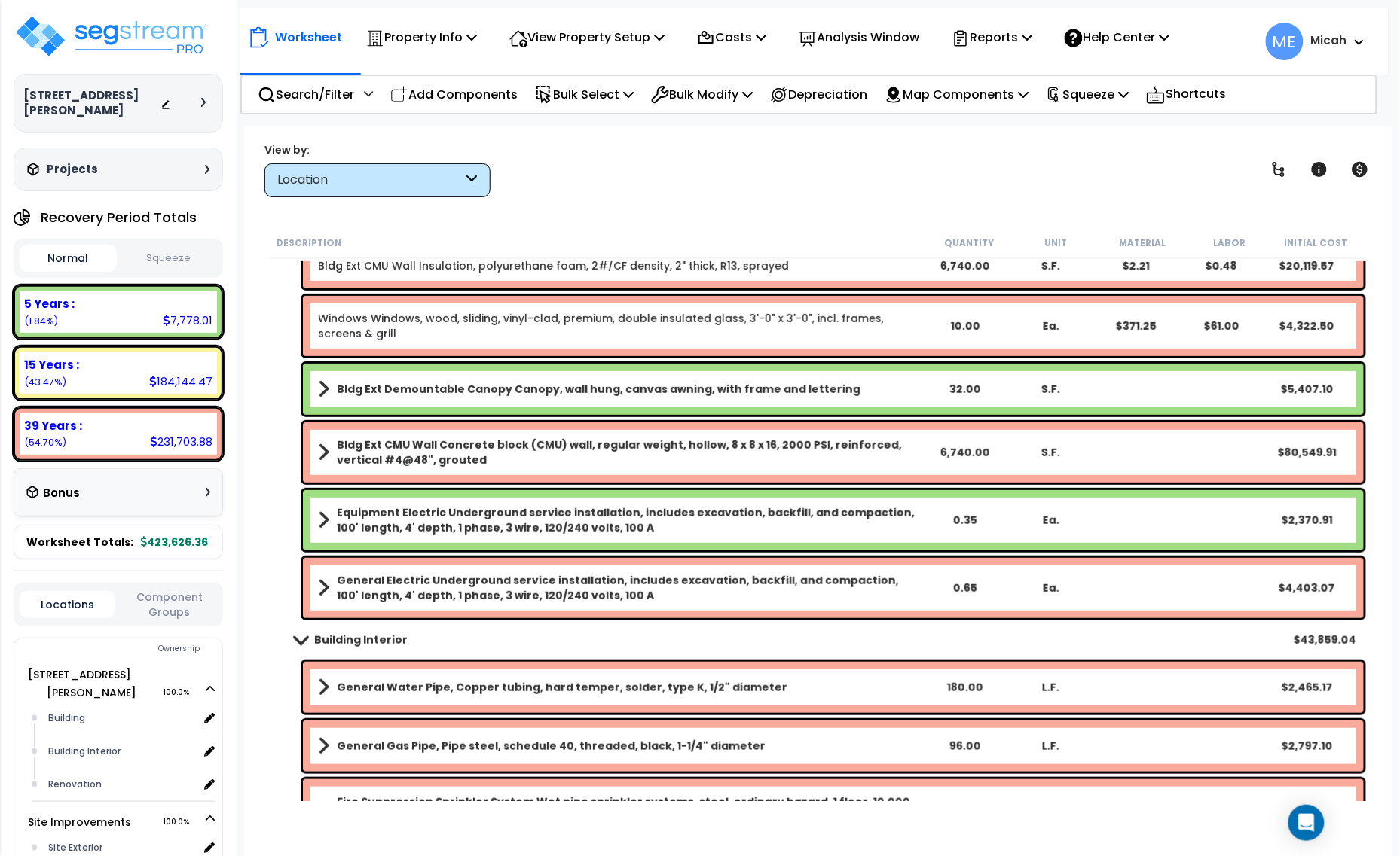
scroll to position [202, 0]
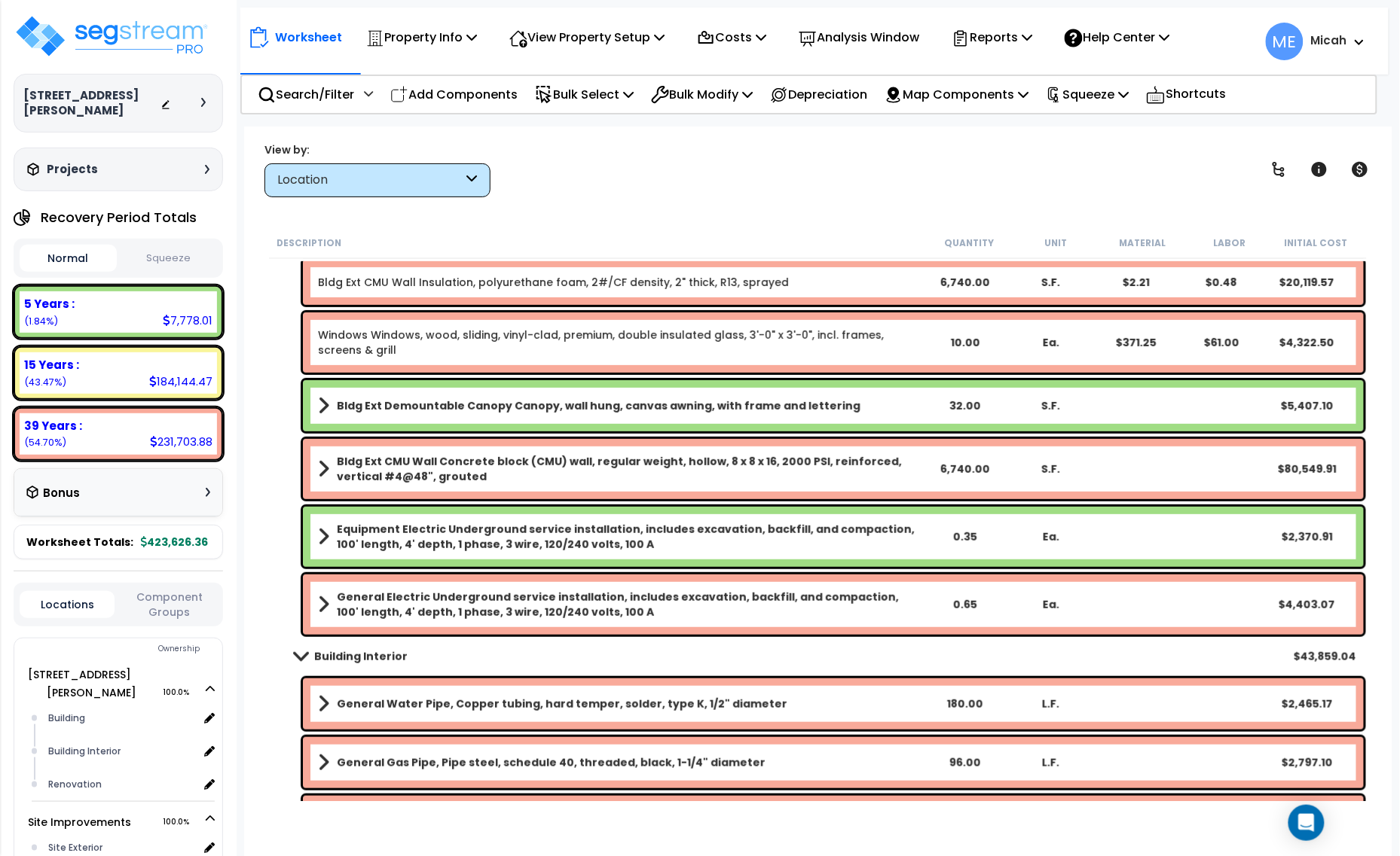
click at [304, 656] on span at bounding box center [300, 657] width 21 height 11
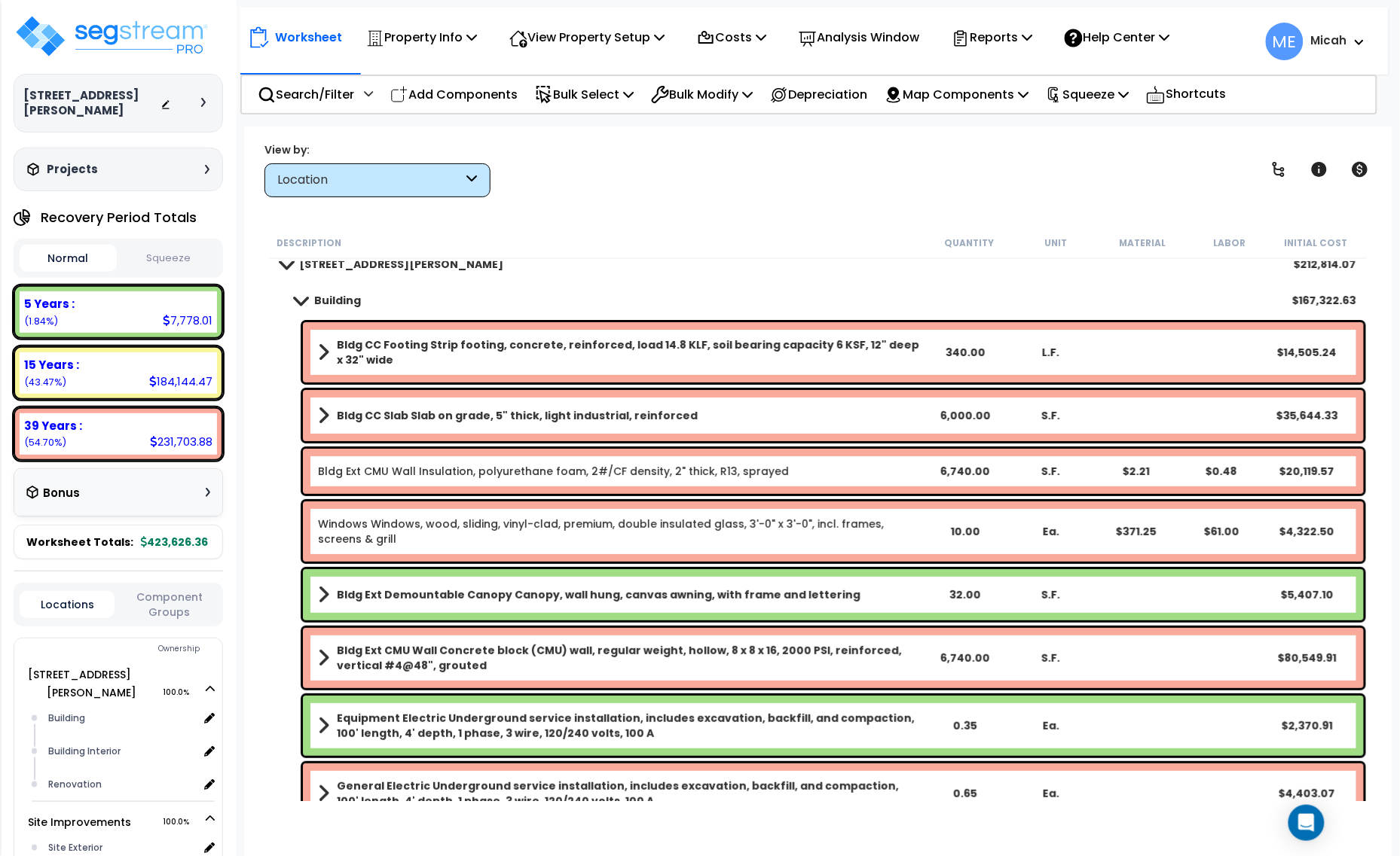
scroll to position [0, 0]
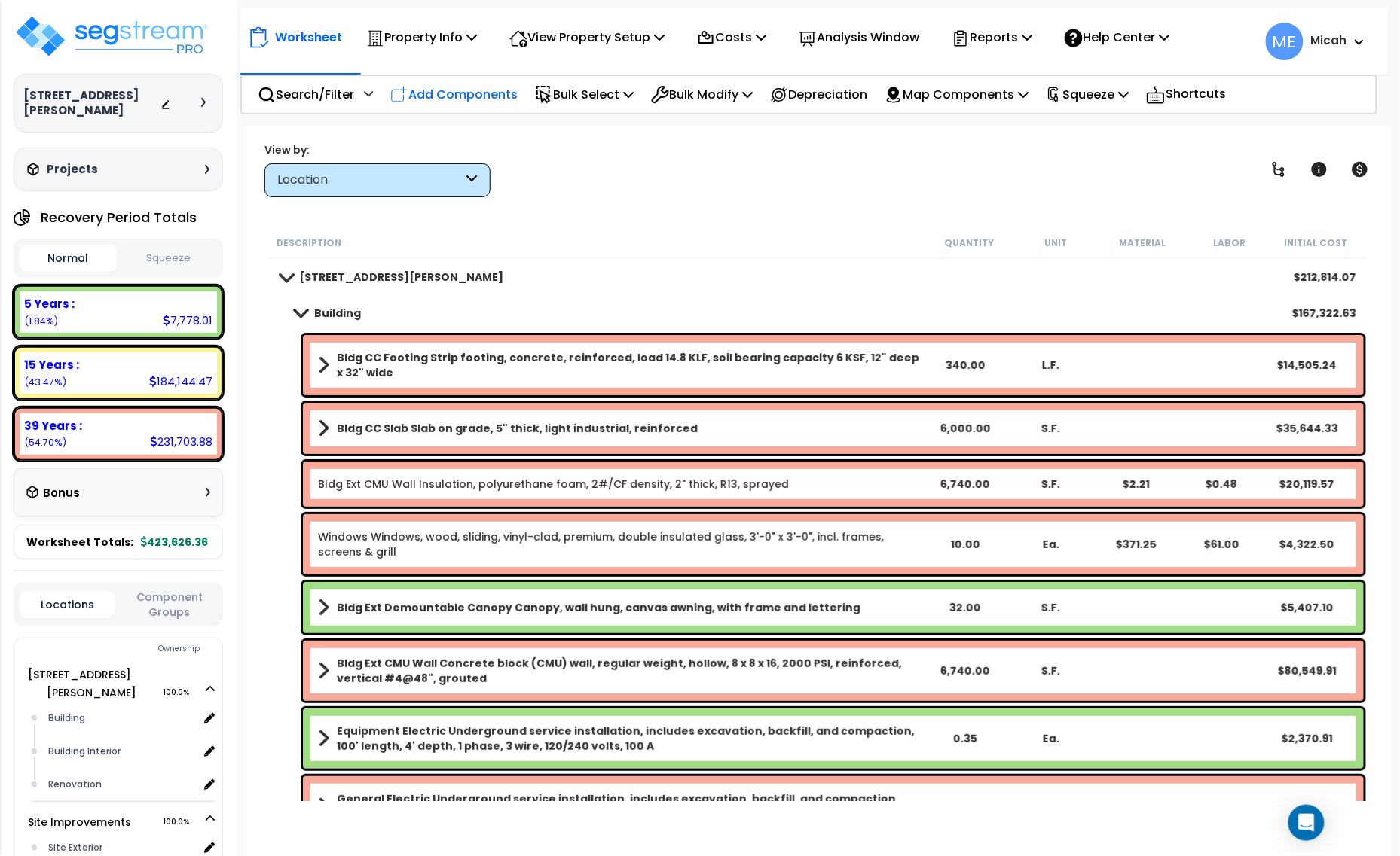
click at [472, 92] on p "Add Components" at bounding box center [454, 94] width 127 height 20
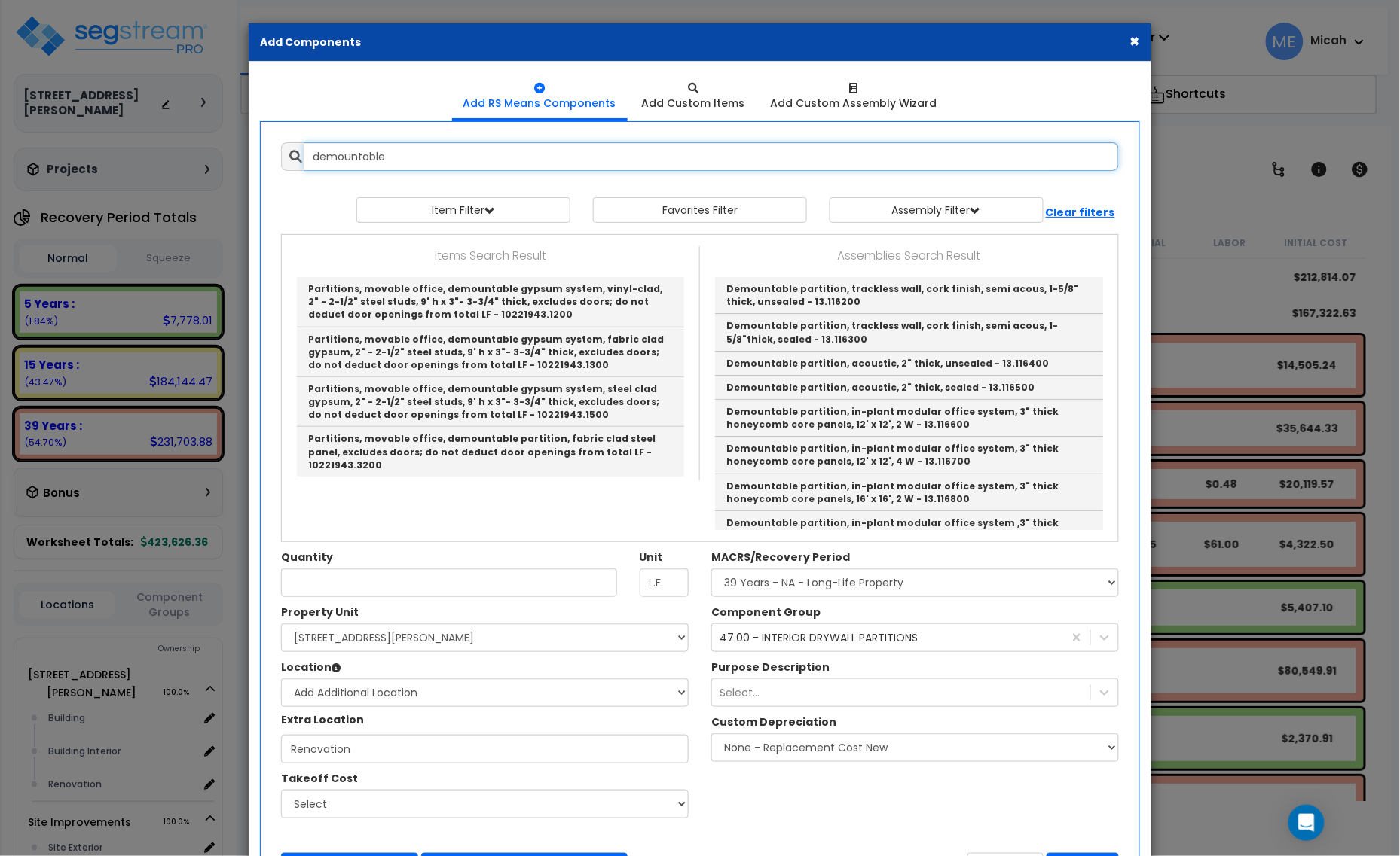
type input "demountable"
click at [656, 498] on div "Items Search Result Partitions, movable office, demountable gypsum system, viny…" at bounding box center [699, 389] width 836 height 284
click at [1139, 39] on button "×" at bounding box center [1135, 41] width 10 height 16
